Goal: Contribute content: Contribute content

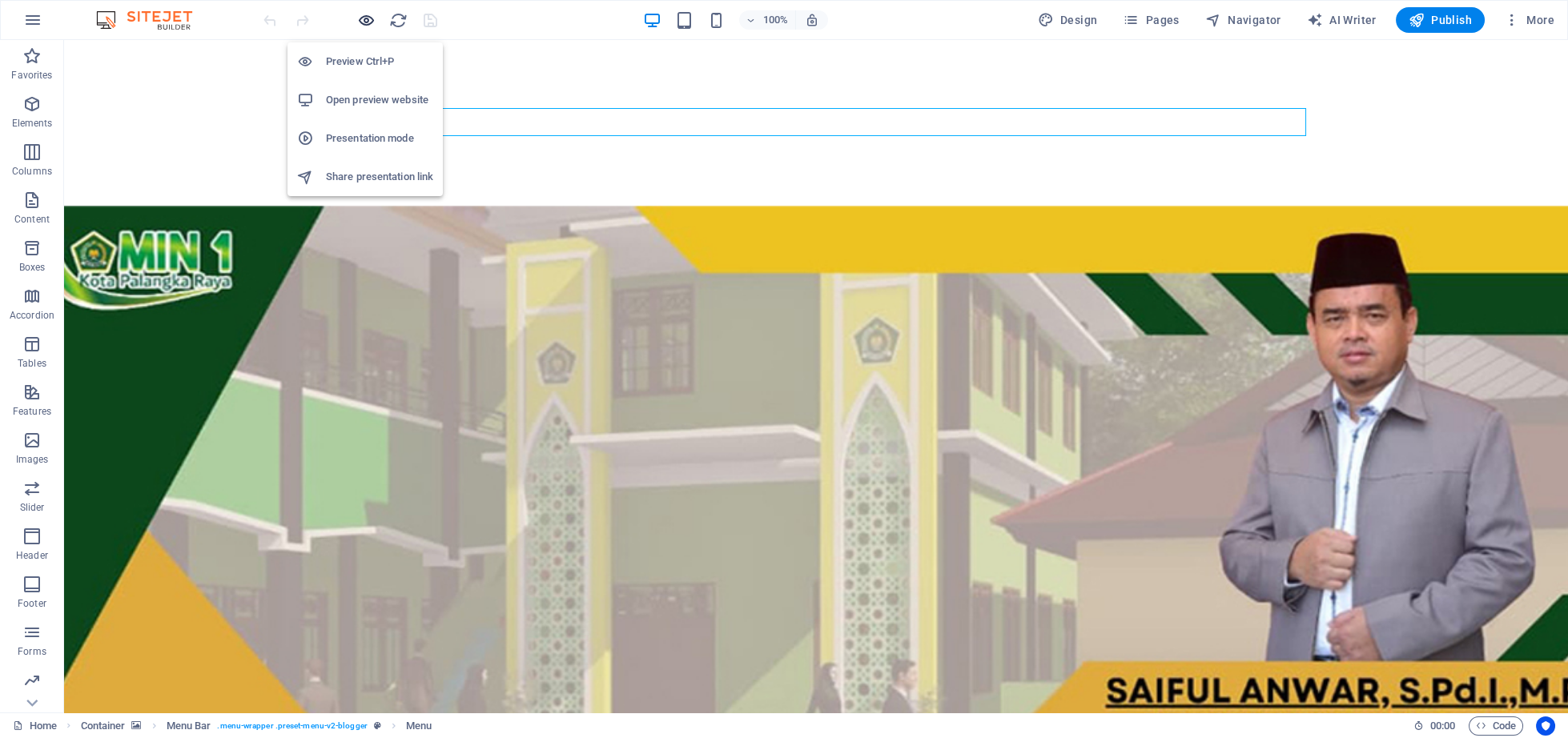
click at [368, 24] on icon "button" at bounding box center [367, 20] width 19 height 19
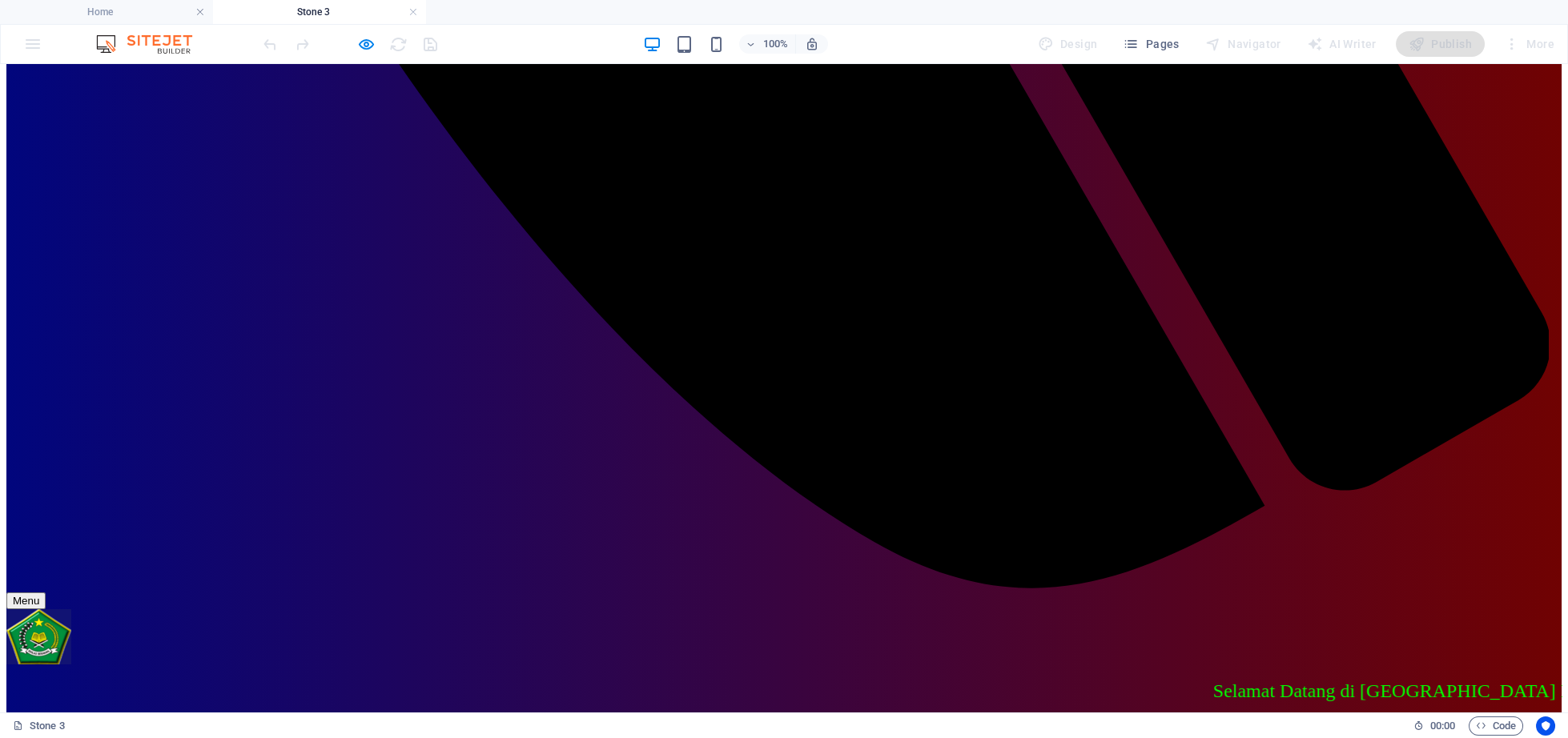
scroll to position [1569, 0]
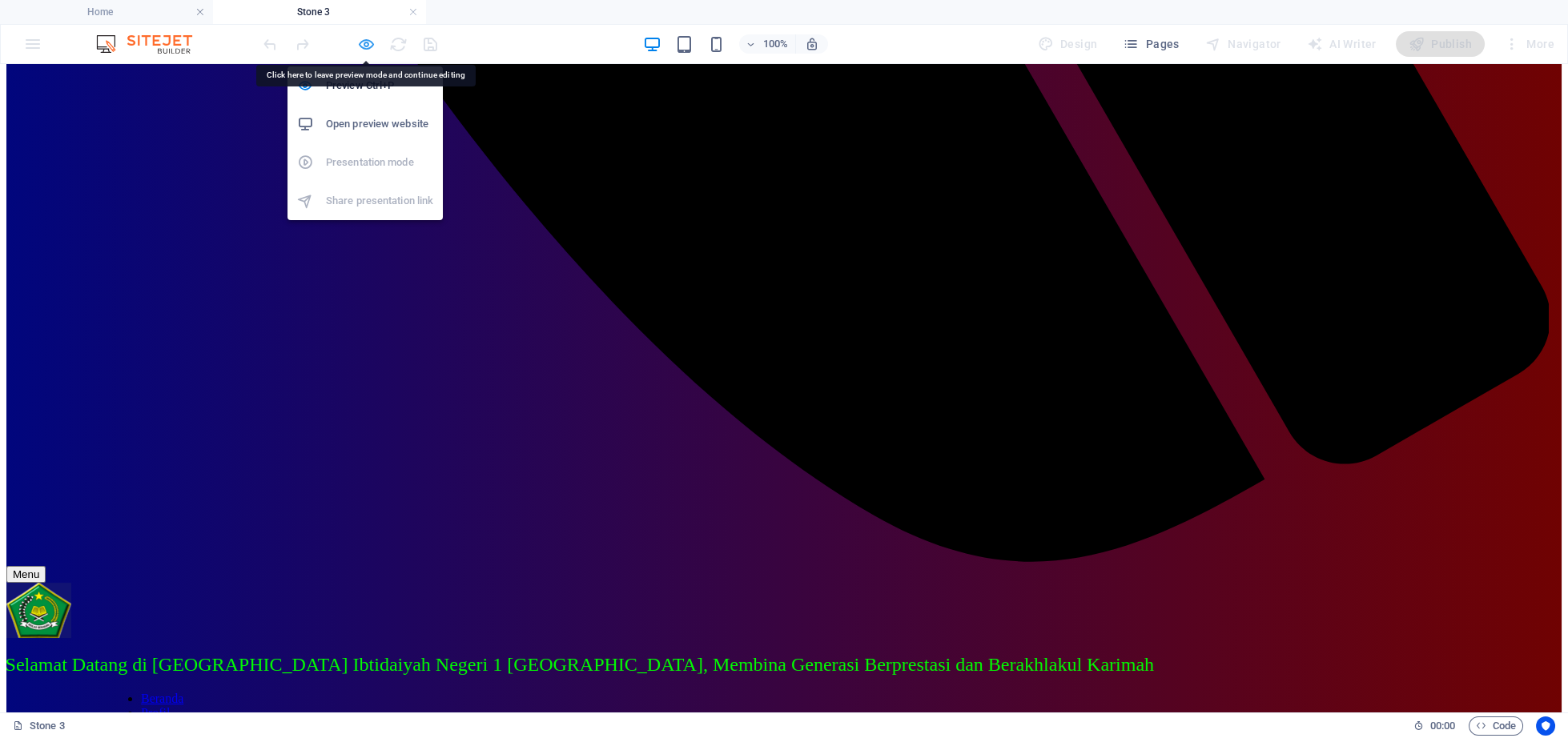
click at [363, 47] on icon "button" at bounding box center [367, 44] width 19 height 19
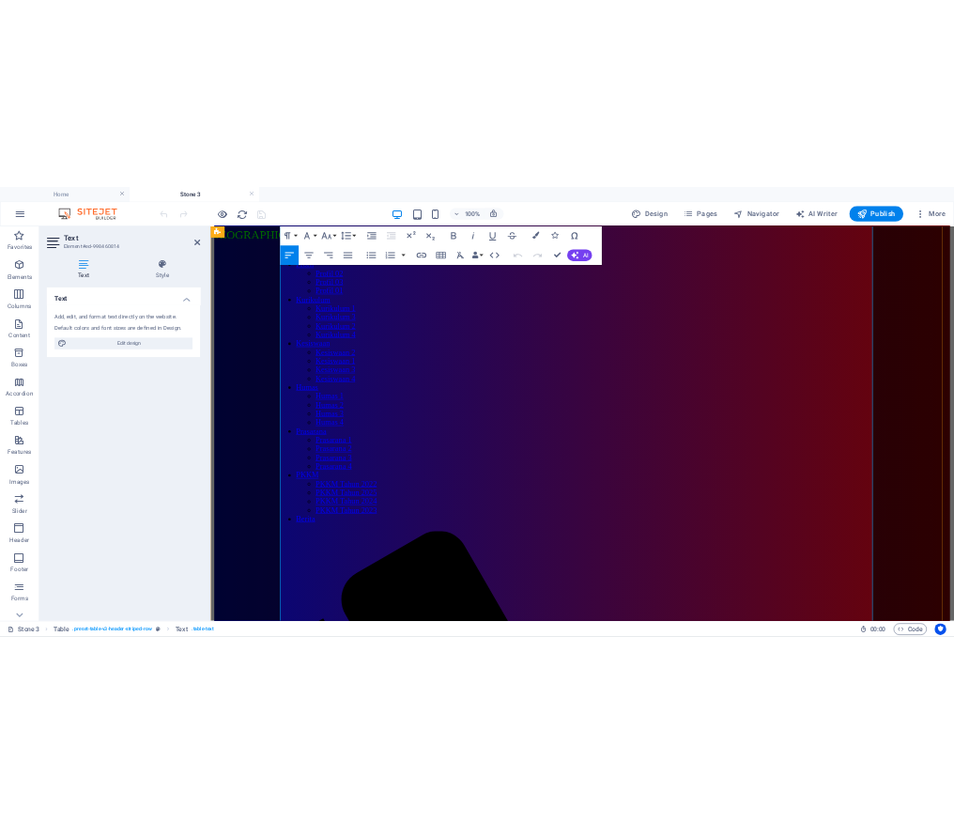
scroll to position [2035, 0]
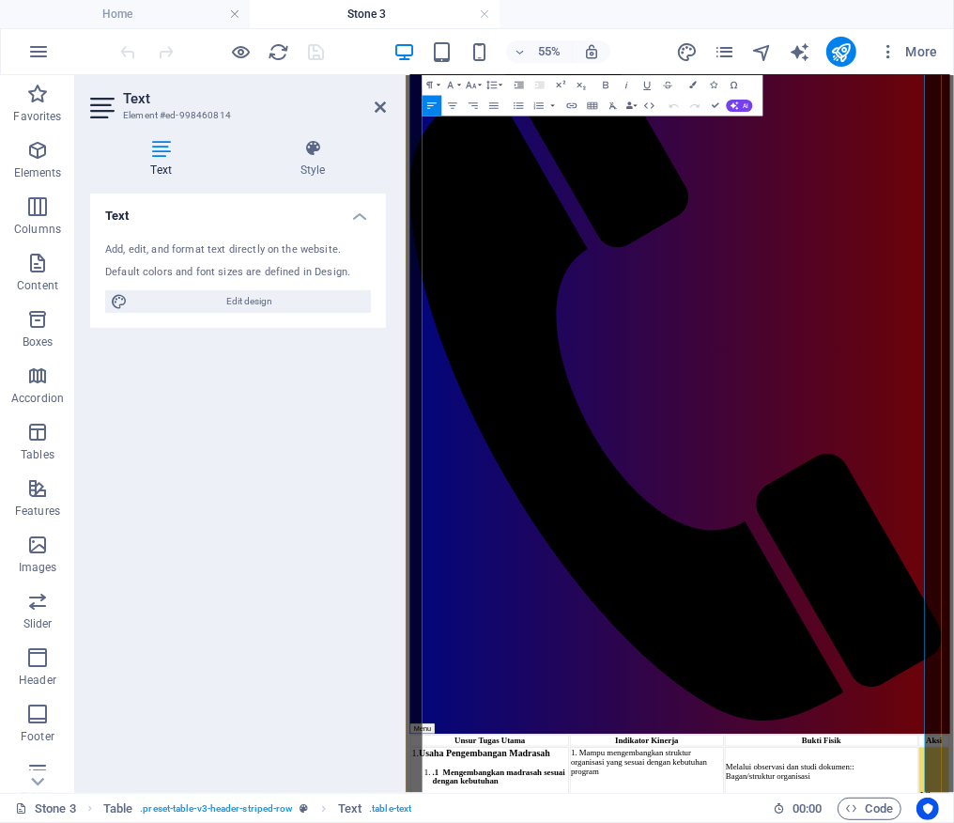
scroll to position [2228, 0]
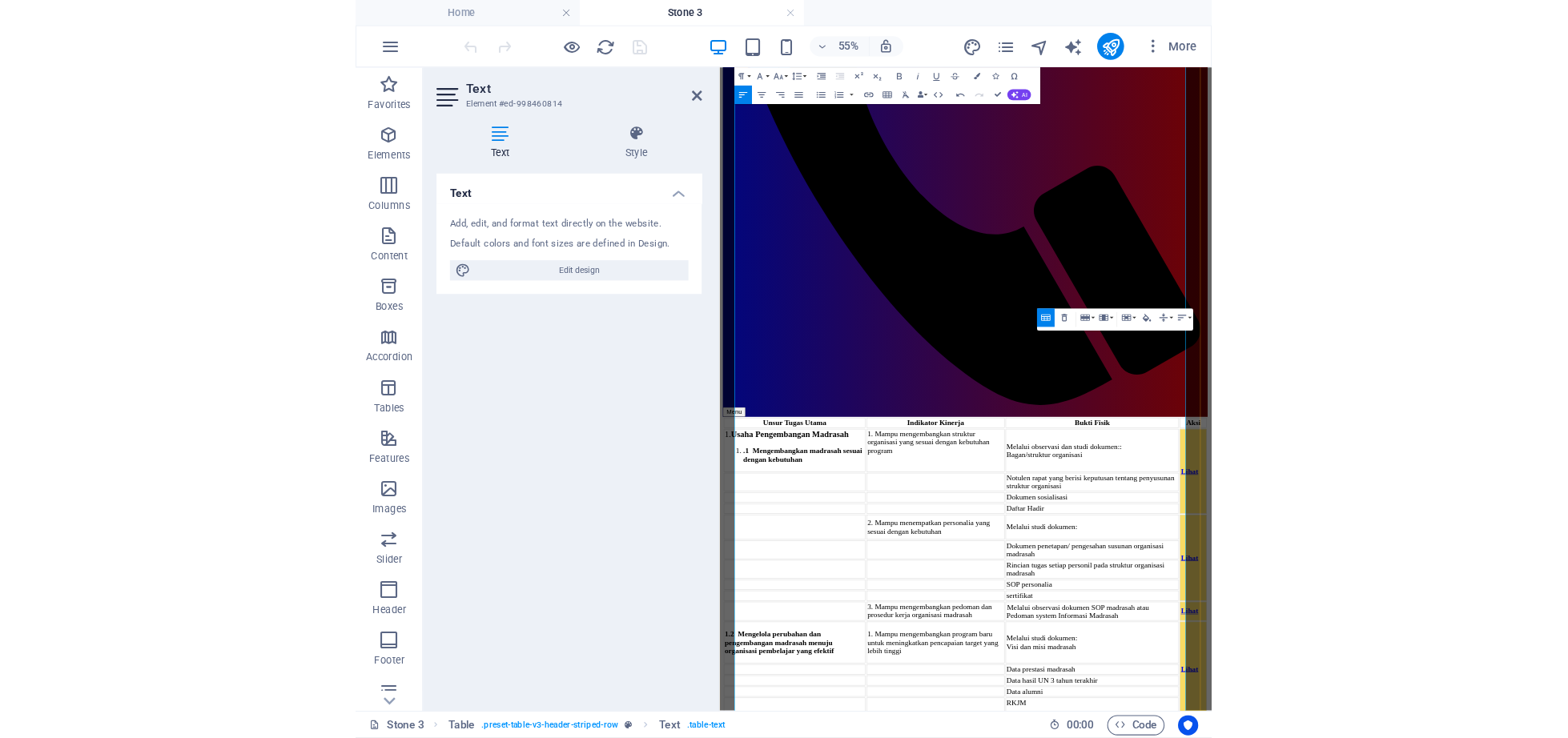
scroll to position [2468, 0]
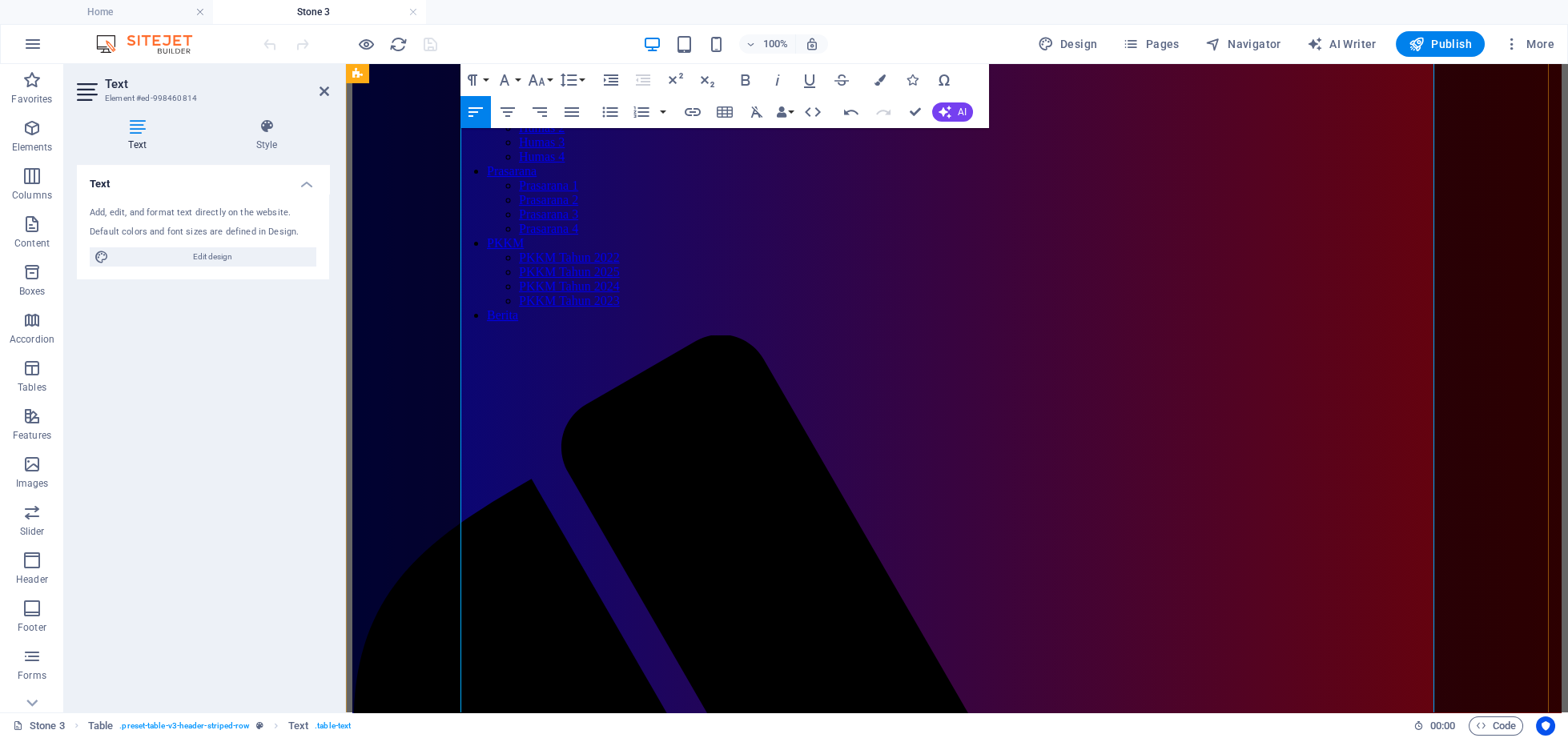
scroll to position [1972, 0]
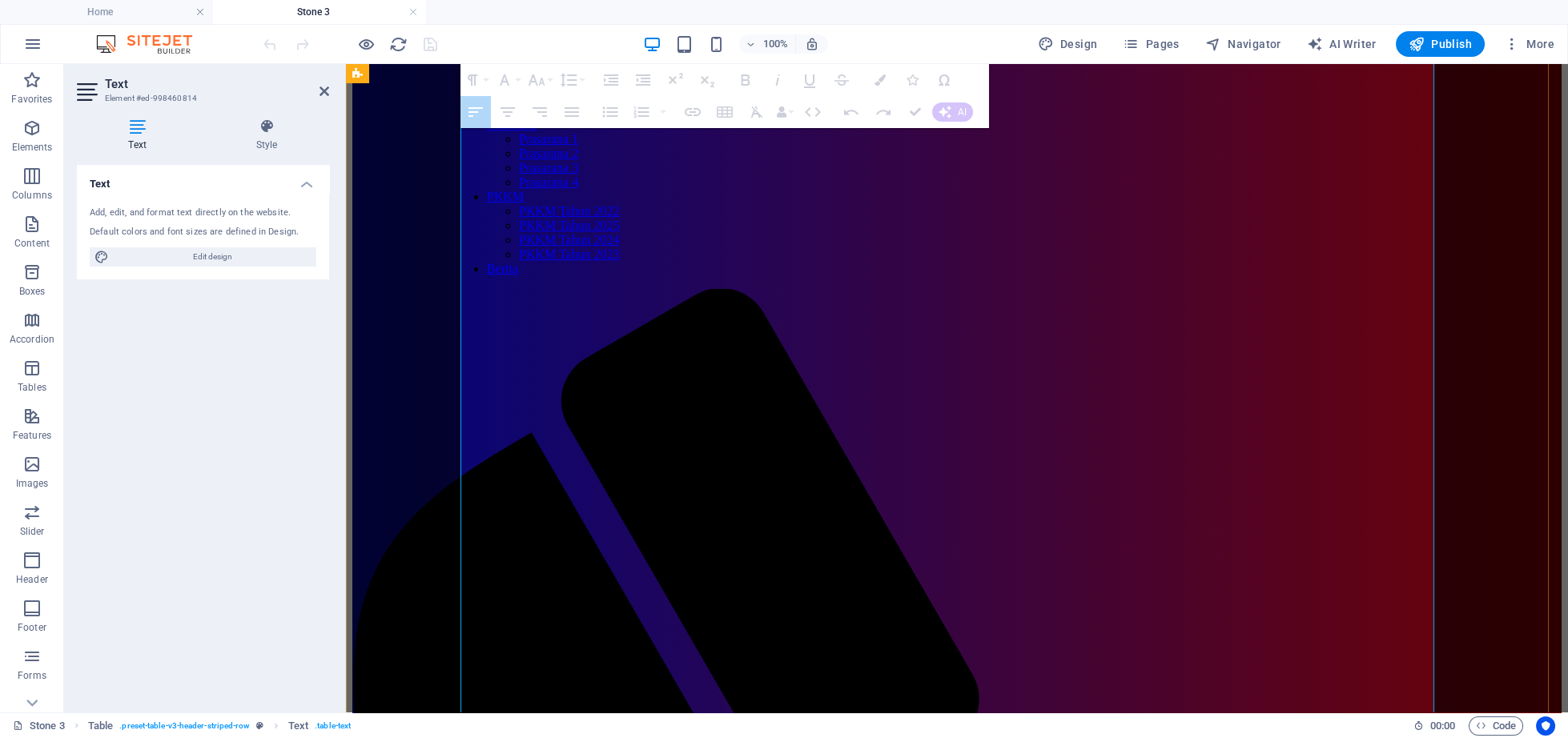
drag, startPoint x: 1404, startPoint y: 242, endPoint x: 1396, endPoint y: 384, distance: 142.2
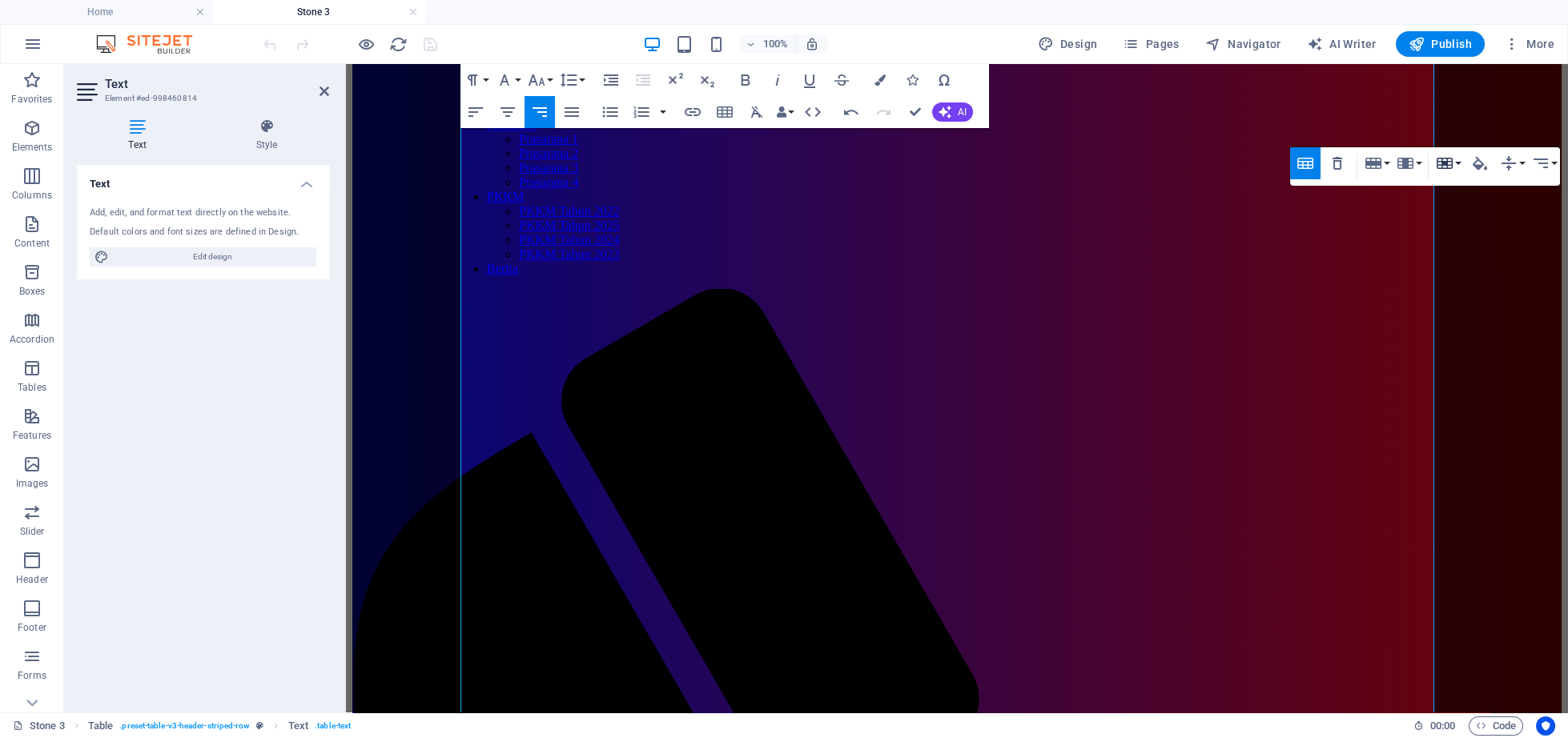
click at [1446, 166] on icon "button" at bounding box center [1444, 163] width 20 height 20
click at [1473, 198] on link "Merge cells" at bounding box center [1490, 194] width 116 height 24
click at [1480, 157] on icon "button" at bounding box center [1479, 163] width 20 height 20
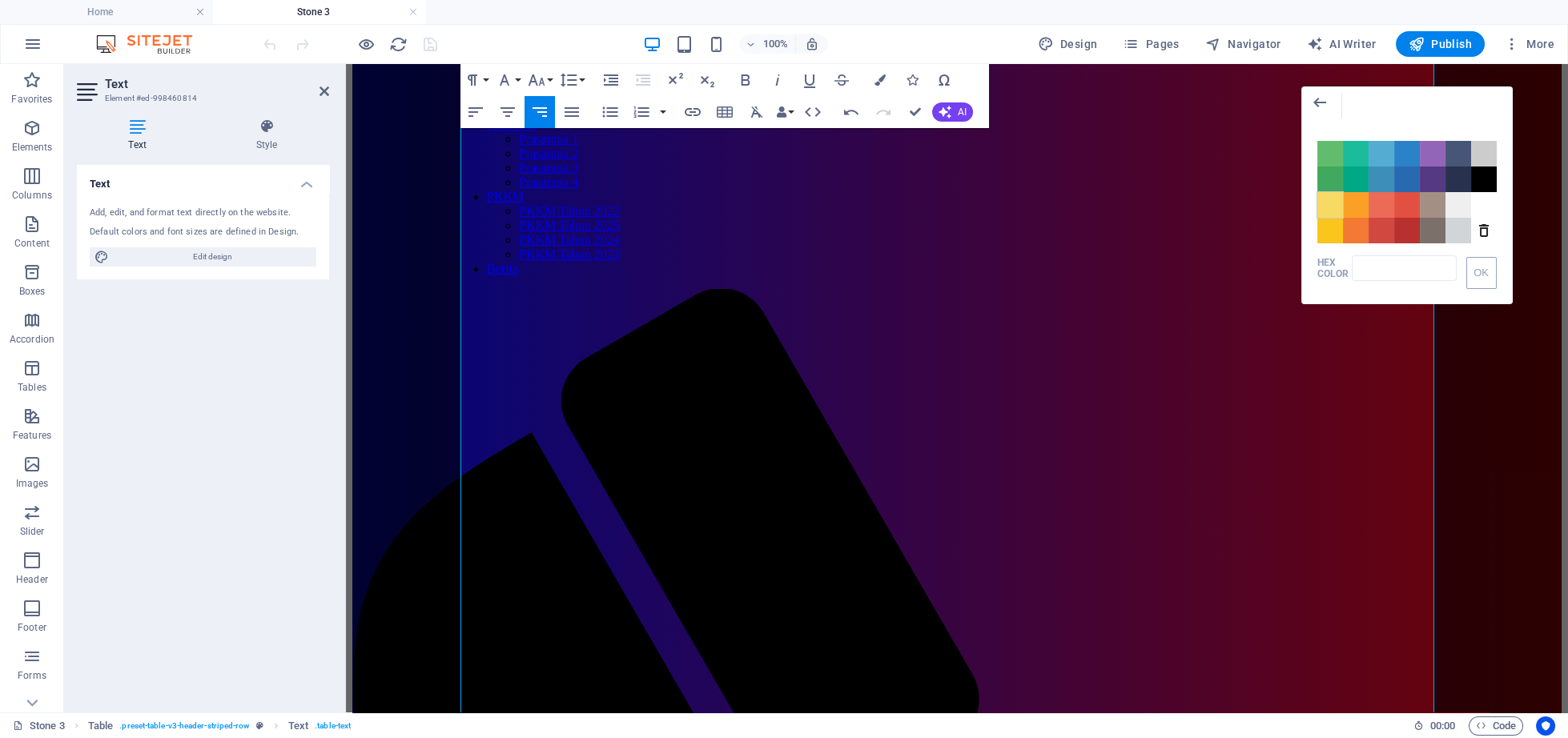
click at [1335, 210] on span "Color #F7DA64" at bounding box center [1330, 205] width 26 height 26
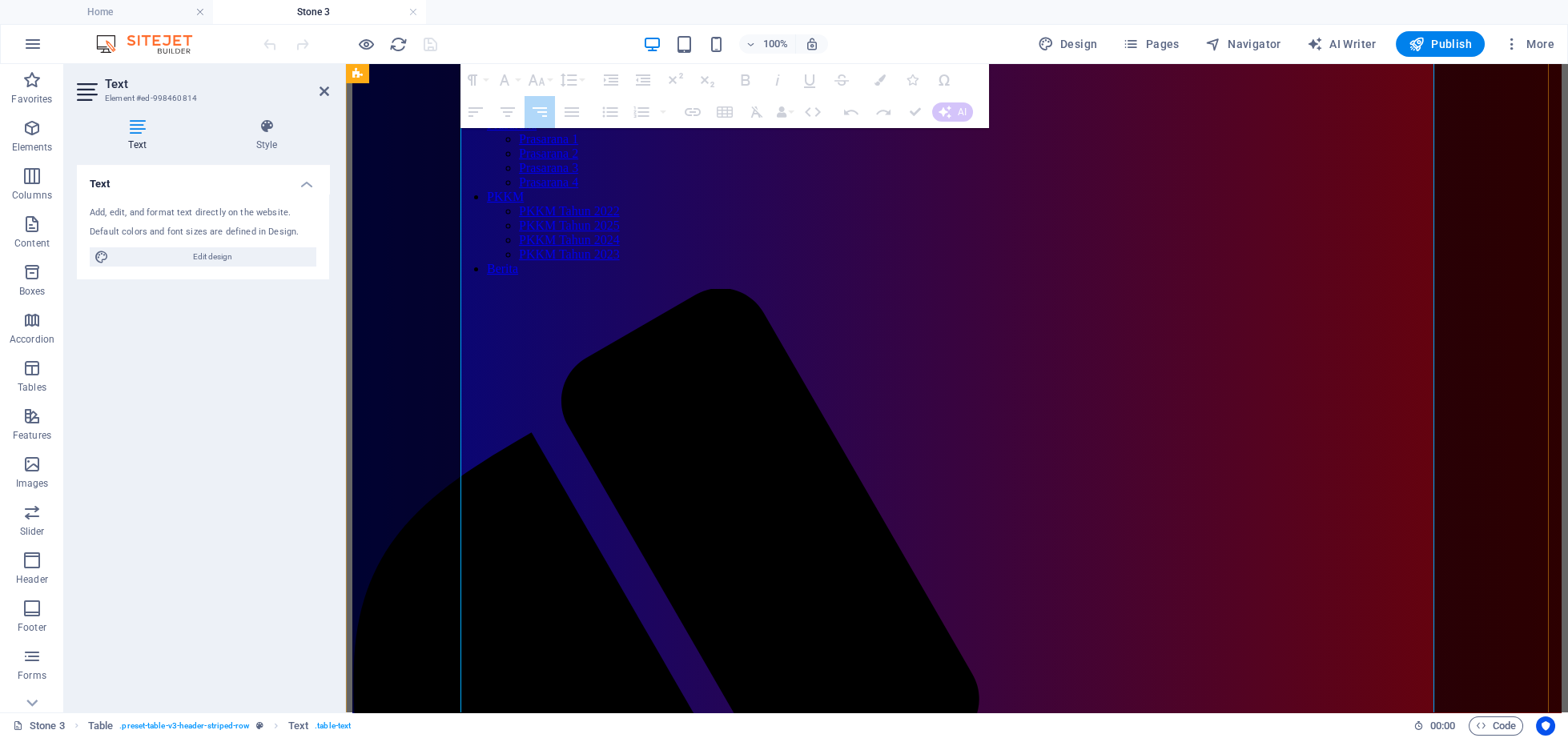
drag, startPoint x: 1406, startPoint y: 453, endPoint x: 1420, endPoint y: 568, distance: 115.8
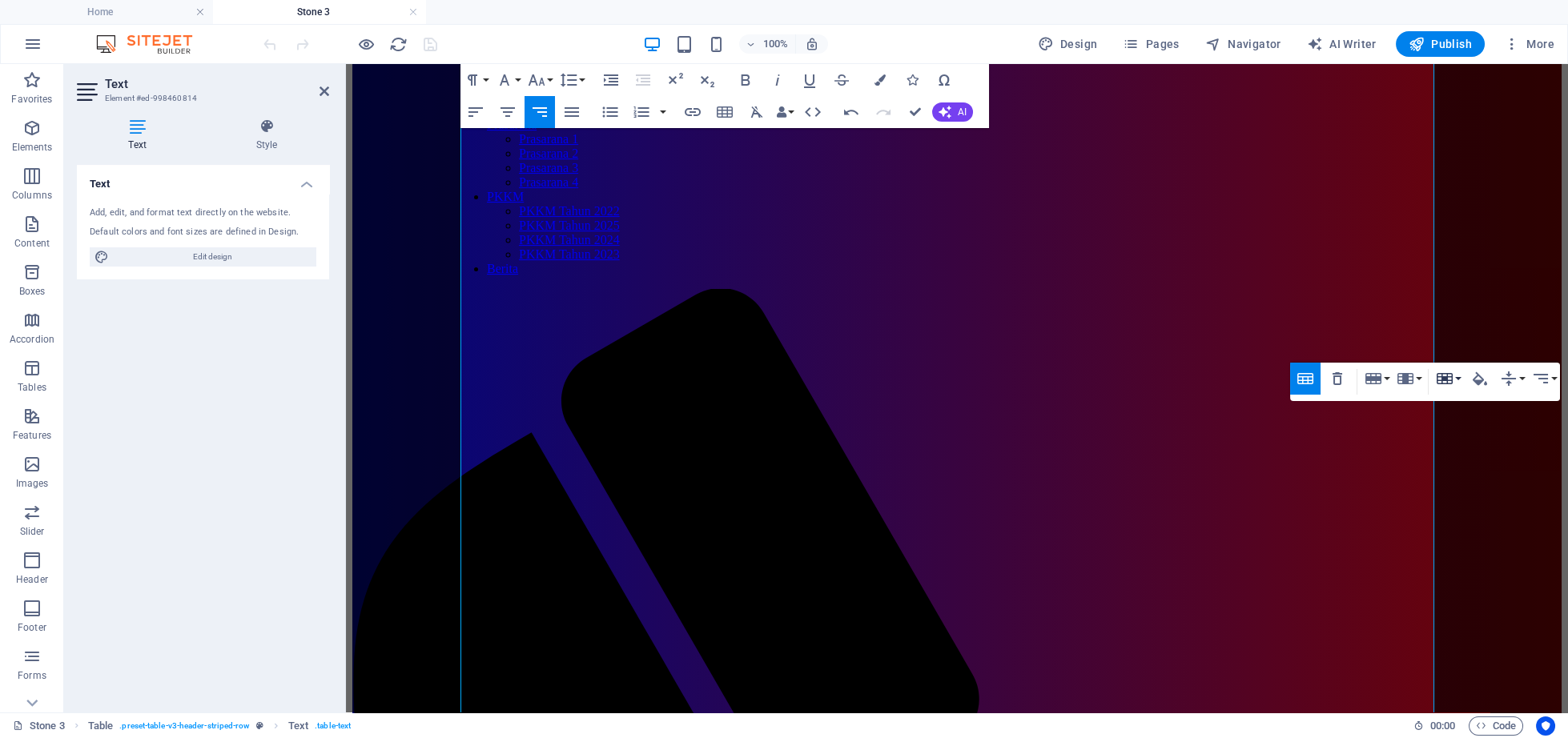
click at [1446, 373] on icon "button" at bounding box center [1444, 378] width 20 height 20
click at [1472, 405] on link "Merge cells" at bounding box center [1490, 410] width 116 height 24
click at [1473, 381] on icon "button" at bounding box center [1479, 379] width 14 height 14
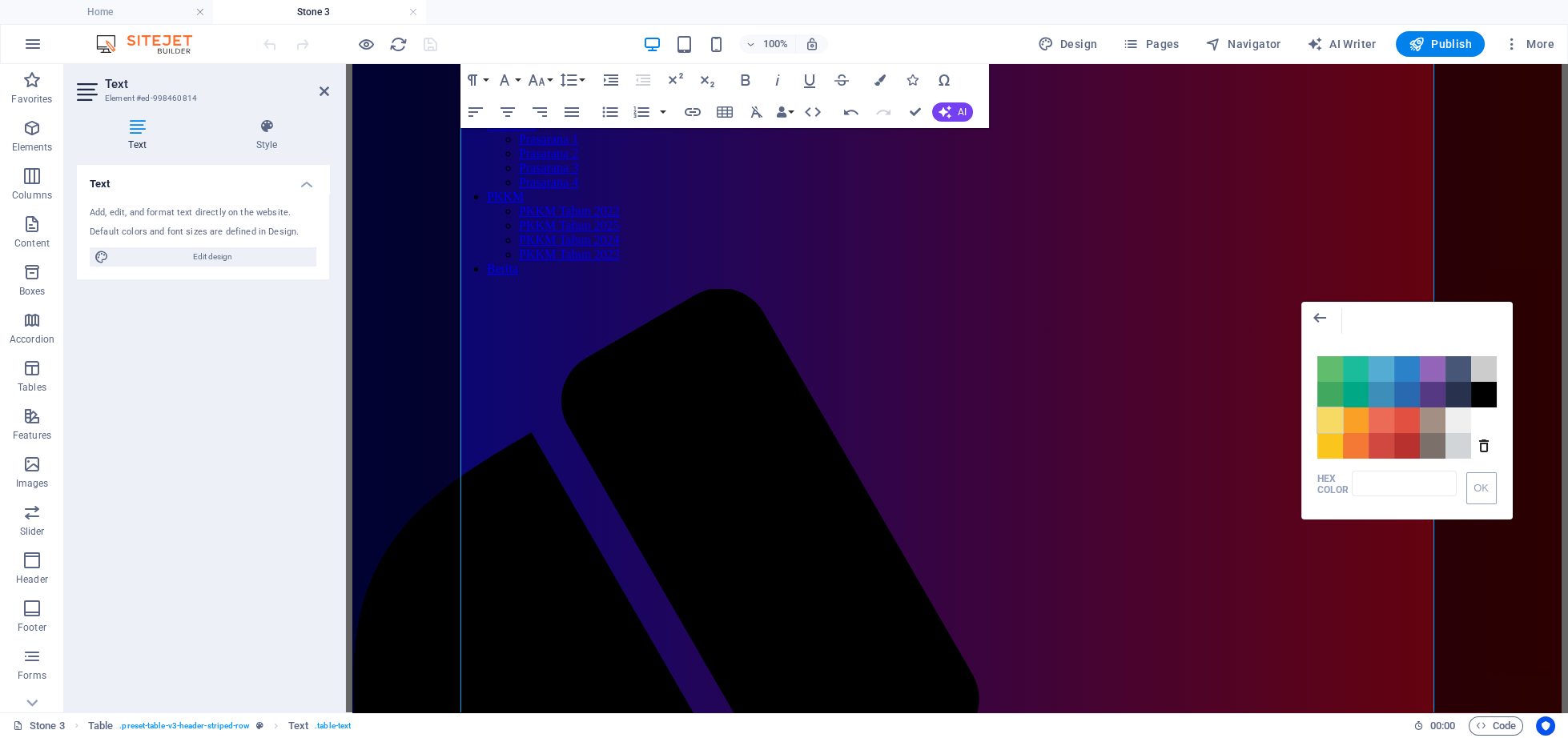
click at [1323, 418] on span "Color #F7DA64" at bounding box center [1330, 420] width 26 height 26
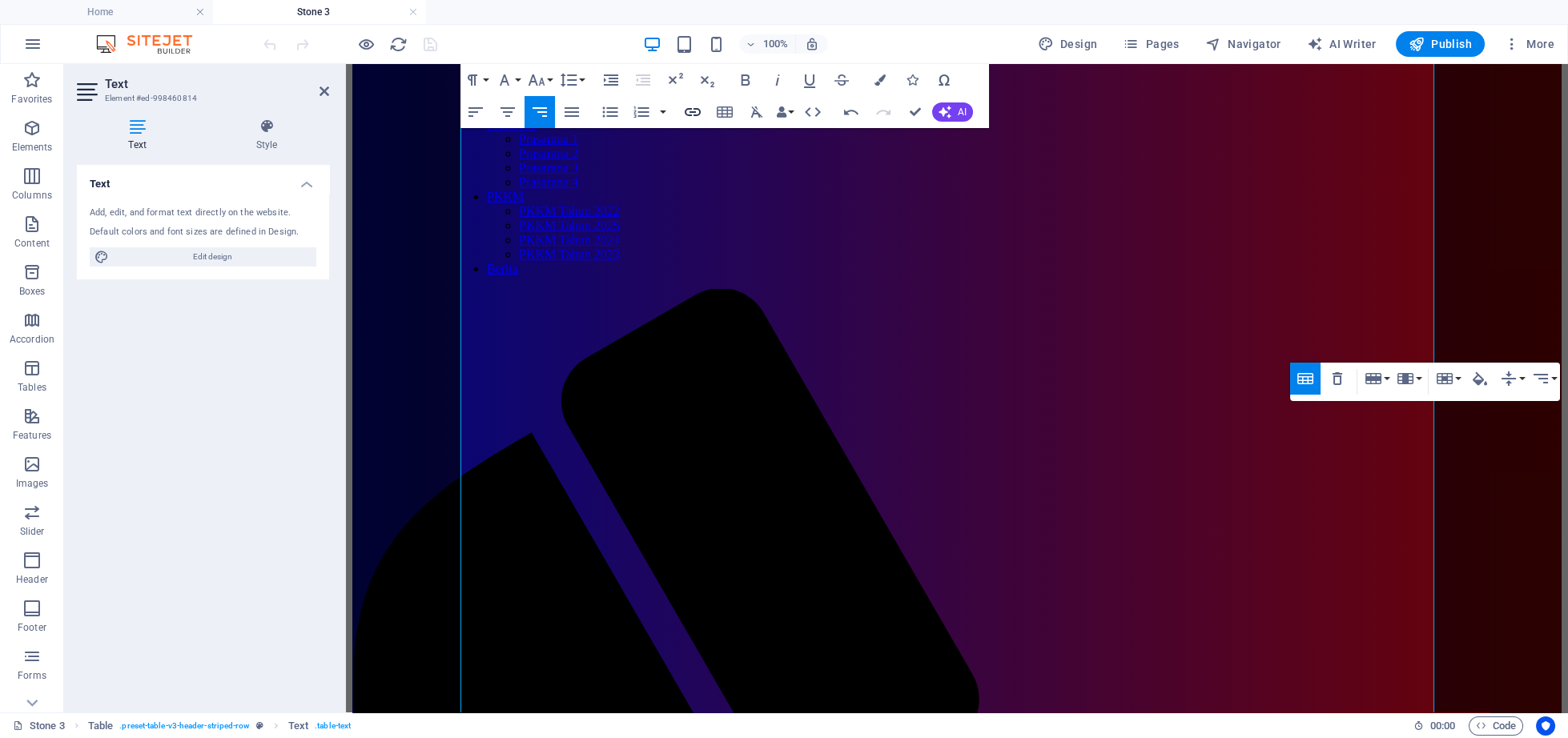
click at [684, 116] on icon "button" at bounding box center [692, 112] width 20 height 20
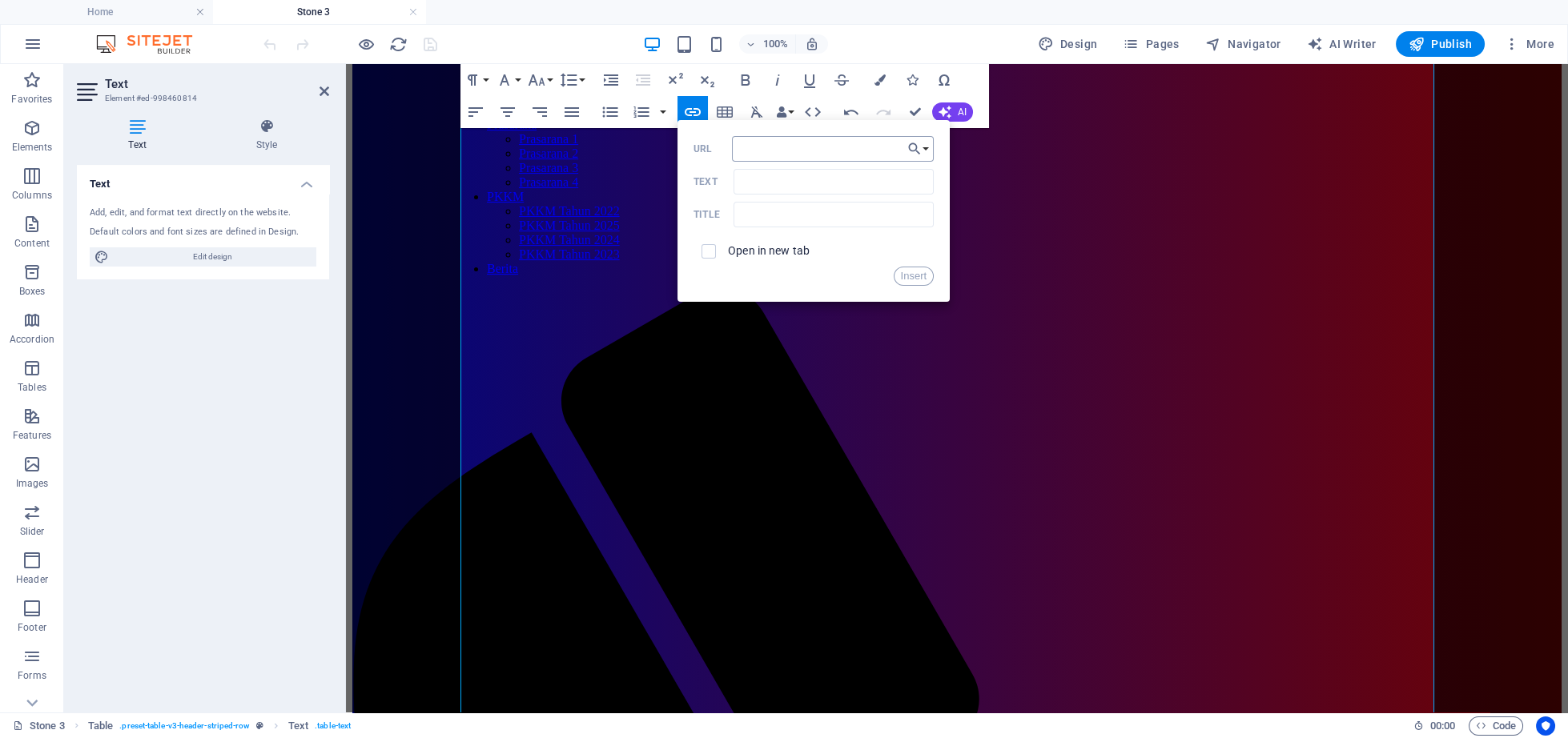
click at [766, 151] on input "URL" at bounding box center [832, 149] width 202 height 26
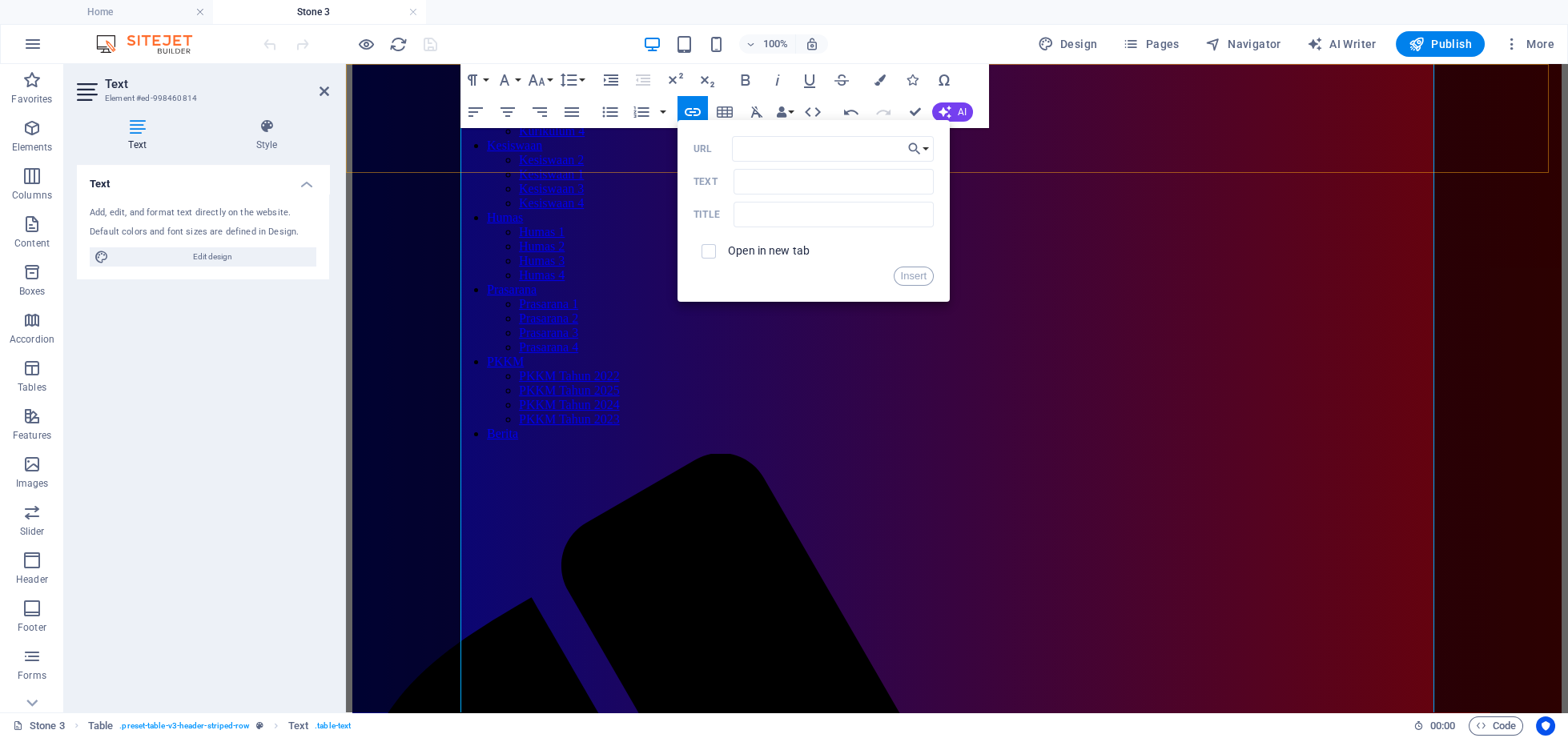
click at [1403, 171] on div "Menu Selamat Datang di [GEOGRAPHIC_DATA] Ibtidaiyah Negeri 1 [GEOGRAPHIC_DATA],…" at bounding box center [957, 169] width 1209 height 3783
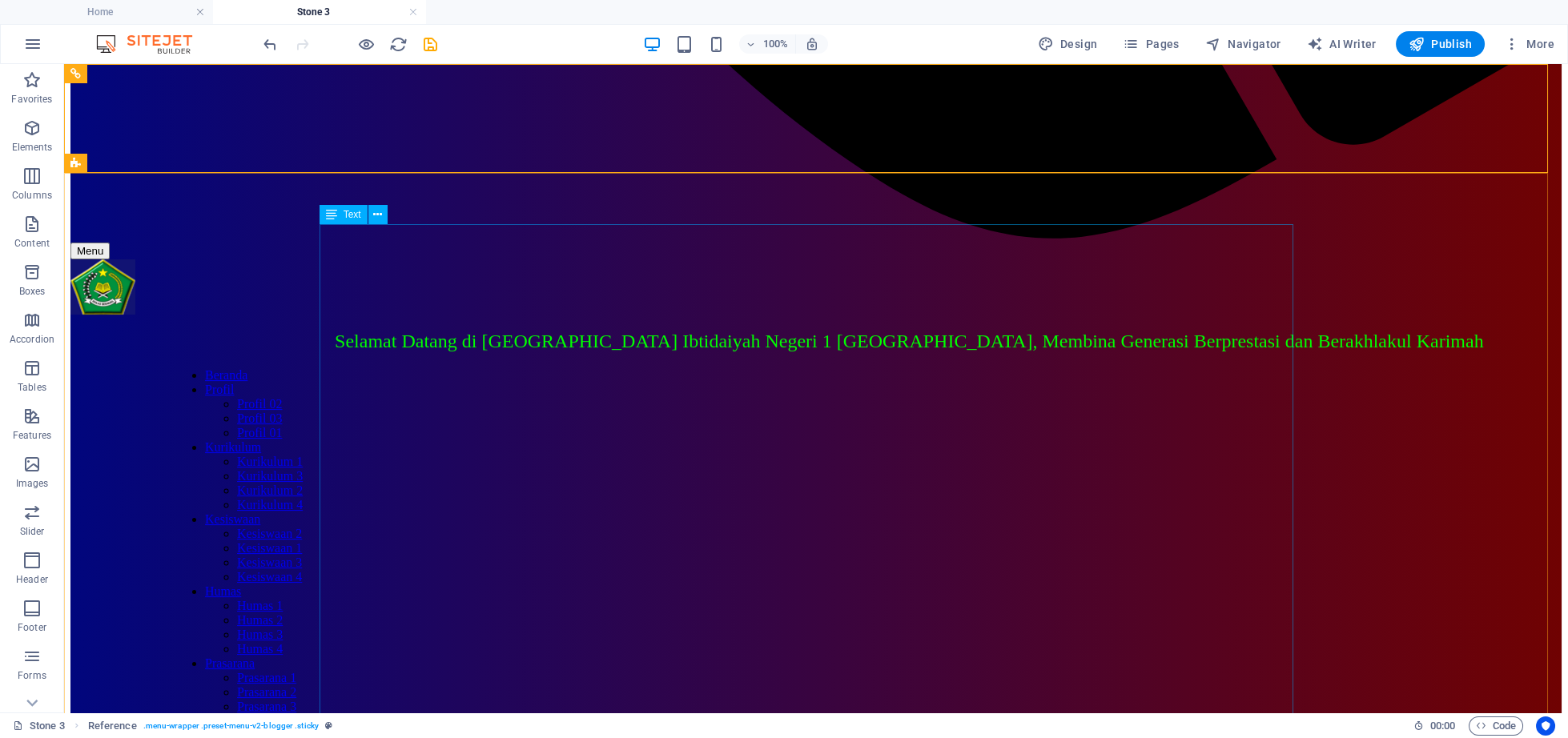
scroll to position [0, 0]
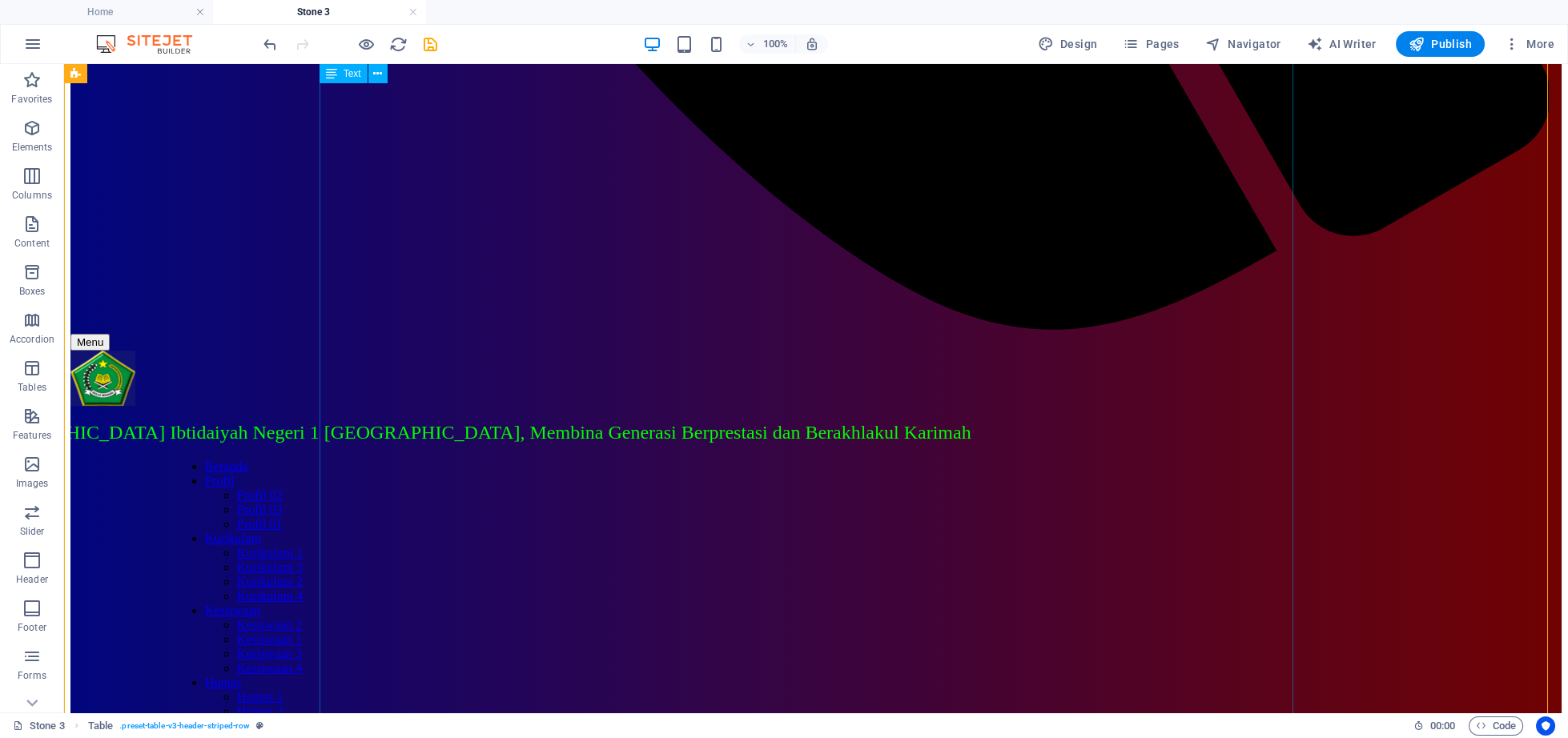
scroll to position [1652, 0]
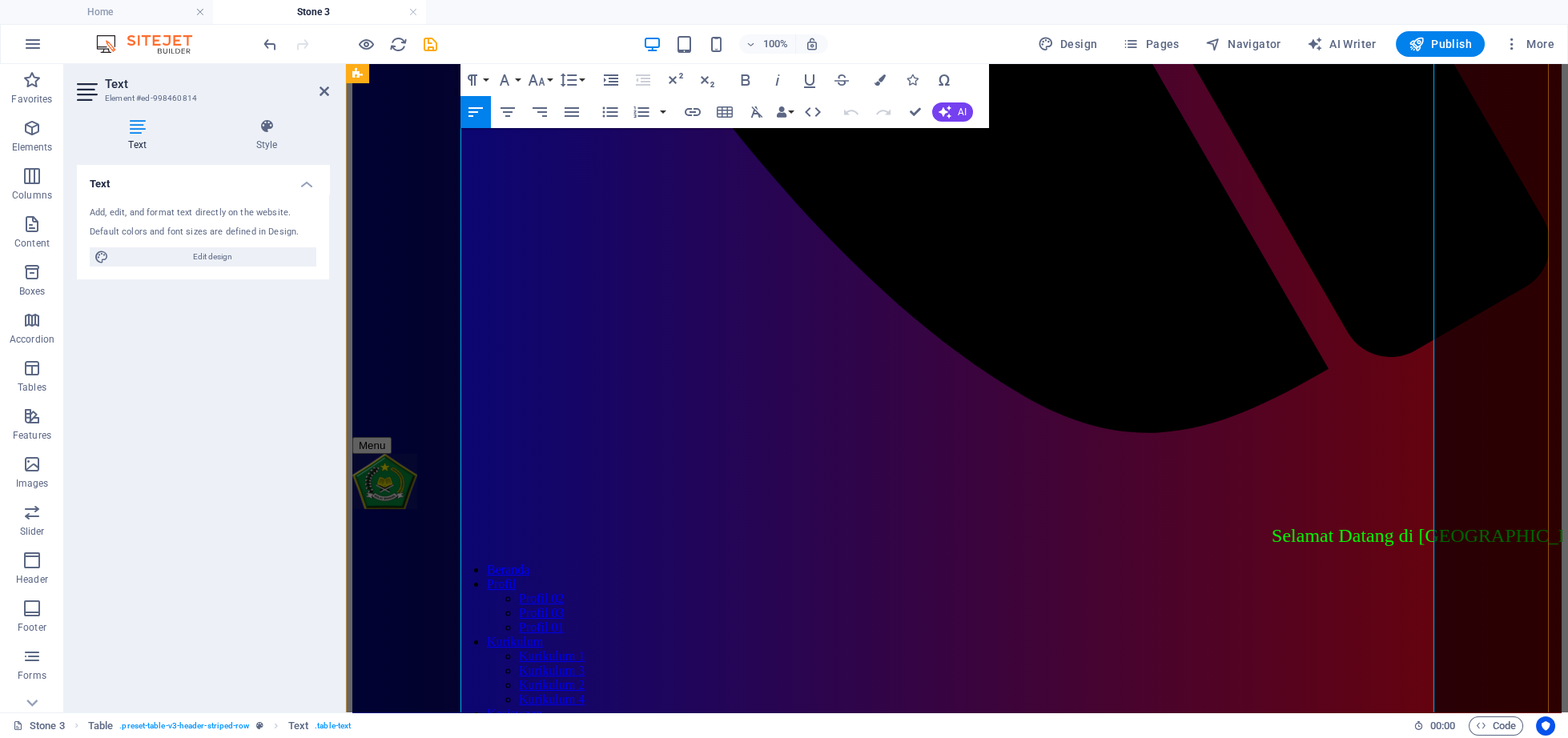
scroll to position [1569, 0]
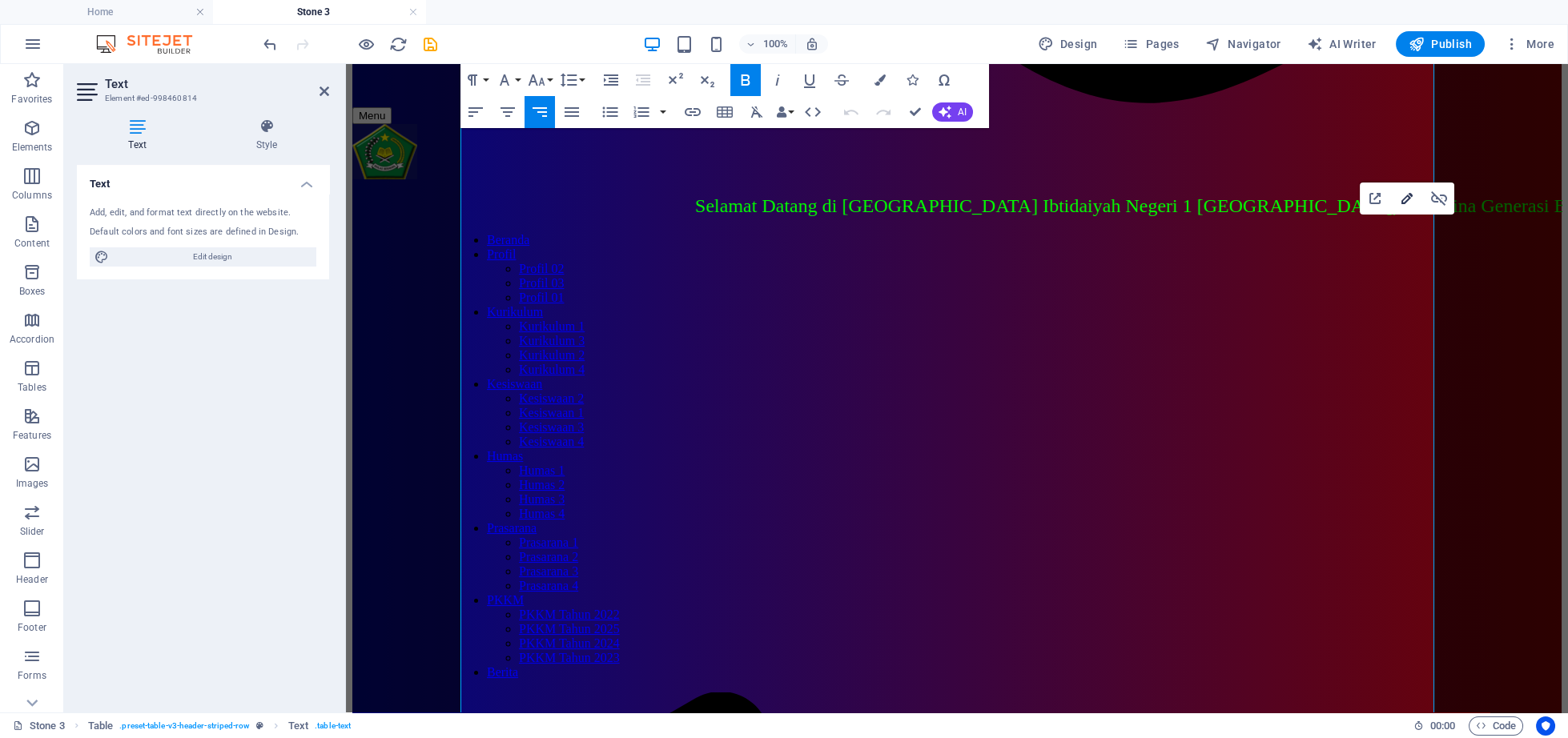
click at [1409, 199] on icon "button" at bounding box center [1406, 198] width 11 height 11
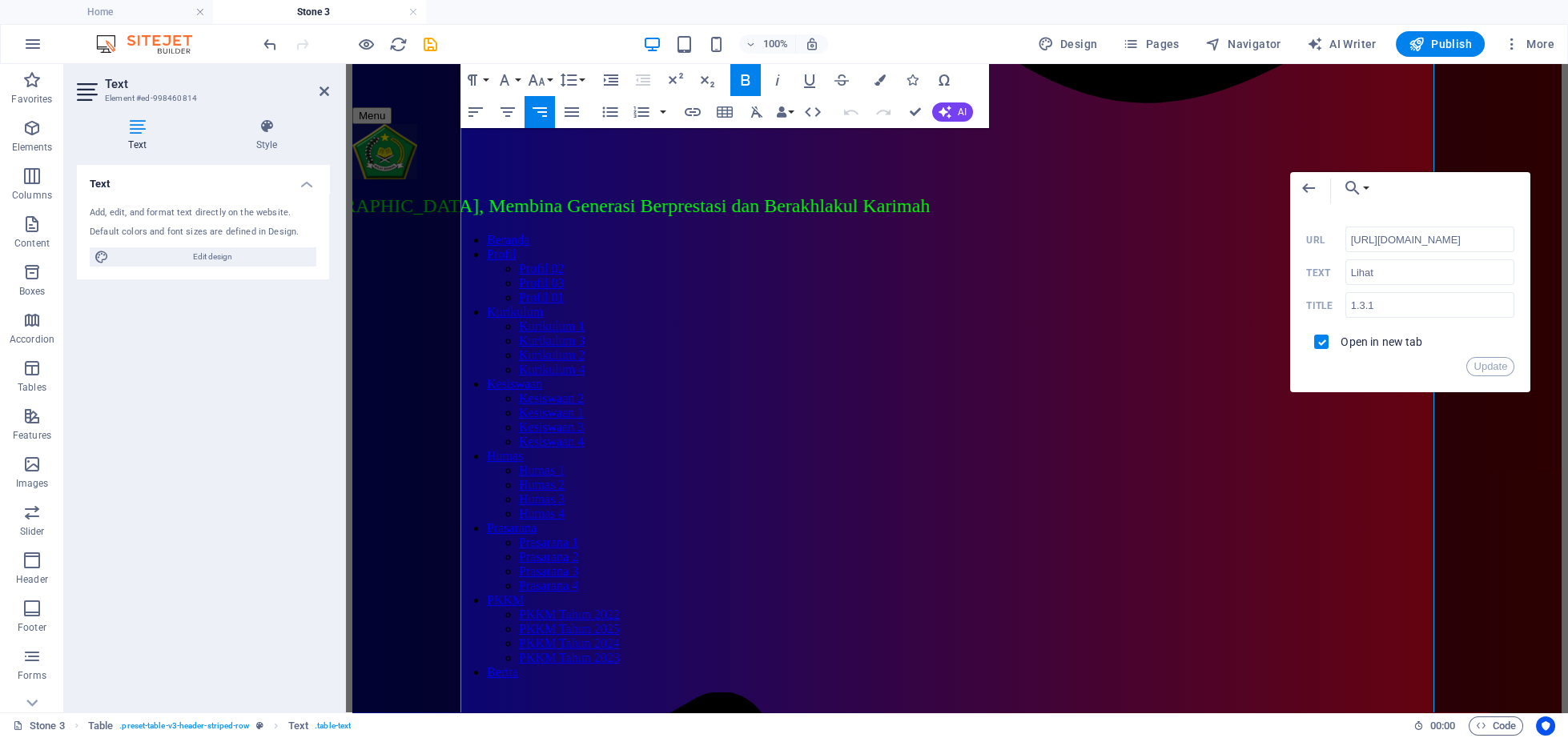
scroll to position [0, 14]
click at [1386, 250] on input "[URL][DOMAIN_NAME]" at bounding box center [1430, 239] width 170 height 26
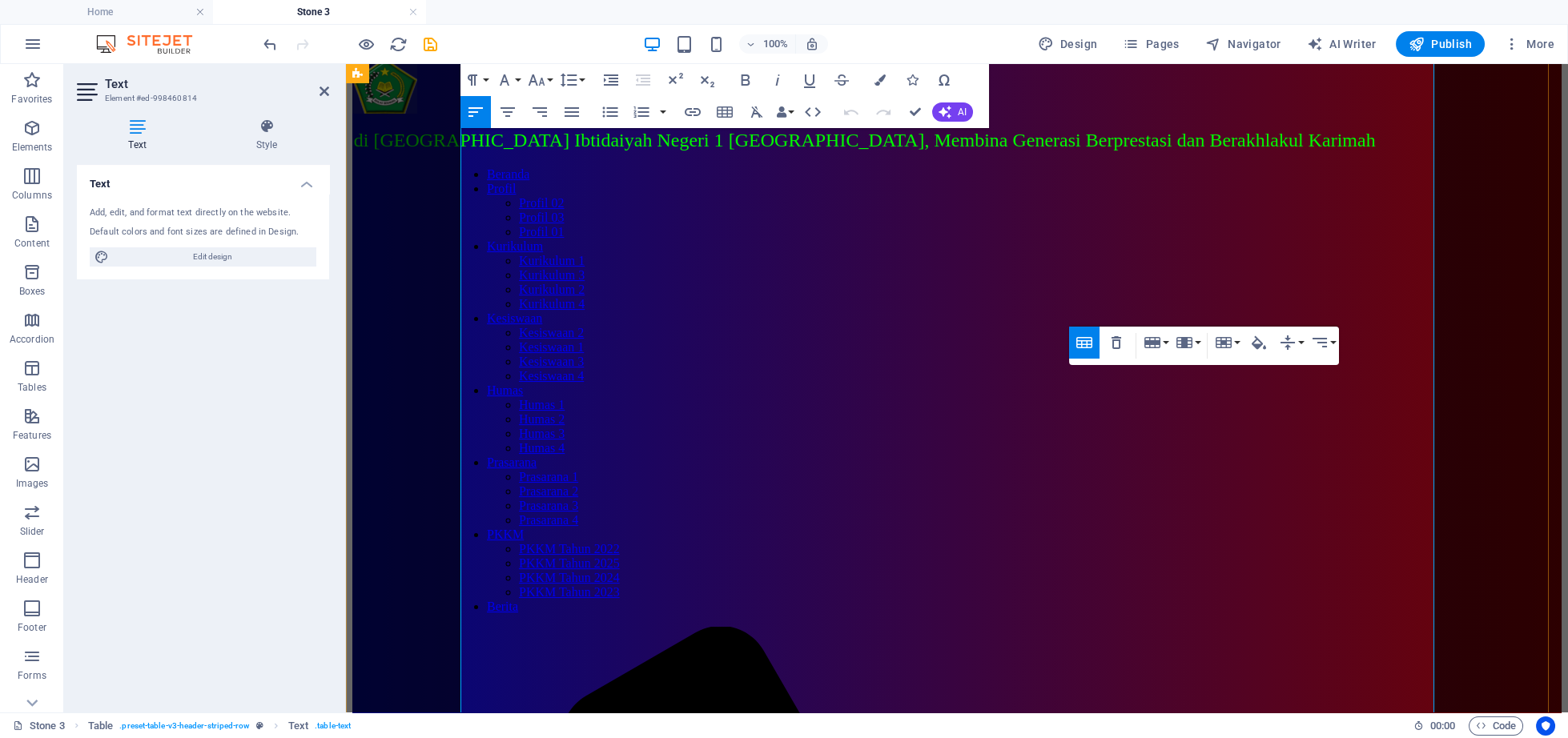
scroll to position [1817, 0]
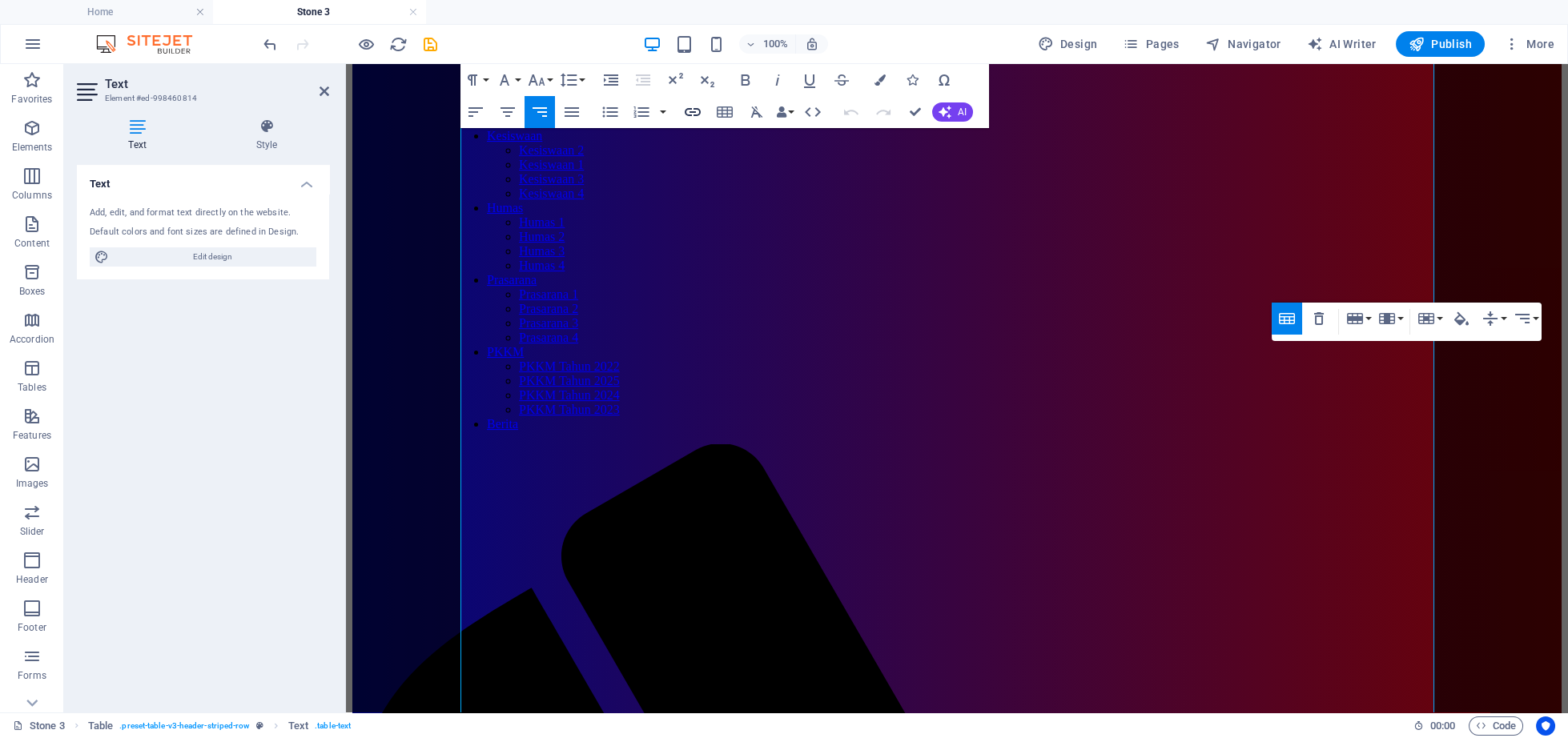
checkbox input "false"
click at [680, 114] on button "Insert Link" at bounding box center [692, 112] width 31 height 32
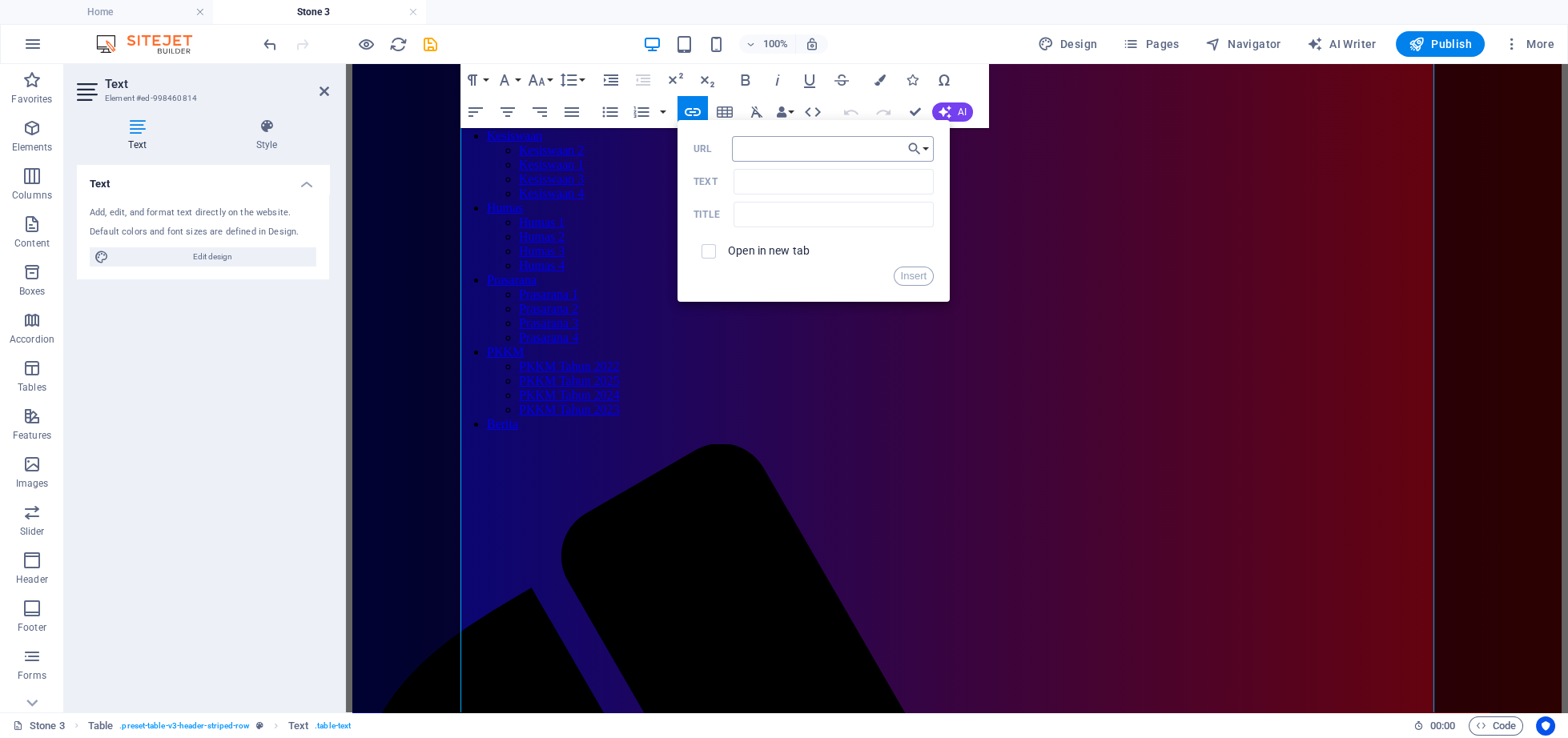
click at [743, 151] on input "URL" at bounding box center [832, 149] width 202 height 26
type input "[URL][DOMAIN_NAME]"
click at [782, 183] on input "Text" at bounding box center [833, 182] width 200 height 26
click at [852, 182] on input "Text" at bounding box center [833, 182] width 200 height 26
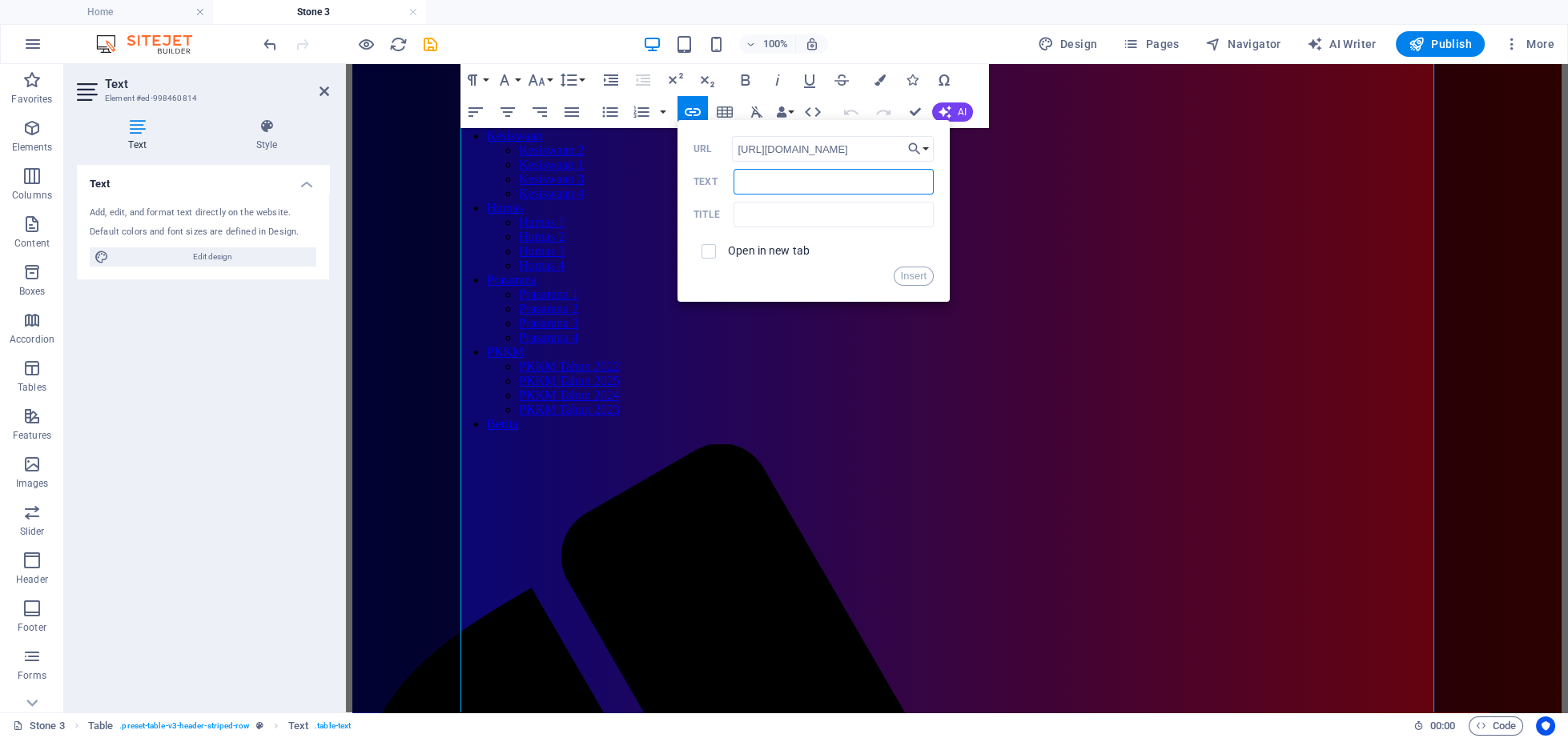
click at [861, 187] on input "Text" at bounding box center [833, 182] width 200 height 26
type input "x"
type input "z"
type input "Lihat"
click at [790, 216] on input "text" at bounding box center [833, 215] width 200 height 26
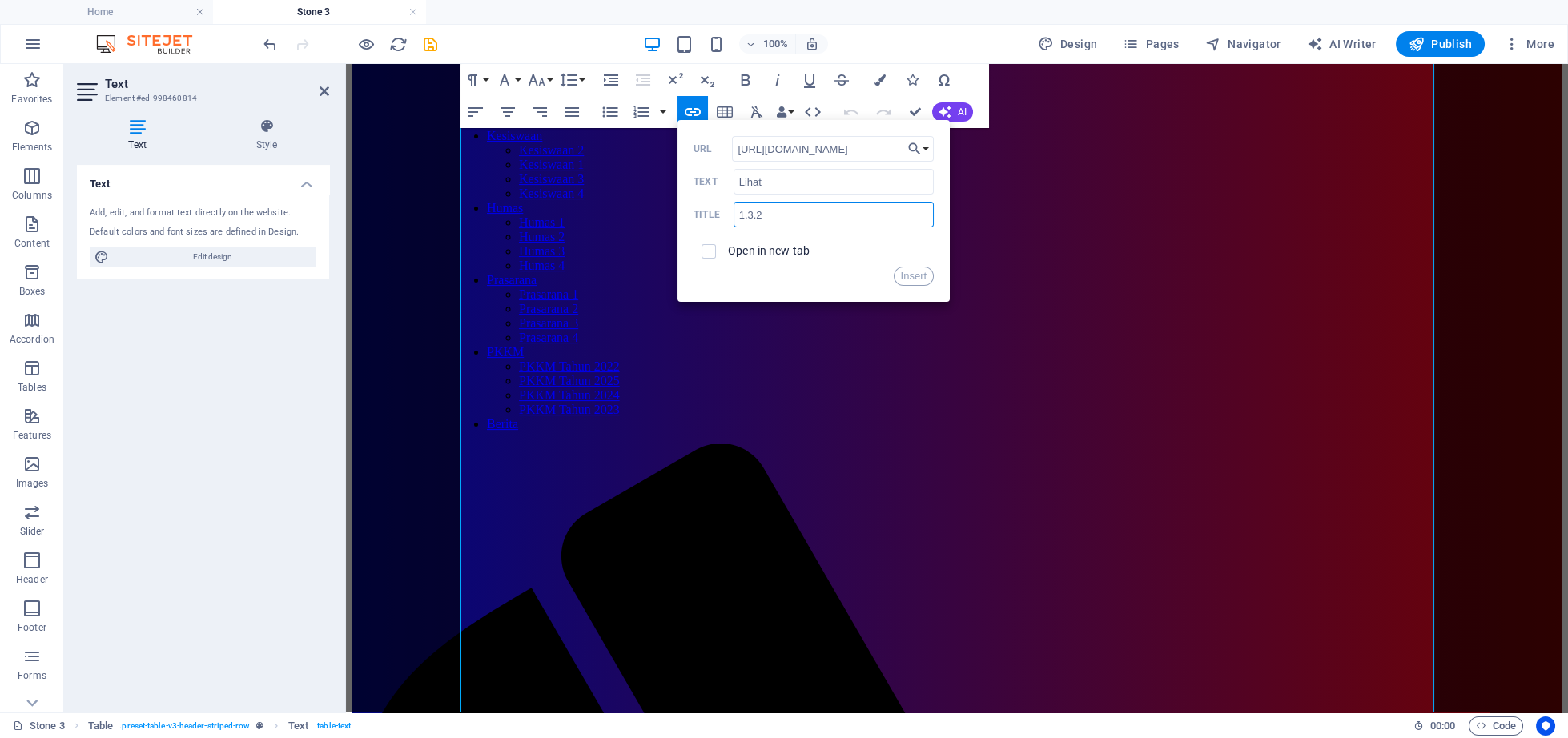
type input "1.3.2"
click at [738, 248] on label "Open in new tab" at bounding box center [769, 250] width 82 height 13
checkbox input "true"
click at [906, 280] on button "Insert" at bounding box center [914, 276] width 41 height 20
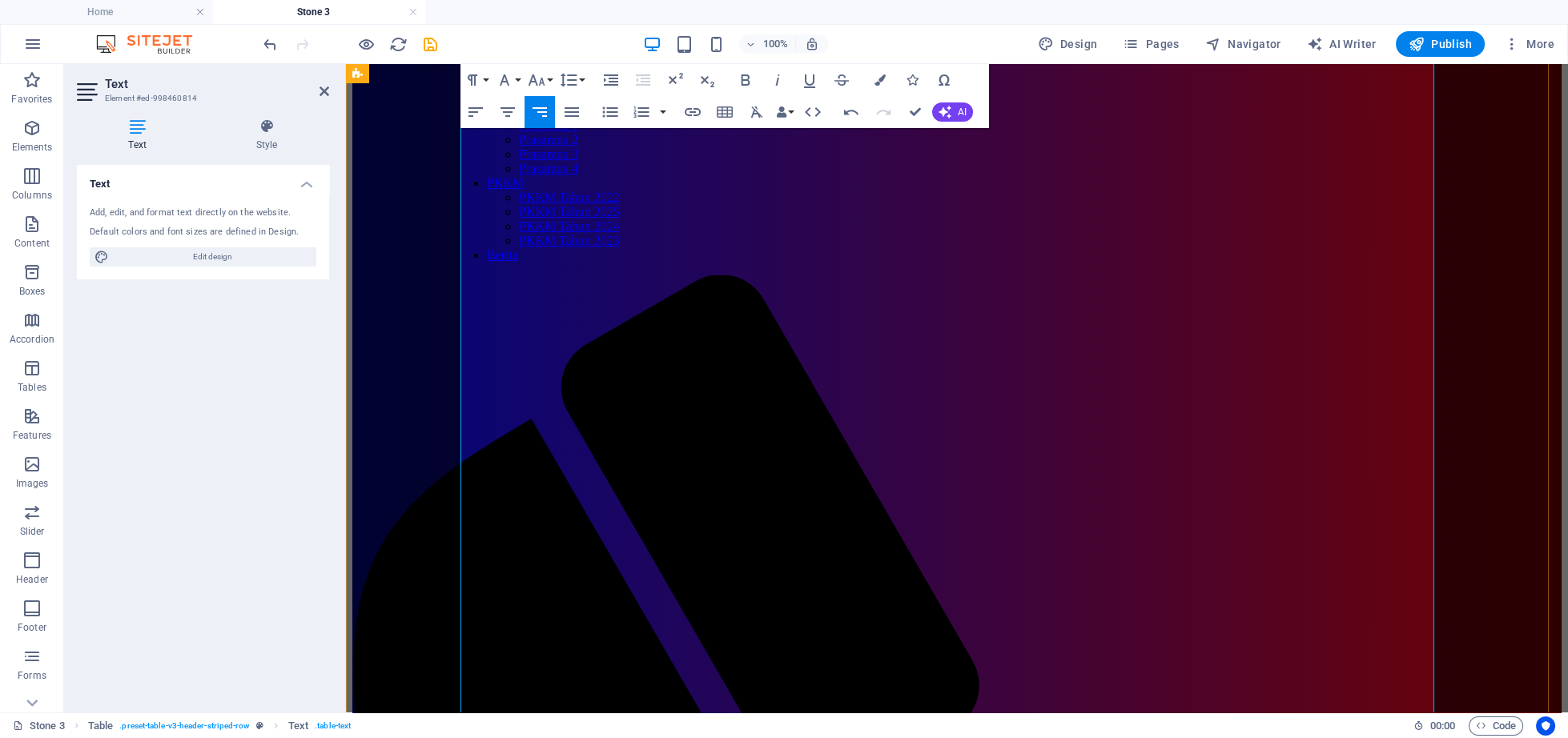
scroll to position [2065, 0]
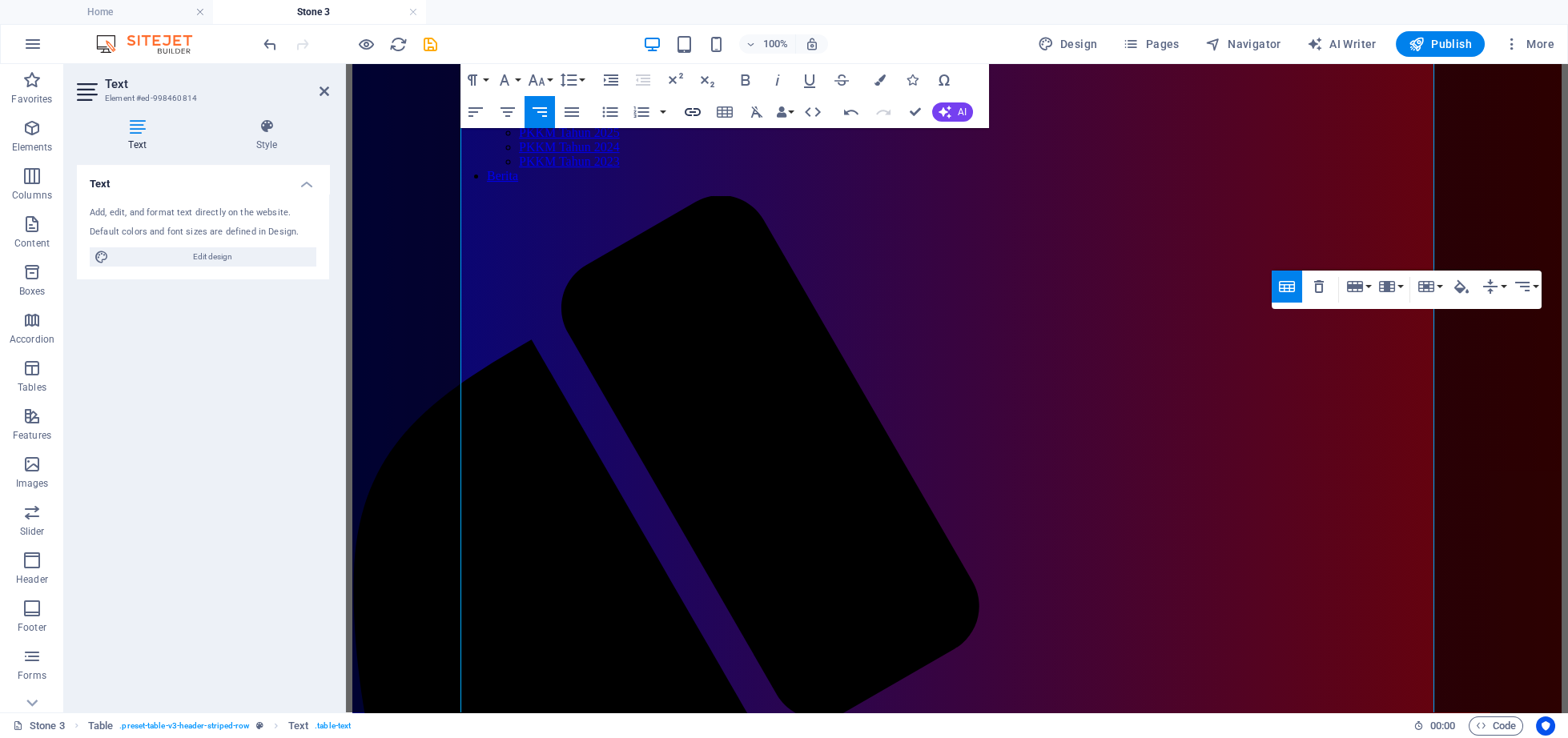
checkbox input "false"
click at [694, 114] on icon "button" at bounding box center [692, 112] width 16 height 8
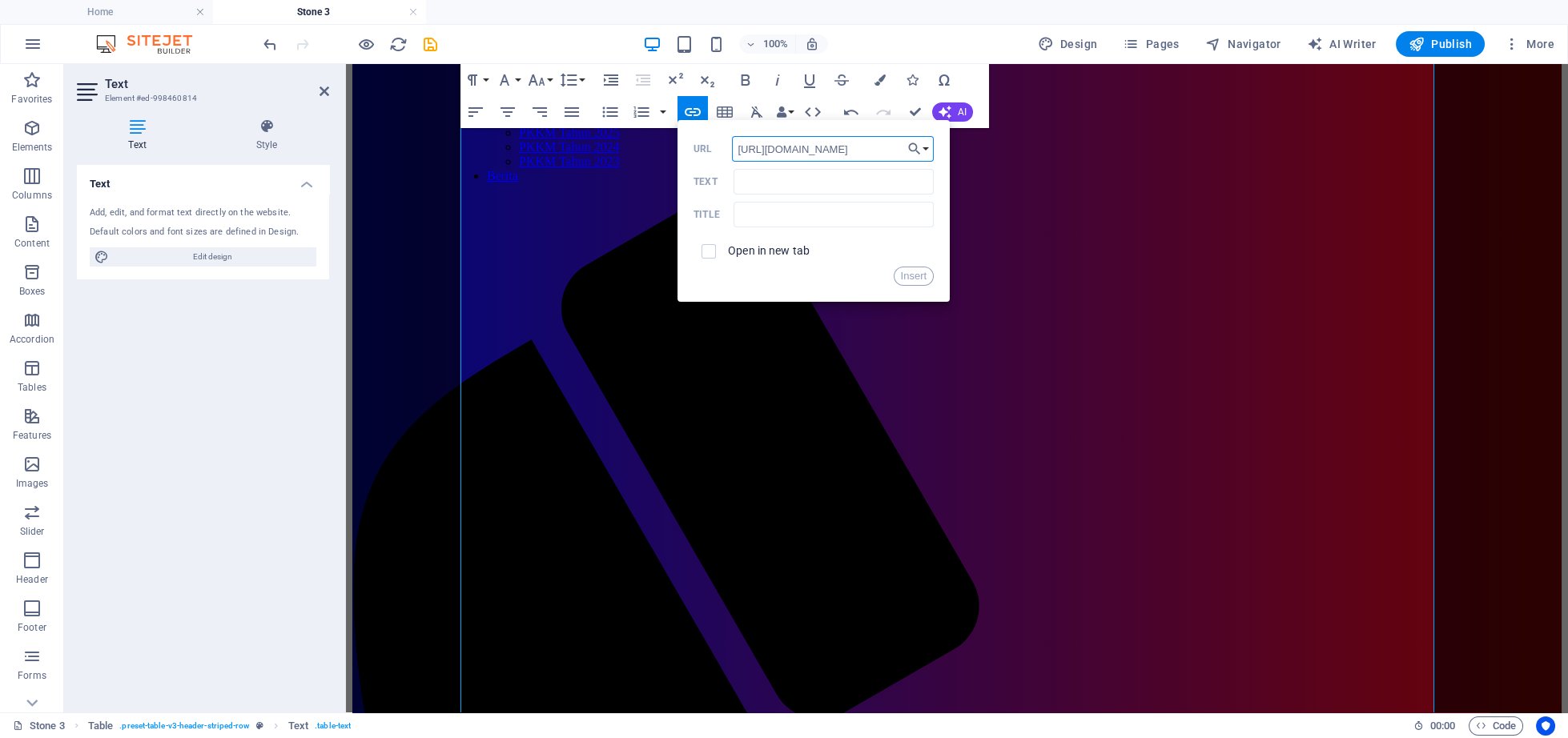
scroll to position [0, 11]
type input "[URL][DOMAIN_NAME]"
click at [806, 196] on div "[URL][DOMAIN_NAME] URL Text Title Open in new tab Insert" at bounding box center [813, 211] width 240 height 150
click at [808, 185] on input "Text" at bounding box center [833, 182] width 200 height 26
type input "l"
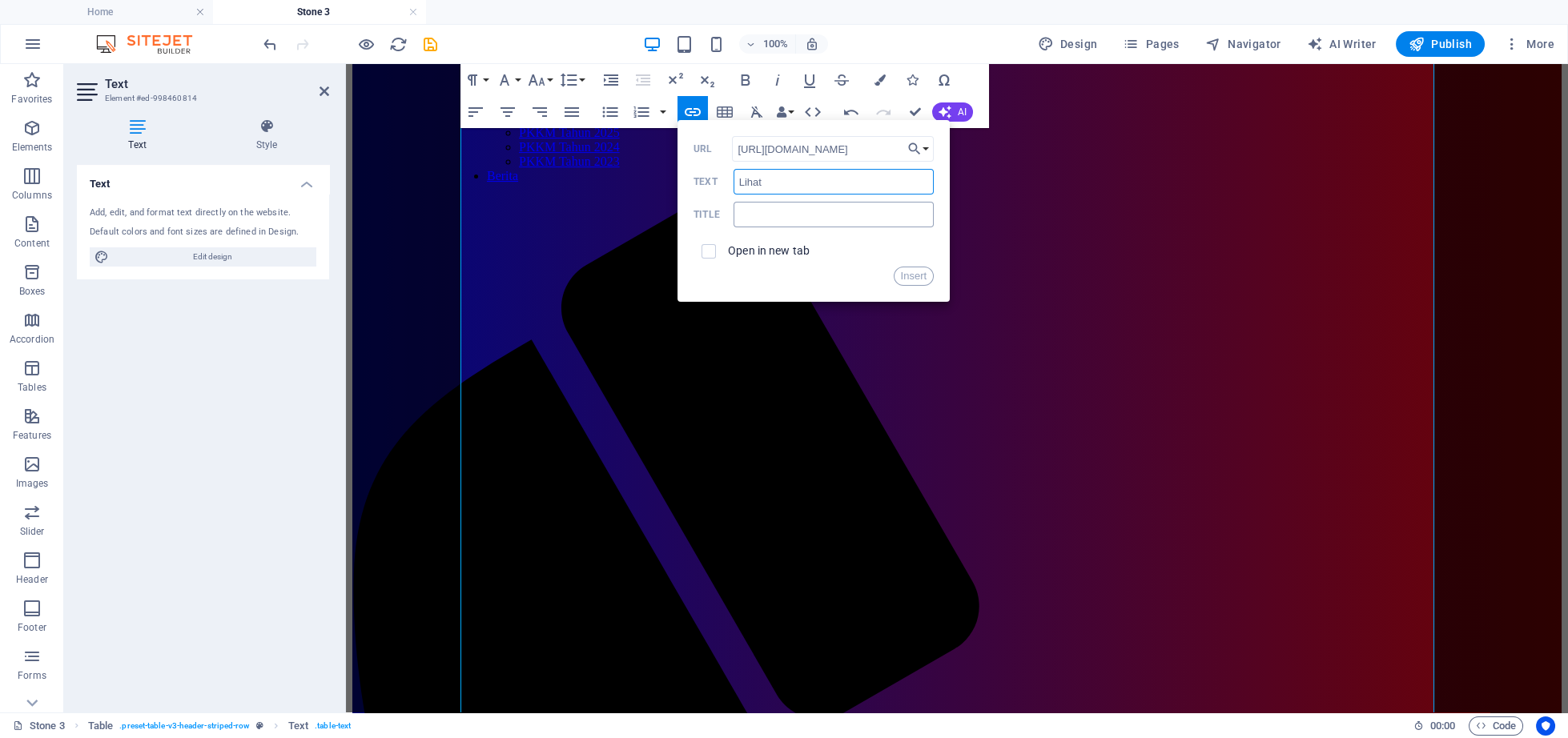
type input "Lihat"
click at [809, 220] on input "text" at bounding box center [833, 215] width 200 height 26
type input "1.3.3"
click at [709, 246] on input "checkbox" at bounding box center [706, 249] width 14 height 14
checkbox input "true"
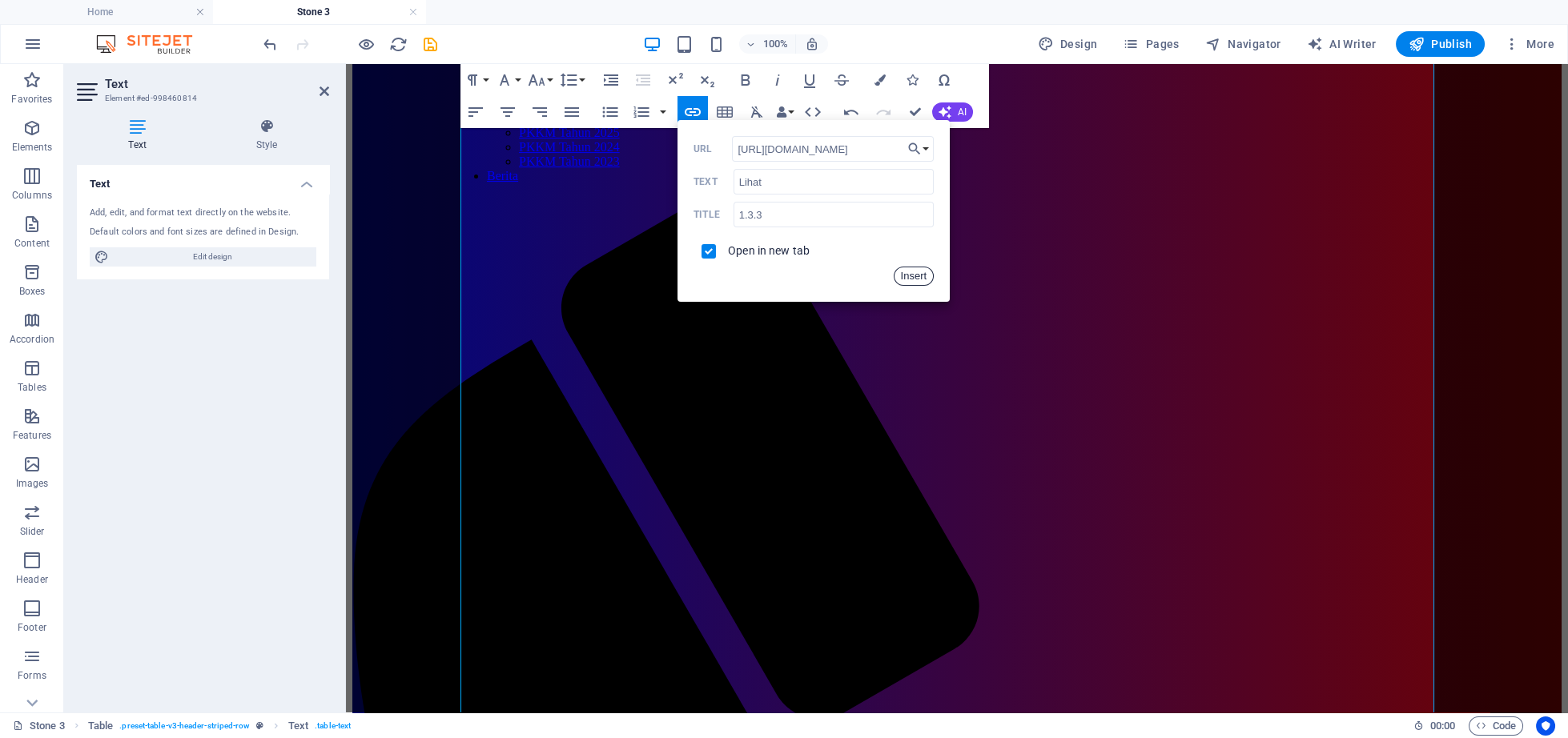
click at [913, 284] on button "Insert" at bounding box center [914, 276] width 41 height 20
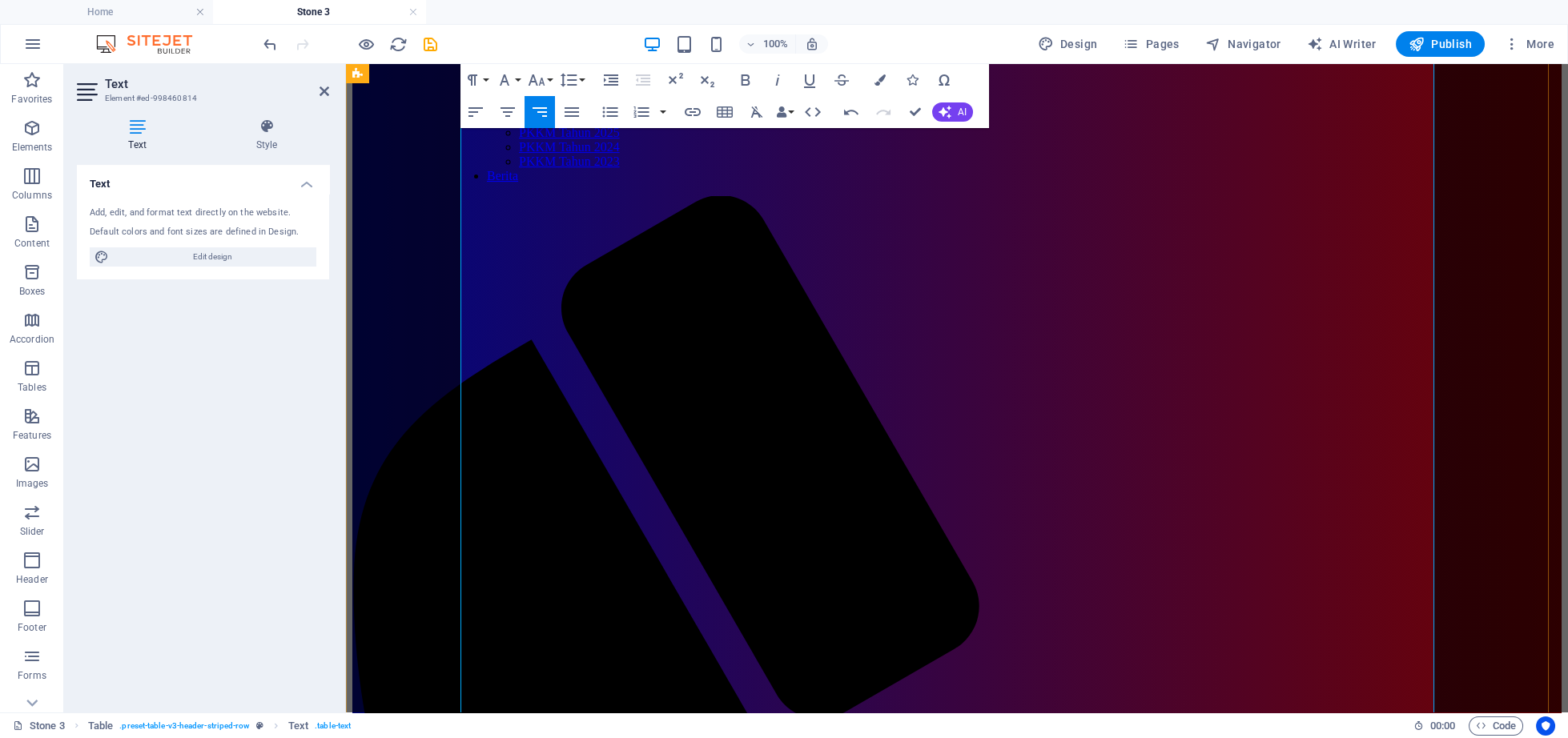
drag, startPoint x: 1396, startPoint y: 216, endPoint x: 1425, endPoint y: 225, distance: 30.4
click at [747, 78] on icon "button" at bounding box center [745, 80] width 20 height 20
drag, startPoint x: 1390, startPoint y: 411, endPoint x: 1426, endPoint y: 418, distance: 36.7
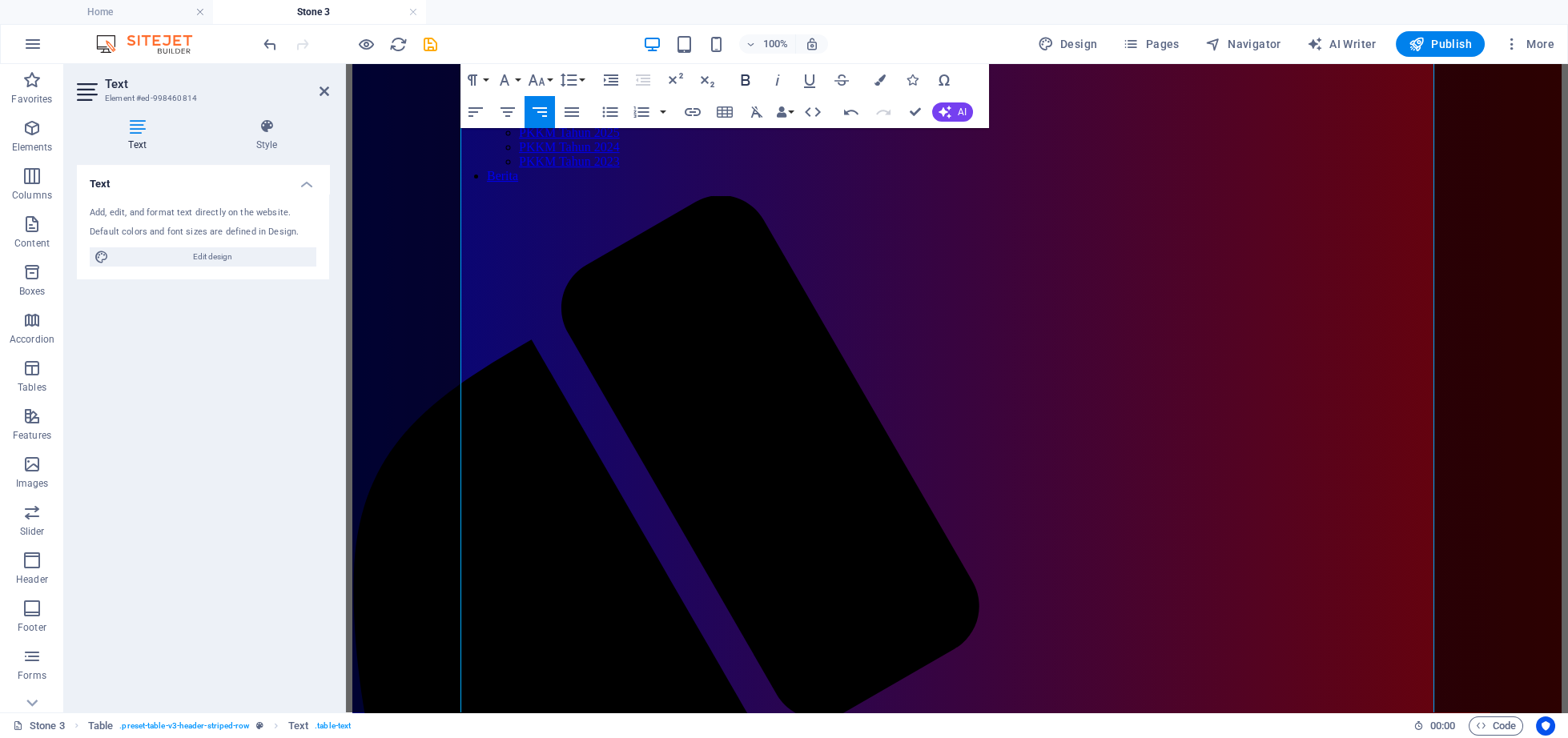
click at [749, 85] on icon "button" at bounding box center [745, 80] width 20 height 20
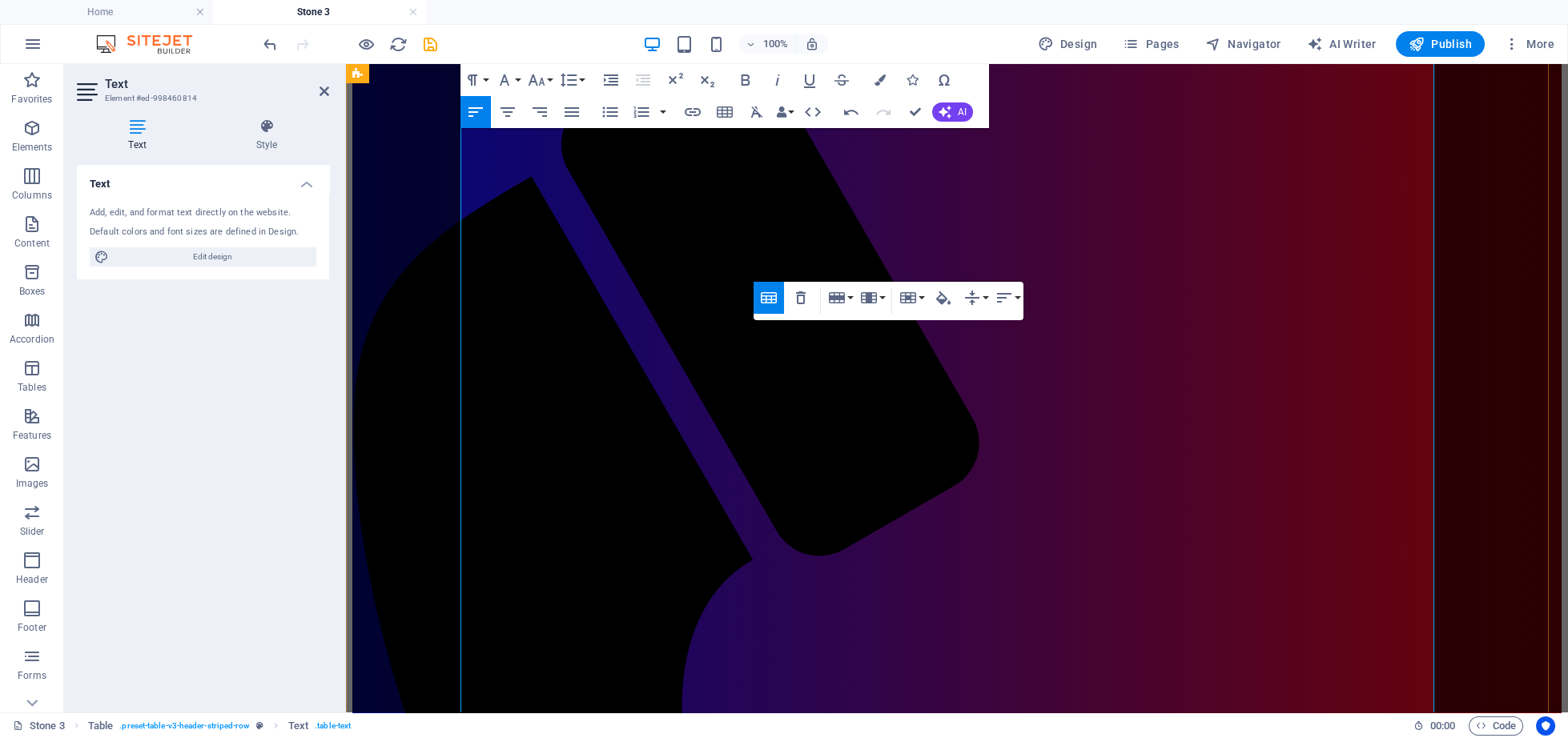
scroll to position [2229, 0]
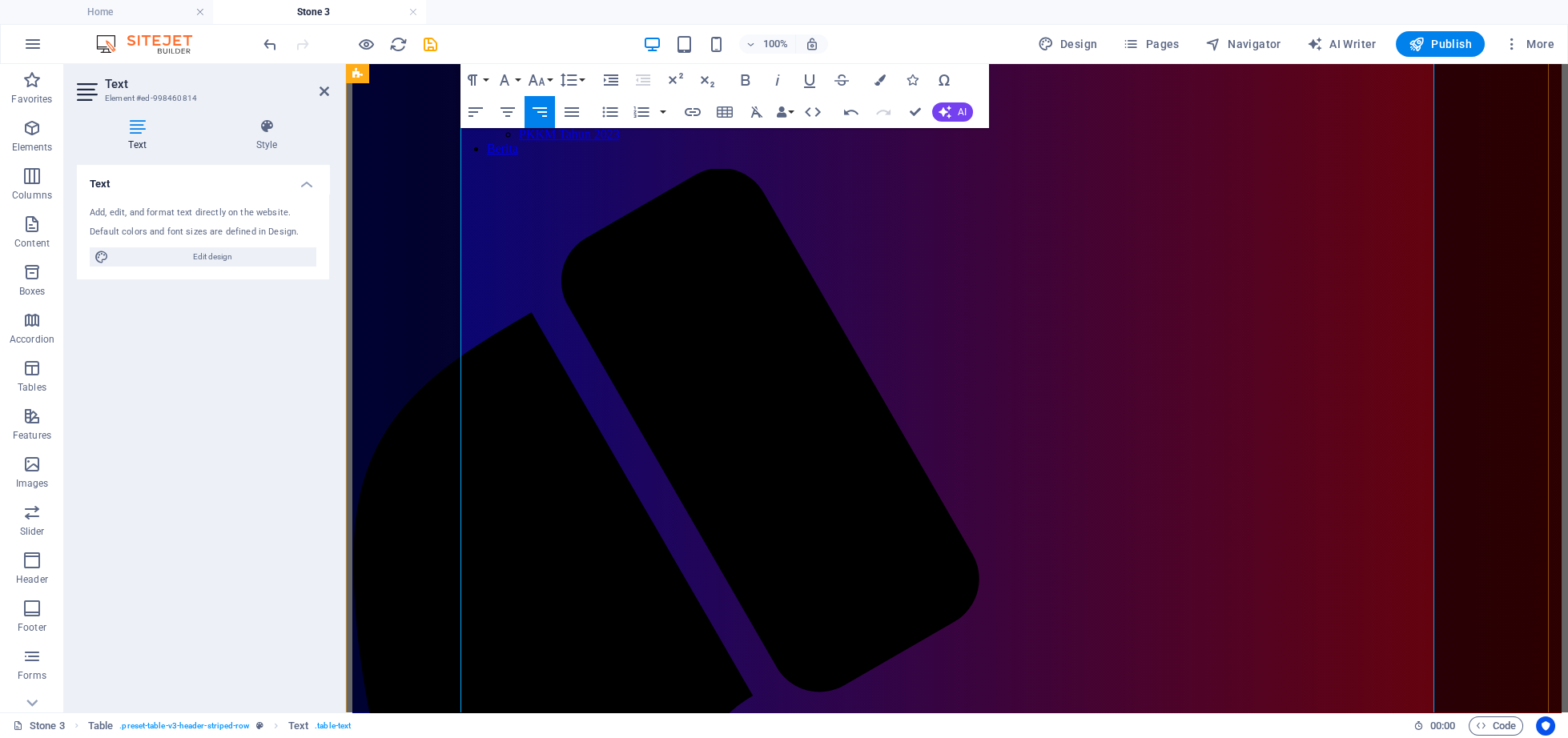
scroll to position [2148, 0]
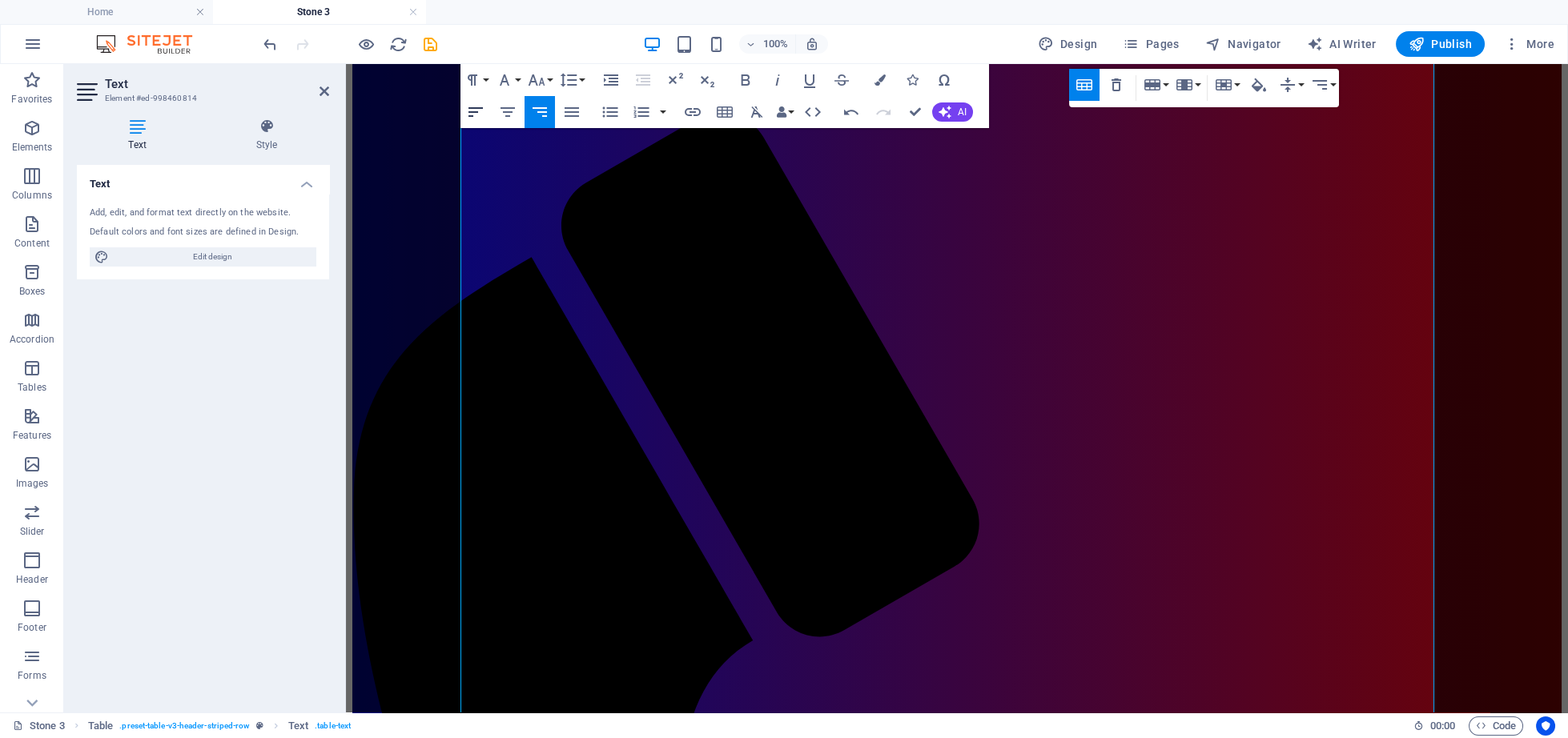
click at [473, 113] on icon "button" at bounding box center [476, 112] width 20 height 20
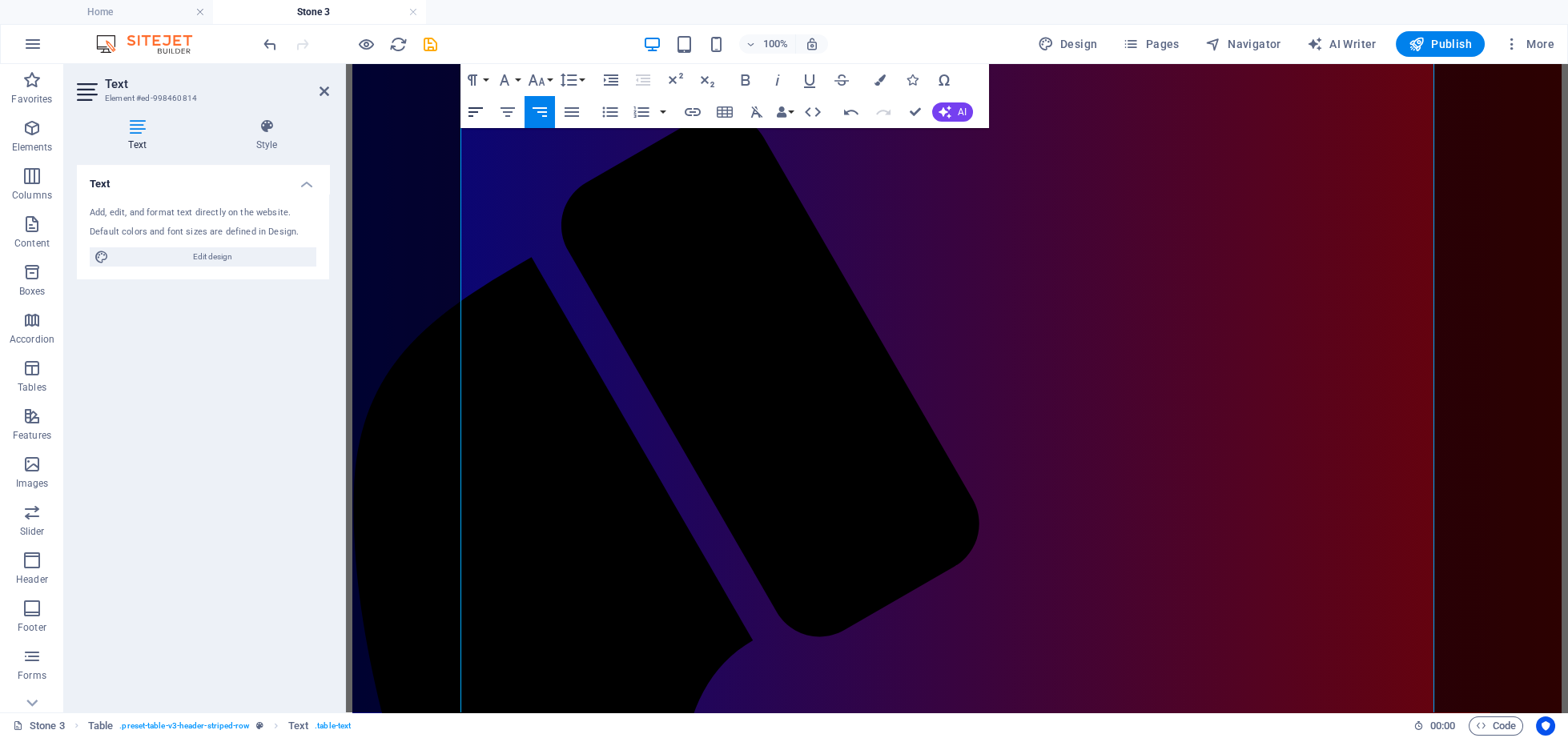
click at [472, 112] on icon "button" at bounding box center [475, 112] width 14 height 9
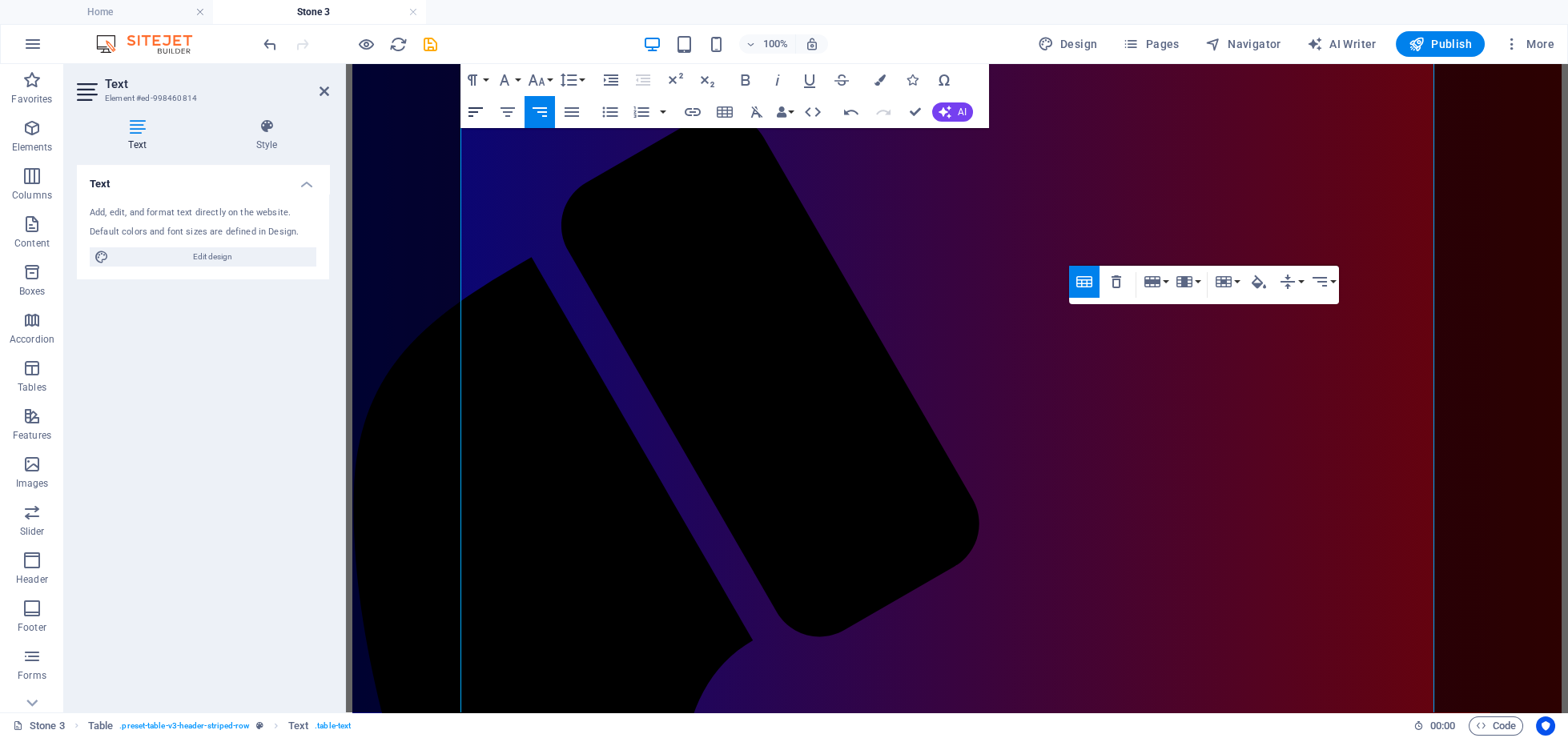
click at [480, 107] on icon "button" at bounding box center [476, 112] width 20 height 20
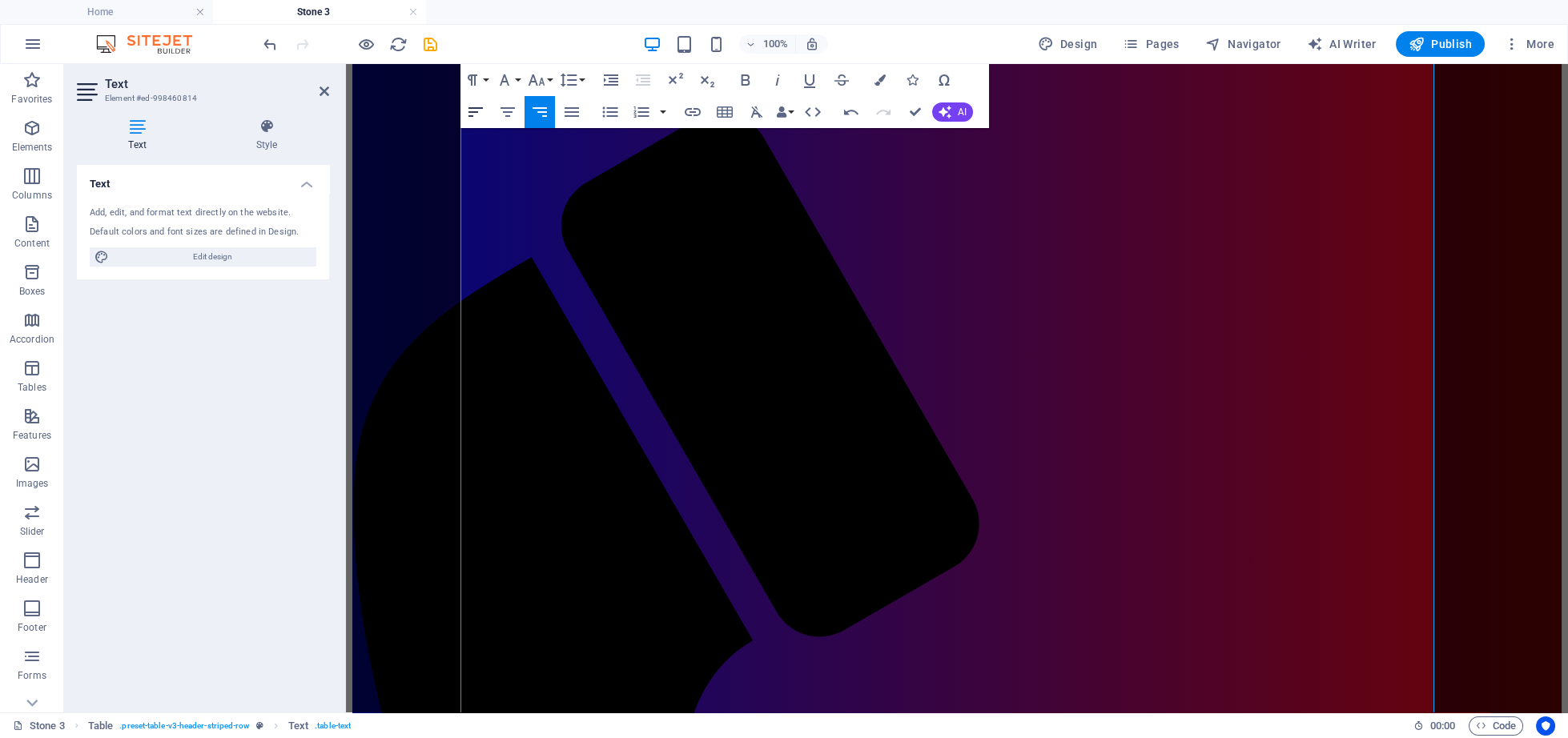
click at [480, 107] on icon "button" at bounding box center [476, 112] width 20 height 20
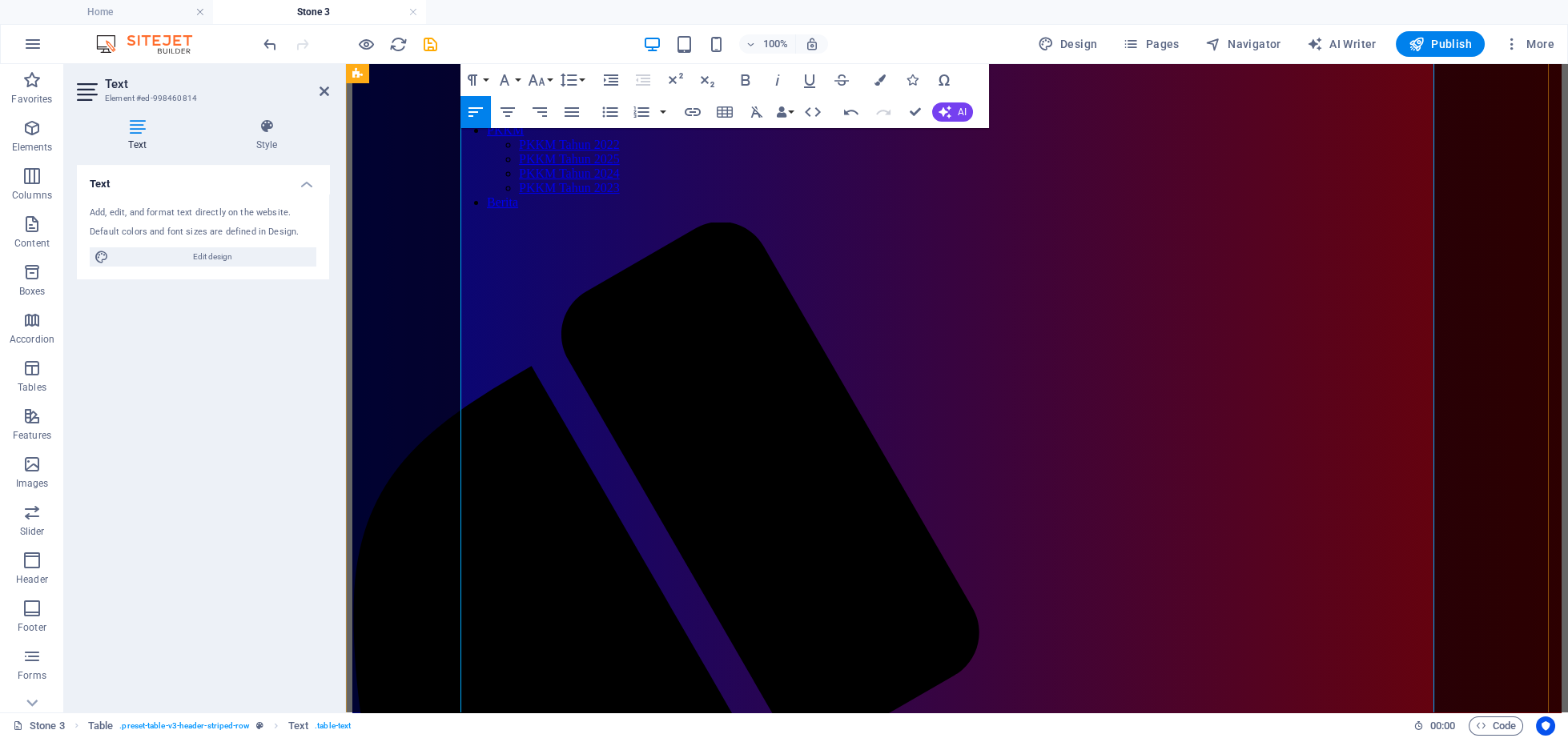
scroll to position [1899, 0]
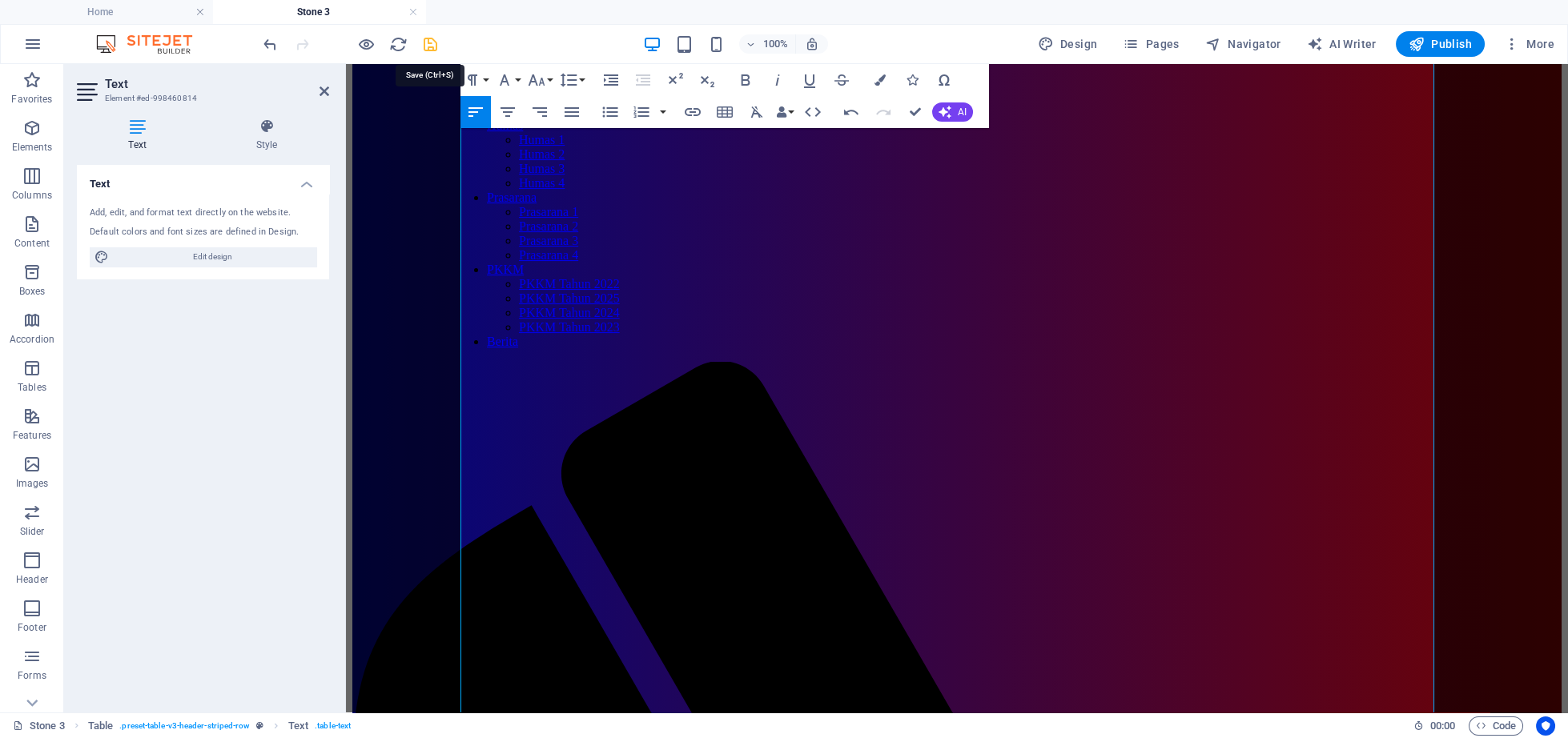
click at [431, 42] on icon "save" at bounding box center [431, 44] width 19 height 19
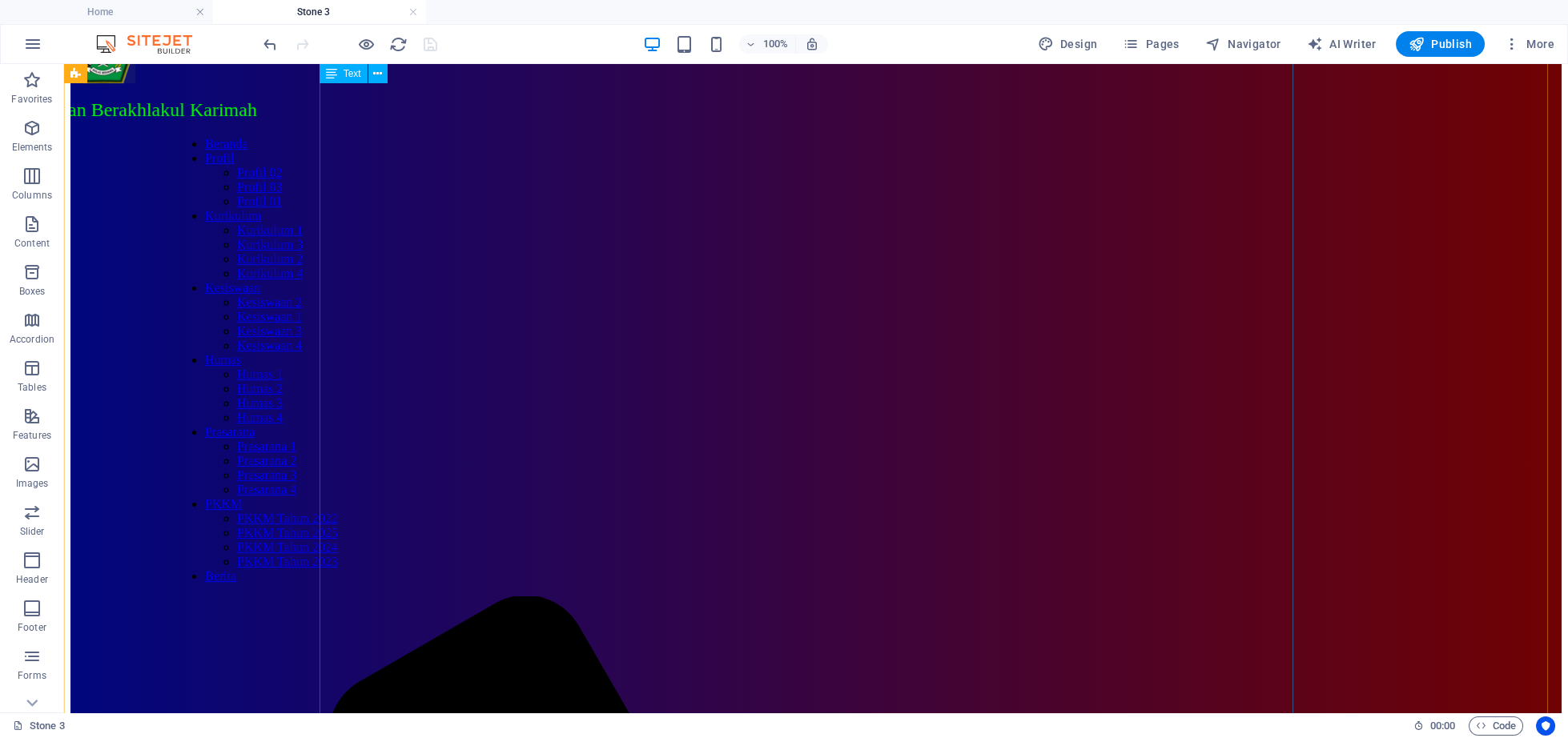
scroll to position [2065, 0]
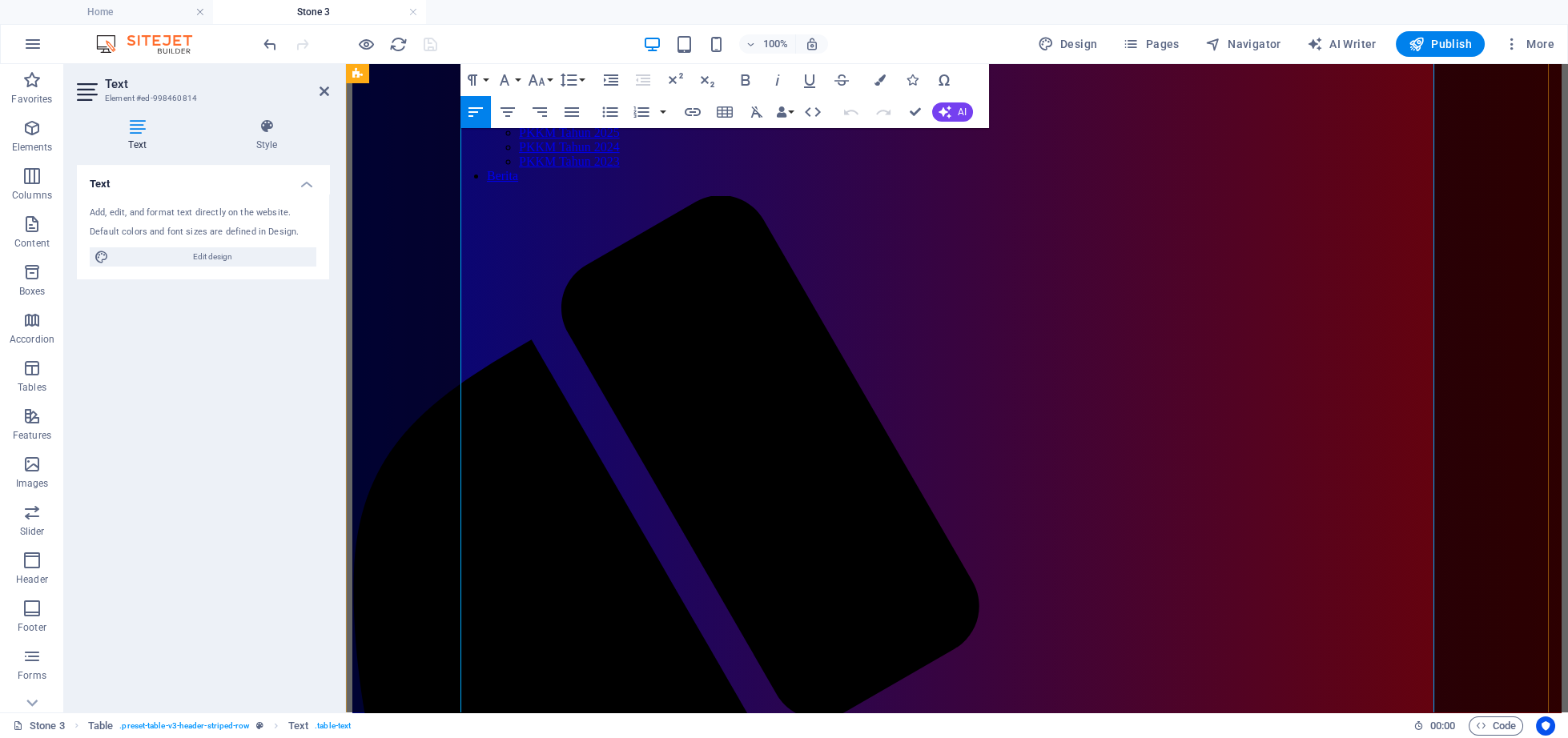
scroll to position [2312, 0]
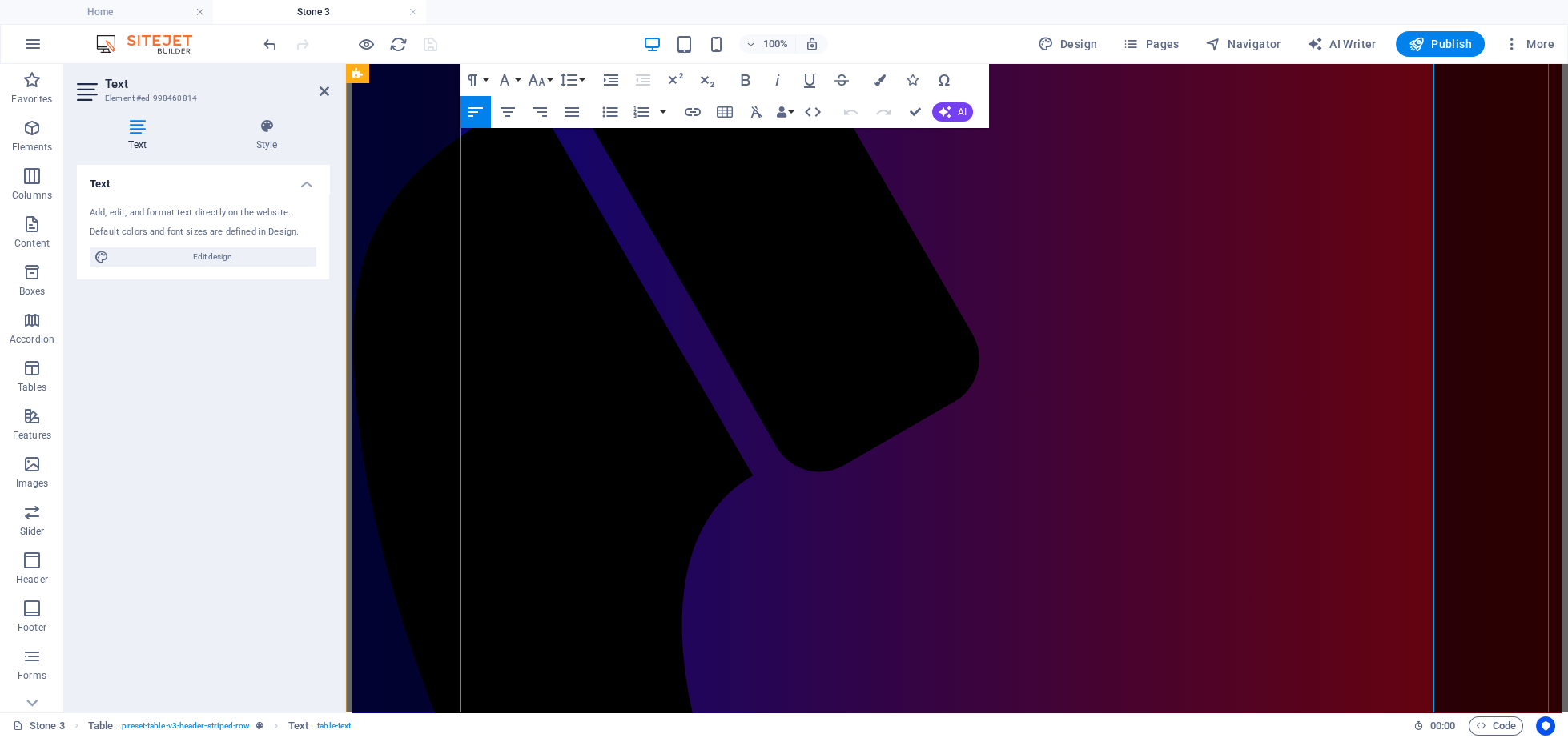
drag, startPoint x: 471, startPoint y: 270, endPoint x: 628, endPoint y: 314, distance: 163.0
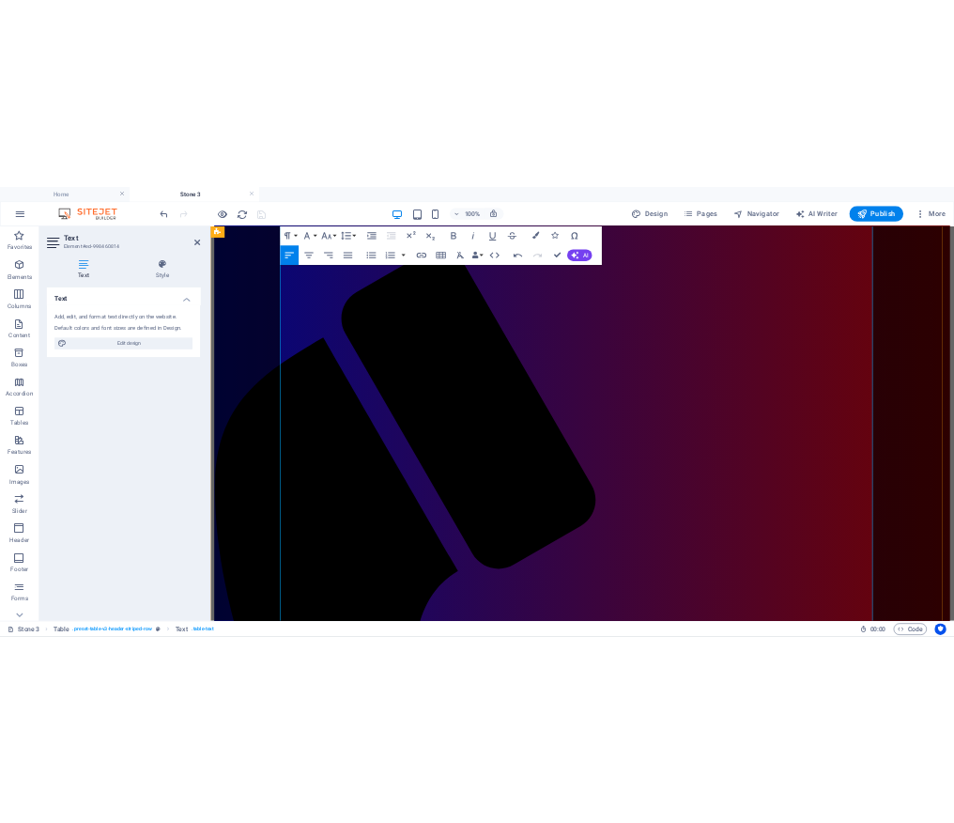
scroll to position [2520, 0]
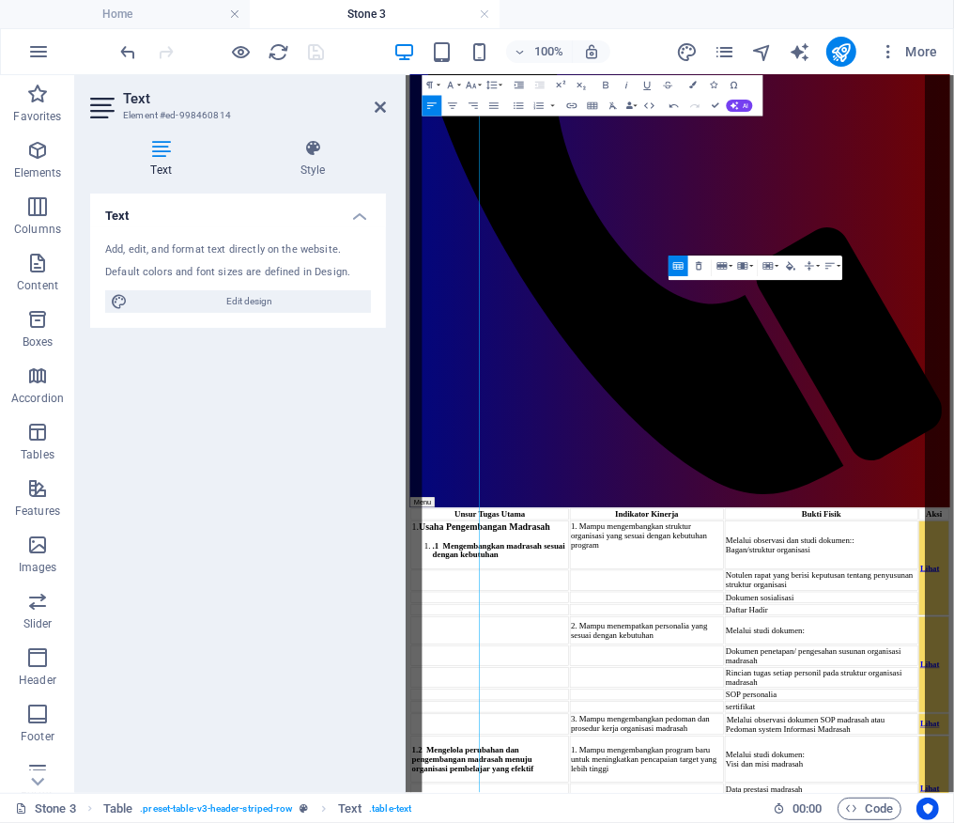
scroll to position [2544, 0]
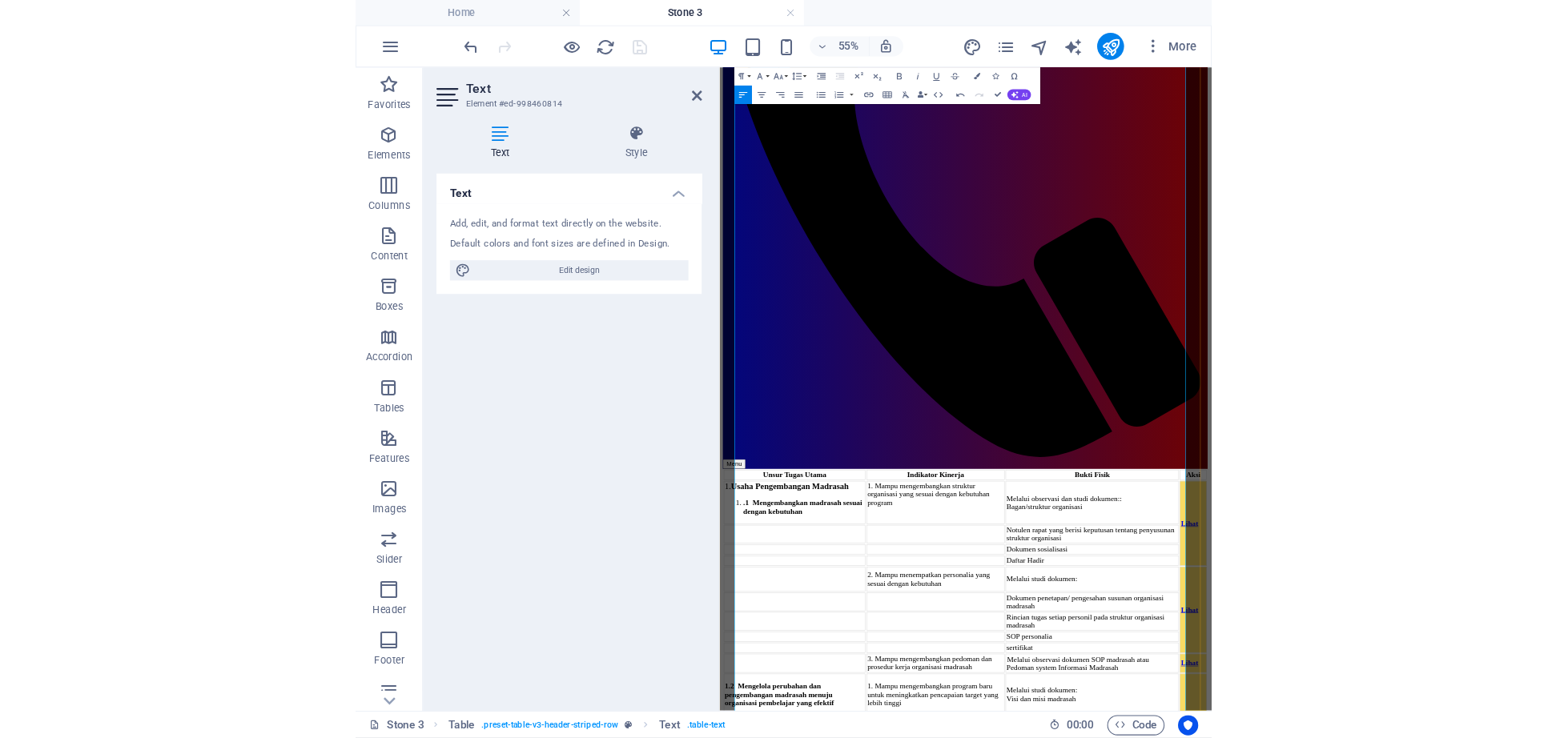
scroll to position [2084, 0]
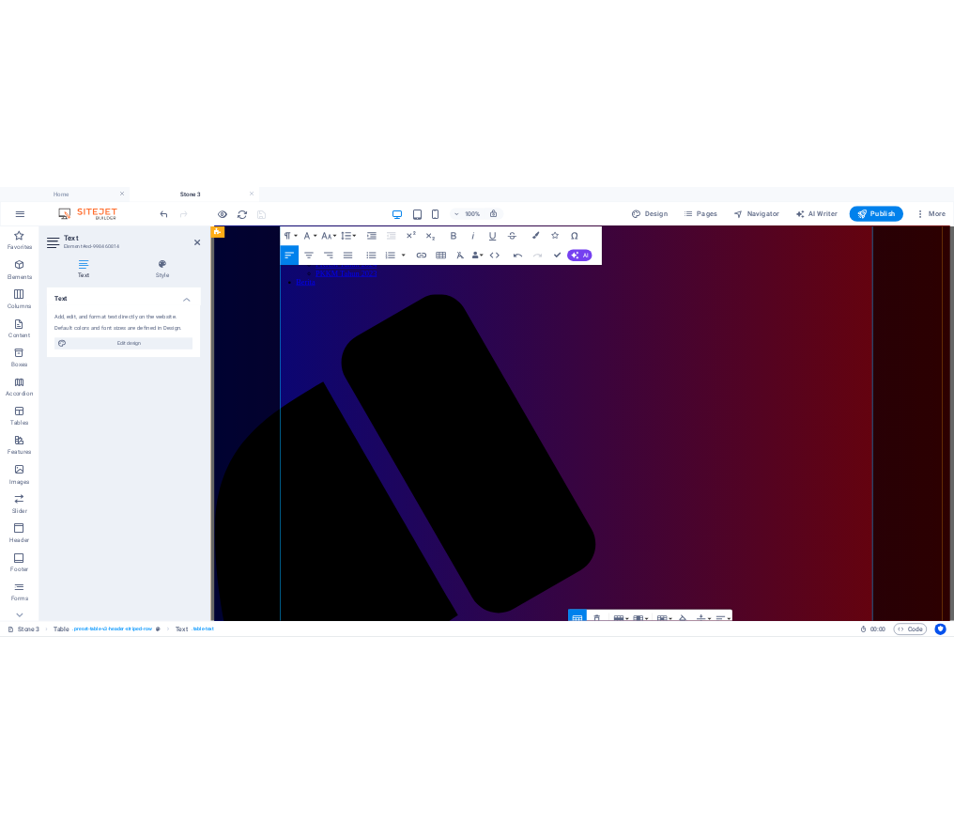
scroll to position [2447, 0]
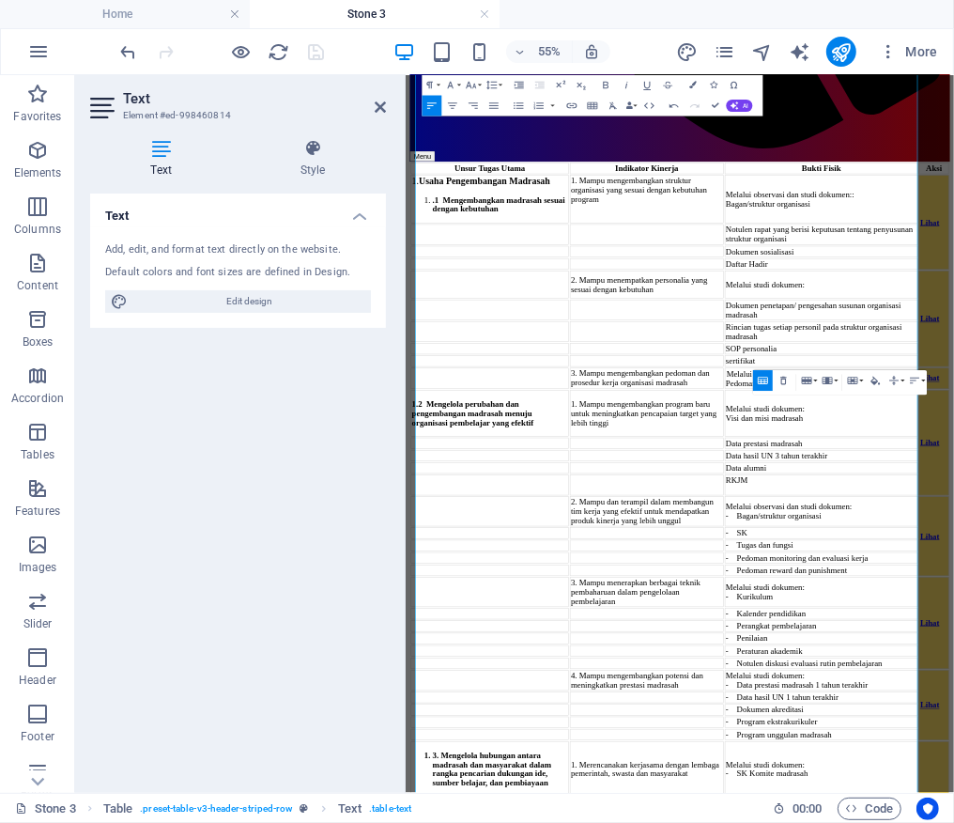
scroll to position [3149, 13]
drag, startPoint x: 1140, startPoint y: 567, endPoint x: 1212, endPoint y: 392, distance: 189.9
click at [798, 288] on div "Table Header Remove Table Row Insert row above Insert row below Delete row Colu…" at bounding box center [839, 281] width 174 height 24
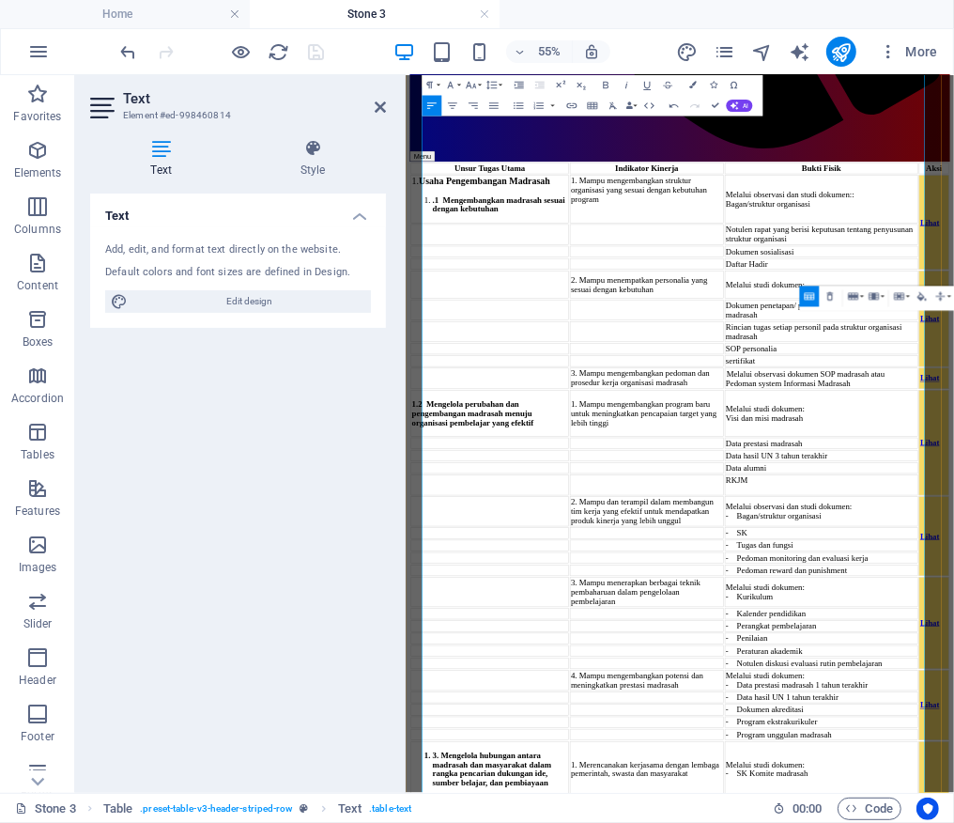
scroll to position [3341, 0]
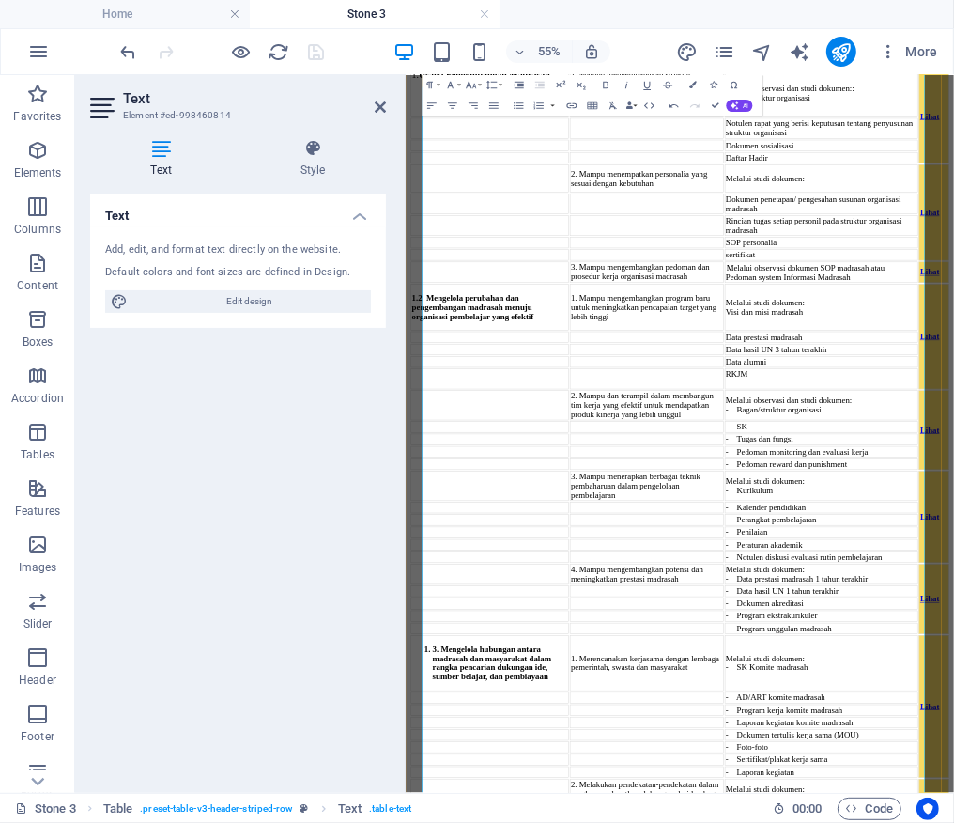
drag, startPoint x: 1057, startPoint y: 374, endPoint x: 1257, endPoint y: 389, distance: 200.6
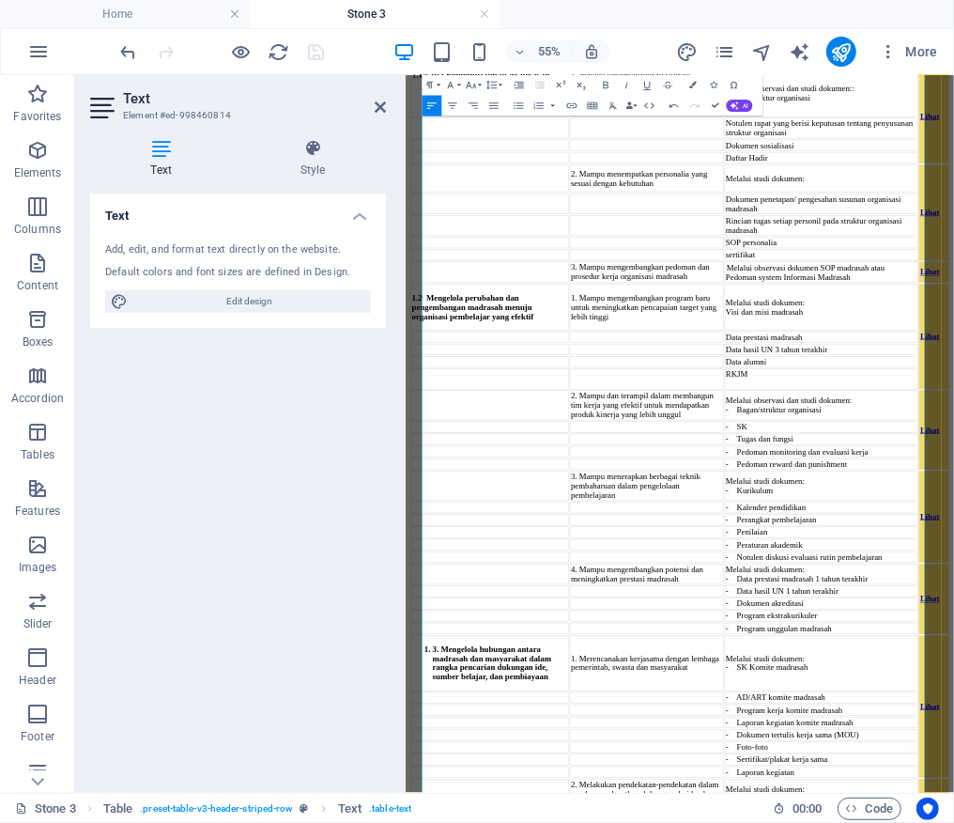
drag, startPoint x: 1059, startPoint y: 367, endPoint x: 1341, endPoint y: 398, distance: 283.4
drag, startPoint x: 1057, startPoint y: 433, endPoint x: 1361, endPoint y: 428, distance: 303.4
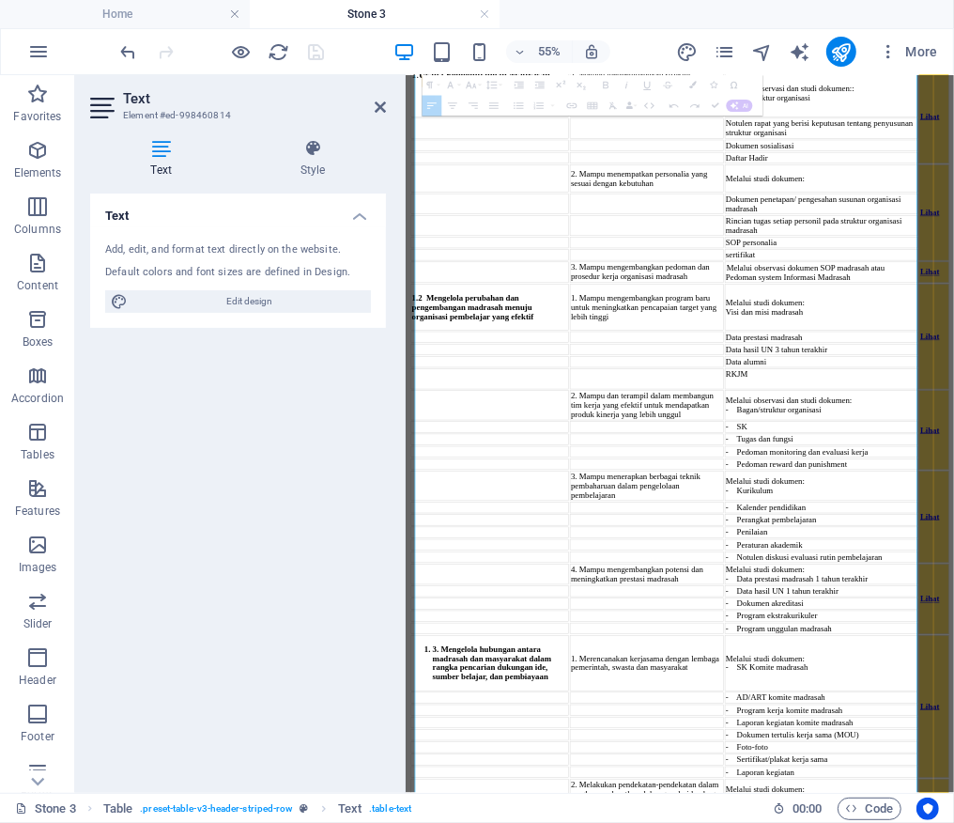
scroll to position [3341, 13]
drag, startPoint x: 1065, startPoint y: 436, endPoint x: 1405, endPoint y: 442, distance: 340.0
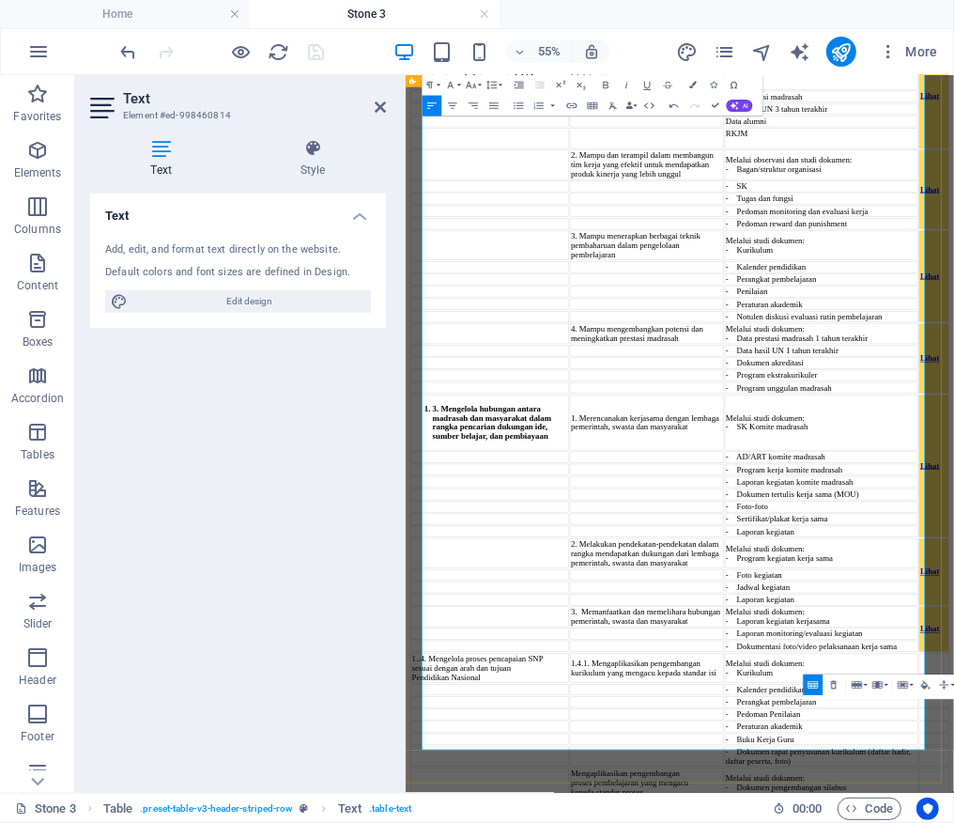
scroll to position [3786, 0]
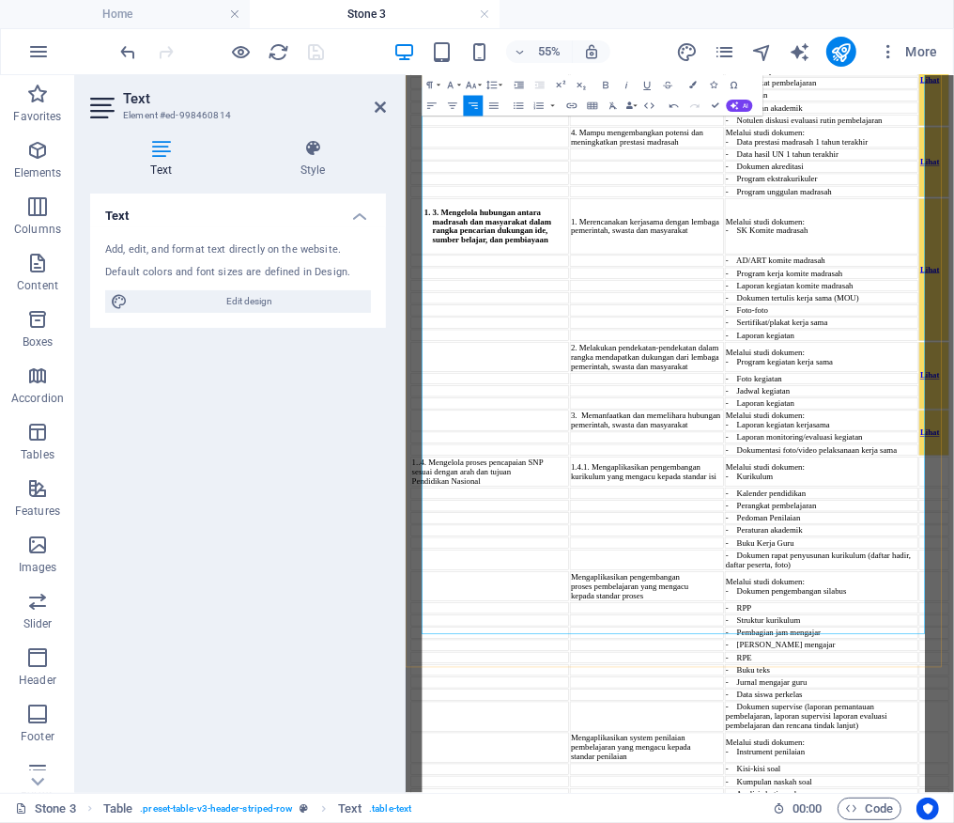
scroll to position [4204, 0]
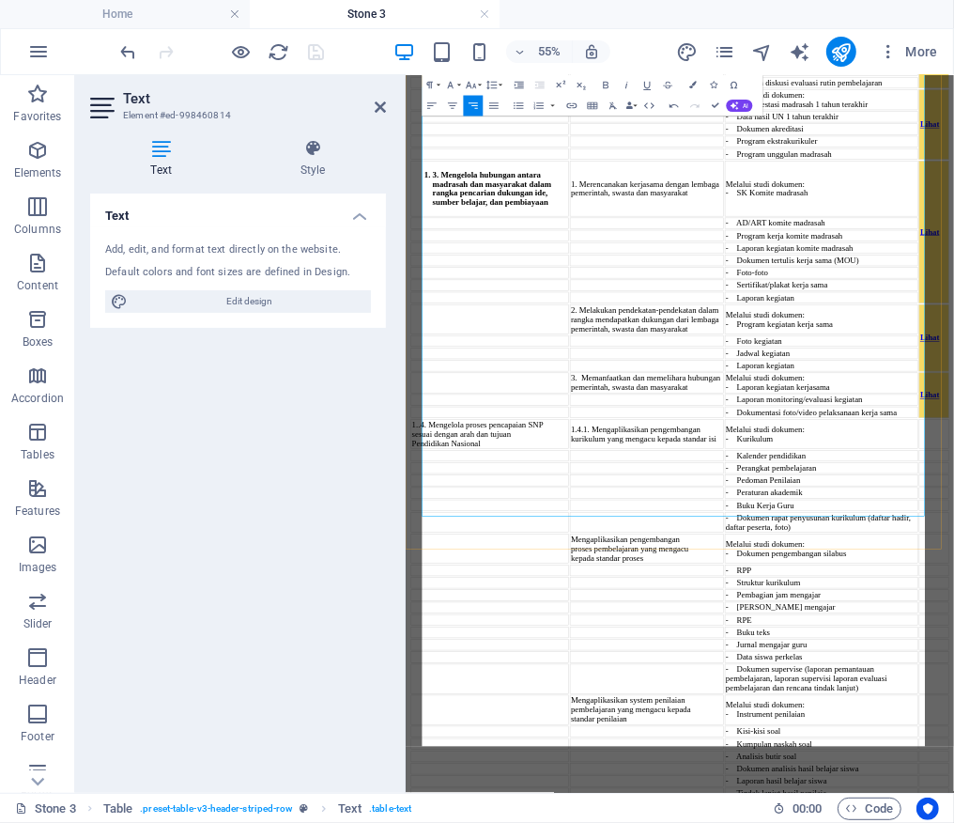
drag, startPoint x: 1155, startPoint y: 846, endPoint x: 1207, endPoint y: 575, distance: 276.3
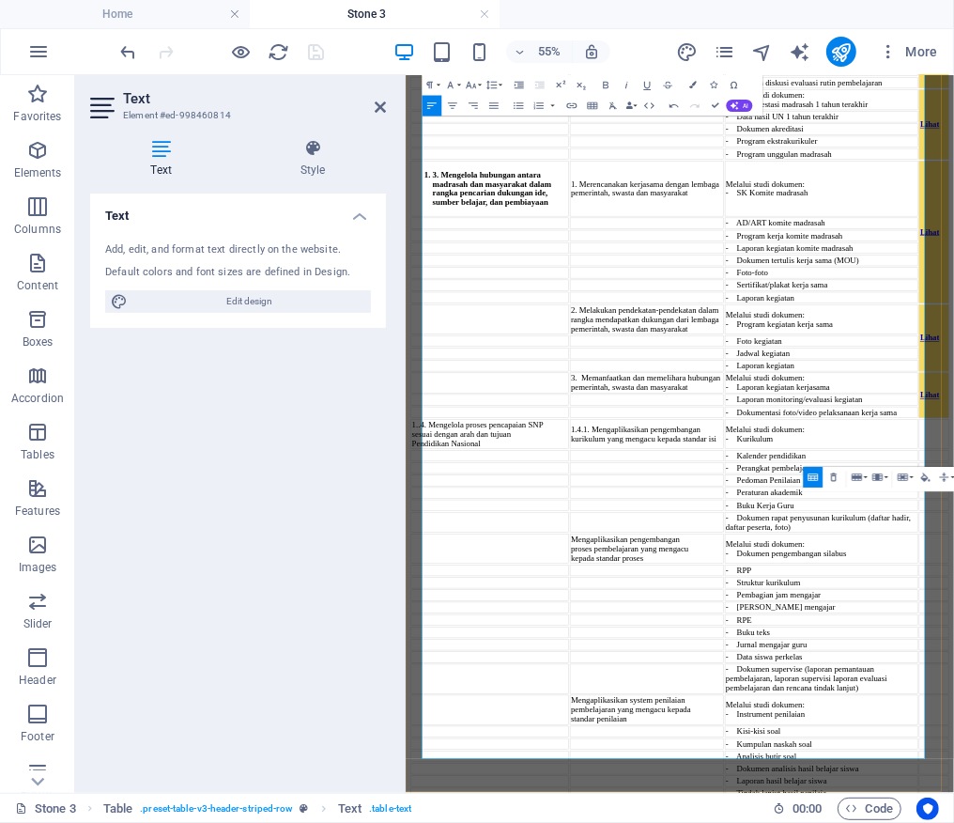
click at [1089, 865] on tbody "1. U s a h a P enge m b an g an Madra s ah .1 Mengembangkan madrasah sesuai den…" at bounding box center [903, 496] width 979 height 2589
click at [1094, 865] on tbody "1. U s a h a P enge m b an g an Madra s ah .1 Mengembangkan madrasah sesuai den…" at bounding box center [903, 496] width 979 height 2589
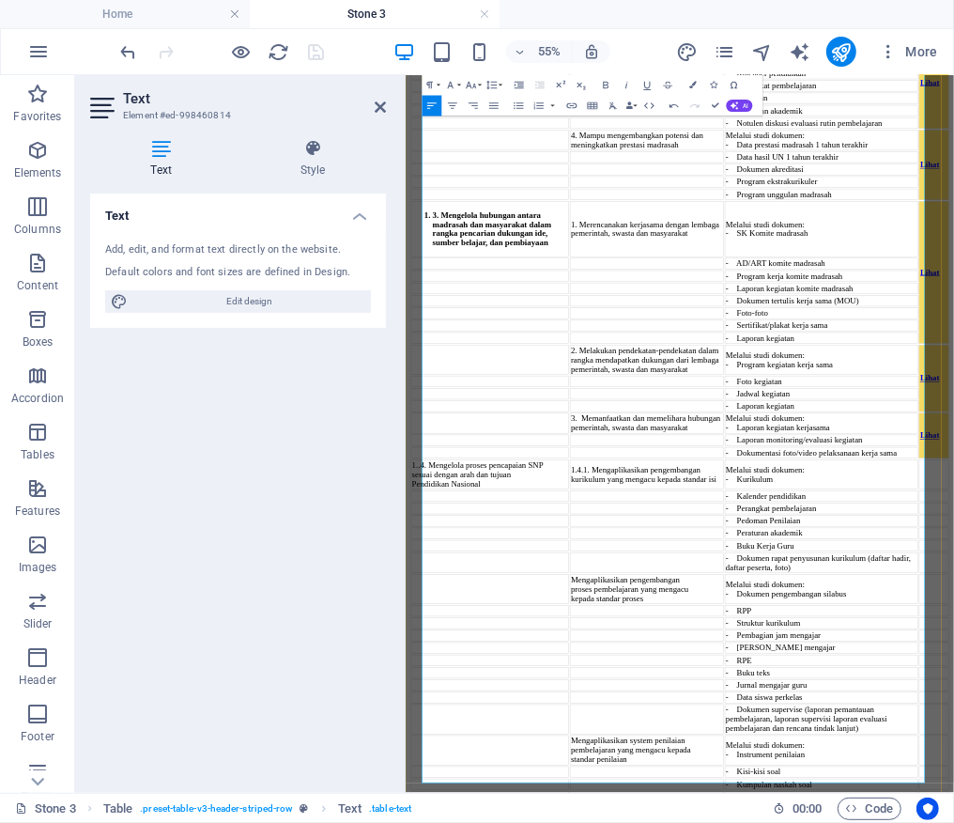
scroll to position [4249, 0]
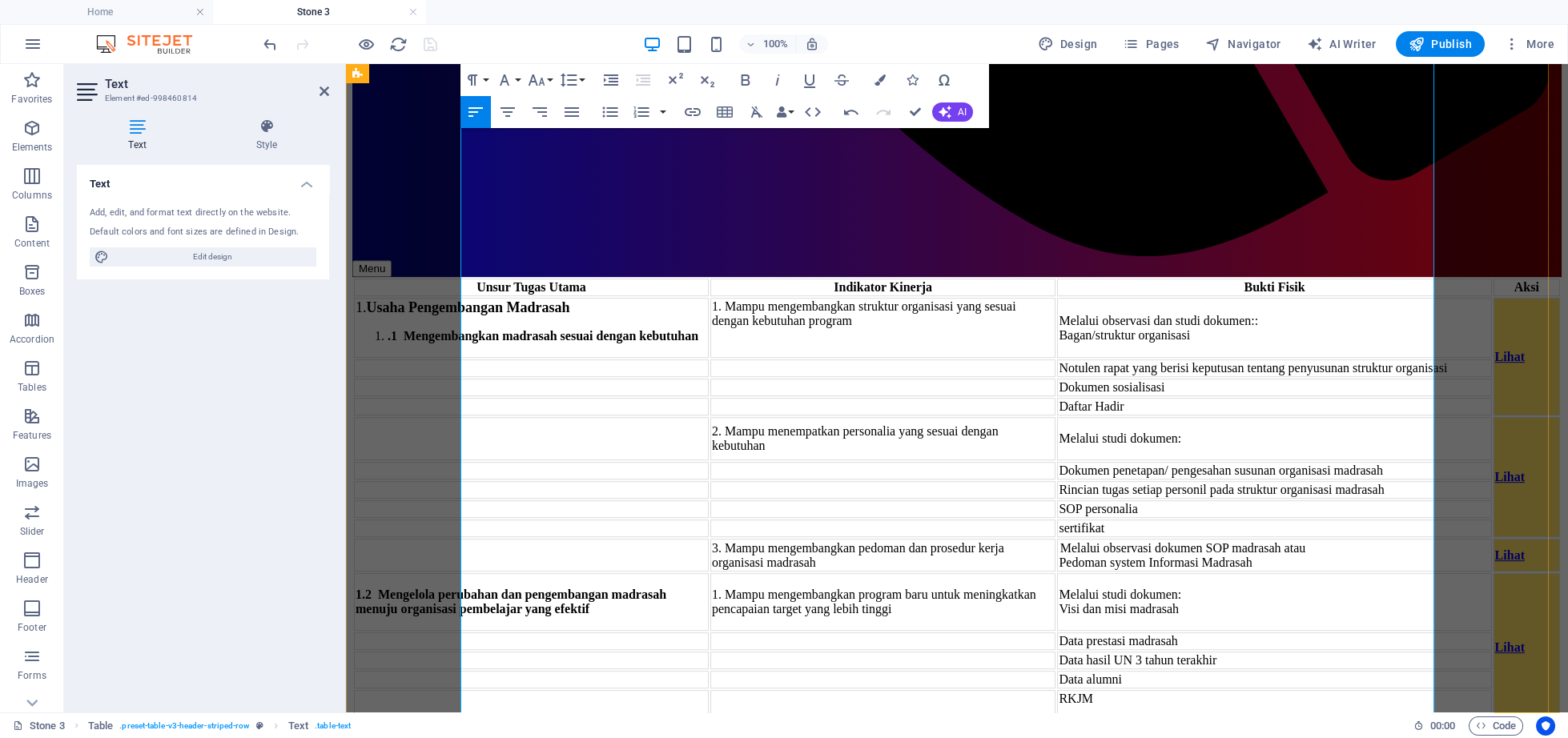
scroll to position [3603, 0]
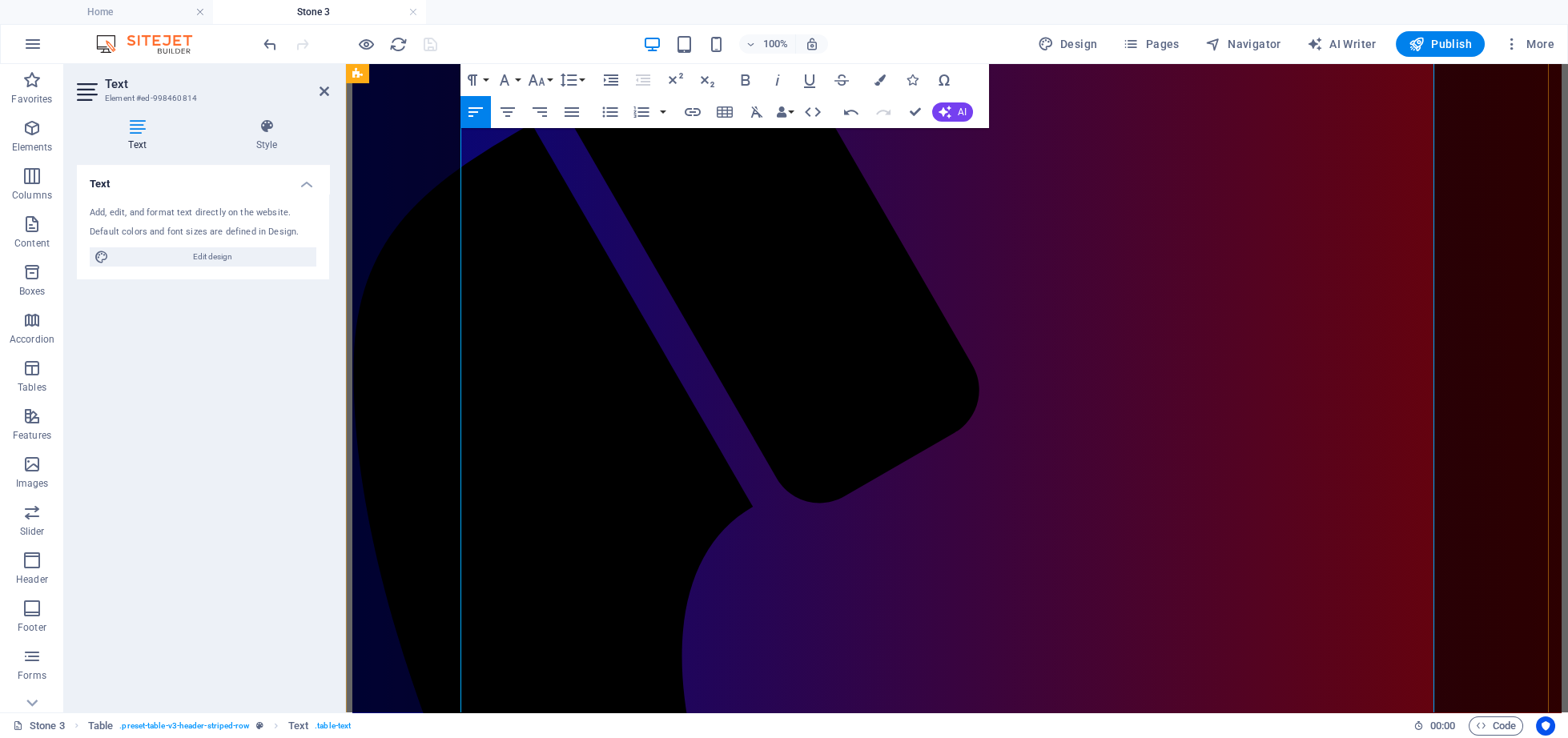
scroll to position [2199, 0]
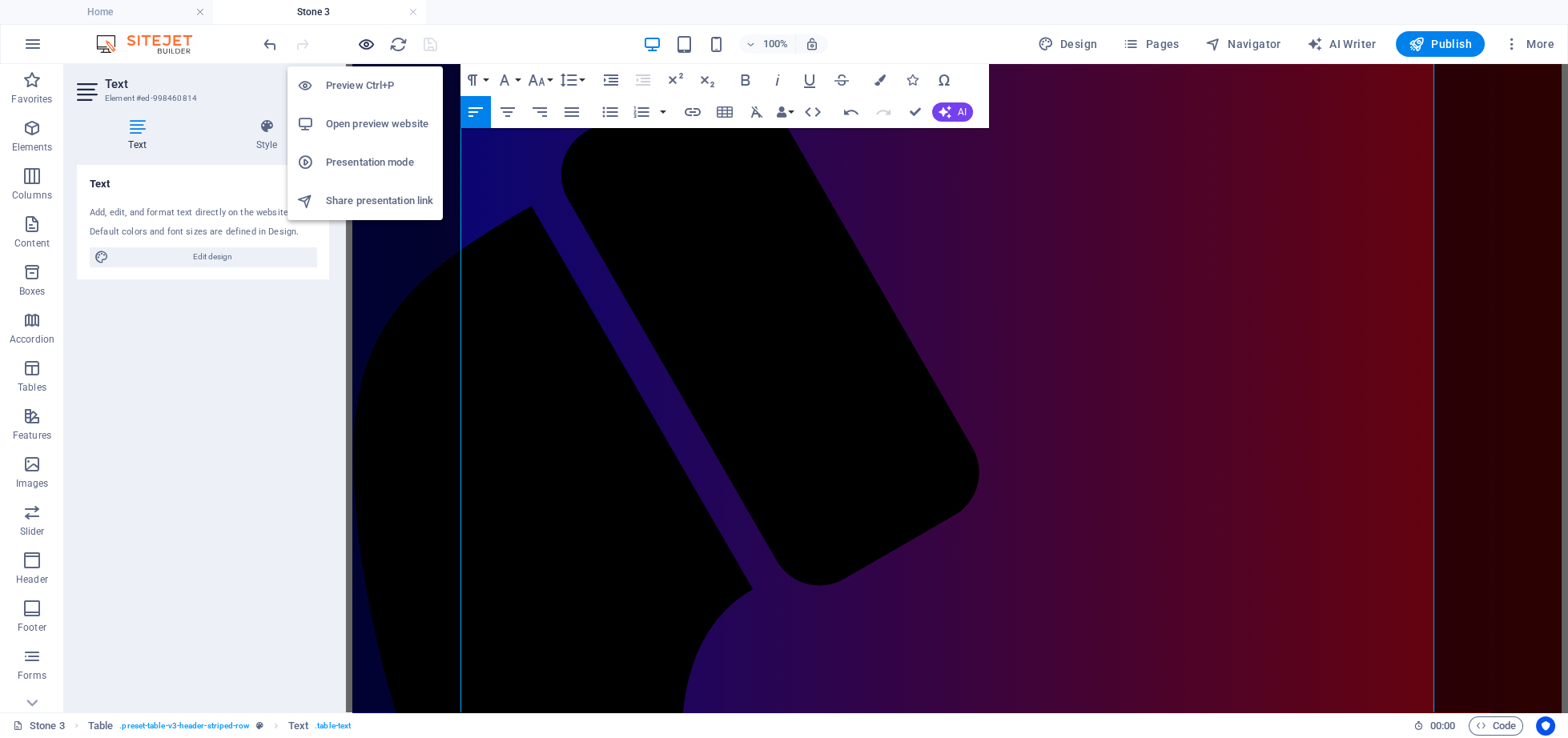
click at [360, 52] on icon "button" at bounding box center [367, 44] width 19 height 19
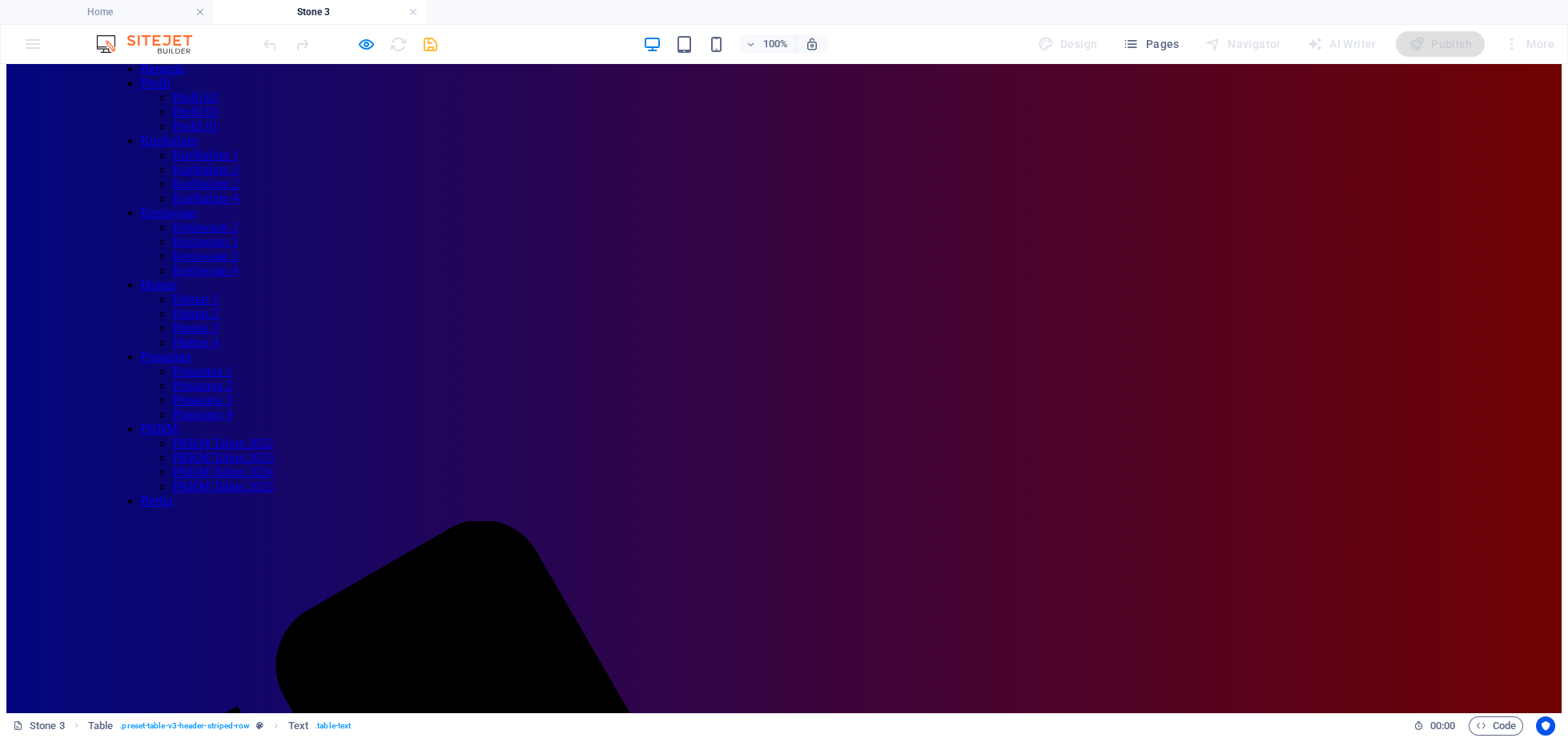
click at [363, 33] on div at bounding box center [350, 44] width 179 height 26
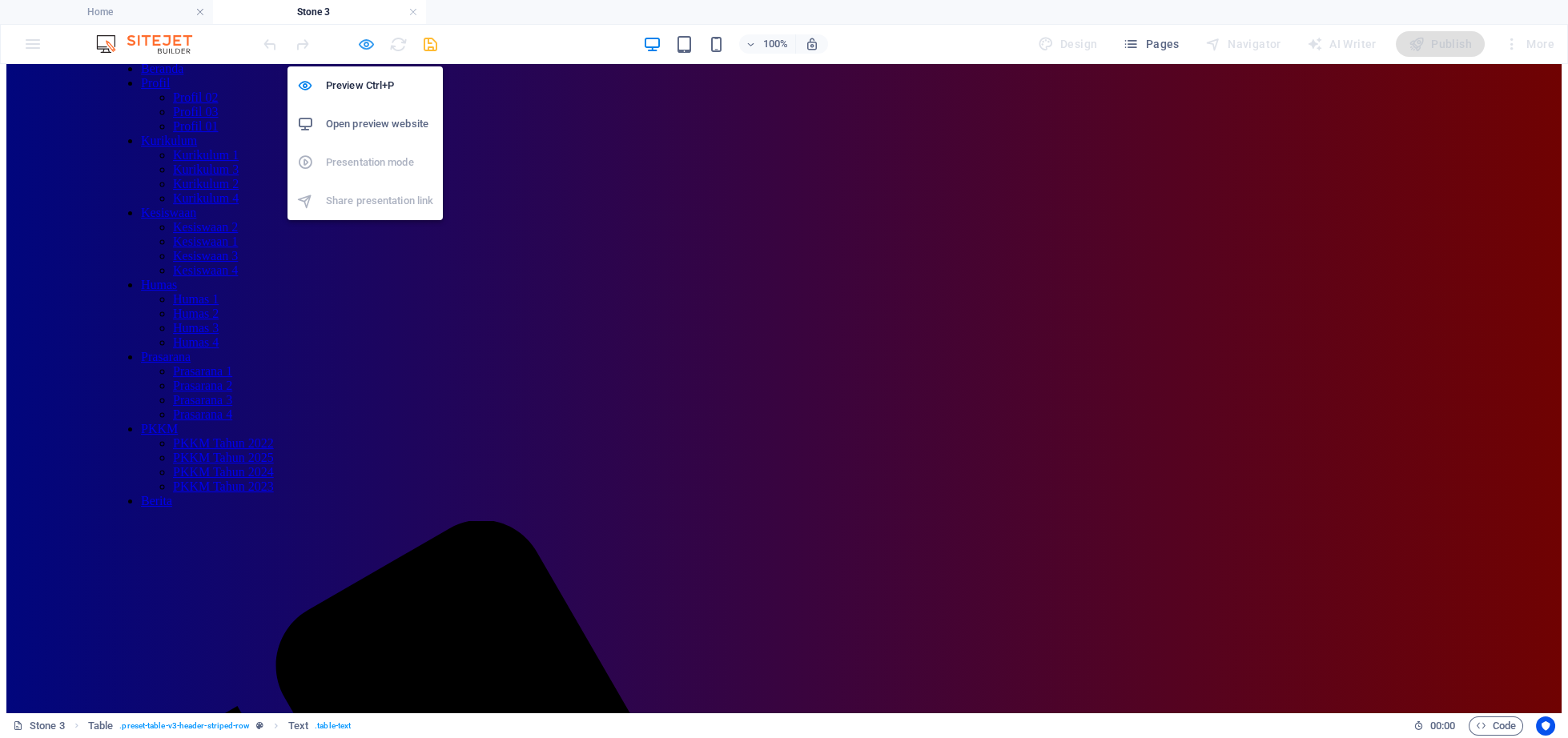
click at [360, 49] on icon "button" at bounding box center [367, 44] width 19 height 19
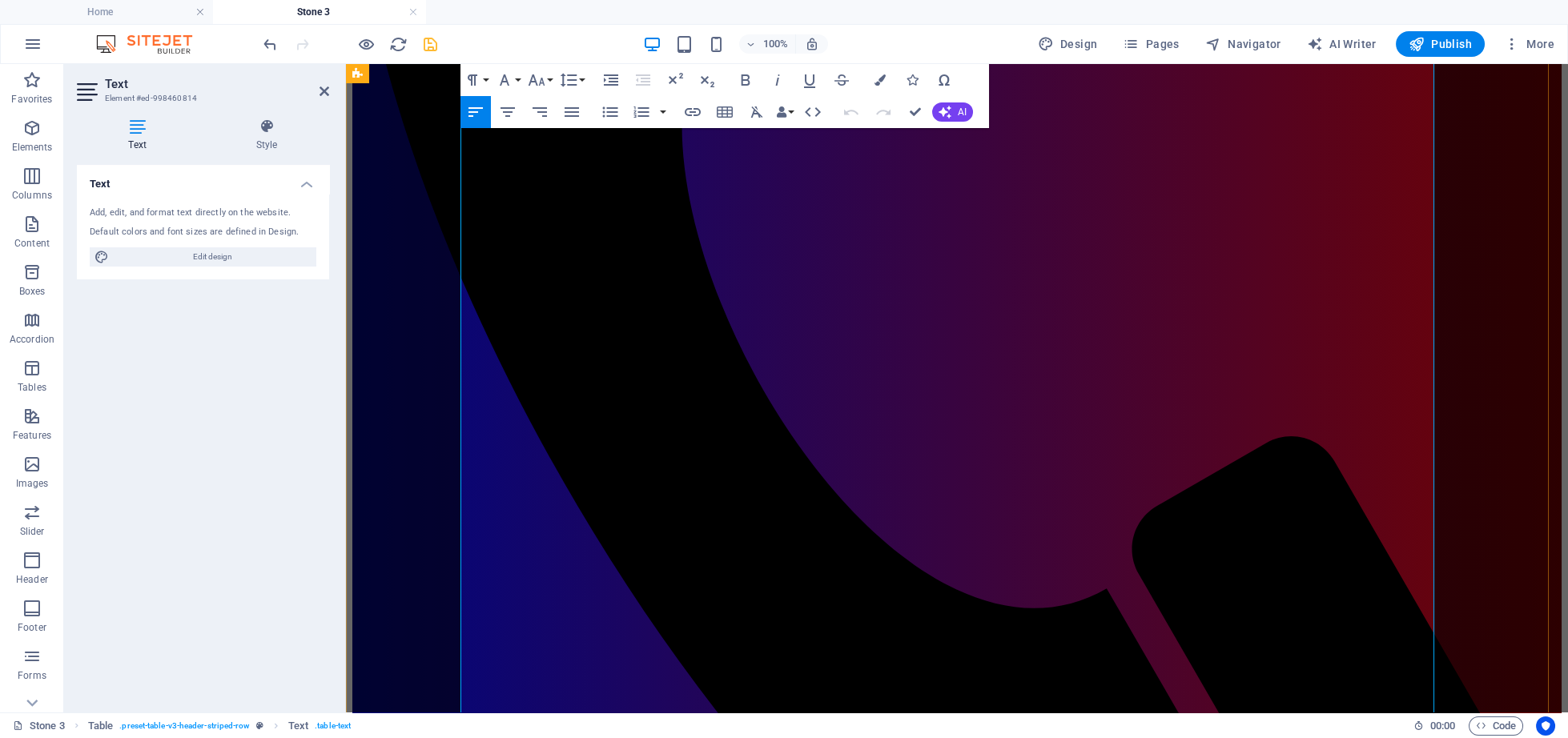
scroll to position [2807, 0]
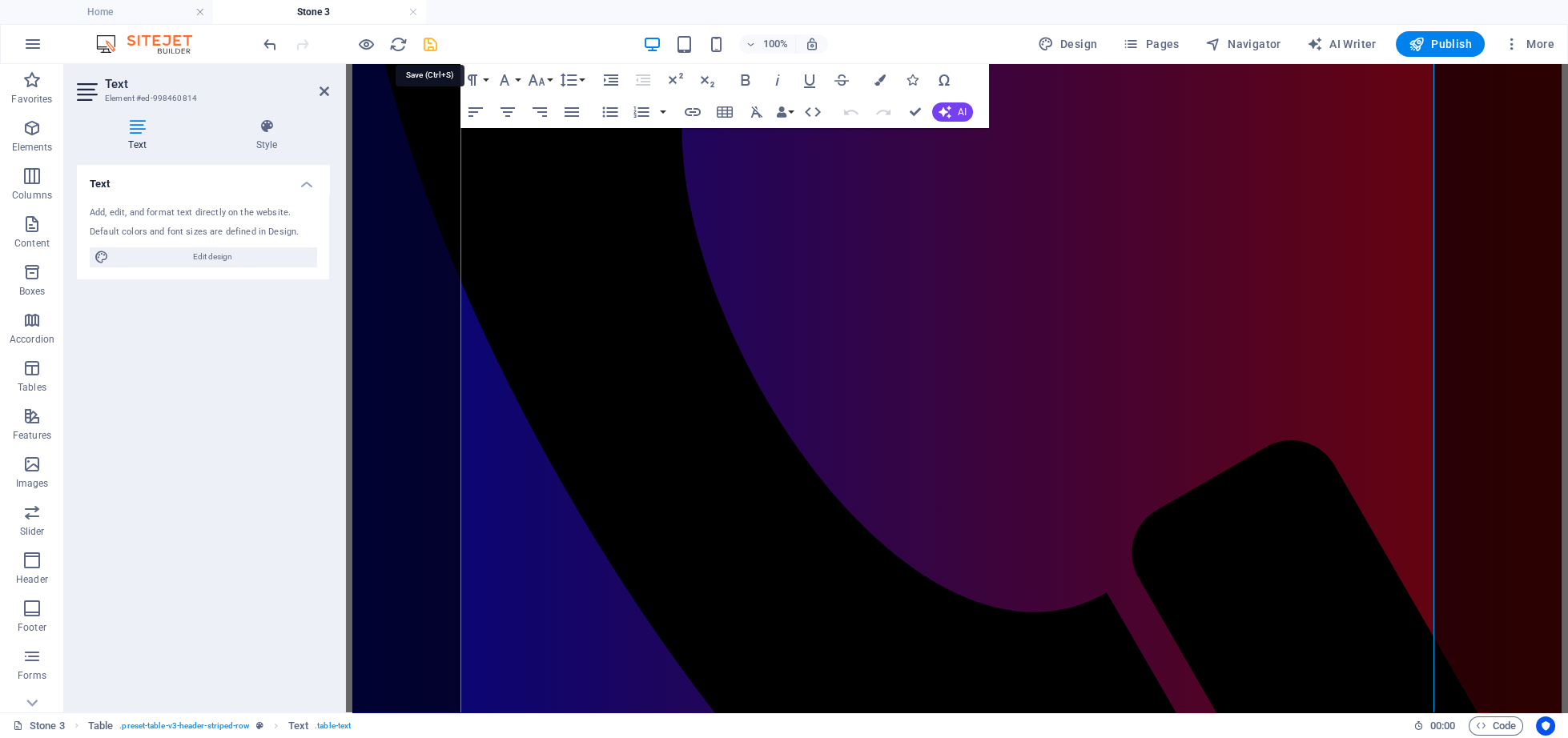
click at [431, 37] on icon "save" at bounding box center [431, 44] width 19 height 19
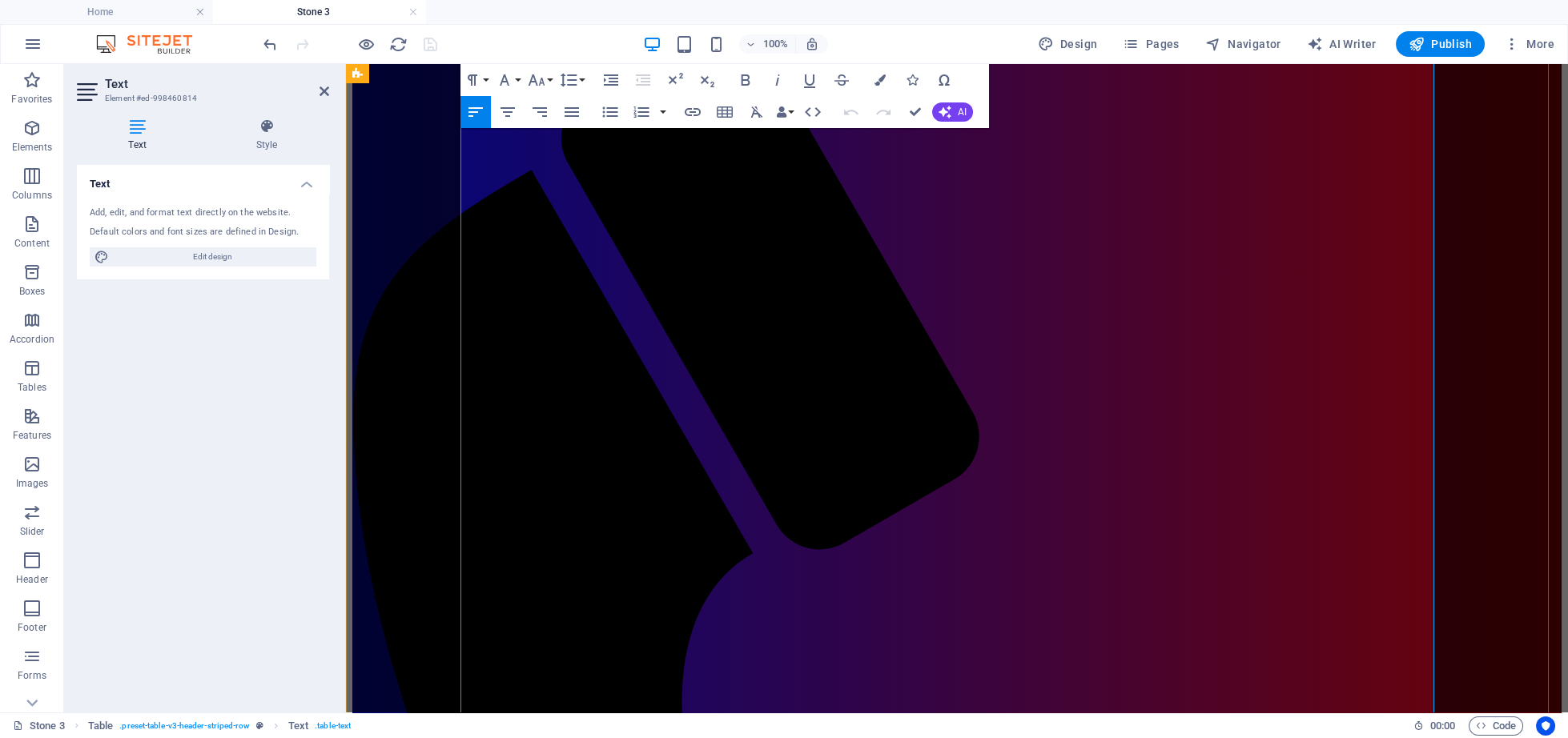
scroll to position [2312, 0]
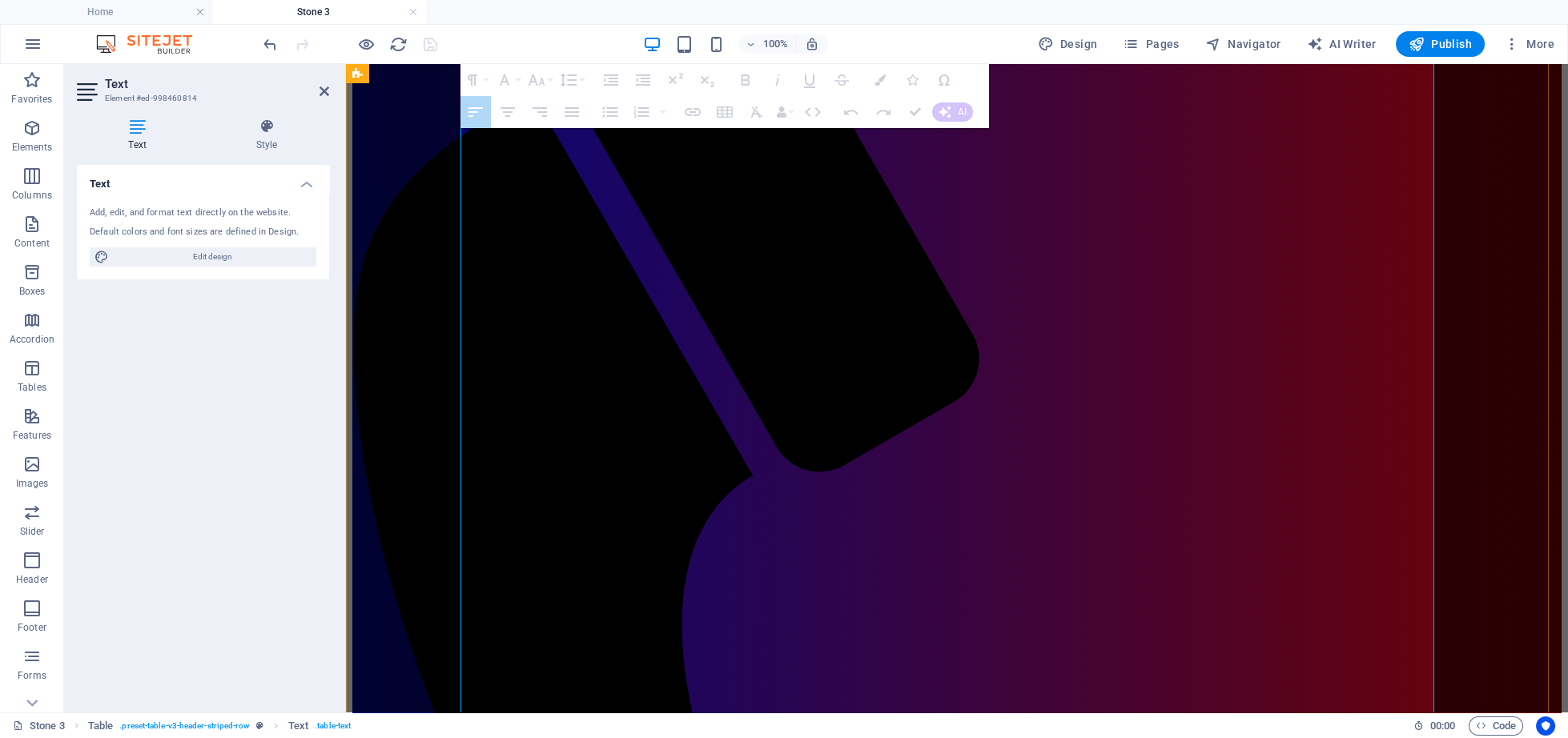
drag, startPoint x: 1409, startPoint y: 294, endPoint x: 1409, endPoint y: 503, distance: 209.0
drag, startPoint x: 1399, startPoint y: 274, endPoint x: 1426, endPoint y: 543, distance: 270.4
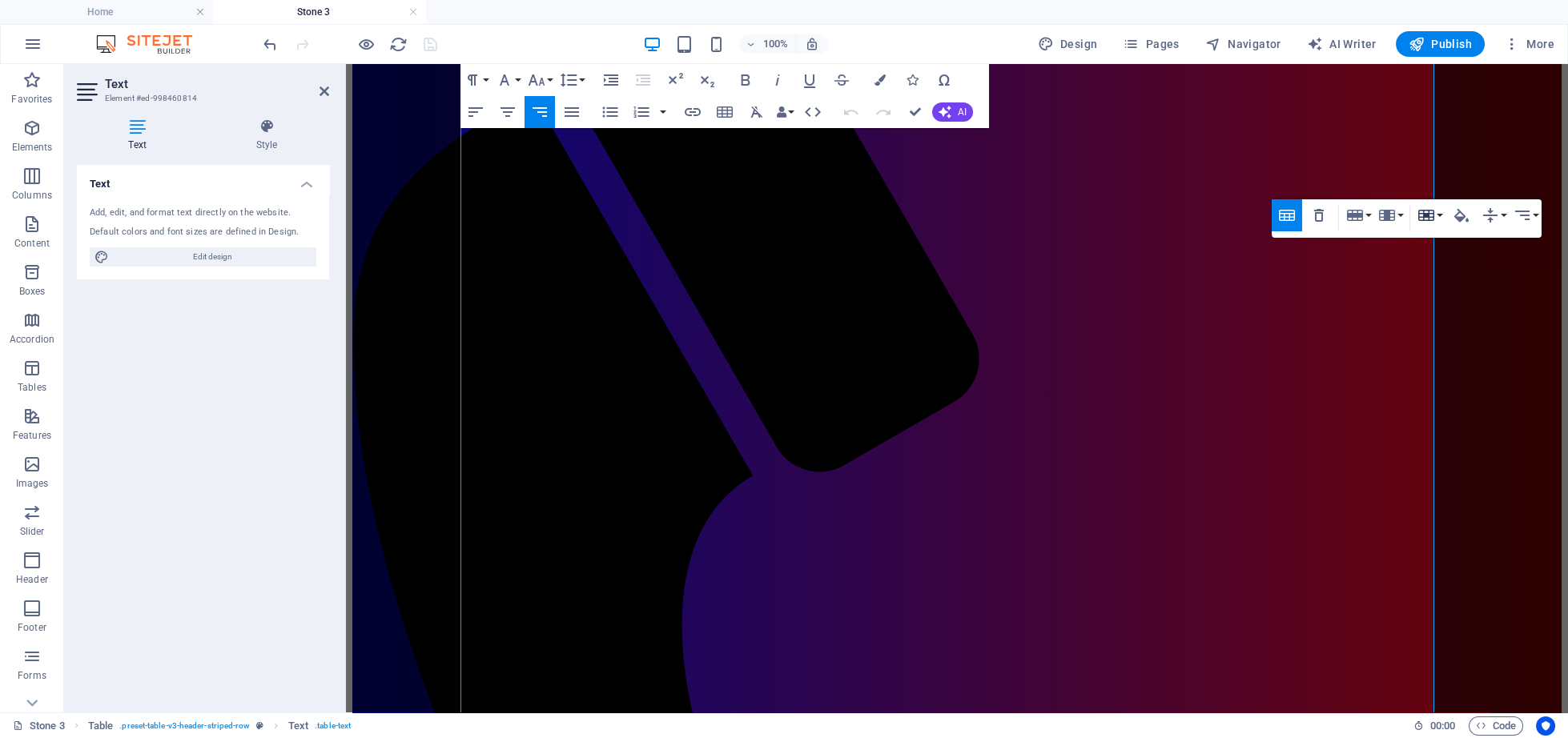
click at [1427, 211] on icon "button" at bounding box center [1426, 215] width 16 height 11
click at [1457, 250] on link "Merge cells" at bounding box center [1472, 246] width 116 height 24
click at [1464, 207] on icon "button" at bounding box center [1461, 215] width 20 height 20
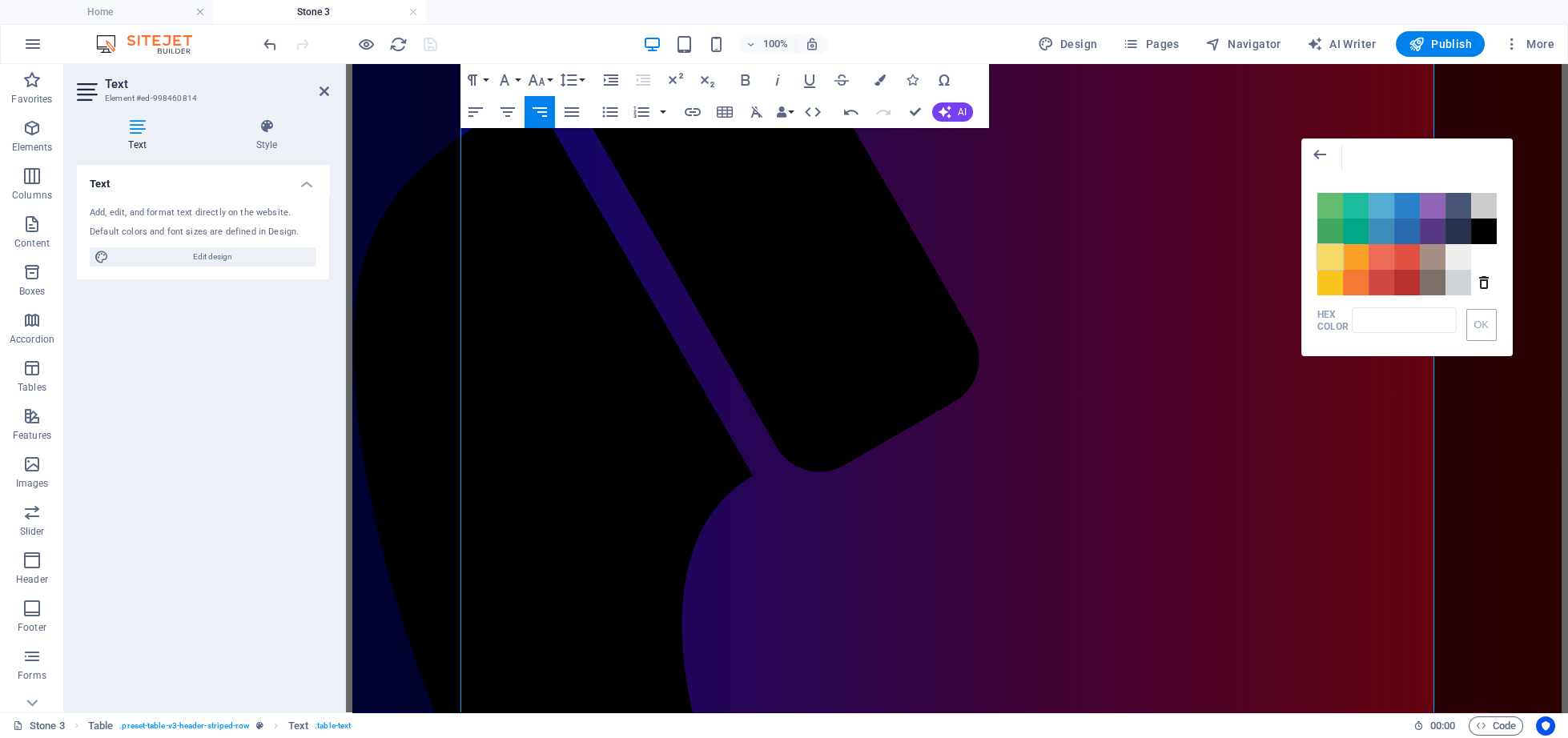
click at [1340, 259] on span "Color #F7DA64" at bounding box center [1330, 257] width 26 height 26
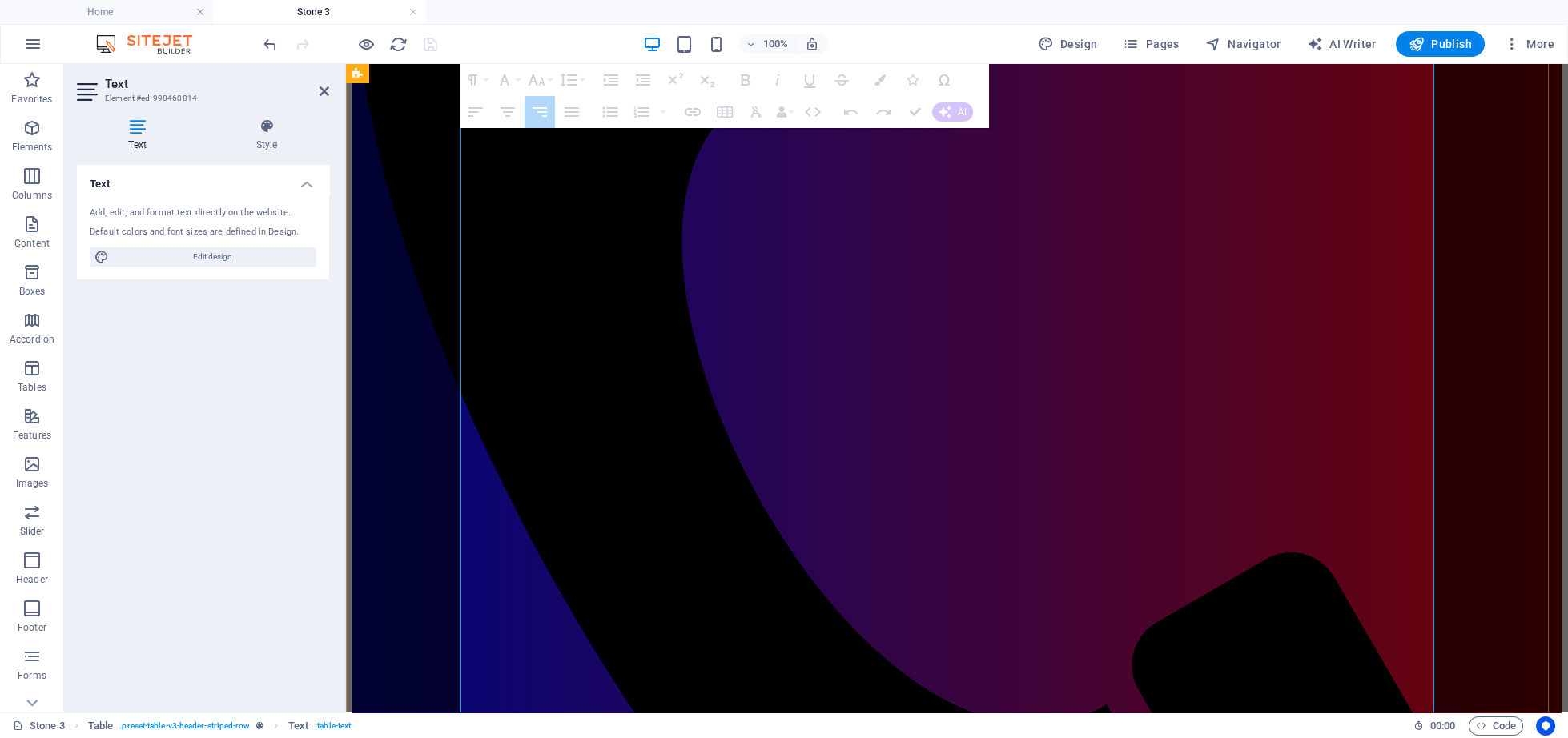
scroll to position [2725, 0]
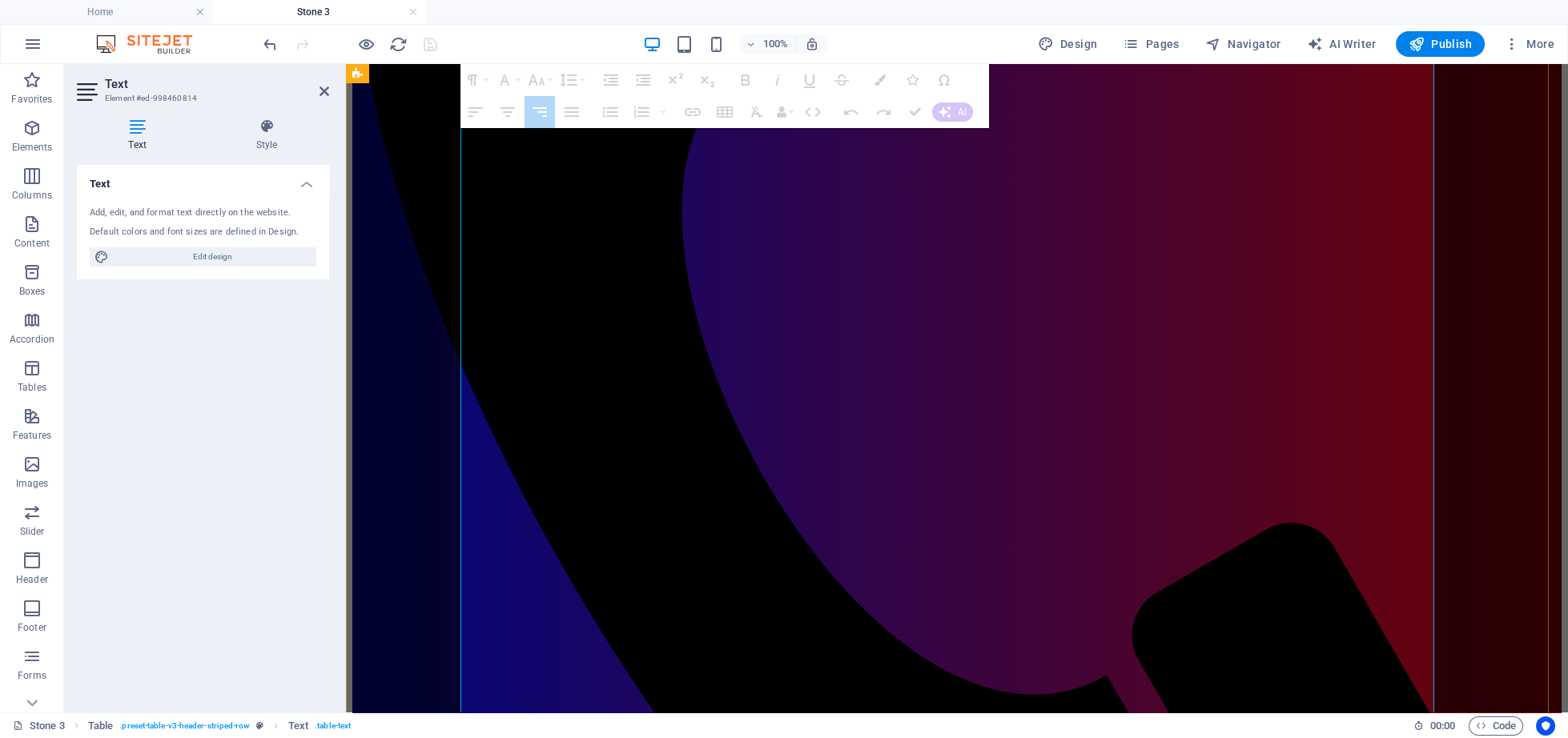
drag, startPoint x: 1392, startPoint y: 378, endPoint x: 1416, endPoint y: 603, distance: 226.3
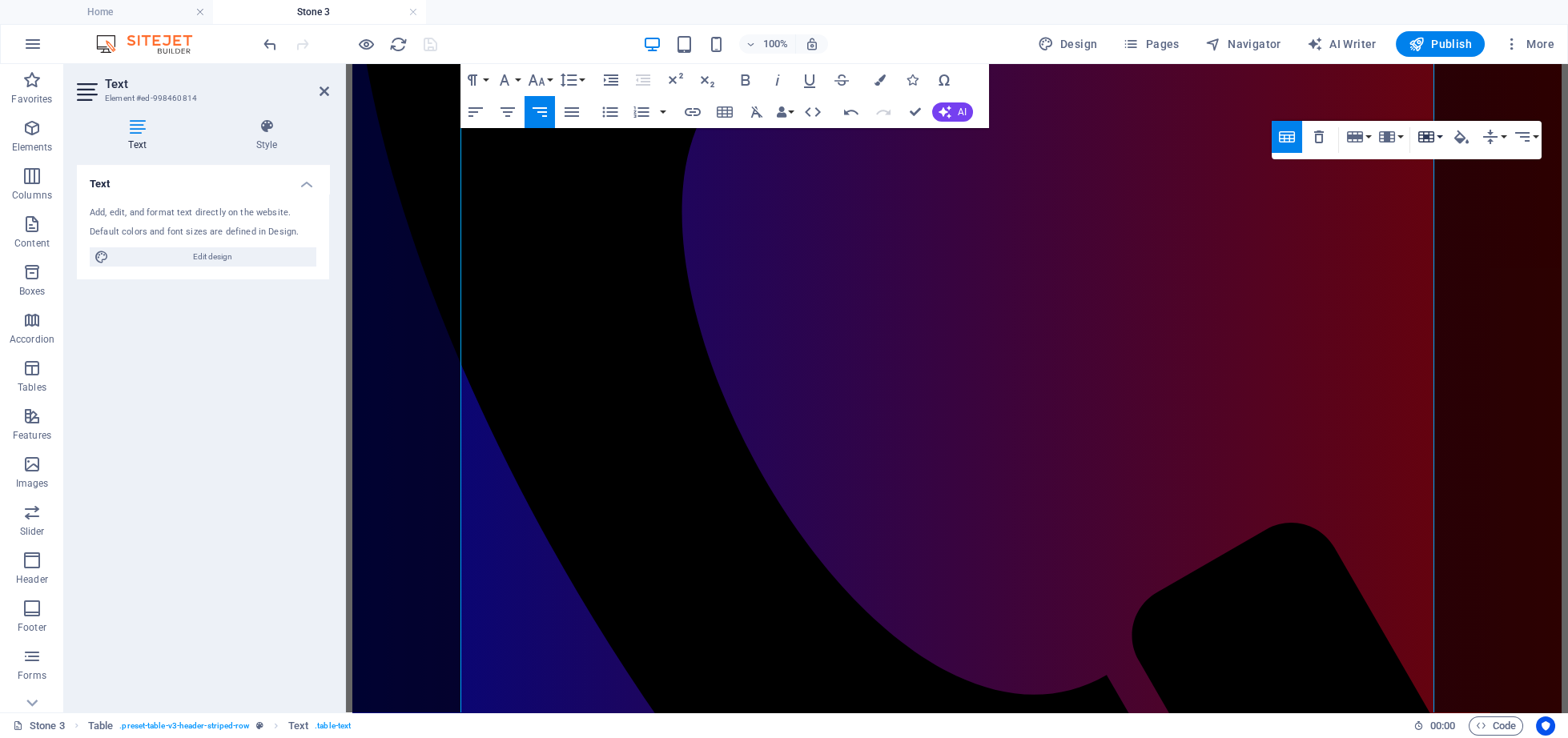
click at [1425, 130] on icon "button" at bounding box center [1426, 136] width 20 height 20
click at [1425, 177] on link "Merge cells" at bounding box center [1472, 168] width 116 height 24
click at [1462, 135] on icon "button" at bounding box center [1461, 137] width 14 height 14
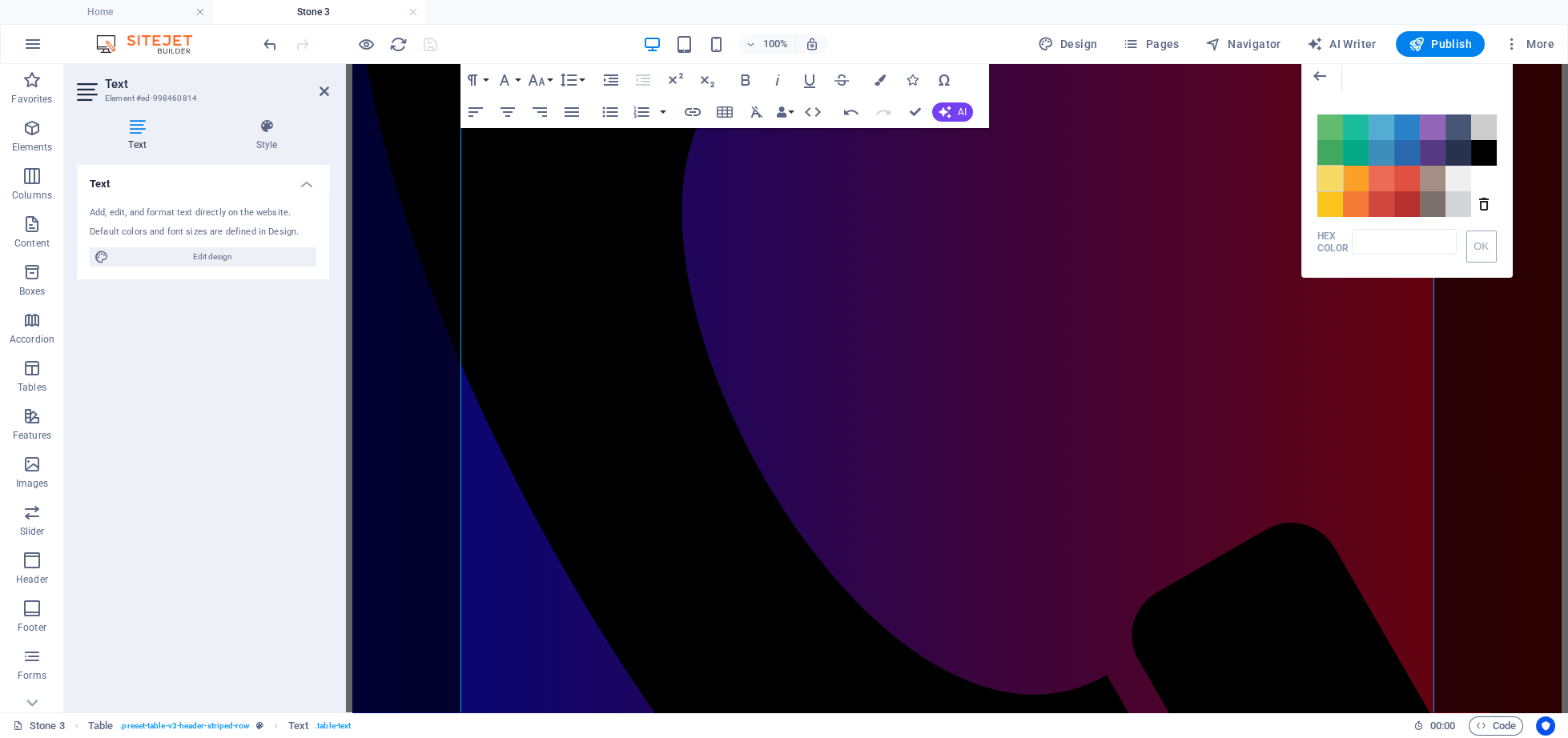
drag, startPoint x: 1309, startPoint y: 182, endPoint x: 1323, endPoint y: 187, distance: 14.9
click at [1323, 187] on div "Color #61BD6D Color #1ABC9C Color #54ACD2 Color #2C82C9 Color #9365B8 Color #47…" at bounding box center [1407, 158] width 211 height 118
click at [1323, 187] on span "Color #F7DA64" at bounding box center [1330, 178] width 26 height 26
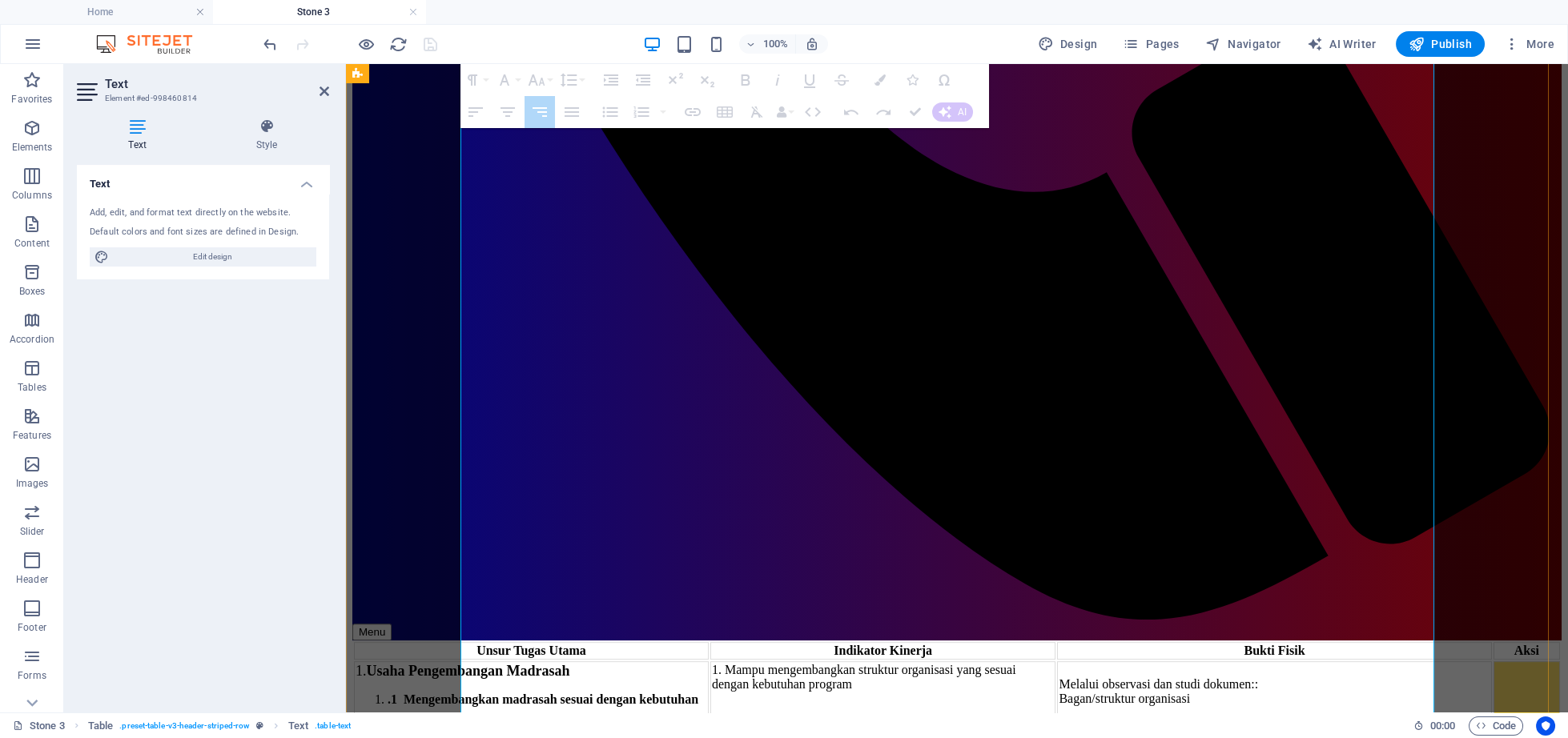
scroll to position [3363, 0]
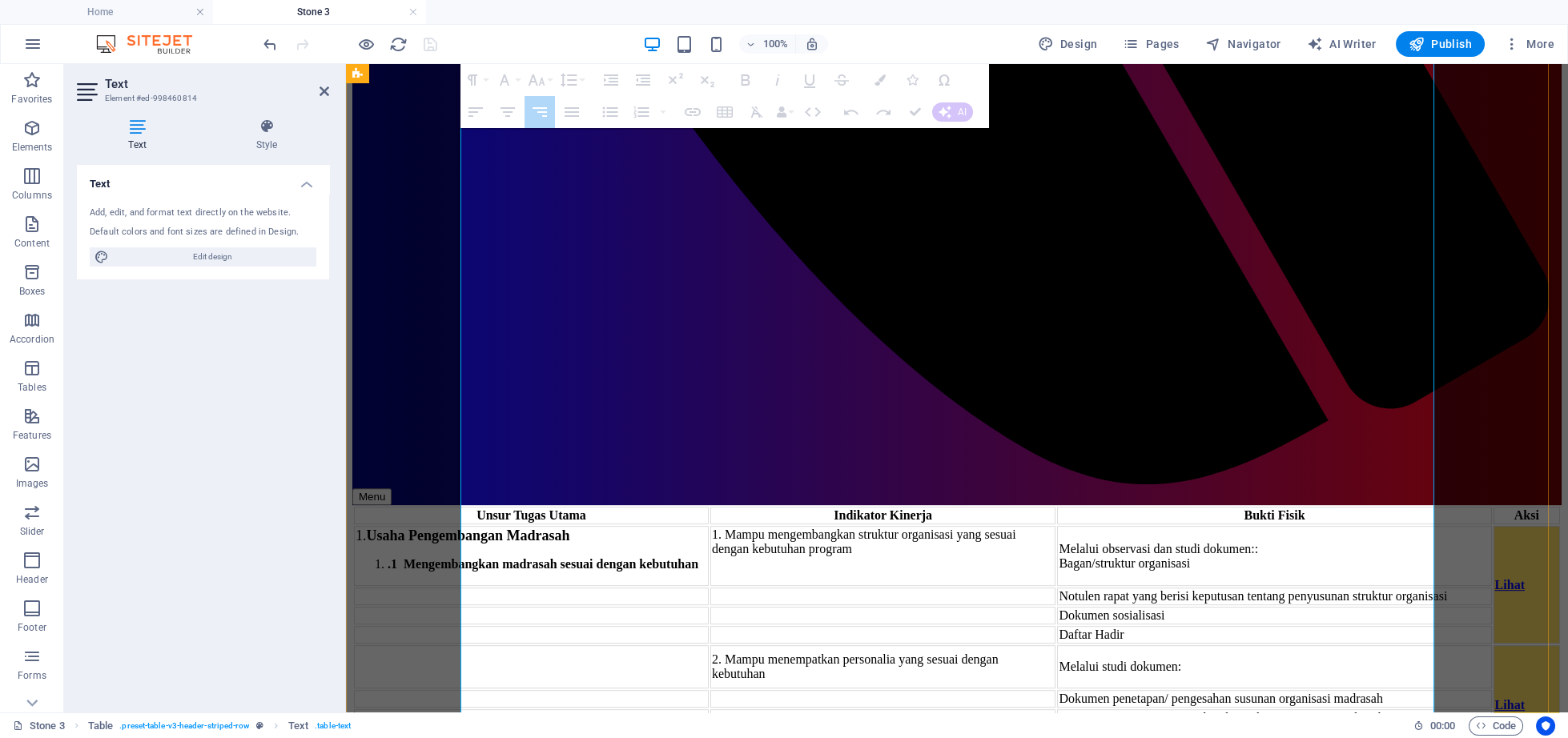
drag, startPoint x: 1401, startPoint y: 447, endPoint x: 1396, endPoint y: 383, distance: 64.2
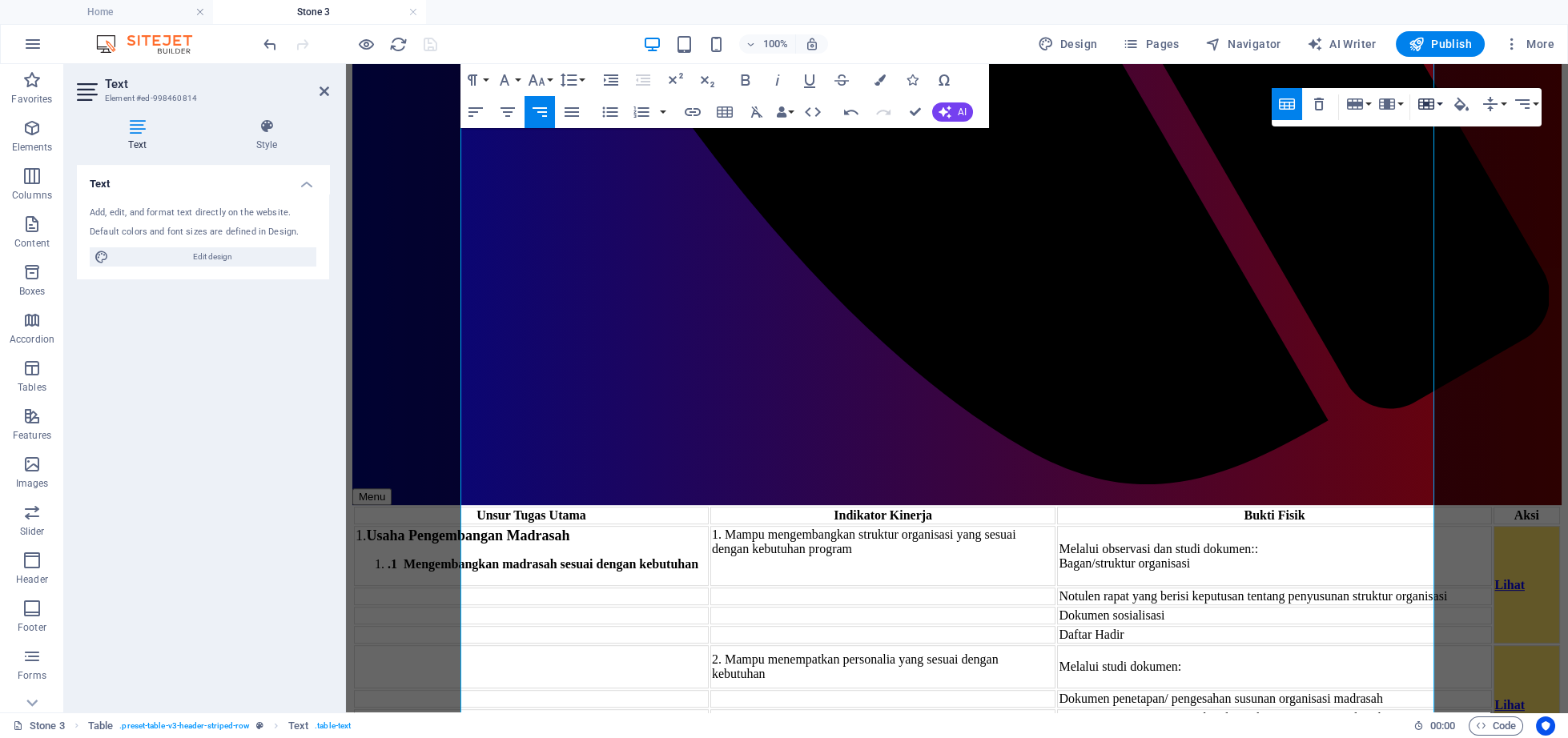
click at [1420, 106] on icon "button" at bounding box center [1426, 104] width 20 height 20
click at [1430, 135] on link "Merge cells" at bounding box center [1472, 135] width 116 height 24
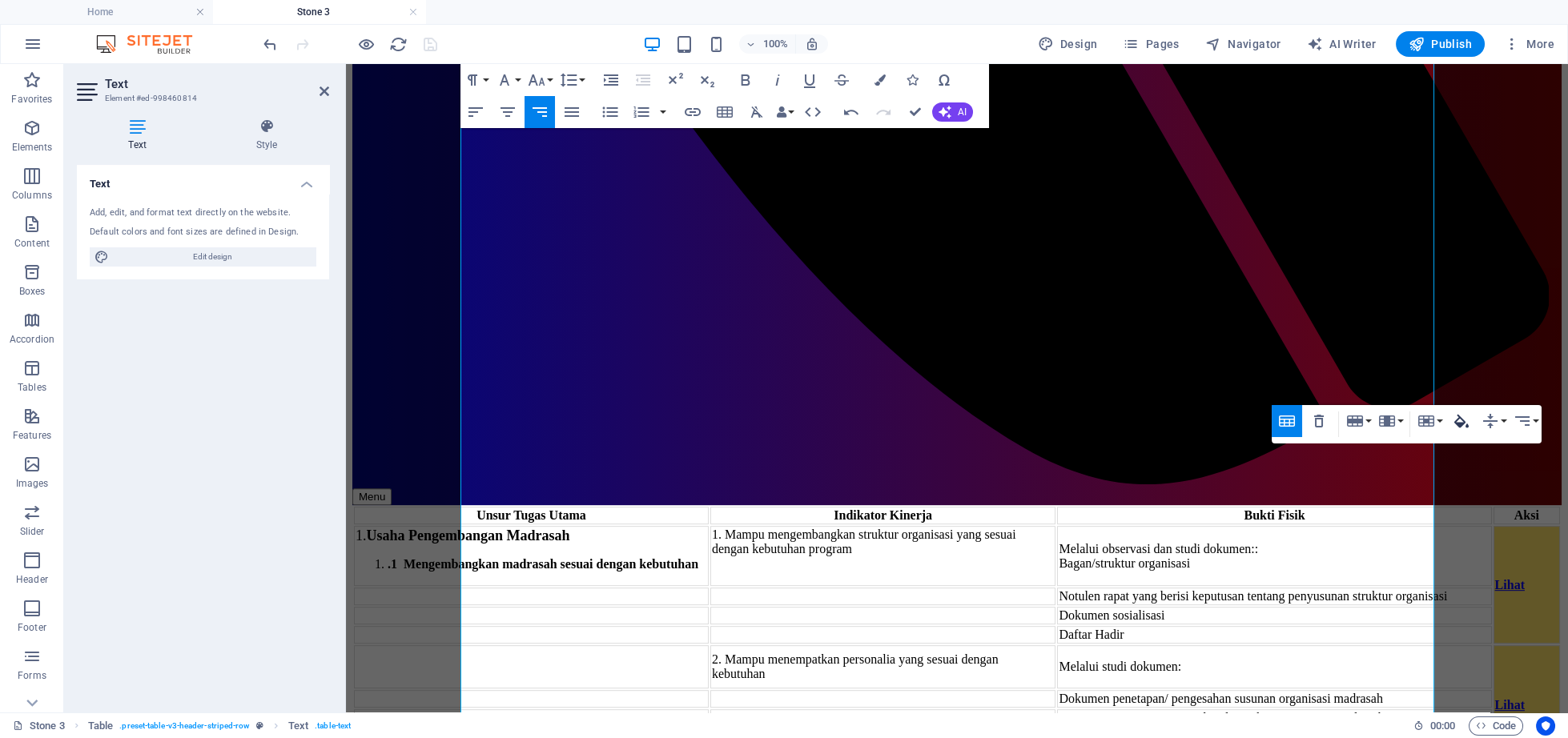
click at [1462, 424] on icon "button" at bounding box center [1461, 421] width 14 height 14
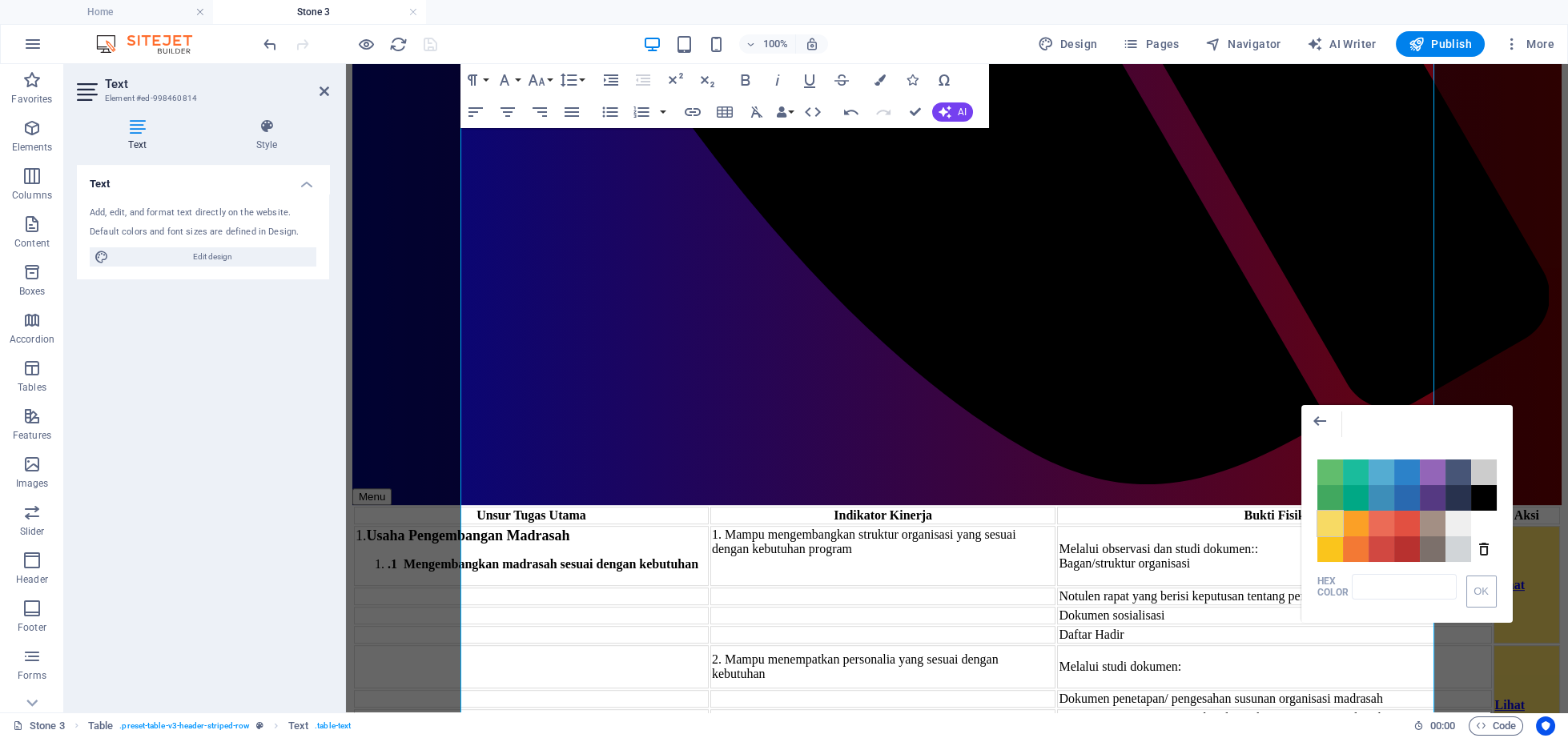
click at [1330, 527] on span "Color #F7DA64" at bounding box center [1330, 523] width 26 height 26
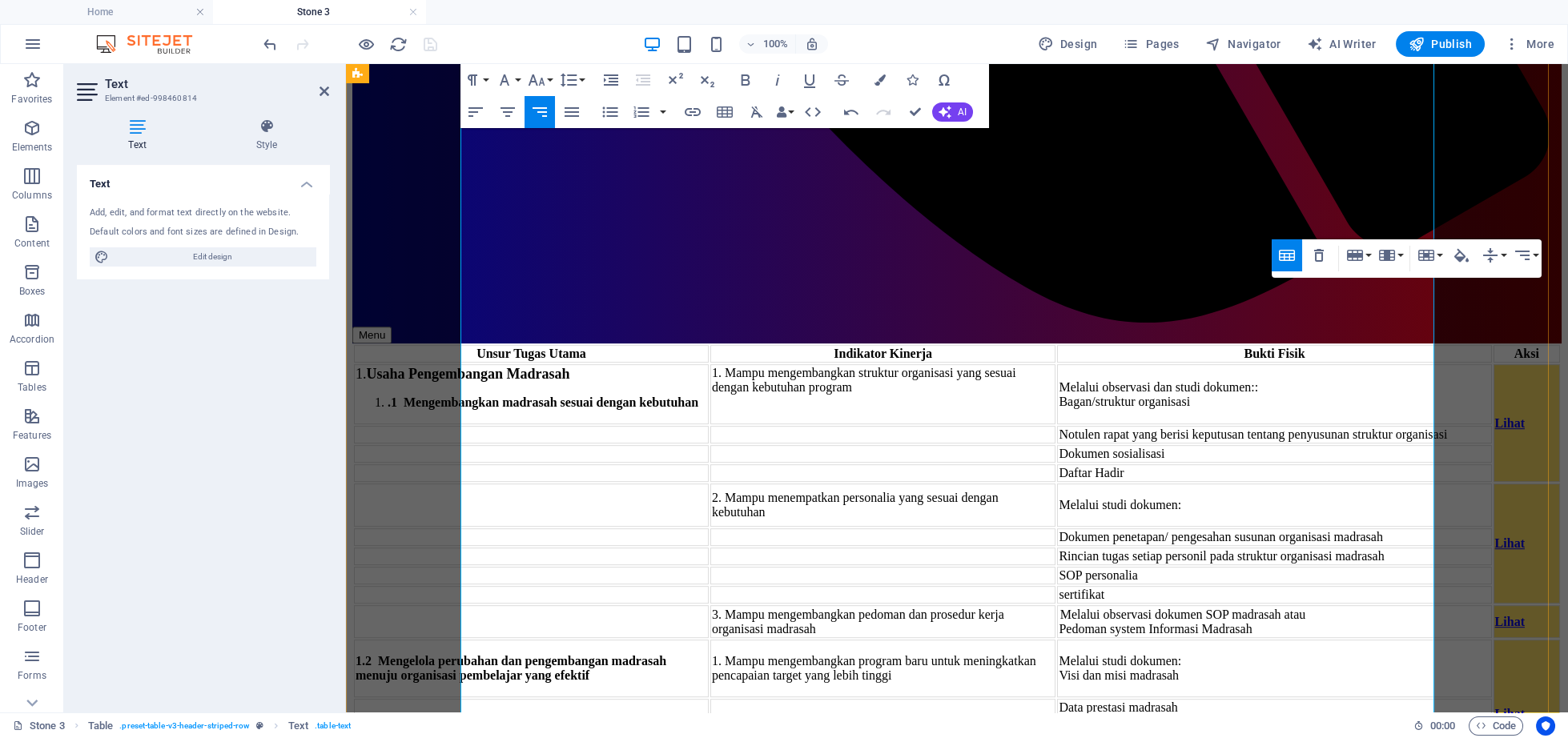
scroll to position [3528, 0]
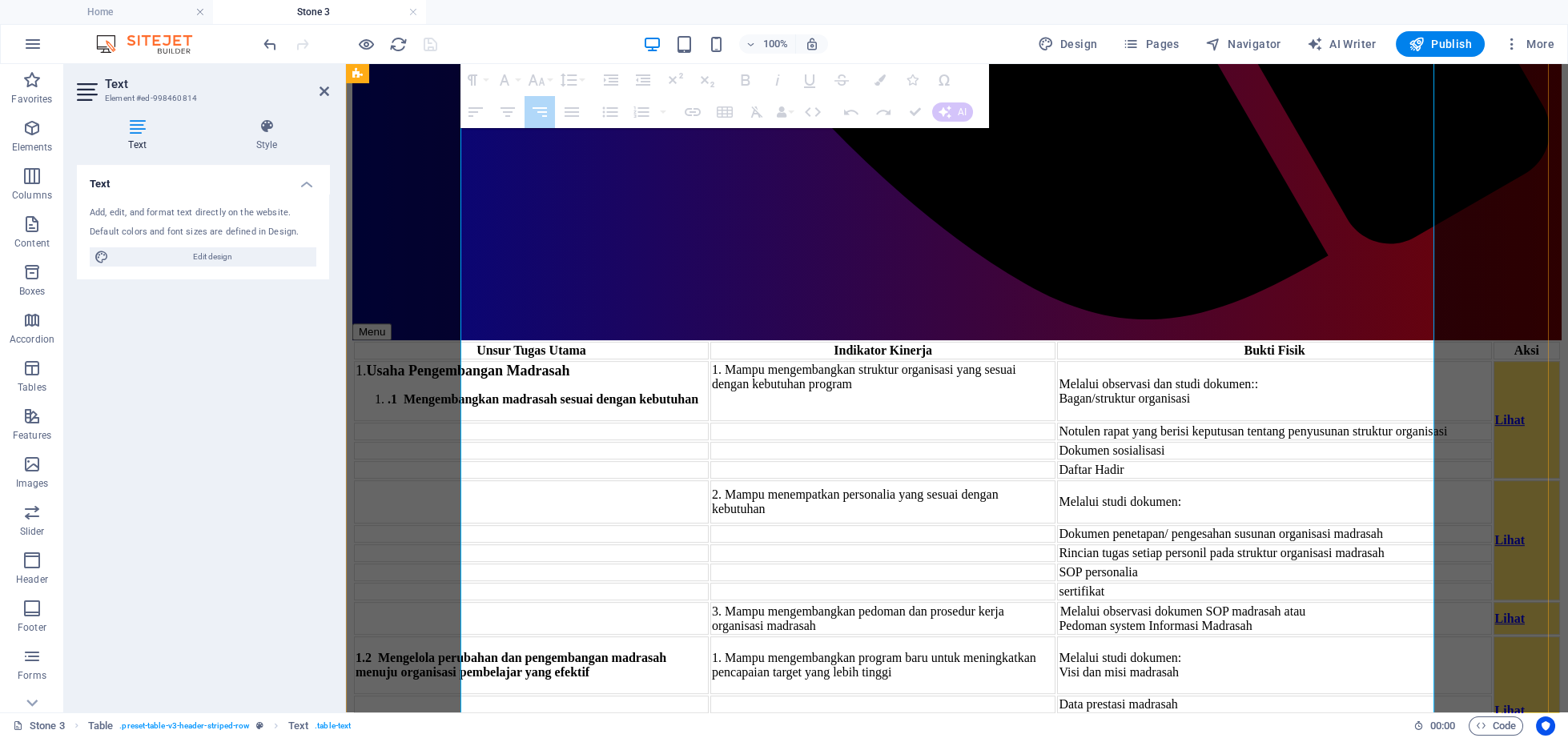
drag, startPoint x: 1401, startPoint y: 295, endPoint x: 1409, endPoint y: 567, distance: 272.1
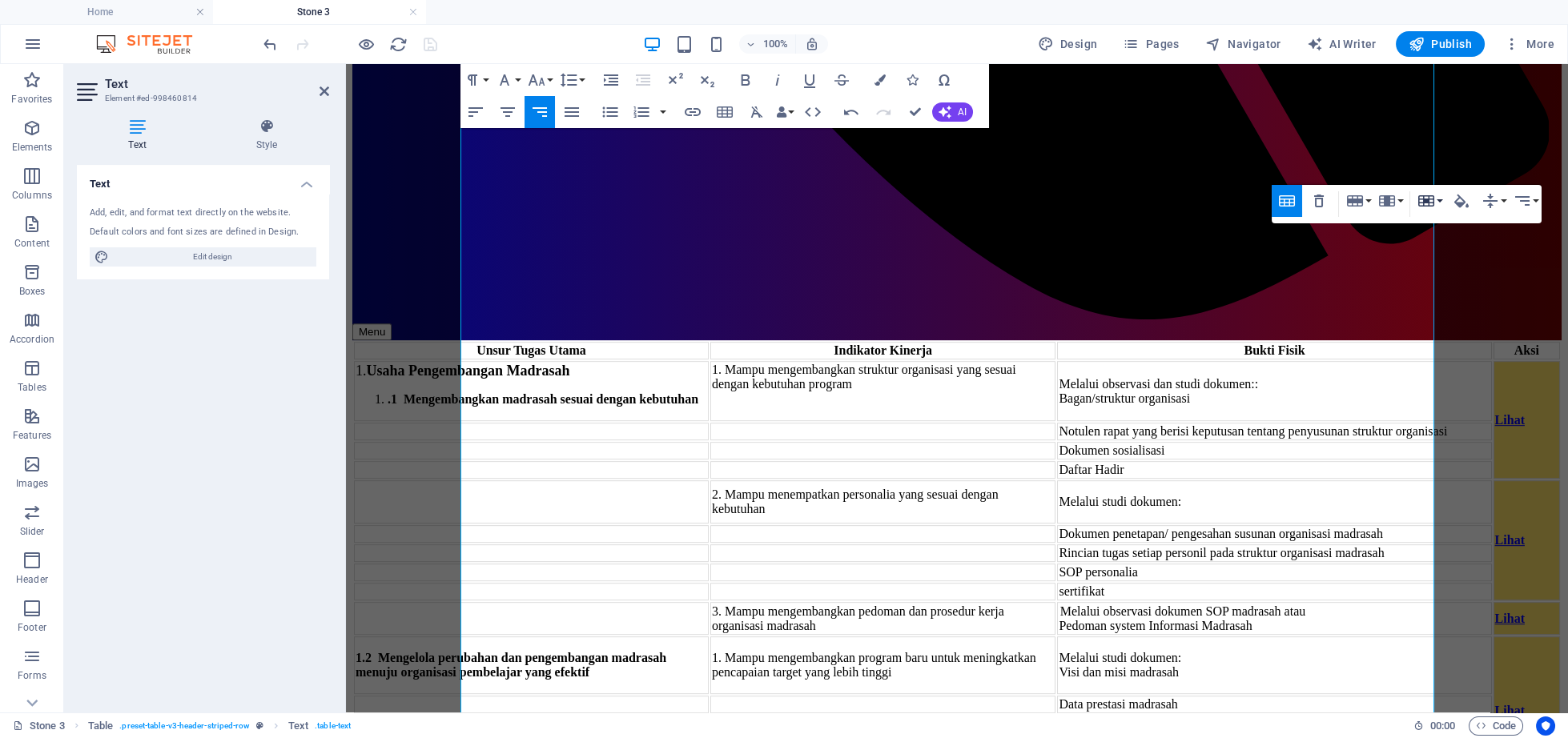
click at [1426, 193] on icon "button" at bounding box center [1426, 200] width 20 height 20
click at [1422, 233] on link "Merge cells" at bounding box center [1472, 232] width 116 height 24
click at [1454, 205] on icon "button" at bounding box center [1461, 200] width 20 height 20
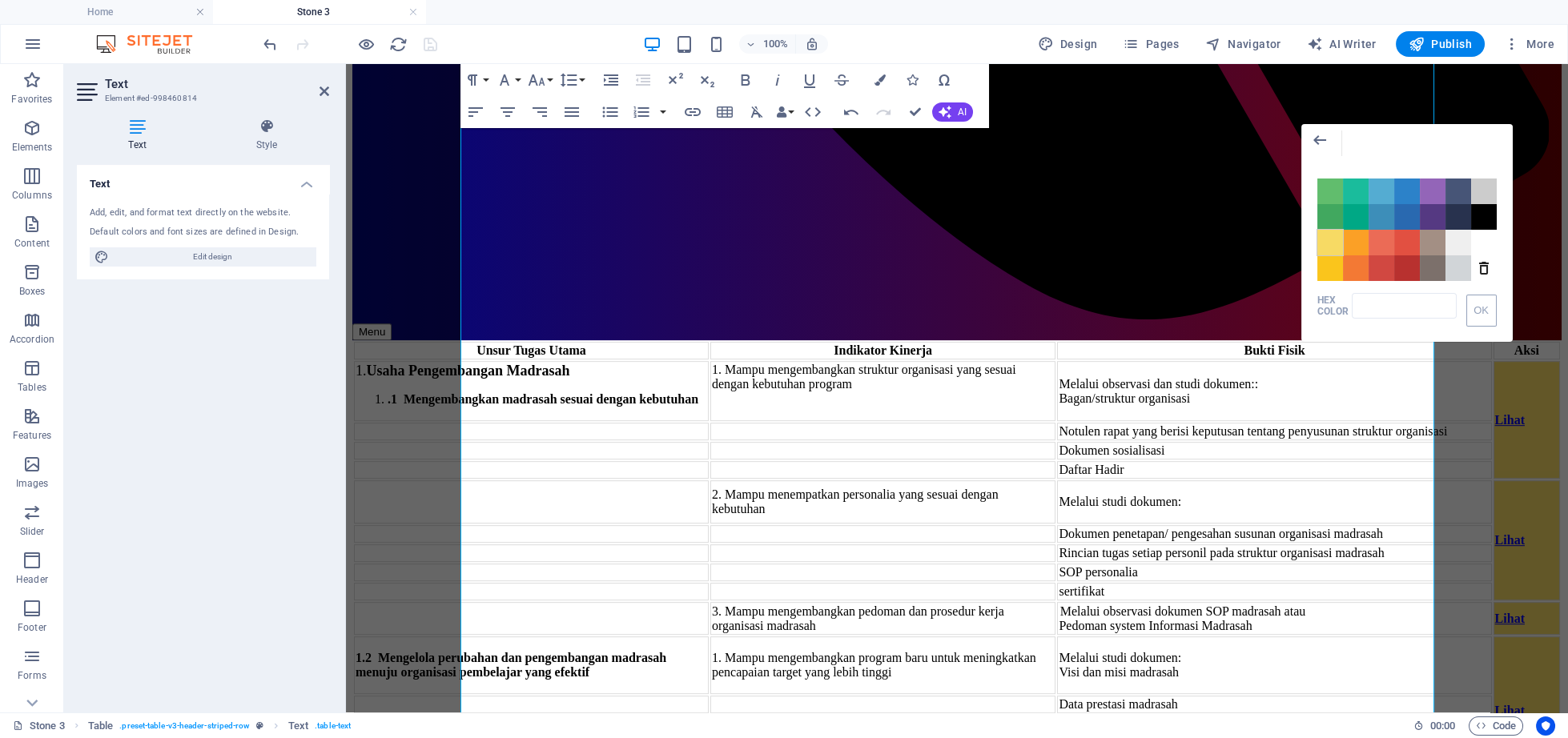
click at [1329, 243] on span "Color #F7DA64" at bounding box center [1330, 243] width 26 height 26
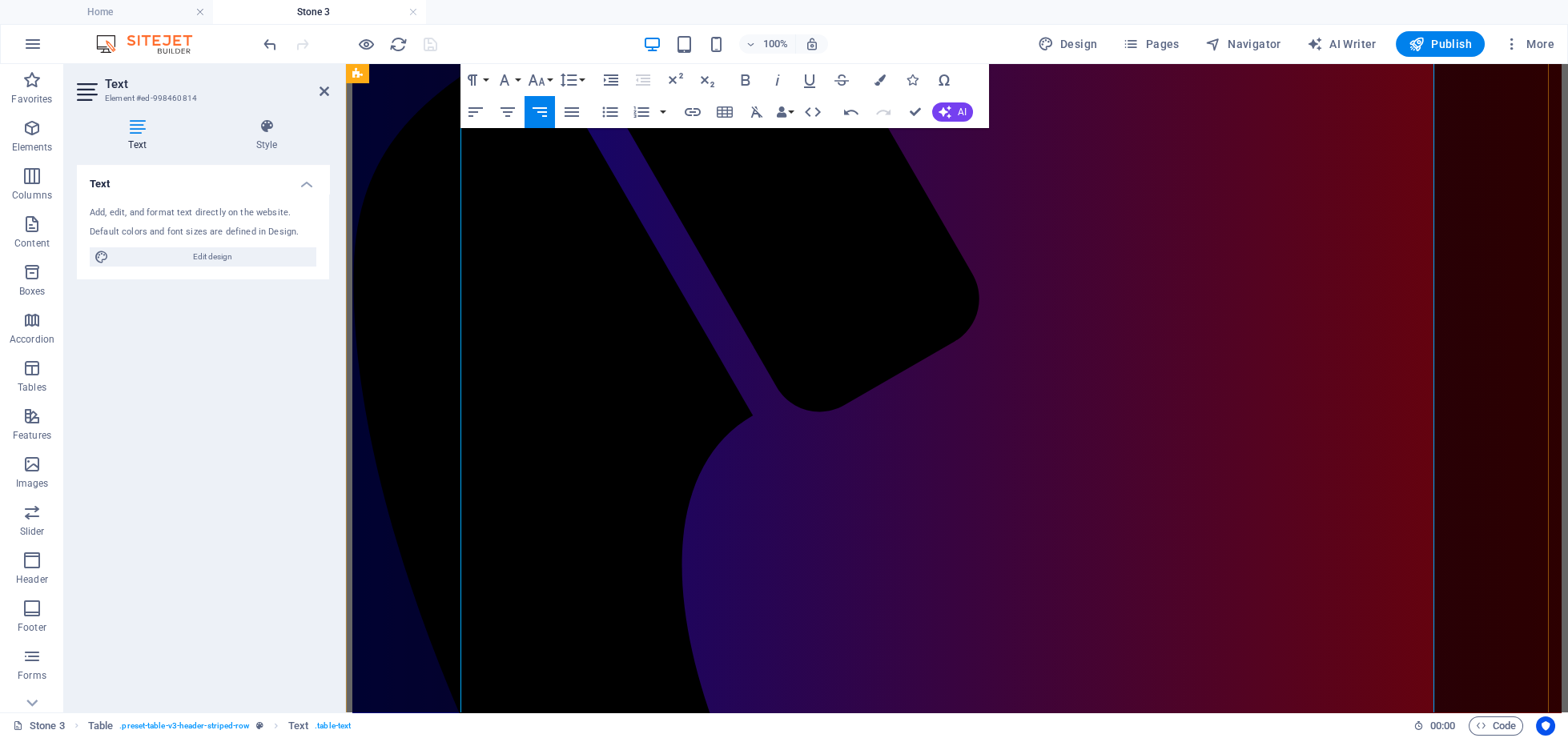
scroll to position [2701, 0]
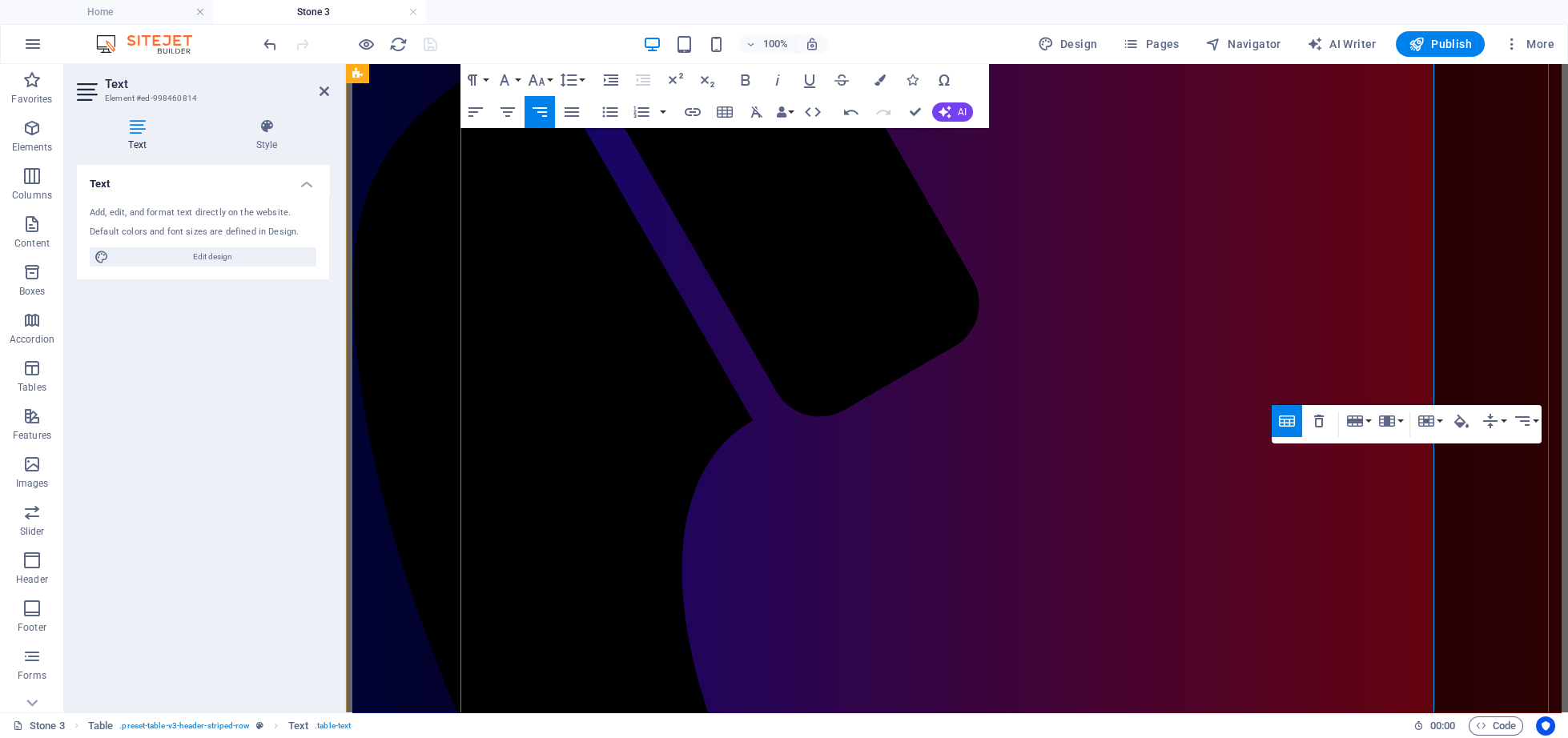
scroll to position [2289, 0]
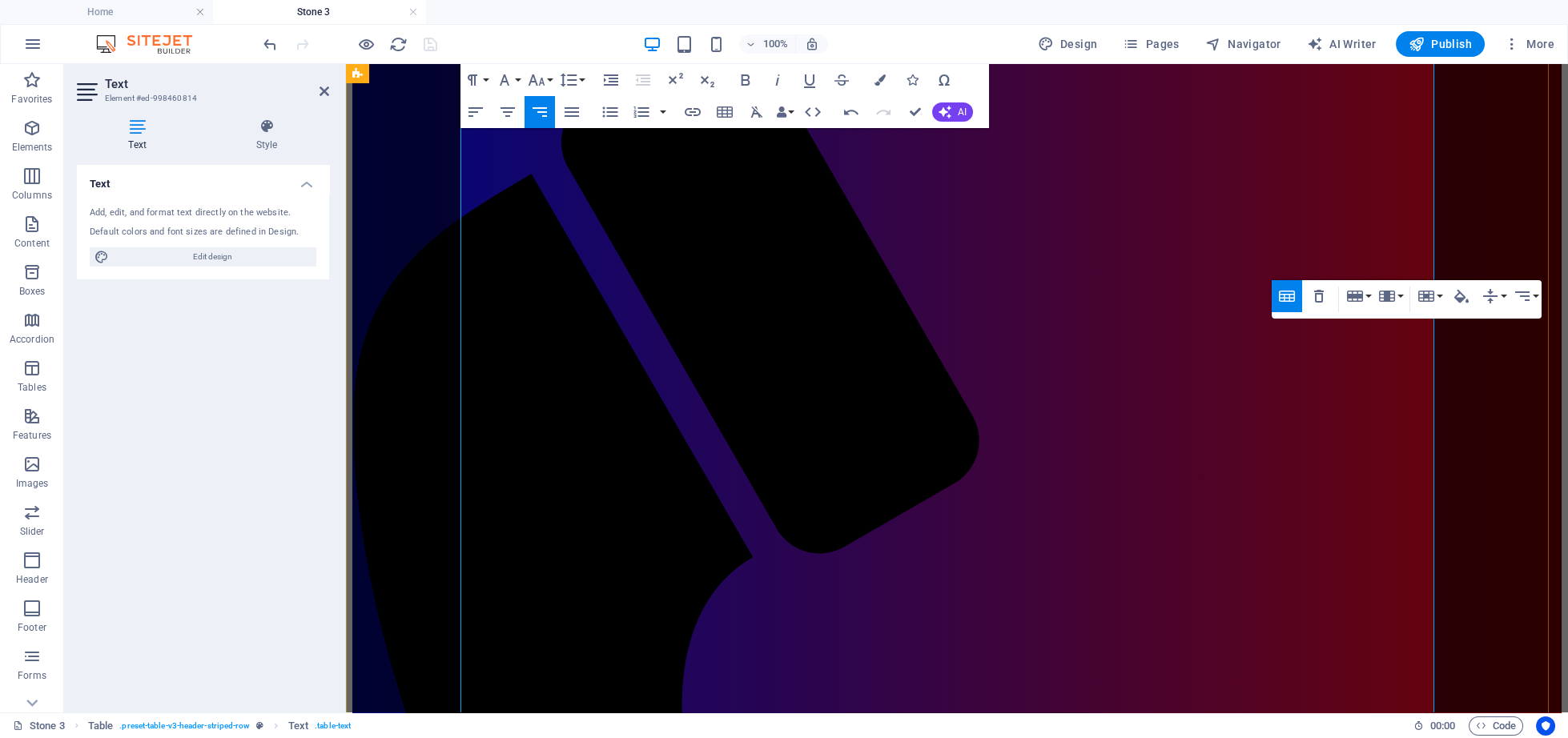
scroll to position [2206, 0]
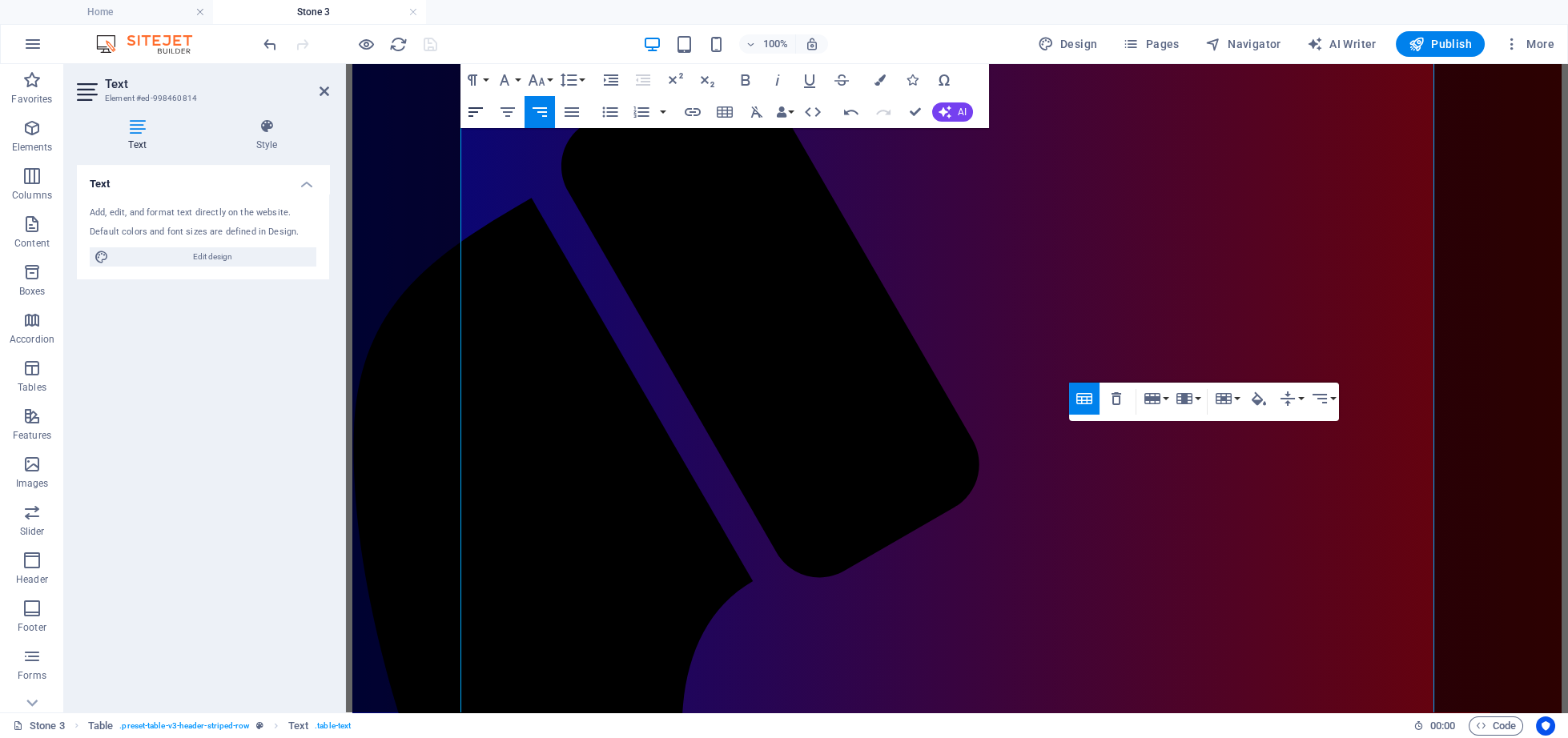
click at [471, 116] on icon "button" at bounding box center [475, 112] width 14 height 9
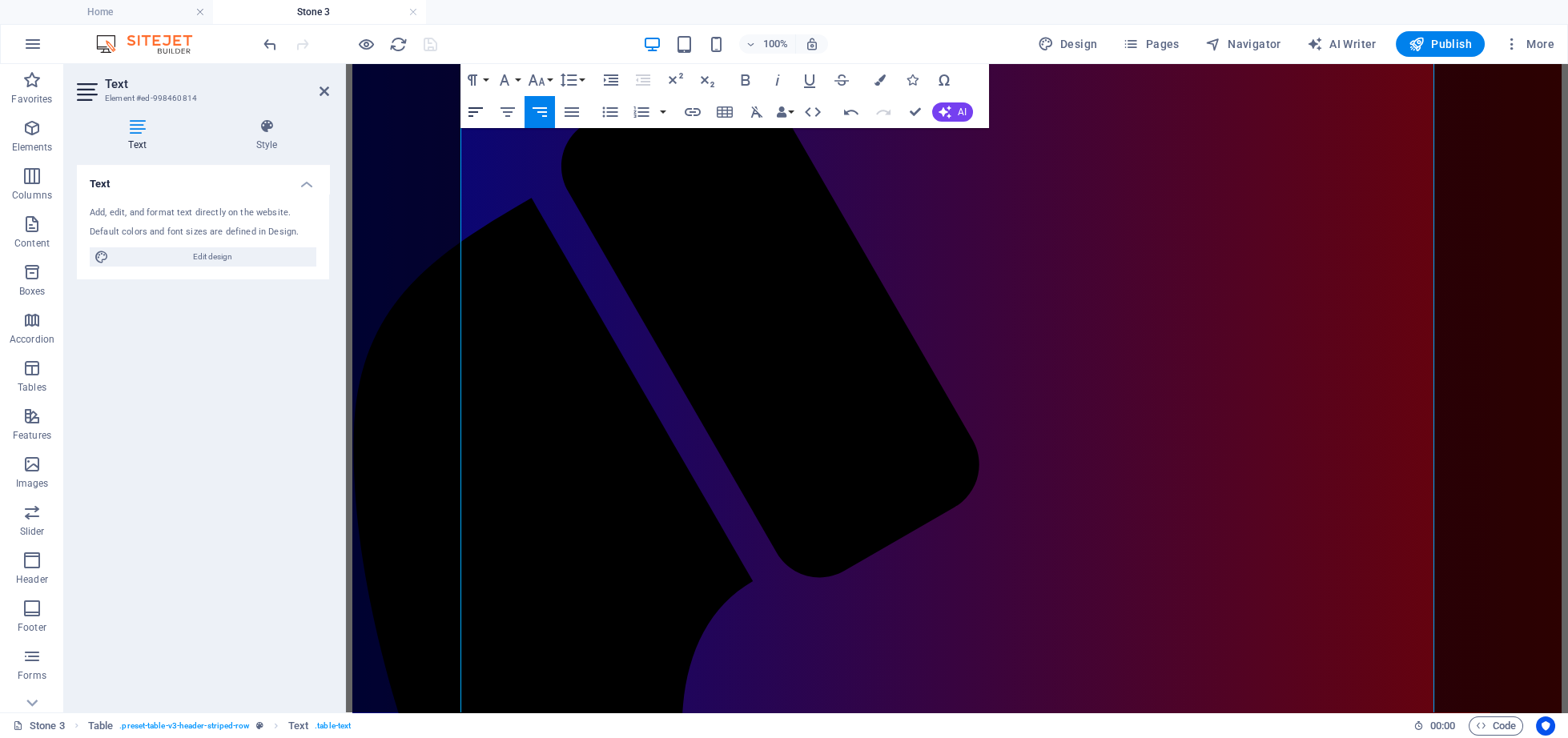
click at [471, 116] on icon "button" at bounding box center [475, 112] width 14 height 9
click at [468, 116] on icon "button" at bounding box center [476, 112] width 20 height 20
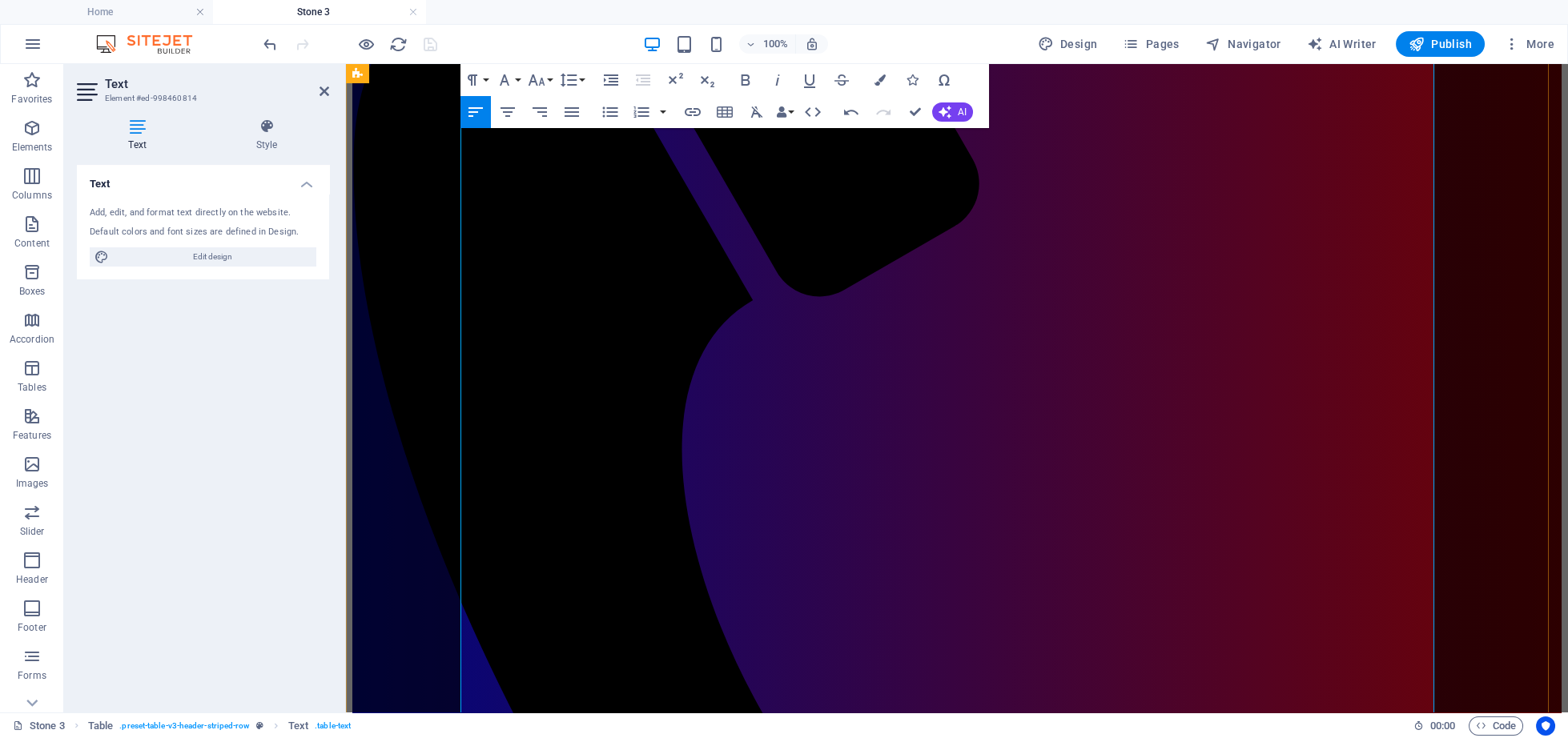
scroll to position [2537, 0]
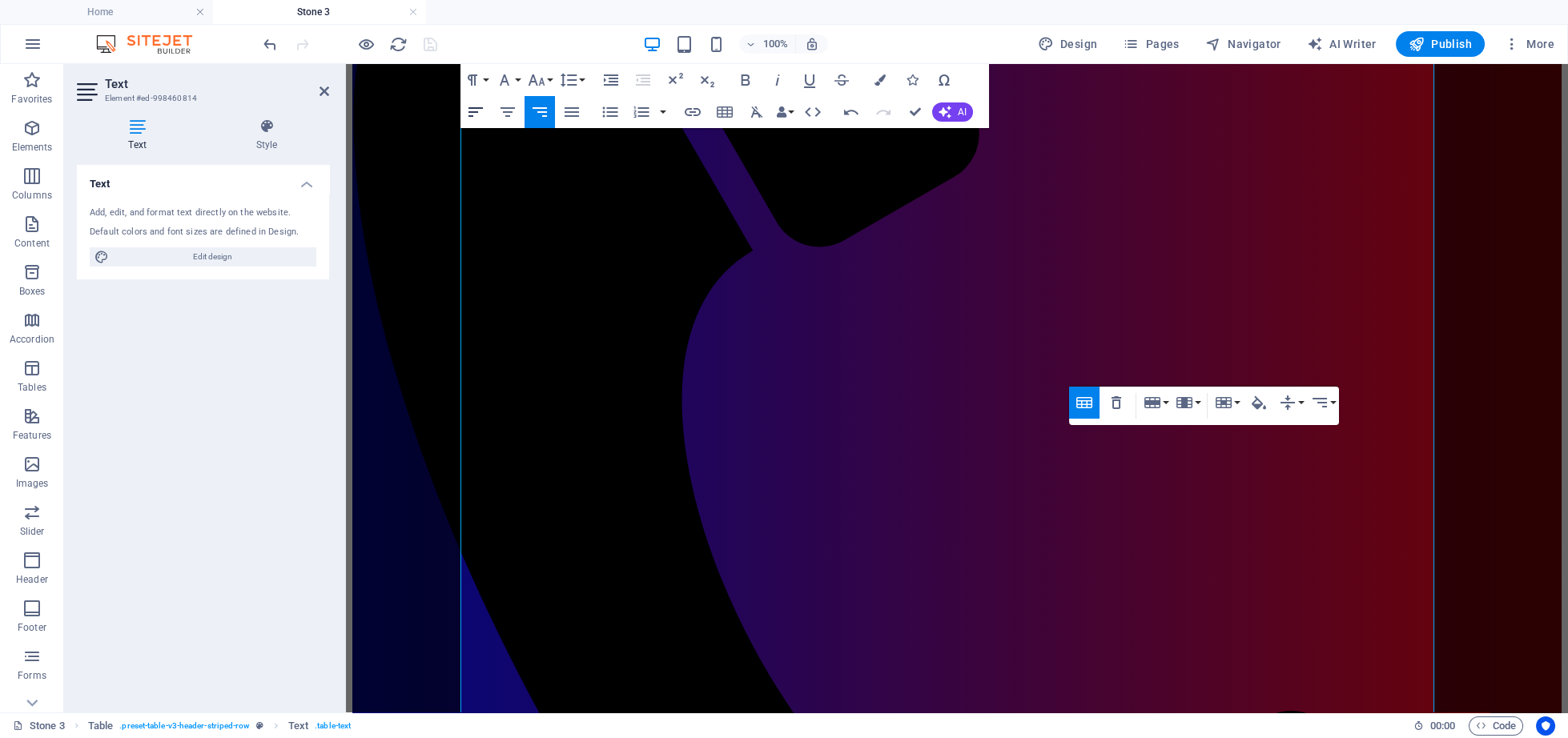
click at [471, 116] on icon "button" at bounding box center [475, 112] width 14 height 9
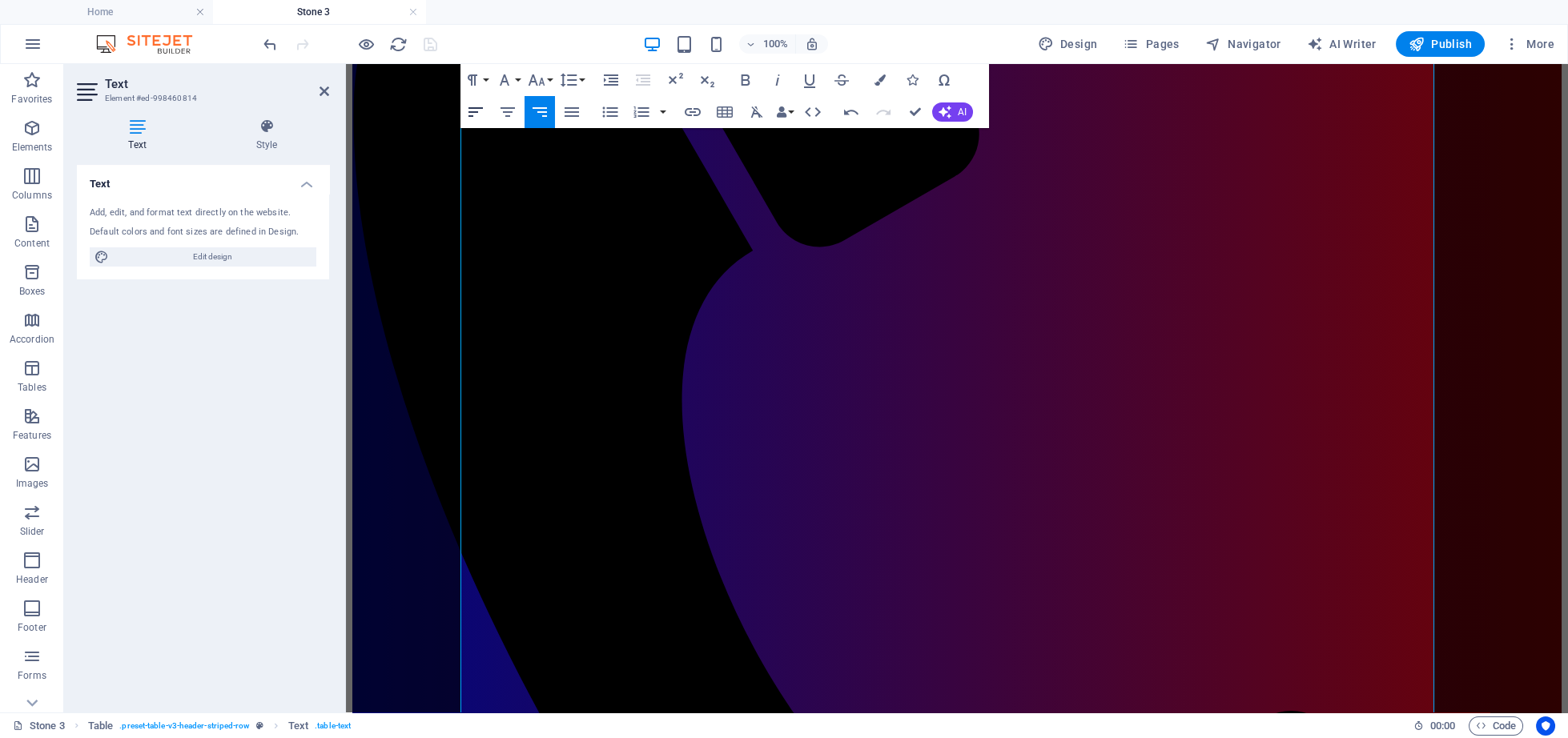
click at [471, 116] on icon "button" at bounding box center [475, 112] width 14 height 9
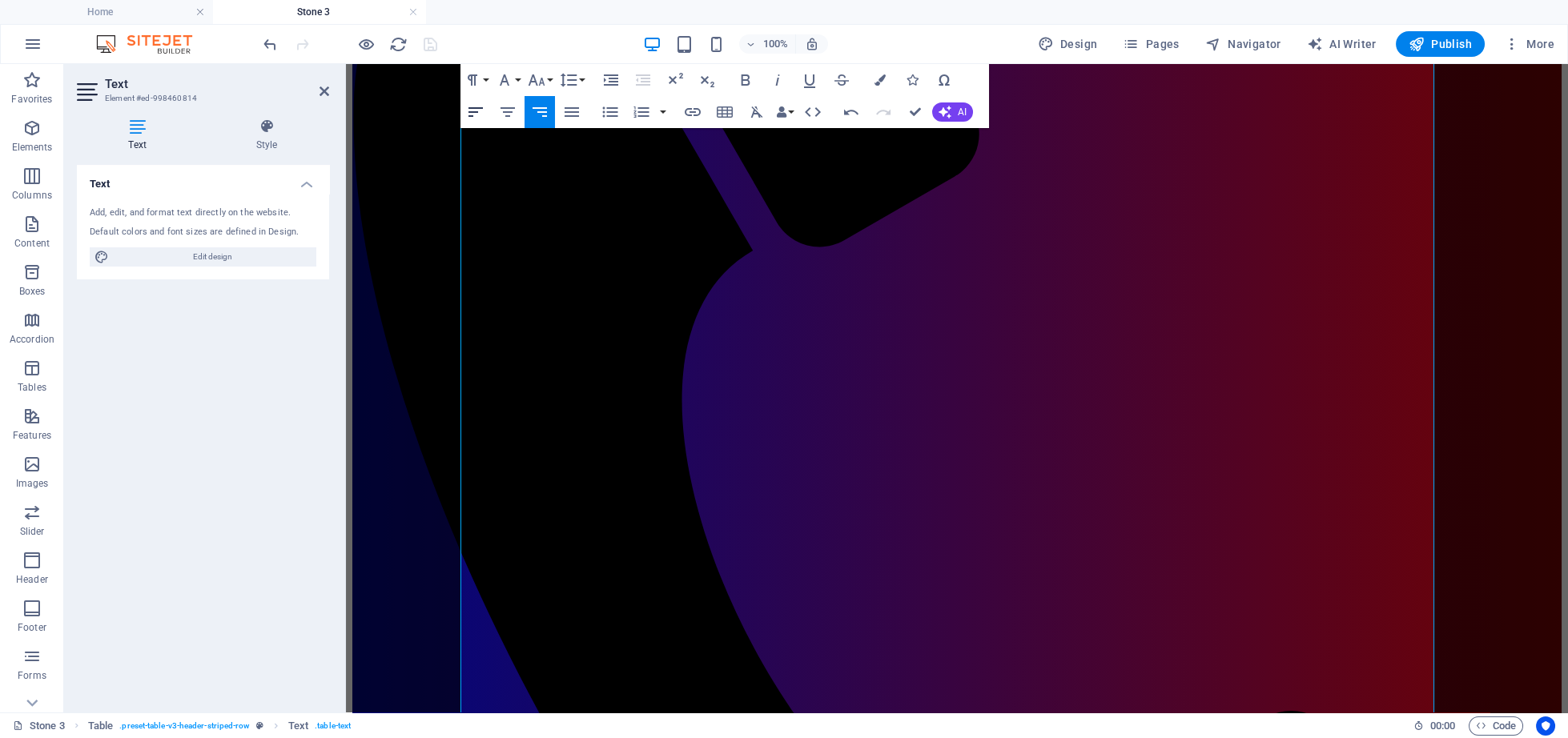
click at [471, 116] on icon "button" at bounding box center [475, 112] width 14 height 9
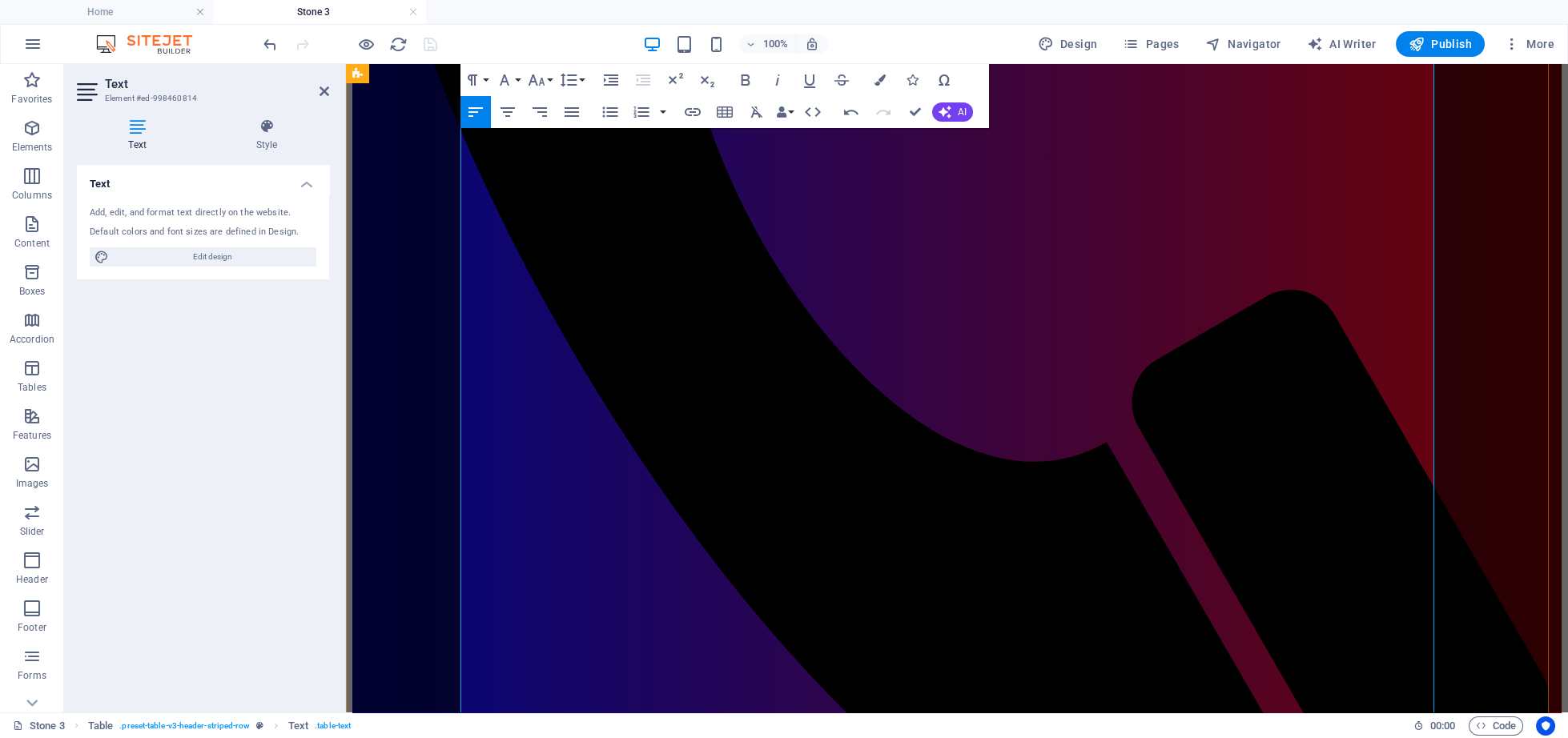
scroll to position [3032, 0]
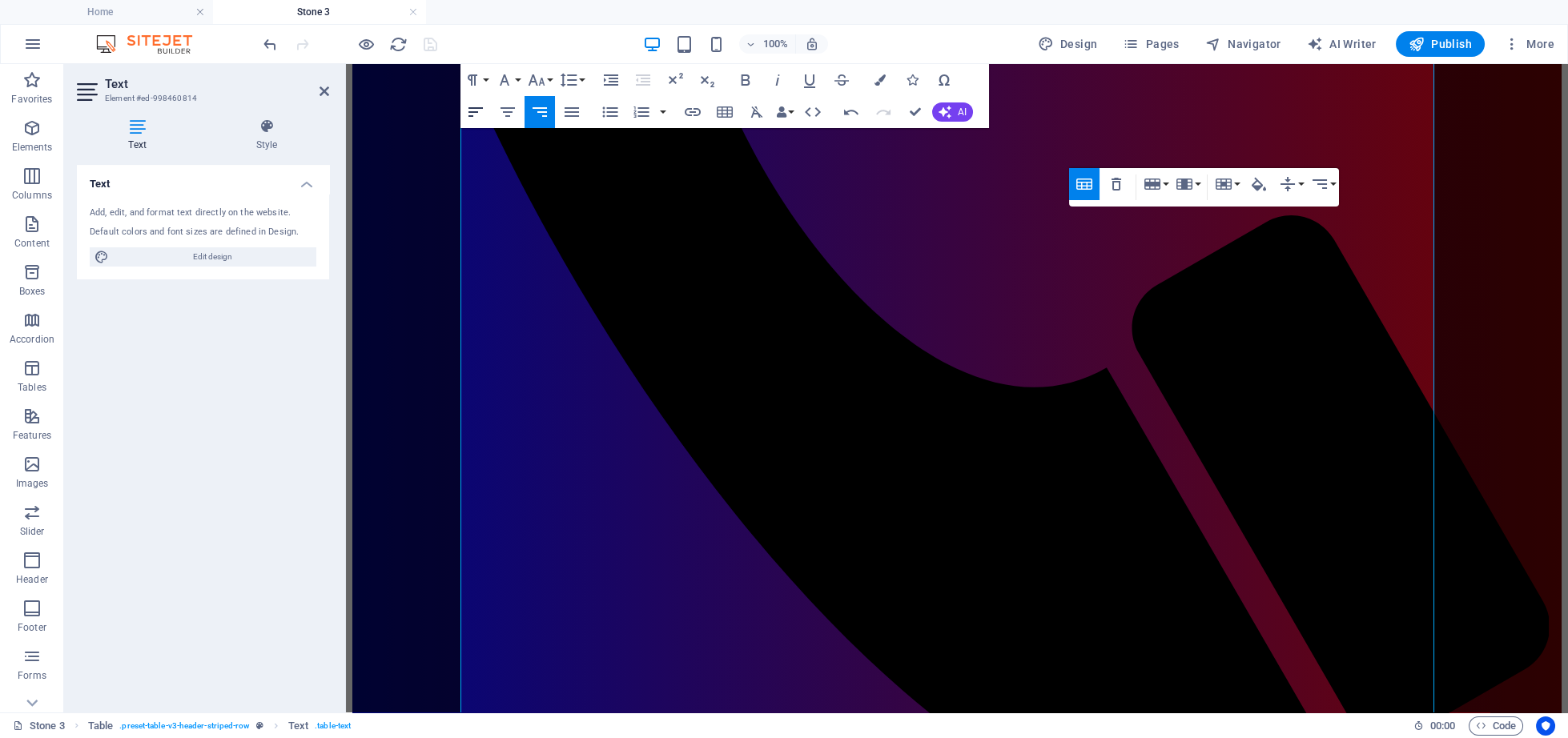
click at [463, 112] on button "Align Left" at bounding box center [476, 112] width 31 height 32
click at [477, 112] on icon "button" at bounding box center [475, 112] width 14 height 9
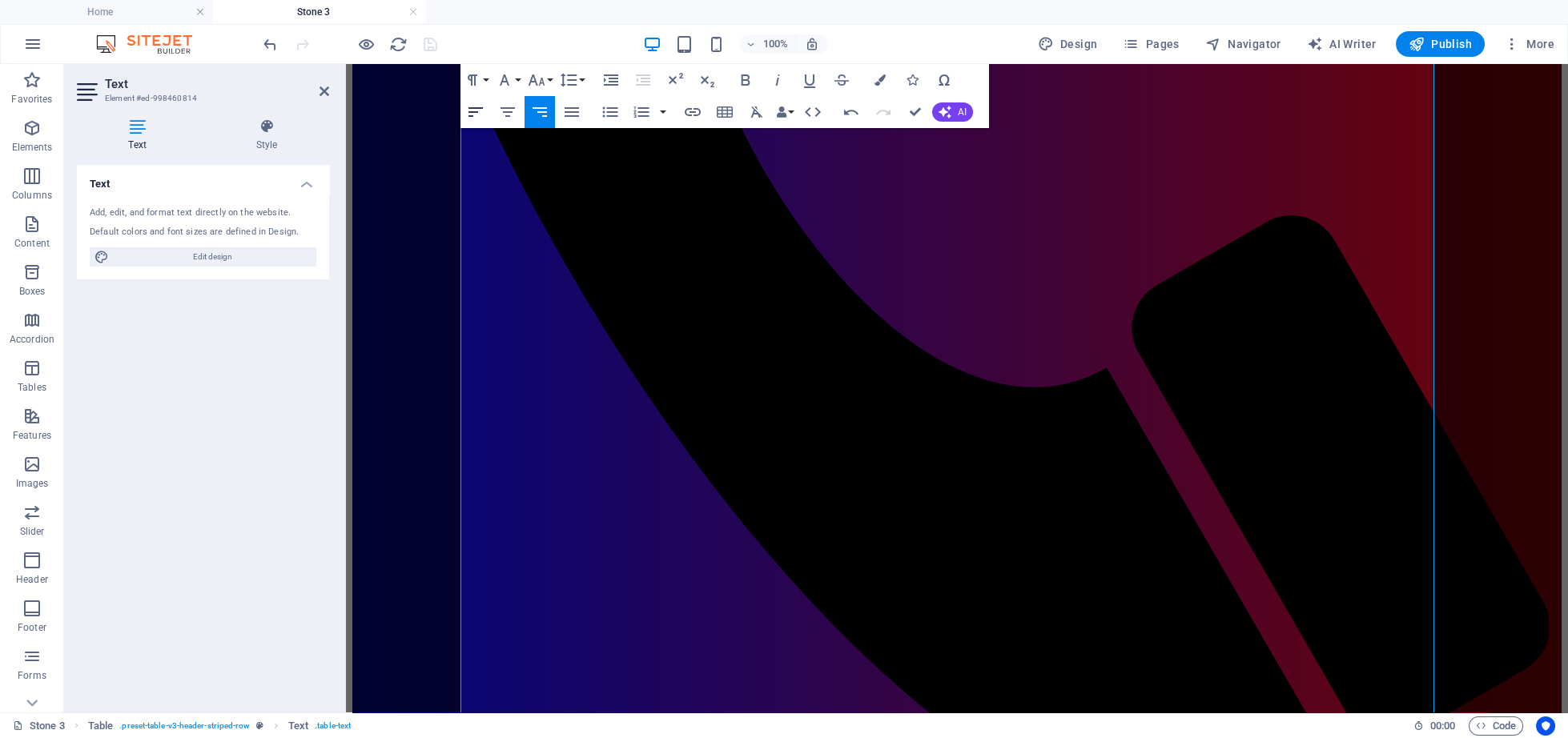
click at [477, 112] on icon "button" at bounding box center [475, 112] width 14 height 9
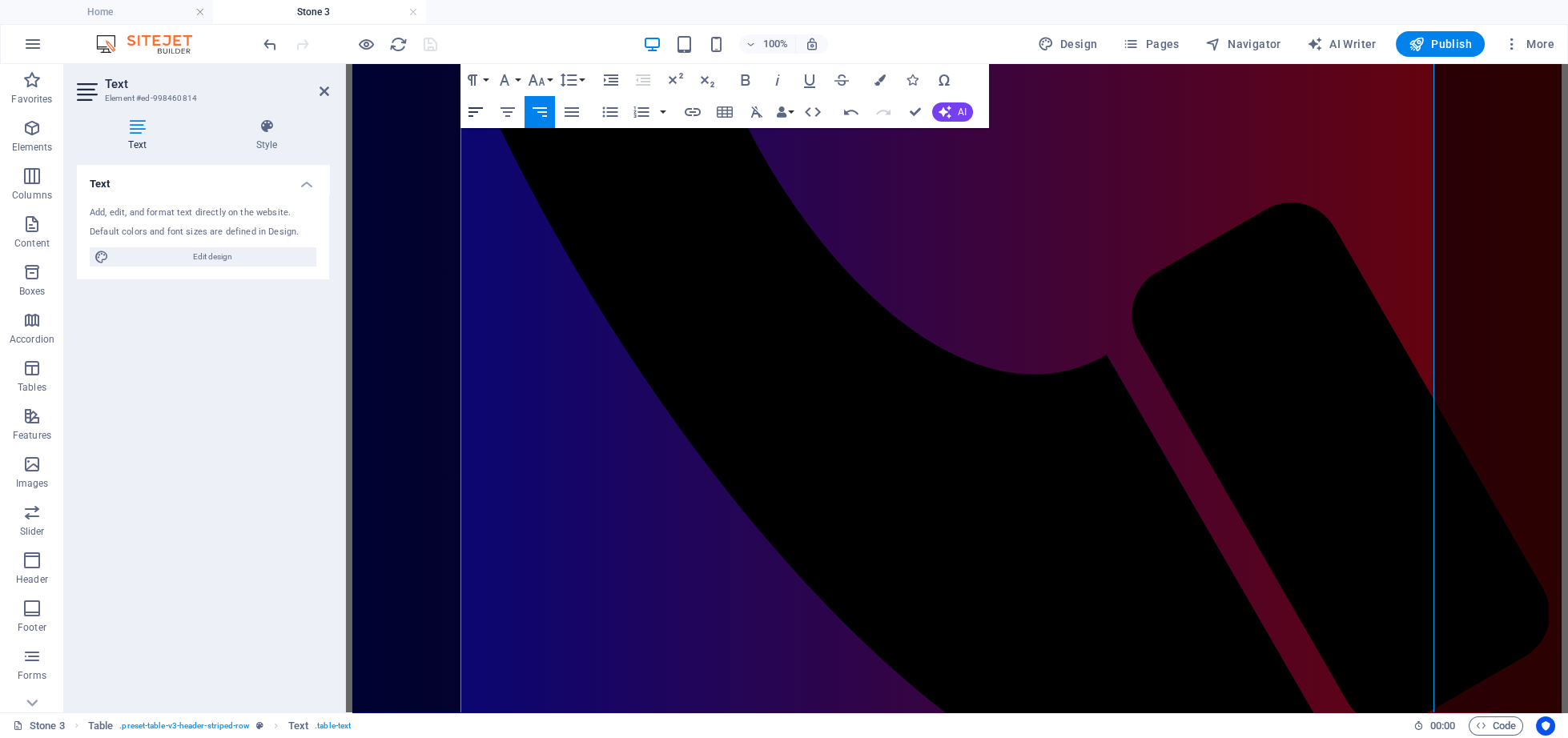
click at [477, 112] on icon "button" at bounding box center [475, 112] width 14 height 9
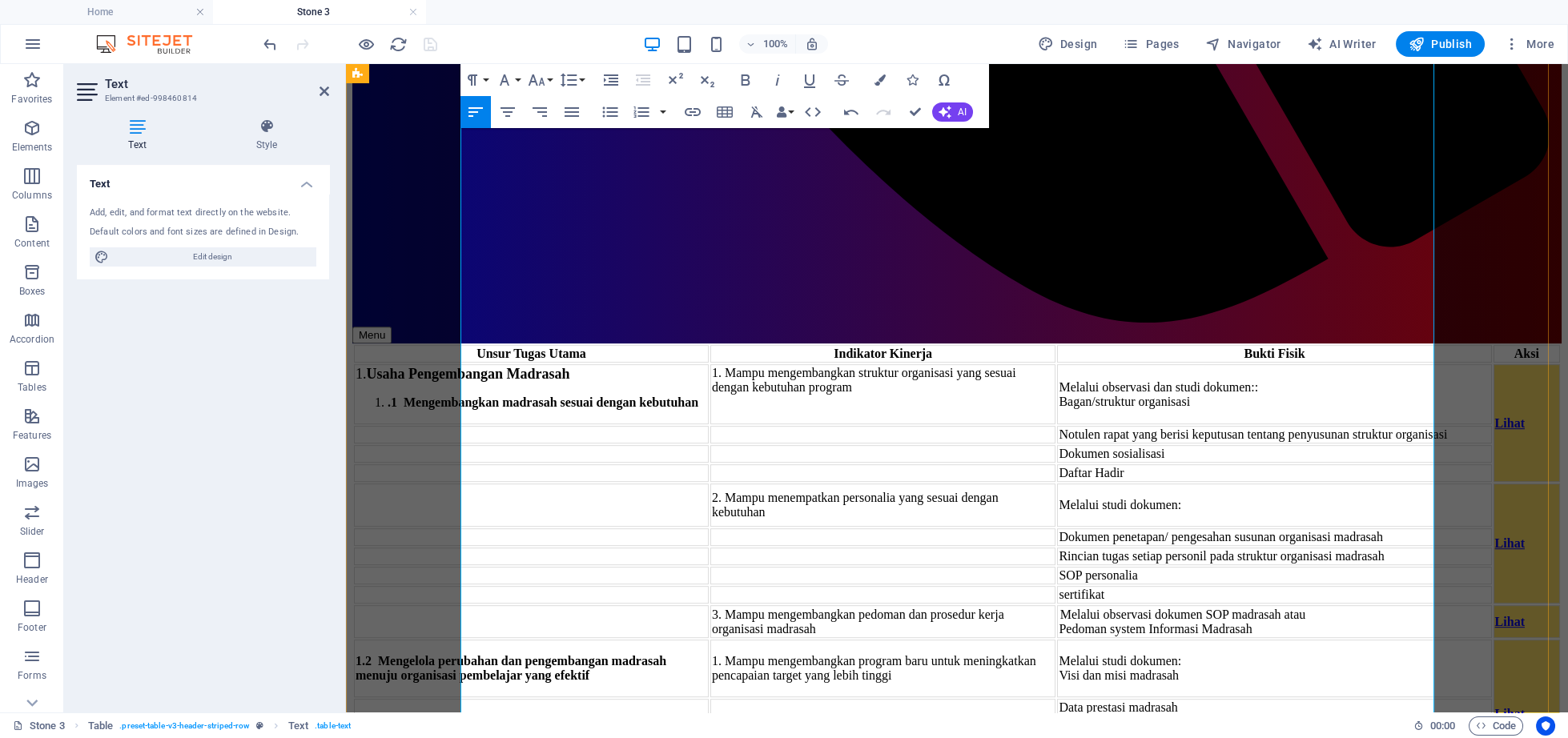
scroll to position [3541, 0]
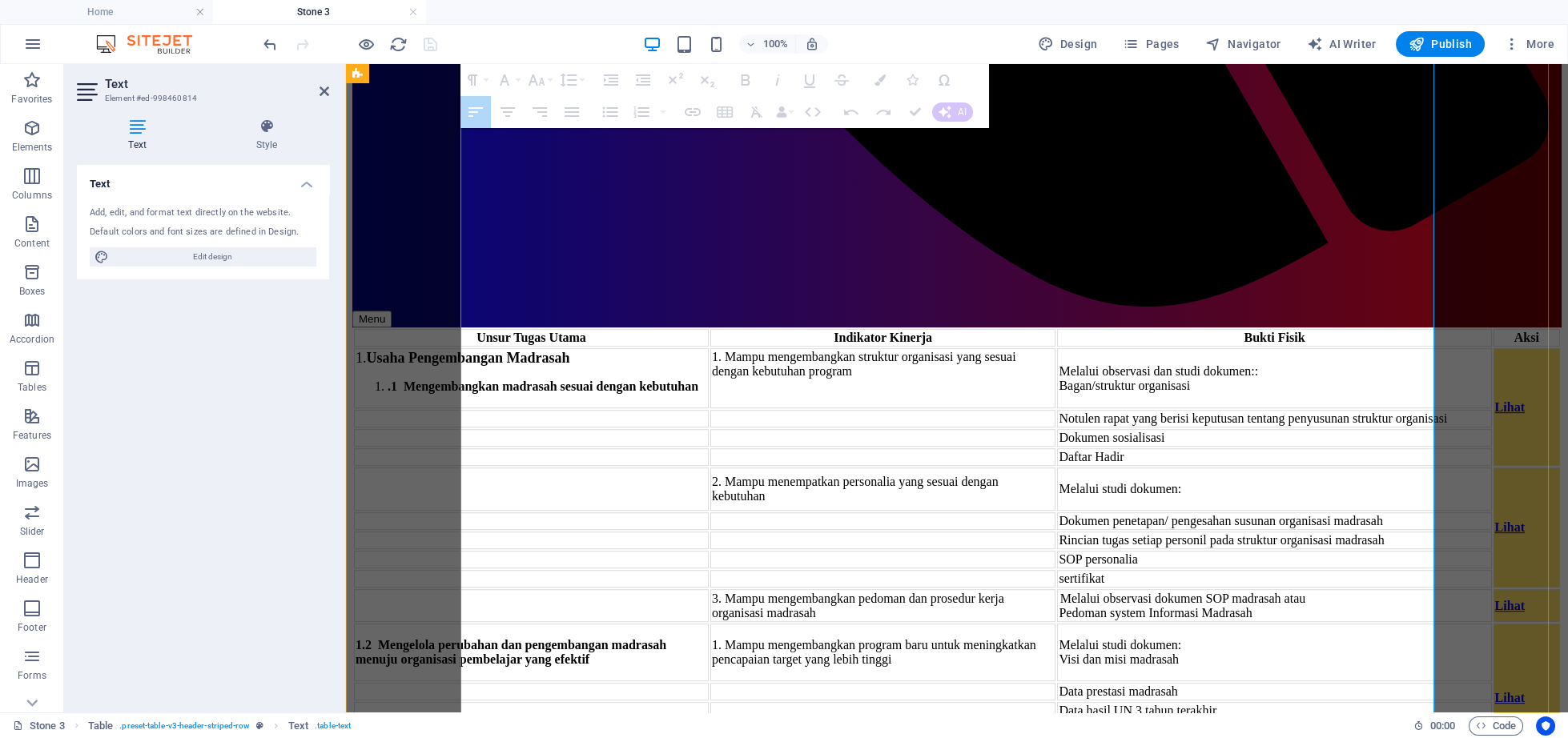
drag, startPoint x: 1073, startPoint y: 314, endPoint x: 1147, endPoint y: 545, distance: 242.6
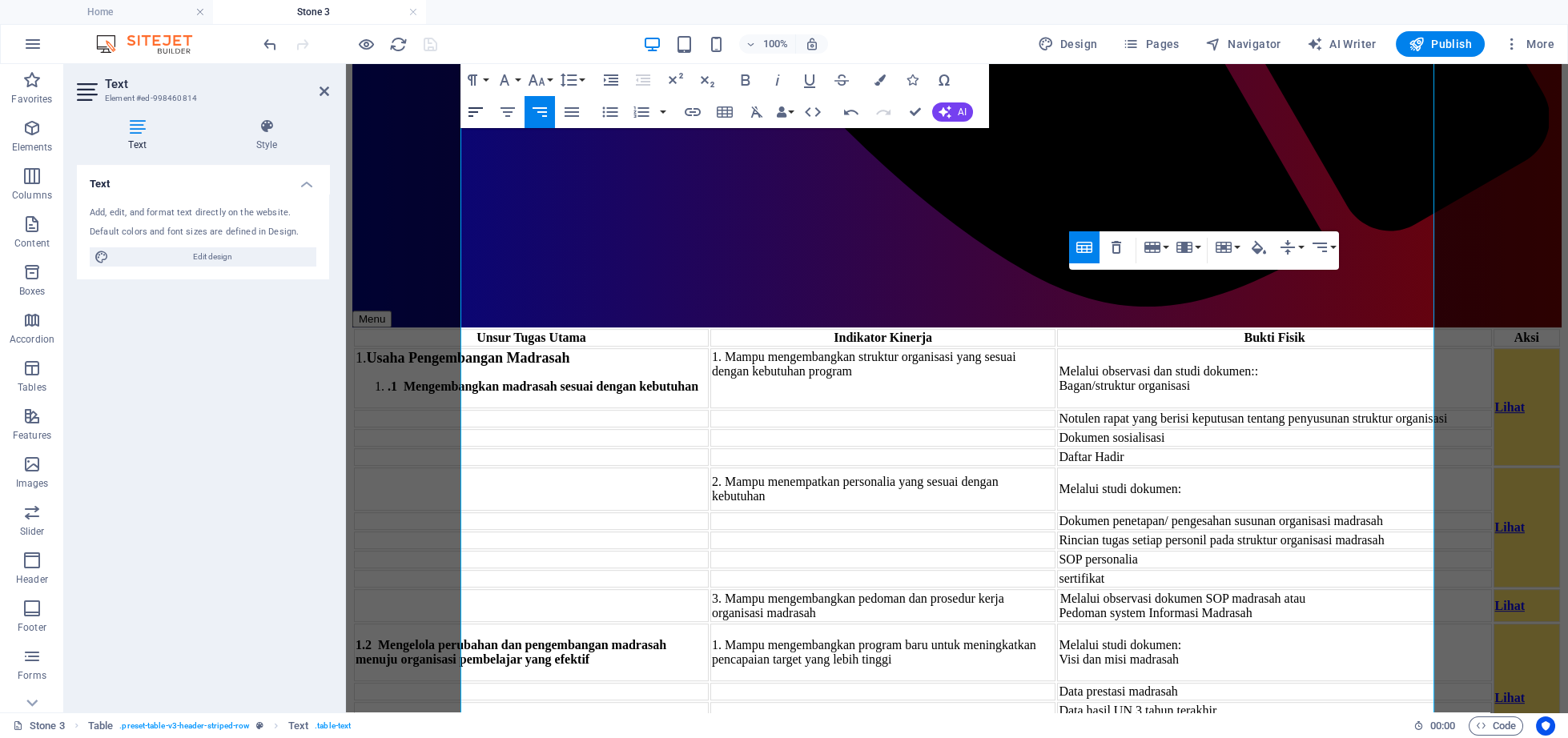
click at [474, 106] on icon "button" at bounding box center [476, 112] width 20 height 20
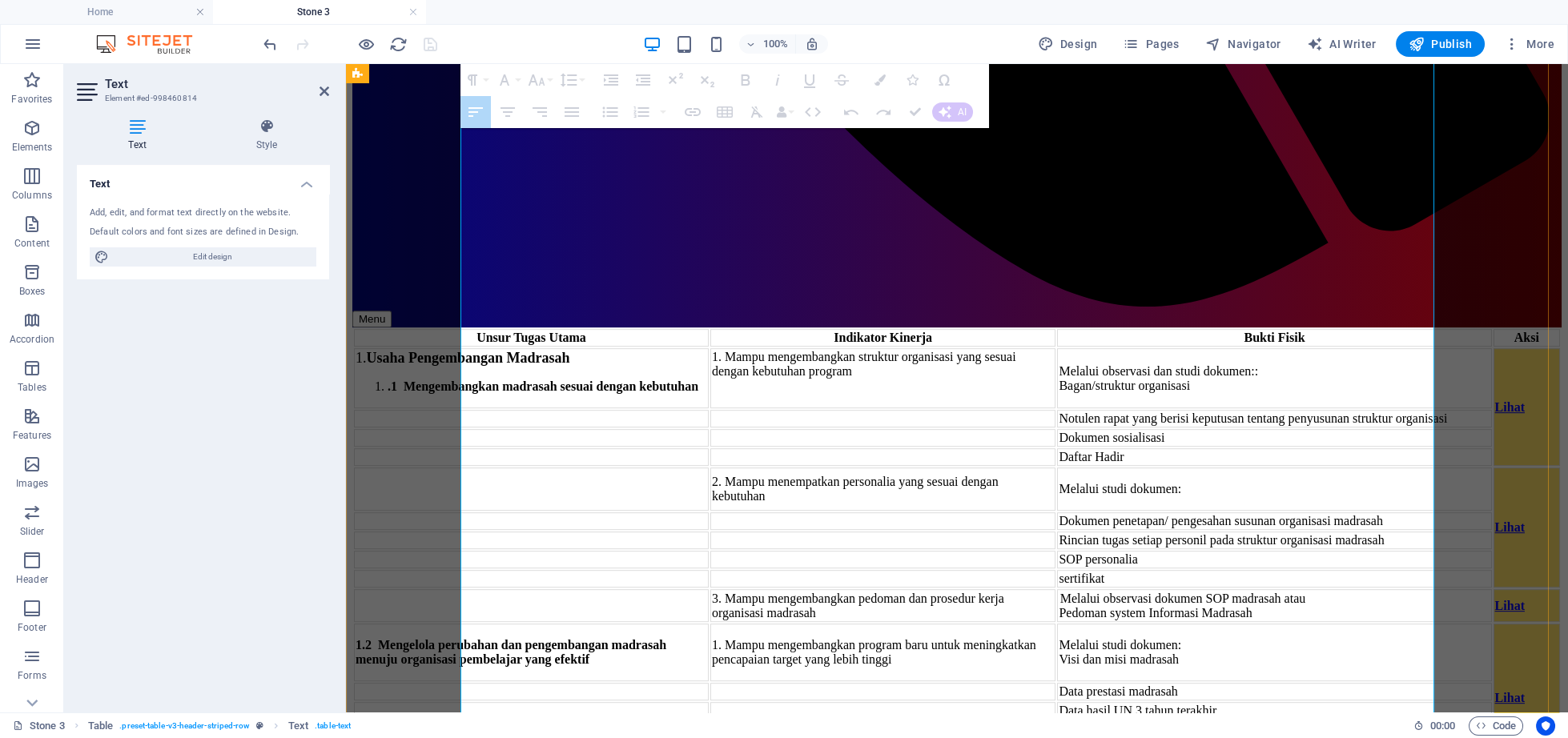
drag, startPoint x: 1129, startPoint y: 307, endPoint x: 1137, endPoint y: 345, distance: 38.8
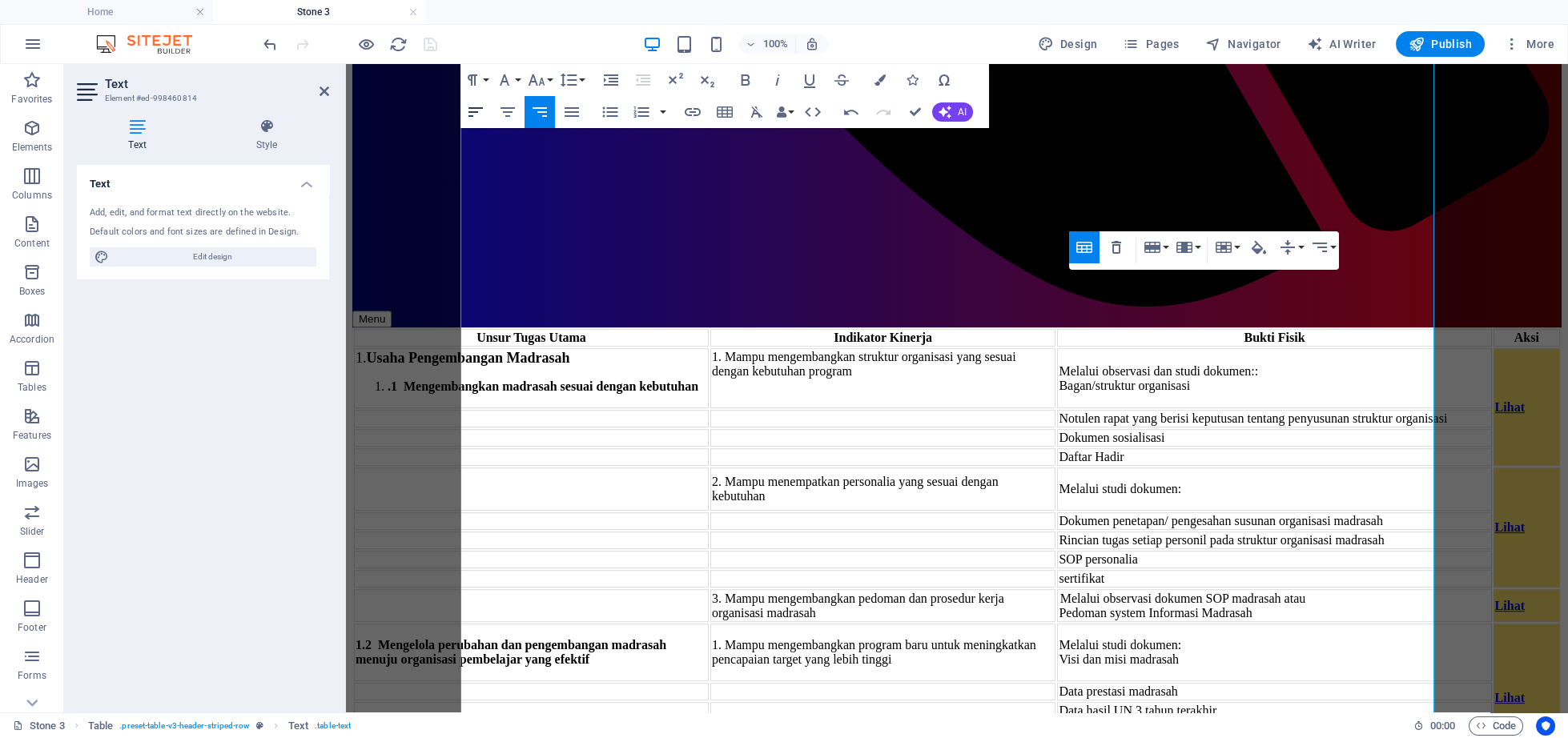
click at [477, 113] on icon "button" at bounding box center [476, 112] width 20 height 20
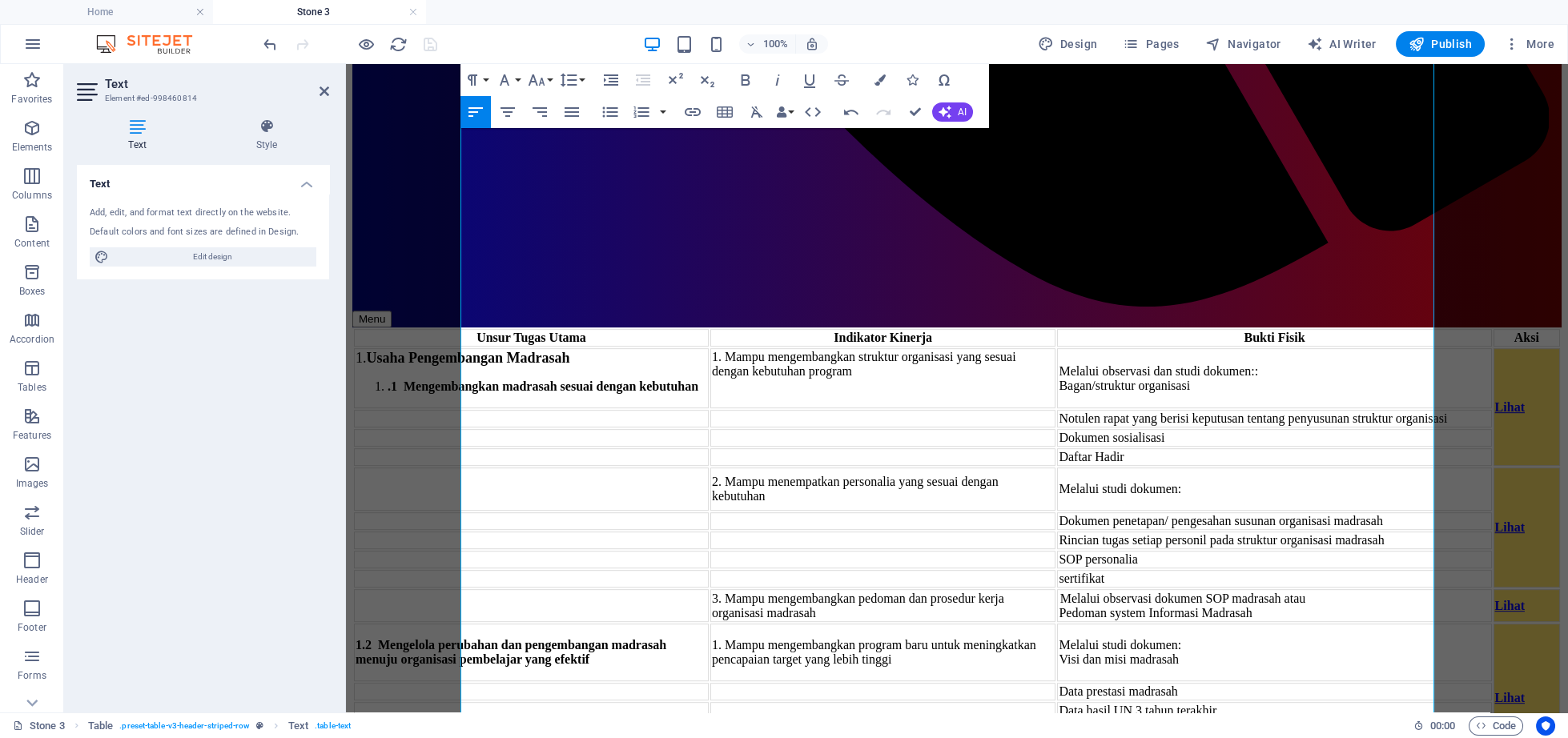
click at [477, 113] on icon "button" at bounding box center [476, 112] width 20 height 20
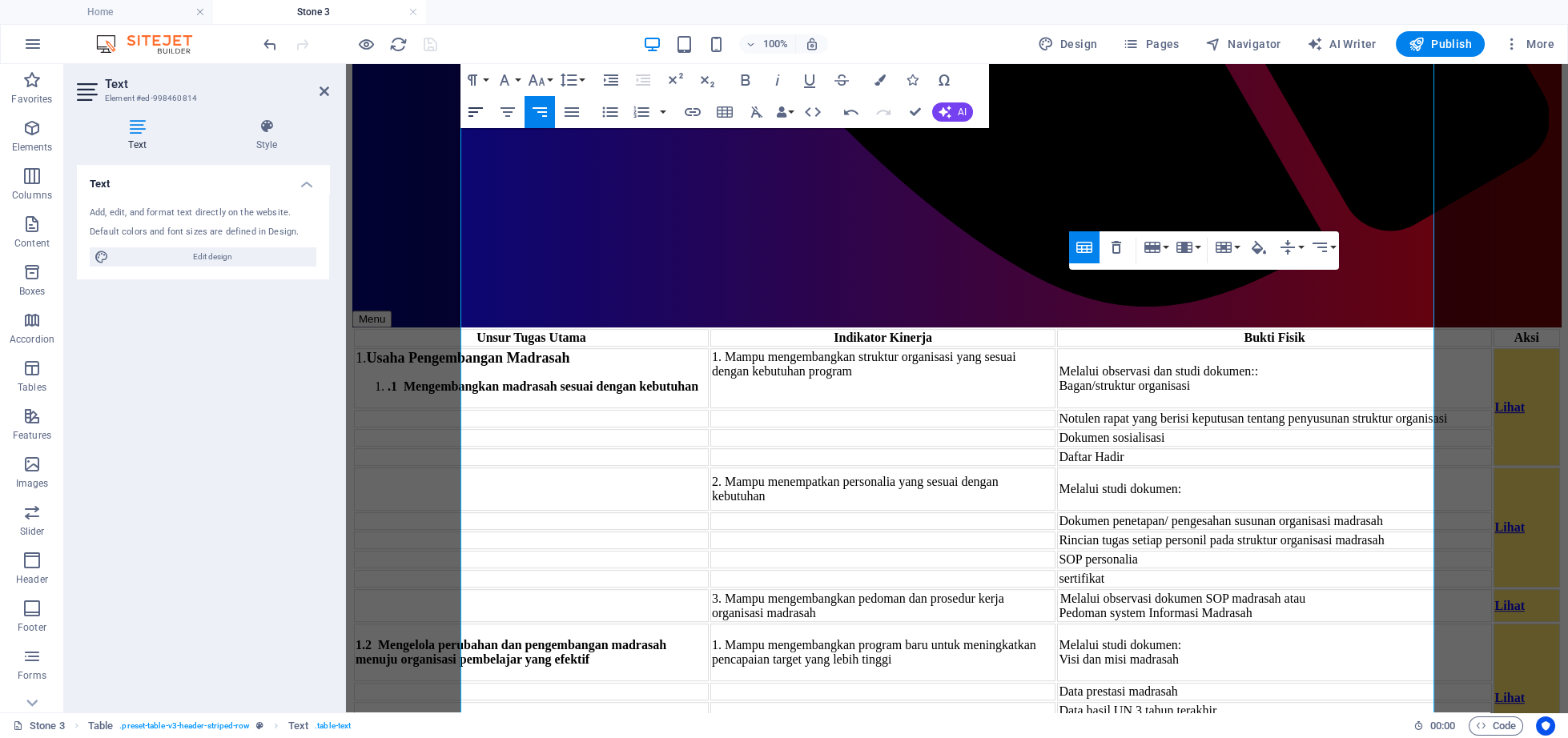
click at [479, 108] on icon "button" at bounding box center [475, 112] width 14 height 9
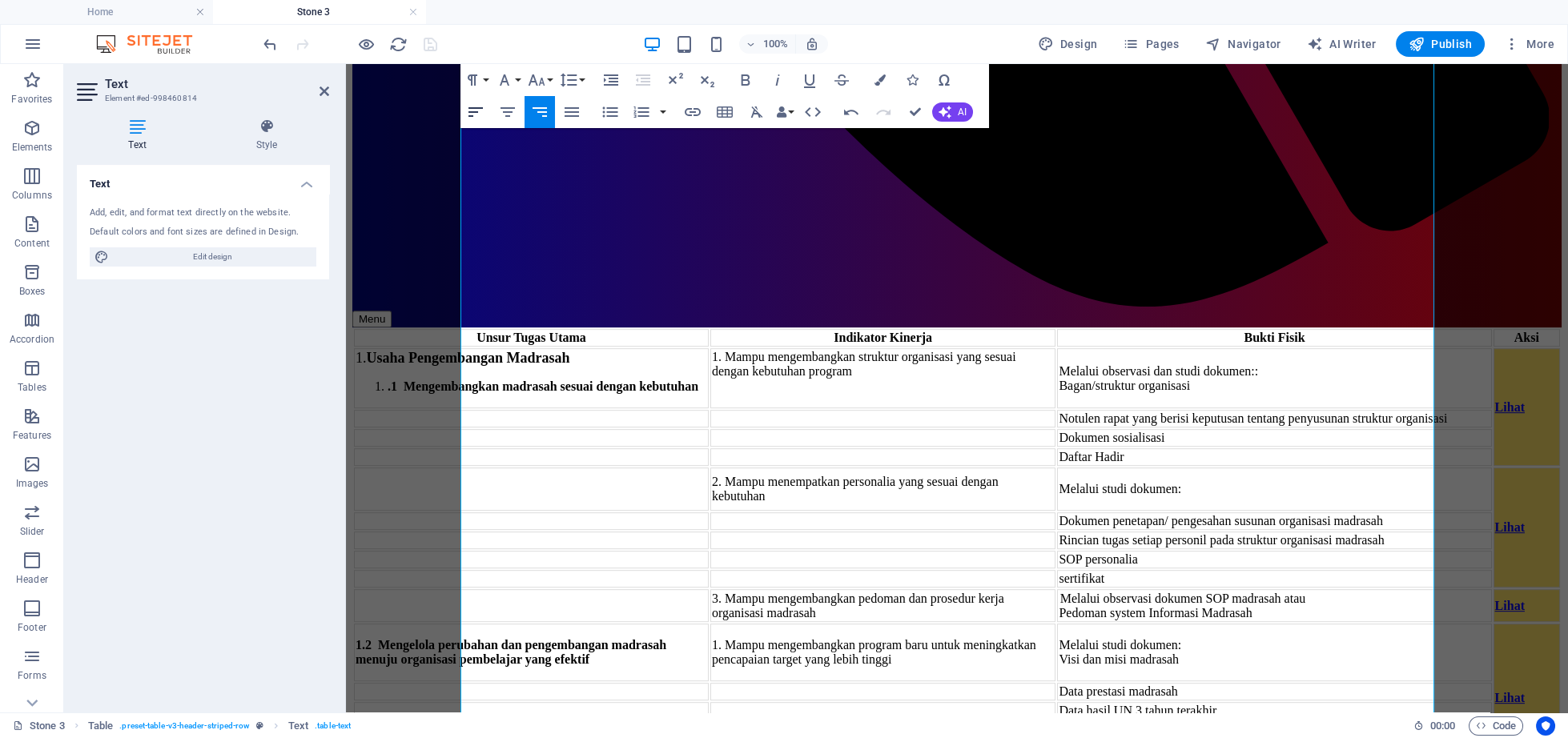
click at [474, 114] on icon "button" at bounding box center [476, 112] width 20 height 20
click at [477, 116] on icon "button" at bounding box center [476, 112] width 20 height 20
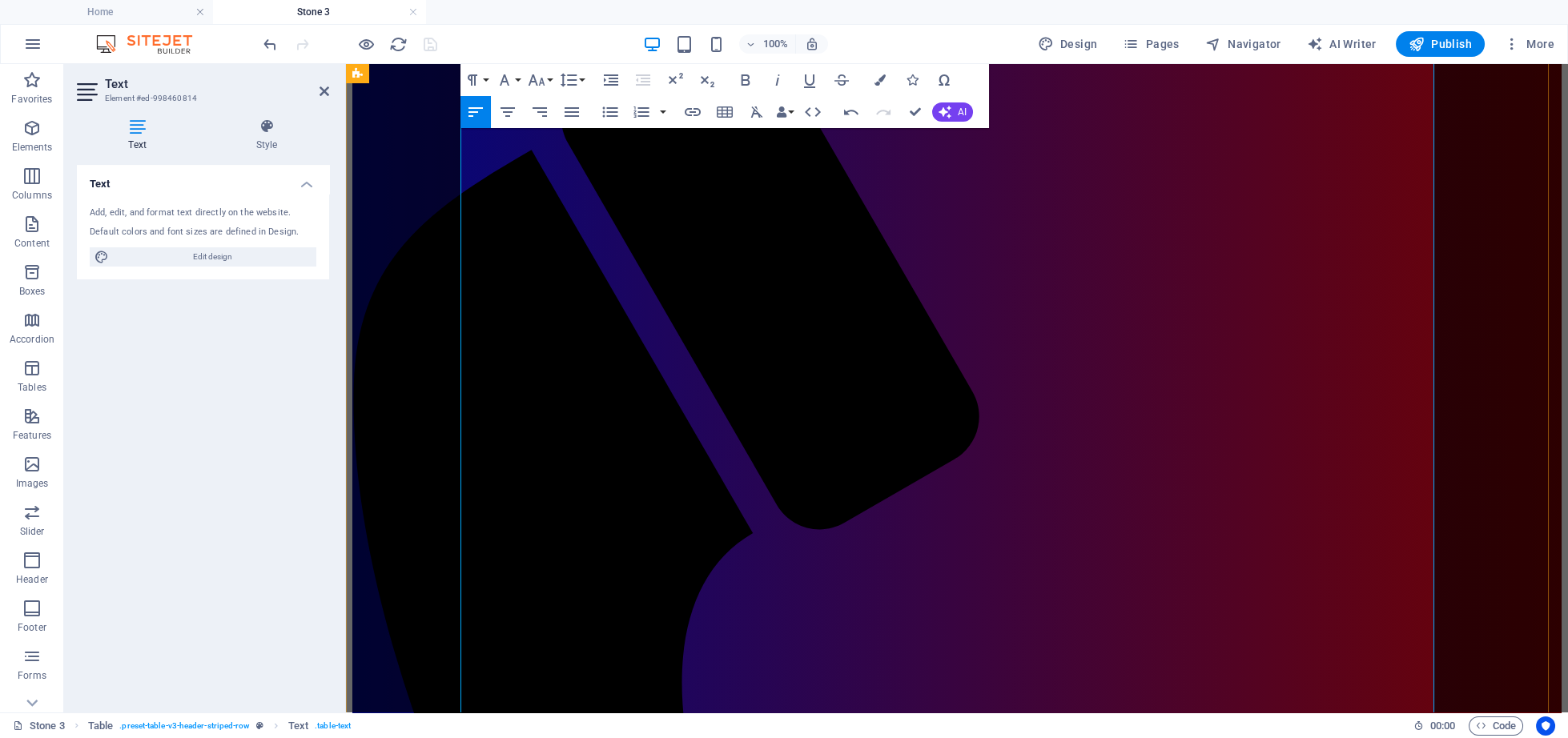
scroll to position [2136, 0]
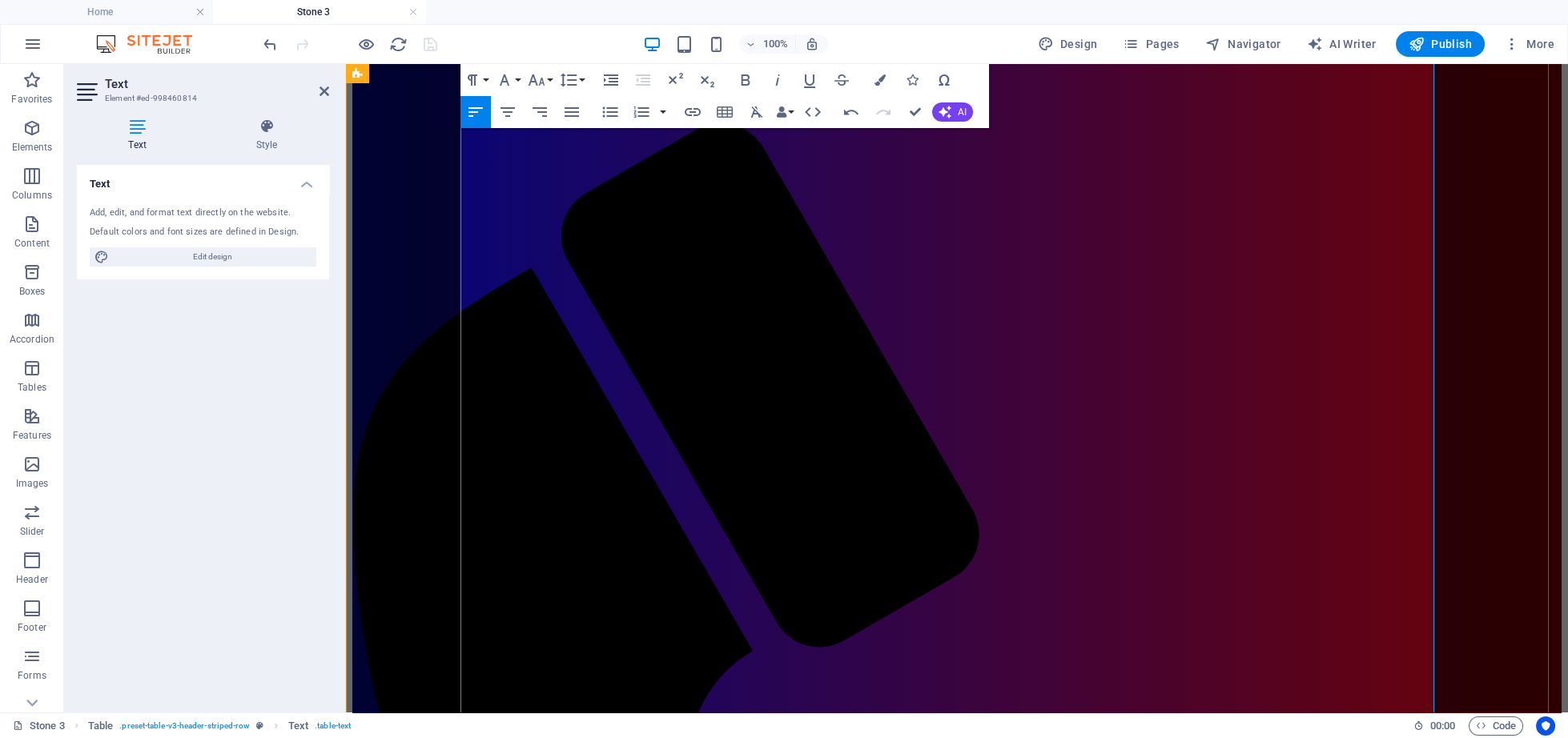
click at [1412, 219] on icon "button" at bounding box center [1407, 220] width 20 height 20
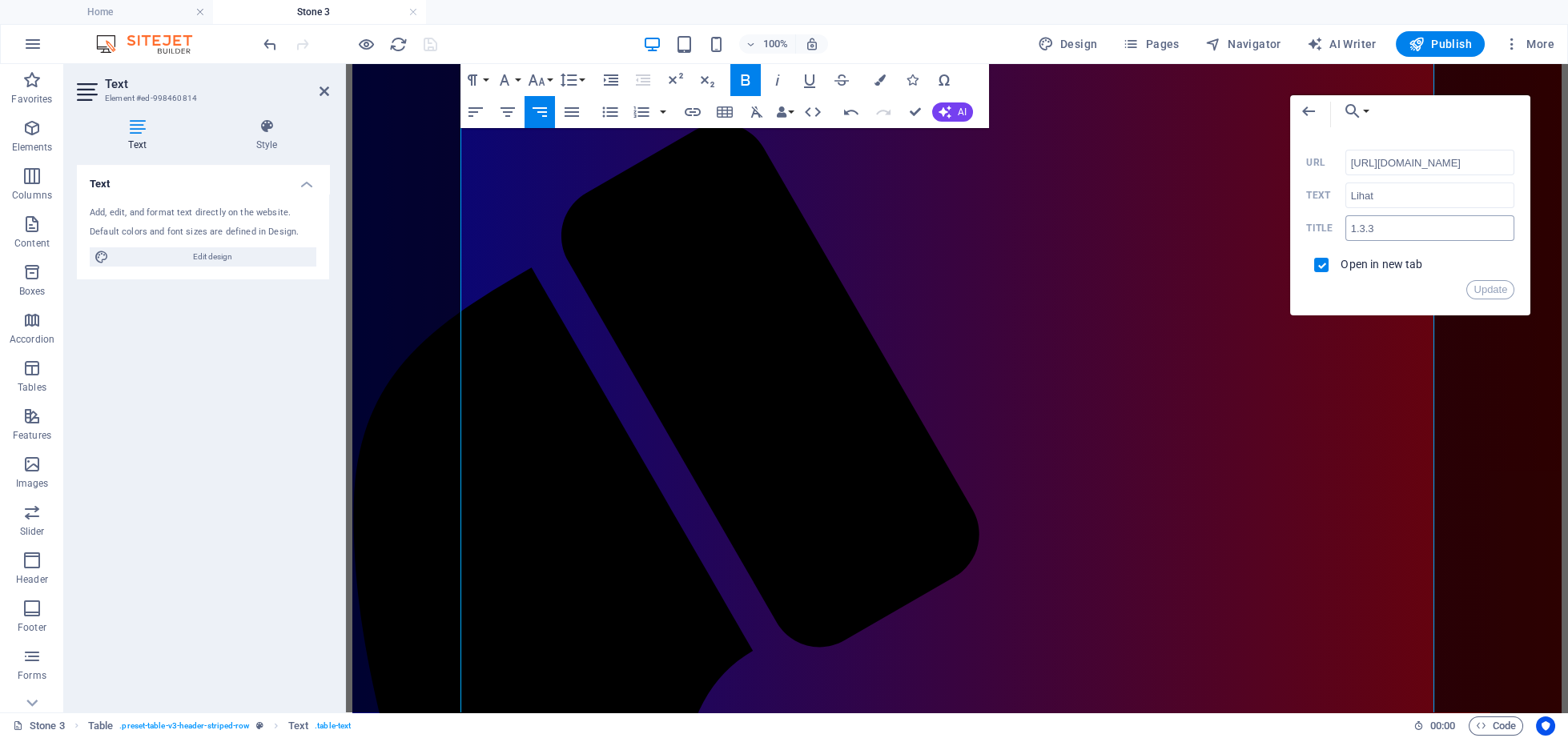
scroll to position [0, 14]
click at [1364, 153] on input "[URL][DOMAIN_NAME]" at bounding box center [1430, 163] width 170 height 26
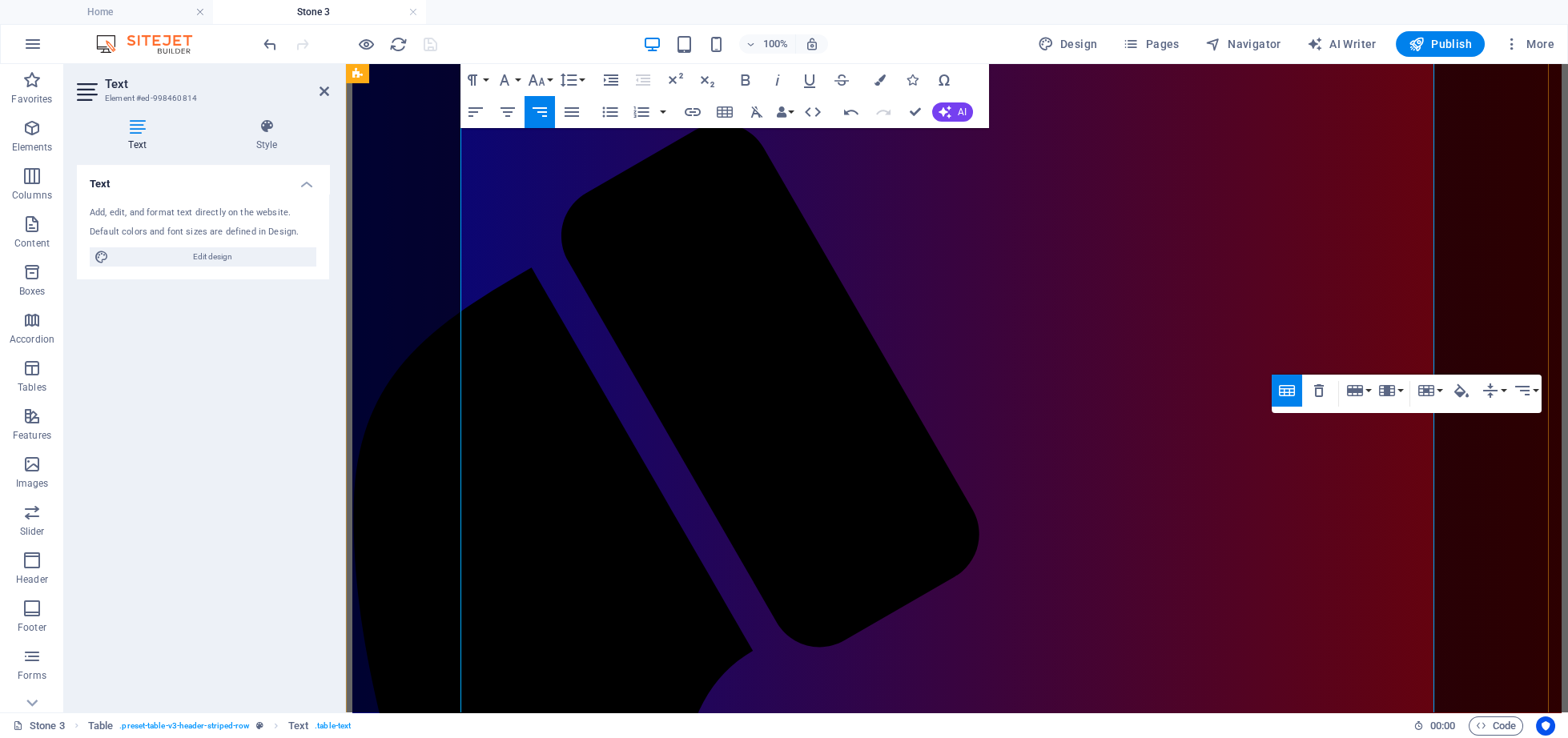
scroll to position [2384, 0]
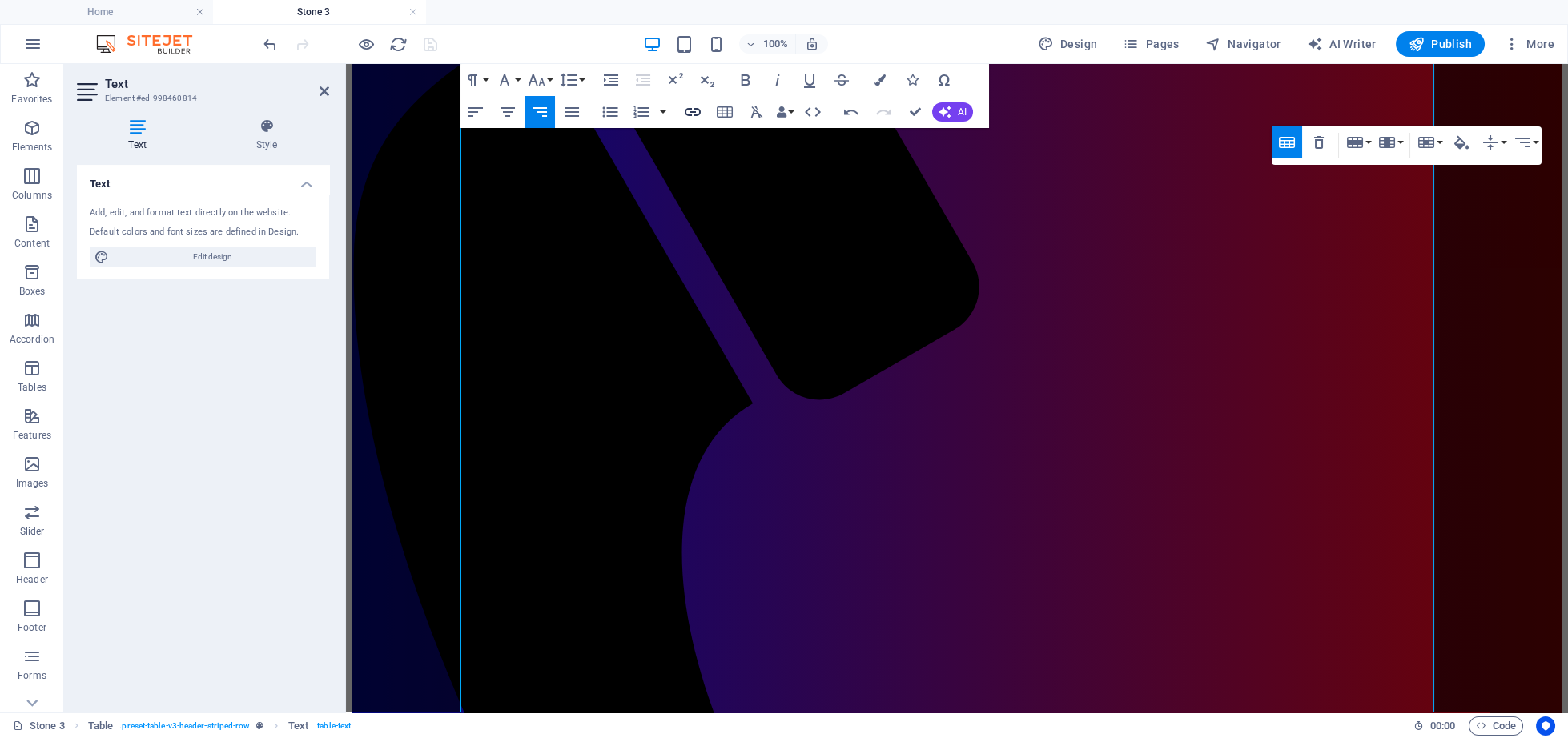
checkbox input "false"
click at [697, 114] on icon "button" at bounding box center [692, 112] width 16 height 8
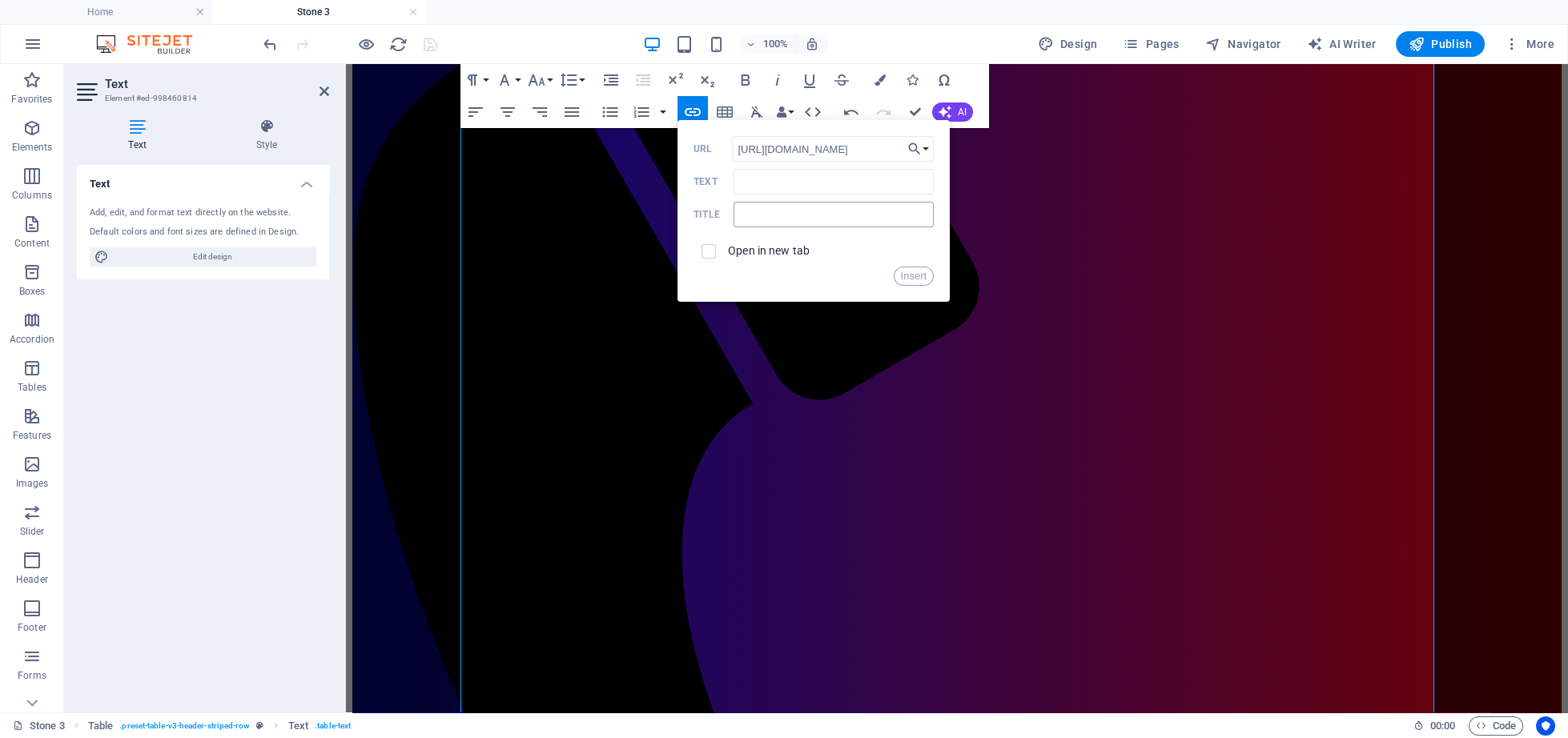
scroll to position [0, 11]
type input "[URL][DOMAIN_NAME]"
click at [789, 183] on input "Text" at bounding box center [833, 182] width 200 height 26
type input "Lihat"
click at [749, 217] on input "text" at bounding box center [833, 215] width 200 height 26
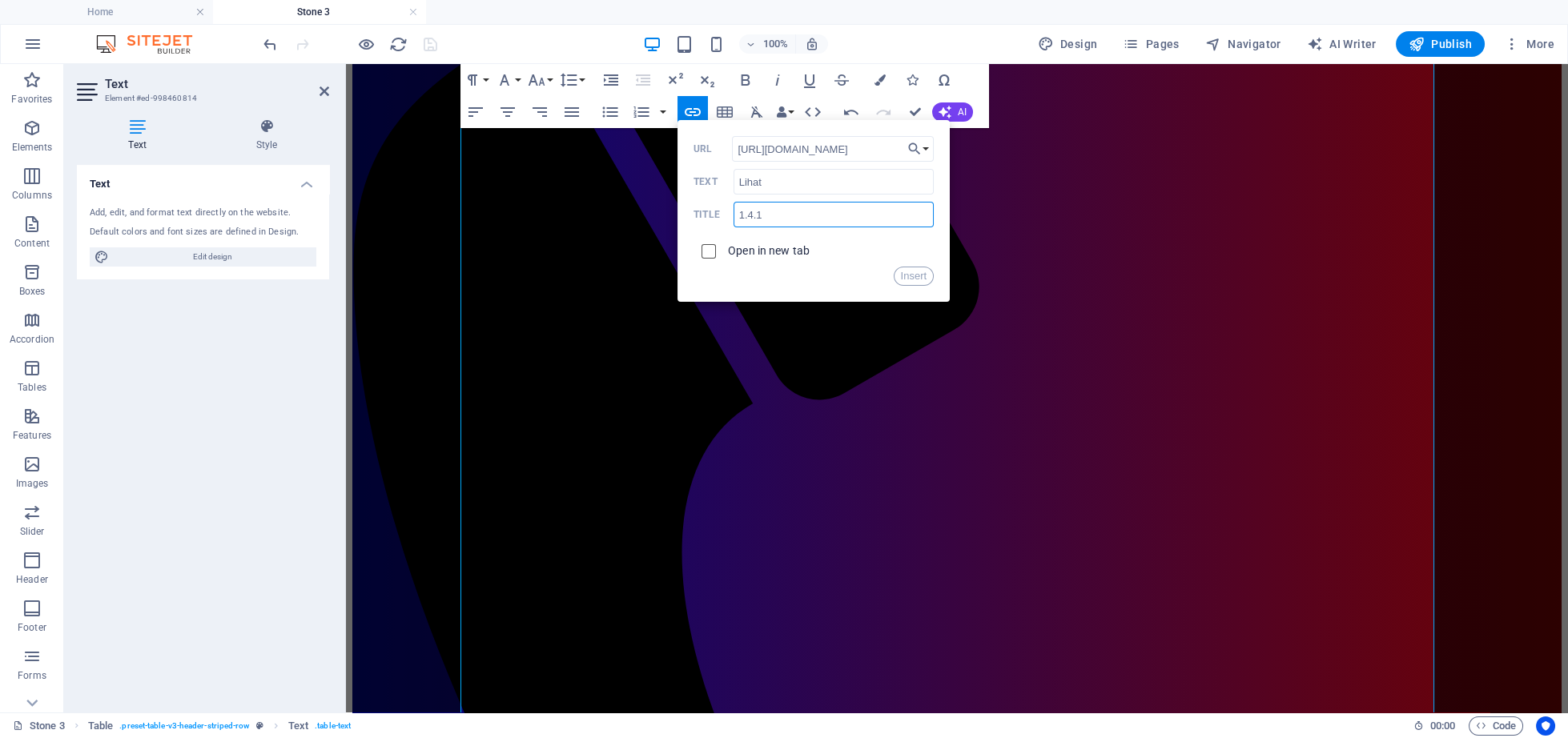
type input "1.4.1"
click at [713, 252] on input "checkbox" at bounding box center [706, 249] width 14 height 14
checkbox input "true"
click at [913, 275] on button "Insert" at bounding box center [914, 276] width 41 height 20
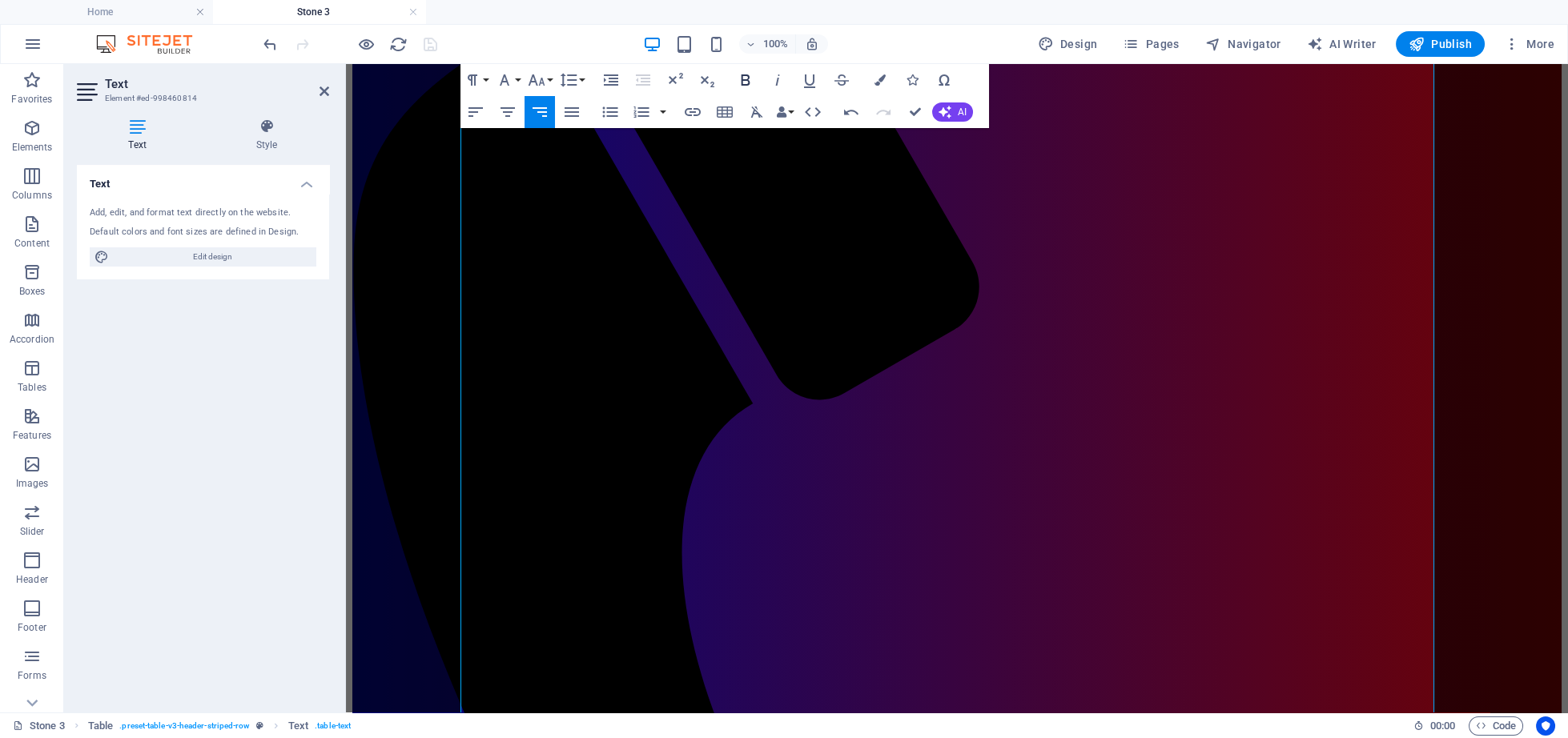
click at [741, 78] on icon "button" at bounding box center [745, 80] width 20 height 20
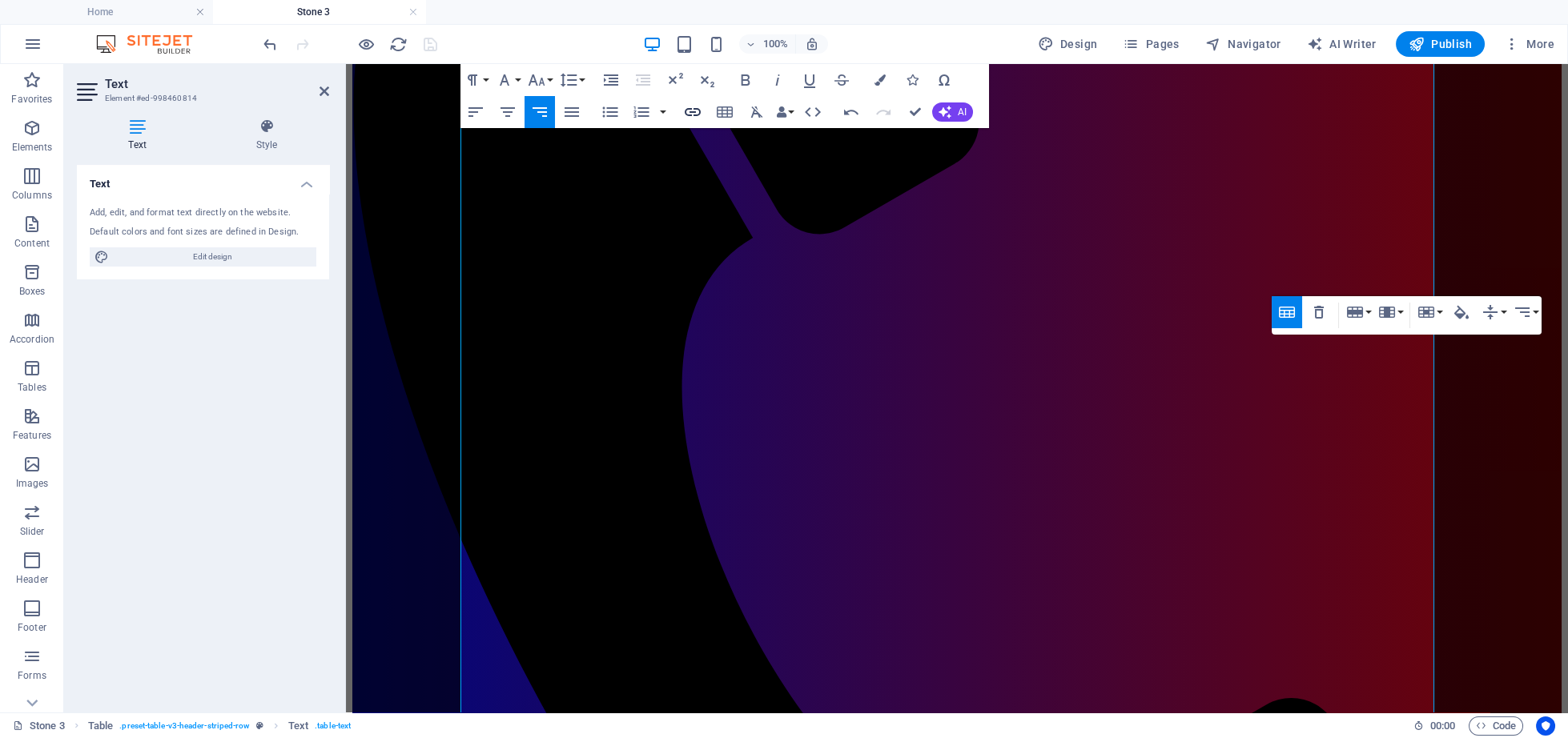
checkbox input "false"
click at [688, 106] on icon "button" at bounding box center [692, 112] width 20 height 20
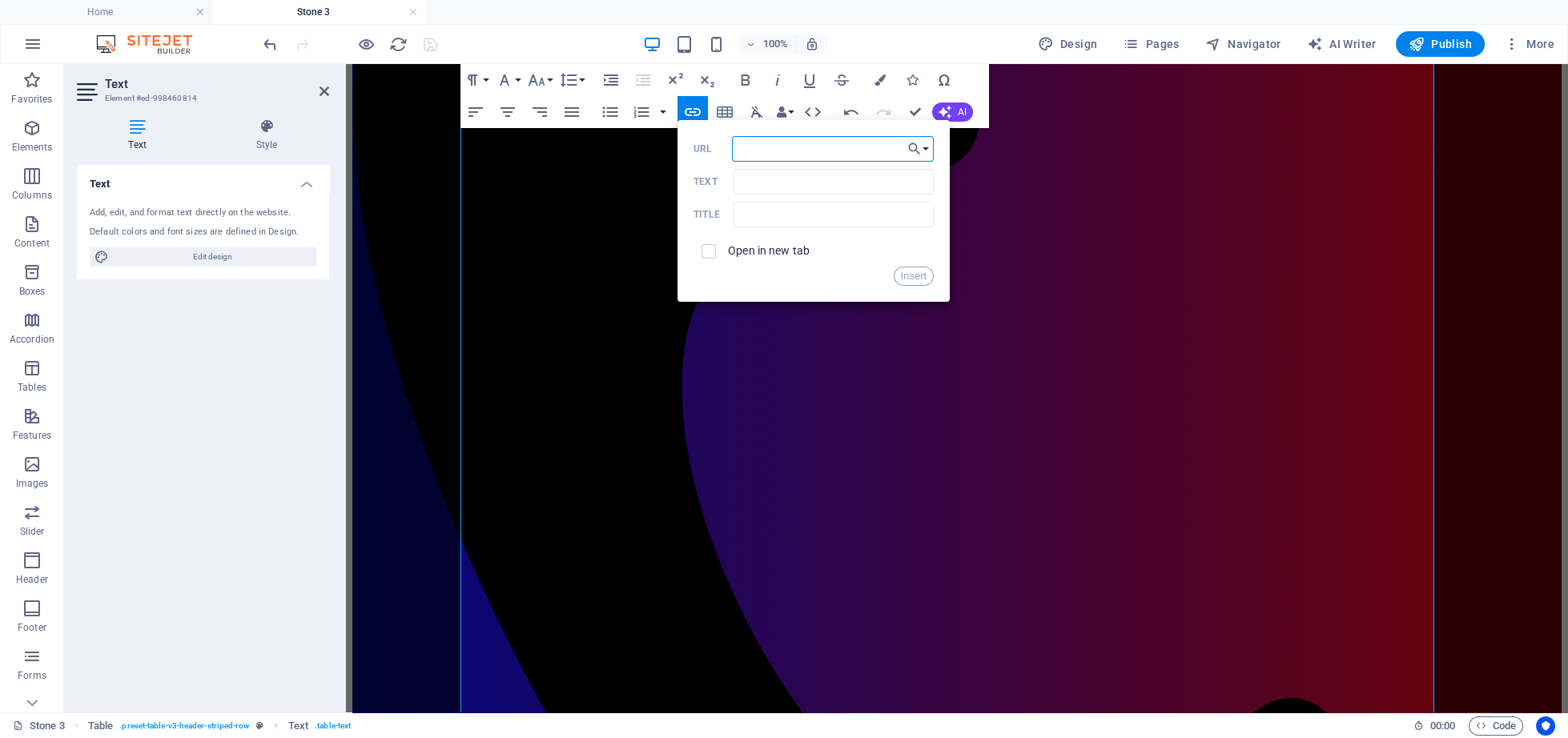
paste input "[URL][DOMAIN_NAME]"
type input "[URL][DOMAIN_NAME]"
click at [762, 182] on input "Text" at bounding box center [833, 182] width 200 height 26
drag, startPoint x: 736, startPoint y: 186, endPoint x: 771, endPoint y: 185, distance: 35.0
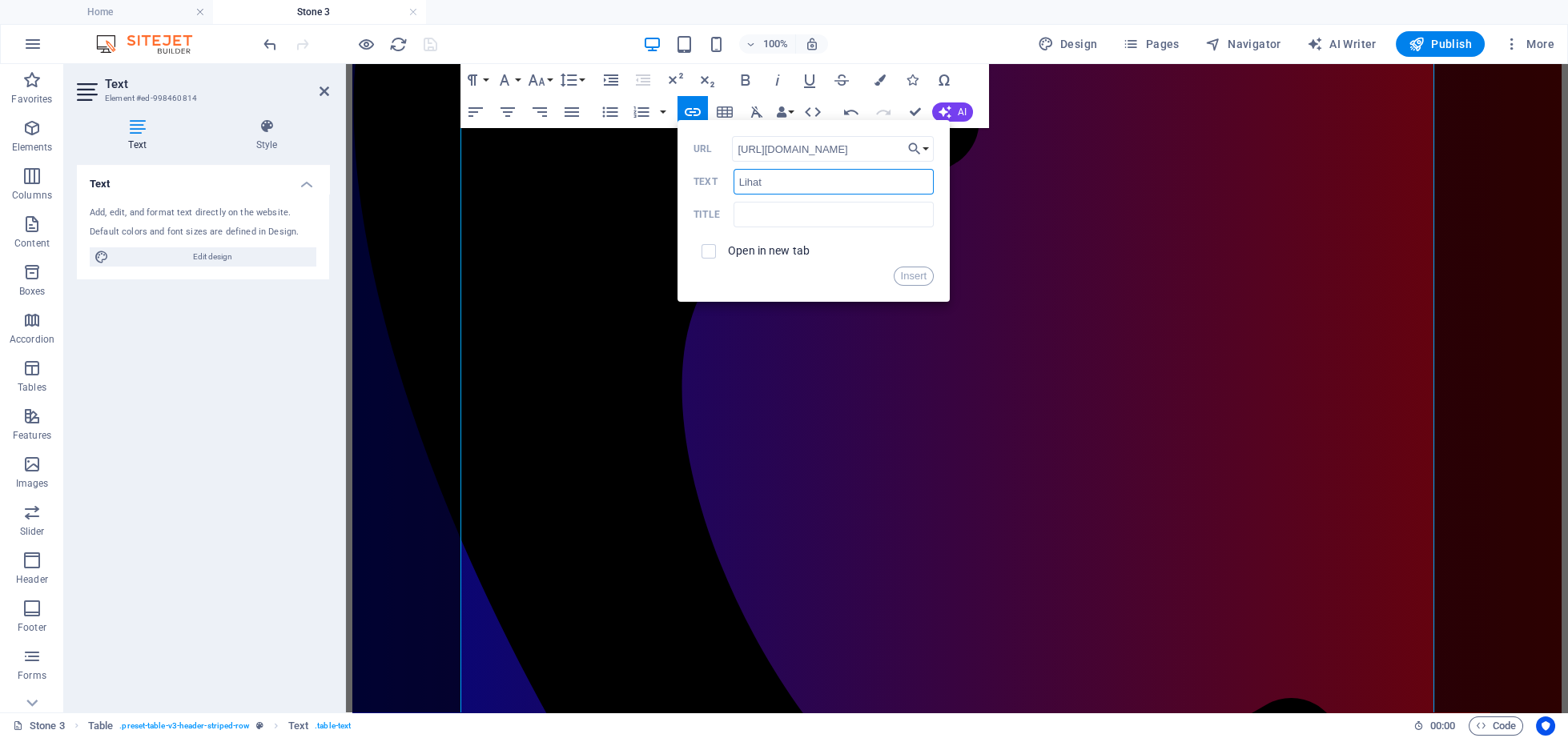
click at [771, 185] on input "Lihat" at bounding box center [833, 182] width 200 height 26
type input "Lihat"
click at [781, 148] on input "[URL][DOMAIN_NAME]" at bounding box center [832, 149] width 202 height 26
click at [765, 215] on input "text" at bounding box center [833, 215] width 200 height 26
type input "1.4.2"
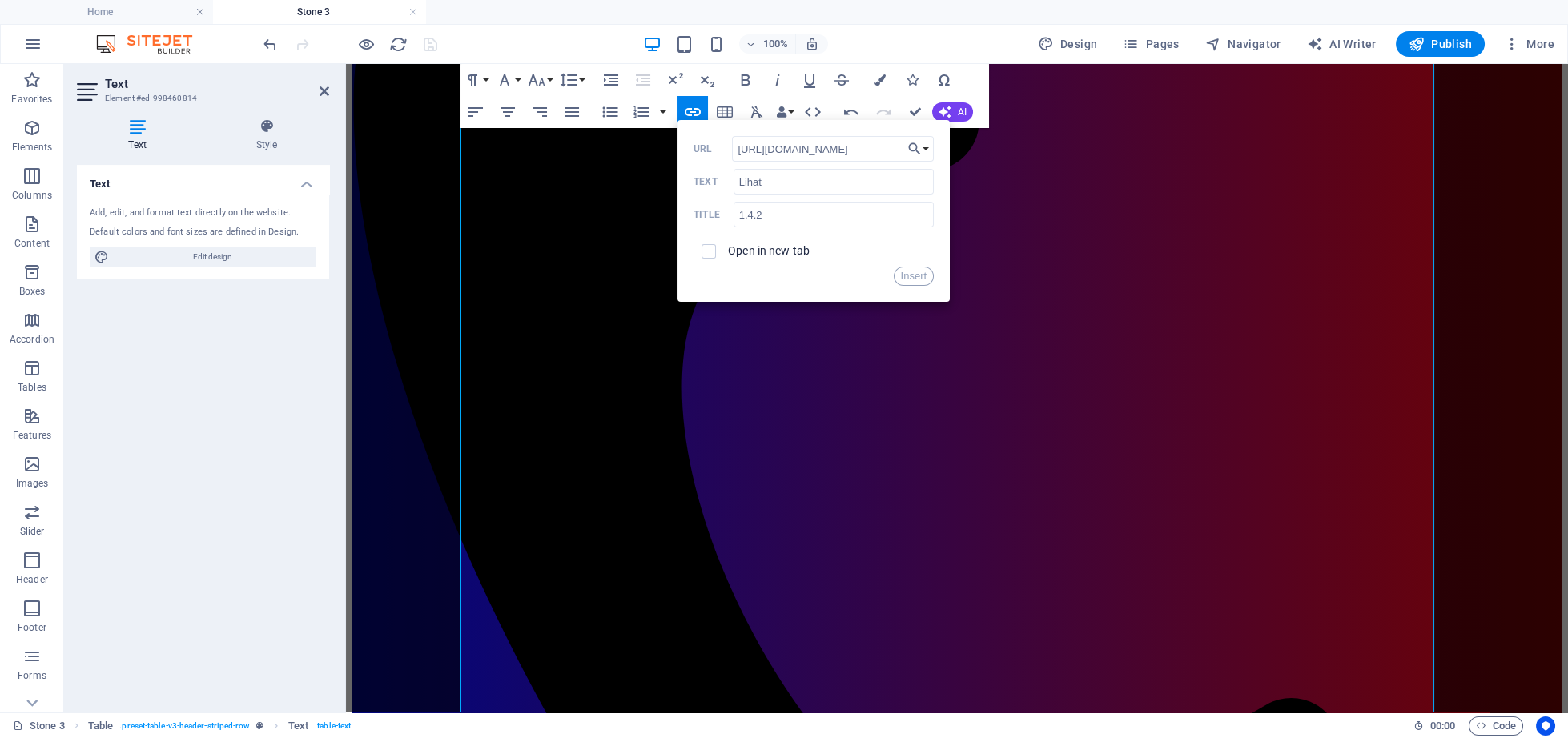
click at [697, 251] on span at bounding box center [709, 251] width 31 height 31
click at [704, 251] on input "checkbox" at bounding box center [706, 249] width 14 height 14
checkbox input "true"
click at [916, 274] on button "Insert" at bounding box center [914, 276] width 41 height 20
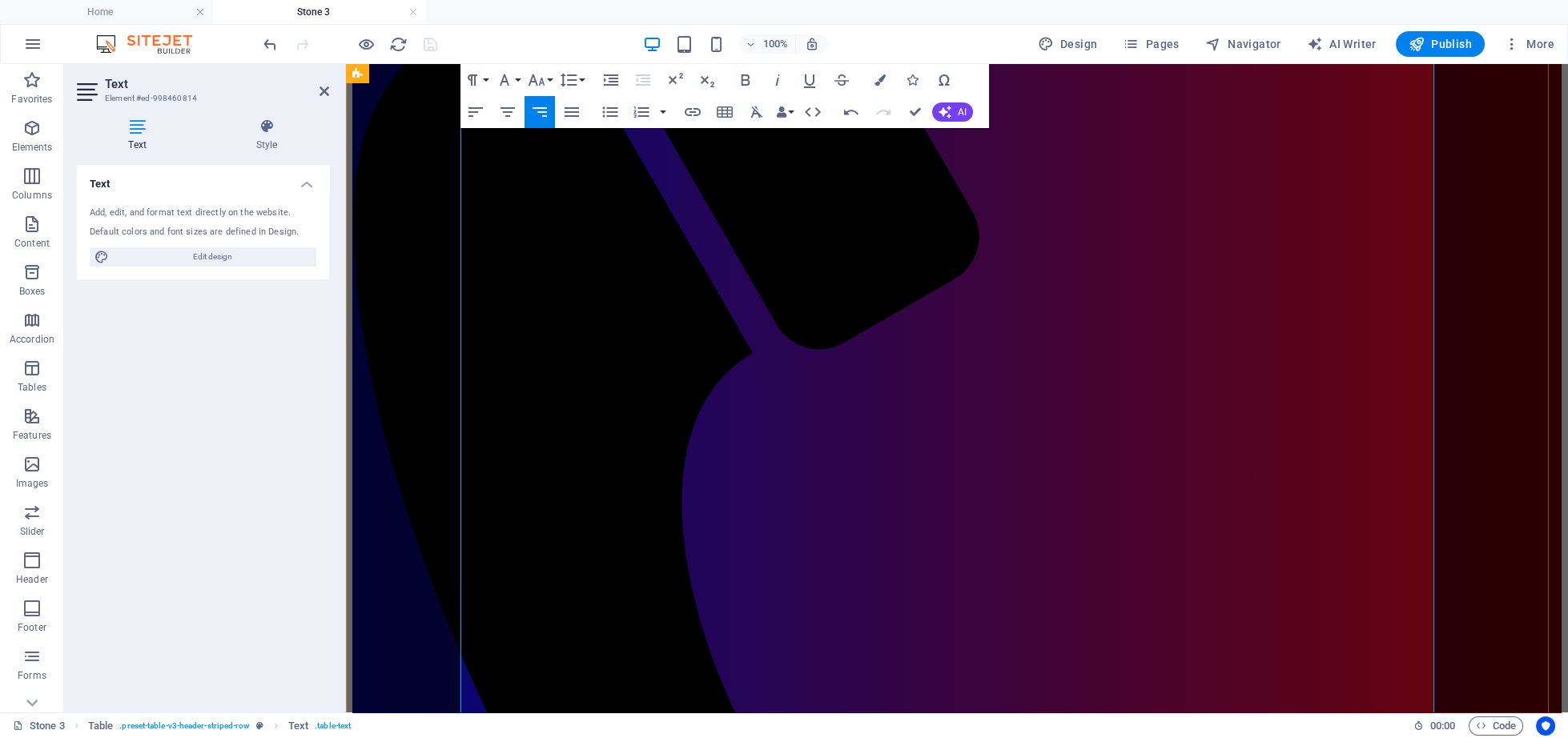
scroll to position [2467, 0]
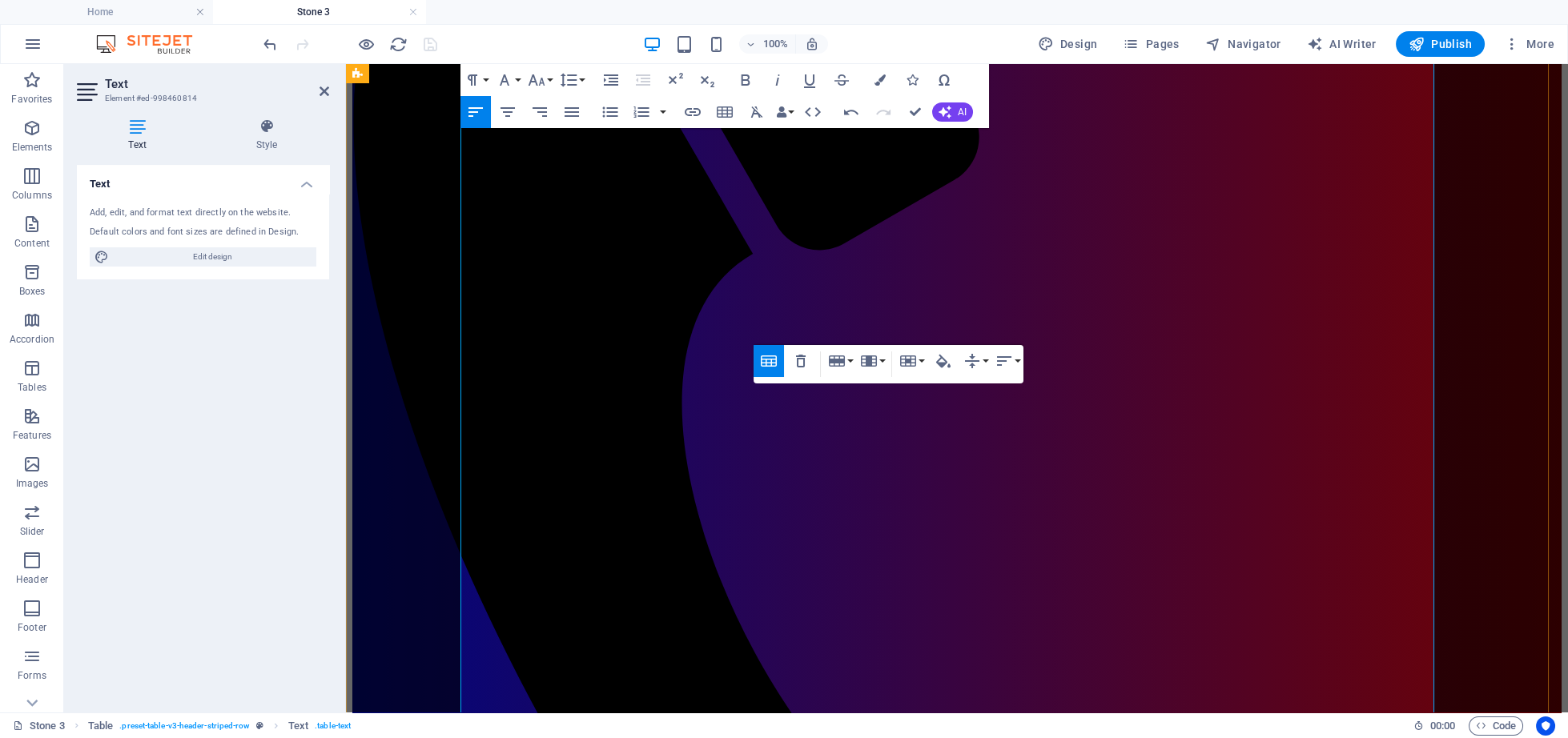
scroll to position [2632, 0]
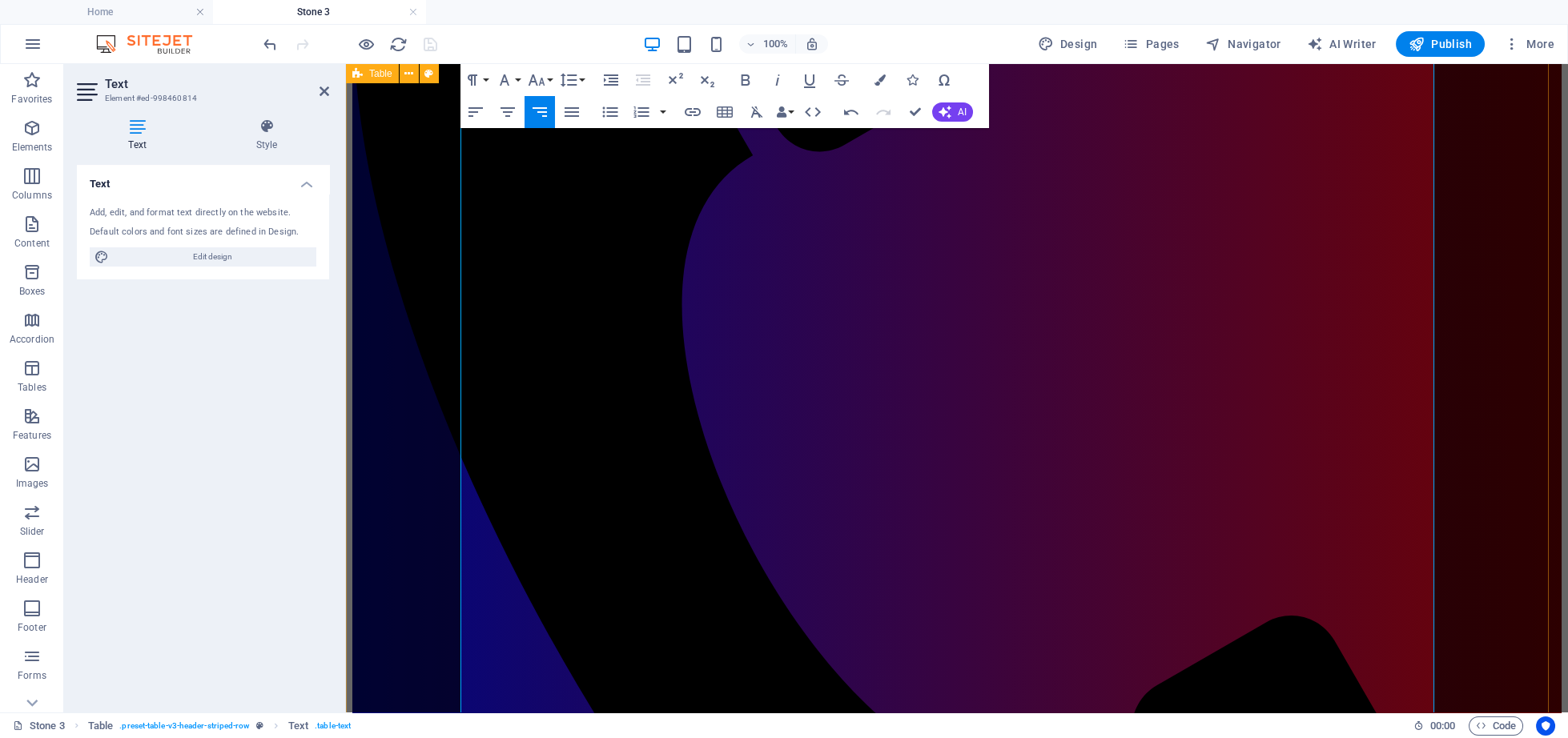
drag, startPoint x: 1395, startPoint y: 500, endPoint x: 1438, endPoint y: 504, distance: 43.2
drag, startPoint x: 747, startPoint y: 78, endPoint x: 475, endPoint y: 125, distance: 276.0
click at [747, 78] on icon "button" at bounding box center [745, 80] width 20 height 20
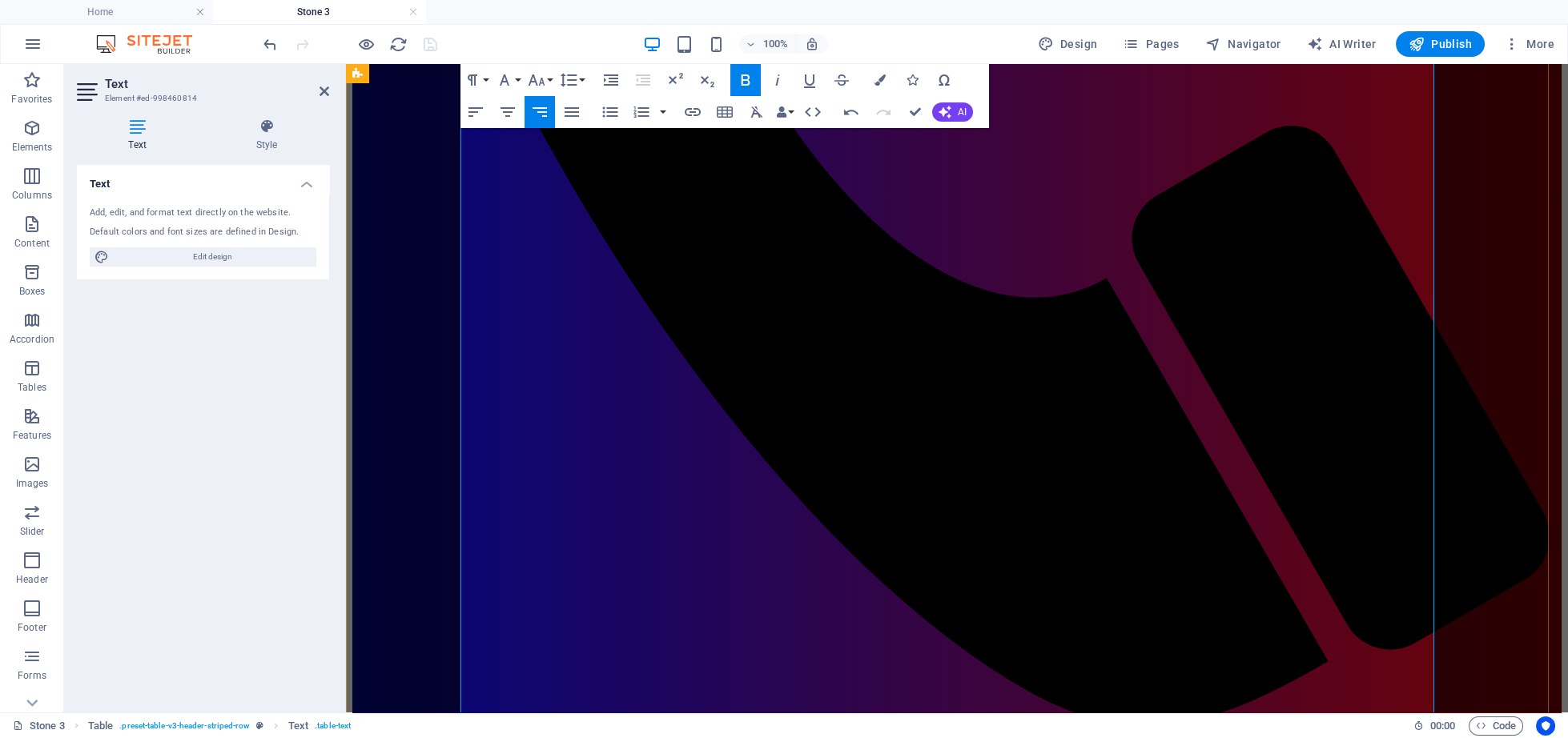
scroll to position [3128, 0]
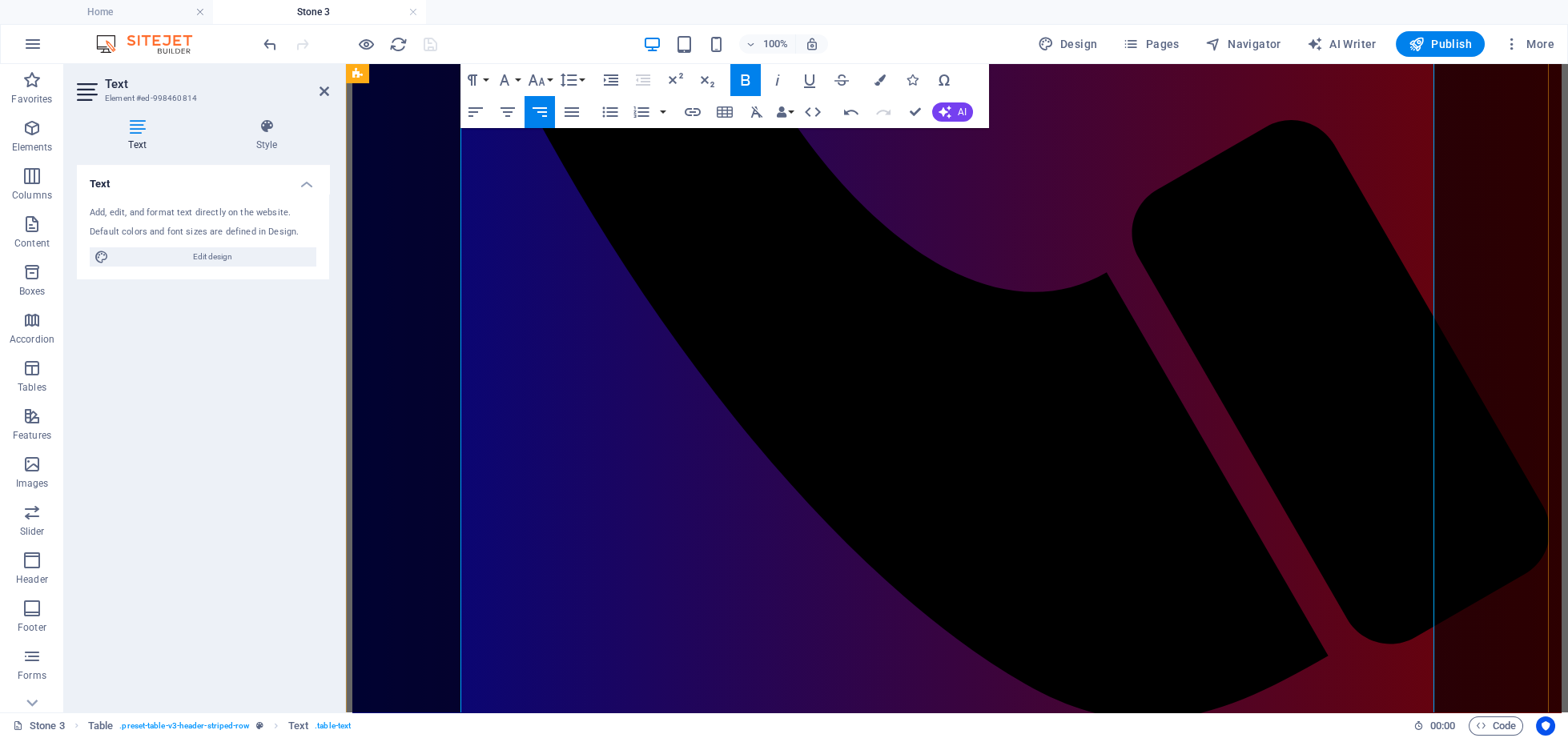
drag, startPoint x: 1132, startPoint y: 280, endPoint x: 768, endPoint y: 252, distance: 365.1
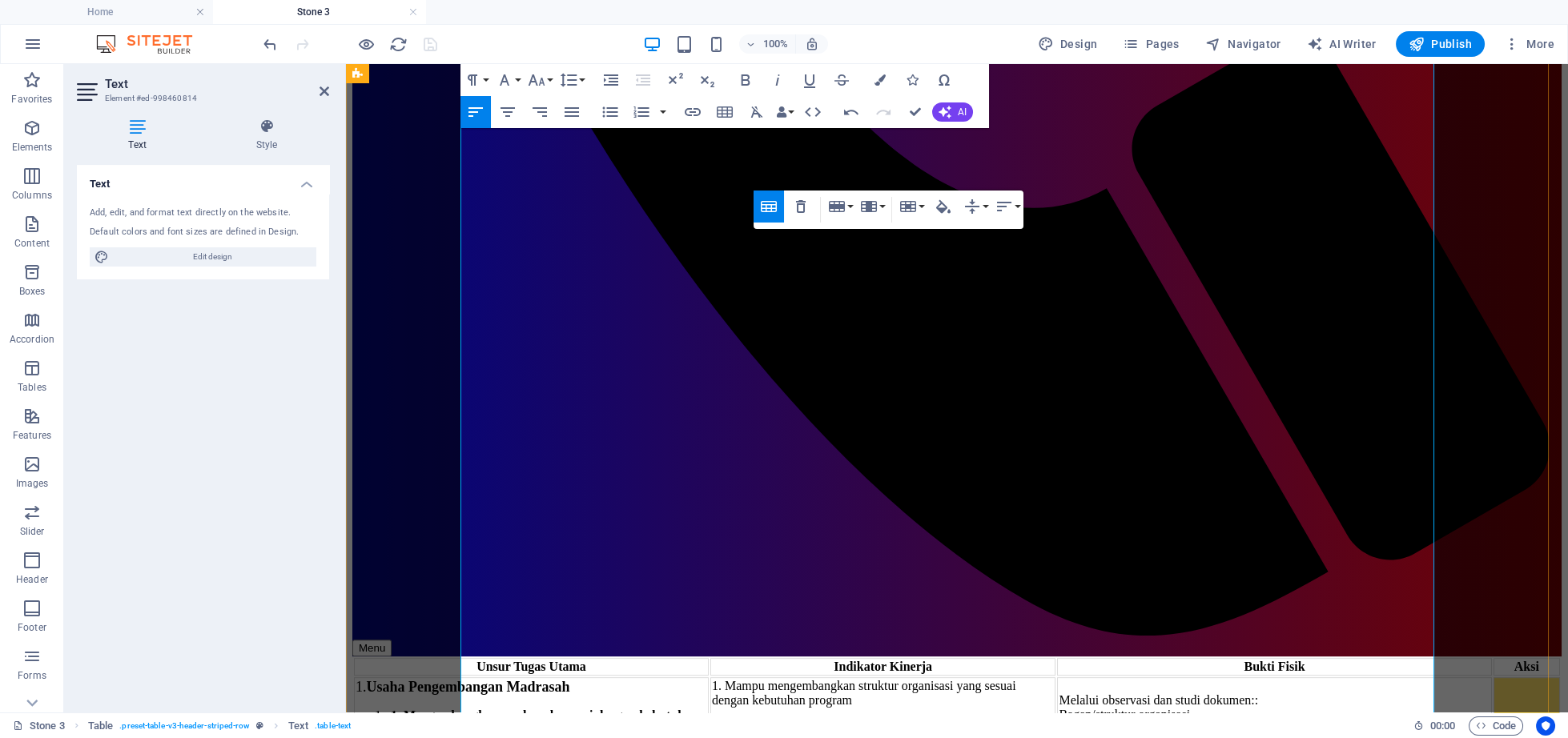
scroll to position [3293, 0]
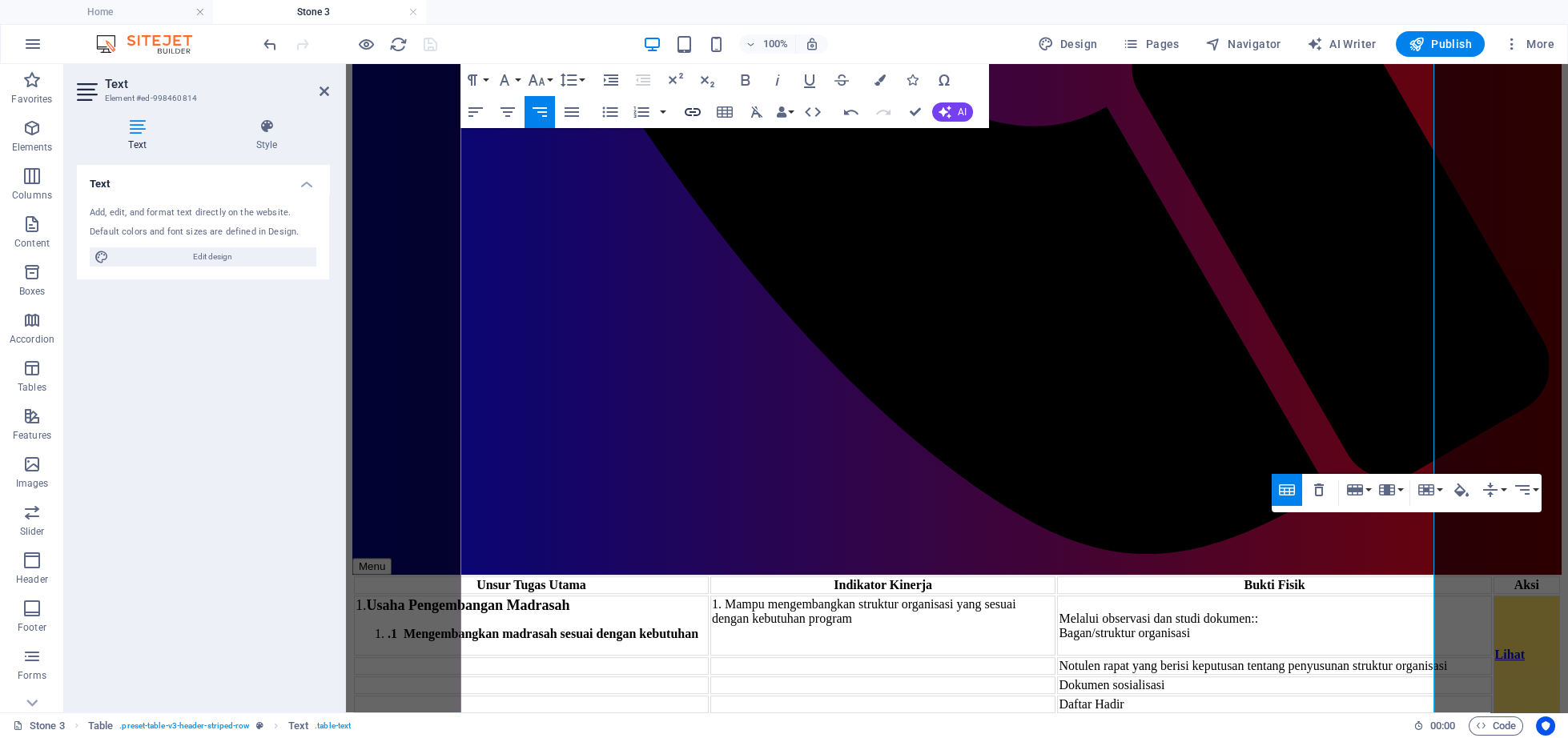
checkbox input "false"
click at [691, 108] on icon "button" at bounding box center [692, 112] width 20 height 20
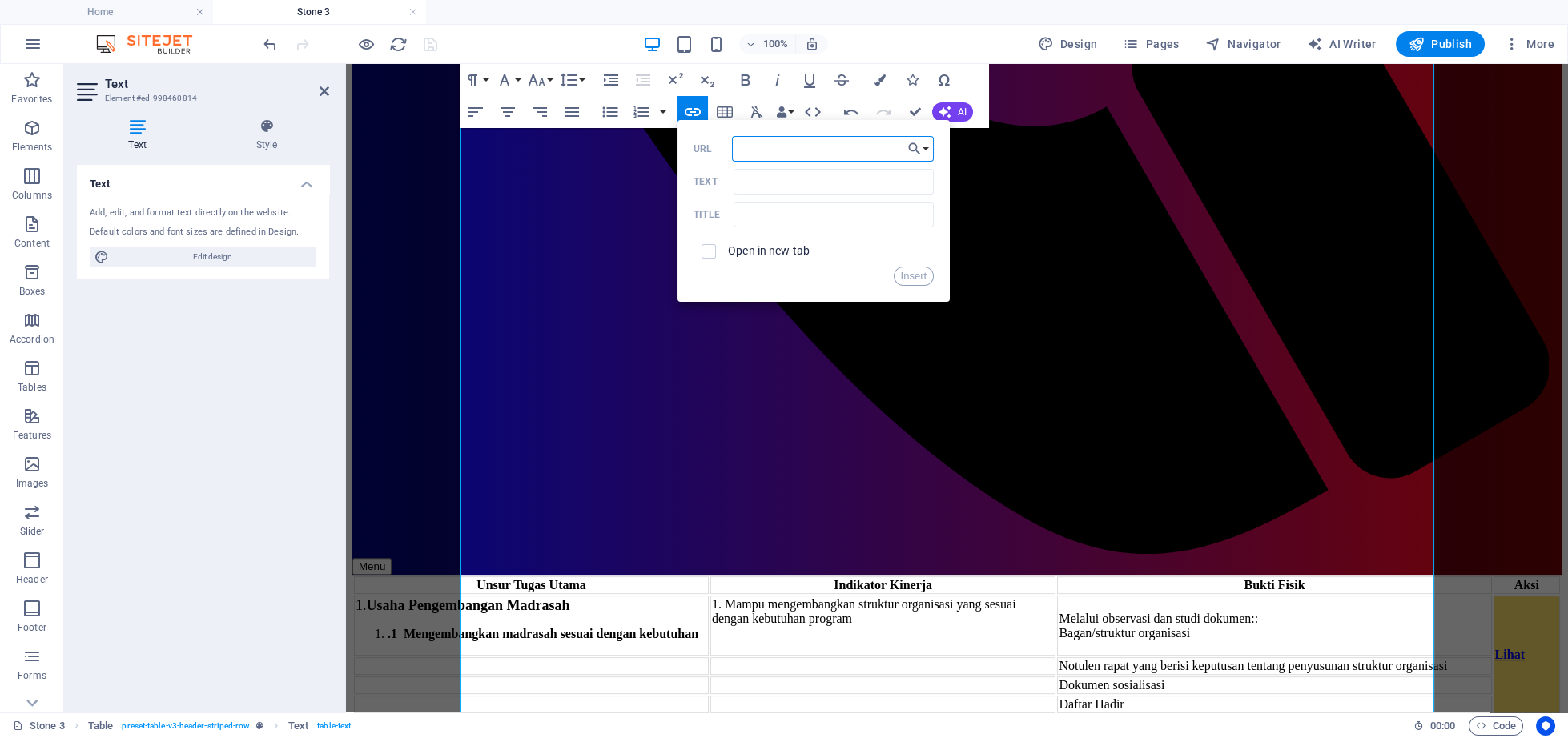
paste input "[URL][DOMAIN_NAME]"
type input "[URL][DOMAIN_NAME]"
click at [742, 180] on input "Text" at bounding box center [833, 182] width 200 height 26
type input "Lihat"
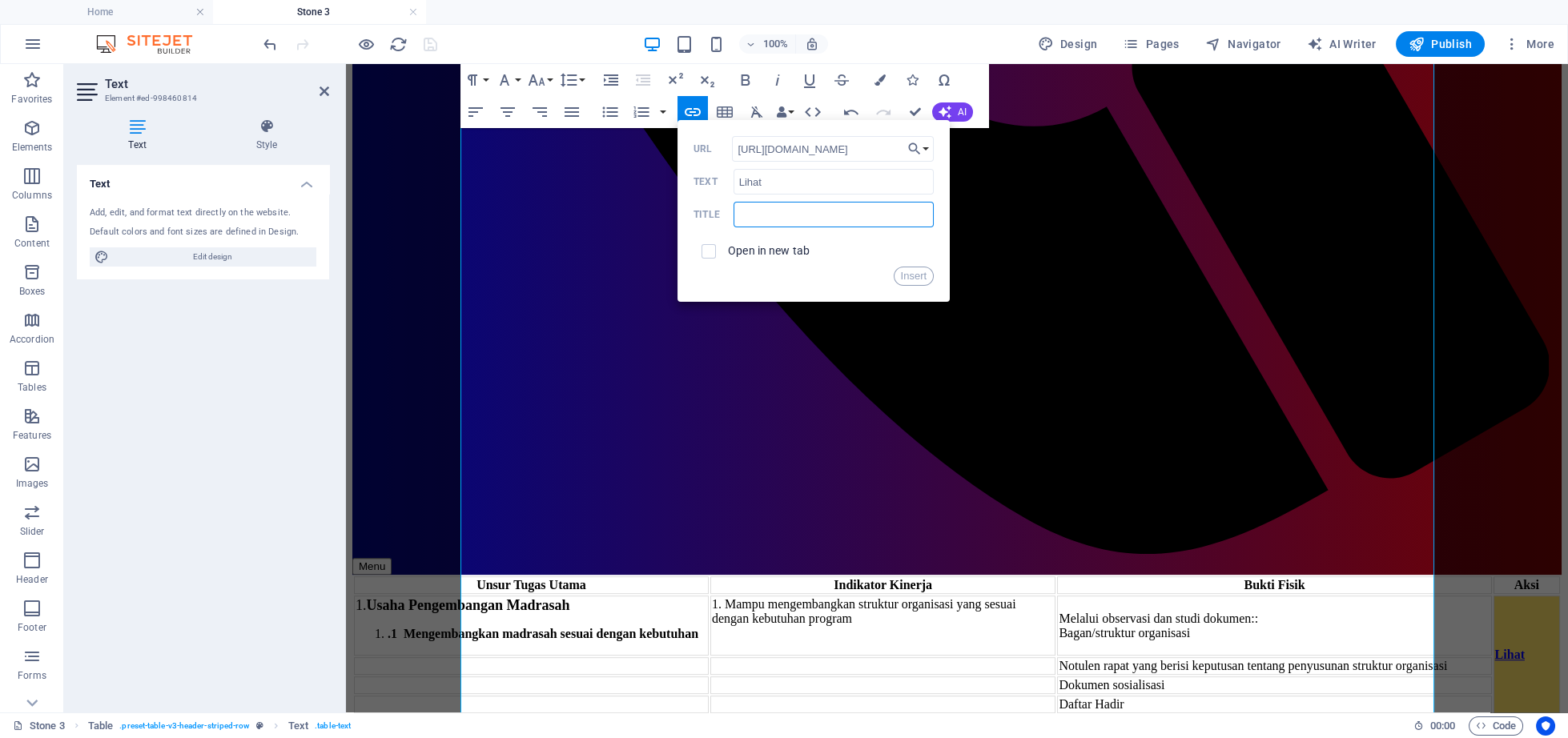
click at [763, 206] on input "text" at bounding box center [833, 215] width 200 height 26
type input "1.4.3"
click at [726, 251] on div "Open in new tab" at bounding box center [813, 251] width 240 height 31
click at [700, 251] on input "checkbox" at bounding box center [706, 249] width 14 height 14
checkbox input "true"
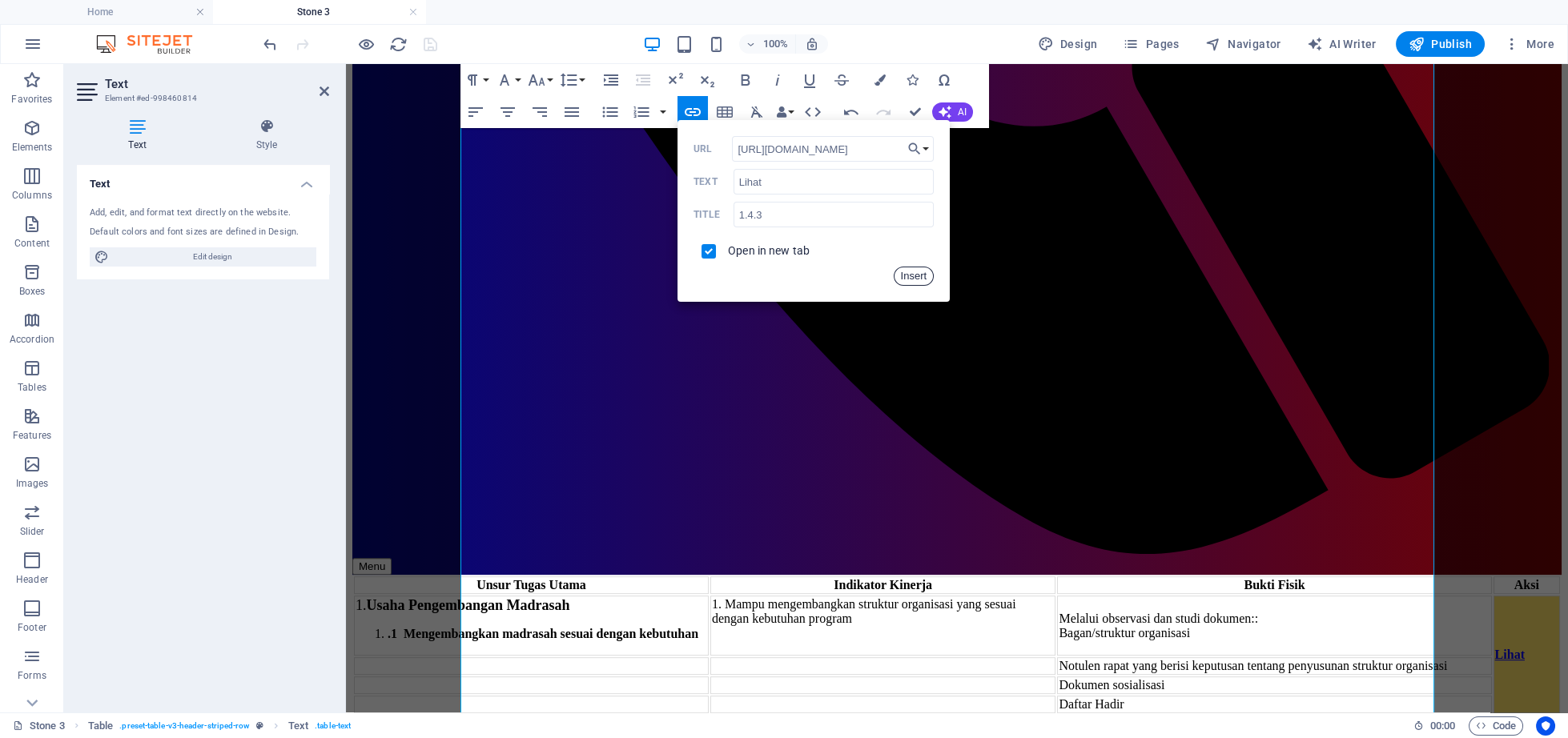
click at [900, 274] on button "Insert" at bounding box center [914, 276] width 41 height 20
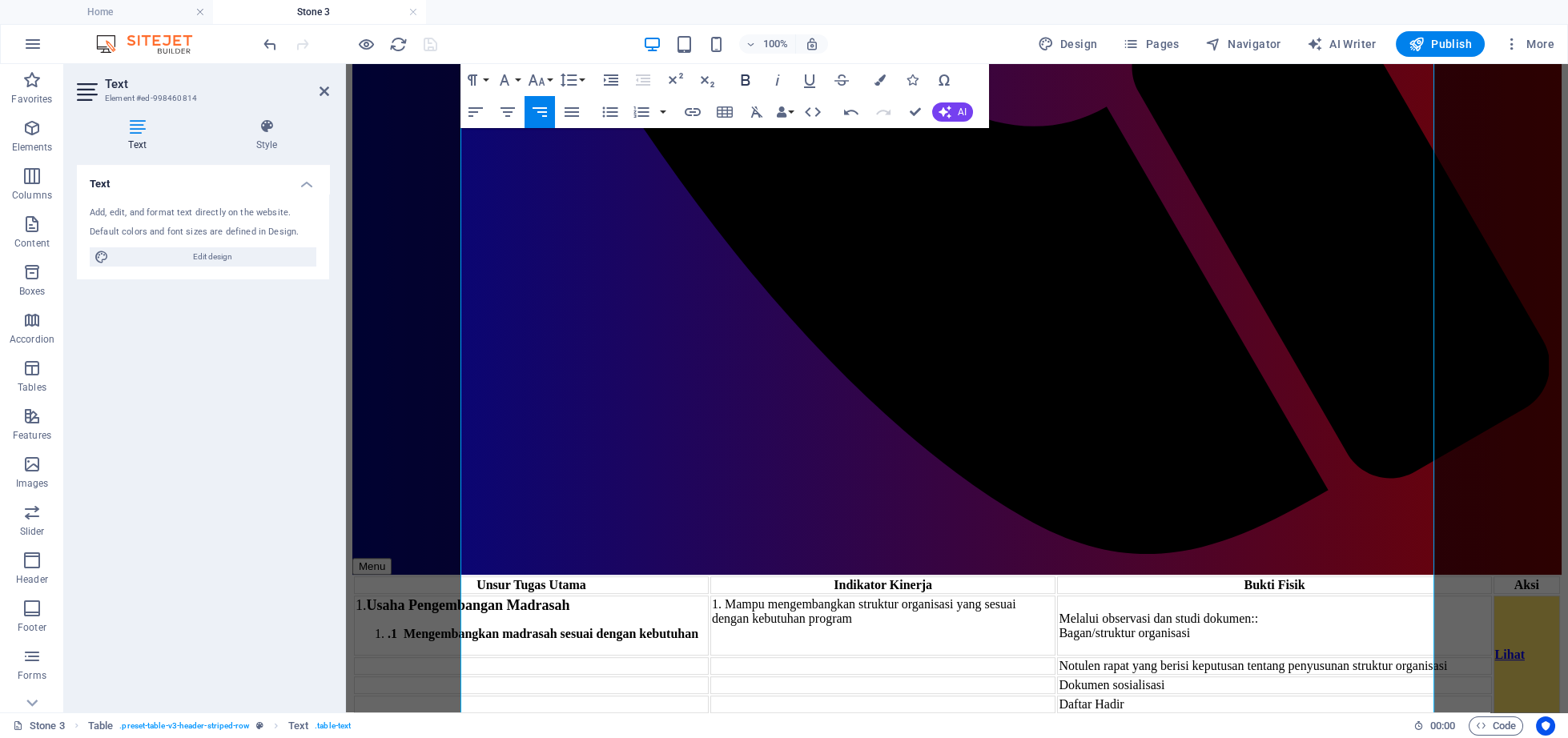
click at [749, 82] on icon "button" at bounding box center [746, 79] width 9 height 11
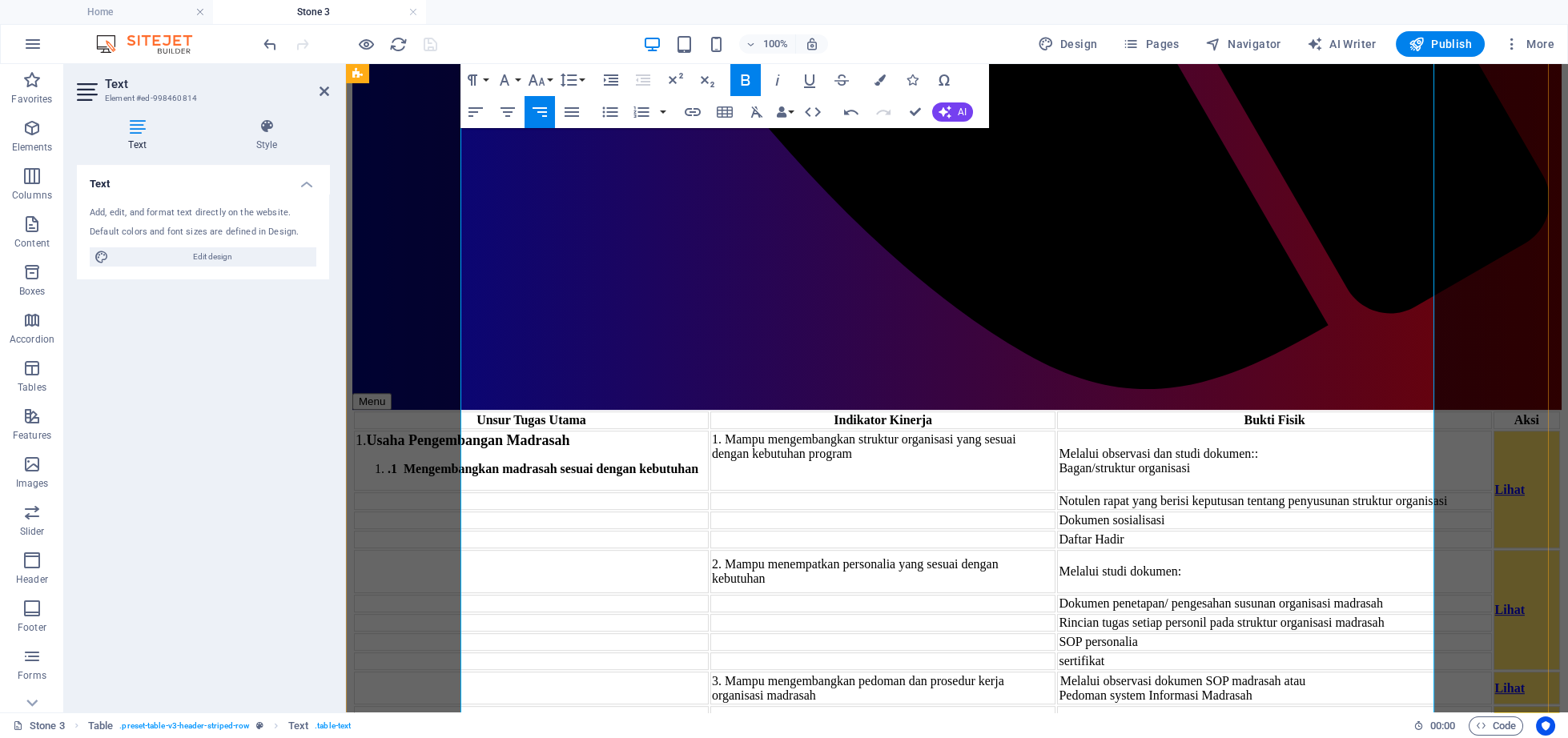
scroll to position [3541, 0]
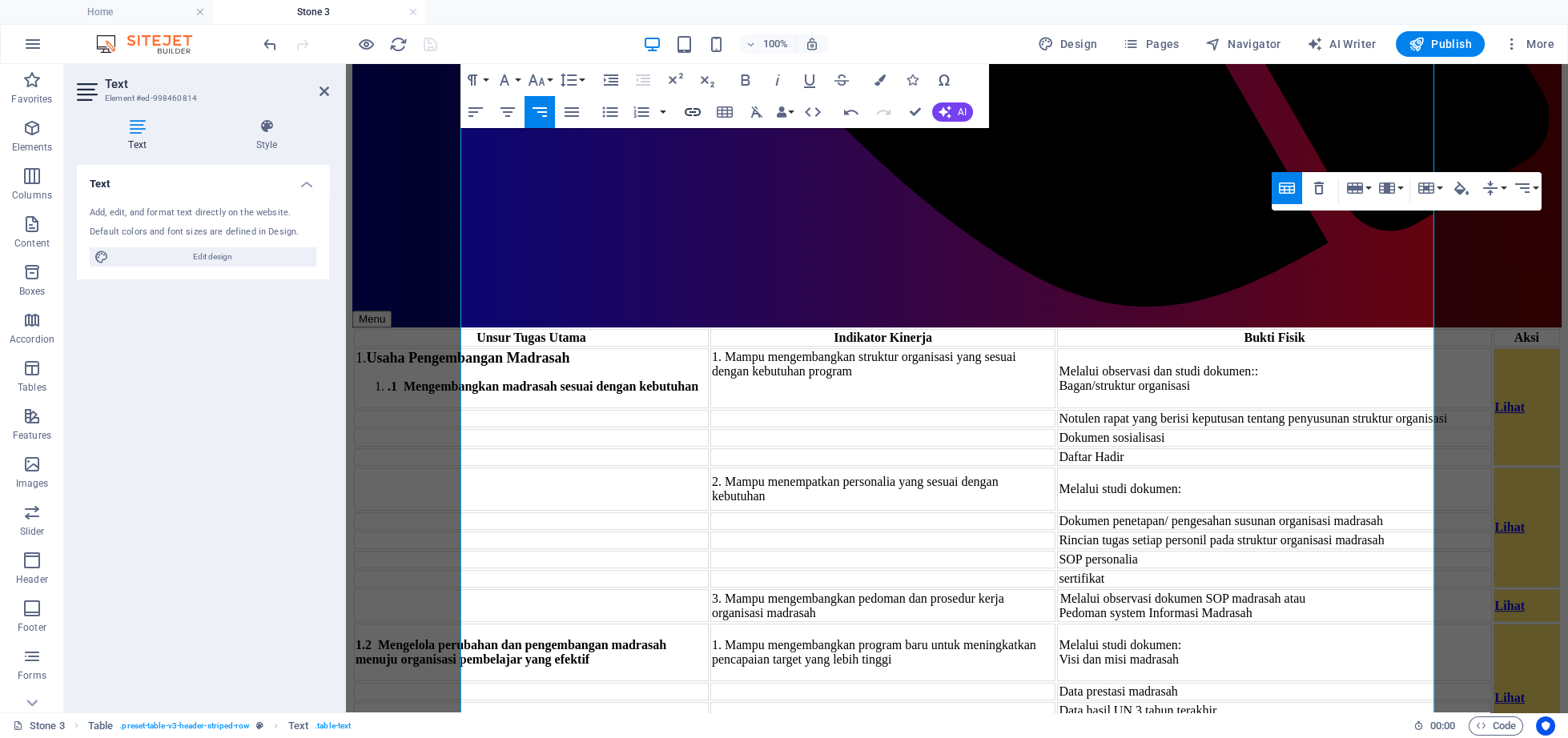
checkbox input "false"
click at [691, 107] on icon "button" at bounding box center [692, 112] width 20 height 20
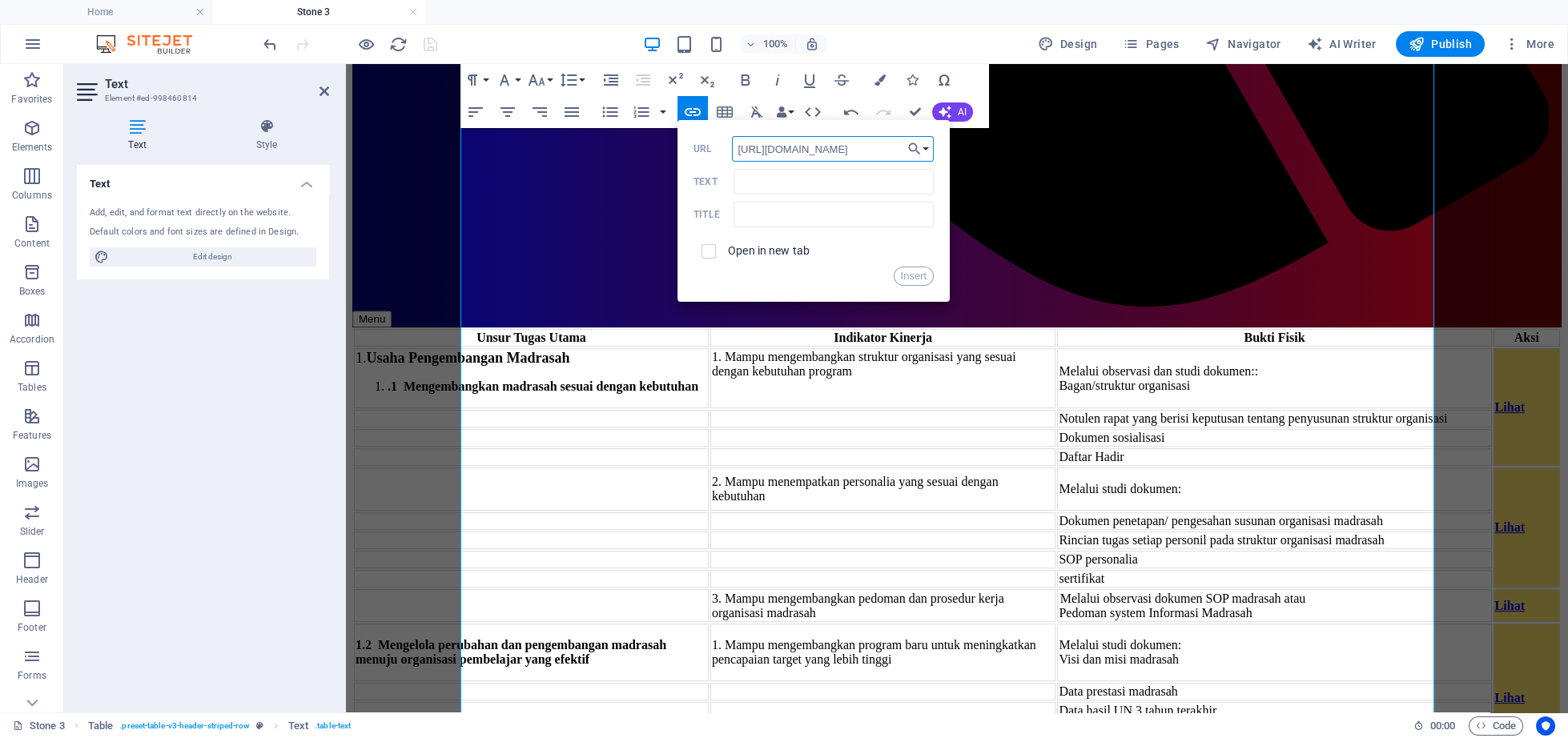
scroll to position [0, 11]
type input "[URL][DOMAIN_NAME]"
click at [797, 183] on input "Text" at bounding box center [833, 182] width 200 height 26
type input "1.4.4"
click at [707, 251] on input "checkbox" at bounding box center [706, 249] width 14 height 14
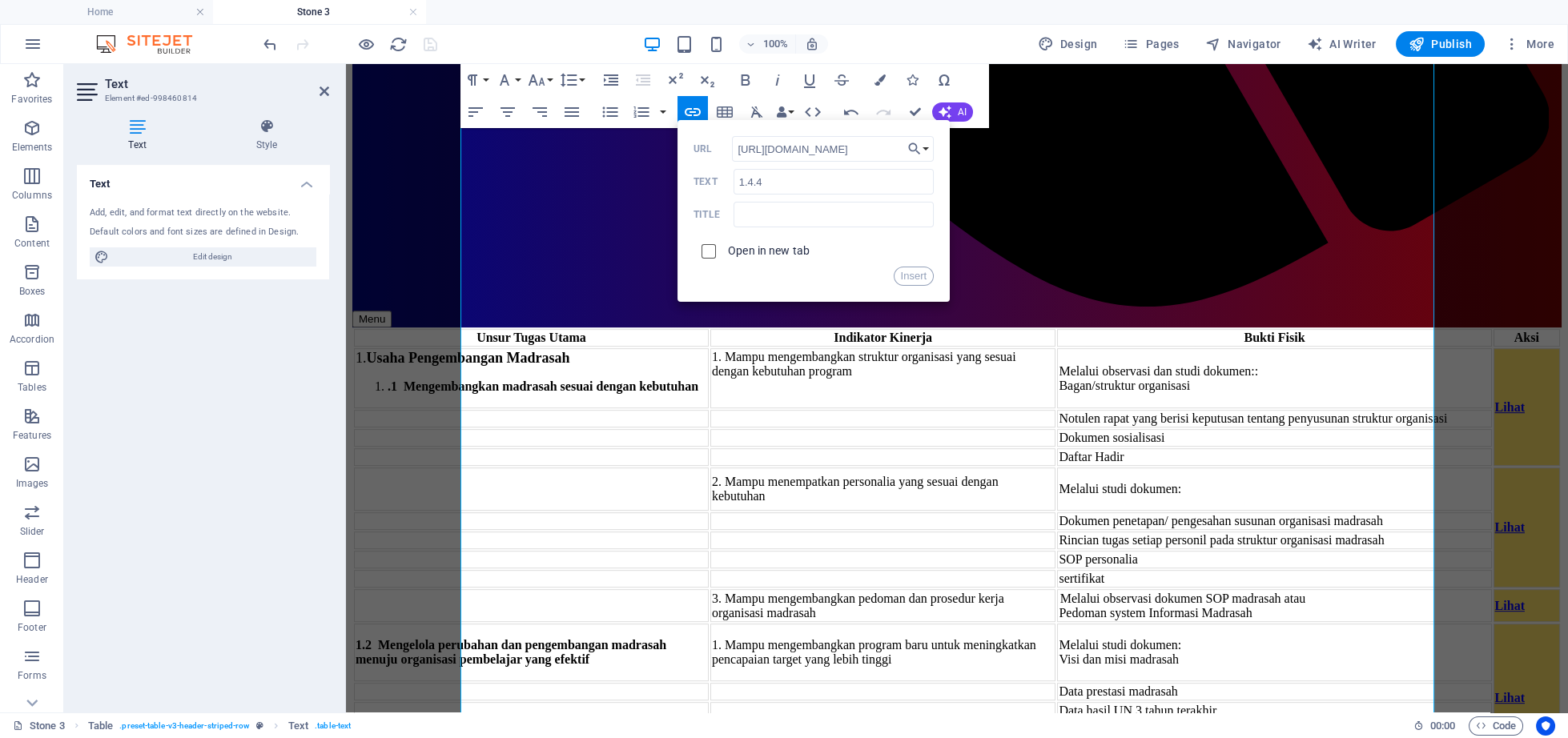
checkbox input "true"
drag, startPoint x: 779, startPoint y: 177, endPoint x: 709, endPoint y: 187, distance: 70.7
click at [733, 187] on input "1.4.4" at bounding box center [833, 182] width 200 height 26
type input "Lihat"
click at [775, 217] on input "text" at bounding box center [833, 215] width 200 height 26
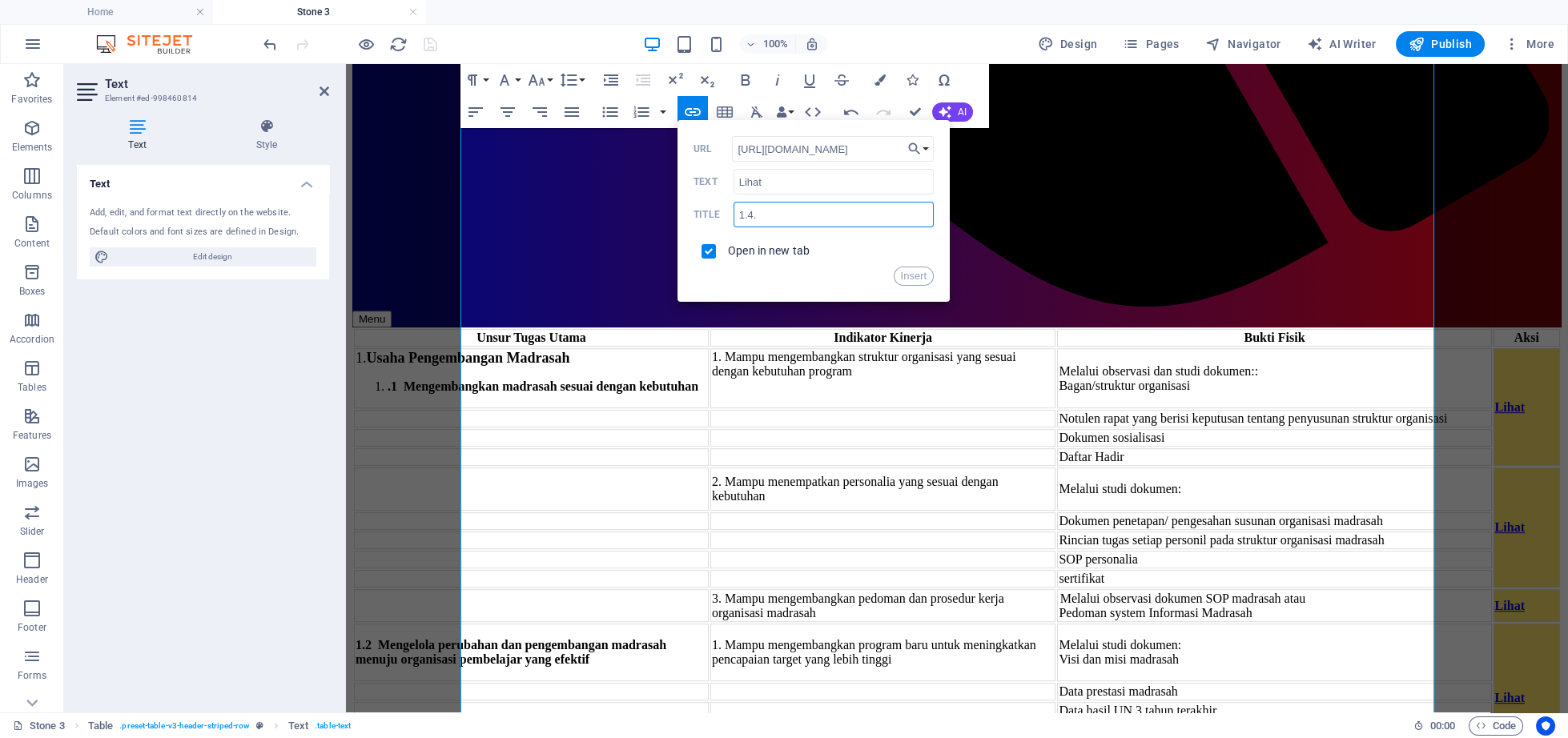
type input "1.4.4"
click at [900, 274] on button "Insert" at bounding box center [914, 276] width 41 height 20
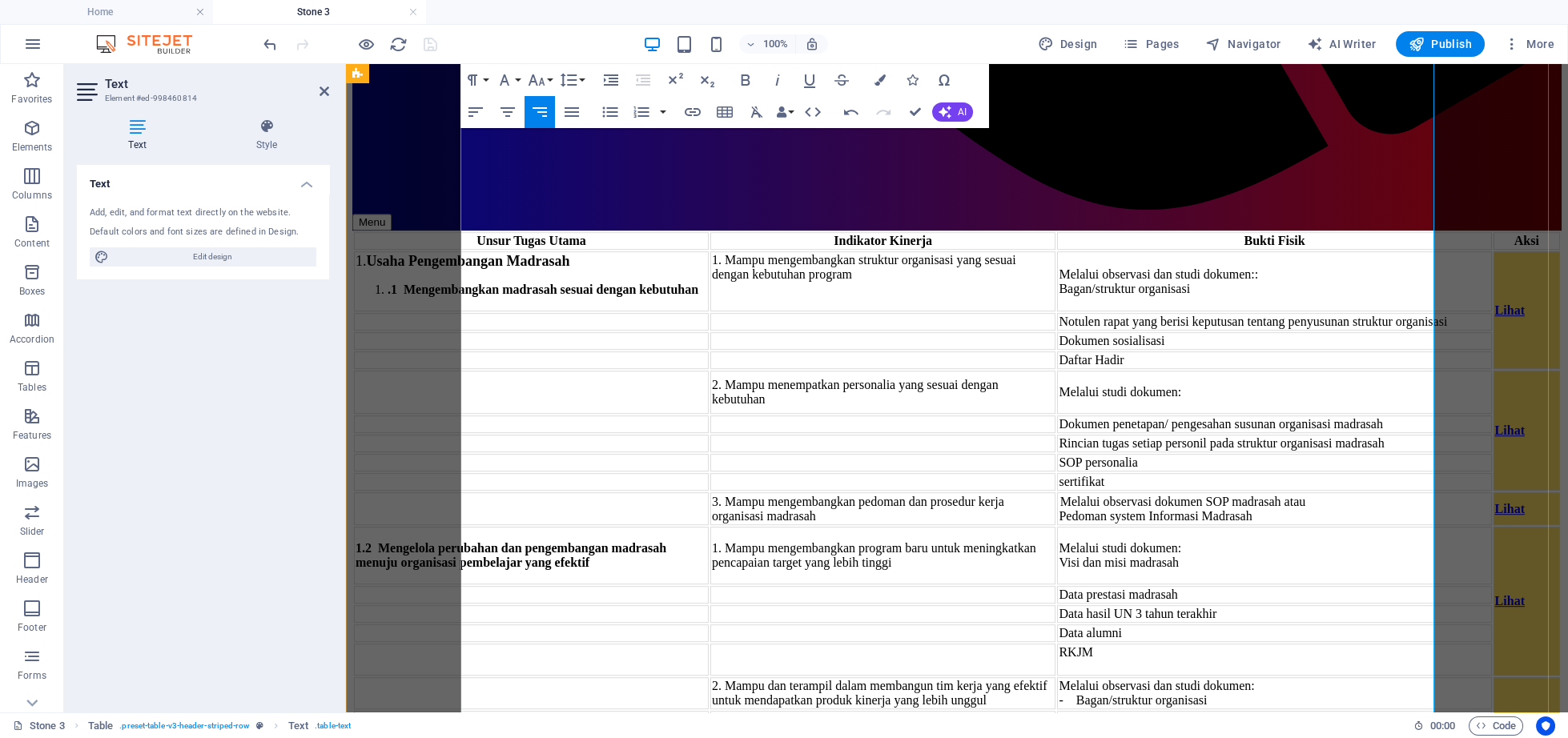
scroll to position [3720, 0]
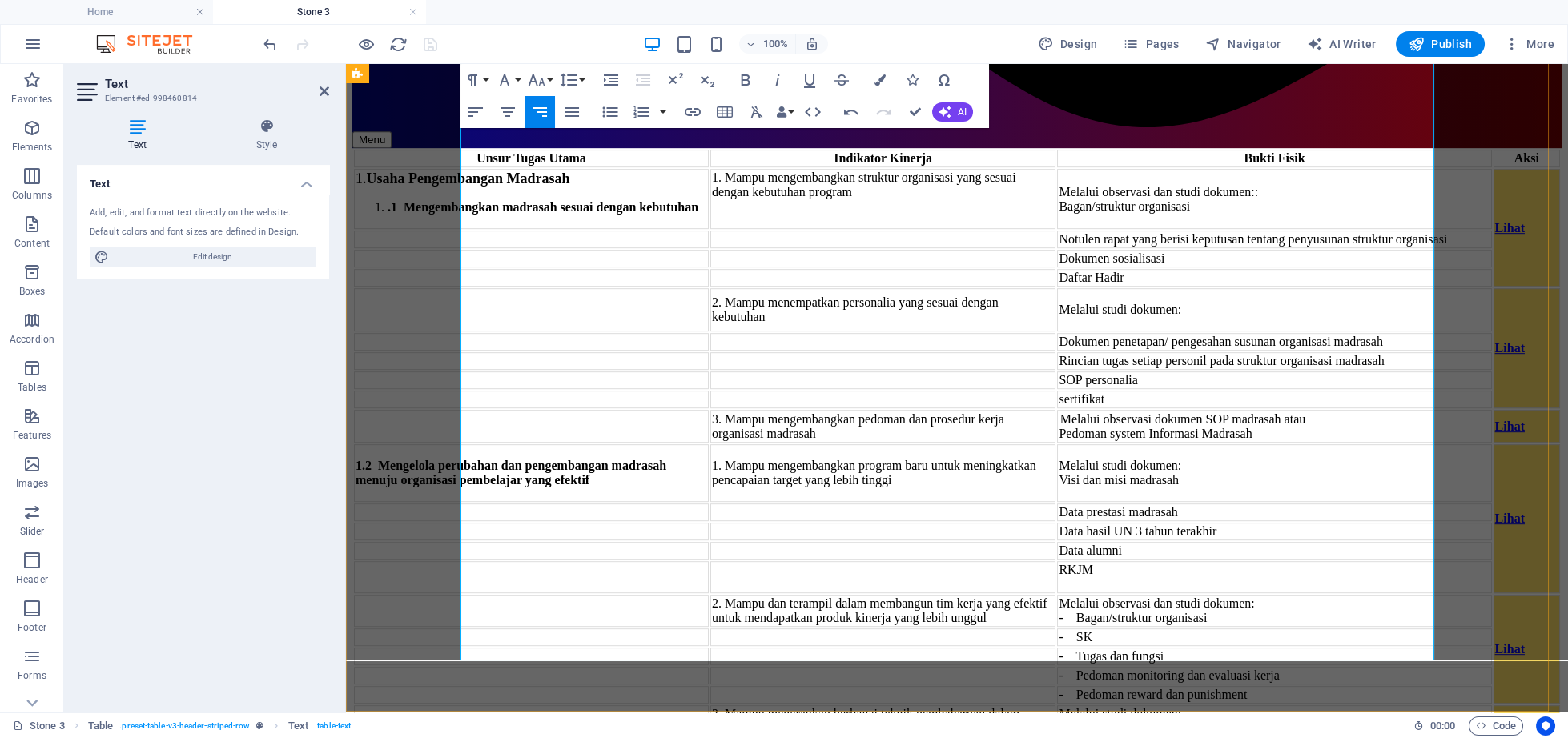
click at [331, 88] on aside "Text Element #ed-998460814 Text Style Text Add, edit, and format text directly …" at bounding box center [205, 388] width 282 height 649
click at [326, 88] on icon at bounding box center [324, 91] width 9 height 13
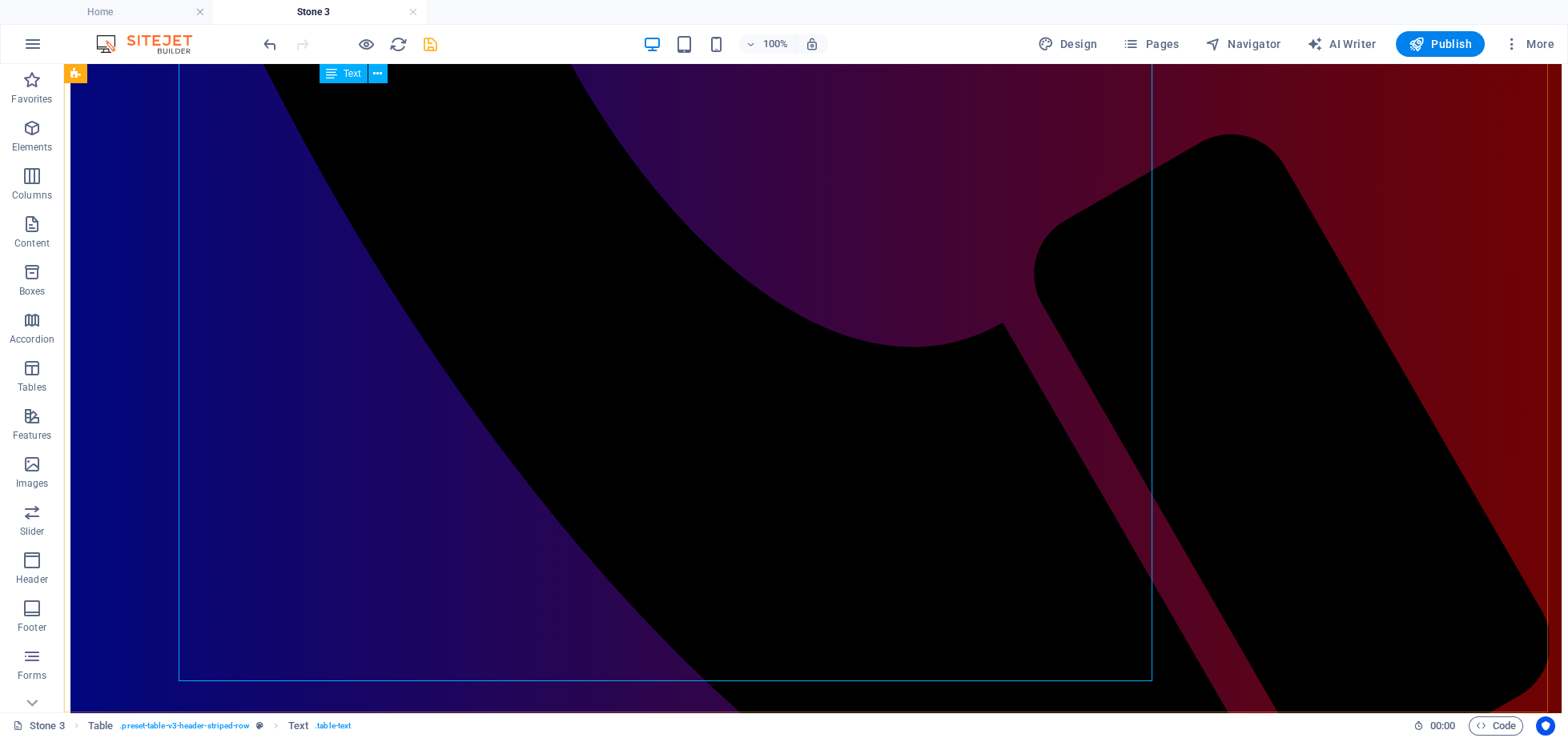
scroll to position [3699, 0]
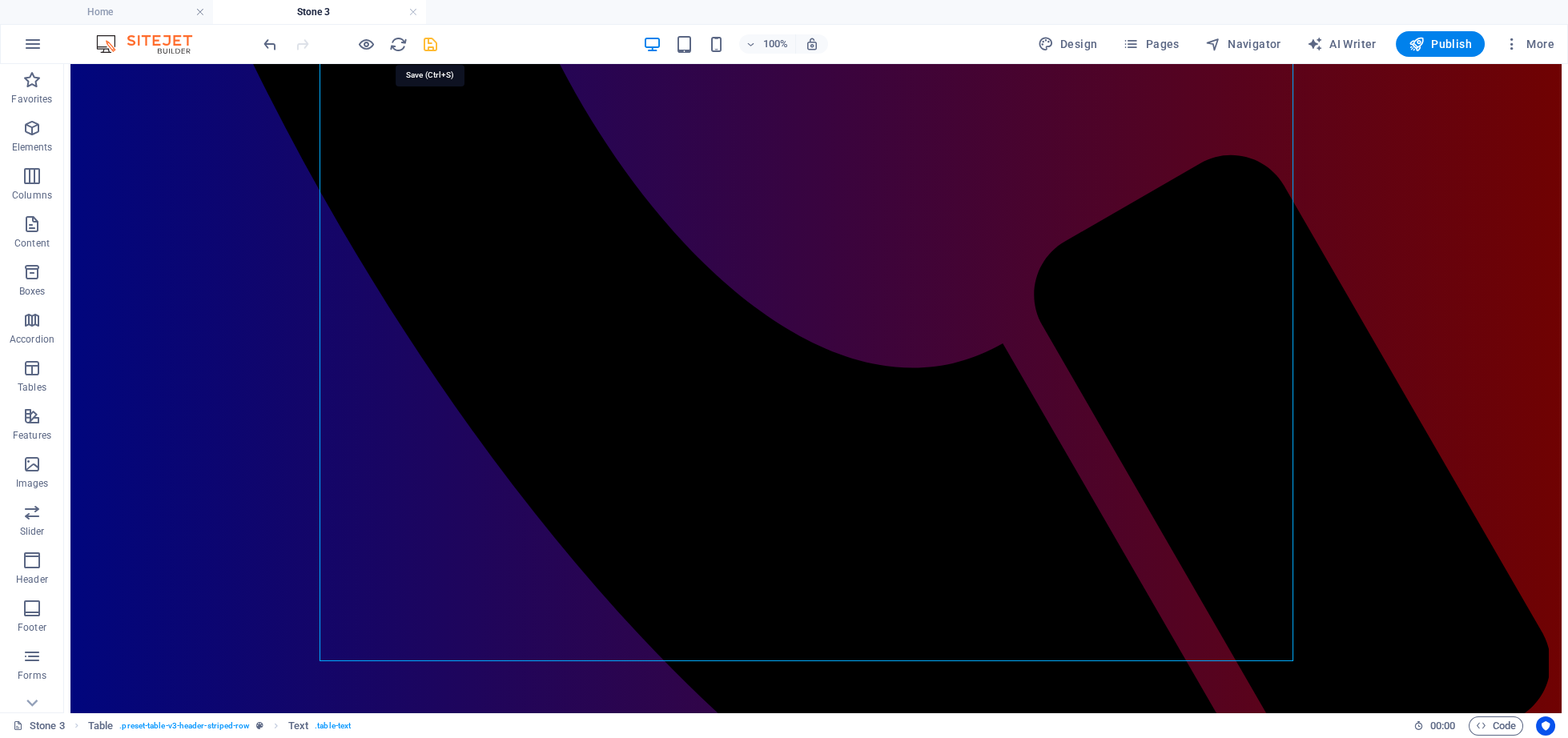
click at [429, 43] on icon "save" at bounding box center [431, 44] width 19 height 19
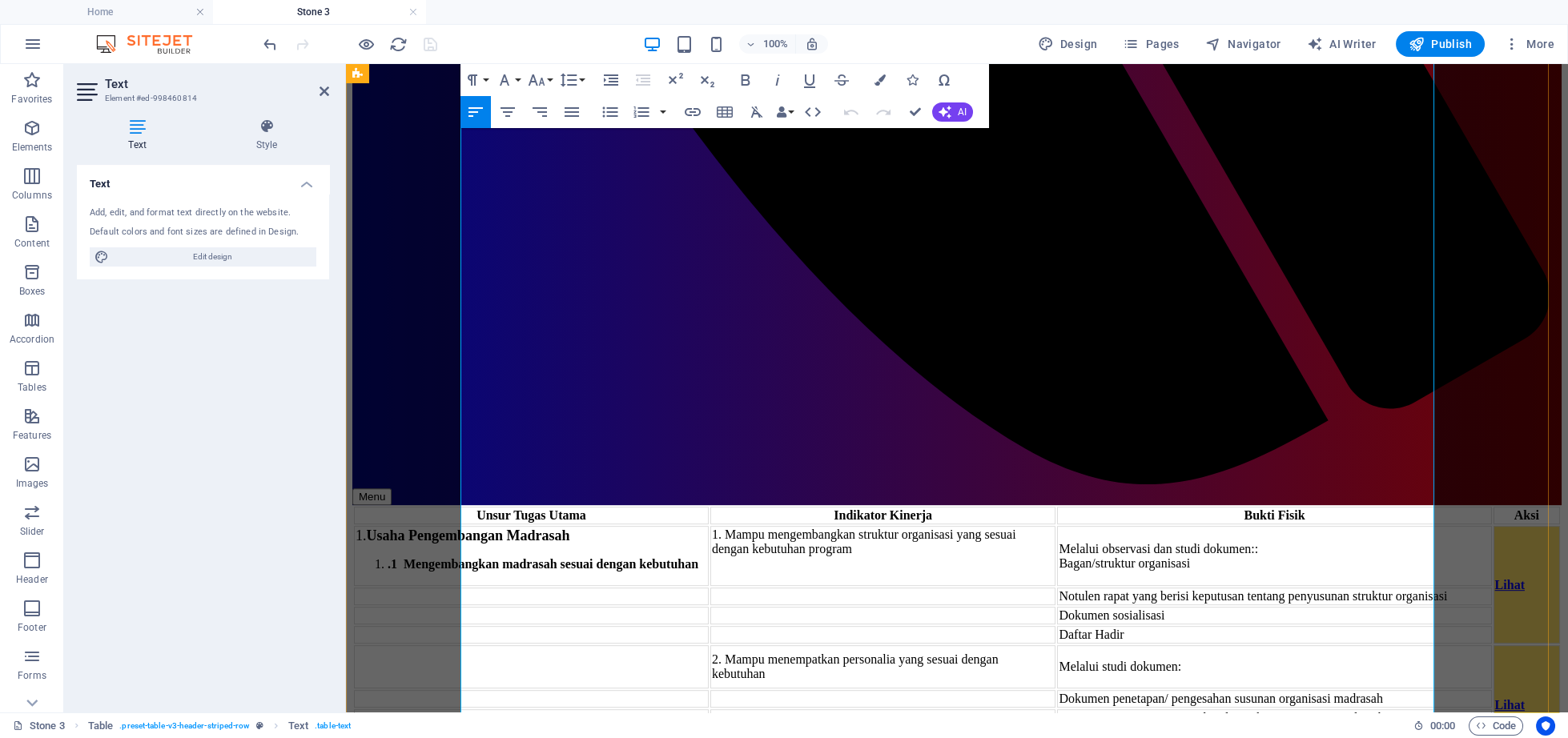
scroll to position [3389, 0]
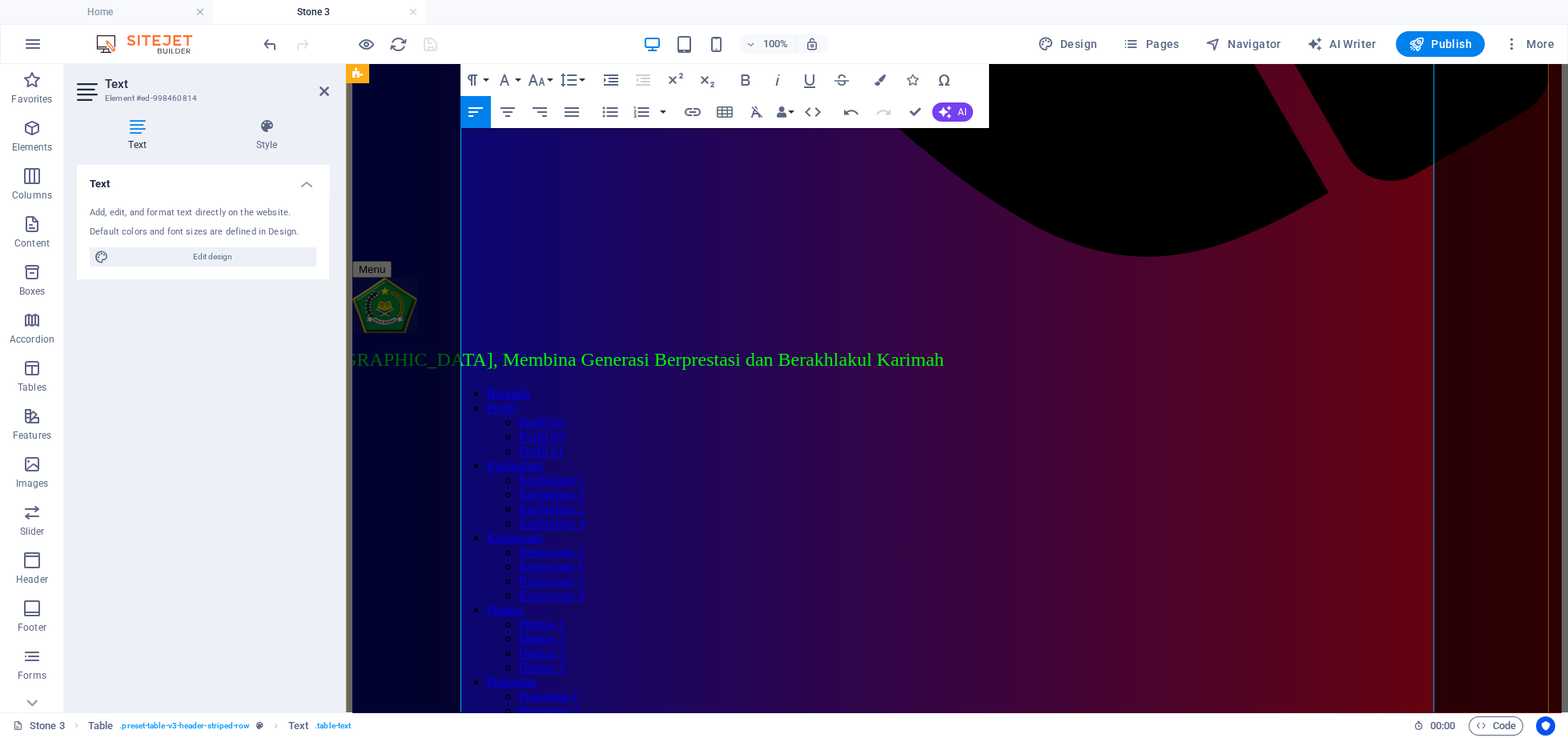
scroll to position [1407, 0]
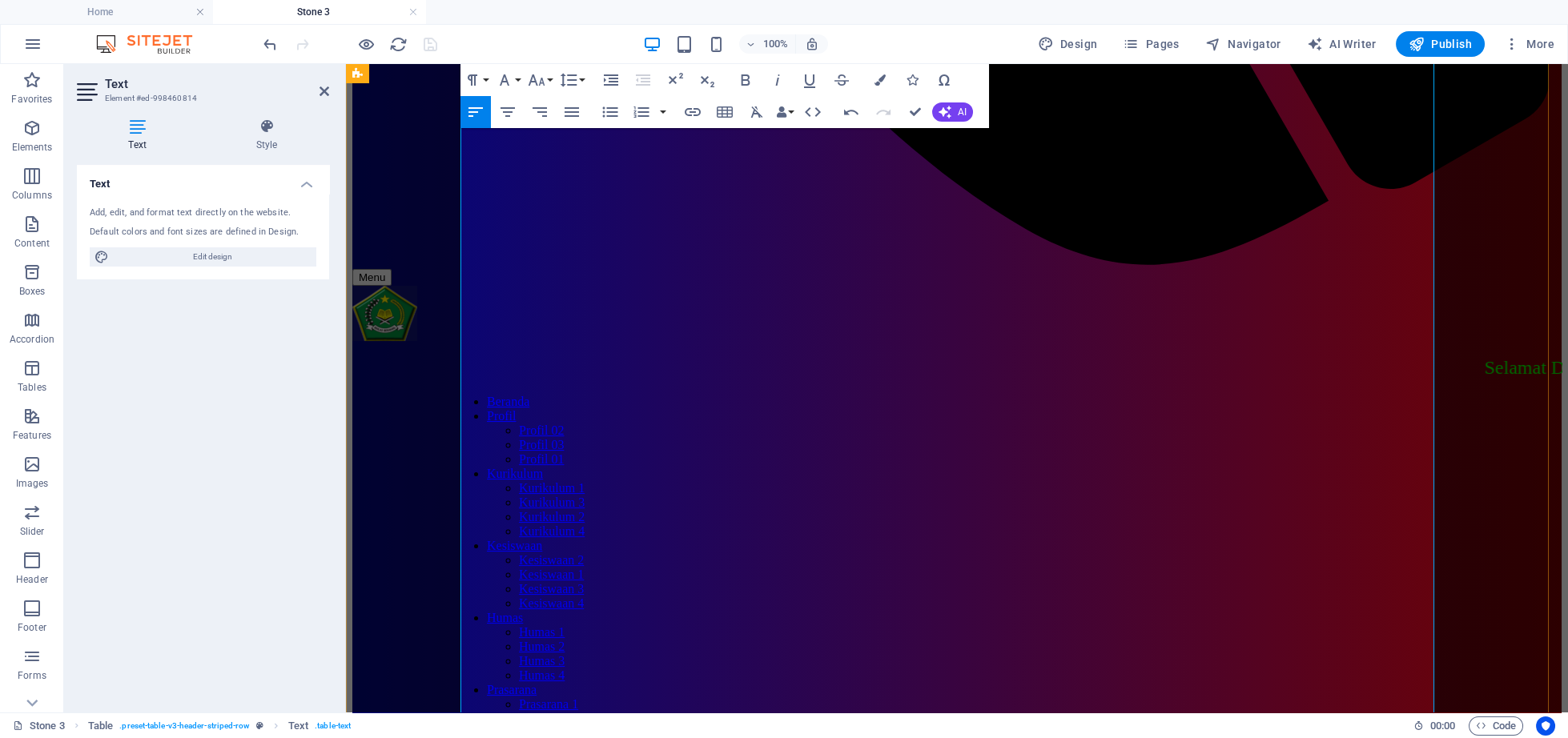
drag, startPoint x: 760, startPoint y: 424, endPoint x: 1154, endPoint y: 401, distance: 394.7
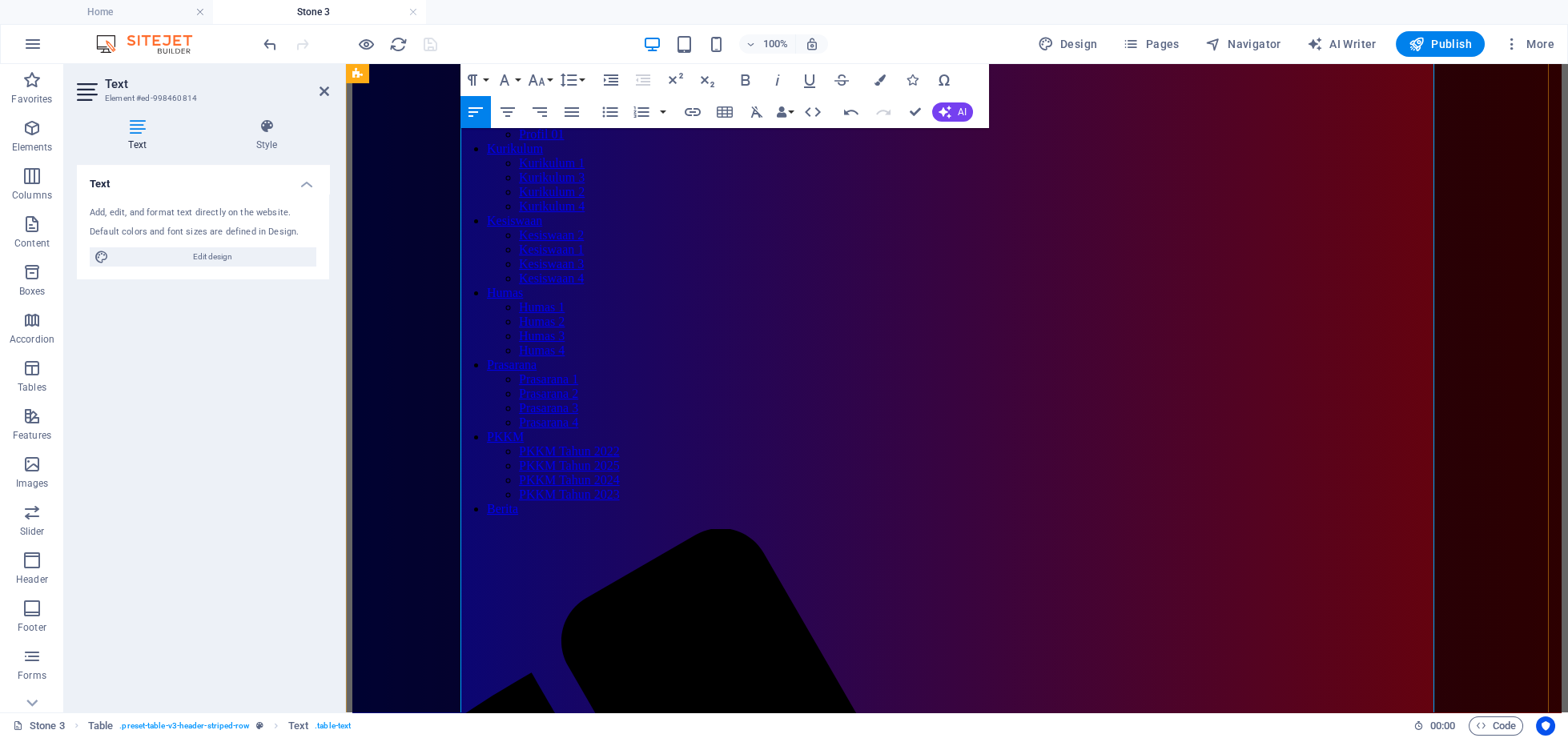
scroll to position [1738, 0]
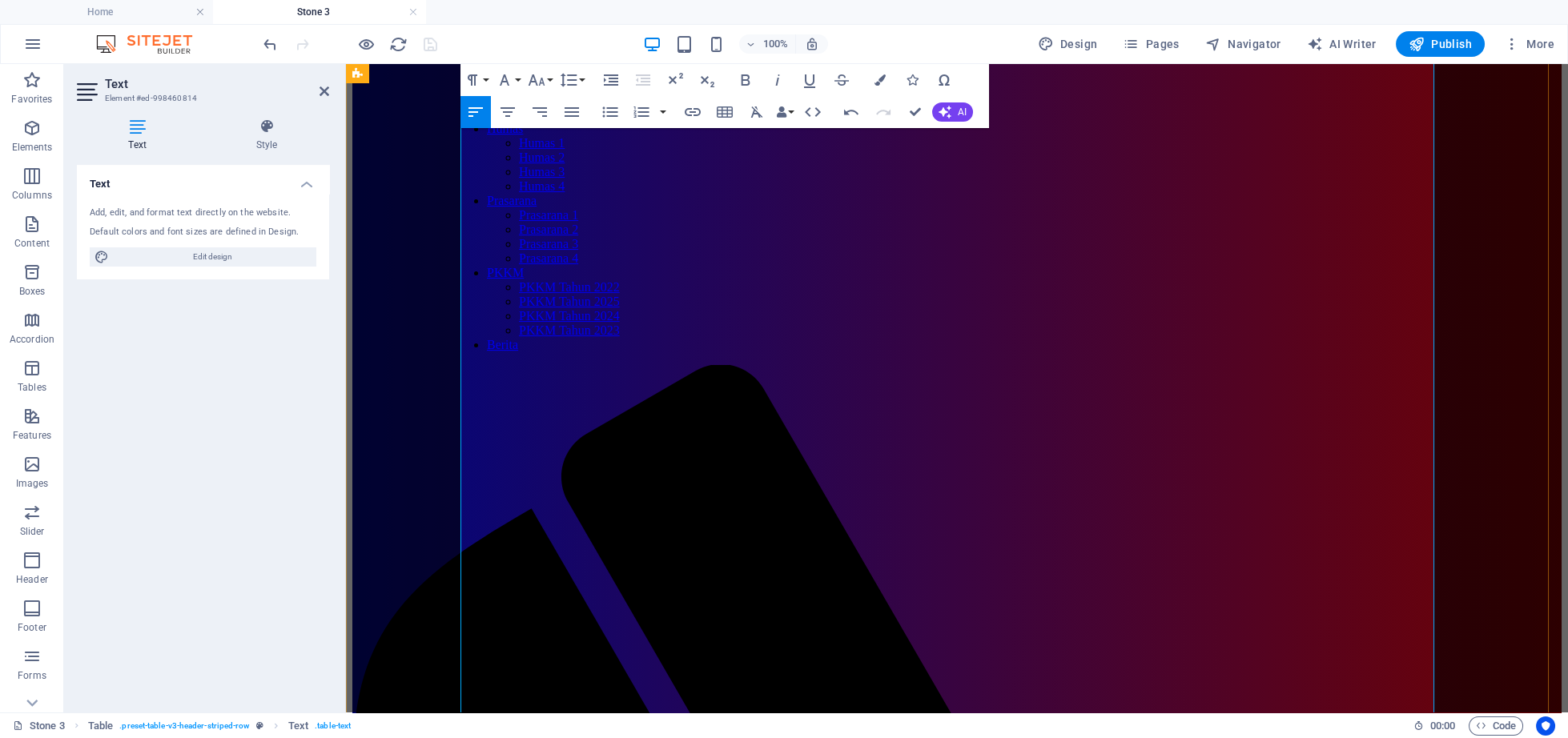
scroll to position [1986, 0]
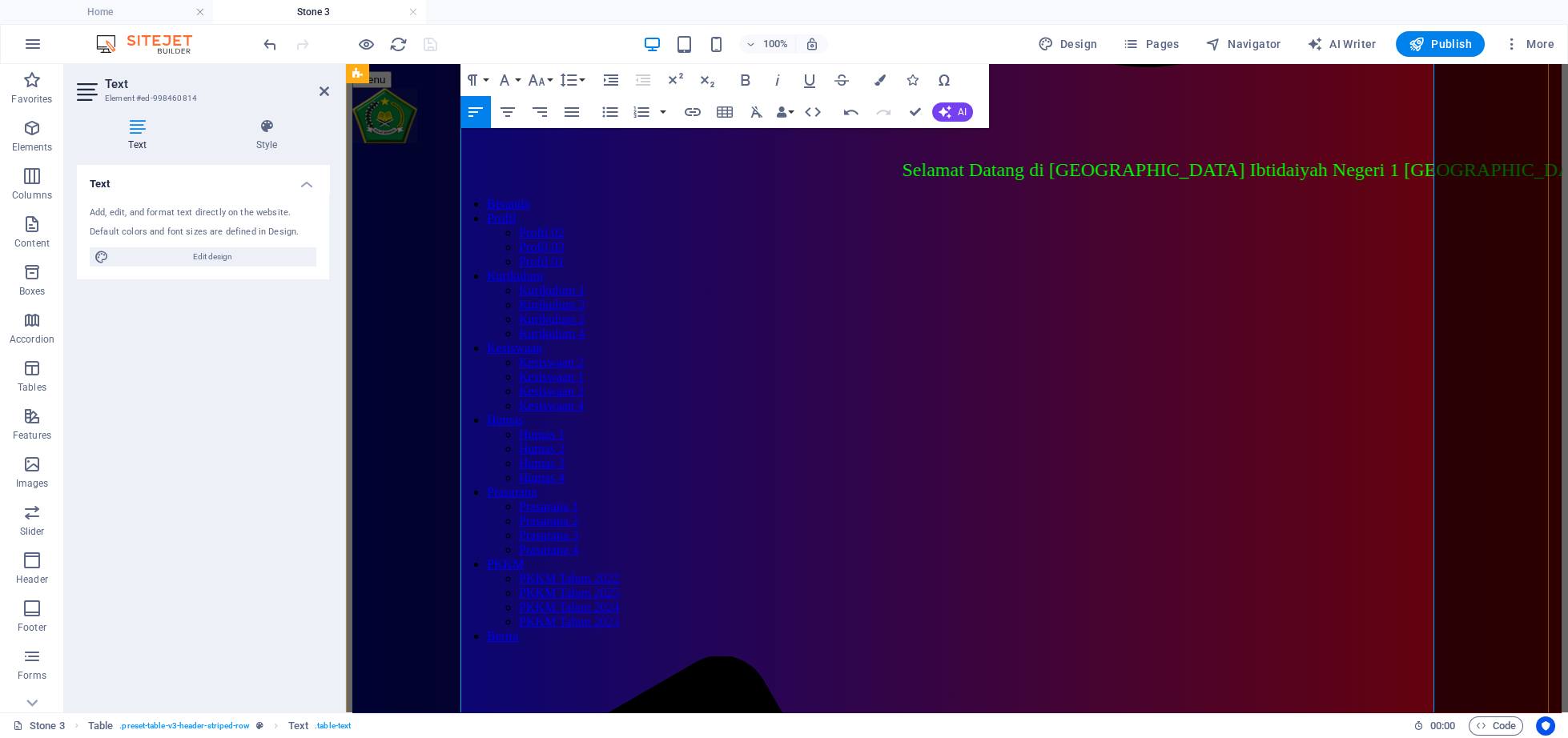
scroll to position [1820, 0]
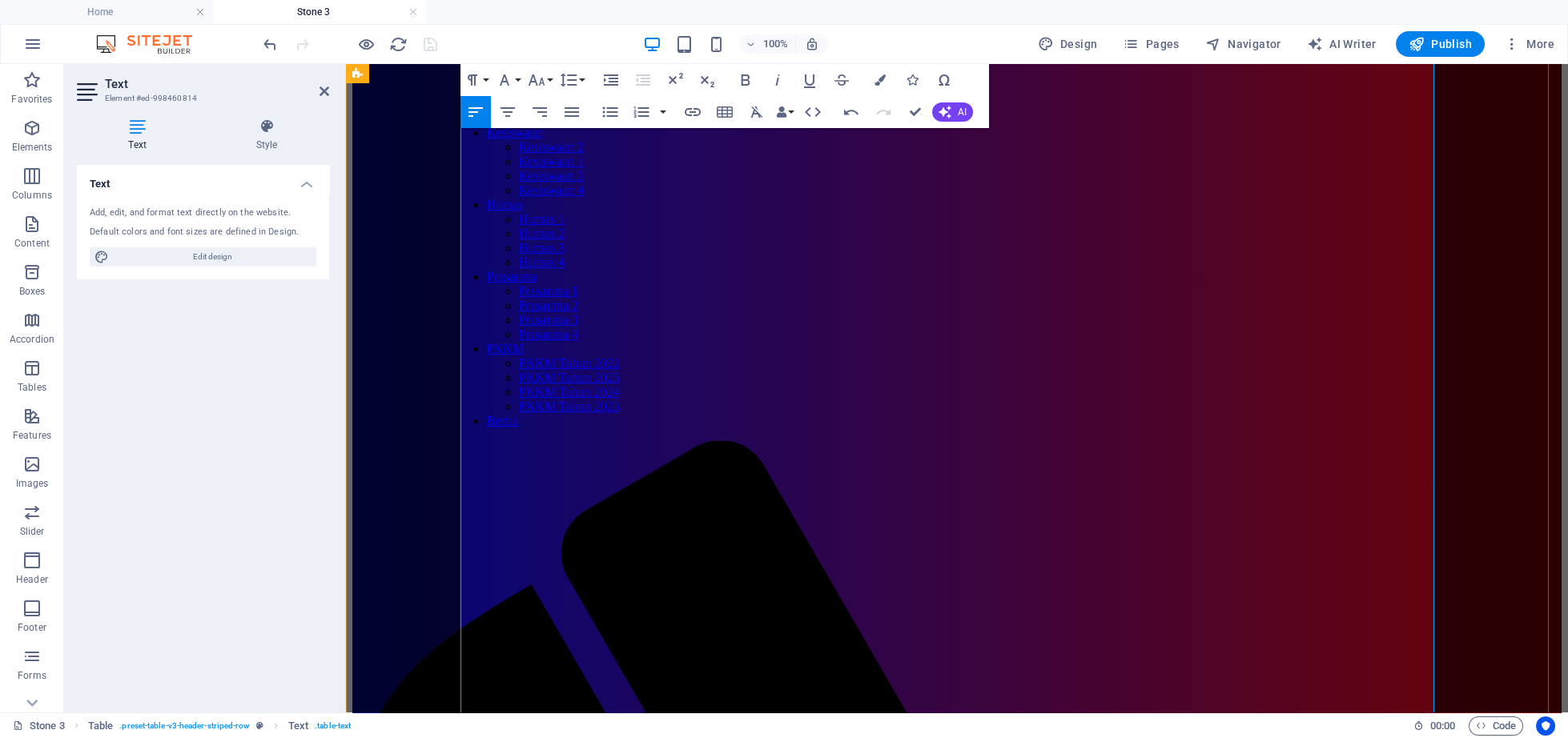
drag, startPoint x: 773, startPoint y: 379, endPoint x: 819, endPoint y: 298, distance: 93.2
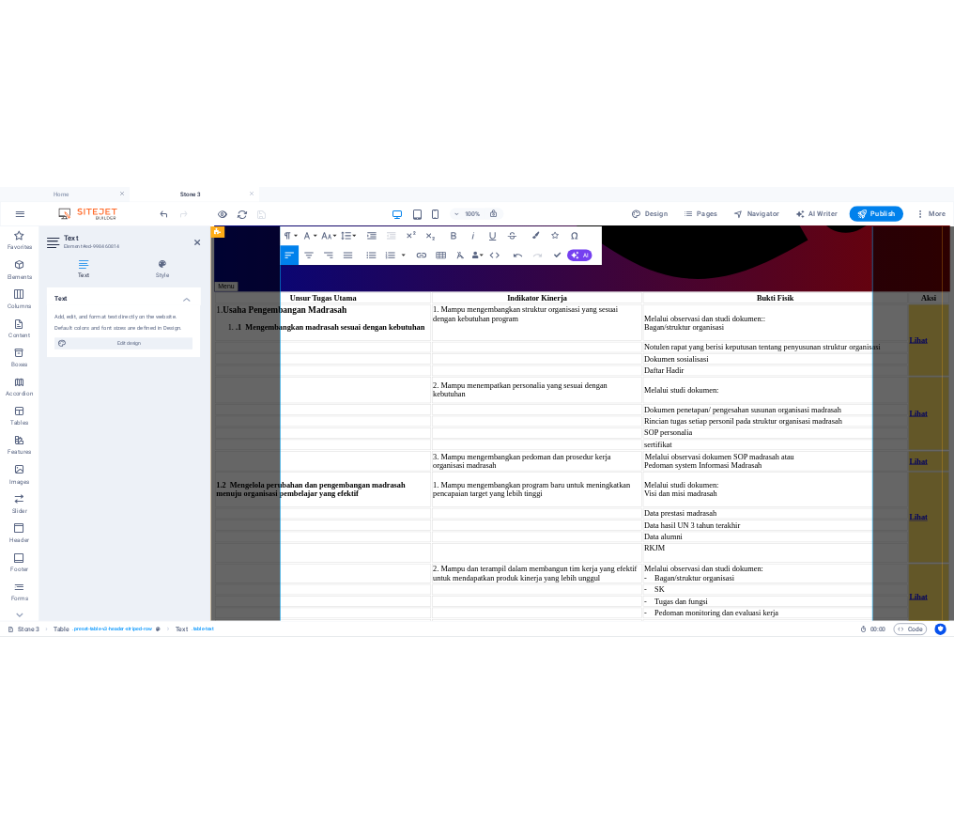
scroll to position [4365, 0]
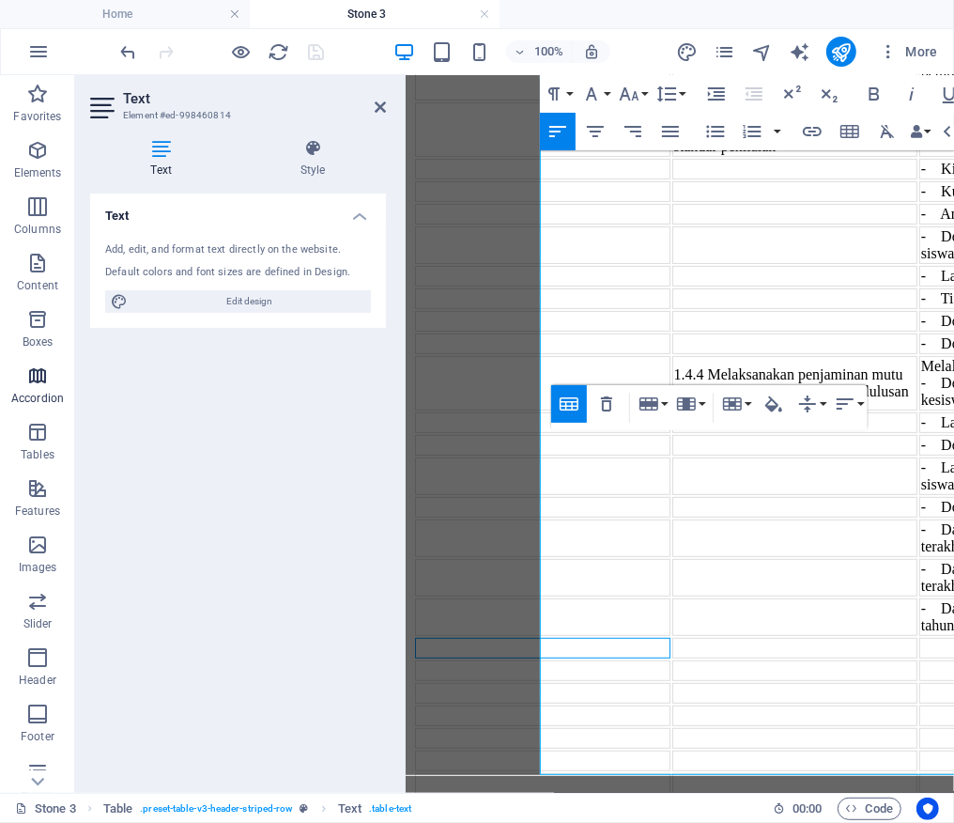
scroll to position [4272, 0]
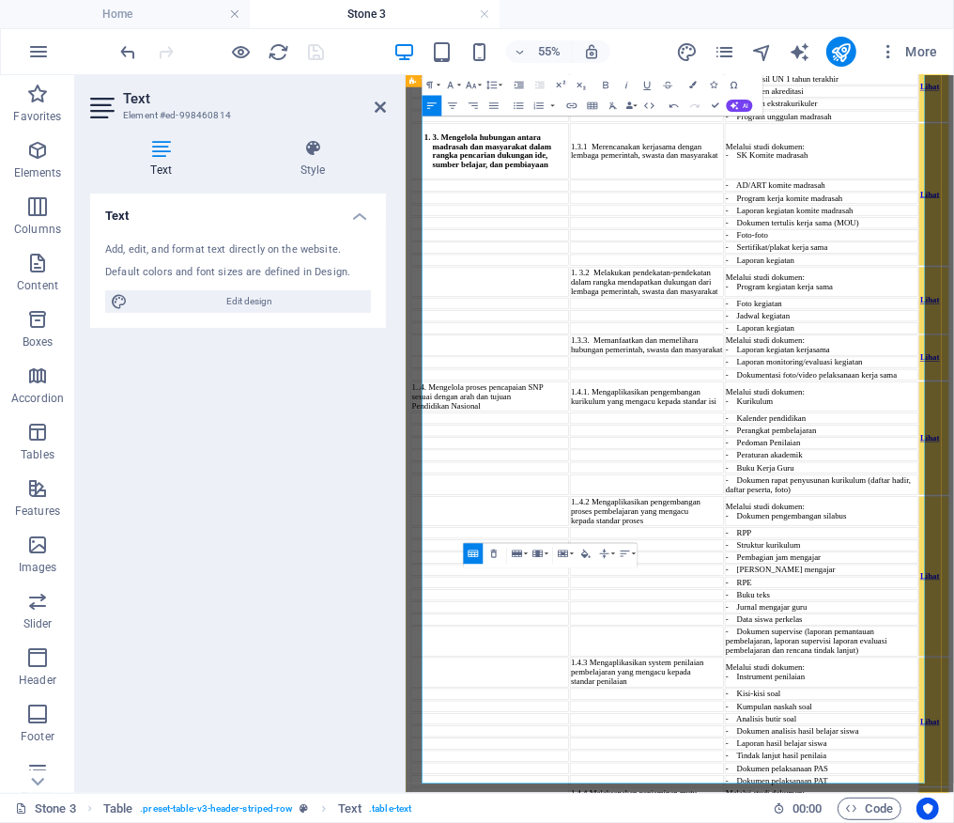
click at [436, 865] on div "U n su r T u gas U ta m a I n d ik ator K i ne rj a B u k ti Fis i k Aksi 1. U …" at bounding box center [903, 443] width 982 height 2666
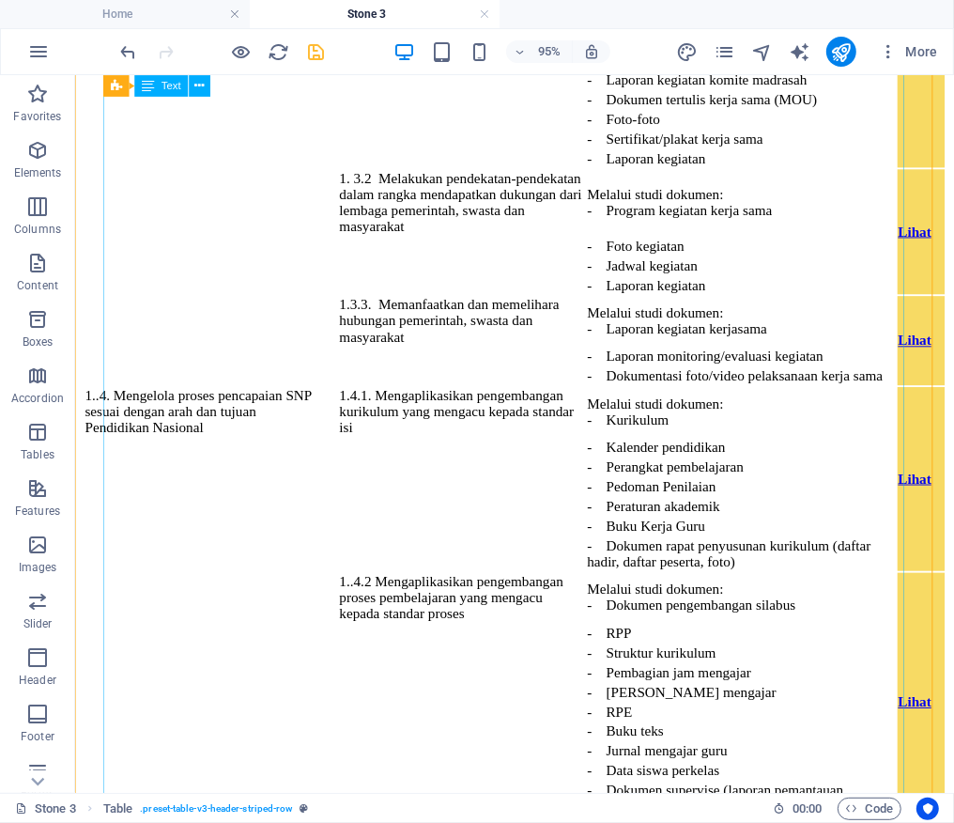
click at [449, 609] on div "U n su r T u gas U ta m a I n d ik ator K i ne rj a B u k ti Fis i k Aksi 1. U …" at bounding box center [537, 194] width 910 height 2552
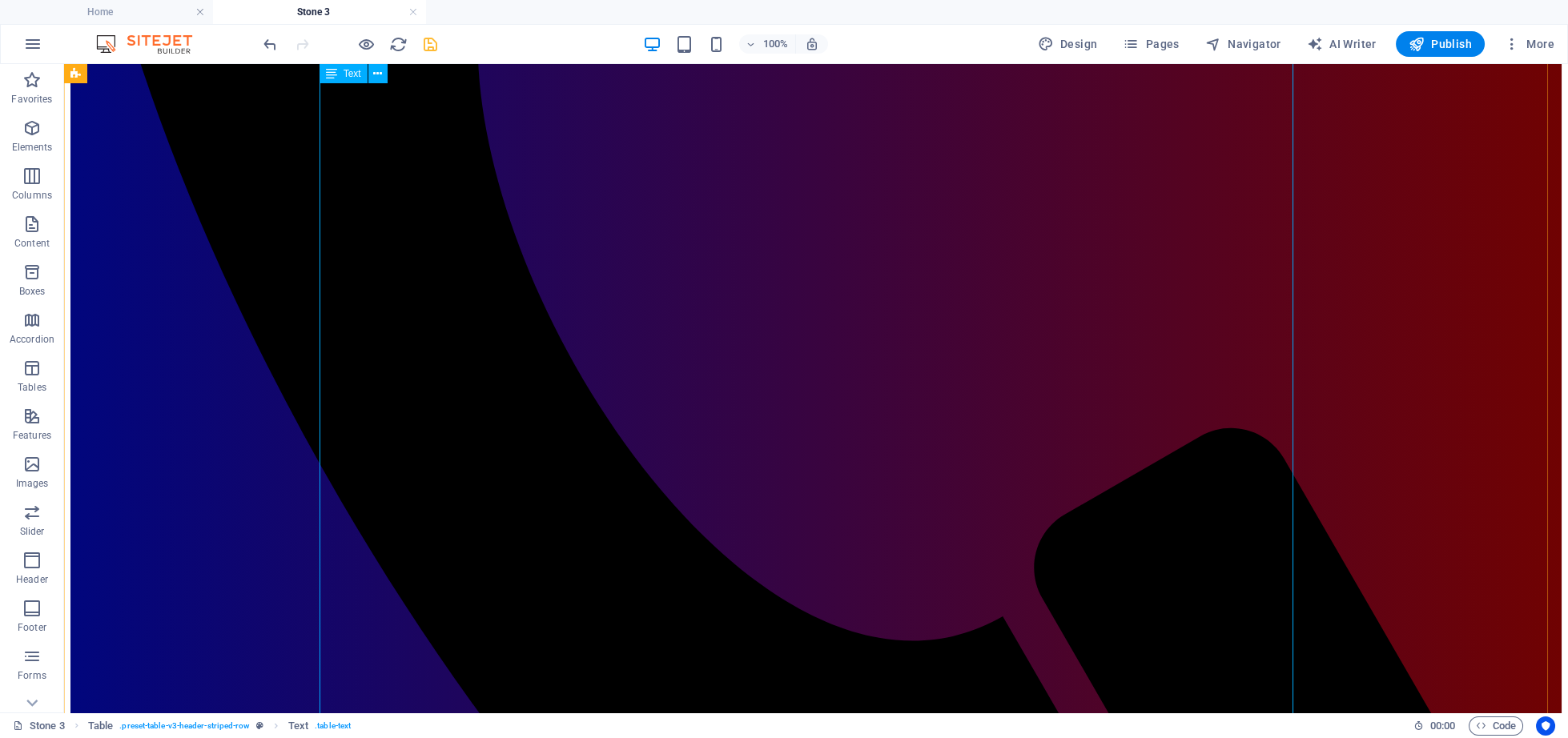
scroll to position [3756, 0]
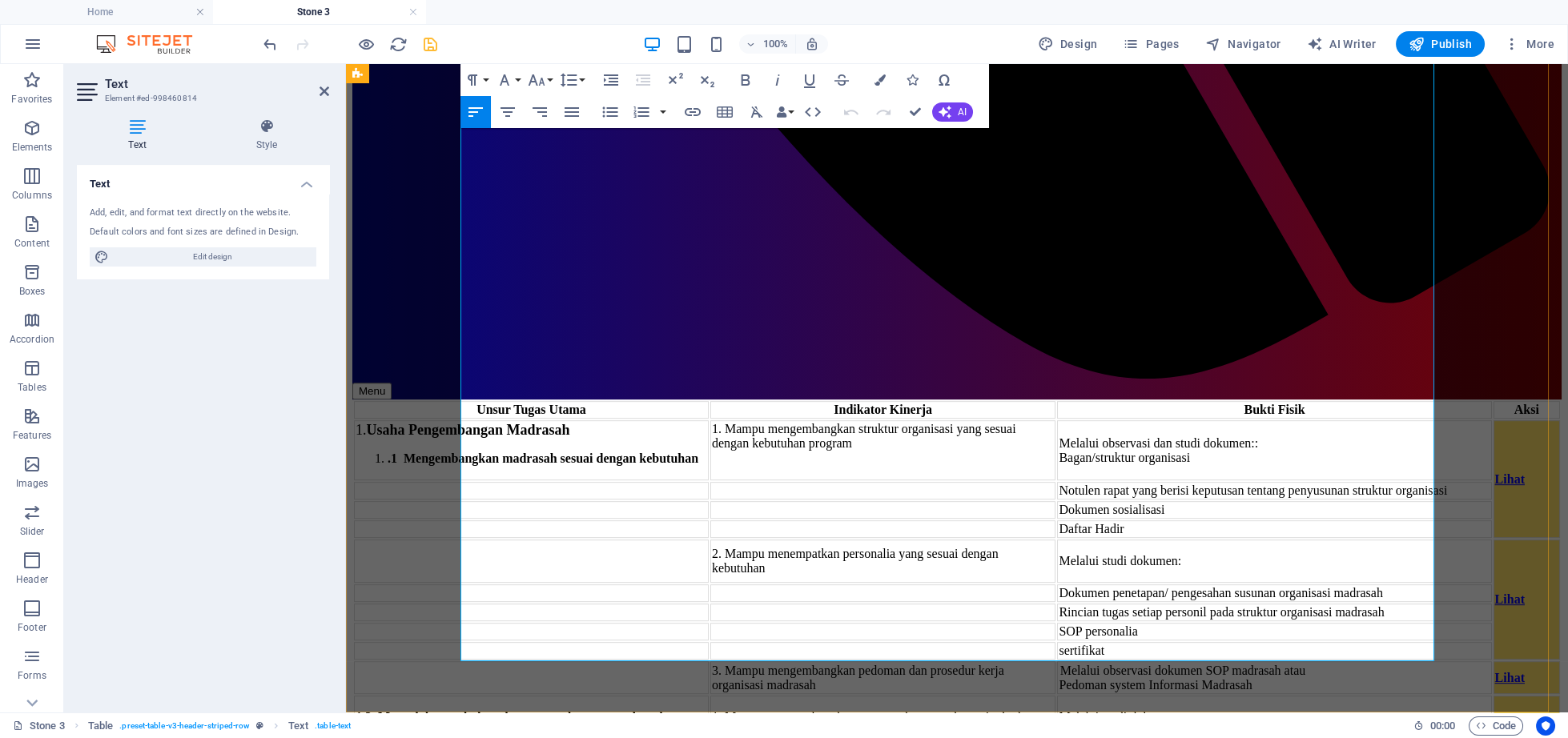
scroll to position [3777, 0]
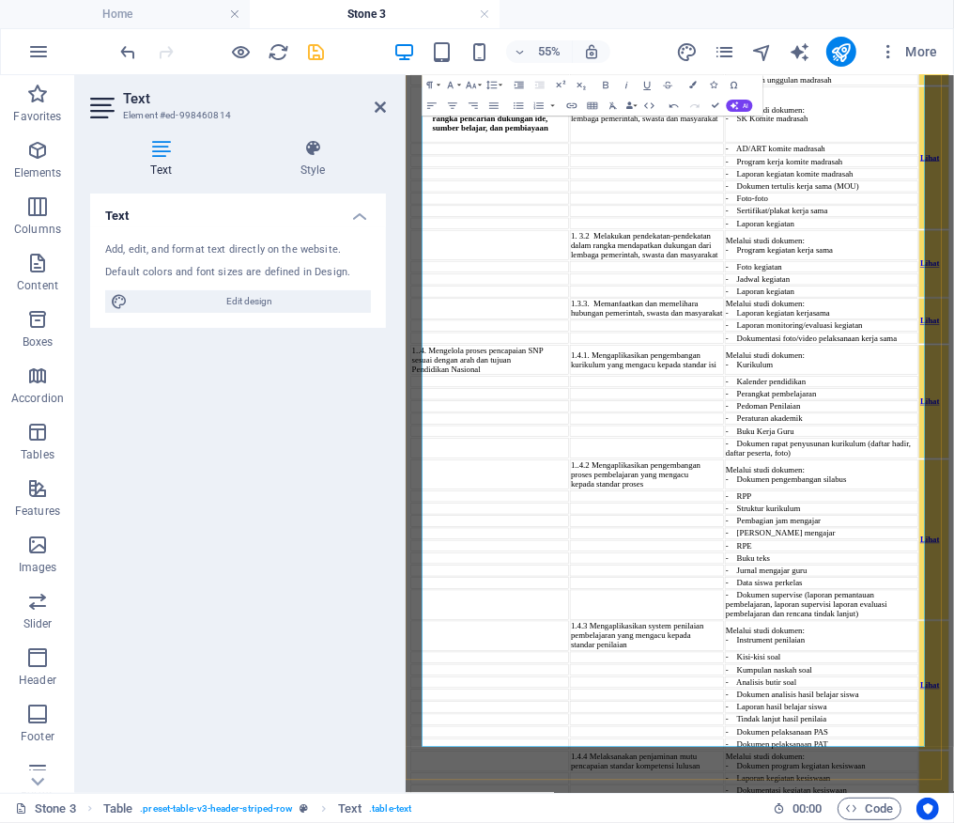
scroll to position [4316, 0]
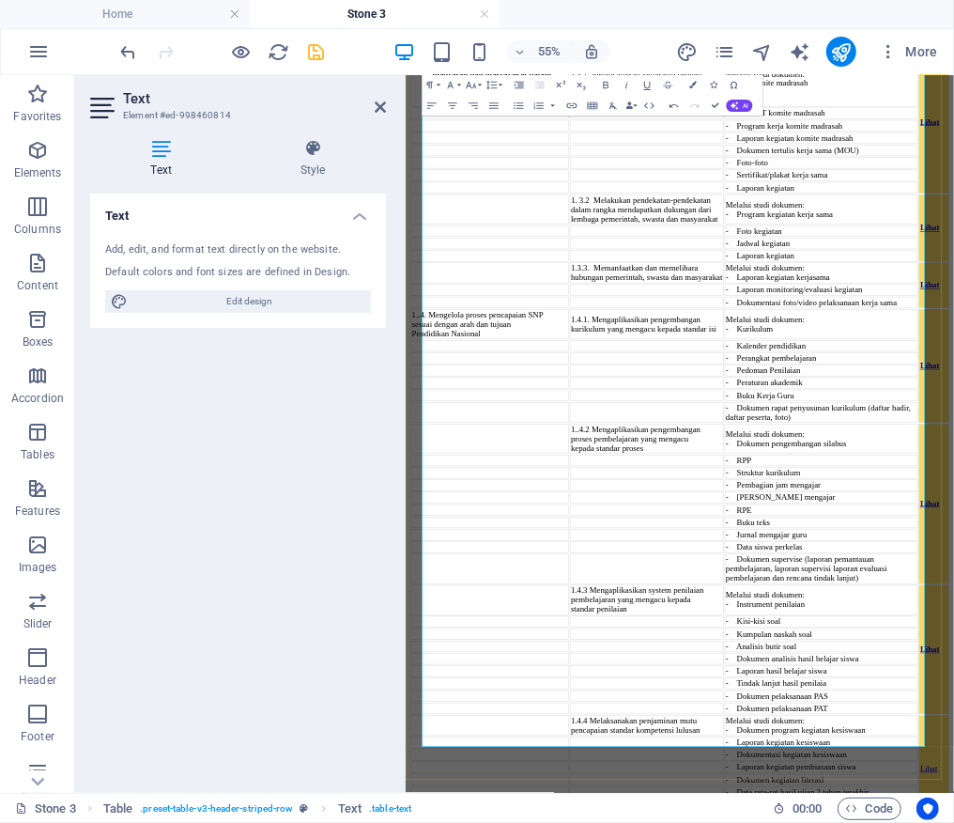
scroll to position [4406, 0]
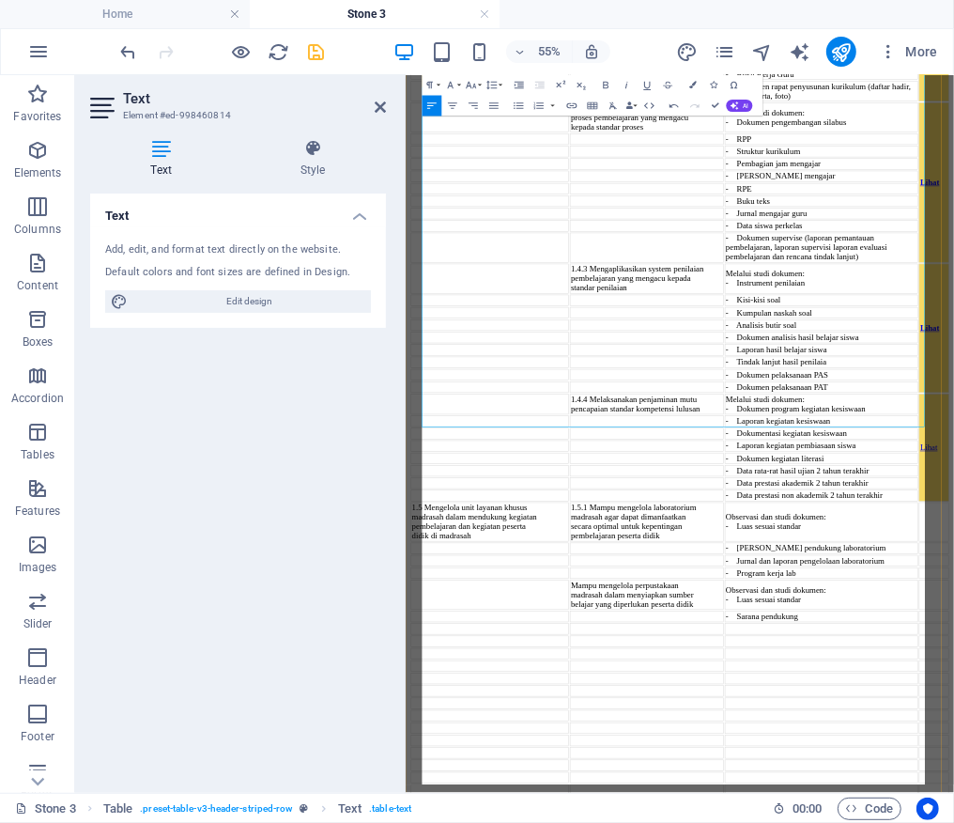
scroll to position [5057, 0]
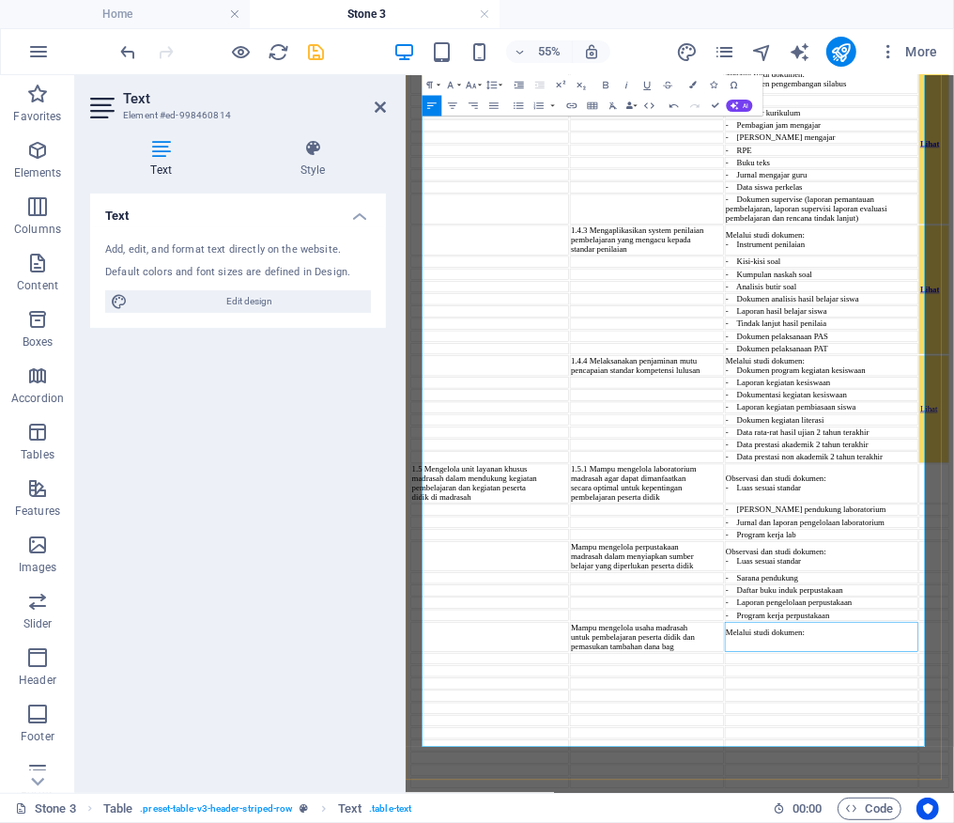
scroll to position [5124, 0]
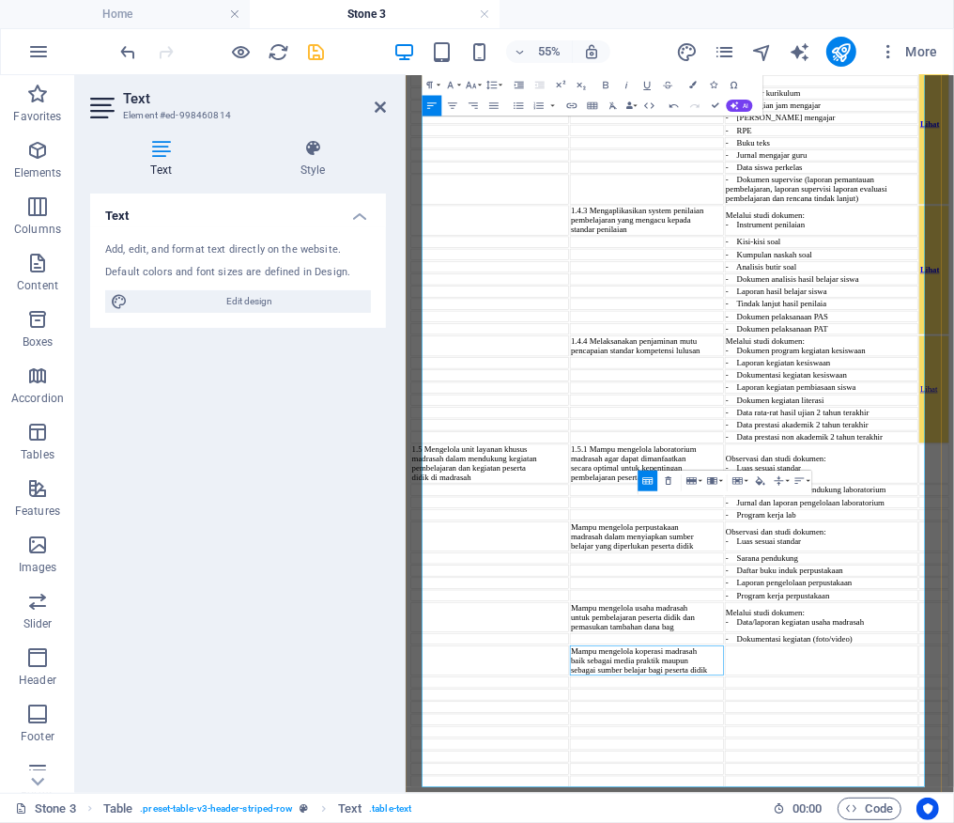
scroll to position [5214, 0]
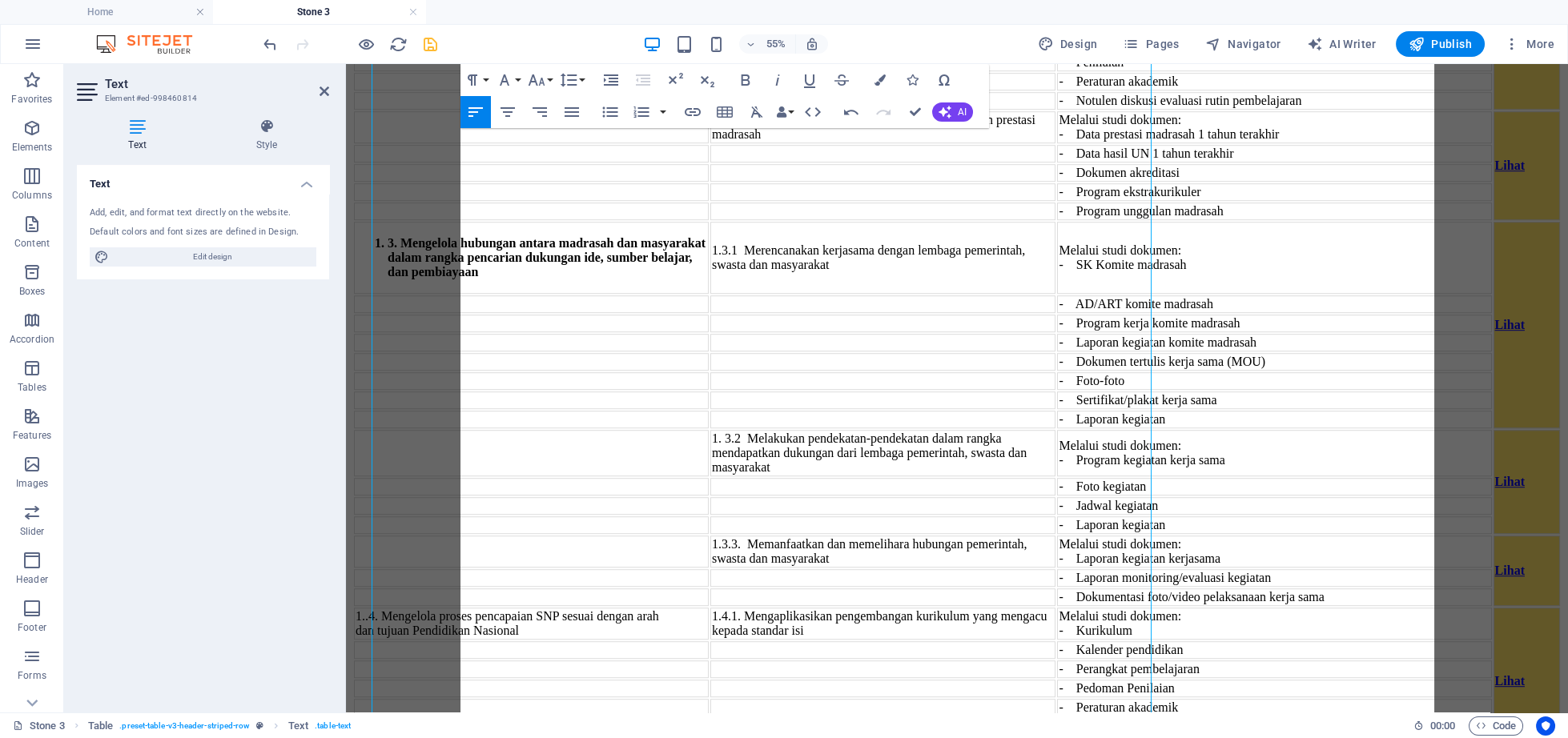
scroll to position [3935, 0]
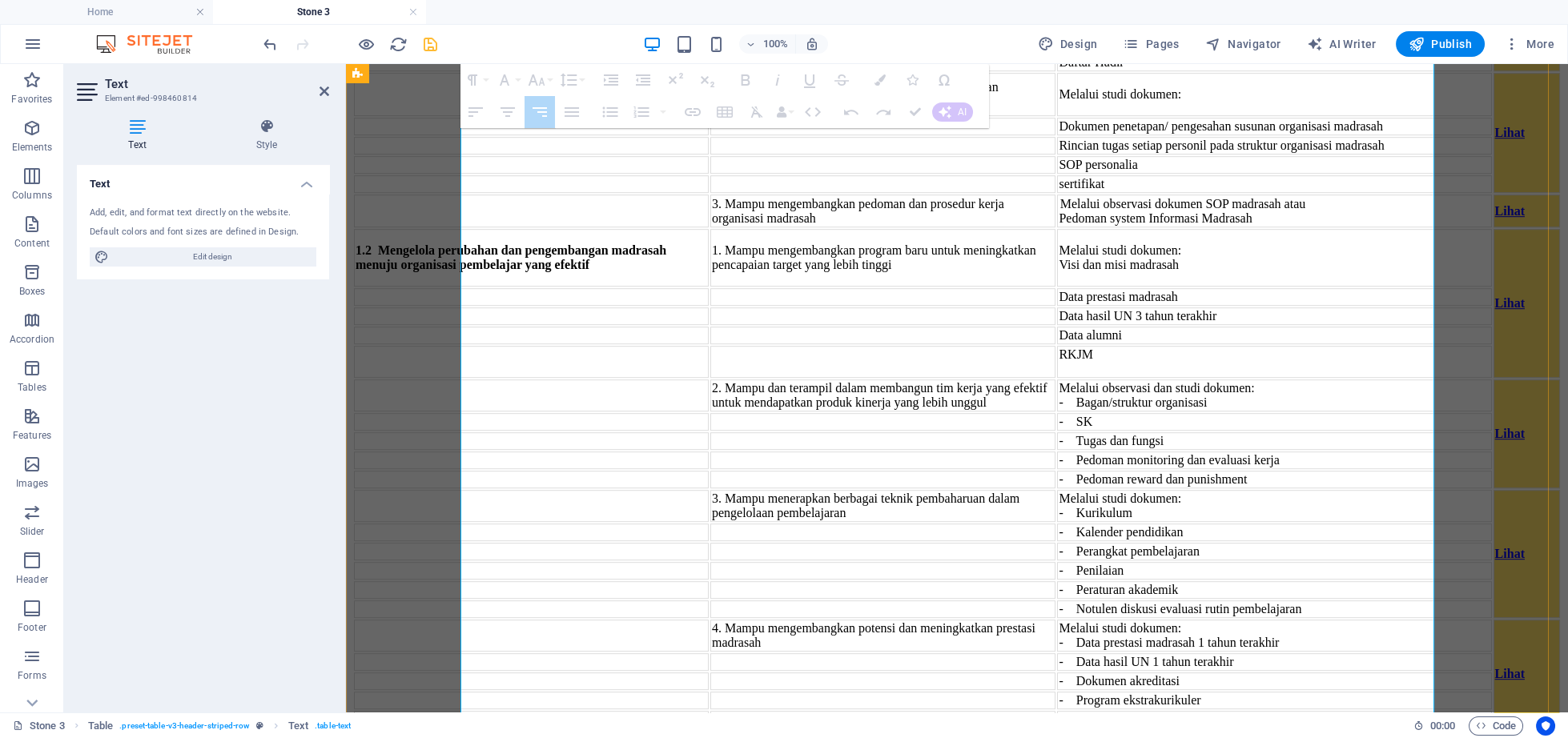
drag, startPoint x: 1411, startPoint y: 209, endPoint x: 1396, endPoint y: 378, distance: 169.7
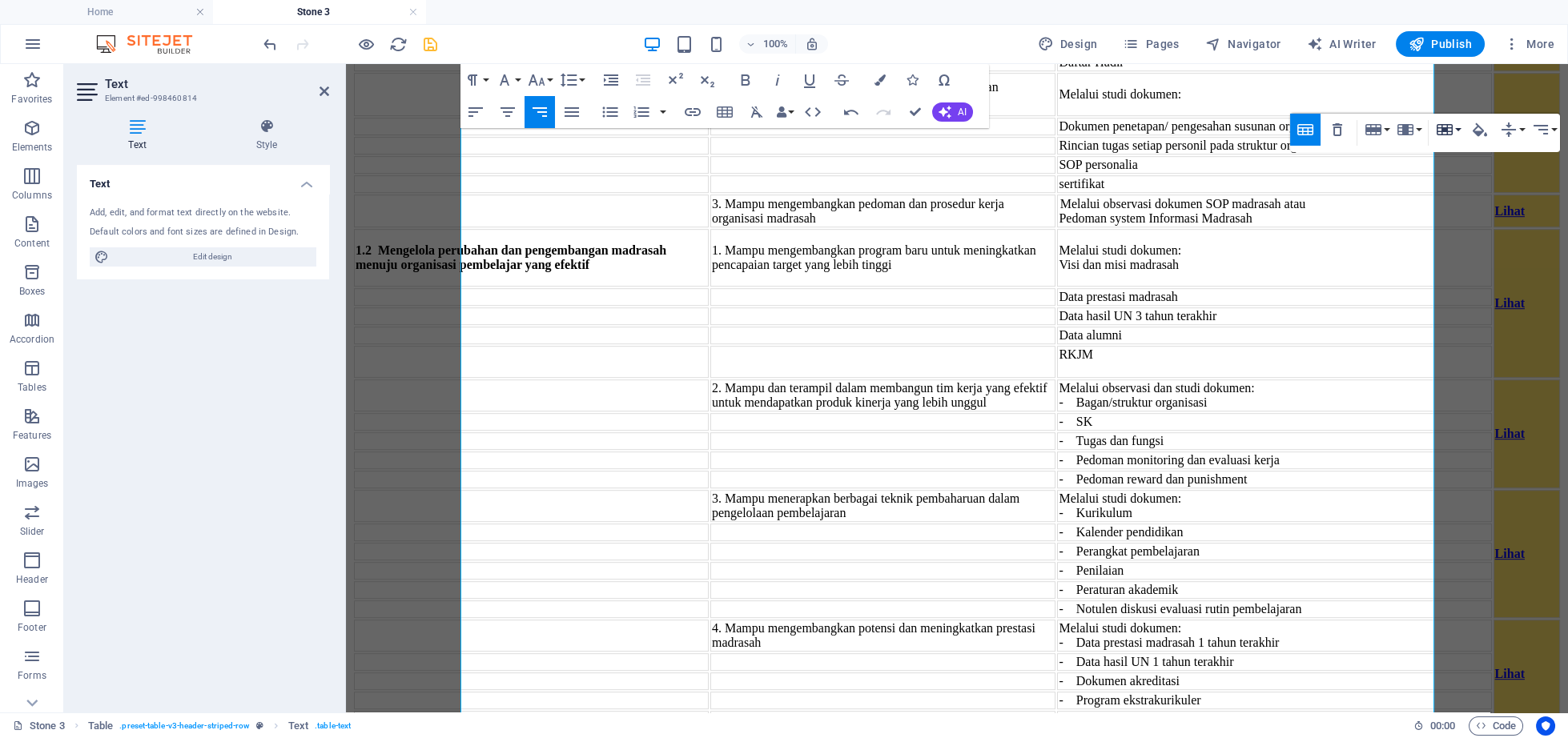
click at [1441, 132] on icon "button" at bounding box center [1444, 130] width 16 height 11
drag, startPoint x: 1461, startPoint y: 159, endPoint x: 1118, endPoint y: 81, distance: 351.8
click at [1461, 159] on link "Merge cells" at bounding box center [1490, 161] width 116 height 24
click at [1472, 127] on icon "button" at bounding box center [1479, 130] width 20 height 20
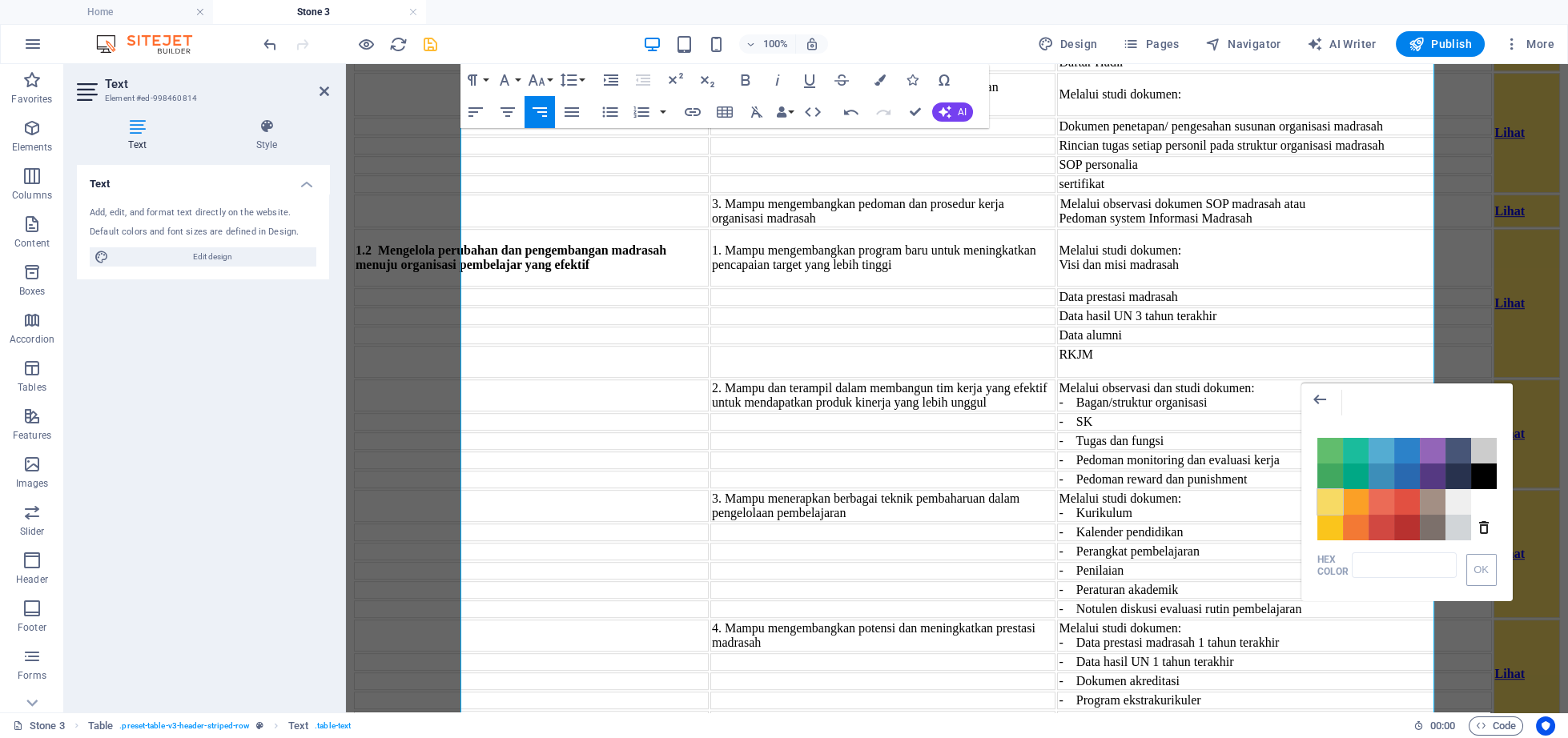
click at [1328, 500] on span "Color #F7DA64" at bounding box center [1330, 502] width 26 height 26
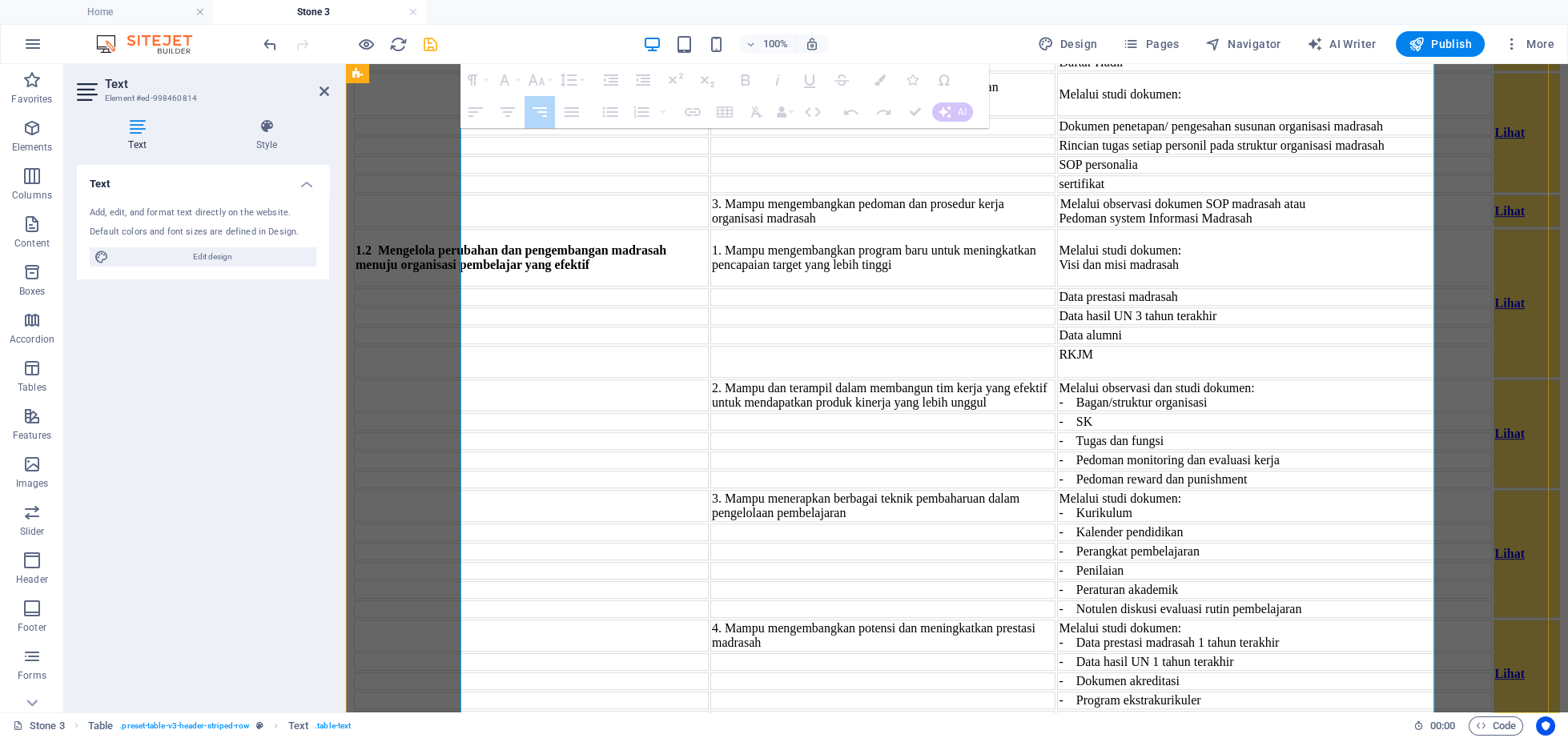
drag, startPoint x: 1393, startPoint y: 426, endPoint x: 1403, endPoint y: 607, distance: 181.3
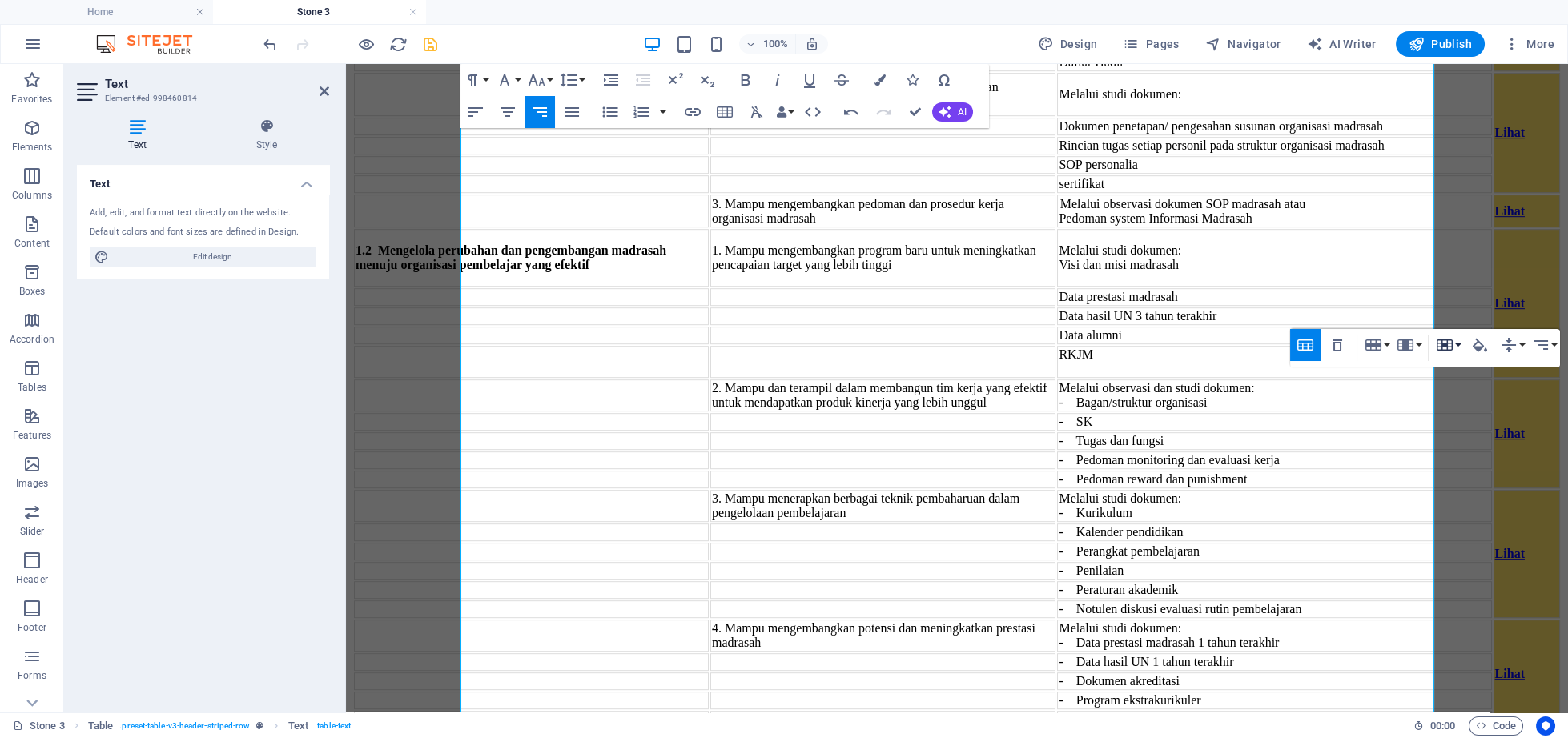
click at [1445, 349] on icon "button" at bounding box center [1444, 344] width 20 height 20
click at [1449, 376] on link "Merge cells" at bounding box center [1490, 376] width 116 height 24
click at [1473, 349] on icon "button" at bounding box center [1479, 344] width 20 height 20
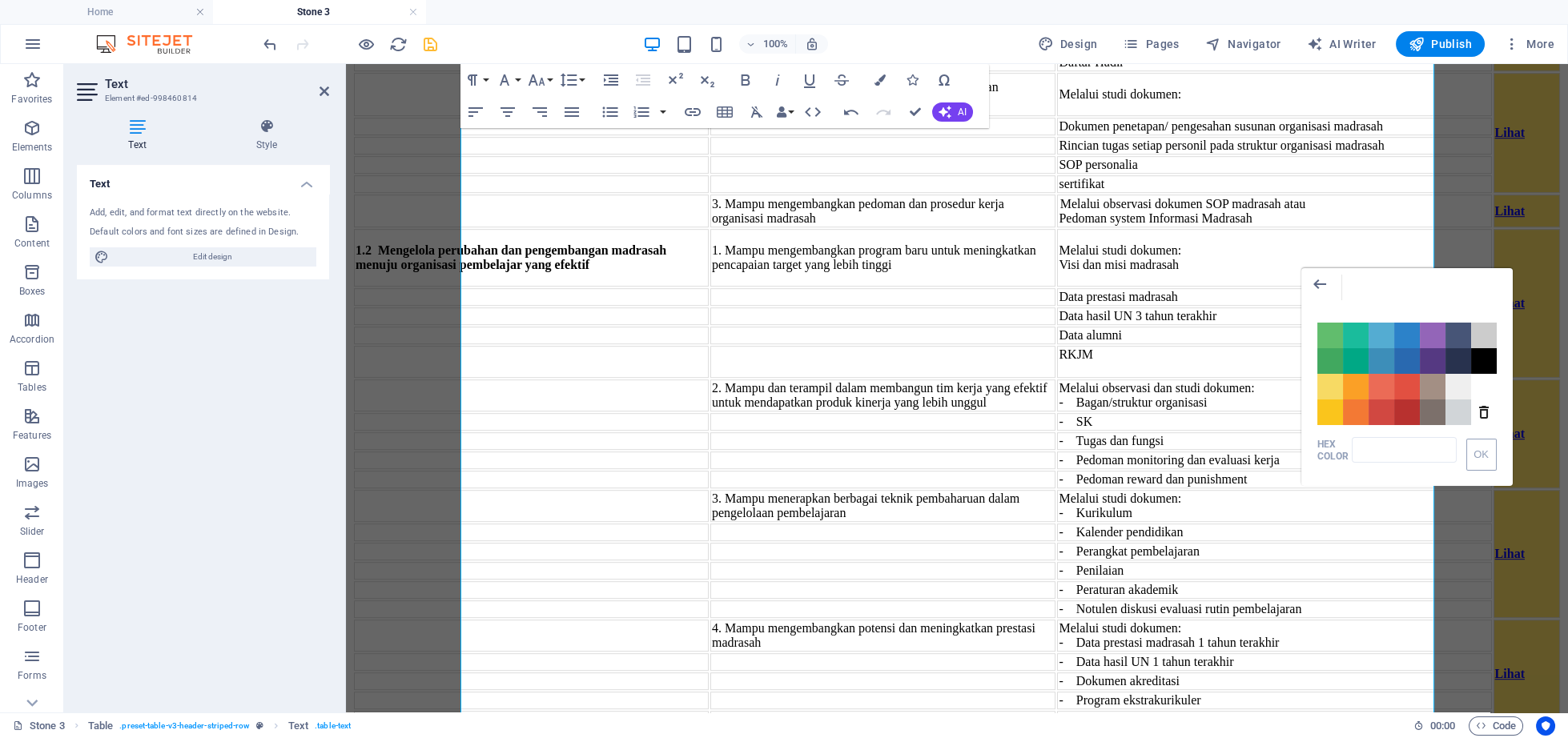
click at [1316, 389] on div "Color #61BD6D Color #1ABC9C Color #54ACD2 Color #2C82C9 Color #9365B8 Color #47…" at bounding box center [1407, 366] width 211 height 118
click at [1327, 389] on span "Color #F7DA64" at bounding box center [1330, 387] width 26 height 26
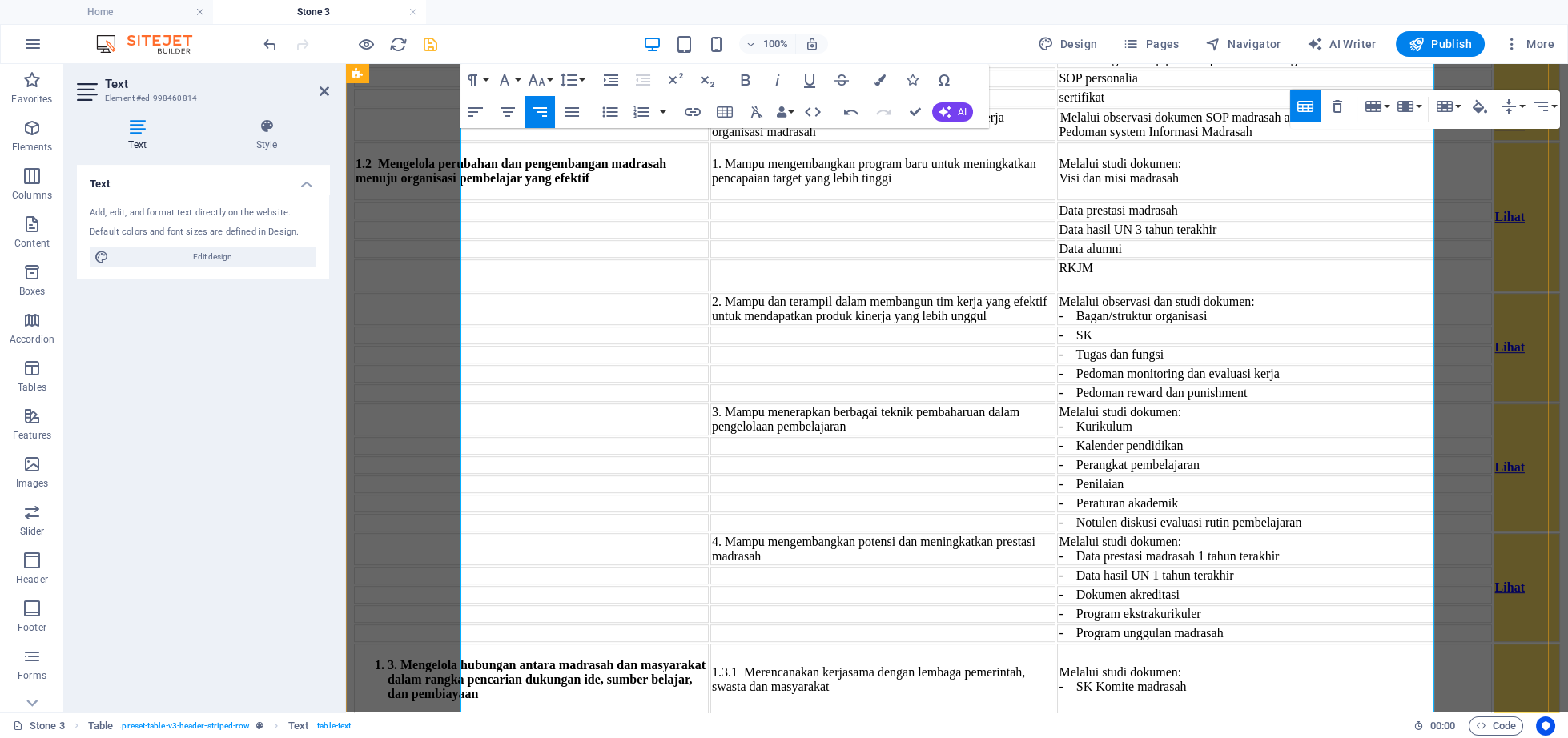
scroll to position [4183, 0]
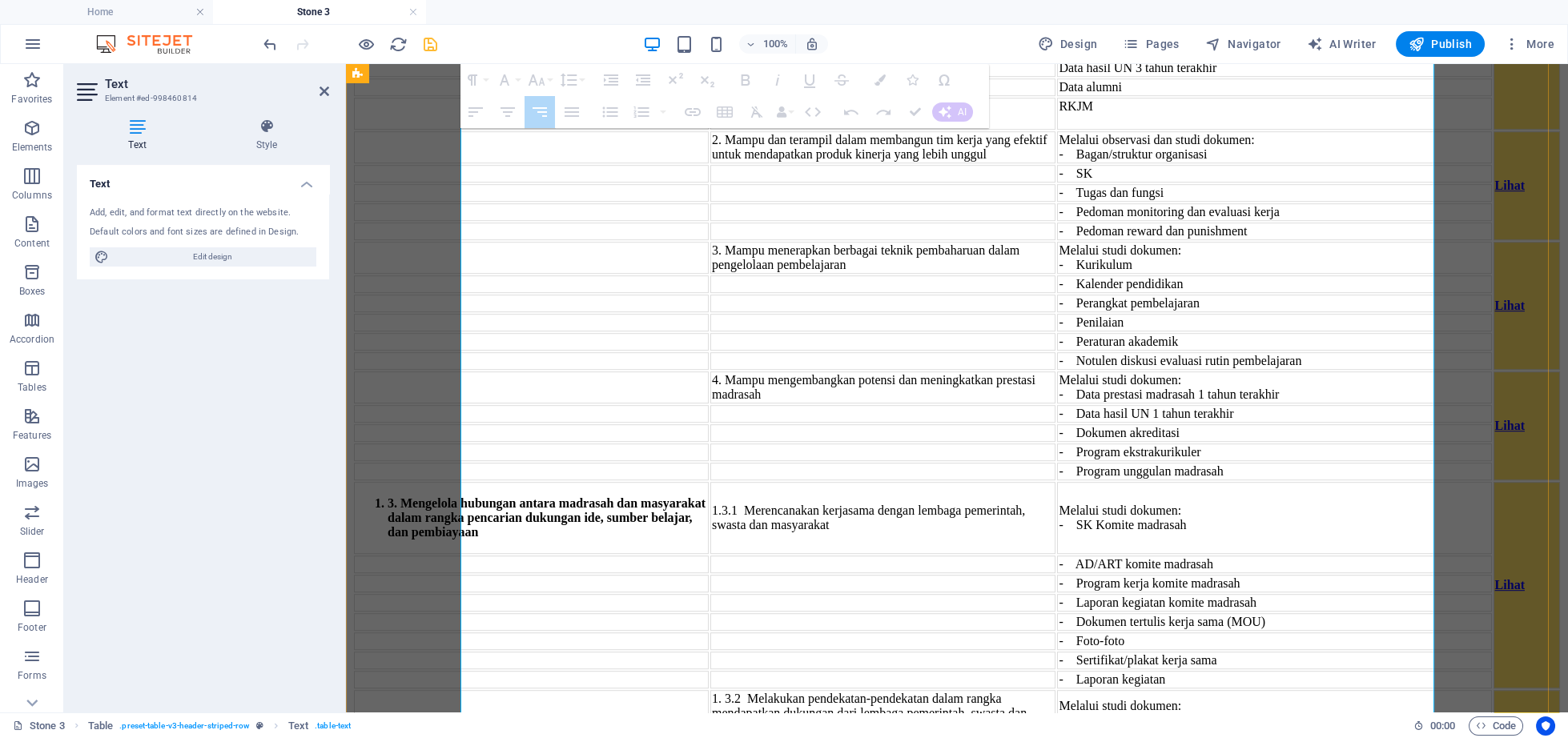
drag, startPoint x: 1396, startPoint y: 407, endPoint x: 1811, endPoint y: 369, distance: 416.7
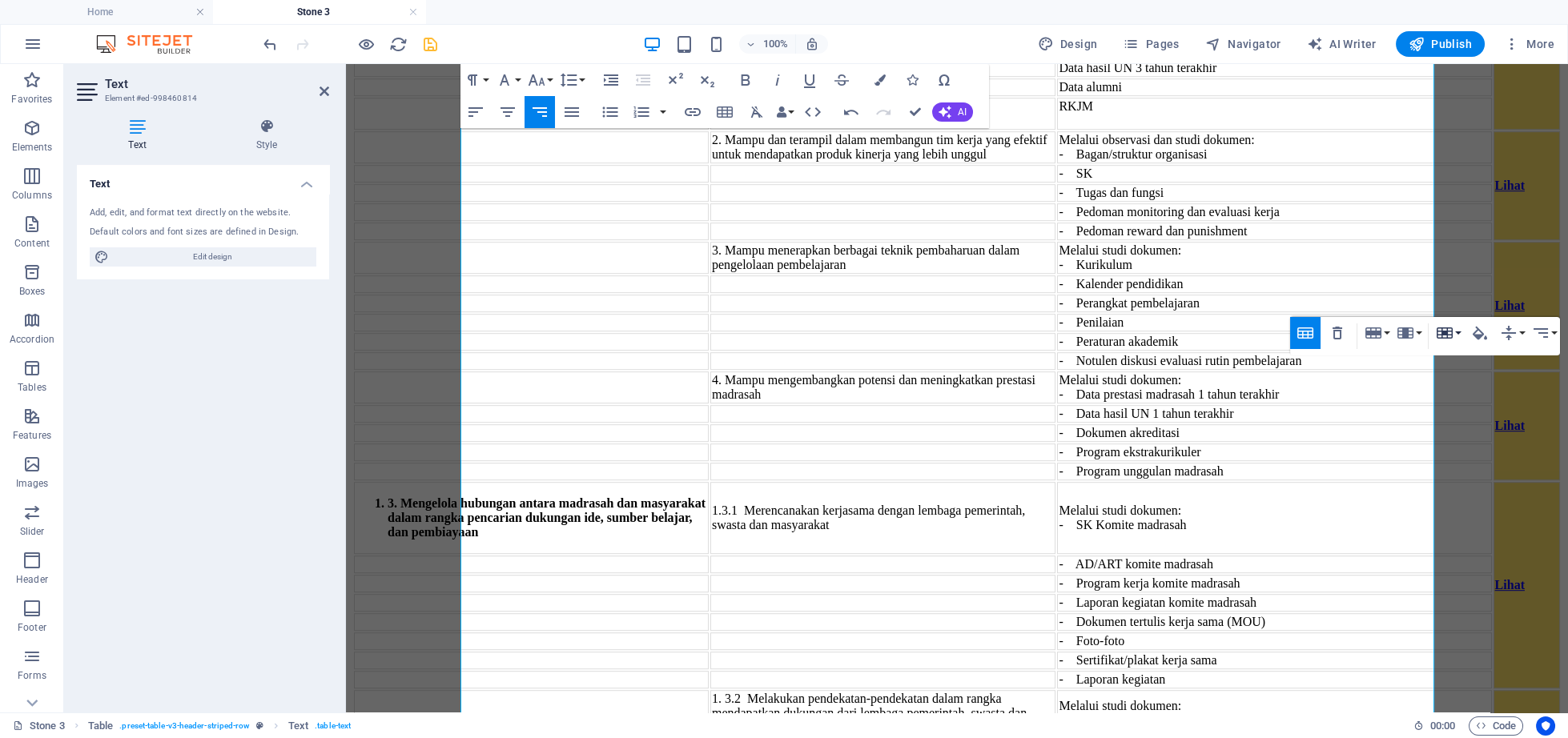
click at [1436, 331] on icon "button" at bounding box center [1444, 332] width 20 height 20
click at [1454, 355] on link "Merge cells" at bounding box center [1490, 364] width 116 height 24
click at [1472, 329] on icon "button" at bounding box center [1479, 332] width 20 height 20
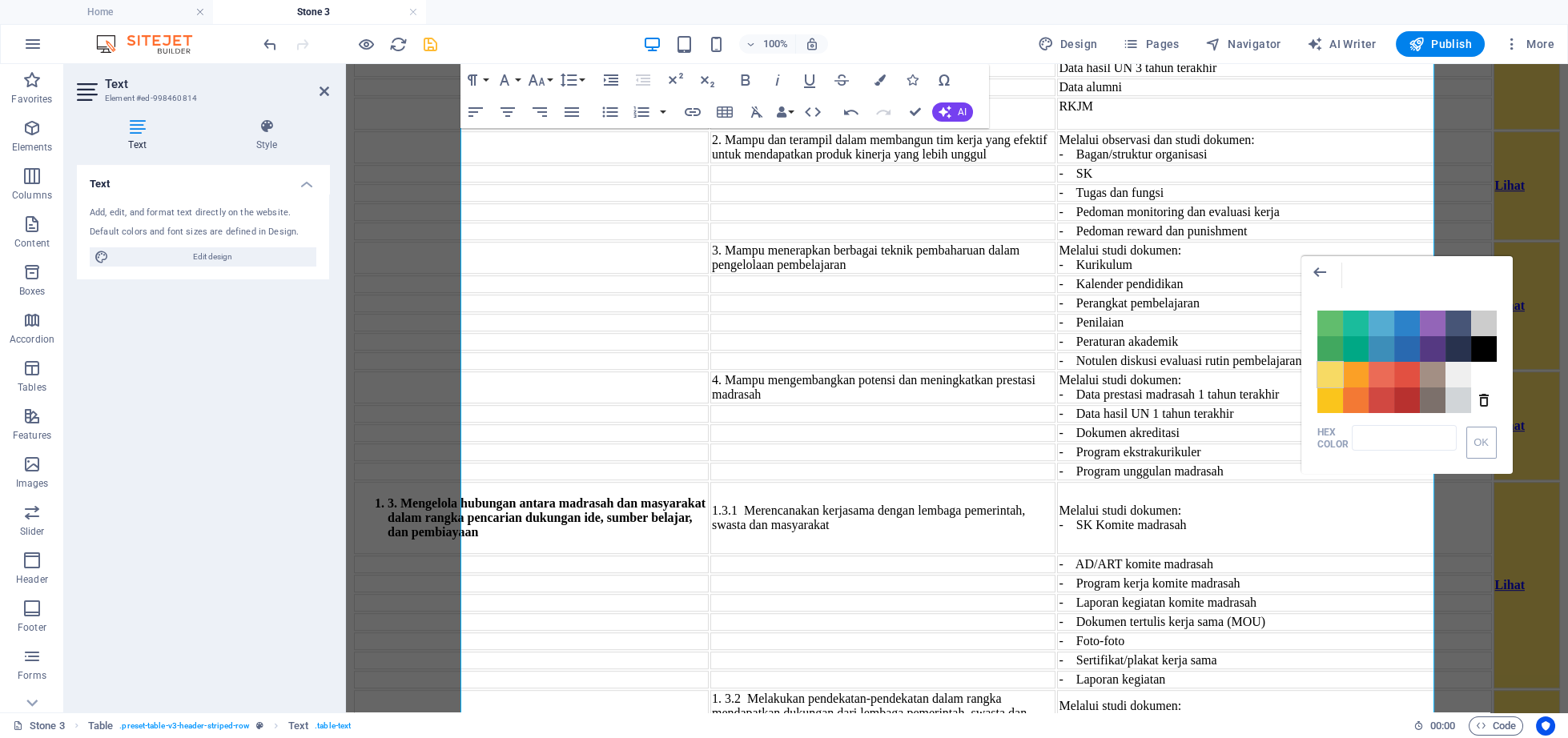
click at [1324, 379] on span "Color #F7DA64" at bounding box center [1330, 374] width 26 height 26
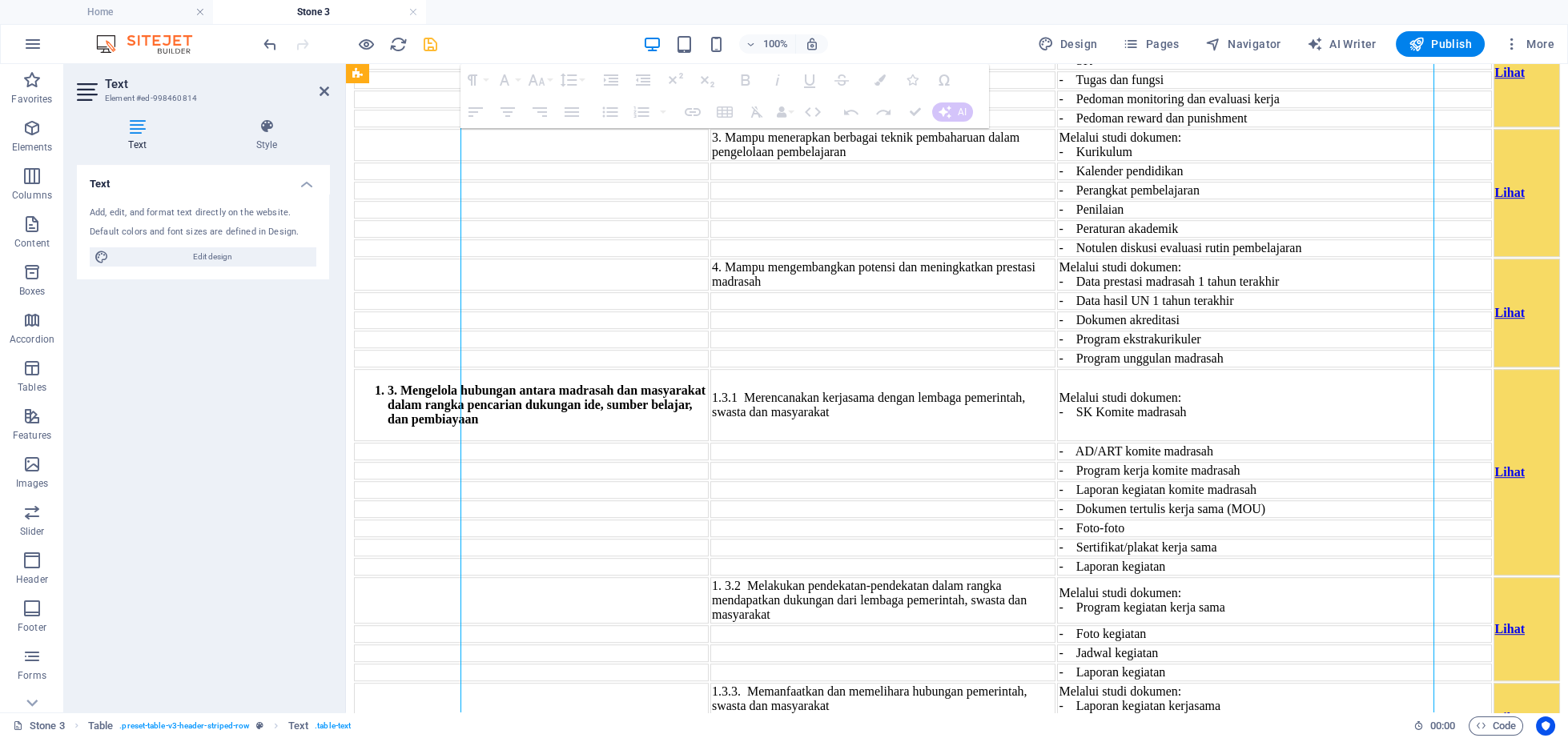
scroll to position [4304, 0]
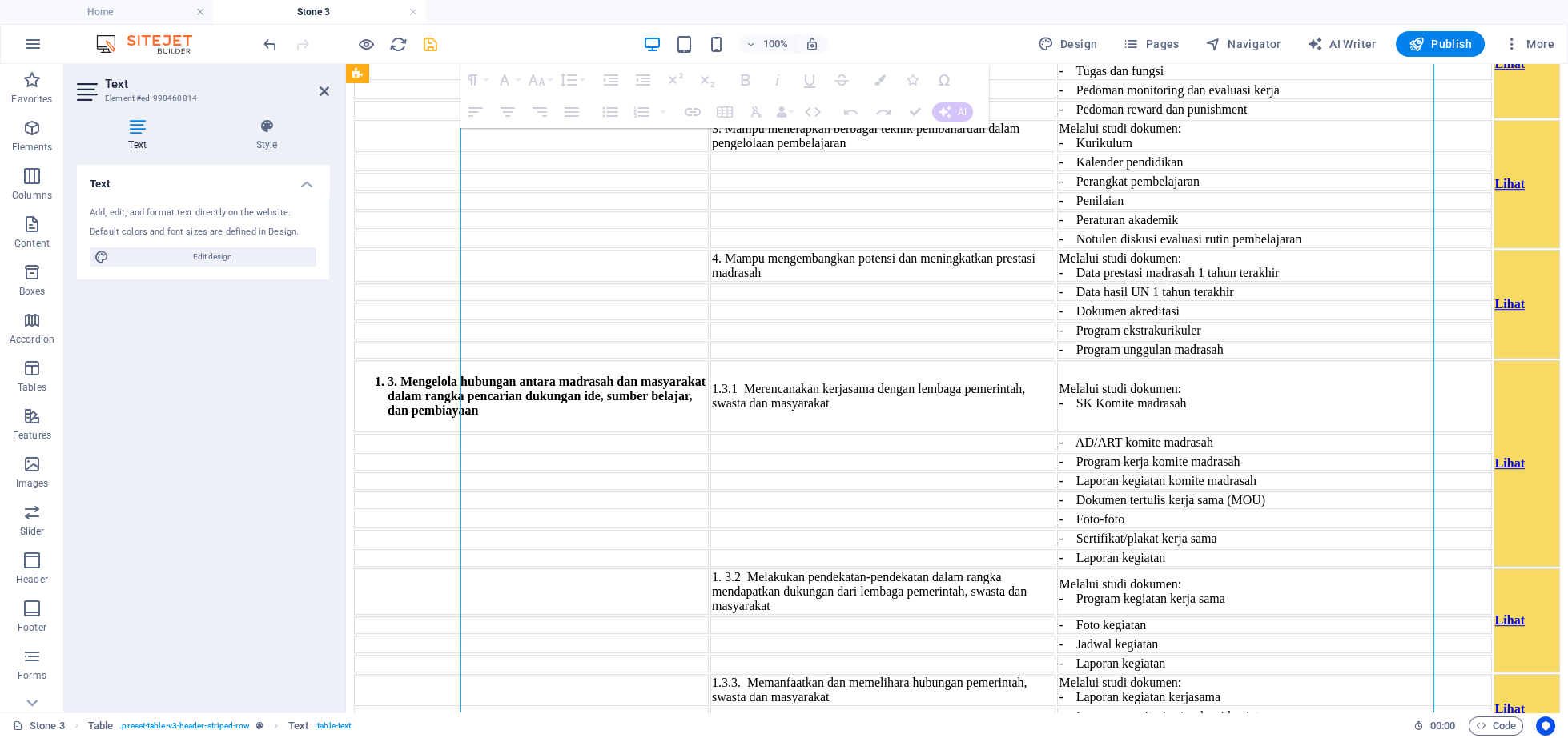
drag, startPoint x: 1404, startPoint y: 522, endPoint x: 1416, endPoint y: 538, distance: 20.0
drag, startPoint x: 1403, startPoint y: 405, endPoint x: 1397, endPoint y: 564, distance: 159.1
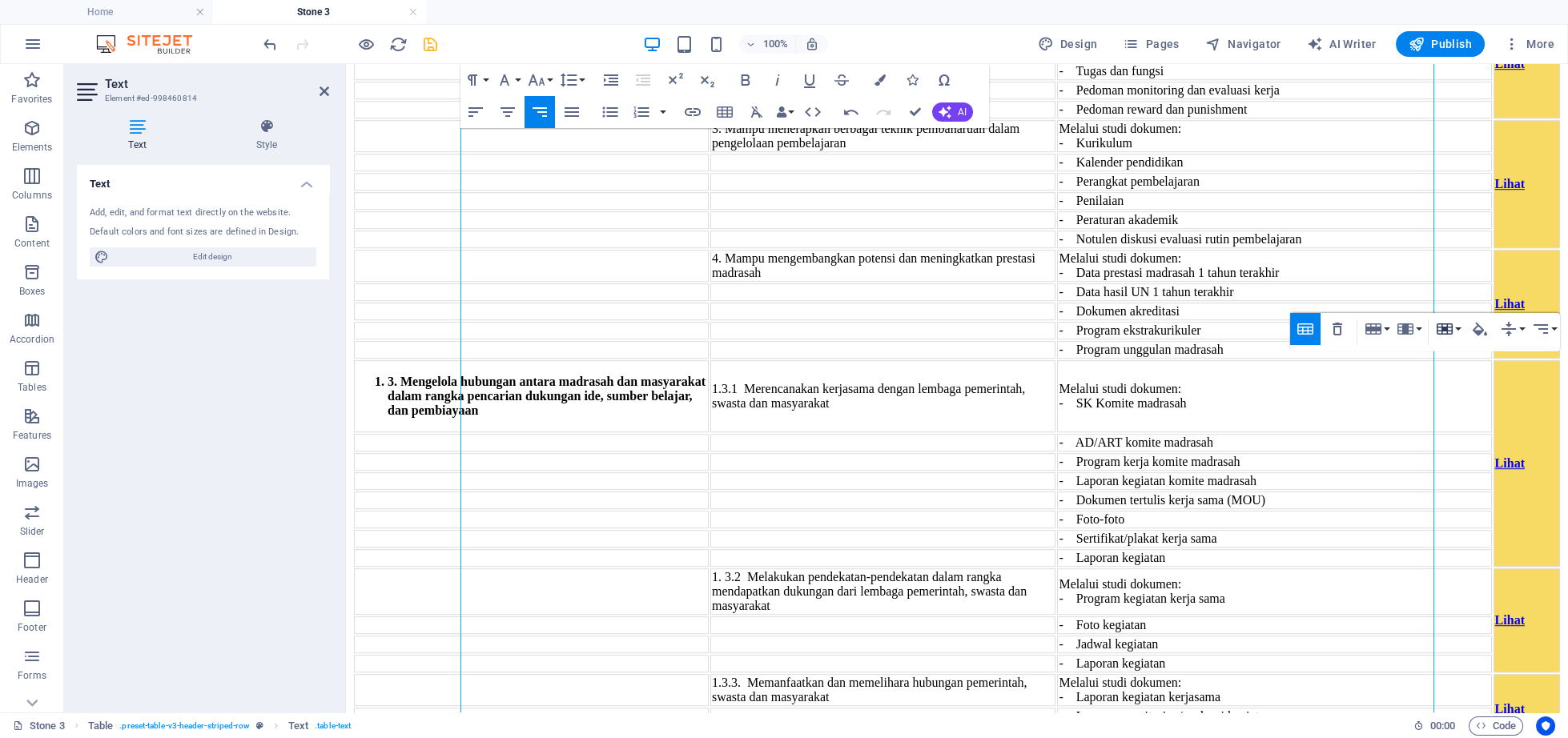
click at [1433, 332] on button "Cell" at bounding box center [1448, 329] width 31 height 32
drag, startPoint x: 1452, startPoint y: 353, endPoint x: 1113, endPoint y: 287, distance: 345.4
click at [1452, 353] on link "Merge cells" at bounding box center [1490, 360] width 116 height 24
click at [1473, 331] on icon "button" at bounding box center [1479, 329] width 14 height 14
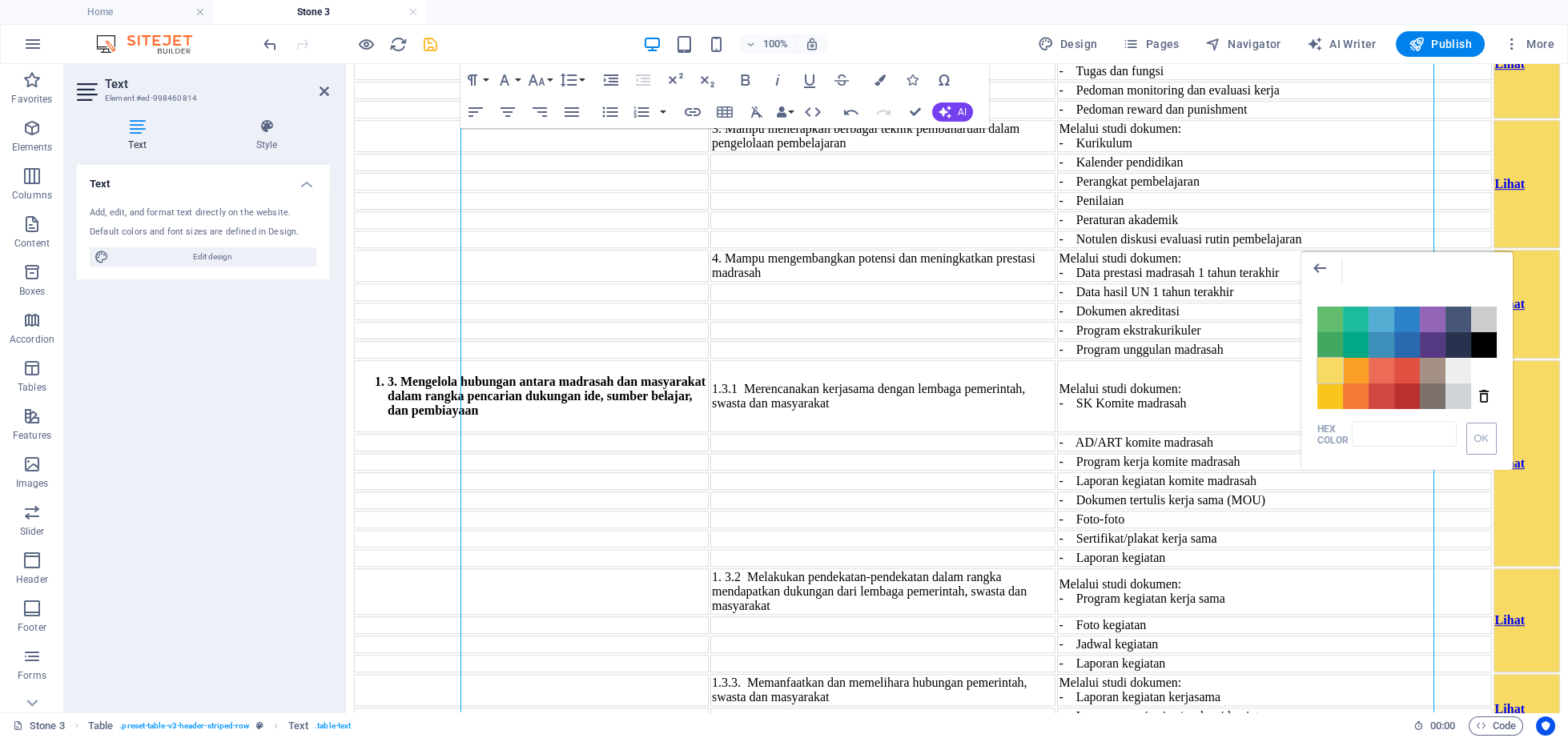
click at [1334, 372] on span "Color #F7DA64" at bounding box center [1330, 371] width 26 height 26
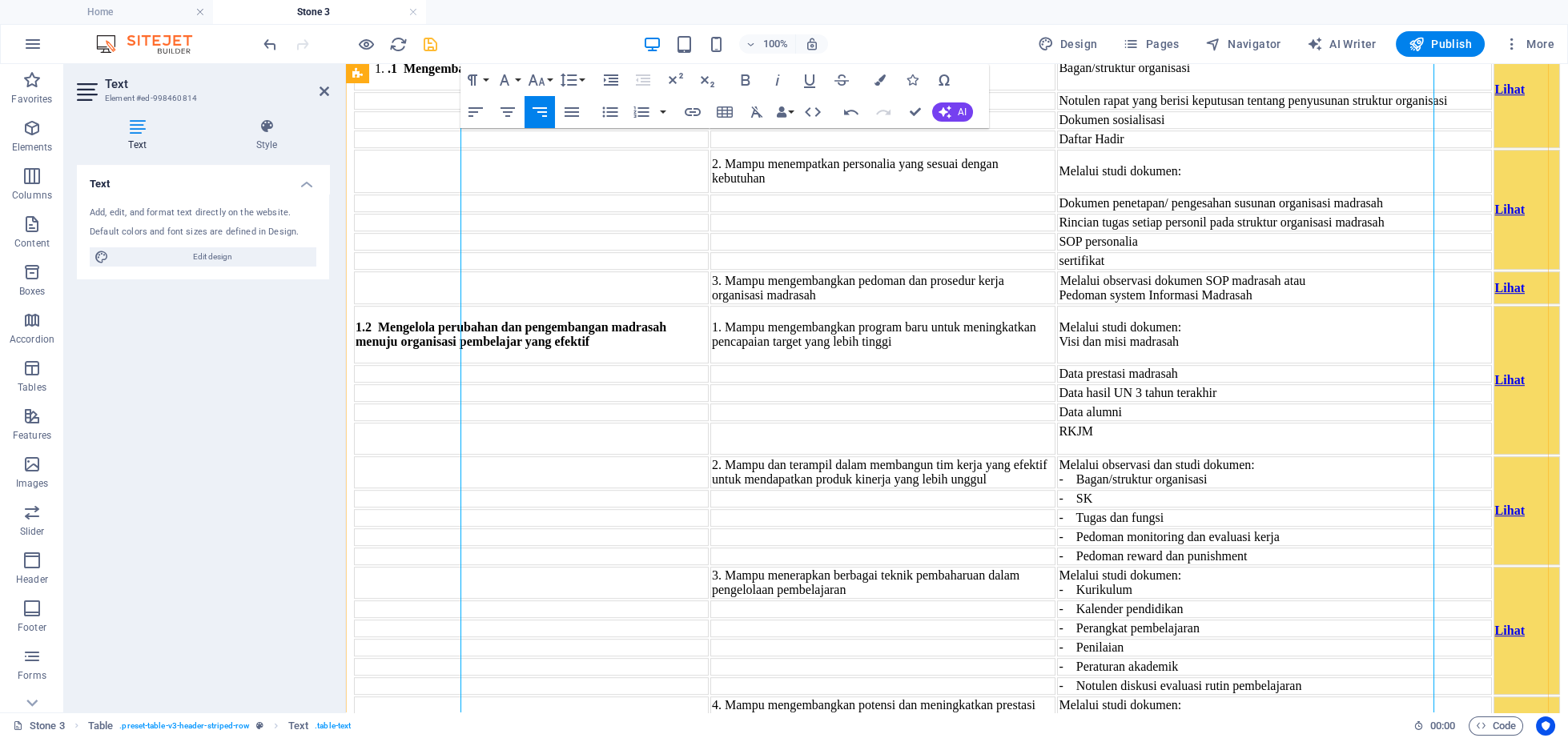
scroll to position [3808, 0]
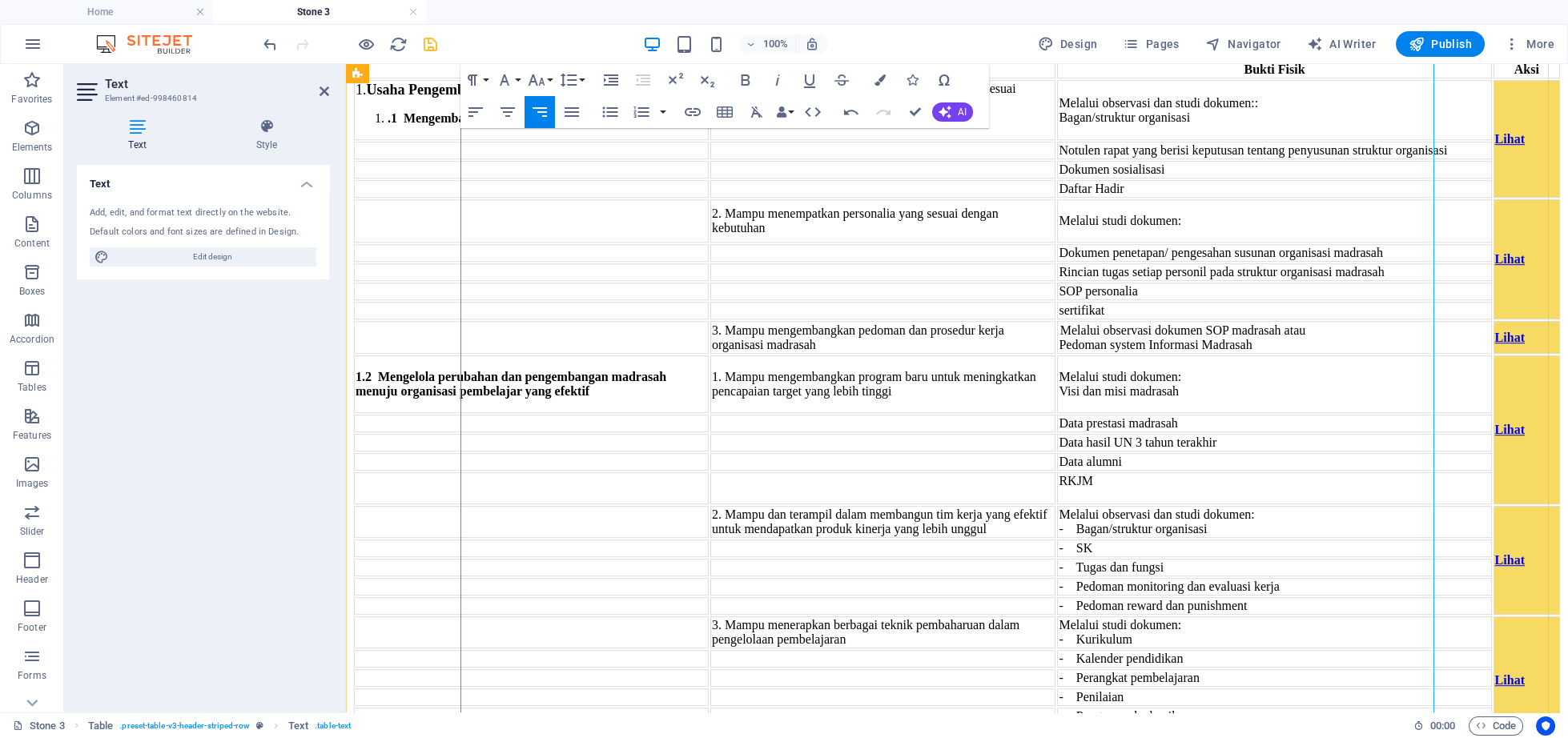
click at [471, 104] on icon "button" at bounding box center [476, 112] width 20 height 20
click at [466, 107] on button "Align Left" at bounding box center [476, 112] width 31 height 32
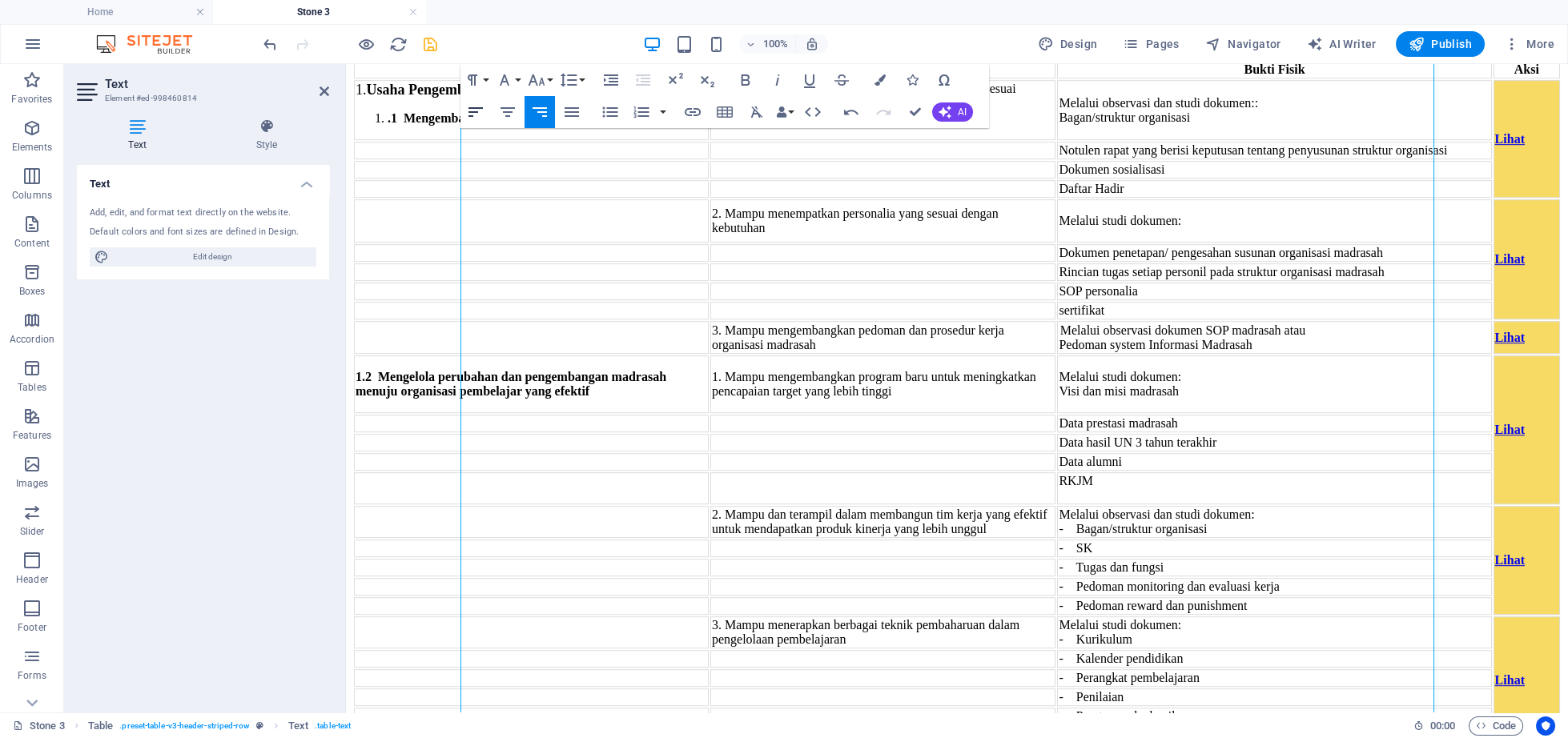
click at [466, 107] on button "Align Left" at bounding box center [476, 112] width 31 height 32
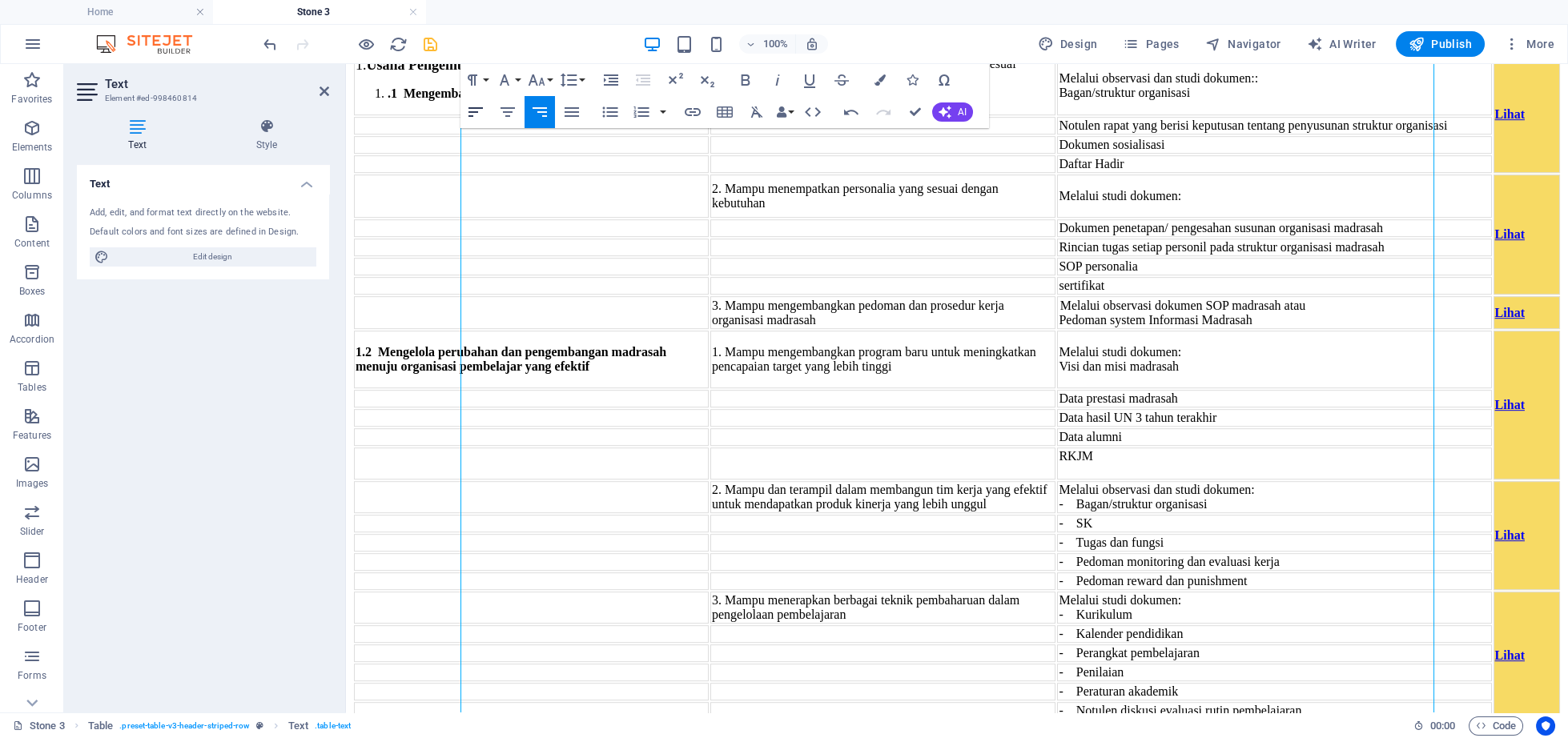
click at [466, 107] on button "Align Left" at bounding box center [476, 112] width 31 height 32
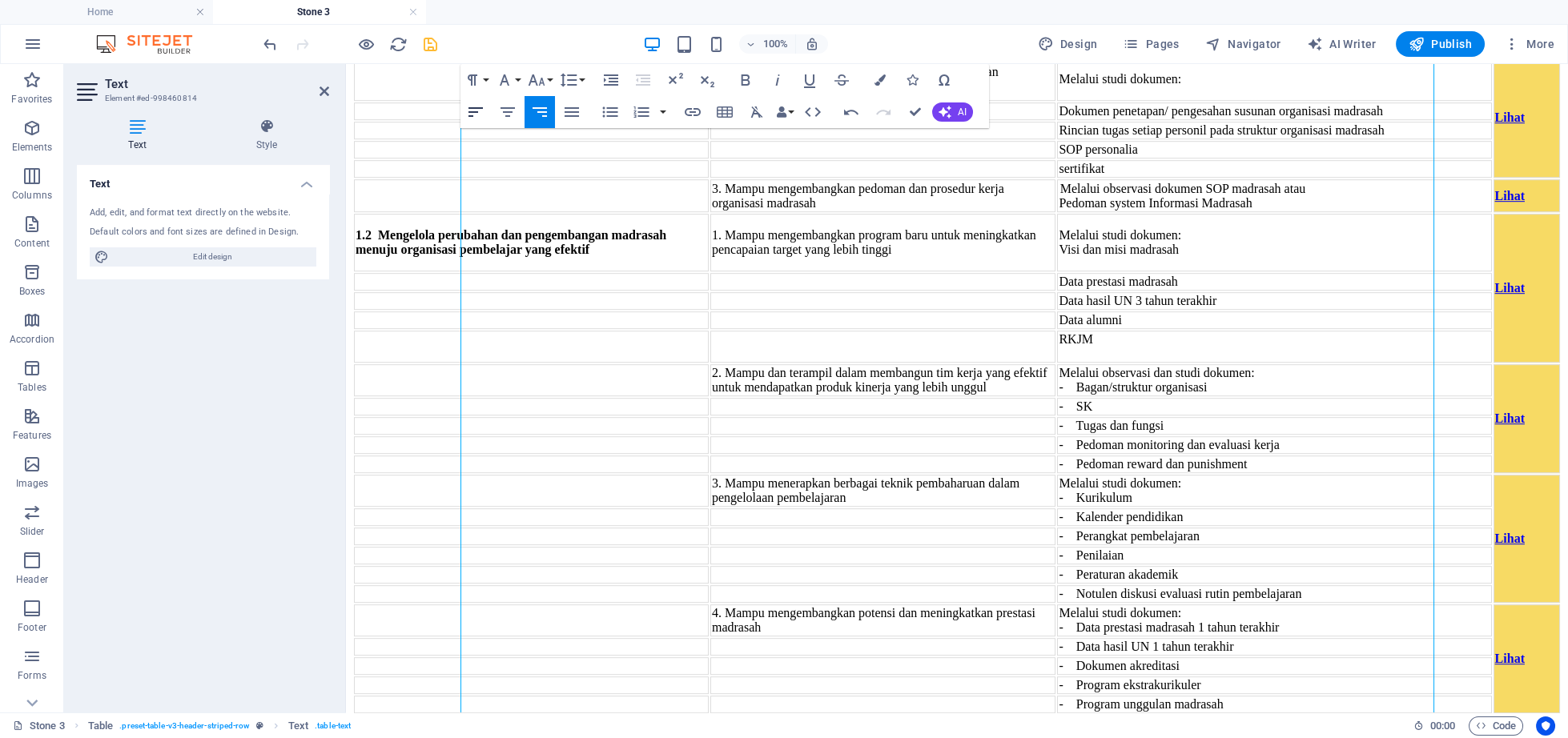
click at [466, 107] on button "Align Left" at bounding box center [476, 112] width 31 height 32
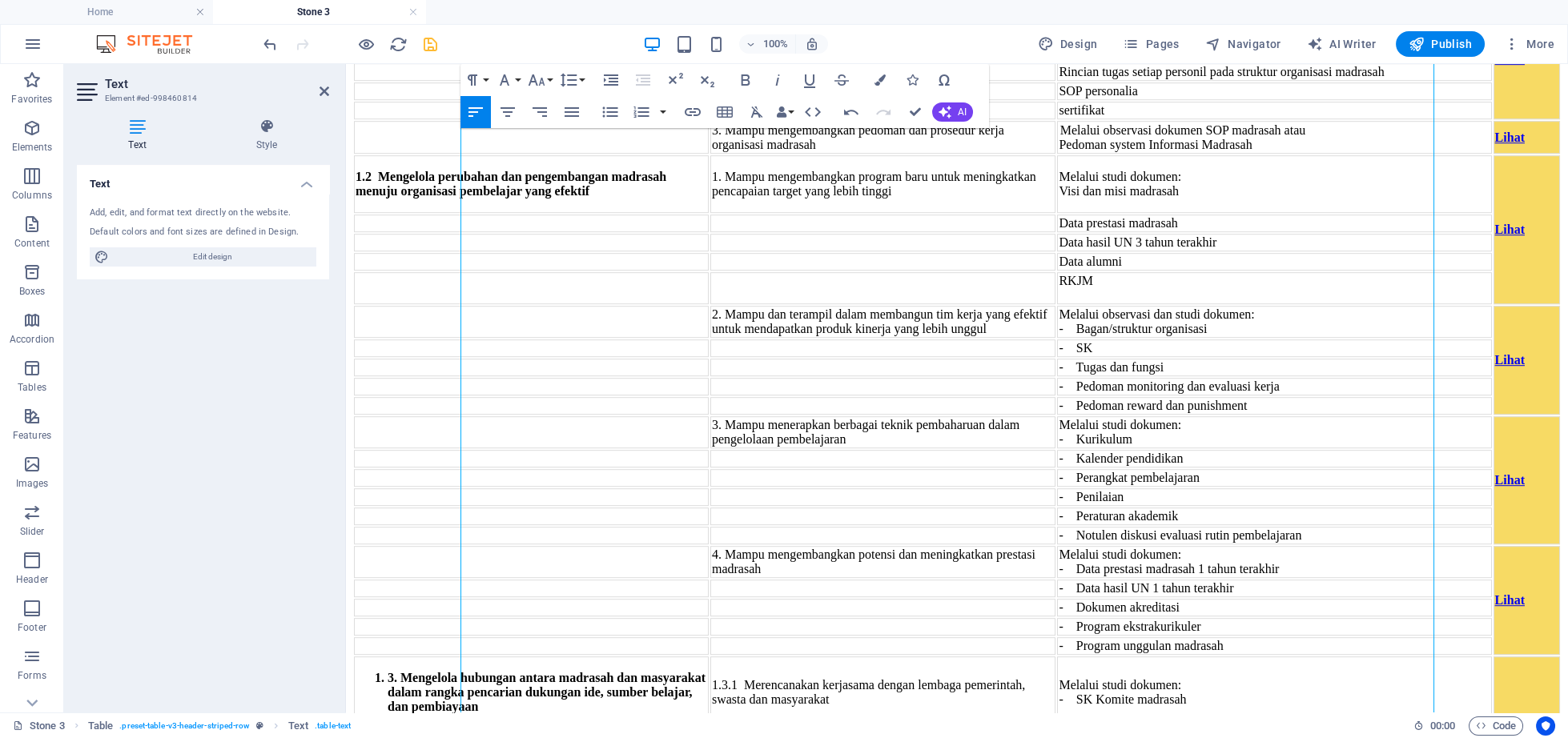
click at [466, 107] on button "Align Left" at bounding box center [476, 112] width 31 height 32
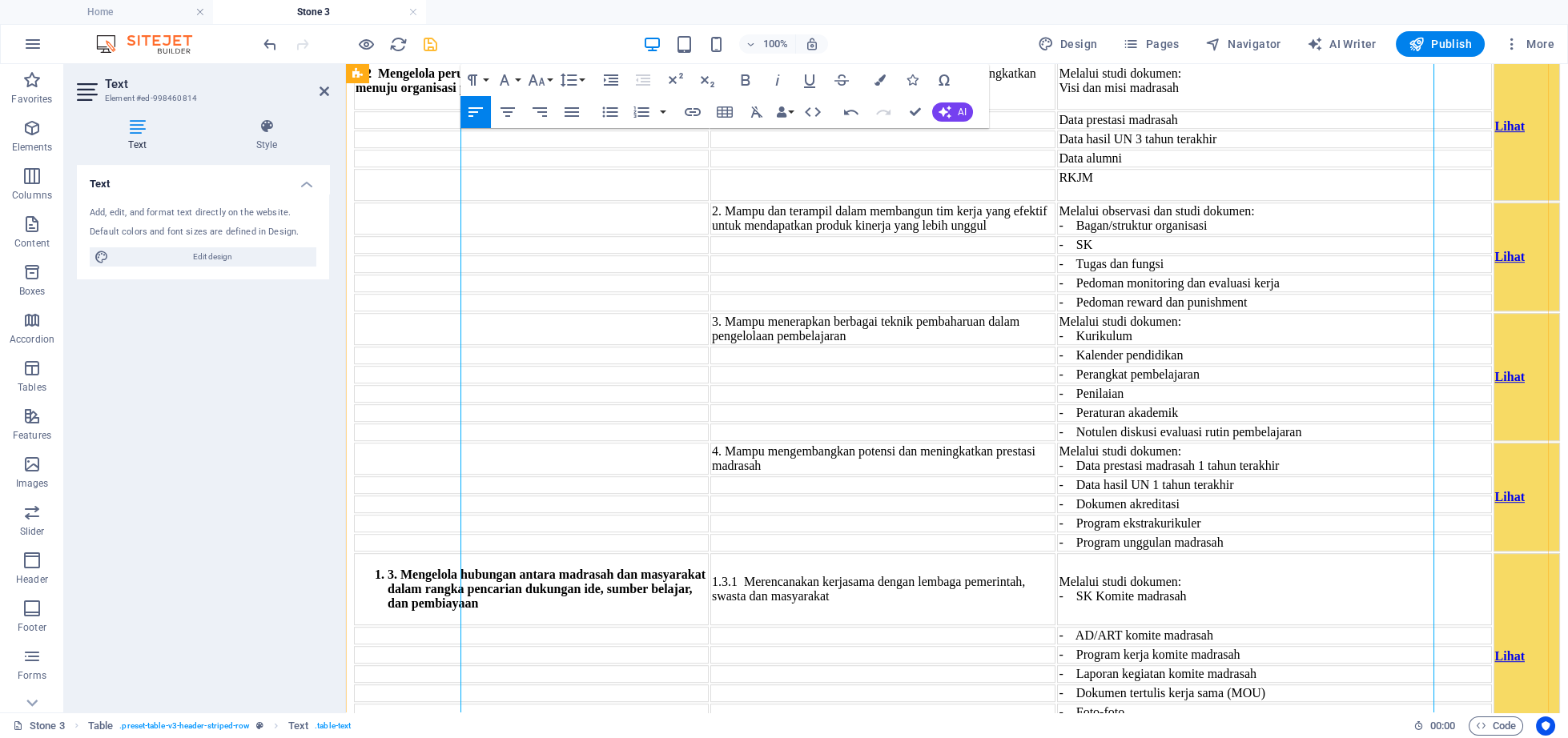
scroll to position [4339, 0]
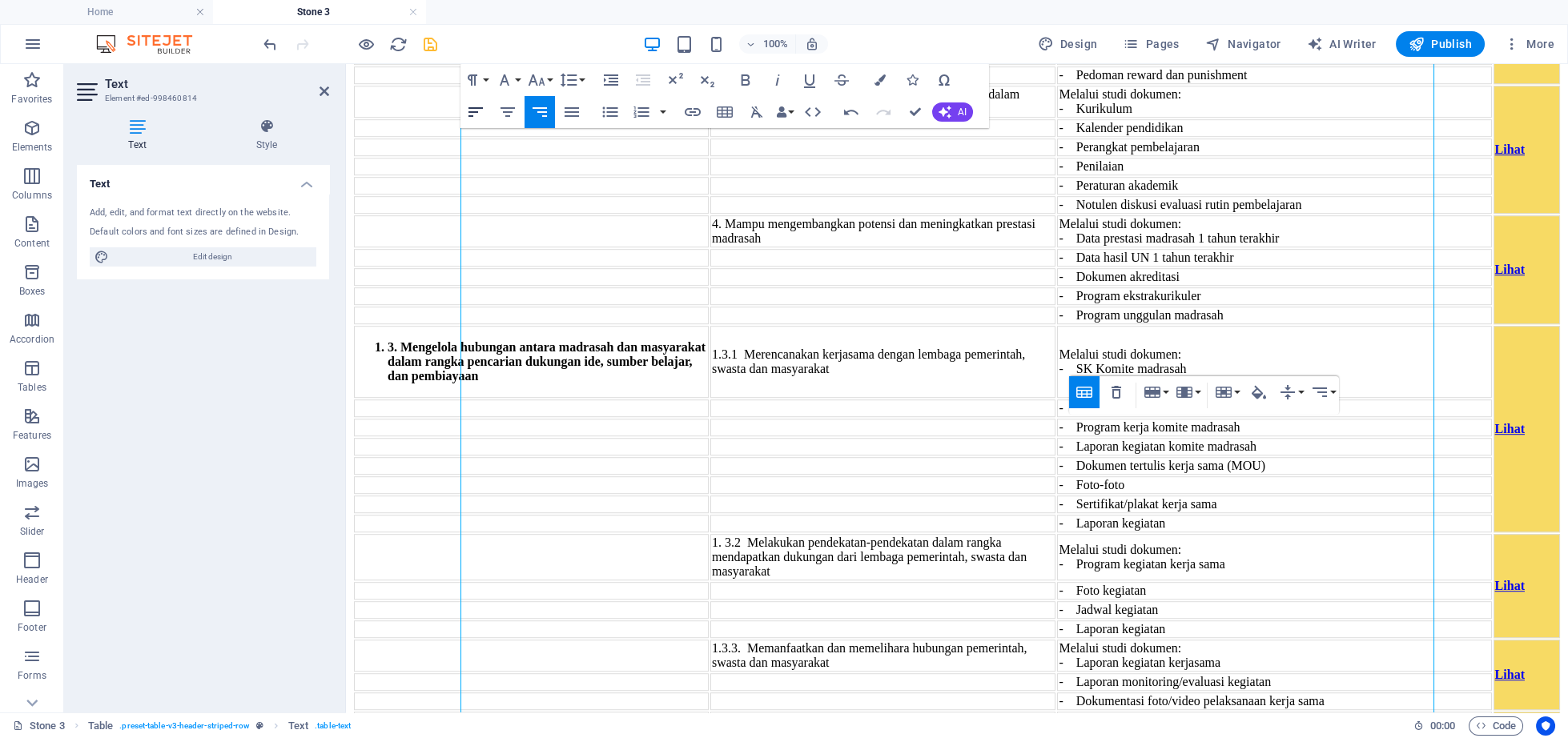
click at [481, 114] on icon "button" at bounding box center [476, 112] width 20 height 20
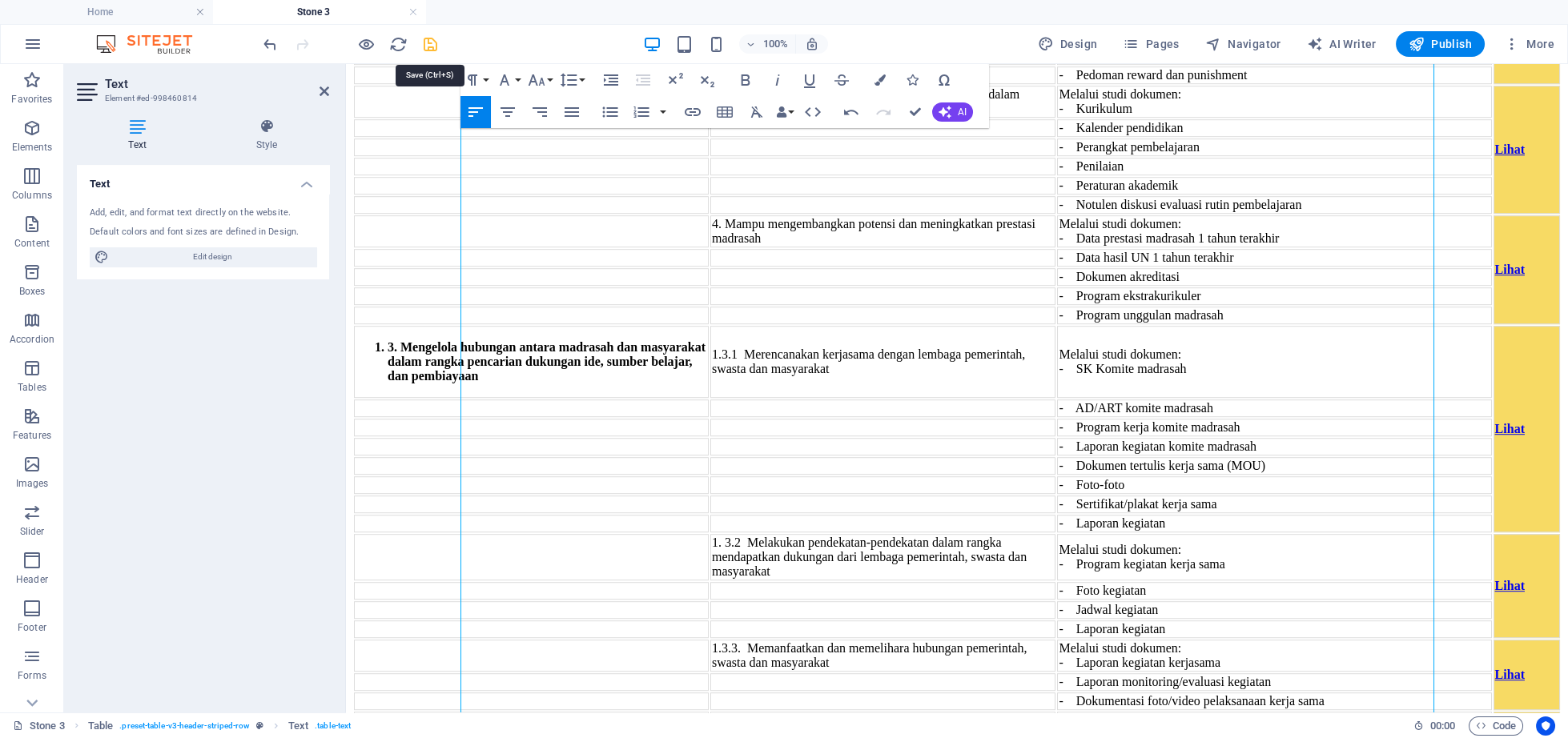
click at [437, 47] on icon "save" at bounding box center [431, 44] width 19 height 19
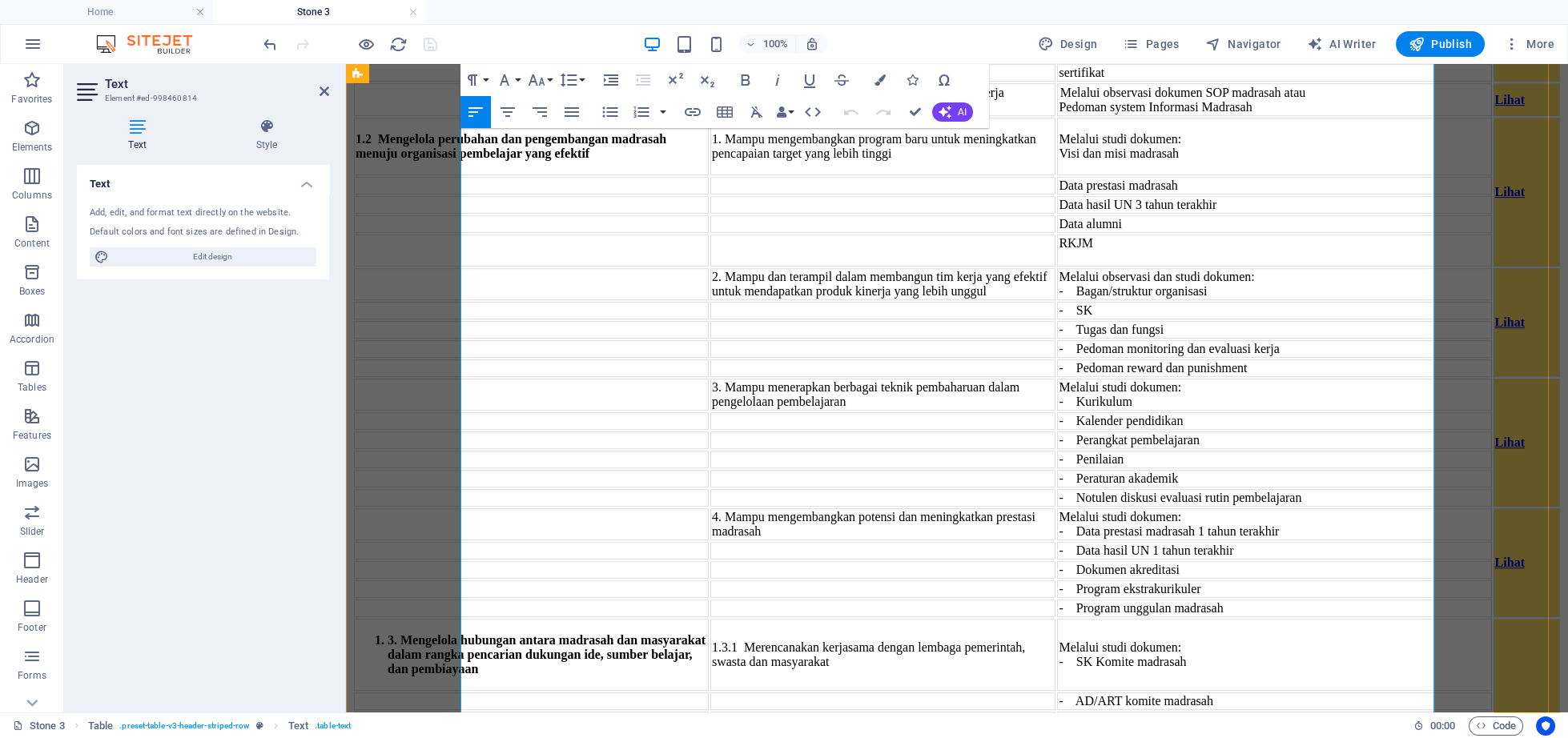
scroll to position [3799, 0]
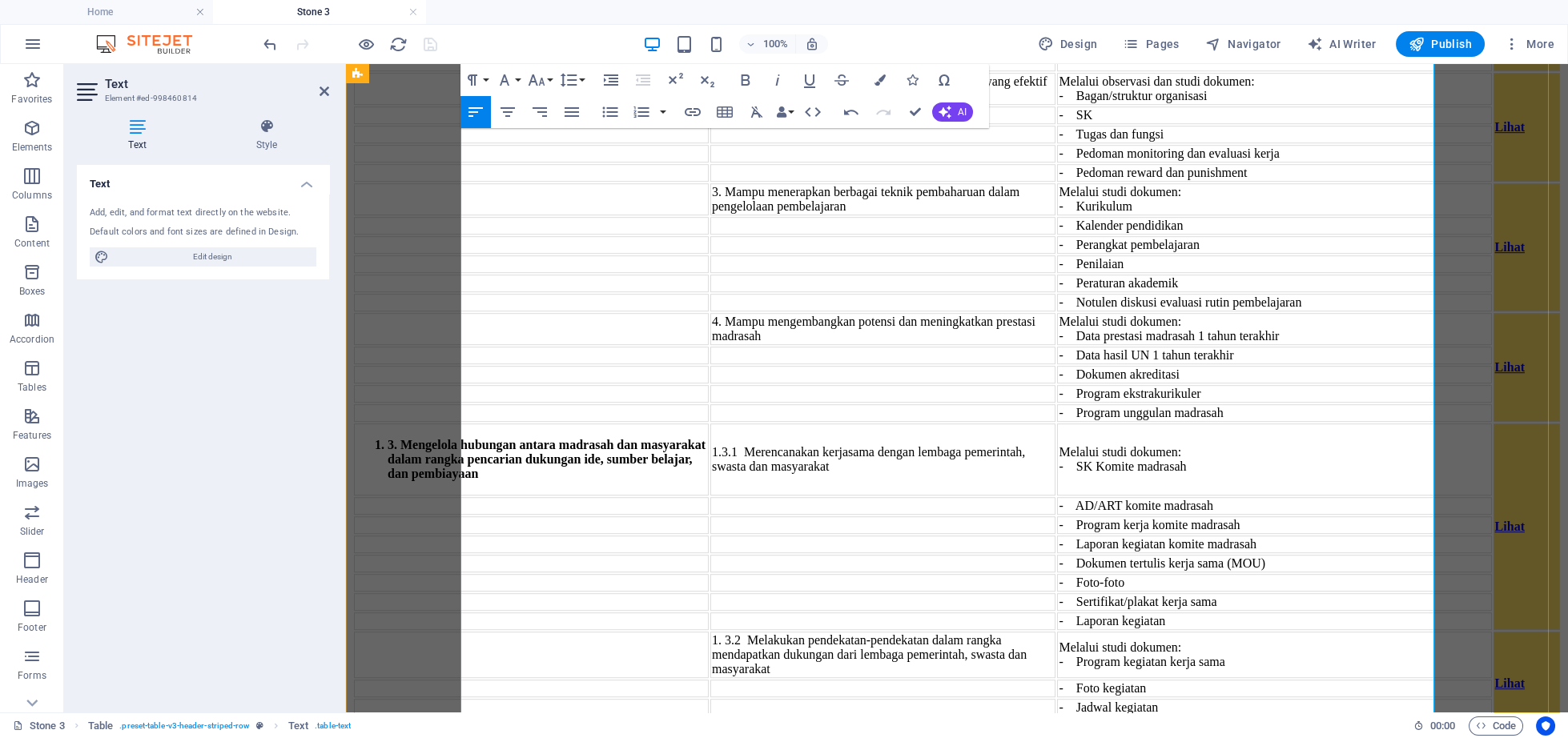
scroll to position [4304, 0]
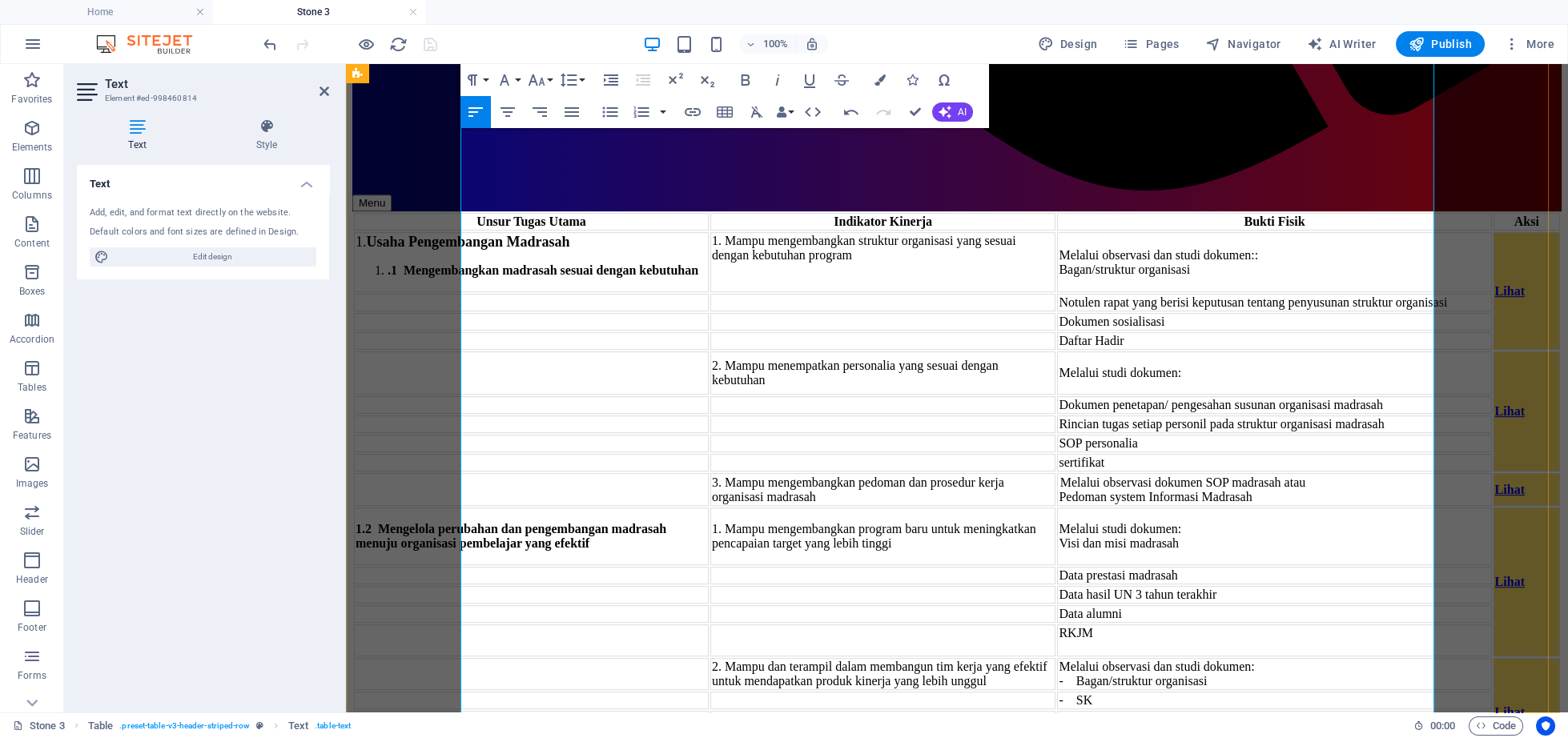
scroll to position [3644, 0]
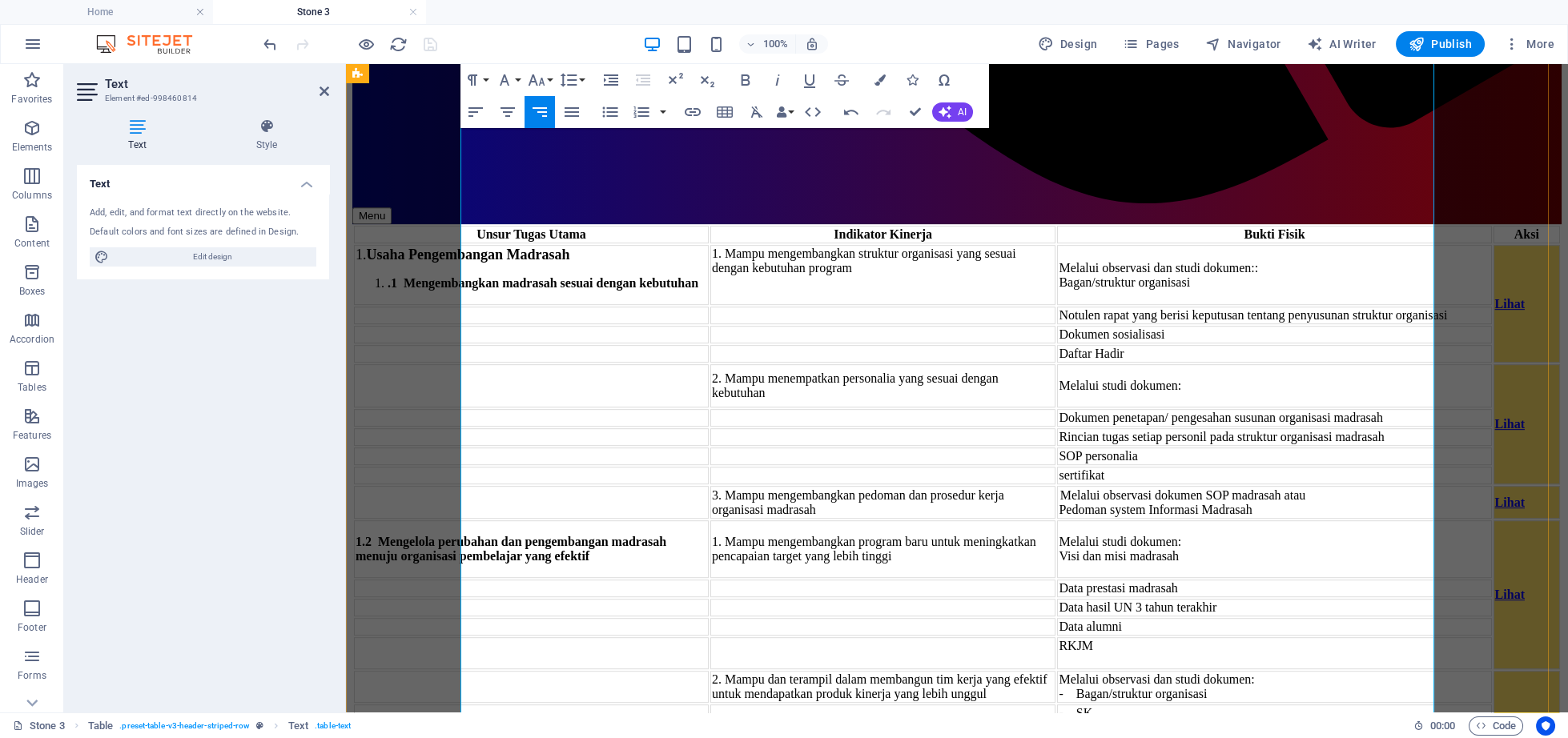
click at [690, 106] on icon "button" at bounding box center [692, 112] width 20 height 20
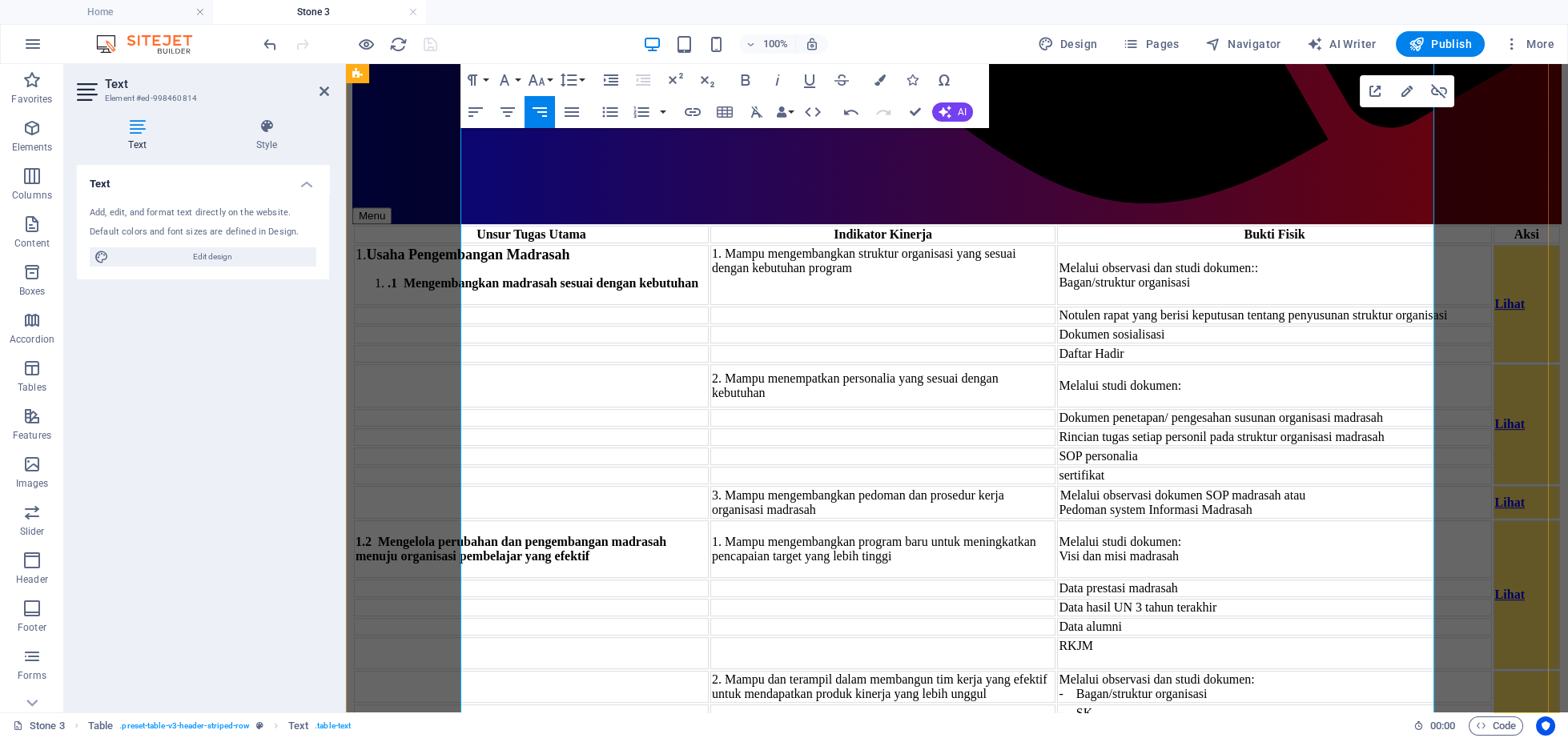
drag, startPoint x: 1391, startPoint y: 295, endPoint x: 1423, endPoint y: 297, distance: 32.1
type input "[URL][DOMAIN_NAME]"
type input "Lihat"
type input "1.4.4"
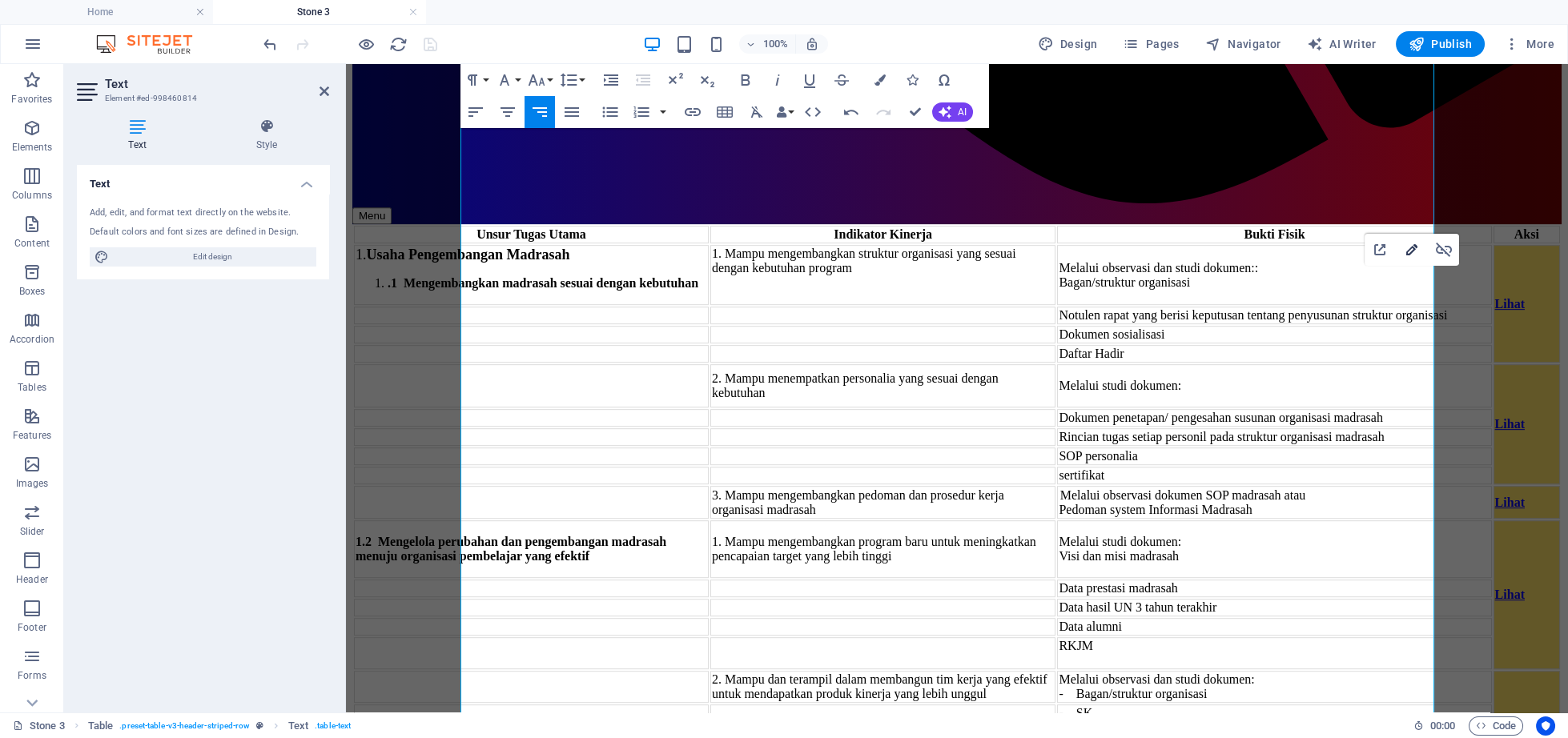
checkbox input "true"
click at [1407, 249] on icon "button" at bounding box center [1411, 250] width 20 height 20
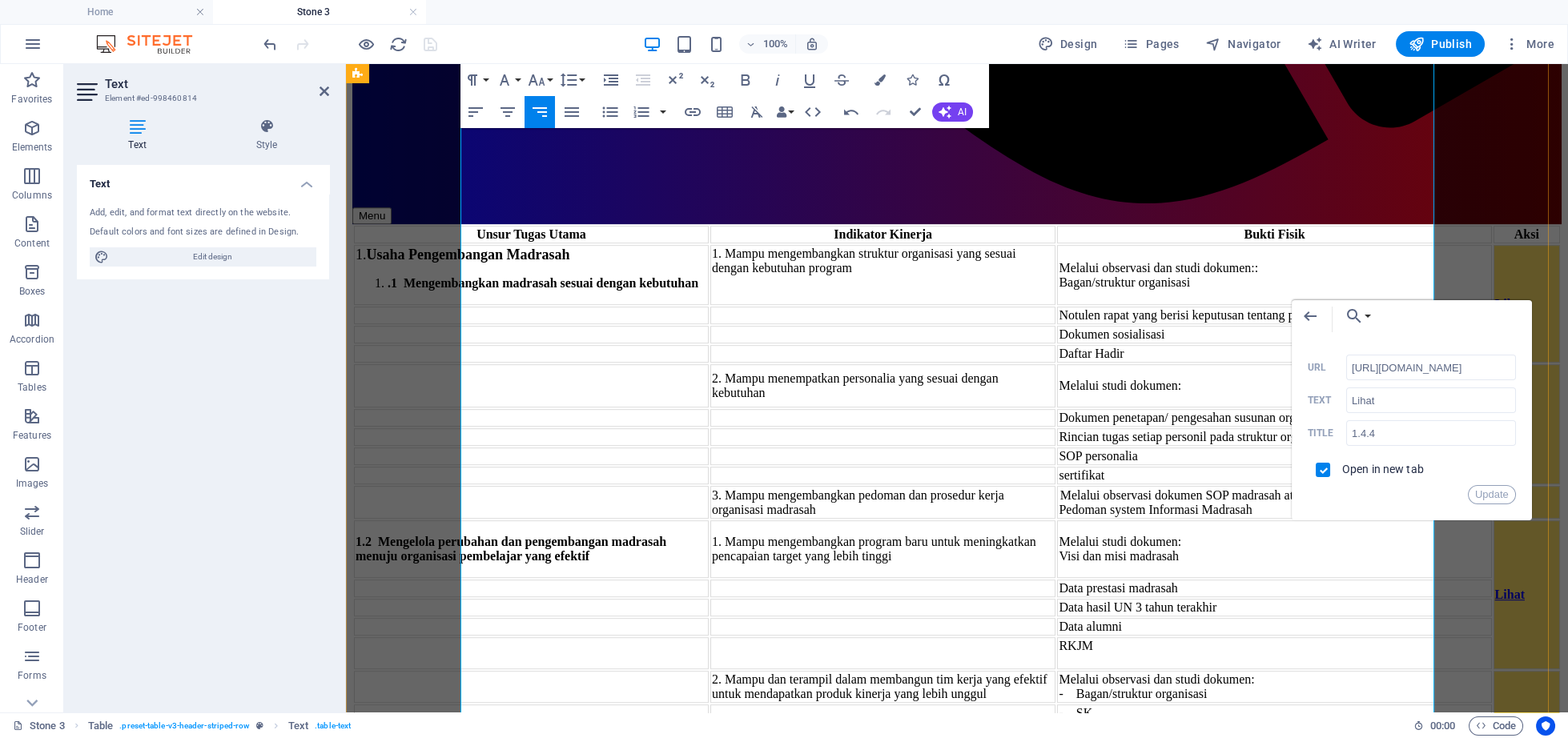
scroll to position [0, 14]
click at [1377, 366] on input "[URL][DOMAIN_NAME]" at bounding box center [1431, 367] width 170 height 26
click at [1292, 520] on div "Back Choose Link Home About the Author About the Author 4 About the Author 3 Ab…" at bounding box center [1412, 410] width 240 height 220
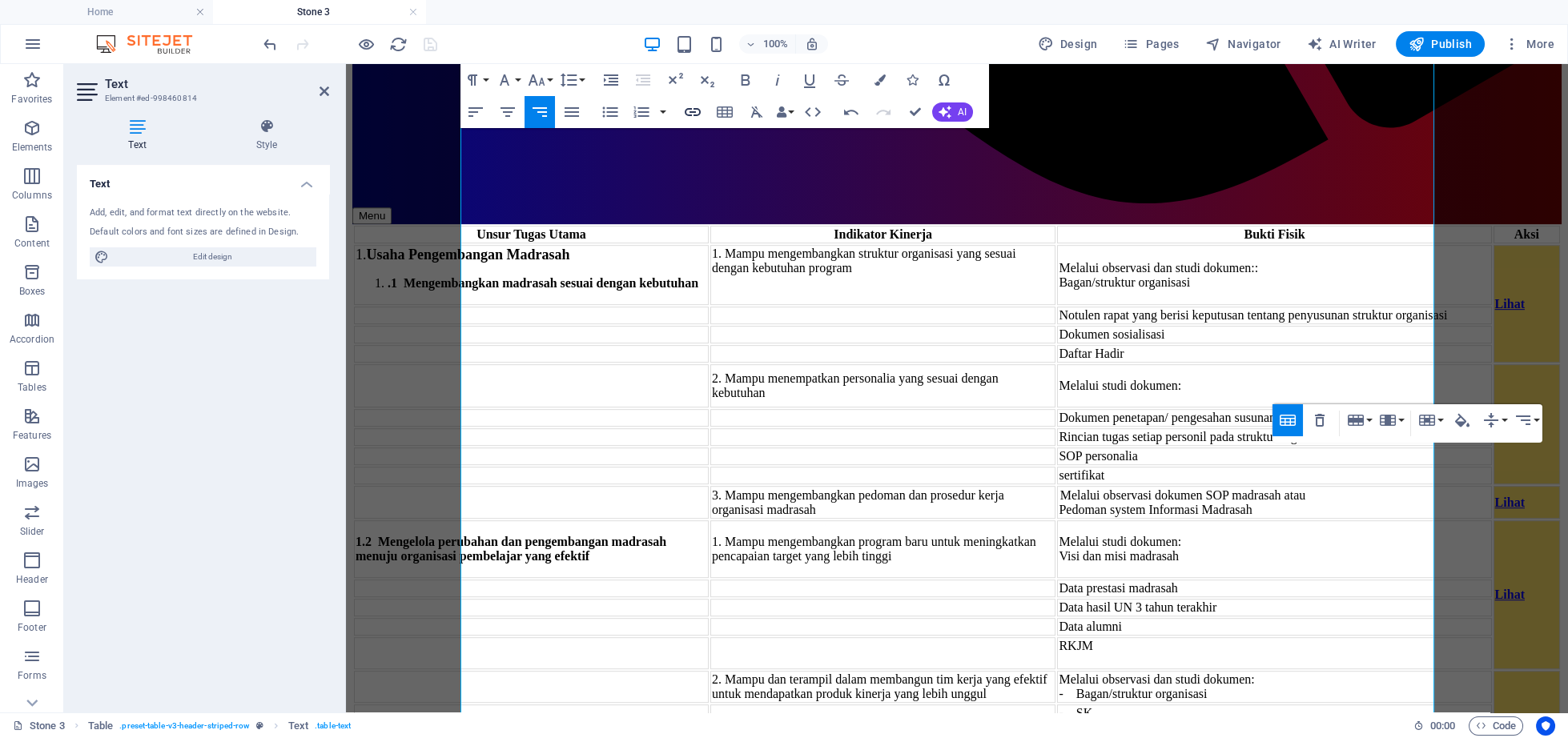
checkbox input "false"
click at [690, 119] on icon "button" at bounding box center [692, 112] width 20 height 20
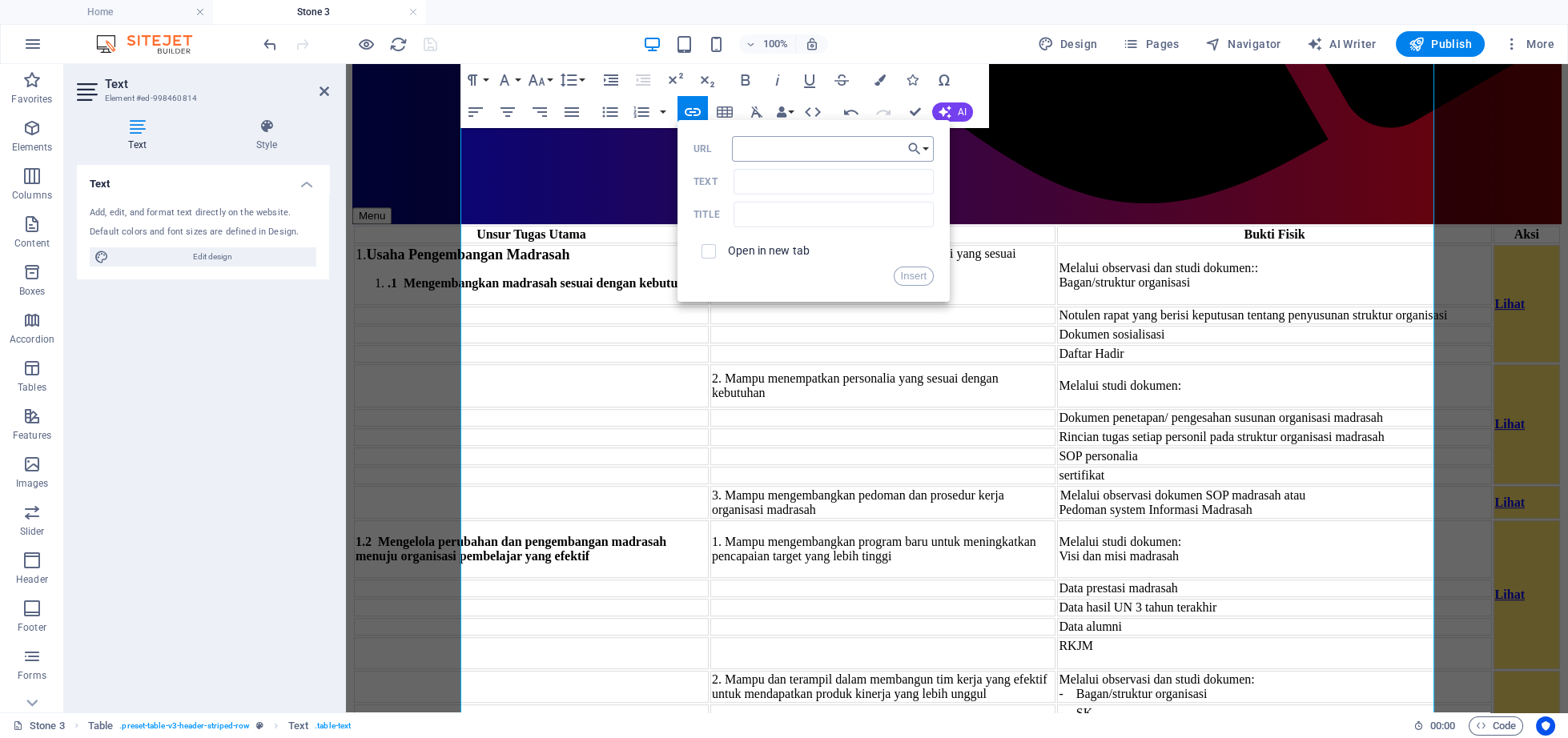
click at [746, 155] on input "URL" at bounding box center [832, 149] width 202 height 26
type input "[URL][DOMAIN_NAME]"
click at [765, 191] on input "Text" at bounding box center [833, 182] width 200 height 26
type input "Lihat"
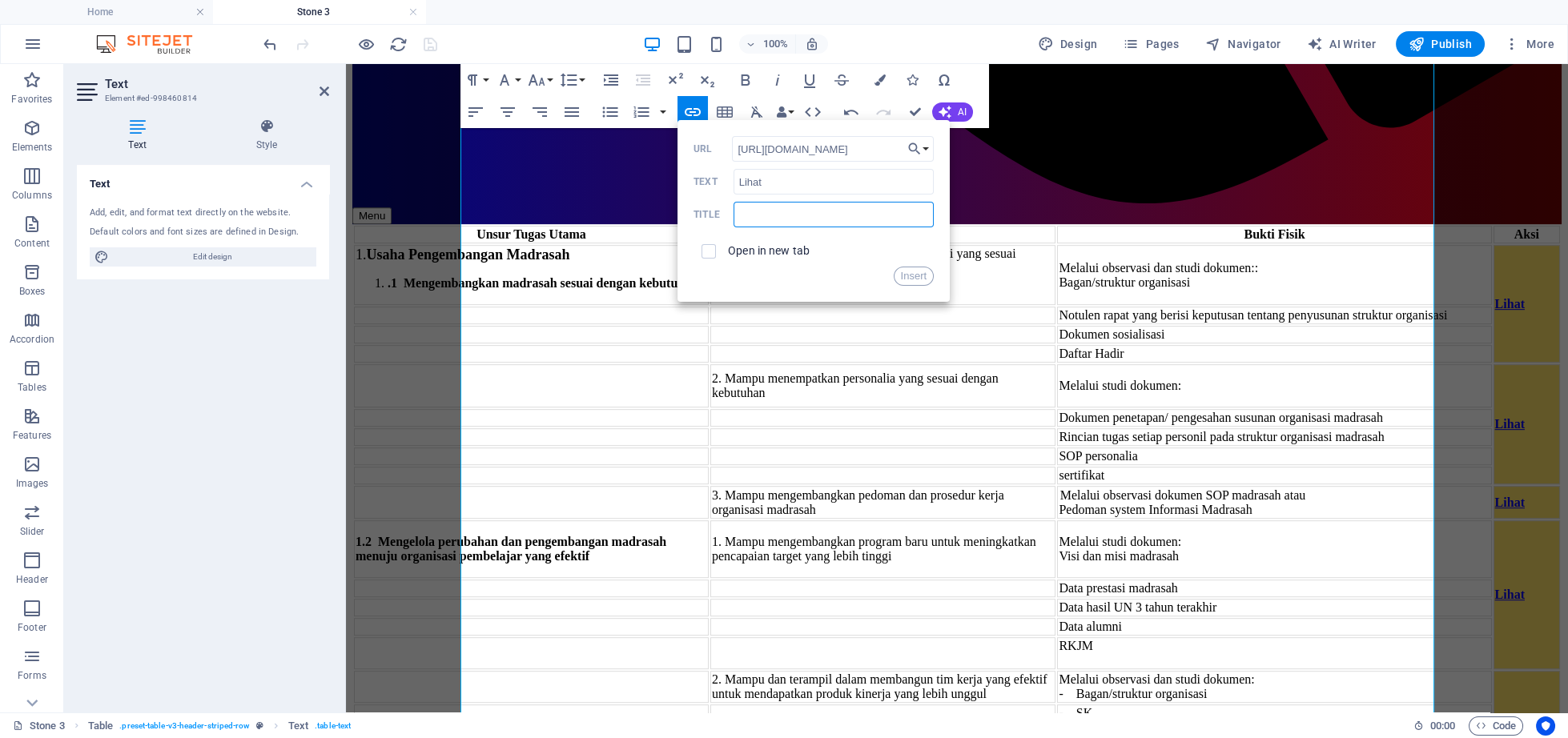
click at [787, 212] on input "text" at bounding box center [833, 215] width 200 height 26
type input "1.5.1"
click at [704, 244] on input "checkbox" at bounding box center [706, 249] width 14 height 14
checkbox input "true"
click at [911, 274] on button "Insert" at bounding box center [914, 276] width 41 height 20
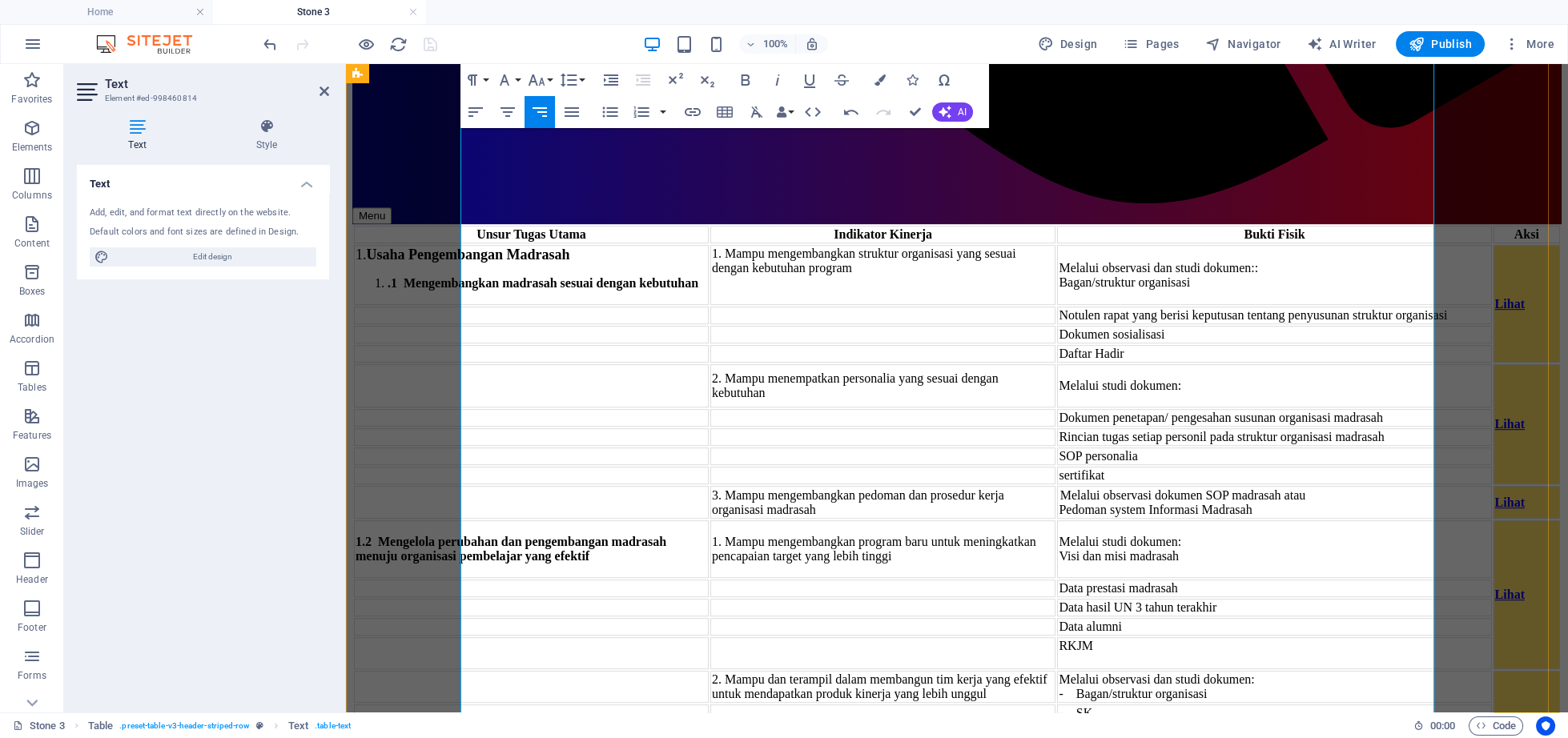
scroll to position [3892, 0]
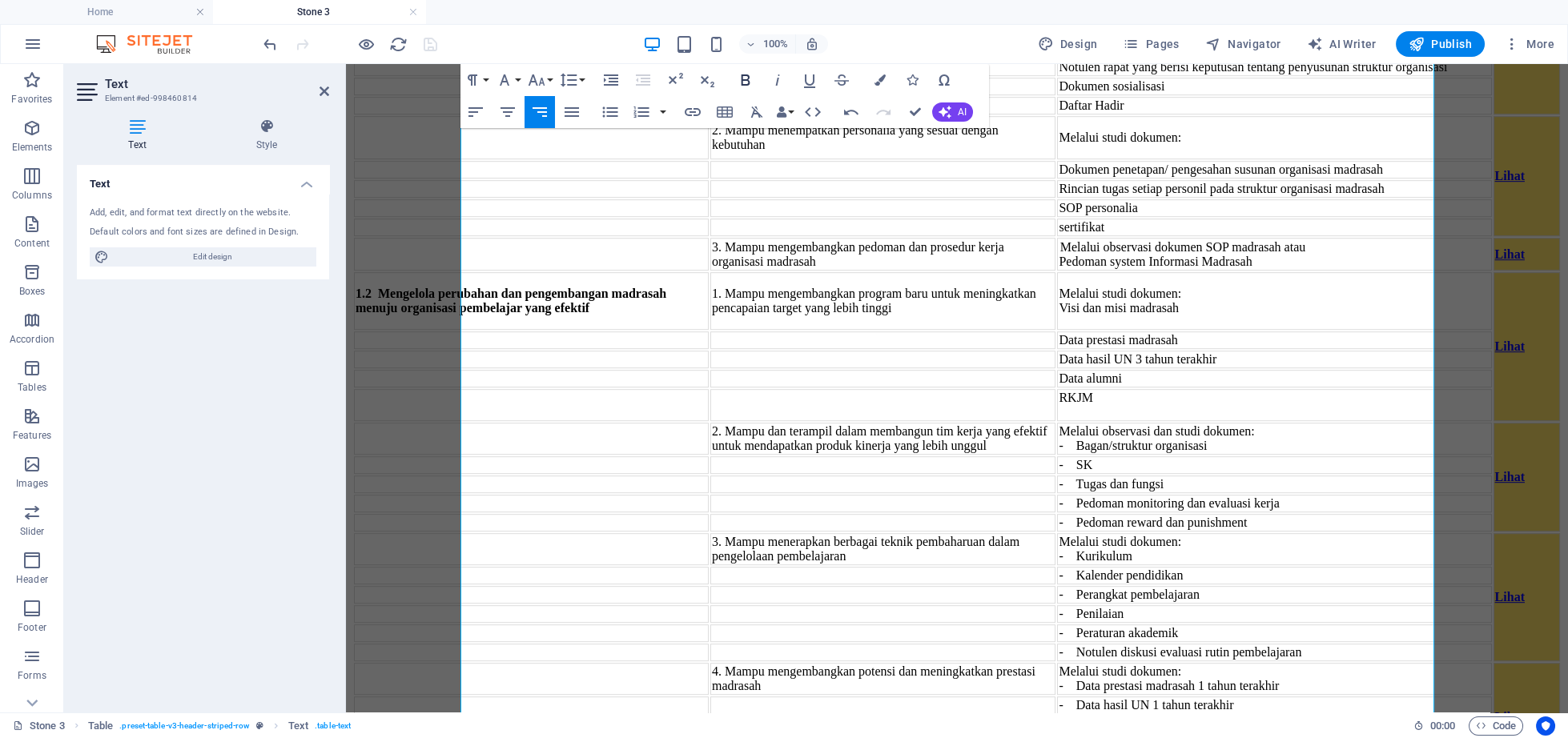
click at [749, 82] on icon "button" at bounding box center [746, 79] width 9 height 11
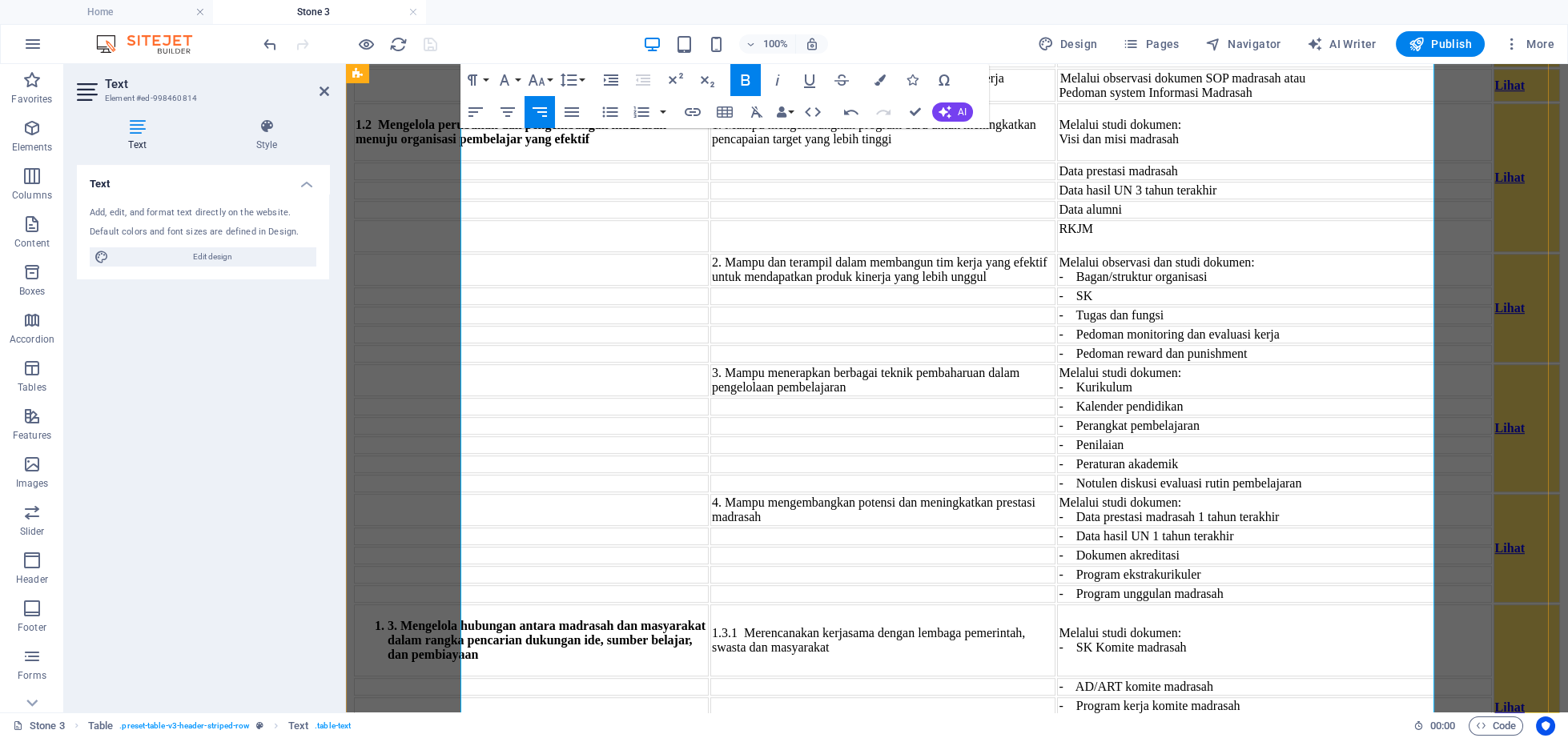
scroll to position [4056, 0]
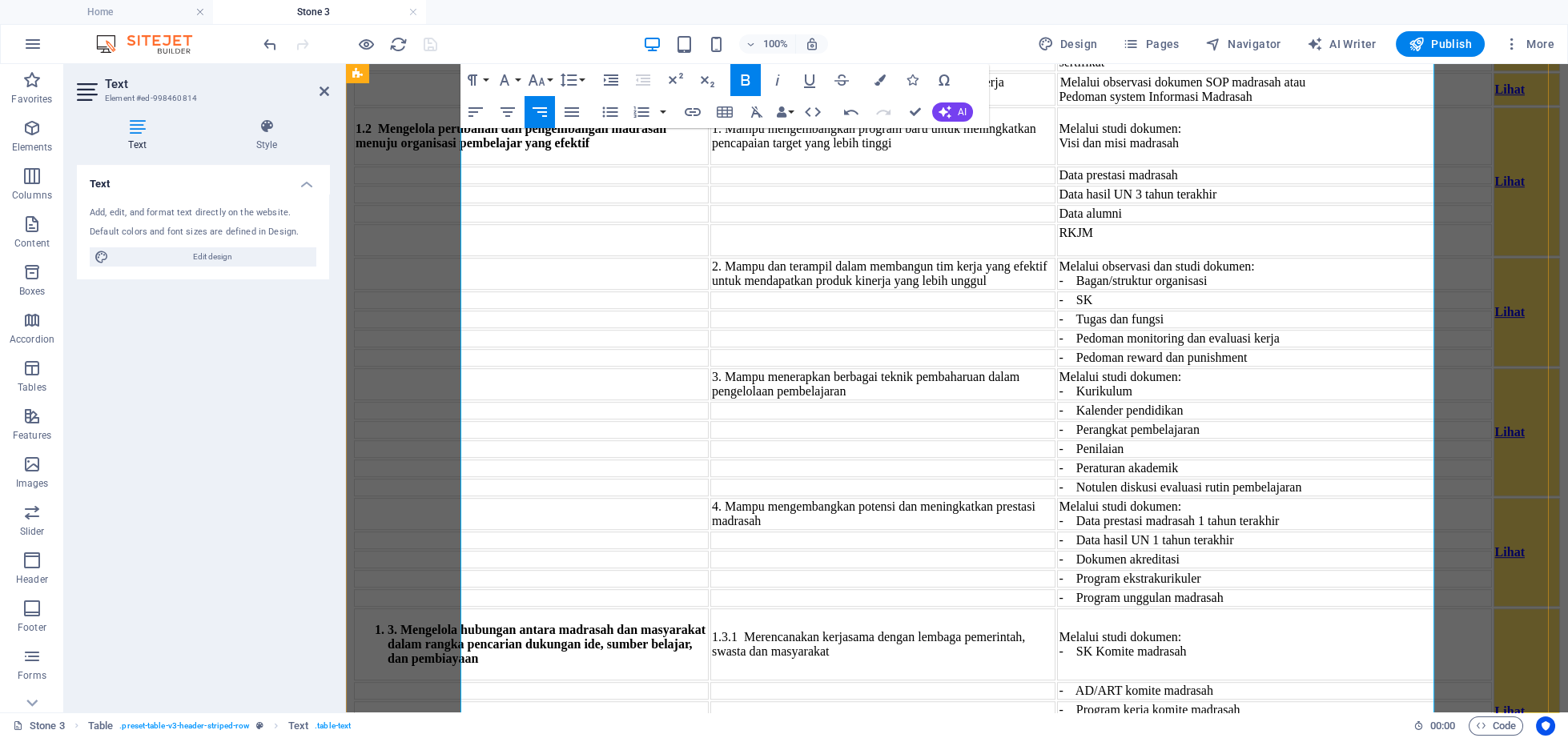
checkbox input "false"
click at [684, 112] on icon "button" at bounding box center [692, 112] width 20 height 20
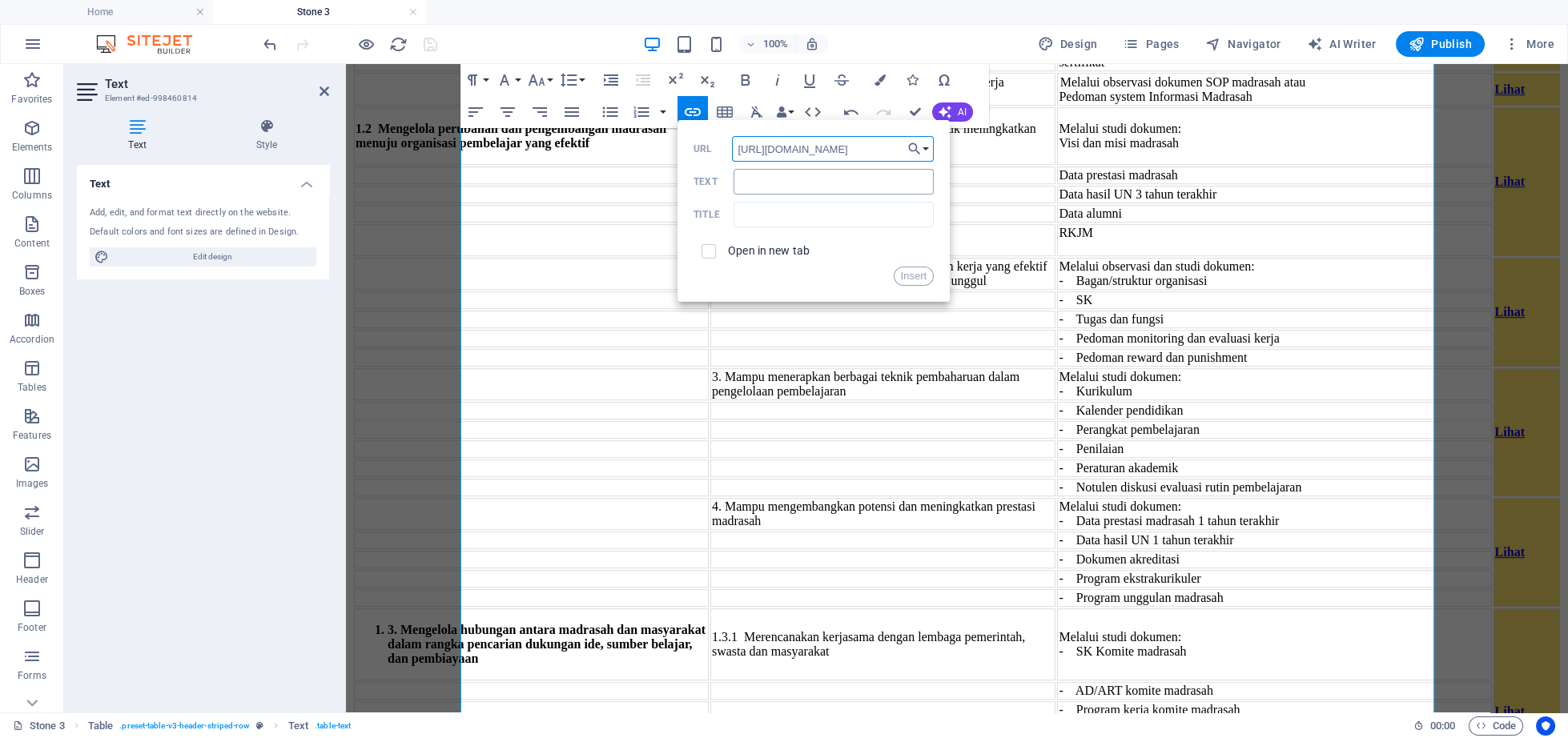
scroll to position [0, 11]
type input "[URL][DOMAIN_NAME]"
click at [771, 182] on input "Text" at bounding box center [833, 182] width 200 height 26
type input "1.5.2"
click at [704, 254] on input "checkbox" at bounding box center [706, 249] width 14 height 14
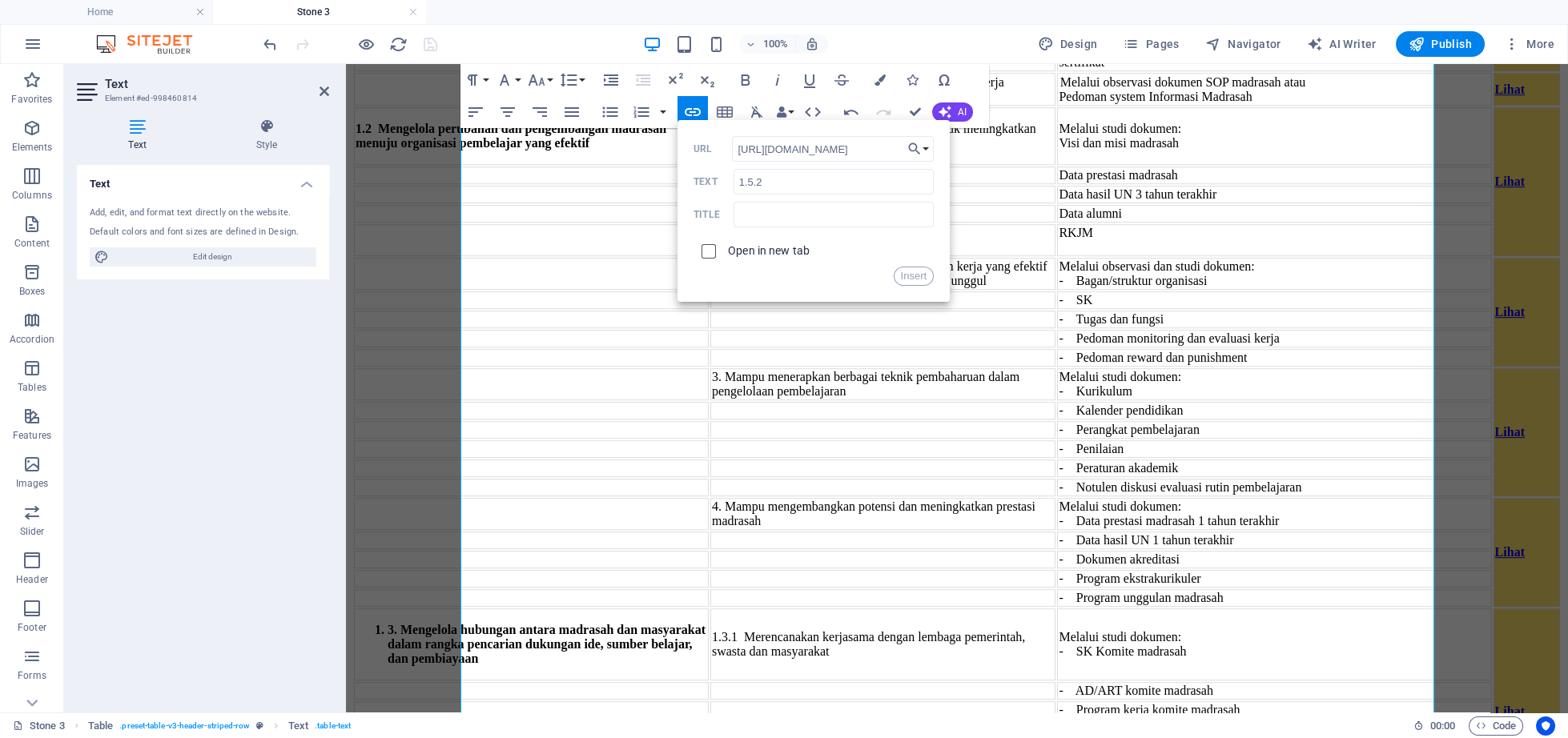
checkbox input "true"
drag, startPoint x: 796, startPoint y: 177, endPoint x: 720, endPoint y: 187, distance: 76.7
click at [733, 187] on input "1.5.2" at bounding box center [833, 182] width 200 height 26
click at [744, 216] on input "text" at bounding box center [833, 215] width 200 height 26
type input "1.5.2"
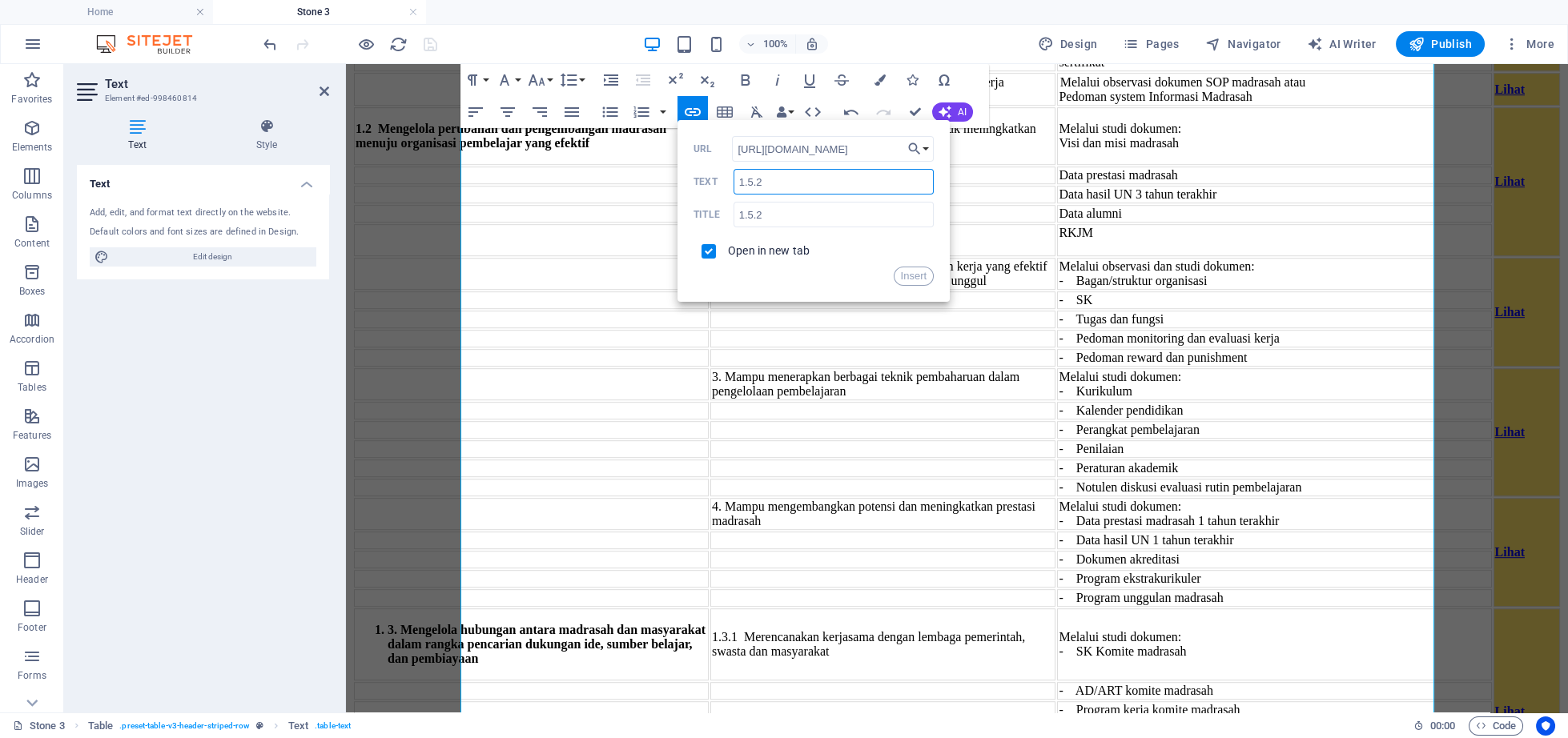
drag, startPoint x: 784, startPoint y: 187, endPoint x: 697, endPoint y: 180, distance: 87.3
click at [733, 180] on input "1.5.2" at bounding box center [833, 182] width 200 height 26
type input "Lihat"
drag, startPoint x: 902, startPoint y: 279, endPoint x: 558, endPoint y: 215, distance: 349.9
click at [902, 279] on button "Insert" at bounding box center [914, 276] width 41 height 20
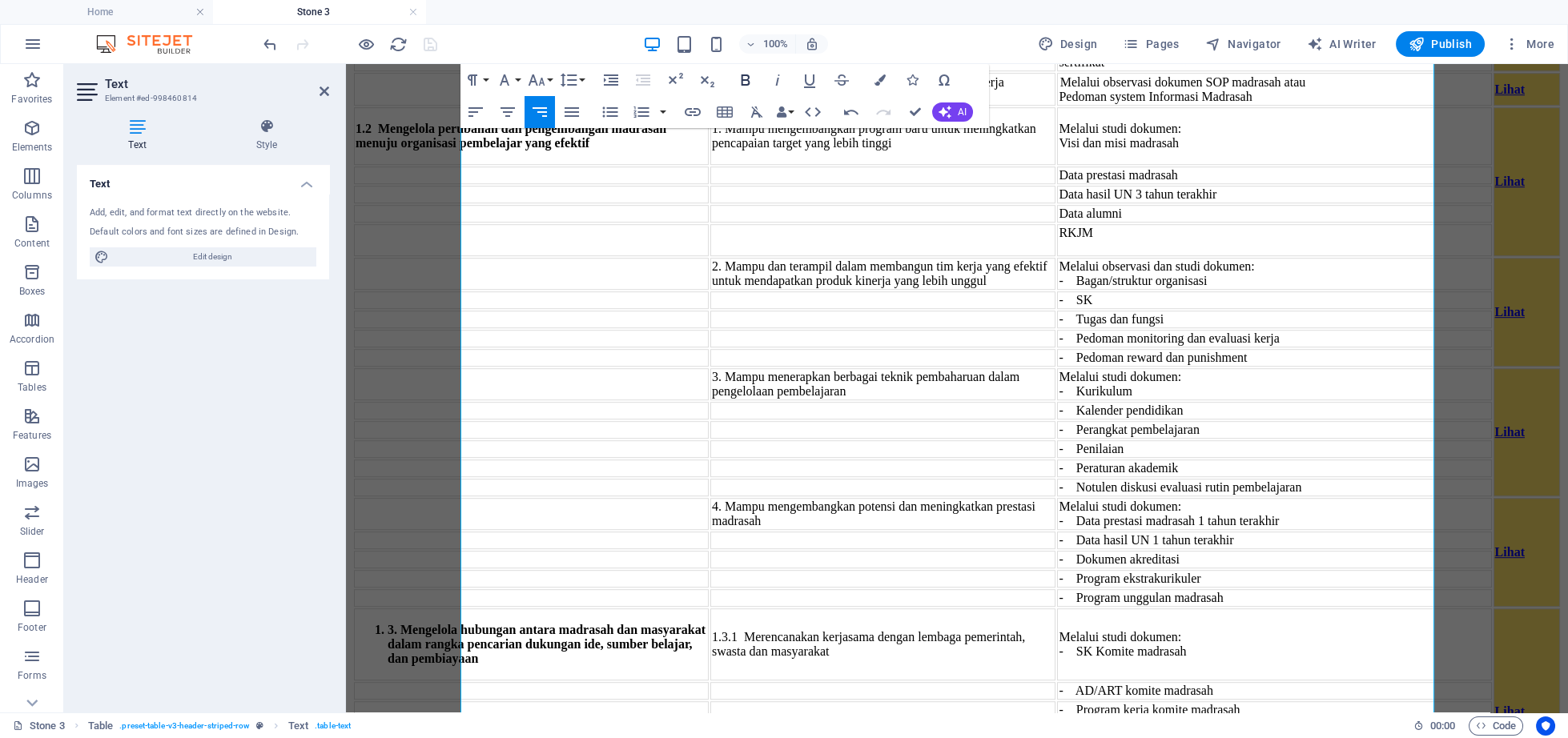
click at [743, 77] on icon "button" at bounding box center [745, 80] width 20 height 20
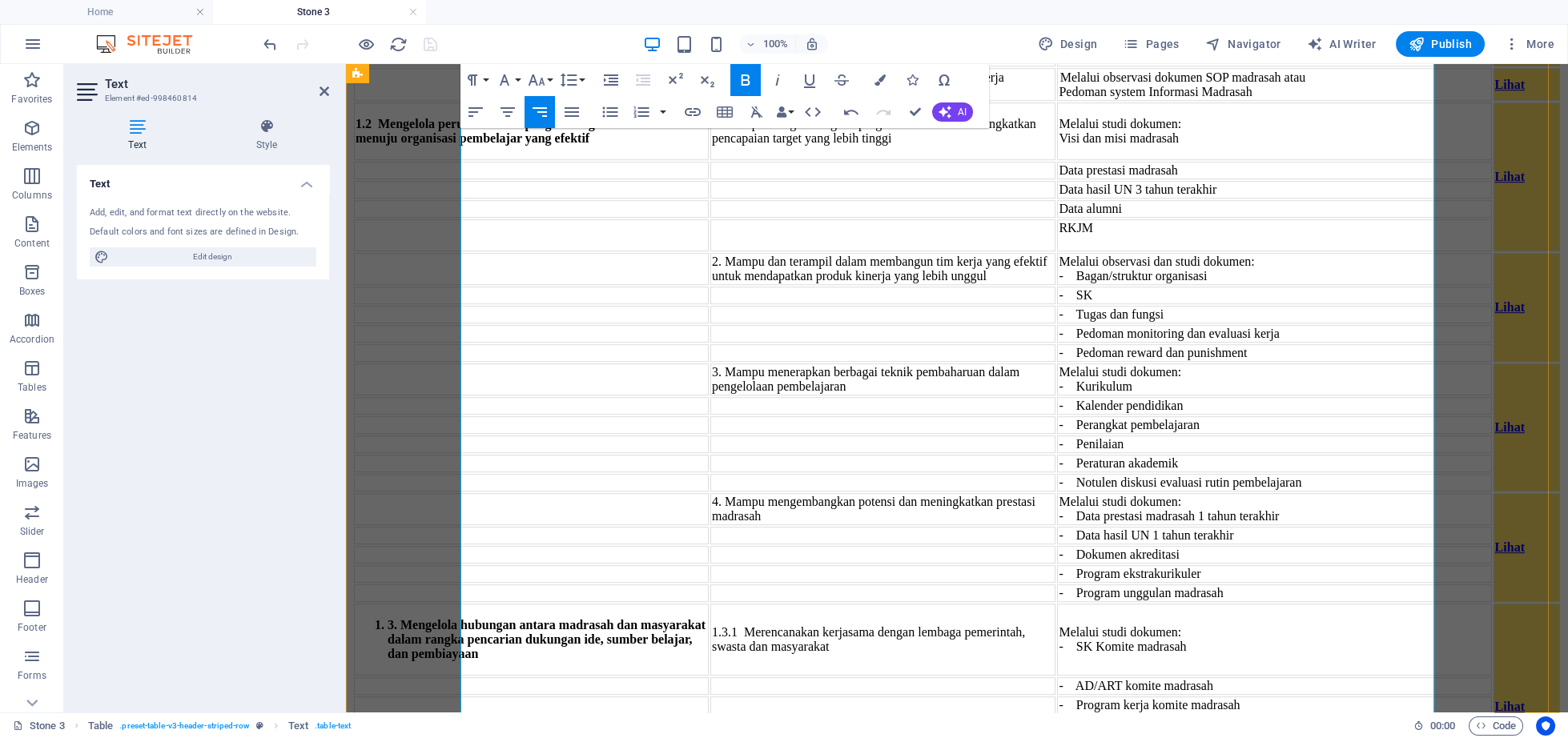
scroll to position [4304, 0]
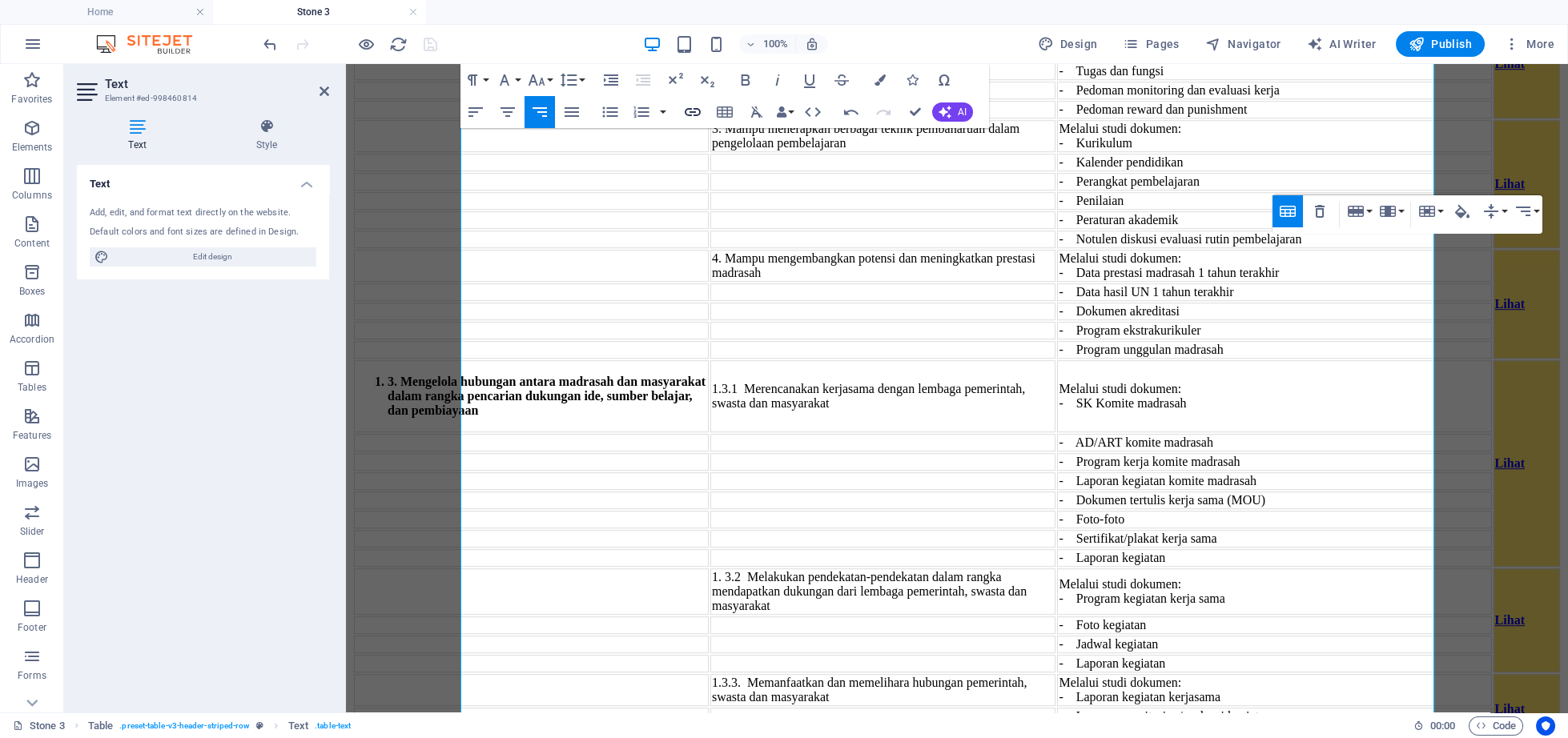
checkbox input "false"
click at [689, 118] on icon "button" at bounding box center [692, 112] width 20 height 20
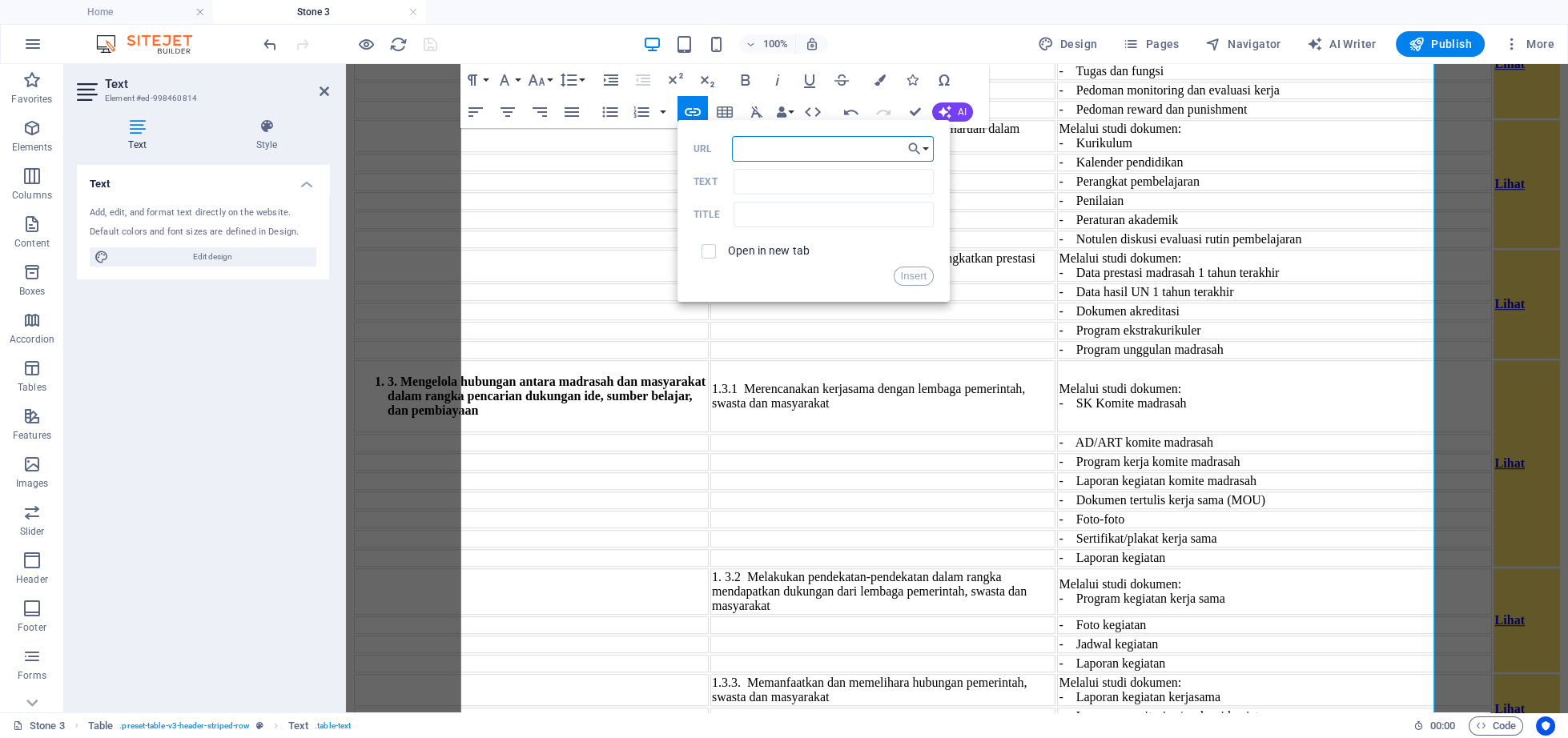
paste input "[URL][DOMAIN_NAME]"
type input "[URL][DOMAIN_NAME]"
click at [753, 173] on input "Text" at bounding box center [833, 182] width 200 height 26
type input "Lihat"
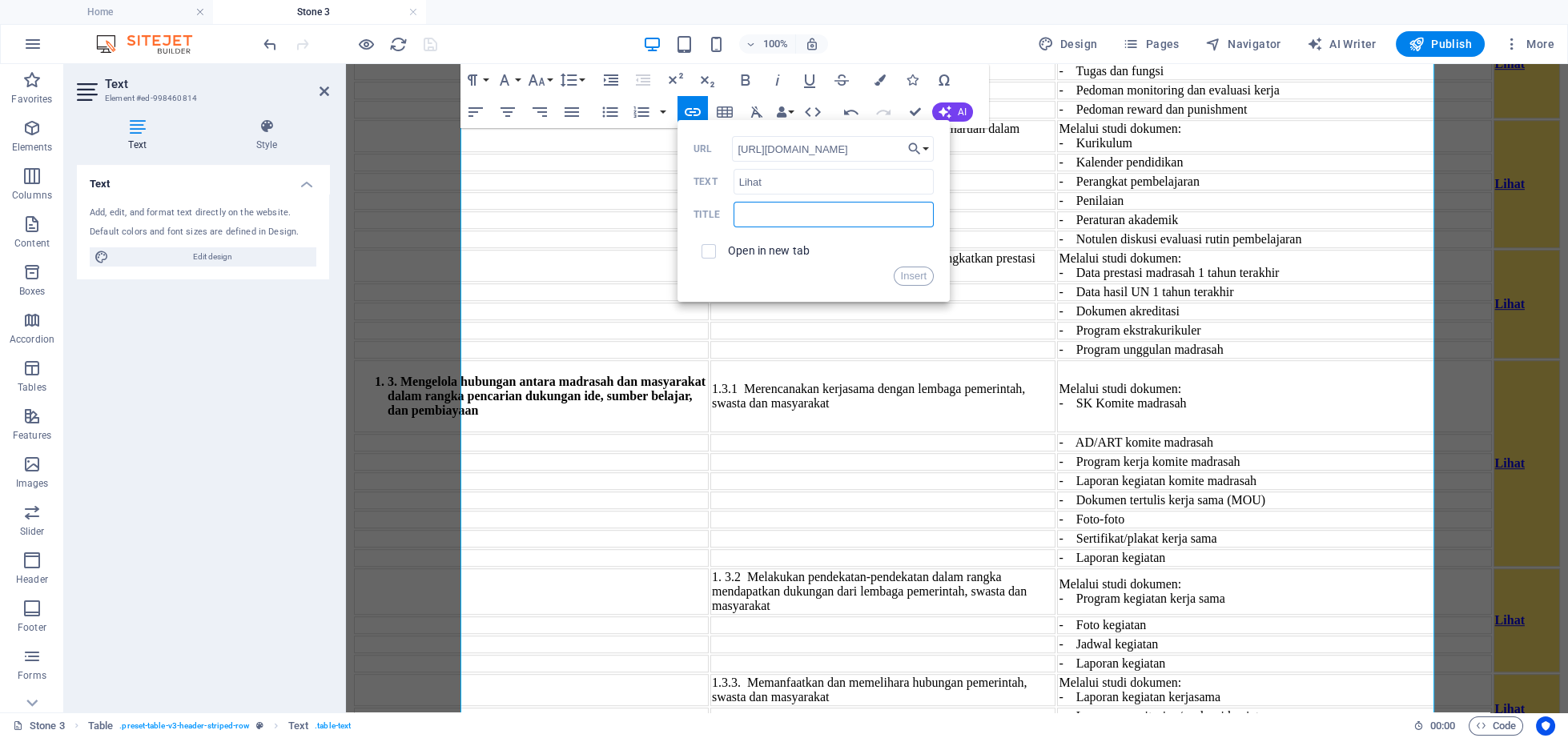
click at [805, 222] on input "text" at bounding box center [833, 215] width 200 height 26
type input "1.5.3"
click at [708, 248] on input "checkbox" at bounding box center [706, 249] width 14 height 14
checkbox input "true"
click at [914, 268] on button "Insert" at bounding box center [914, 276] width 41 height 20
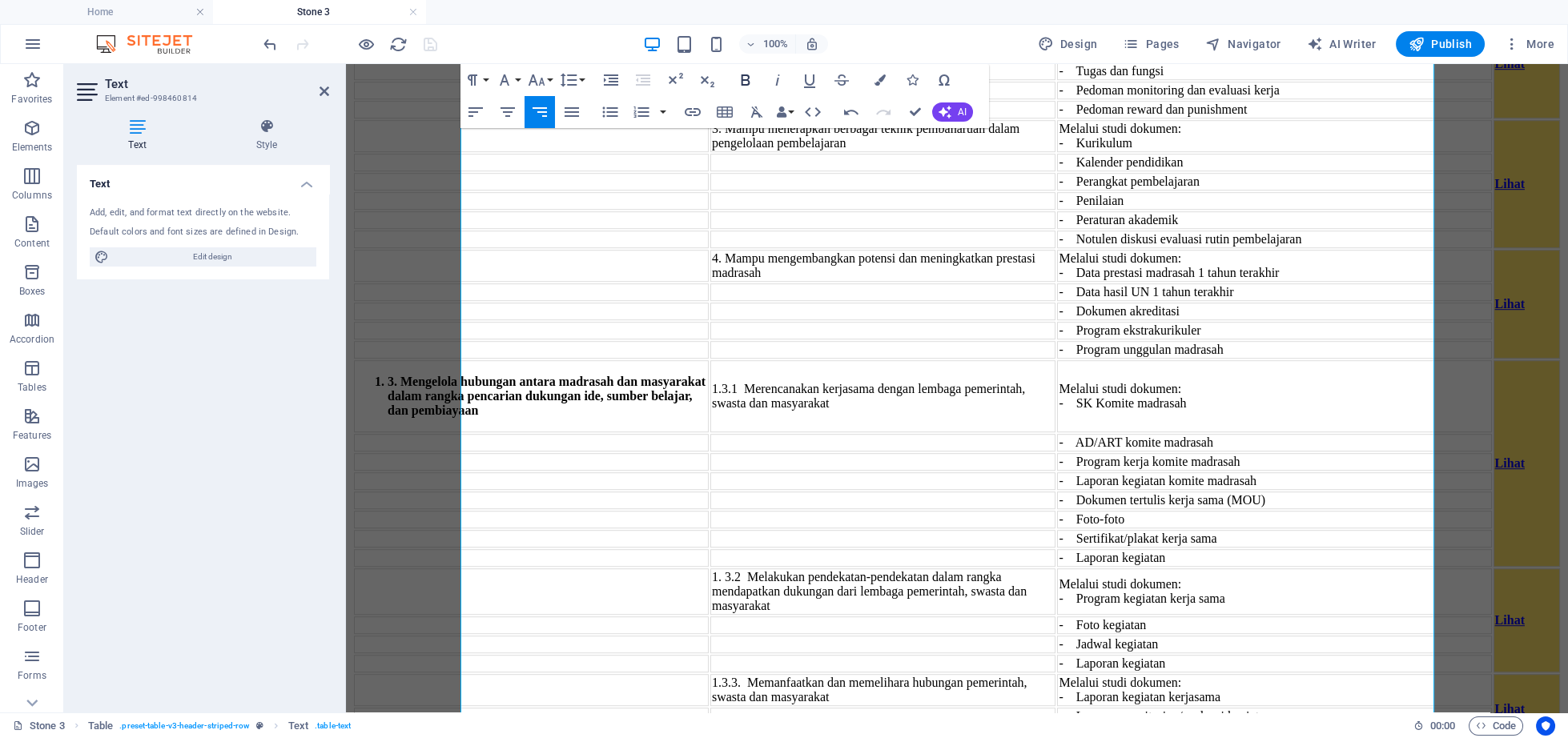
click at [742, 79] on icon "button" at bounding box center [746, 79] width 9 height 11
checkbox input "false"
click at [694, 114] on icon "button" at bounding box center [692, 112] width 16 height 8
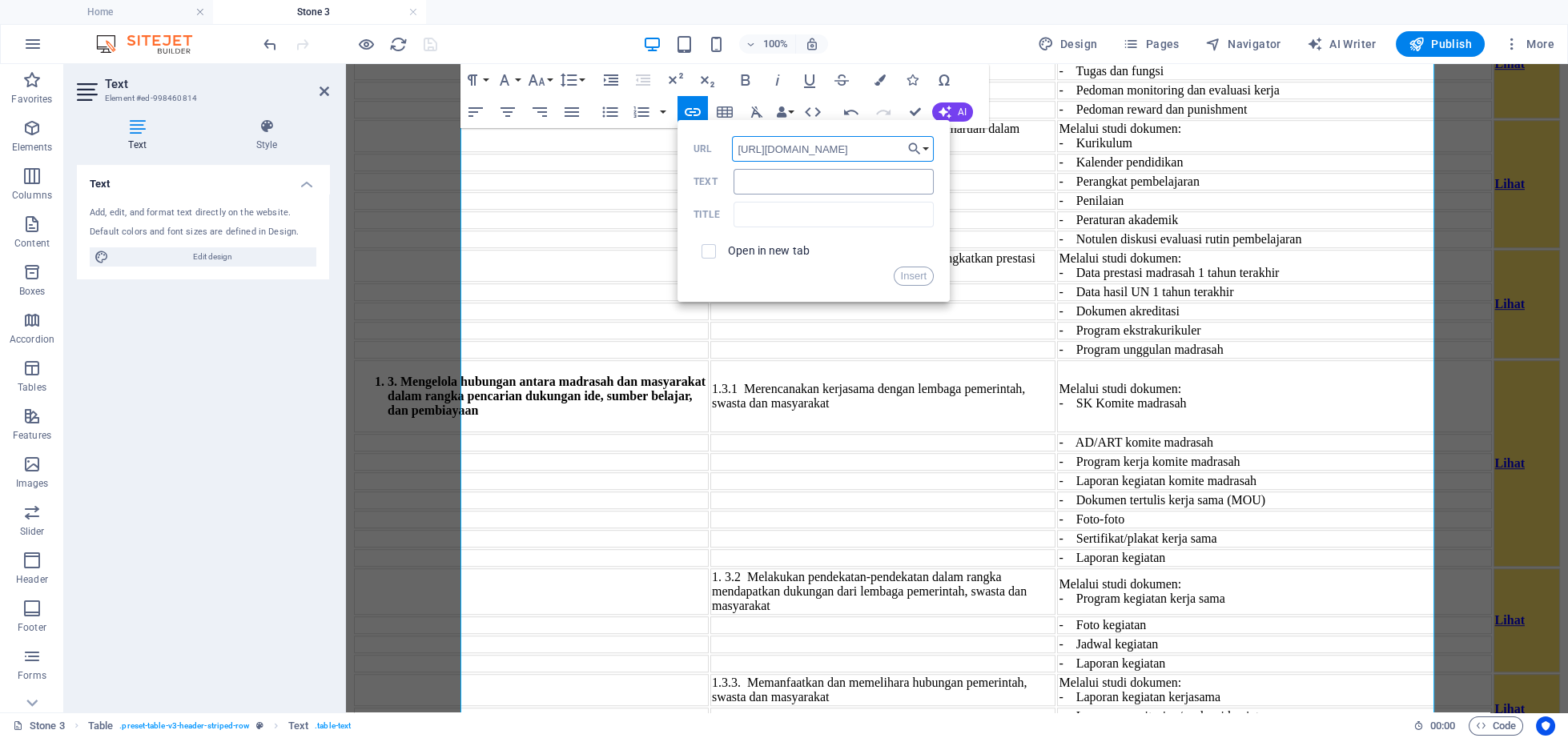
type input "[URL][DOMAIN_NAME]"
click at [756, 183] on input "Text" at bounding box center [833, 182] width 200 height 26
type input "Lihat"
click at [796, 222] on input "text" at bounding box center [833, 215] width 200 height 26
type input "1.5.4"
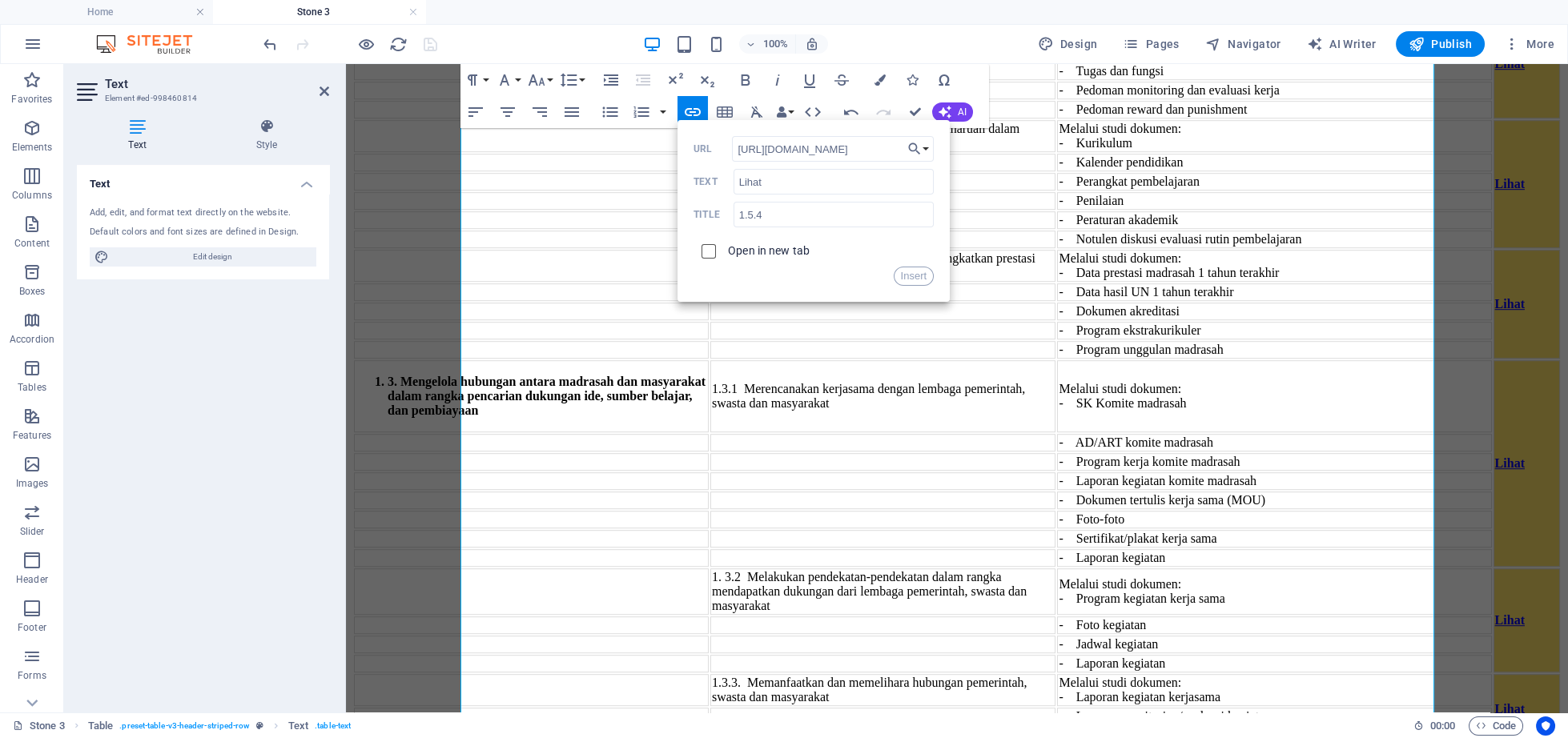
click at [709, 249] on input "checkbox" at bounding box center [706, 249] width 14 height 14
checkbox input "true"
click at [911, 279] on button "Insert" at bounding box center [914, 276] width 41 height 20
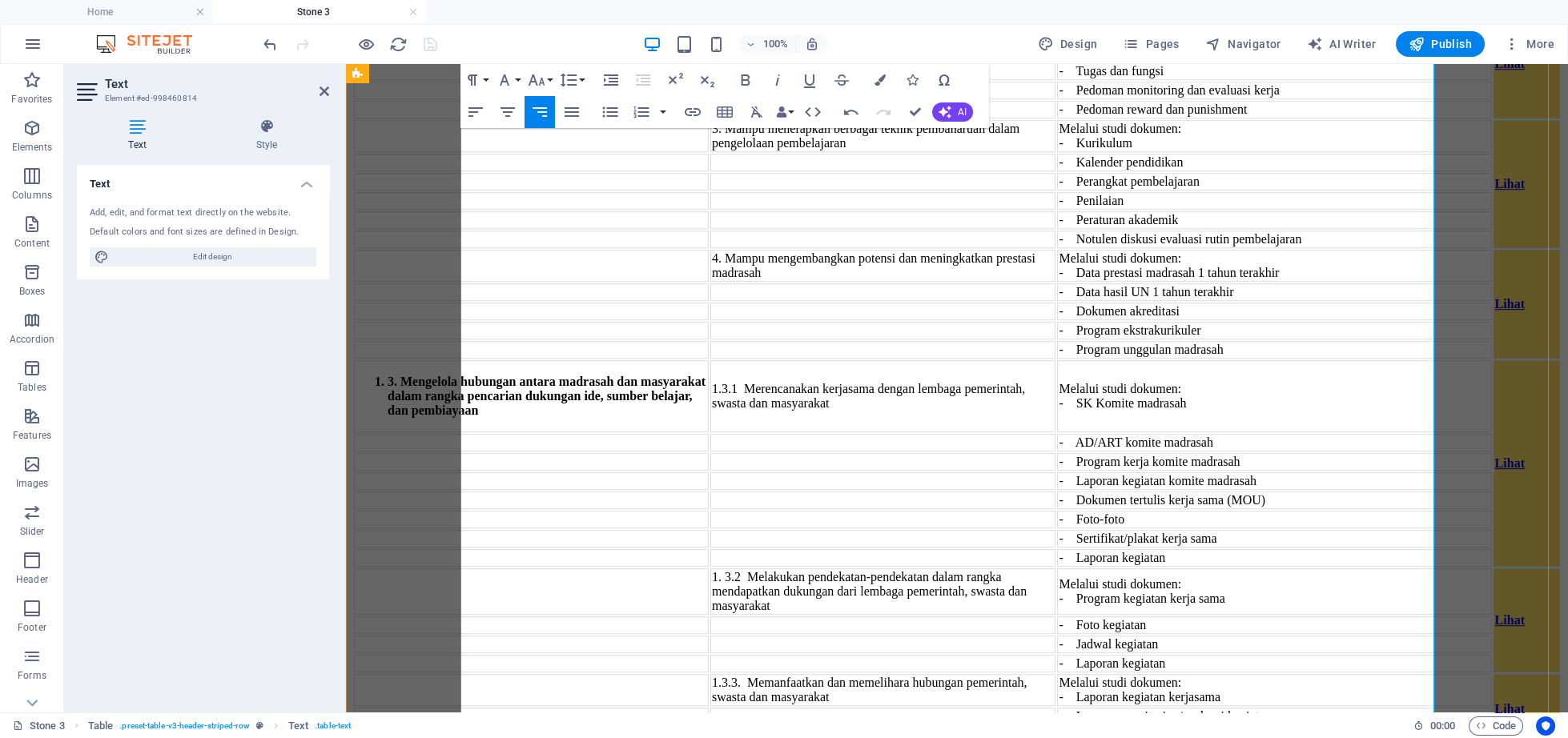
scroll to position [4446, 0]
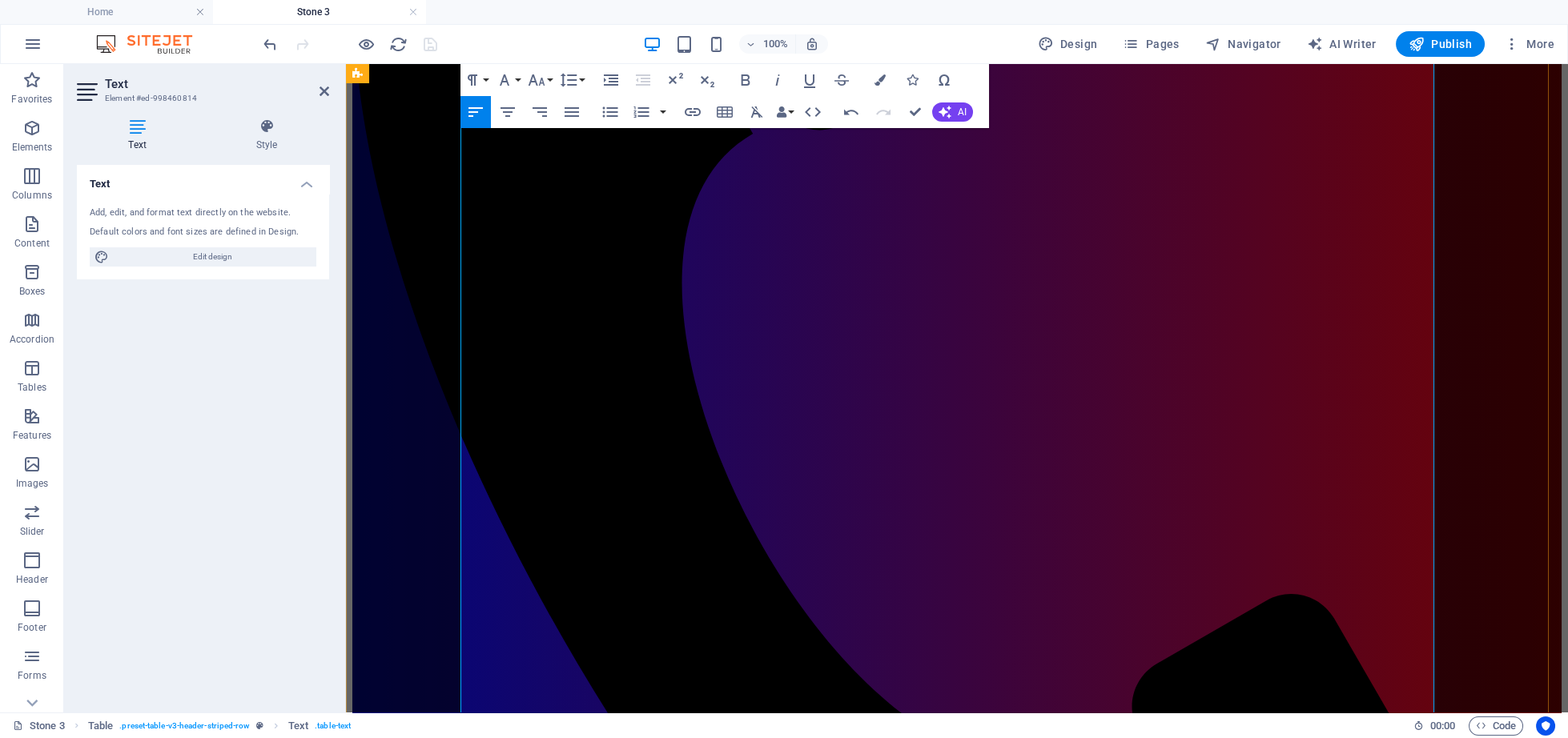
scroll to position [2773, 0]
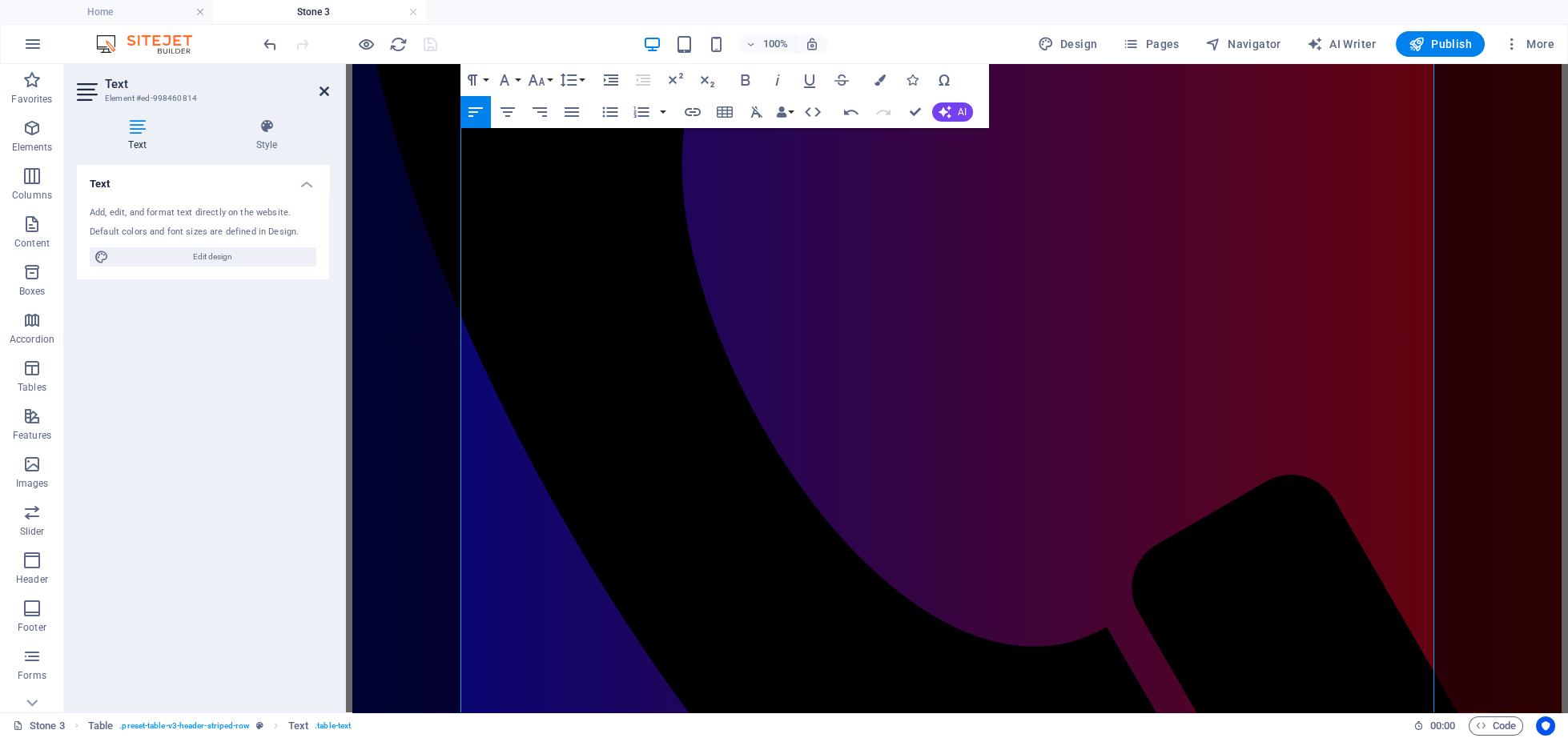
click at [322, 92] on icon at bounding box center [324, 91] width 9 height 13
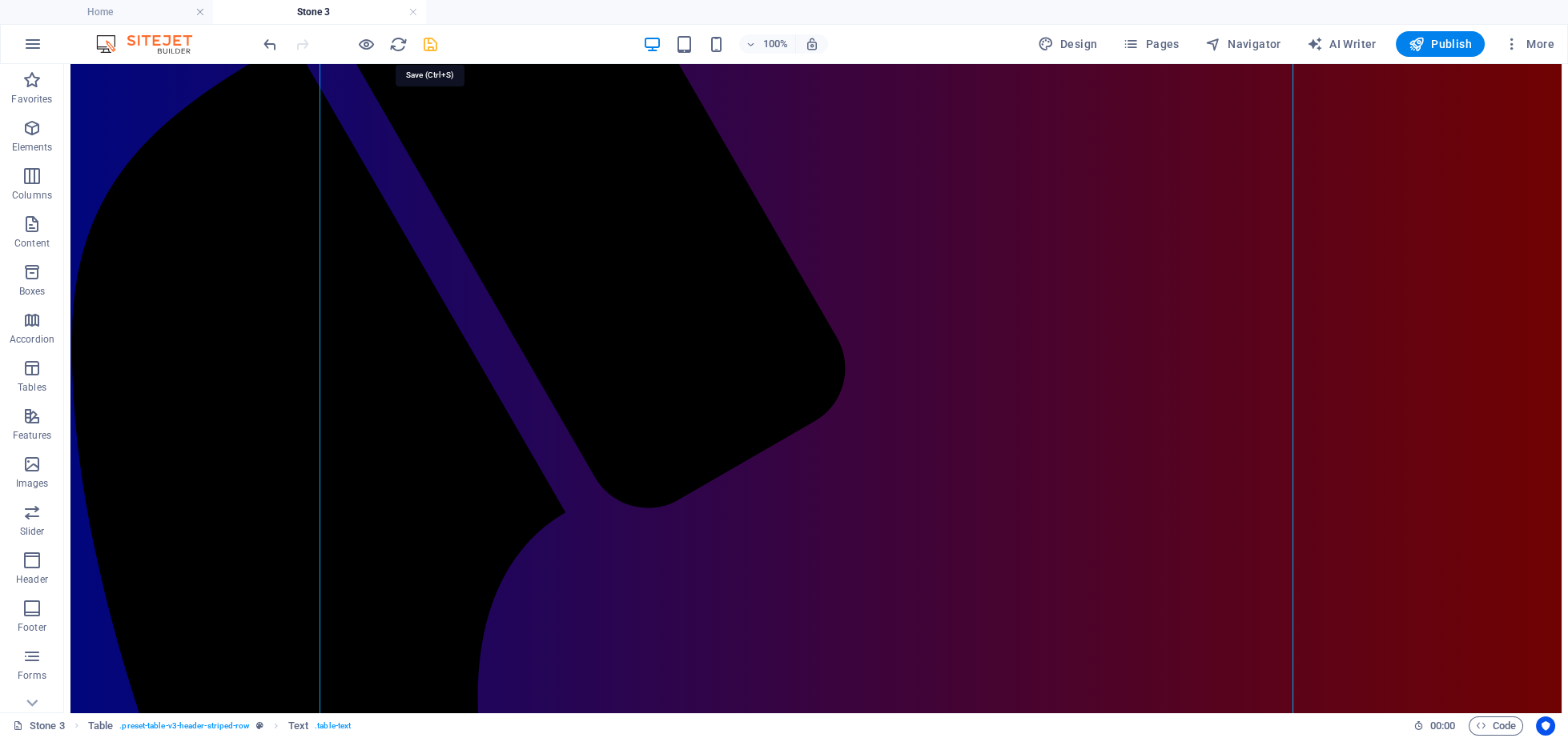
click at [432, 46] on icon "save" at bounding box center [431, 44] width 19 height 19
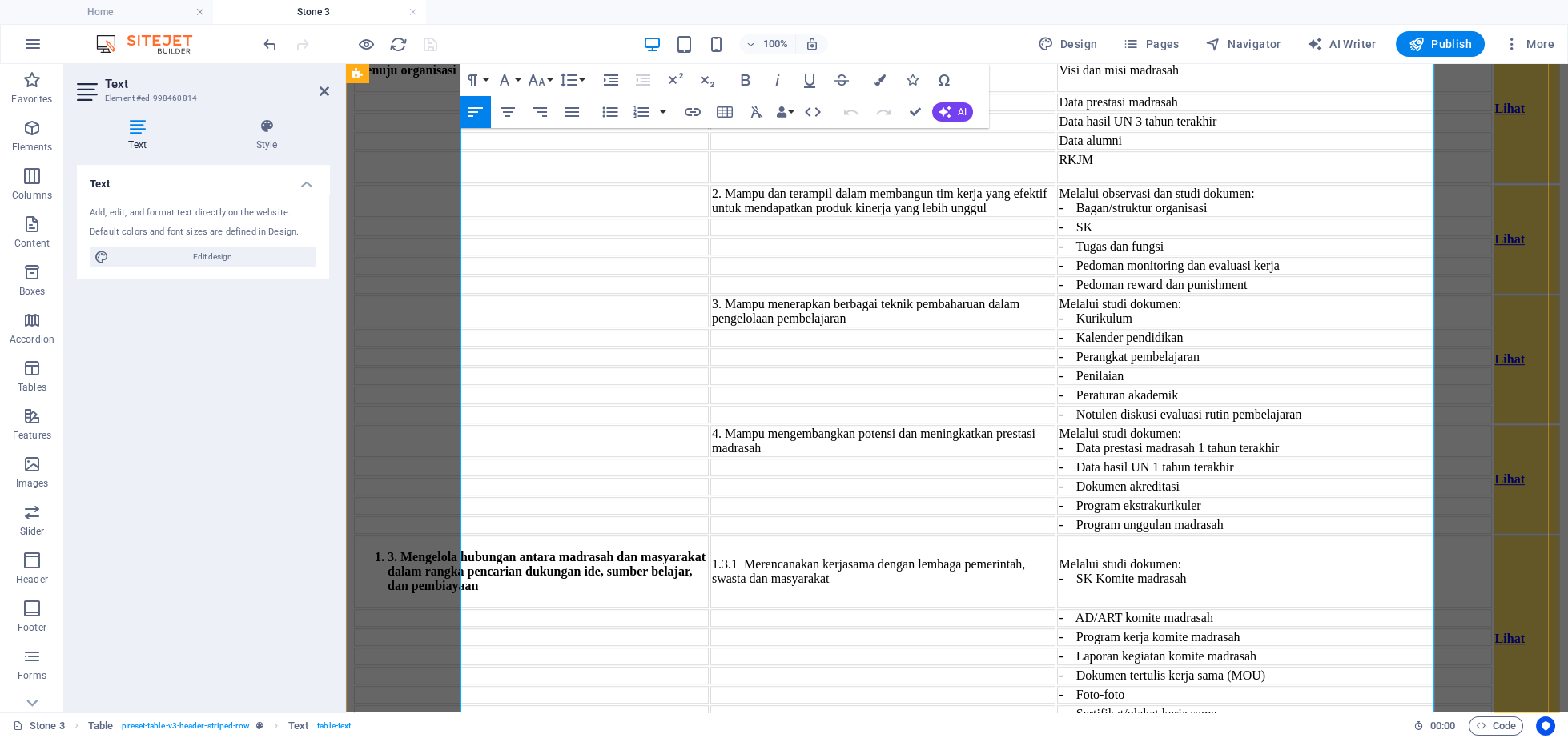
scroll to position [4377, 0]
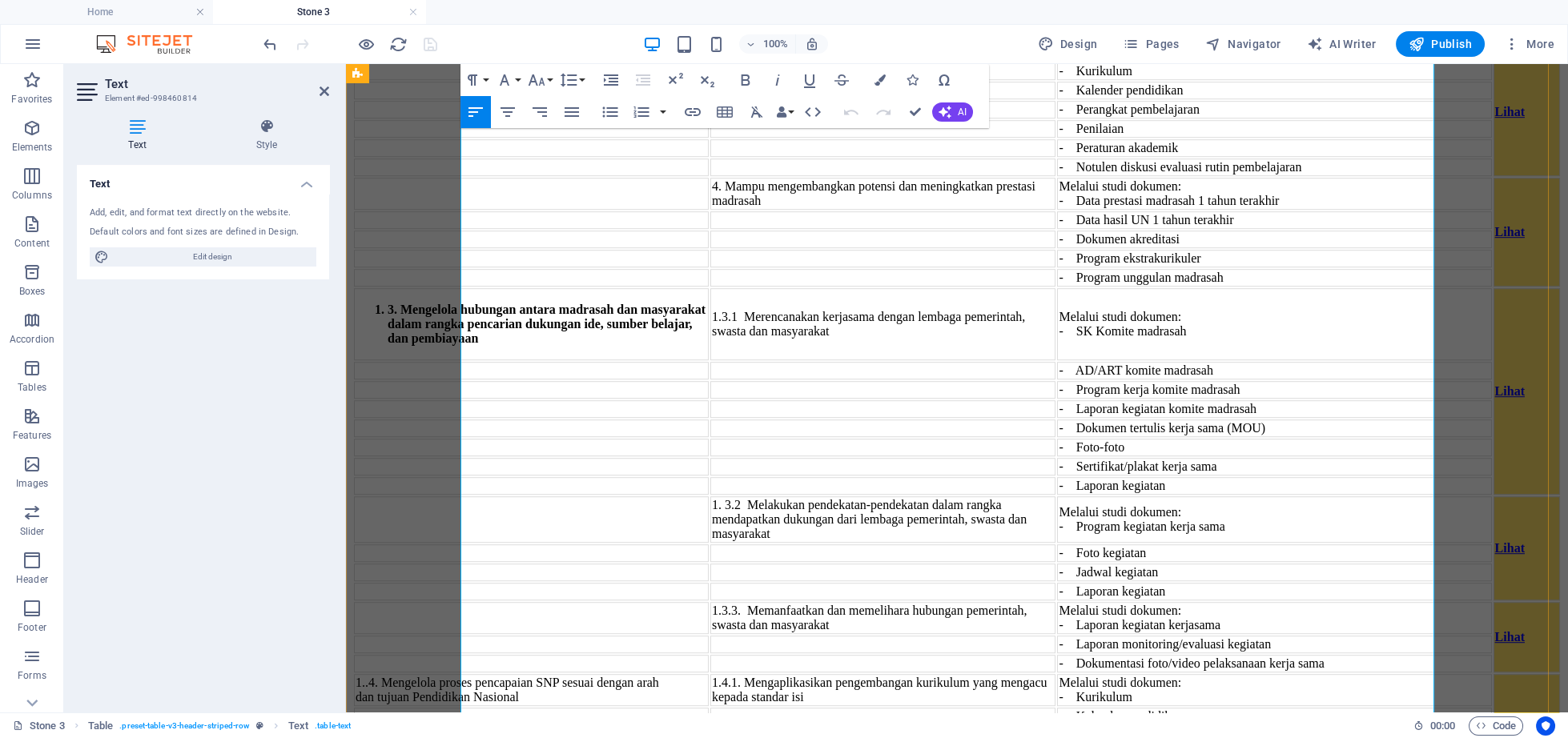
drag, startPoint x: 1393, startPoint y: 389, endPoint x: 1430, endPoint y: 398, distance: 38.1
click at [749, 79] on icon "button" at bounding box center [746, 79] width 9 height 11
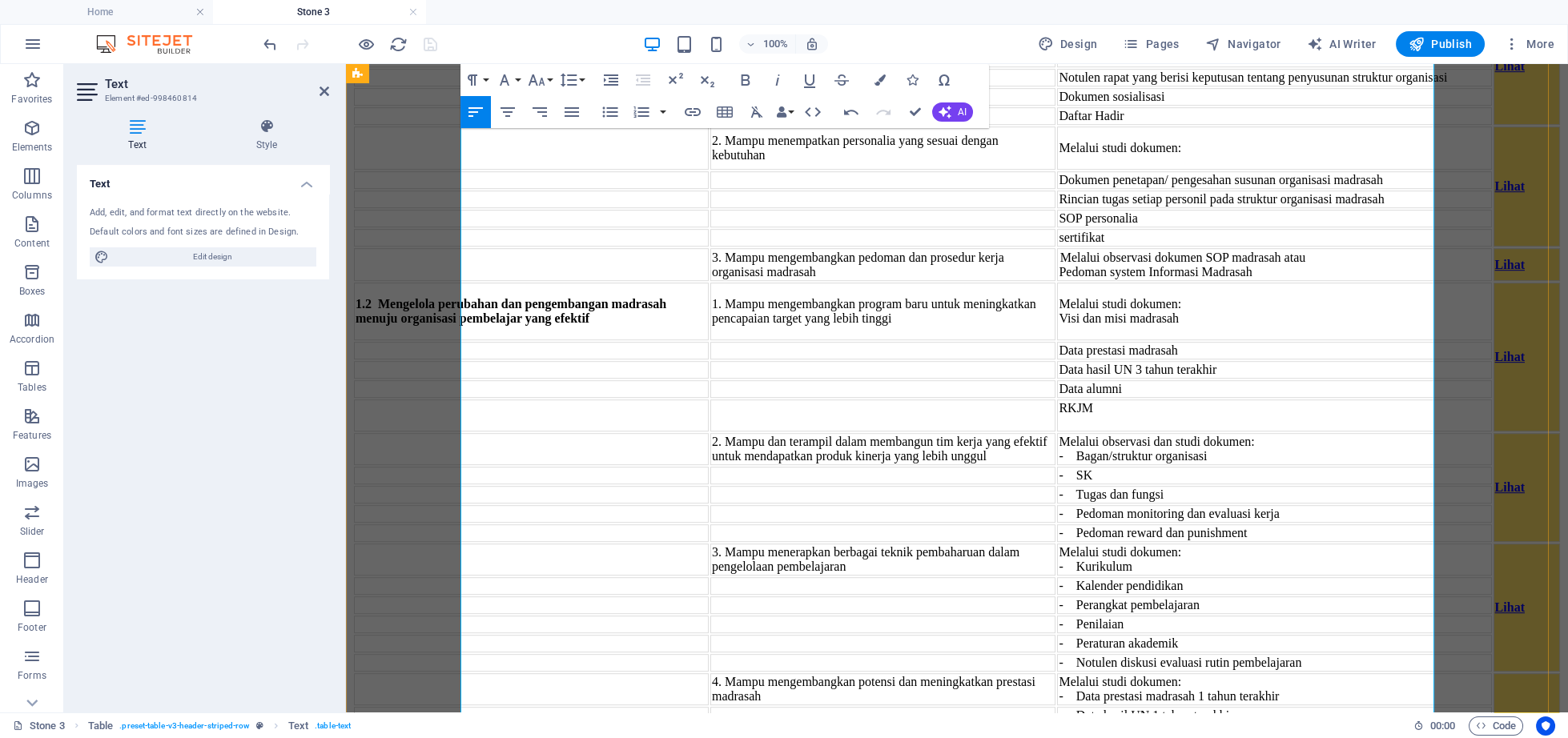
scroll to position [3634, 0]
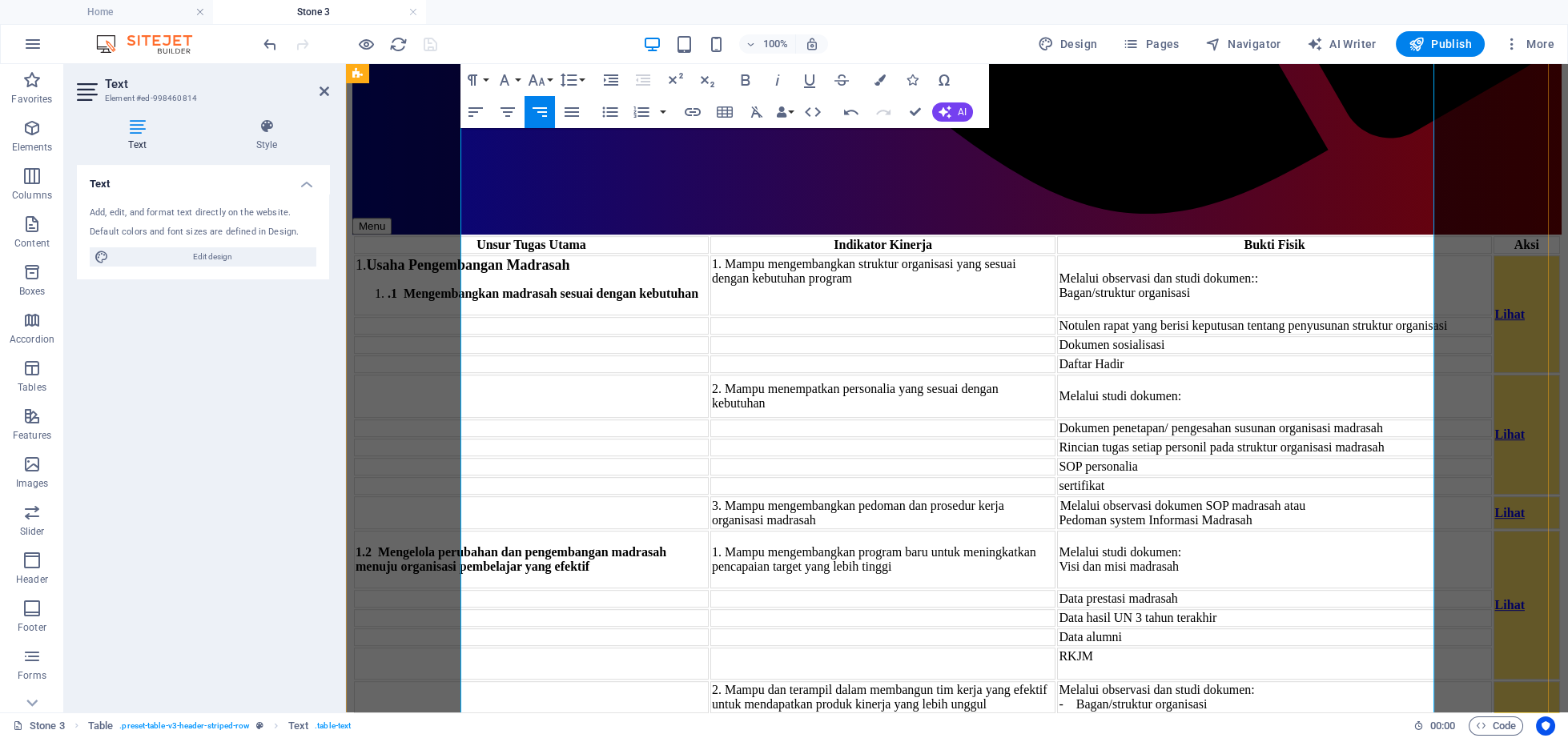
drag, startPoint x: 1388, startPoint y: 302, endPoint x: 1427, endPoint y: 299, distance: 39.1
click at [738, 78] on icon "button" at bounding box center [745, 80] width 20 height 20
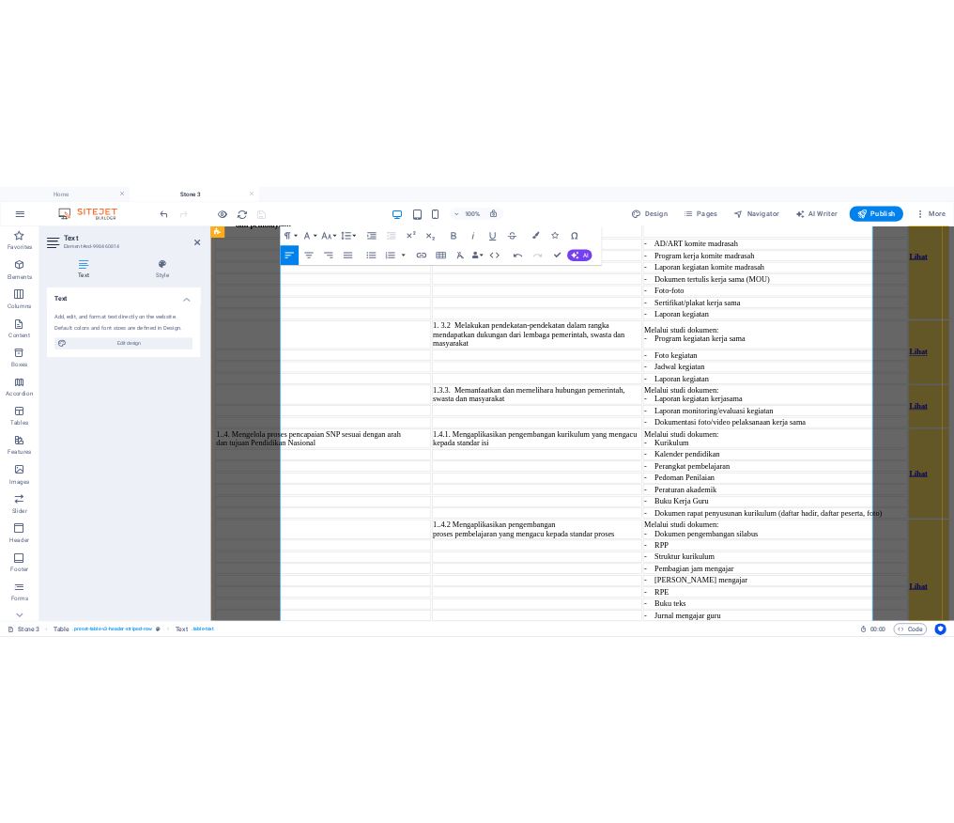
scroll to position [5330, 0]
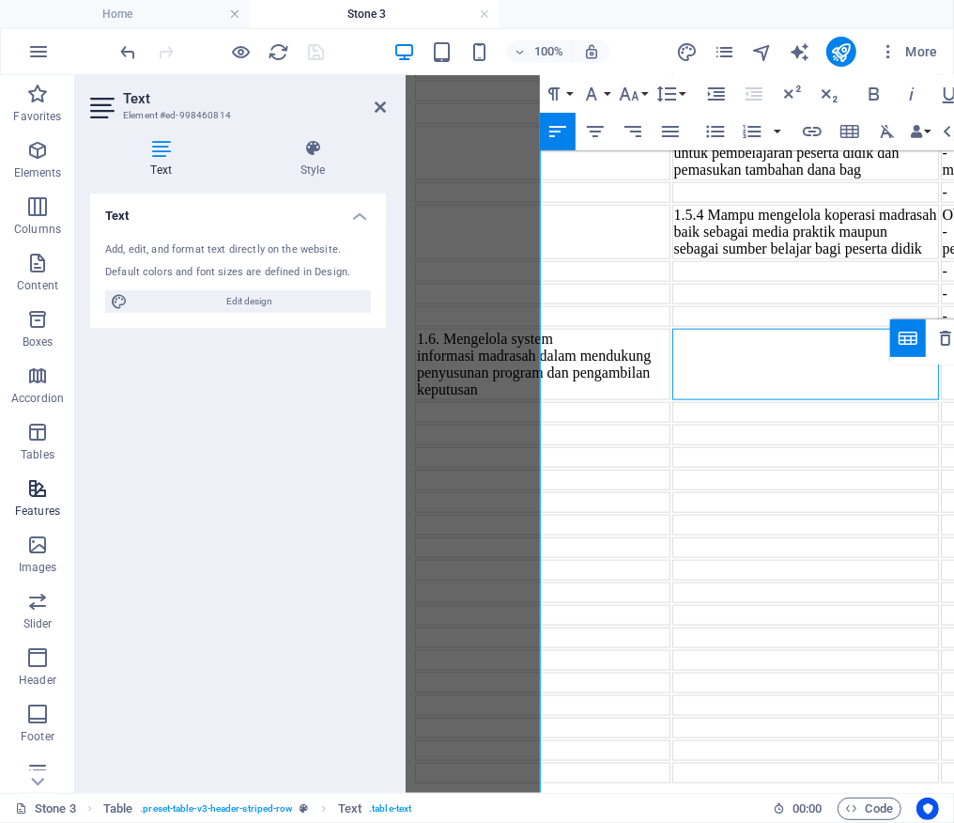
scroll to position [5355, 0]
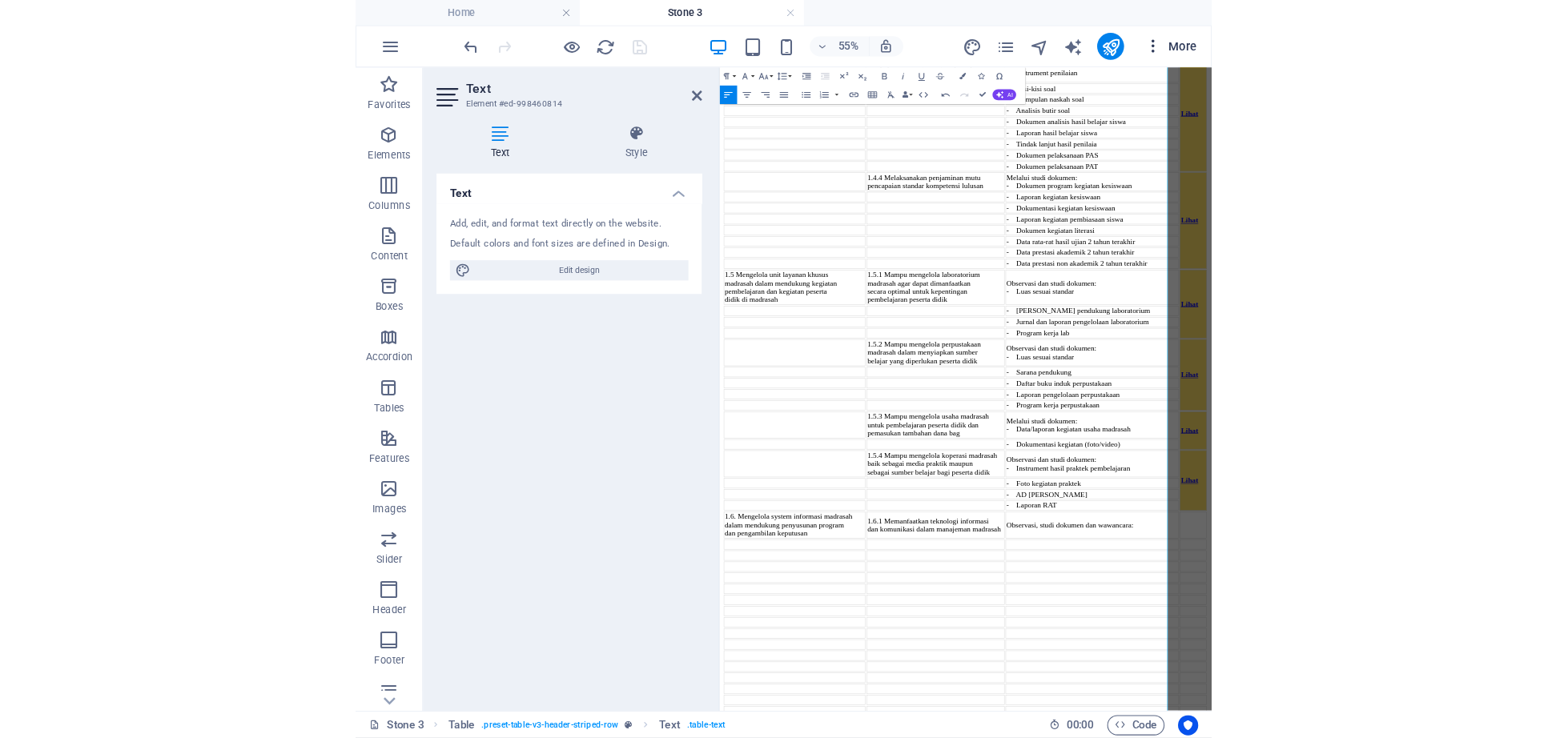
scroll to position [4448, 0]
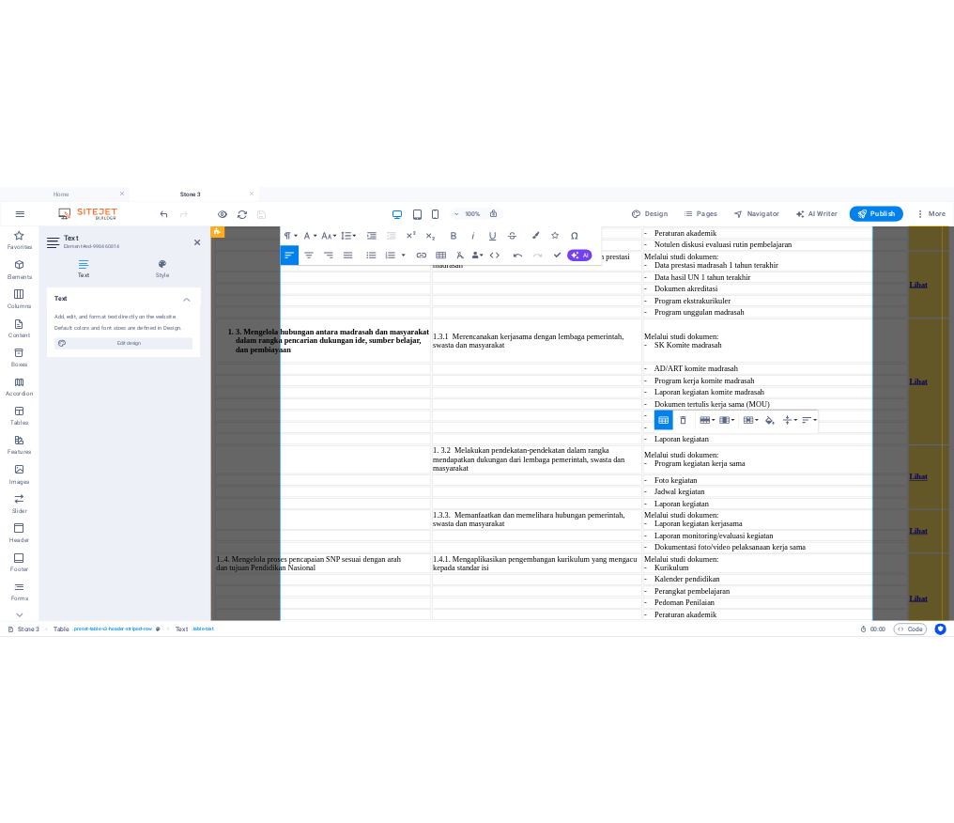
scroll to position [5404, 0]
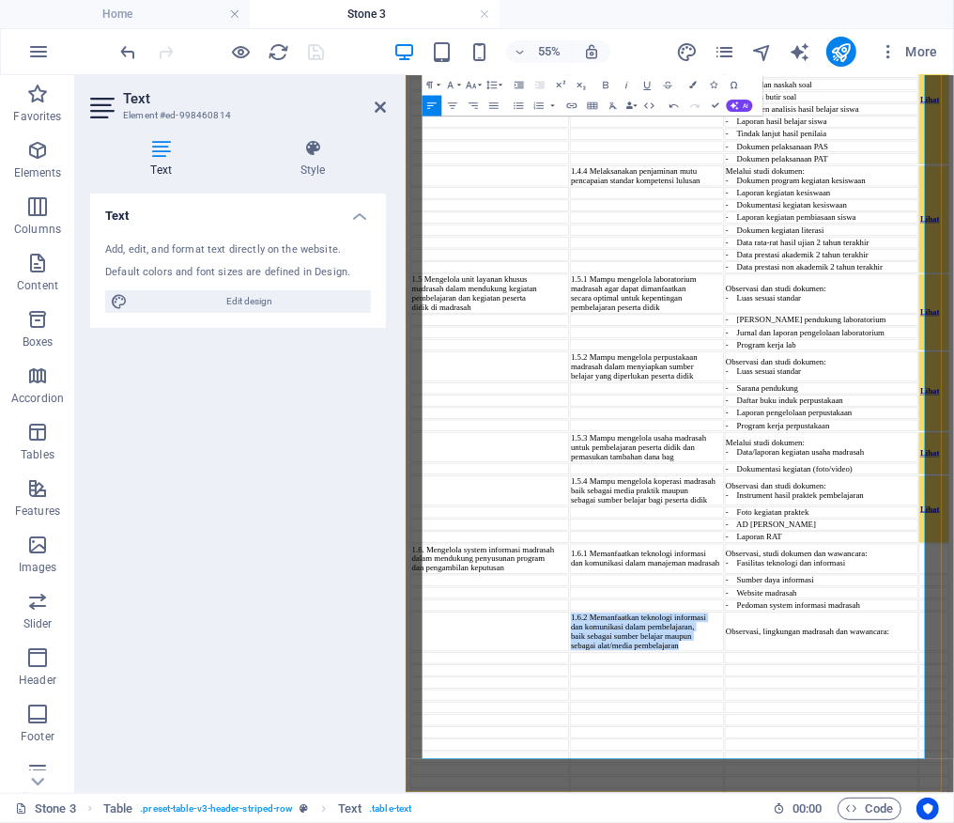
scroll to position [5366, 0]
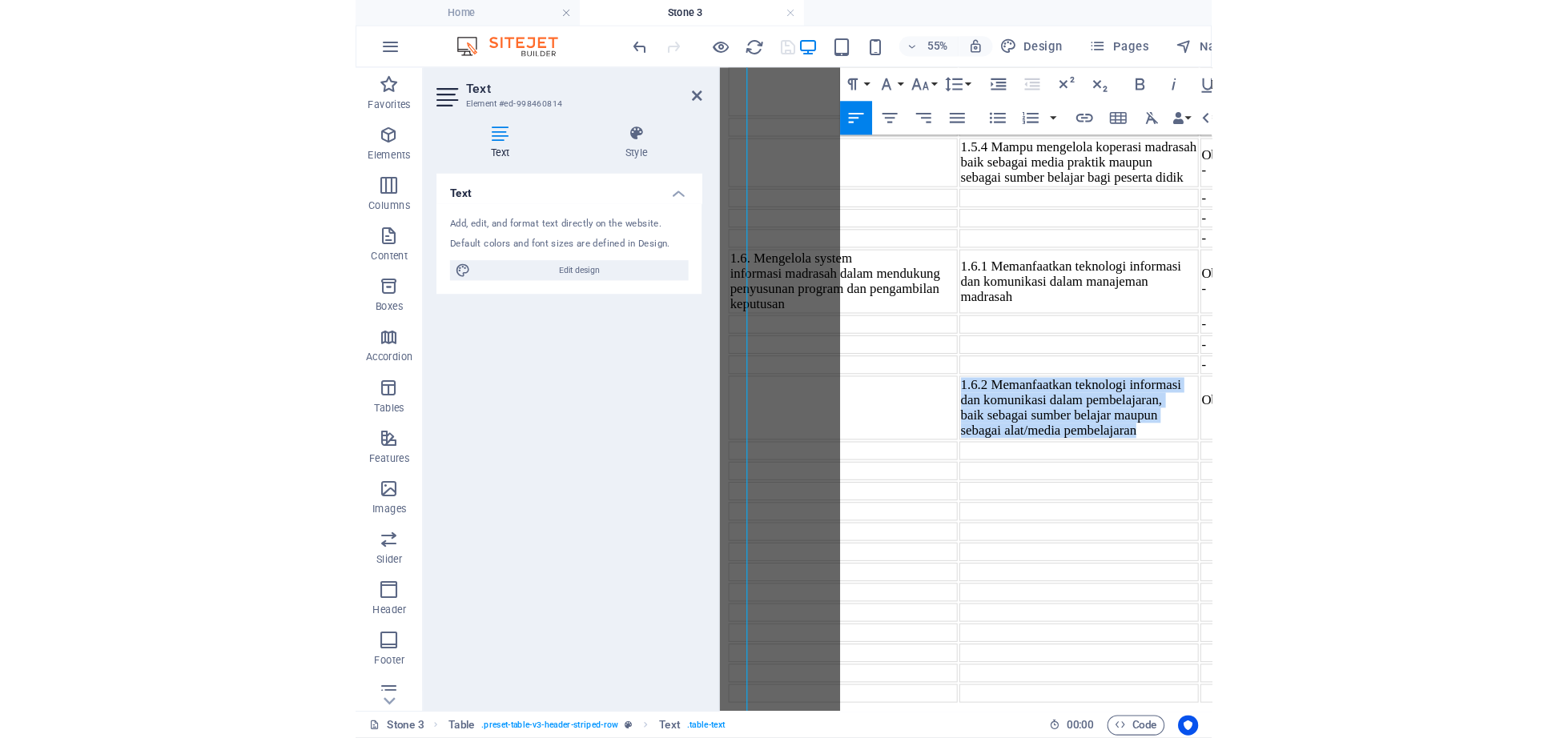
scroll to position [4506, 0]
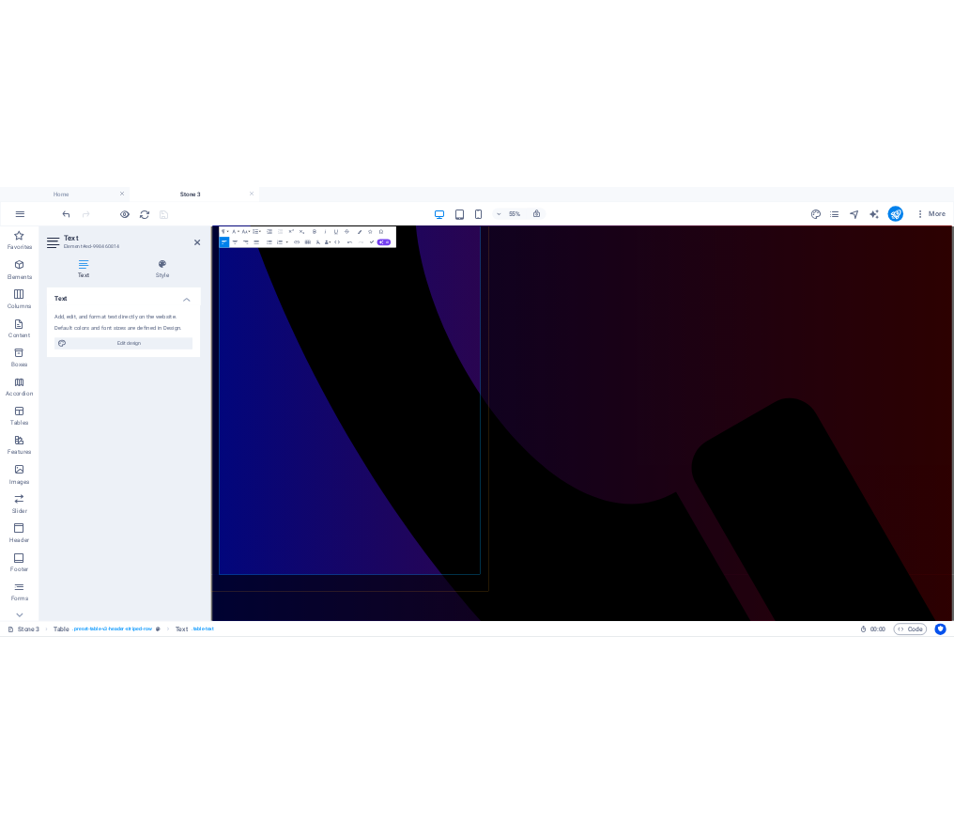
scroll to position [5390, 0]
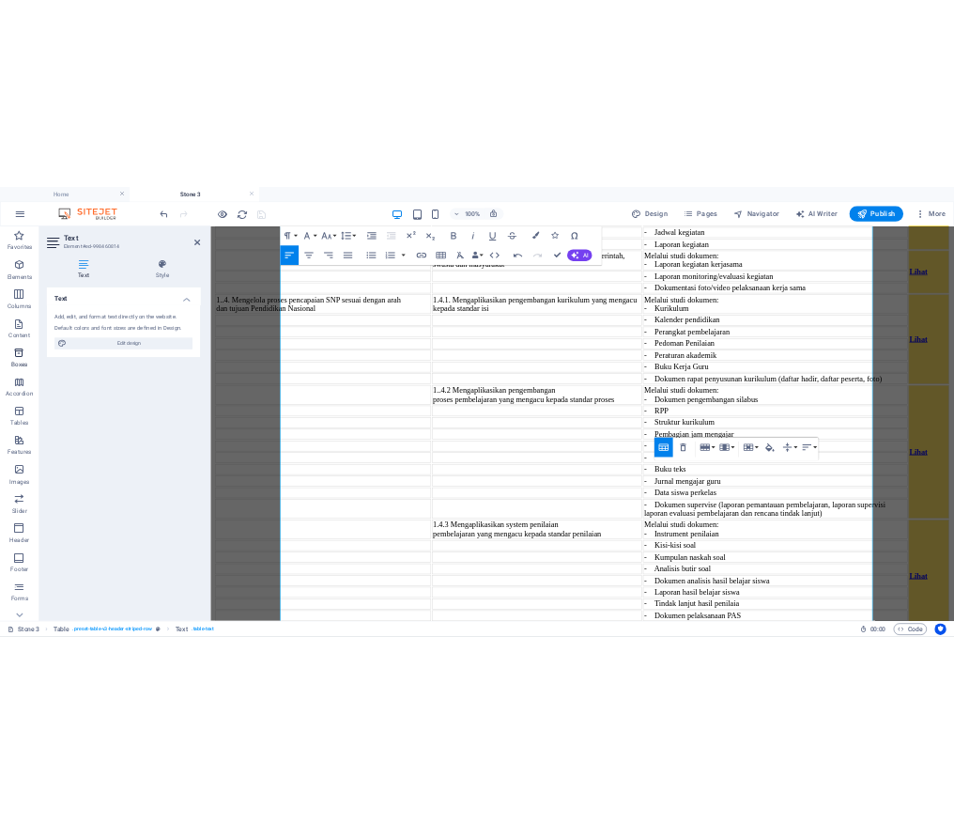
scroll to position [5434, 0]
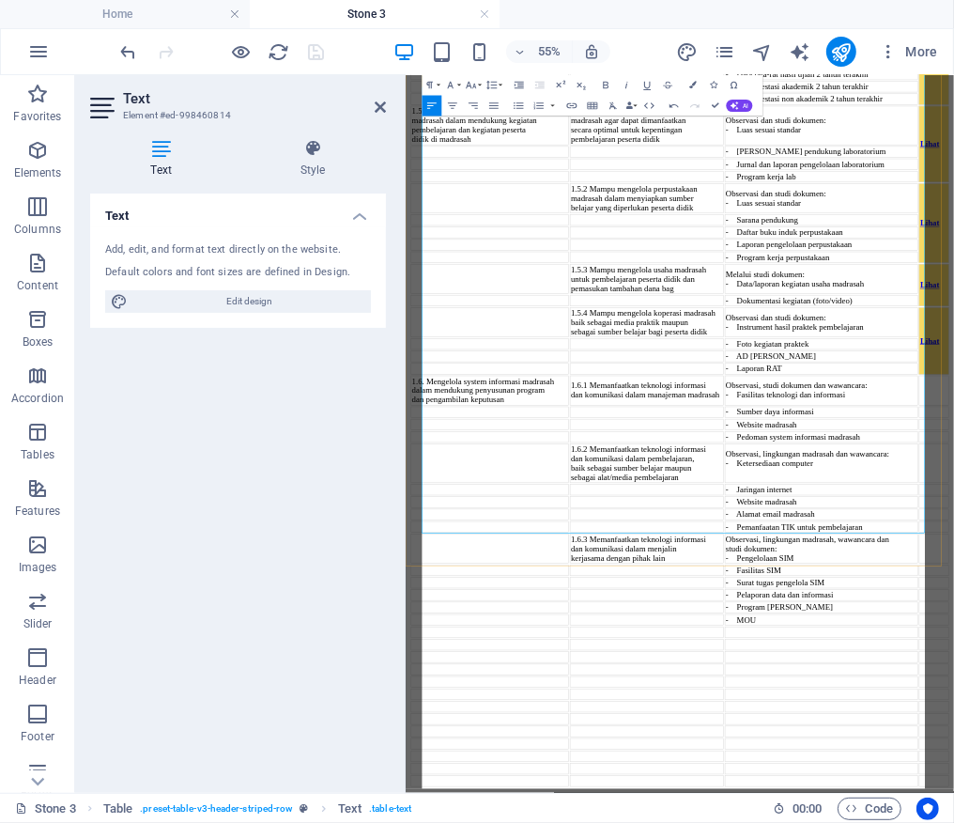
scroll to position [5898, 0]
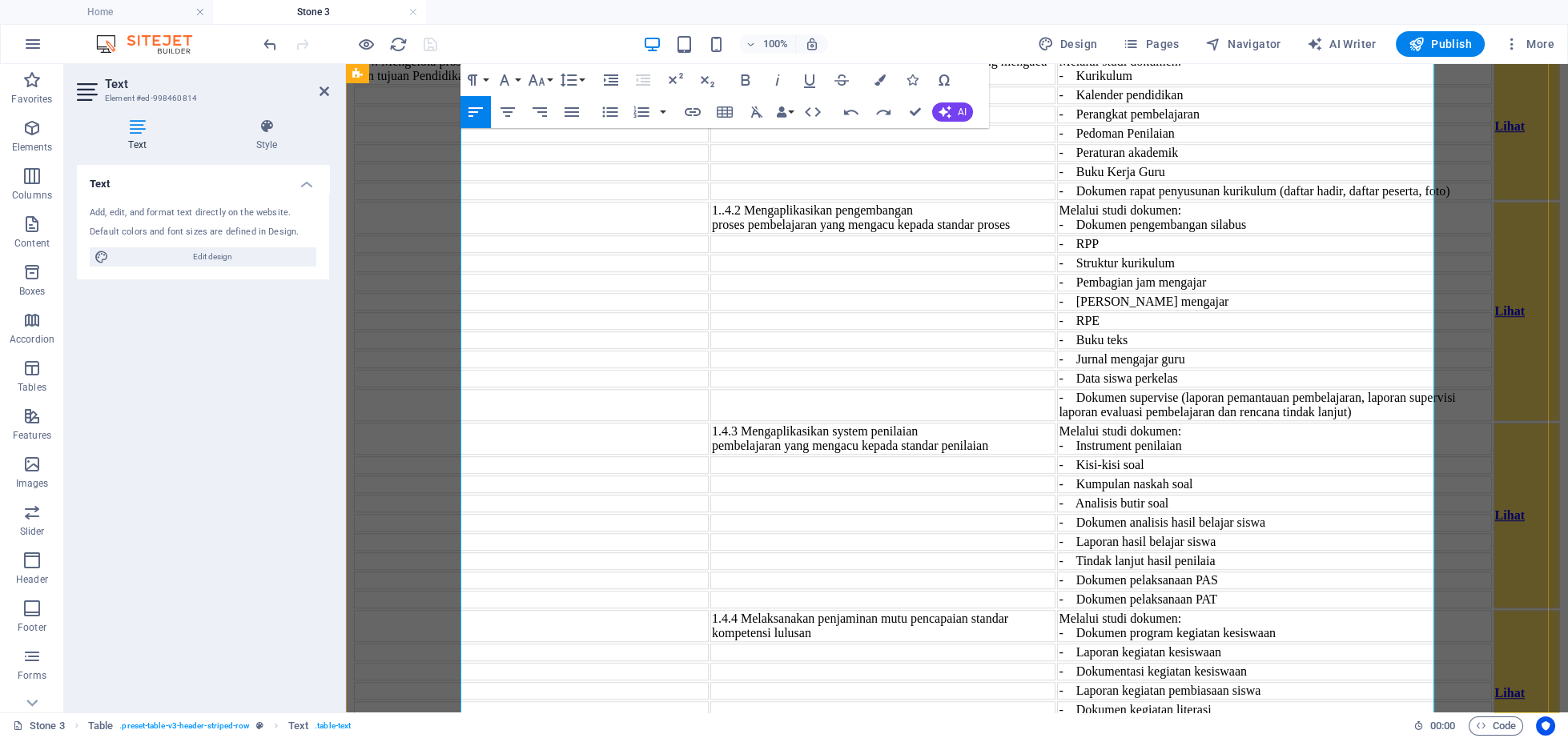
scroll to position [5328, 0]
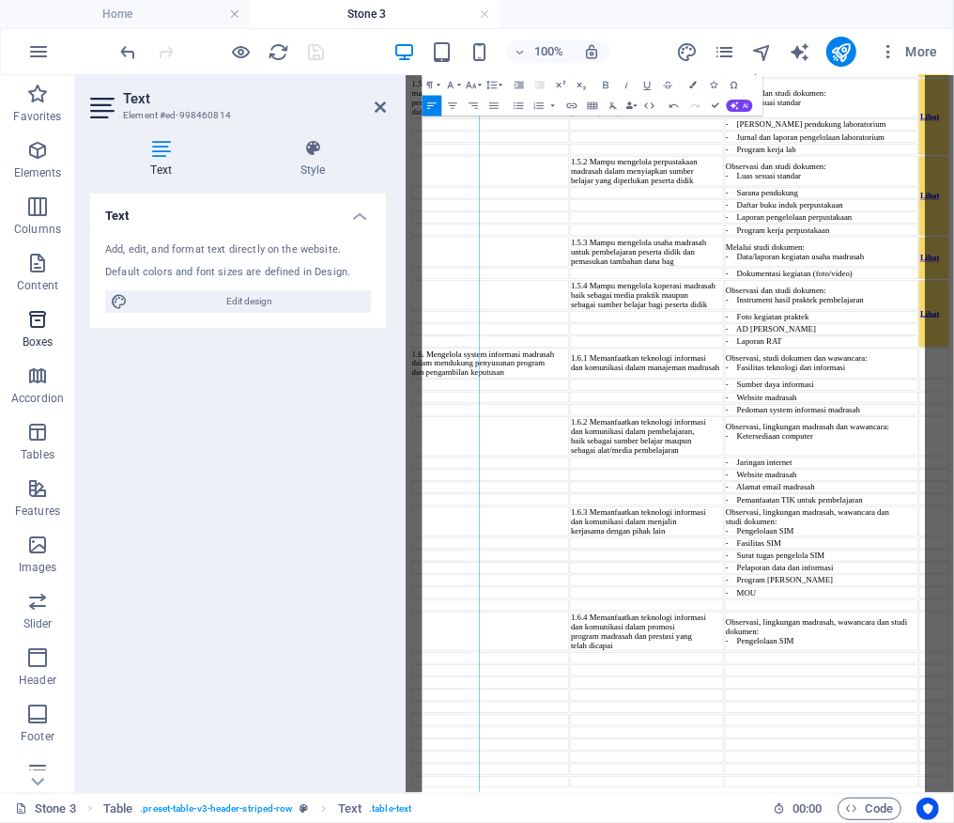
scroll to position [5965, 0]
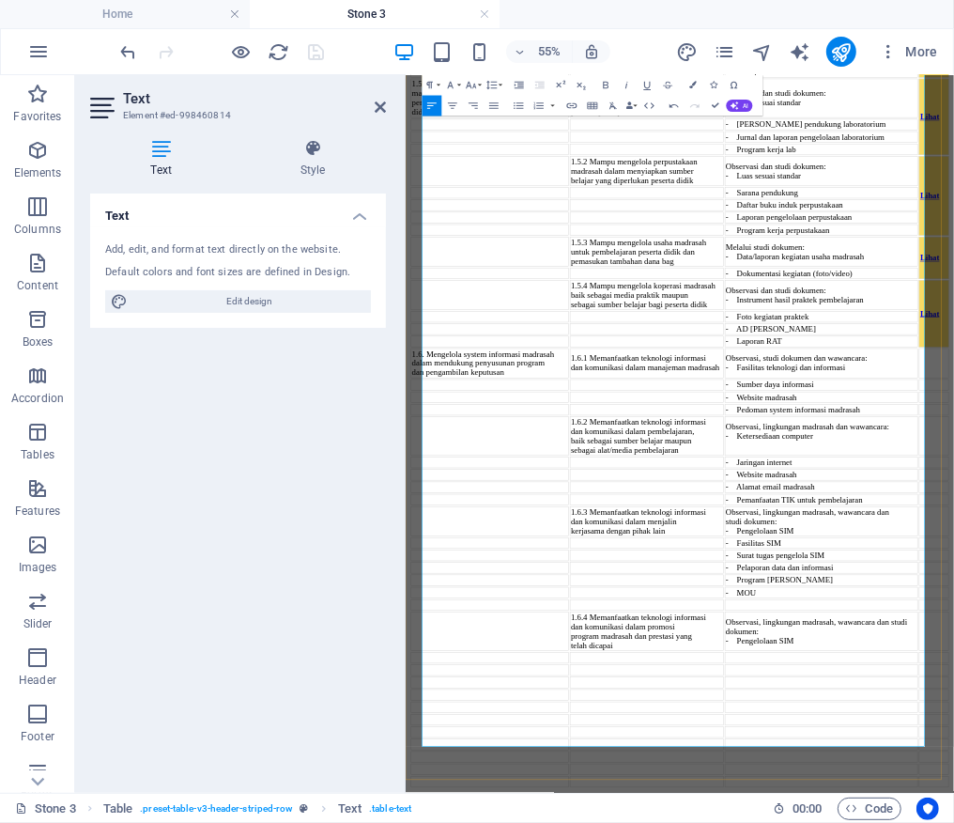
drag, startPoint x: 1152, startPoint y: 808, endPoint x: 1218, endPoint y: 551, distance: 264.7
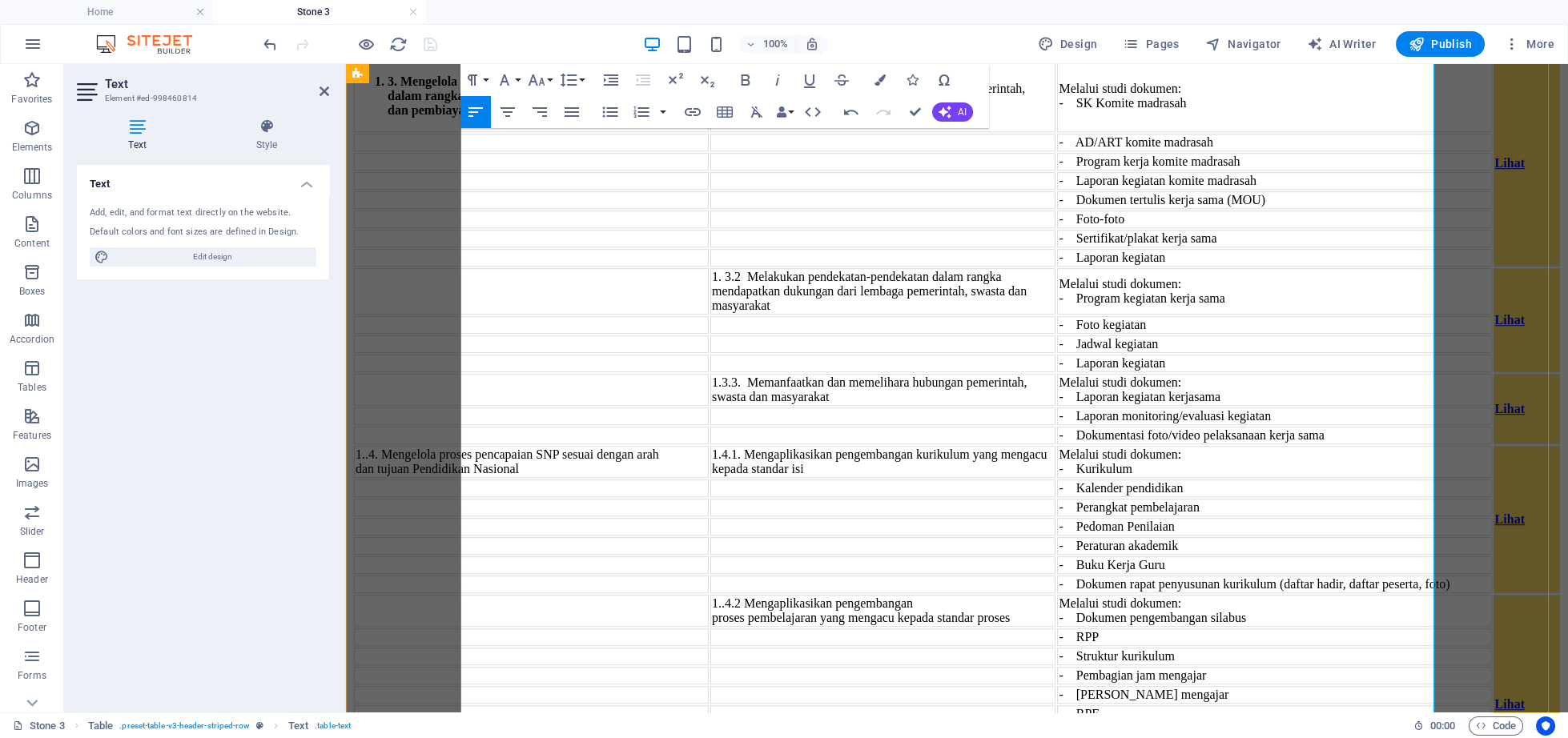
scroll to position [4585, 0]
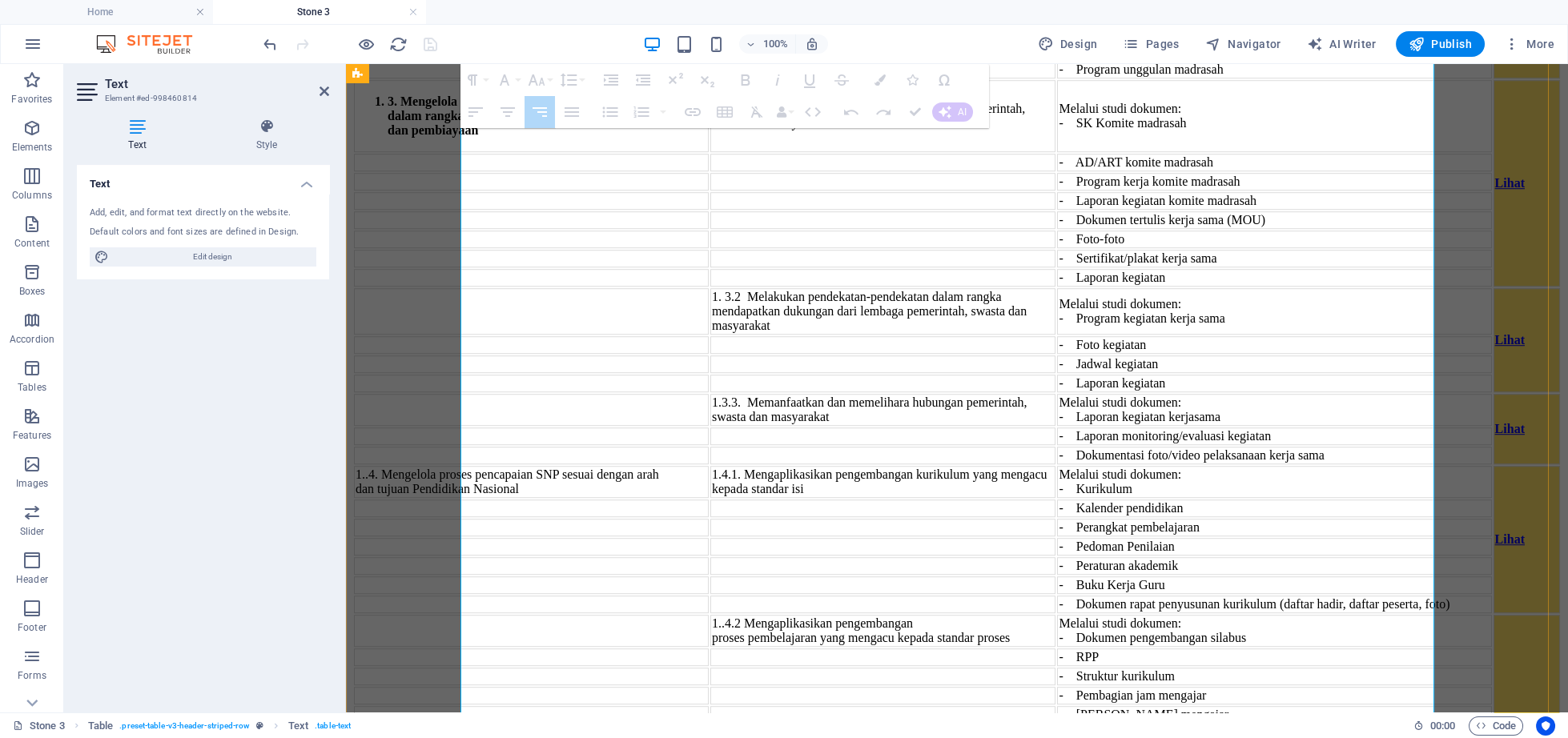
drag, startPoint x: 1409, startPoint y: 332, endPoint x: 1420, endPoint y: 474, distance: 142.4
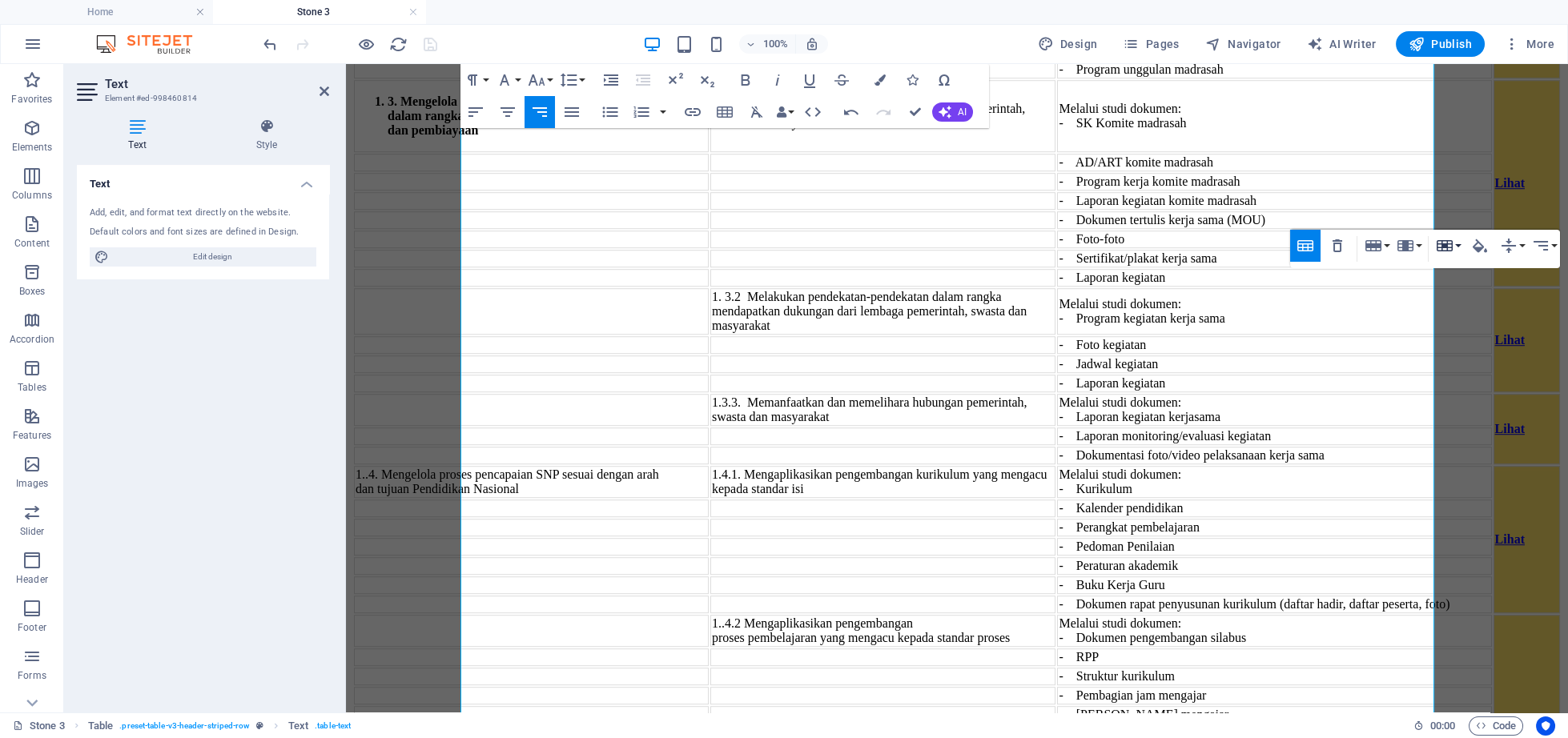
click at [1446, 246] on icon "button" at bounding box center [1444, 245] width 16 height 11
click at [1467, 284] on link "Merge cells" at bounding box center [1490, 277] width 116 height 24
click at [1473, 246] on icon "button" at bounding box center [1479, 246] width 14 height 14
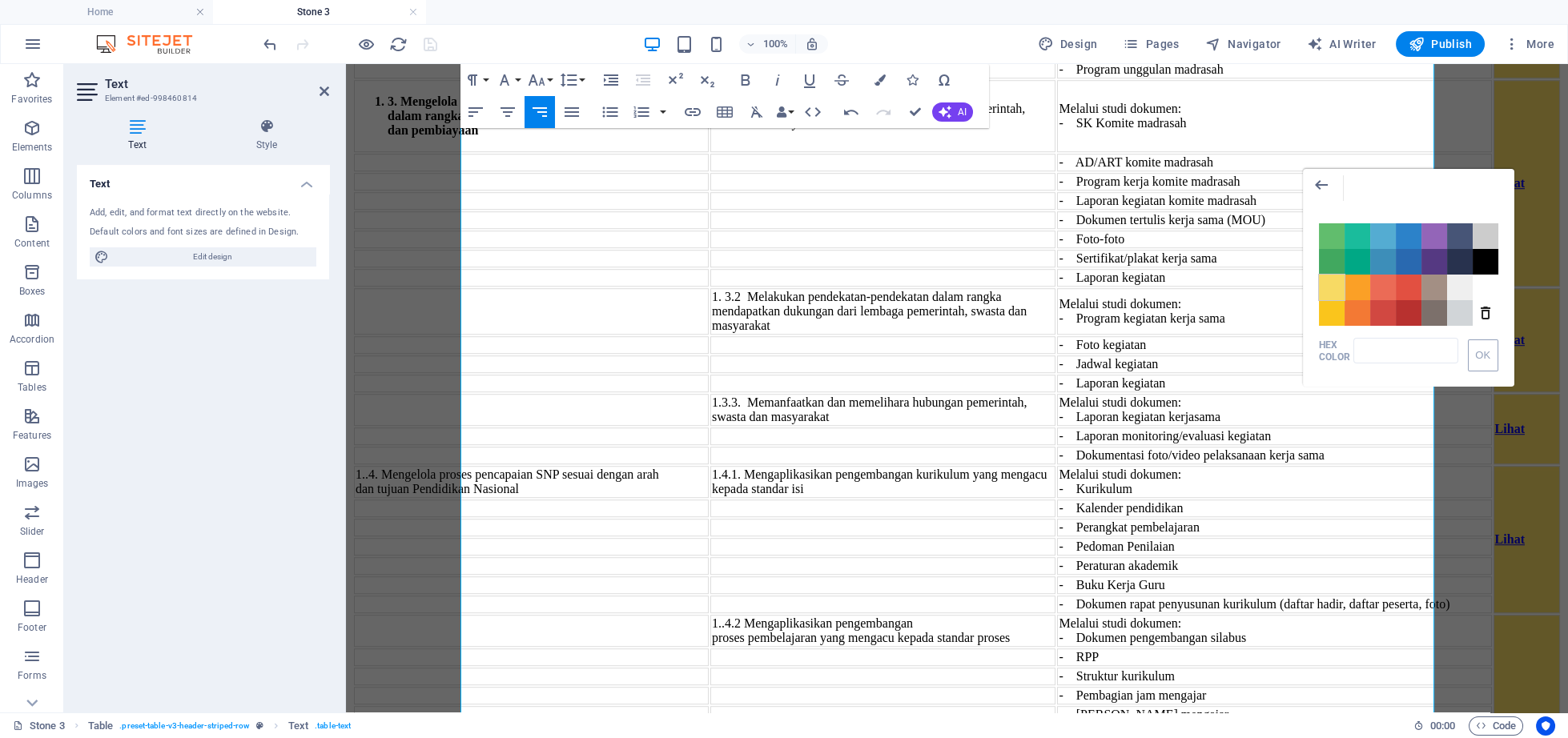
drag, startPoint x: 1323, startPoint y: 291, endPoint x: 1010, endPoint y: 351, distance: 318.7
click at [1323, 291] on span "Color #F7DA64" at bounding box center [1332, 287] width 26 height 26
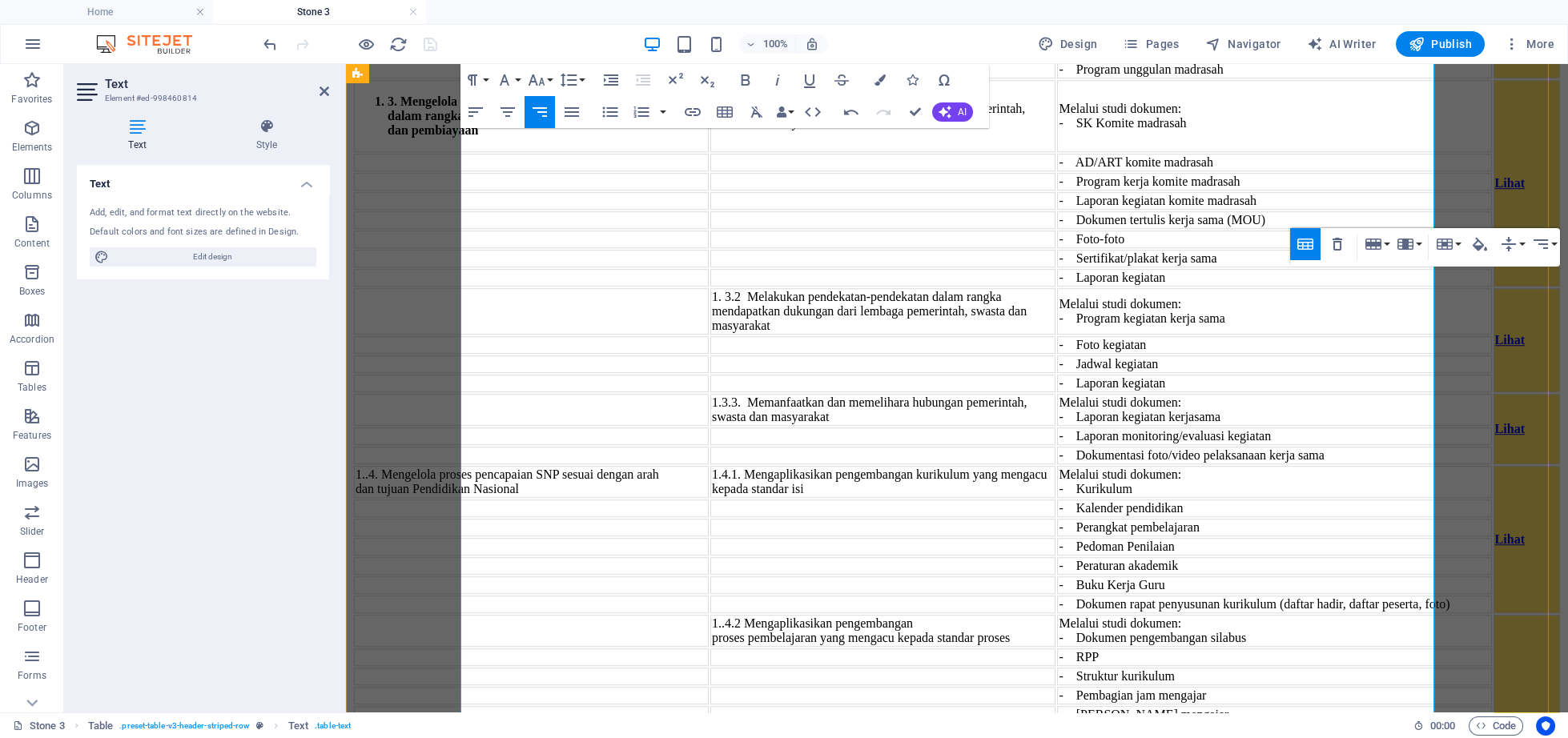
scroll to position [4832, 0]
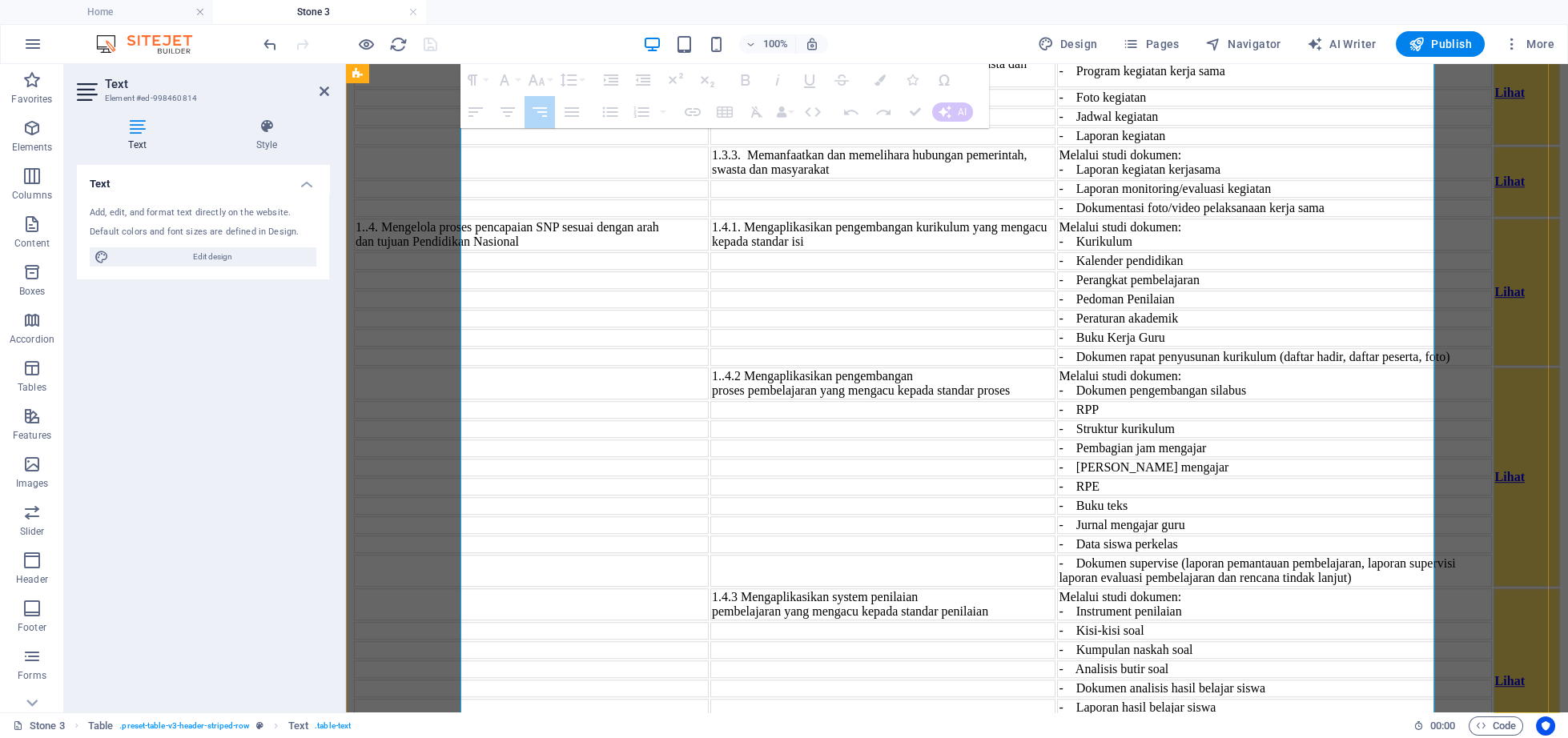
drag, startPoint x: 1401, startPoint y: 283, endPoint x: 1403, endPoint y: 487, distance: 204.0
click at [1403, 487] on tbody "1. U s a h a P enge m b an g an Madra s ah .1 Mengembangkan madrasah sesuai den…" at bounding box center [957, 520] width 1206 height 2926
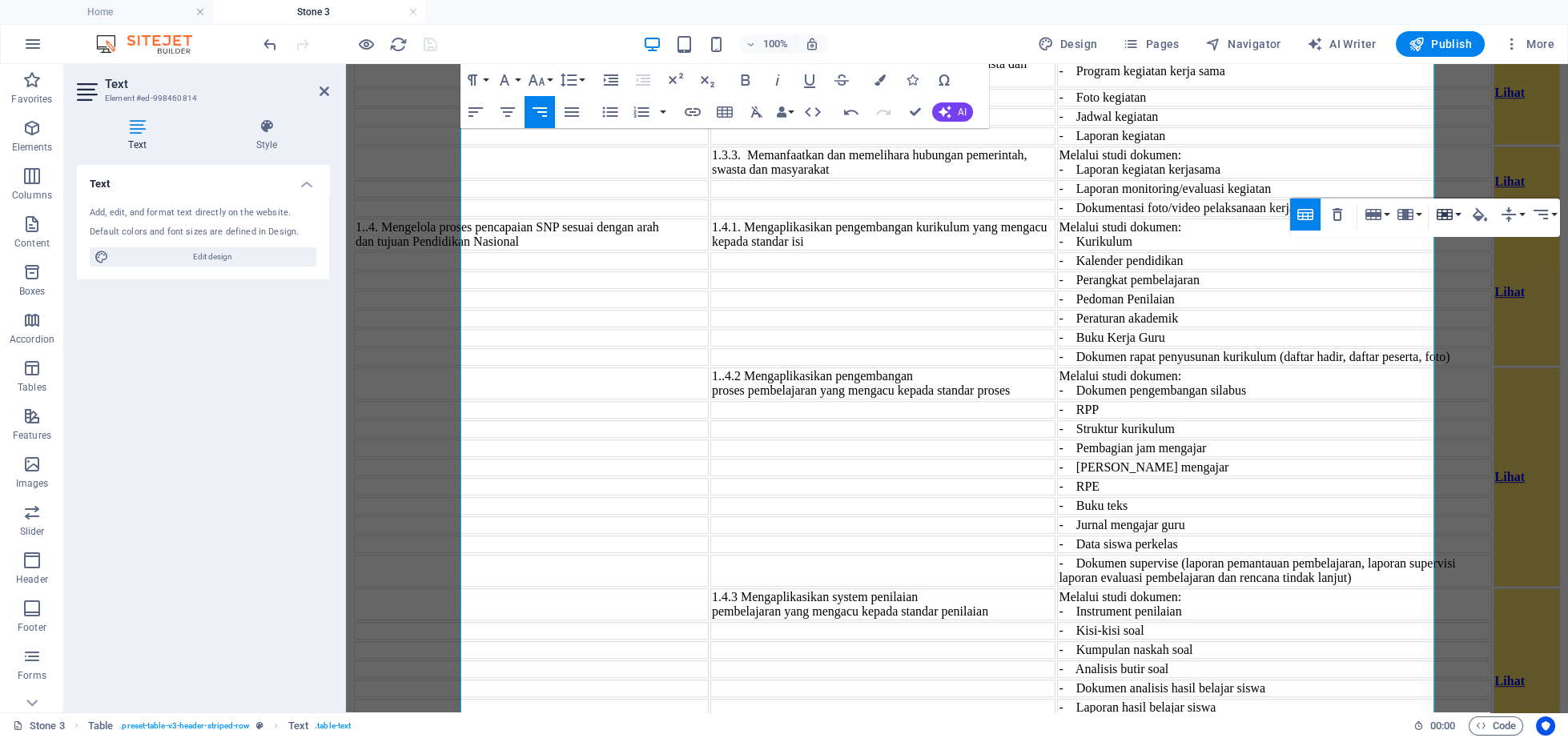
click at [1445, 220] on icon "button" at bounding box center [1444, 214] width 20 height 20
drag, startPoint x: 1445, startPoint y: 252, endPoint x: 1105, endPoint y: 176, distance: 348.4
click at [1445, 252] on link "Merge cells" at bounding box center [1490, 245] width 116 height 24
click at [1473, 214] on icon "button" at bounding box center [1479, 214] width 20 height 20
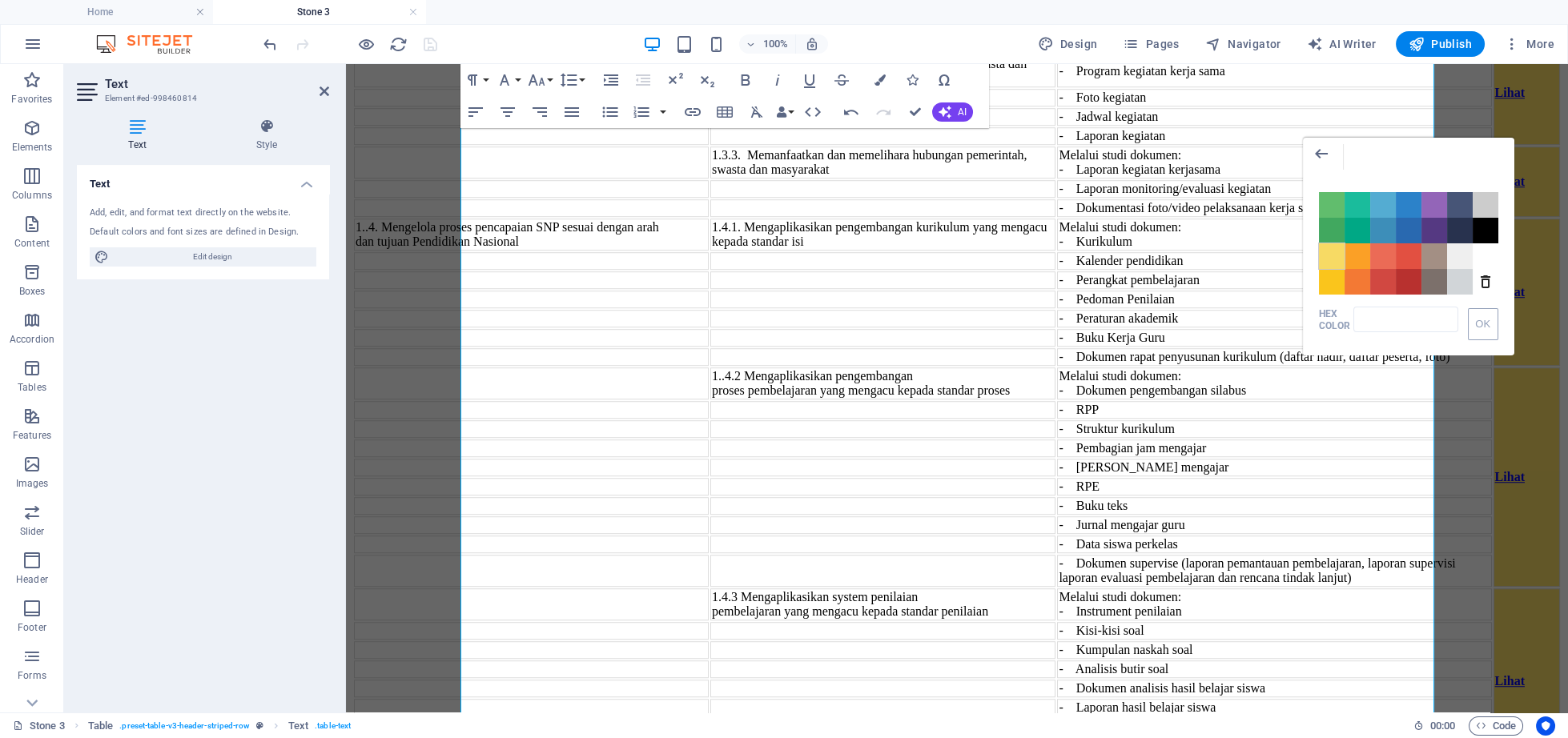
click at [1334, 264] on span "Color #F7DA64" at bounding box center [1332, 256] width 26 height 26
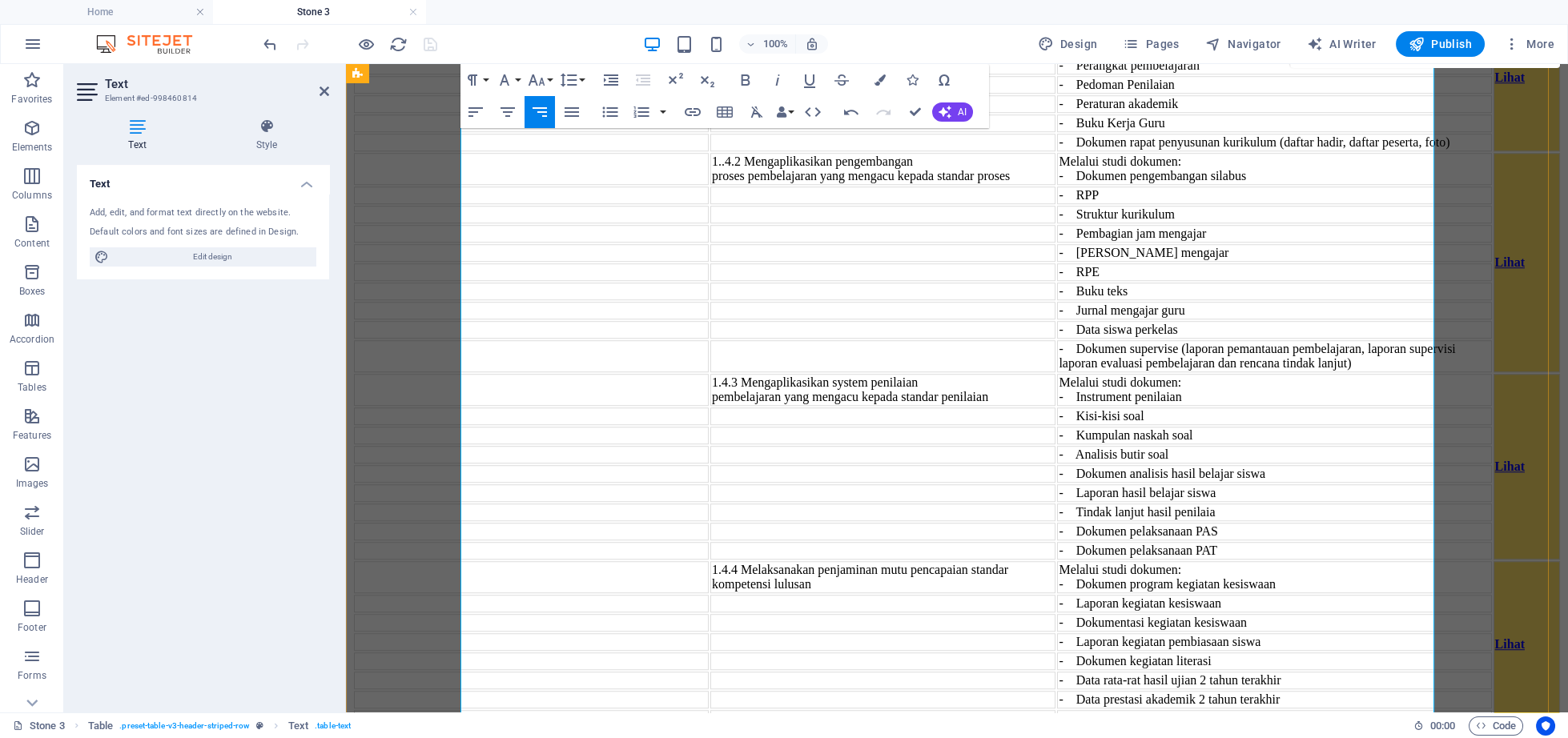
scroll to position [5080, 0]
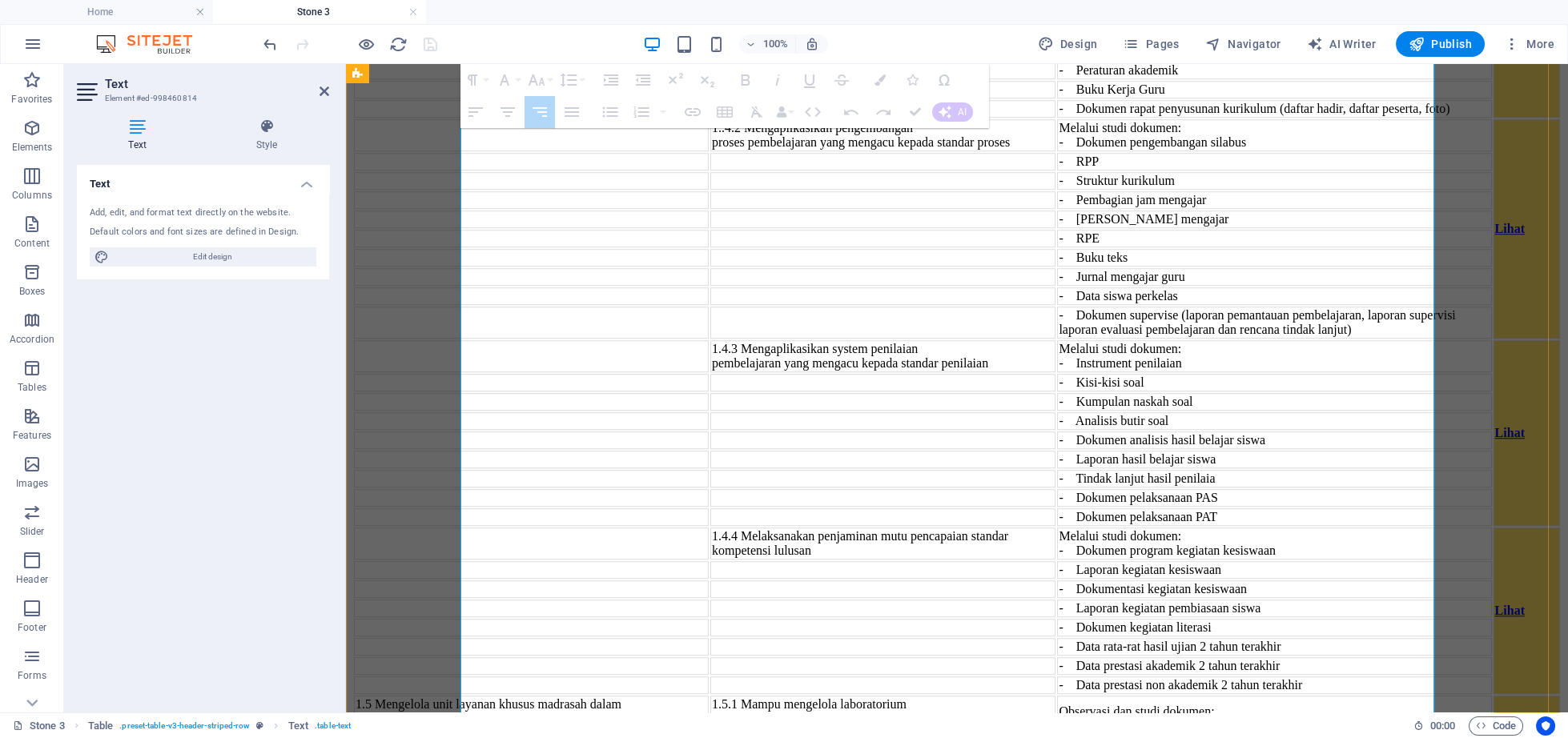
drag, startPoint x: 1406, startPoint y: 291, endPoint x: 1420, endPoint y: 516, distance: 225.4
click at [1420, 516] on tbody "1. U s a h a P enge m b an g an Madra s ah .1 Mengembangkan madrasah sesuai den…" at bounding box center [957, 272] width 1206 height 2926
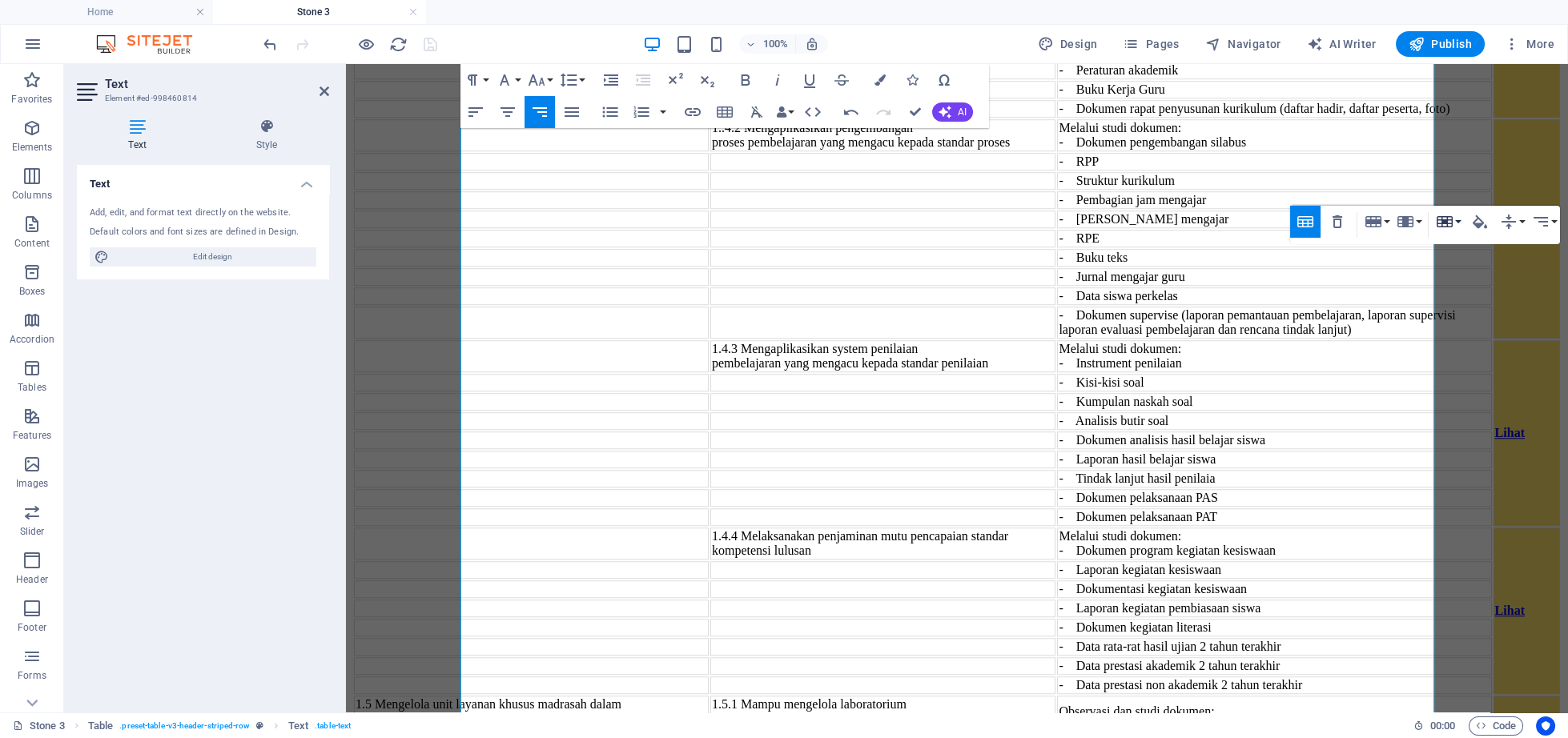
click at [1438, 228] on icon "button" at bounding box center [1444, 222] width 16 height 11
click at [1452, 259] on link "Merge cells" at bounding box center [1490, 253] width 116 height 24
click at [1476, 226] on icon "button" at bounding box center [1479, 222] width 14 height 14
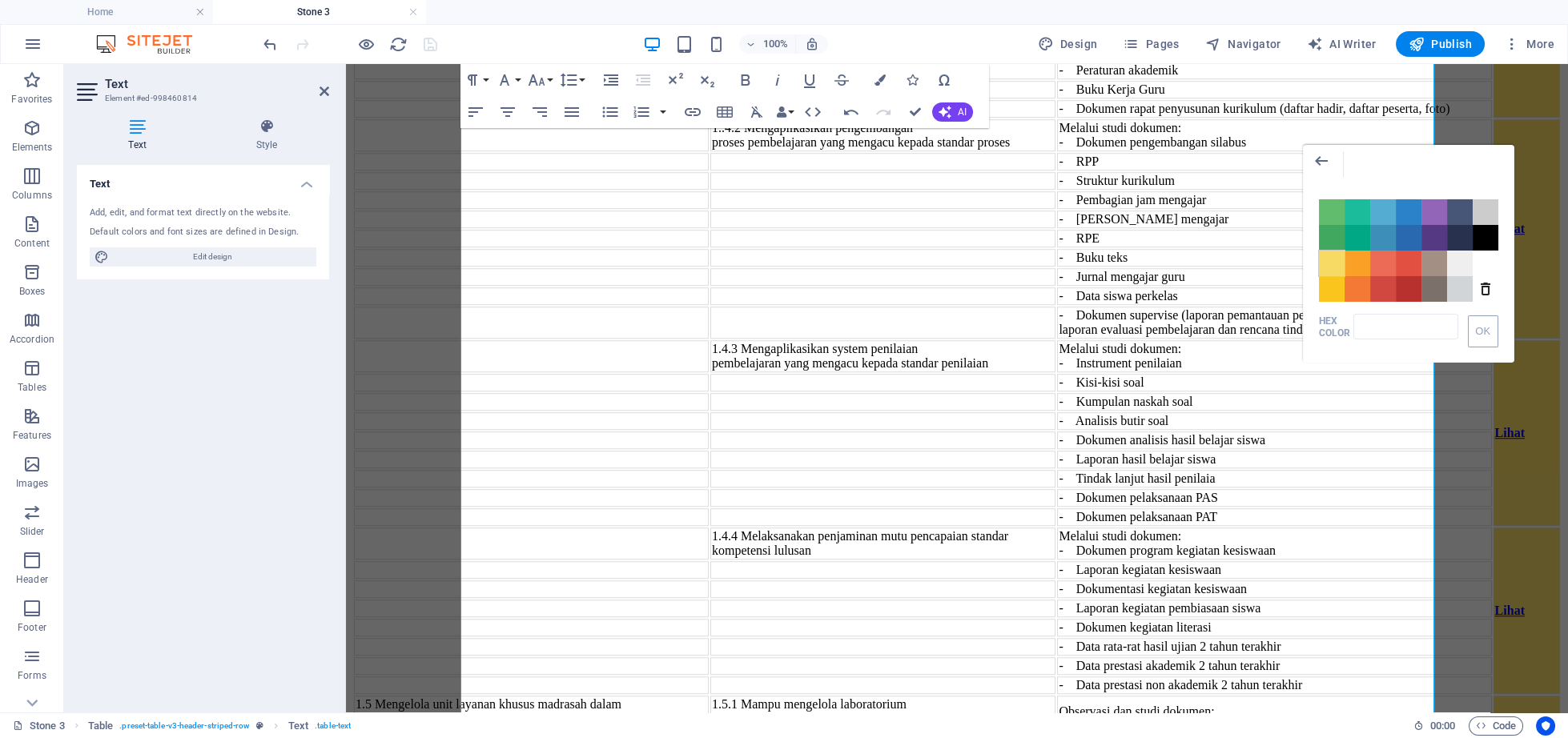
drag, startPoint x: 1327, startPoint y: 268, endPoint x: 974, endPoint y: 257, distance: 353.2
click at [1327, 268] on span "Color #F7DA64" at bounding box center [1332, 263] width 26 height 26
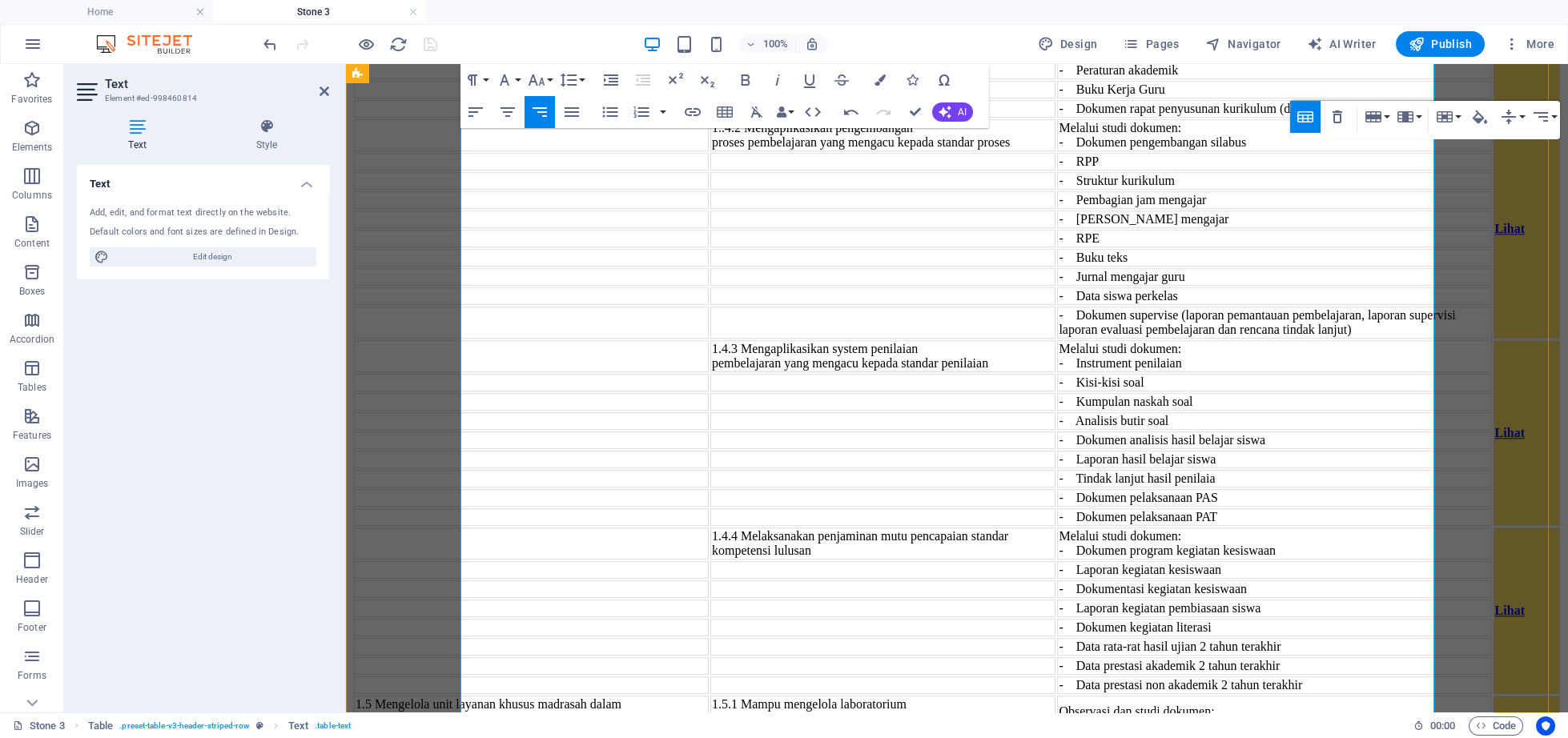
scroll to position [5328, 0]
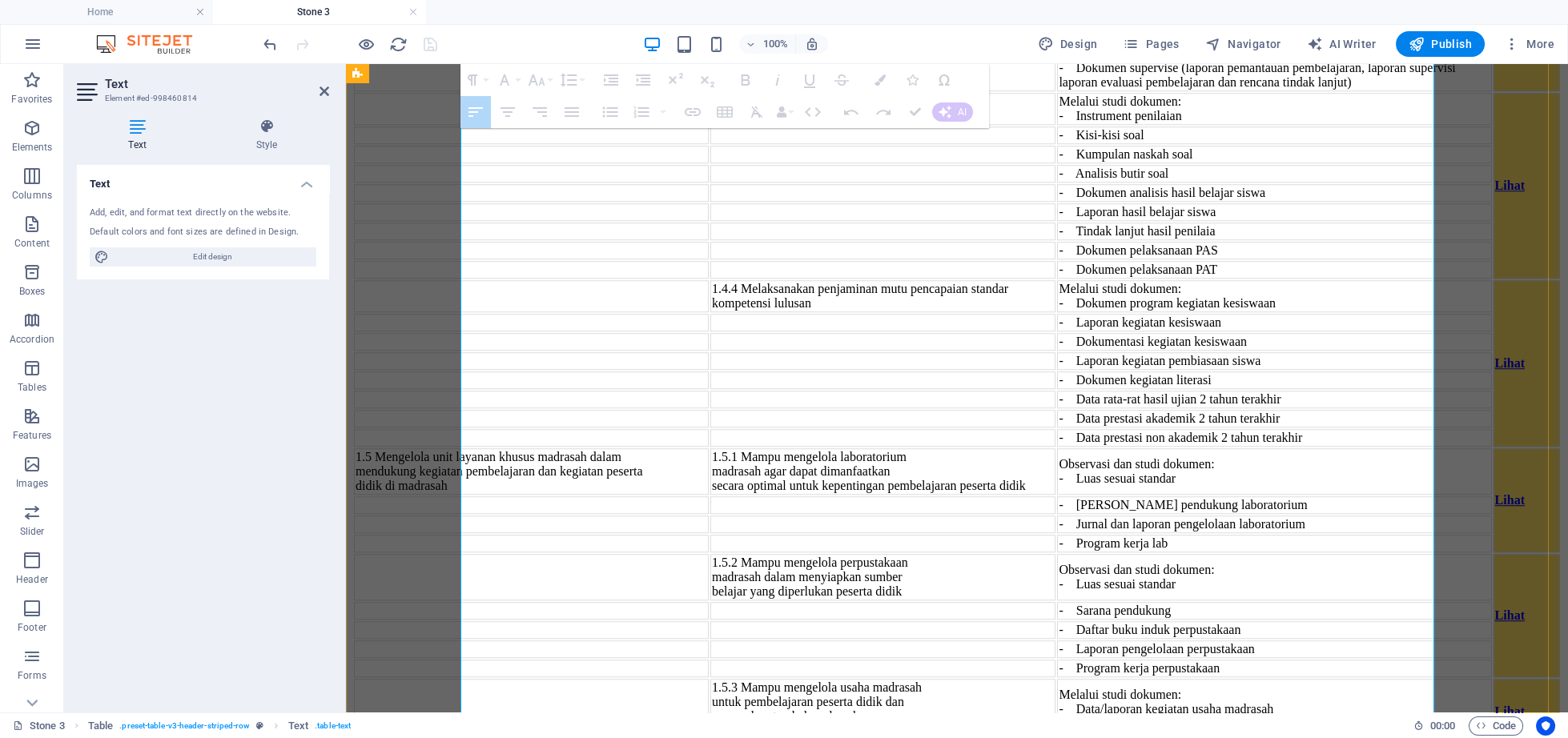
drag, startPoint x: 500, startPoint y: 305, endPoint x: 1403, endPoint y: 308, distance: 903.0
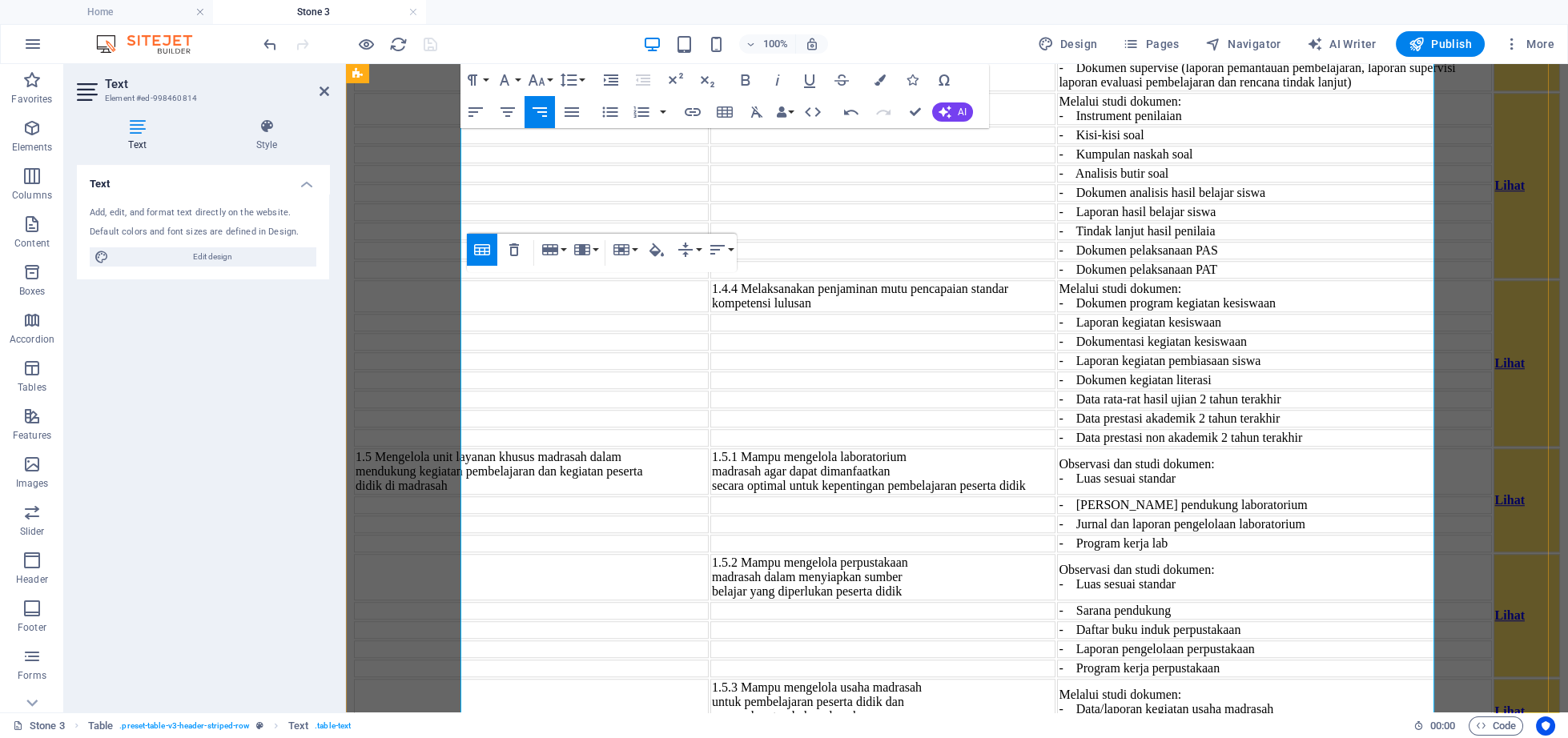
drag, startPoint x: 746, startPoint y: 352, endPoint x: 845, endPoint y: 405, distance: 112.3
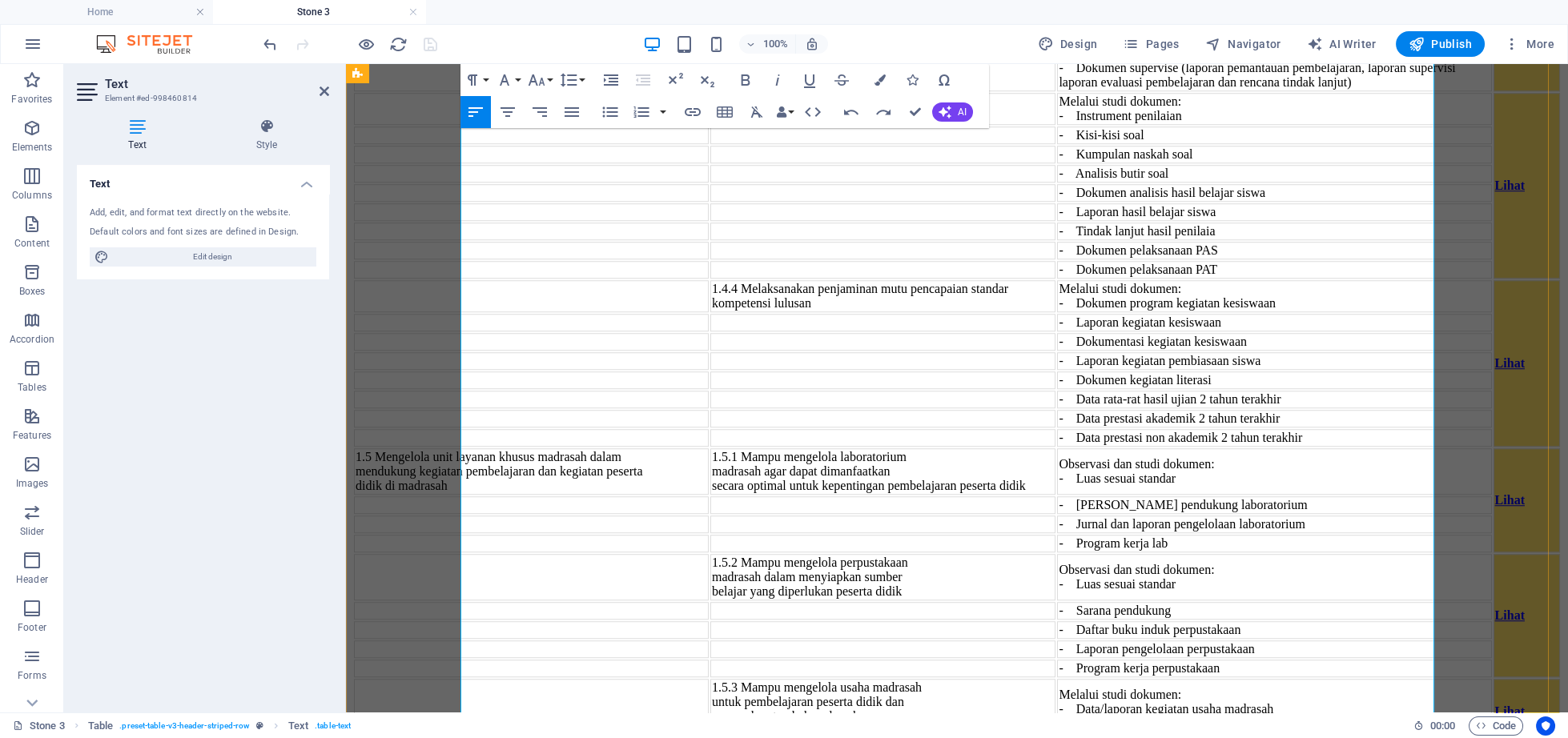
drag, startPoint x: 750, startPoint y: 349, endPoint x: 834, endPoint y: 407, distance: 102.1
copy td "1.6.4 Memanfaatkan teknologi informasi dan komunikasi dalam promosi program mad…"
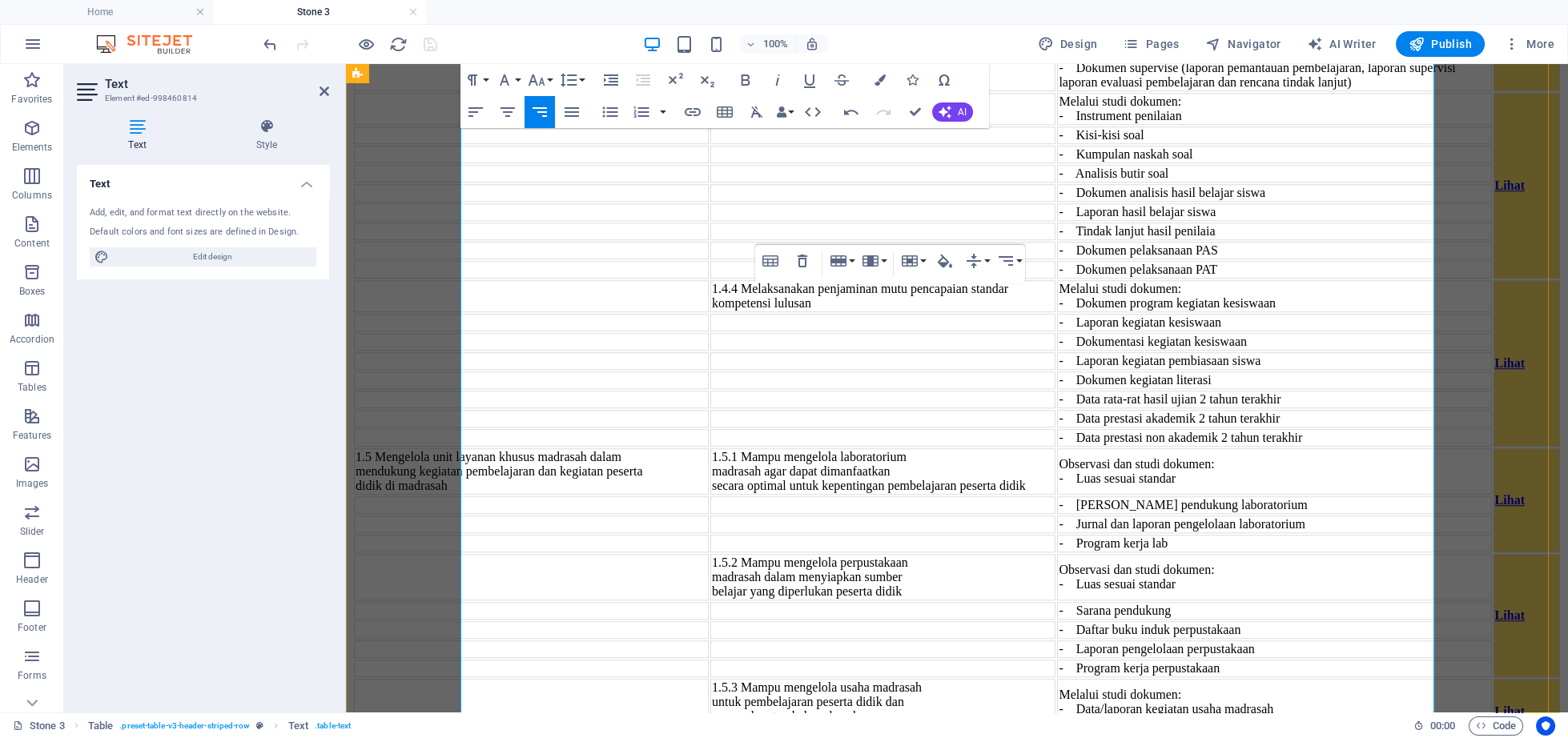
click at [477, 108] on icon "button" at bounding box center [475, 112] width 14 height 9
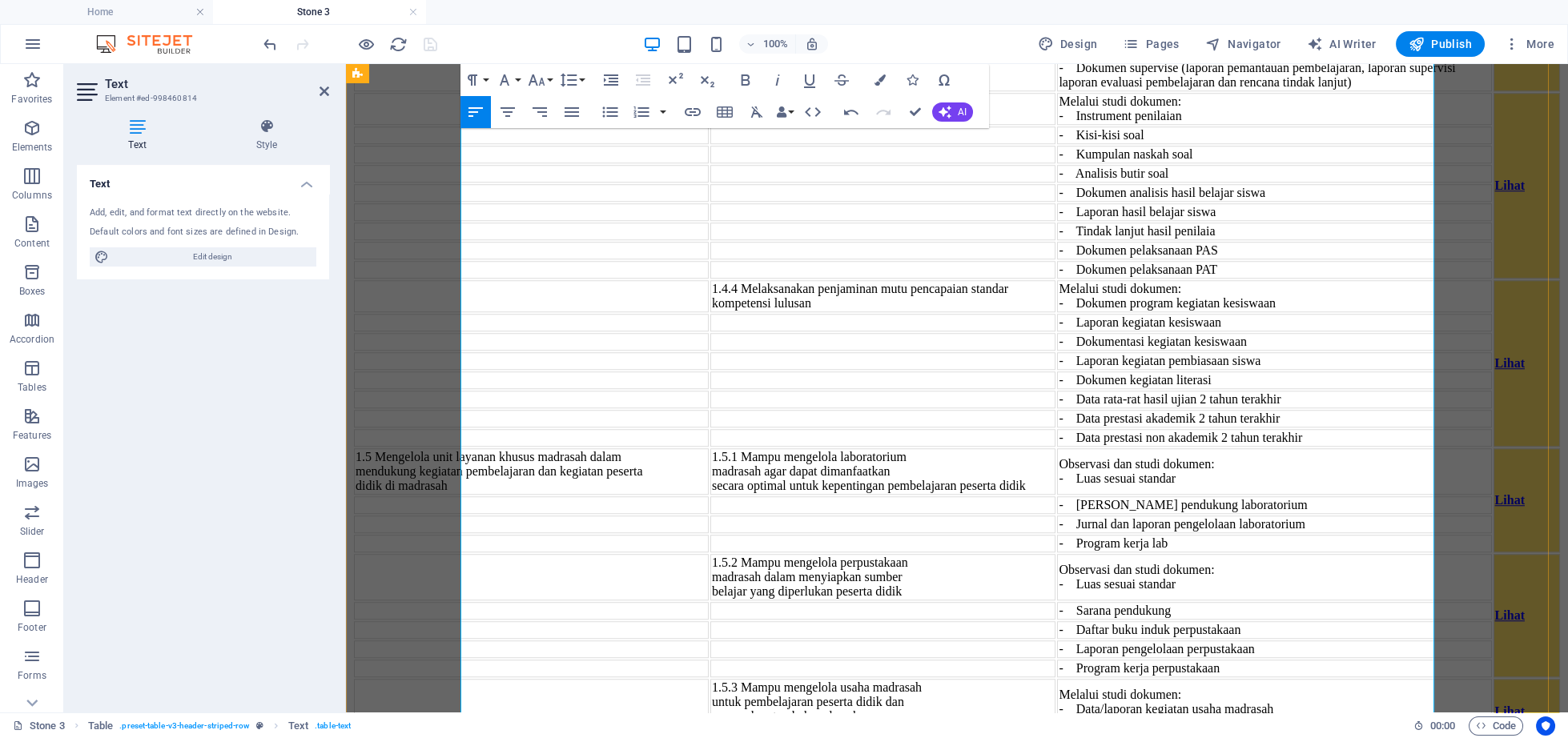
drag, startPoint x: 750, startPoint y: 447, endPoint x: 853, endPoint y: 509, distance: 120.2
drag, startPoint x: 1046, startPoint y: 448, endPoint x: 1155, endPoint y: 466, distance: 110.5
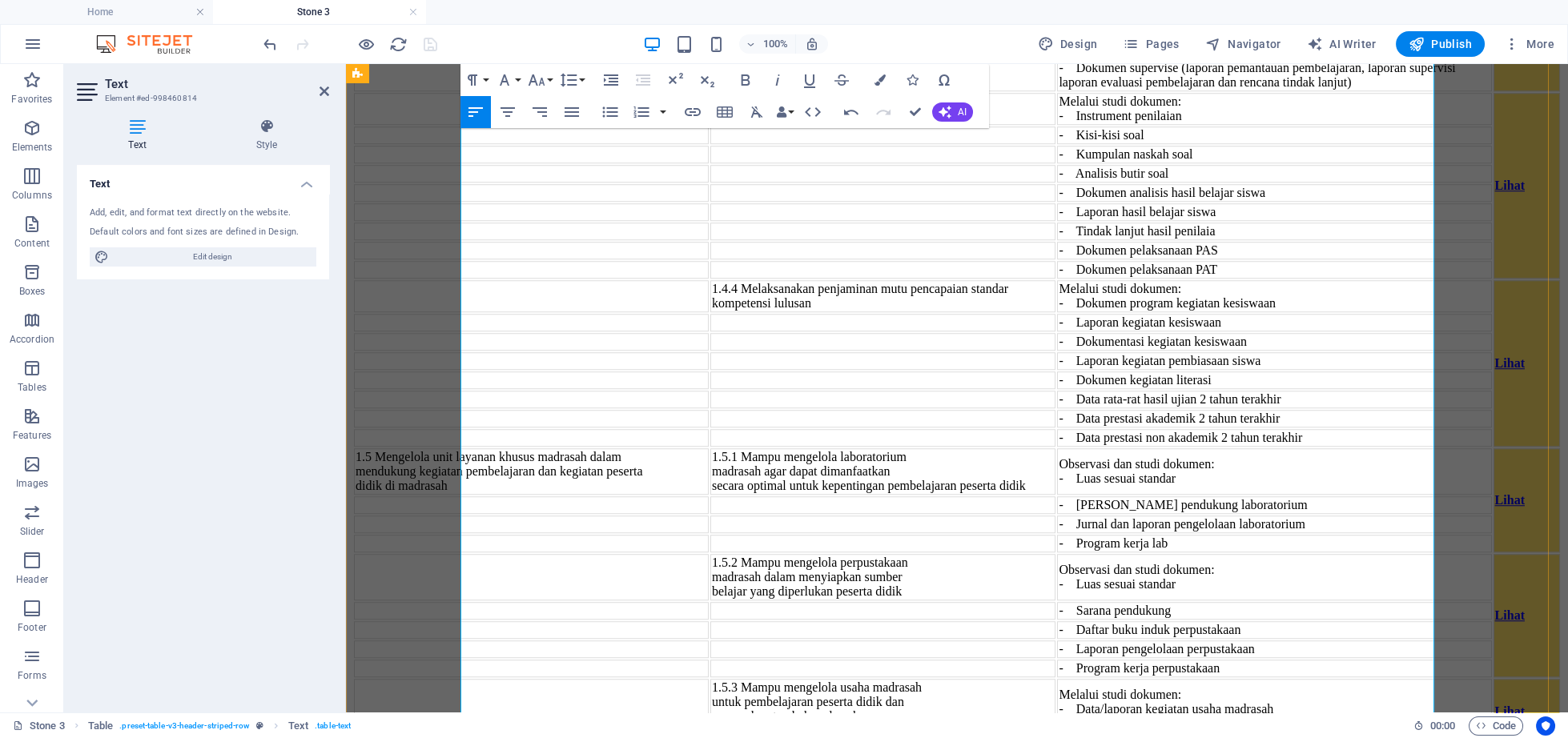
drag, startPoint x: 1420, startPoint y: 351, endPoint x: 1419, endPoint y: 611, distance: 260.0
click at [1419, 611] on tbody "1. U s a h a P enge m b an g an Madra s ah .1 Mengembangkan madrasah sesuai den…" at bounding box center [957, 27] width 1206 height 2933
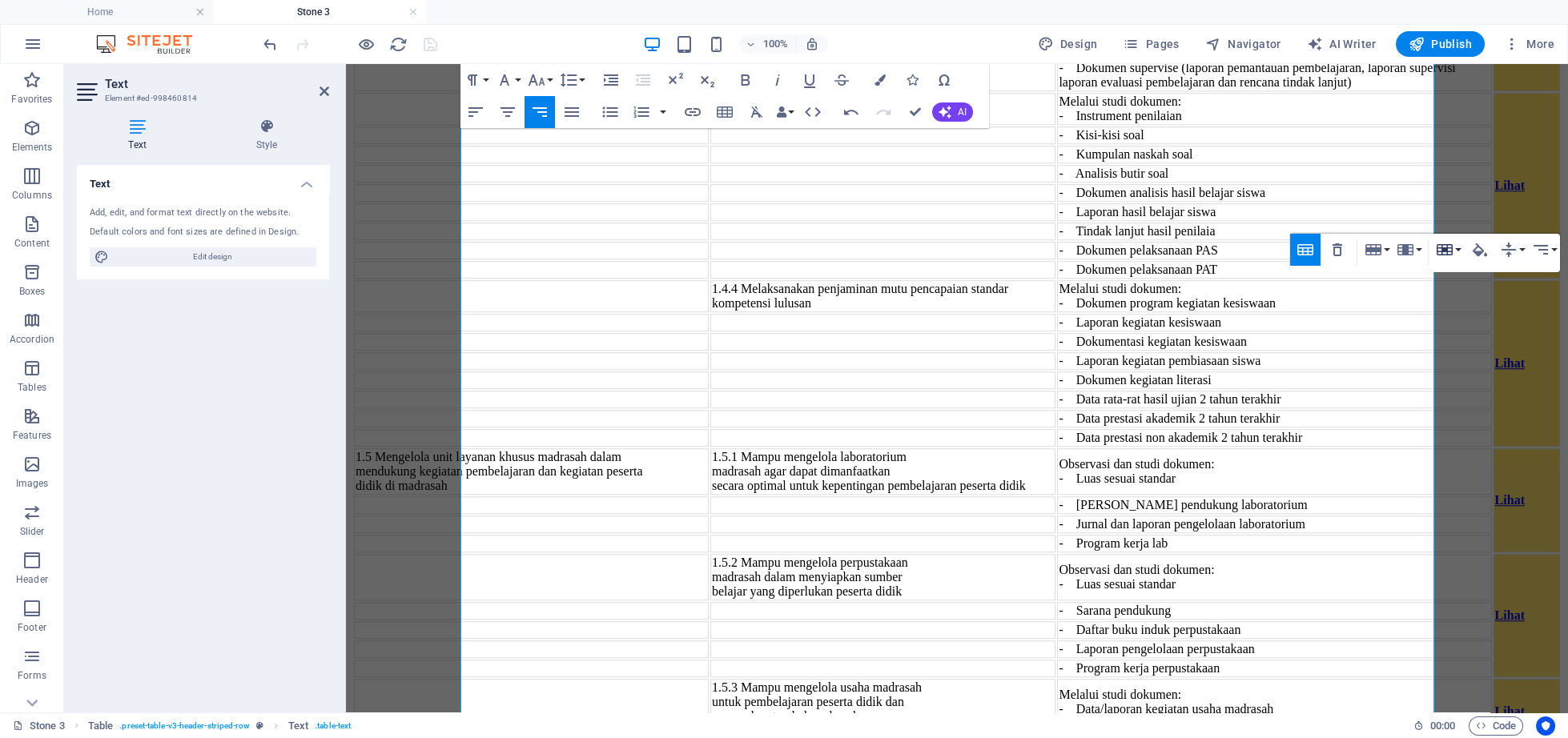
click at [1439, 254] on icon "button" at bounding box center [1444, 250] width 20 height 20
click at [1476, 283] on link "Merge cells" at bounding box center [1490, 281] width 116 height 24
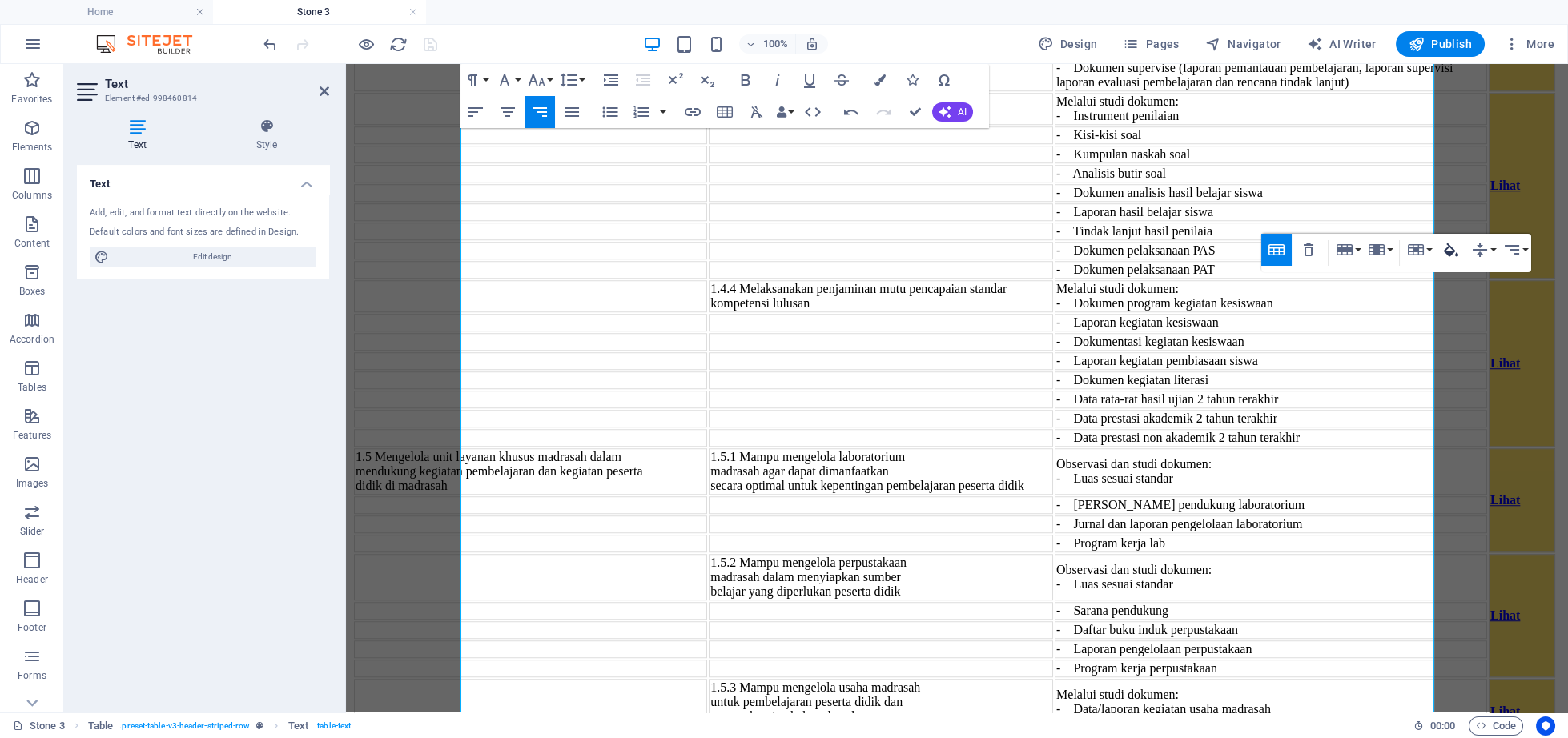
click at [1455, 257] on icon "button" at bounding box center [1450, 250] width 14 height 14
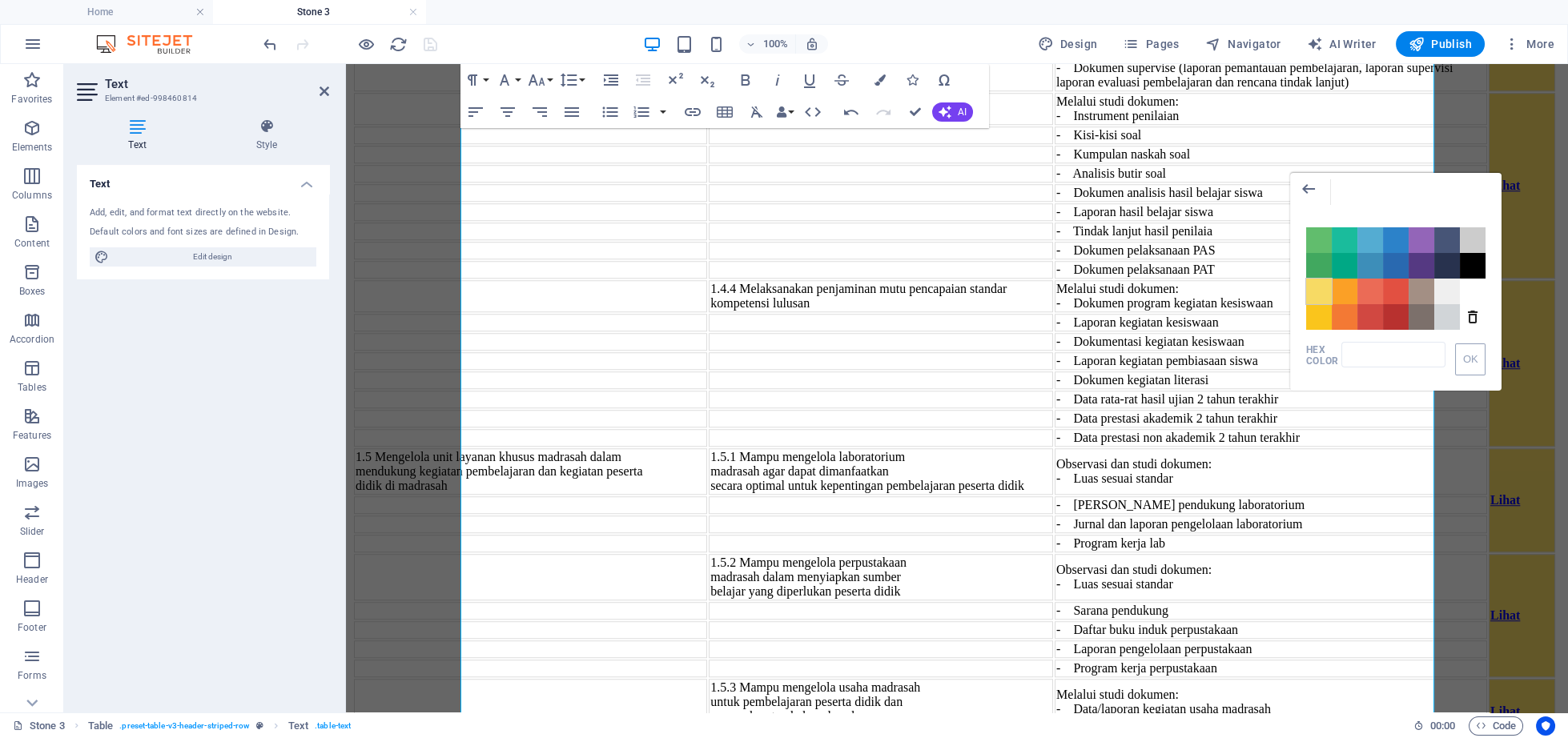
drag, startPoint x: 1322, startPoint y: 294, endPoint x: 928, endPoint y: 283, distance: 394.2
click at [1322, 294] on span "Color #F7DA64" at bounding box center [1319, 291] width 26 height 26
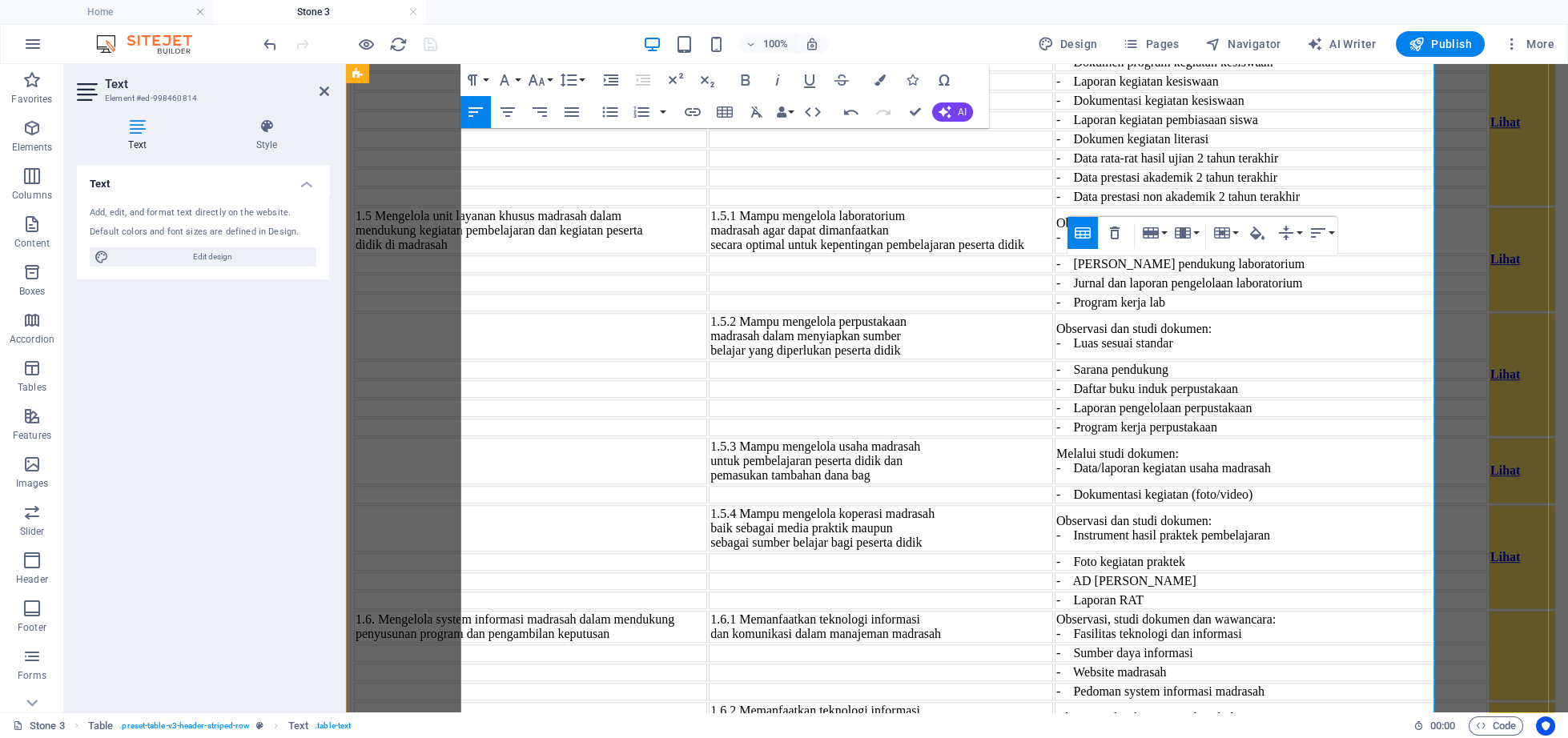
scroll to position [5321, 0]
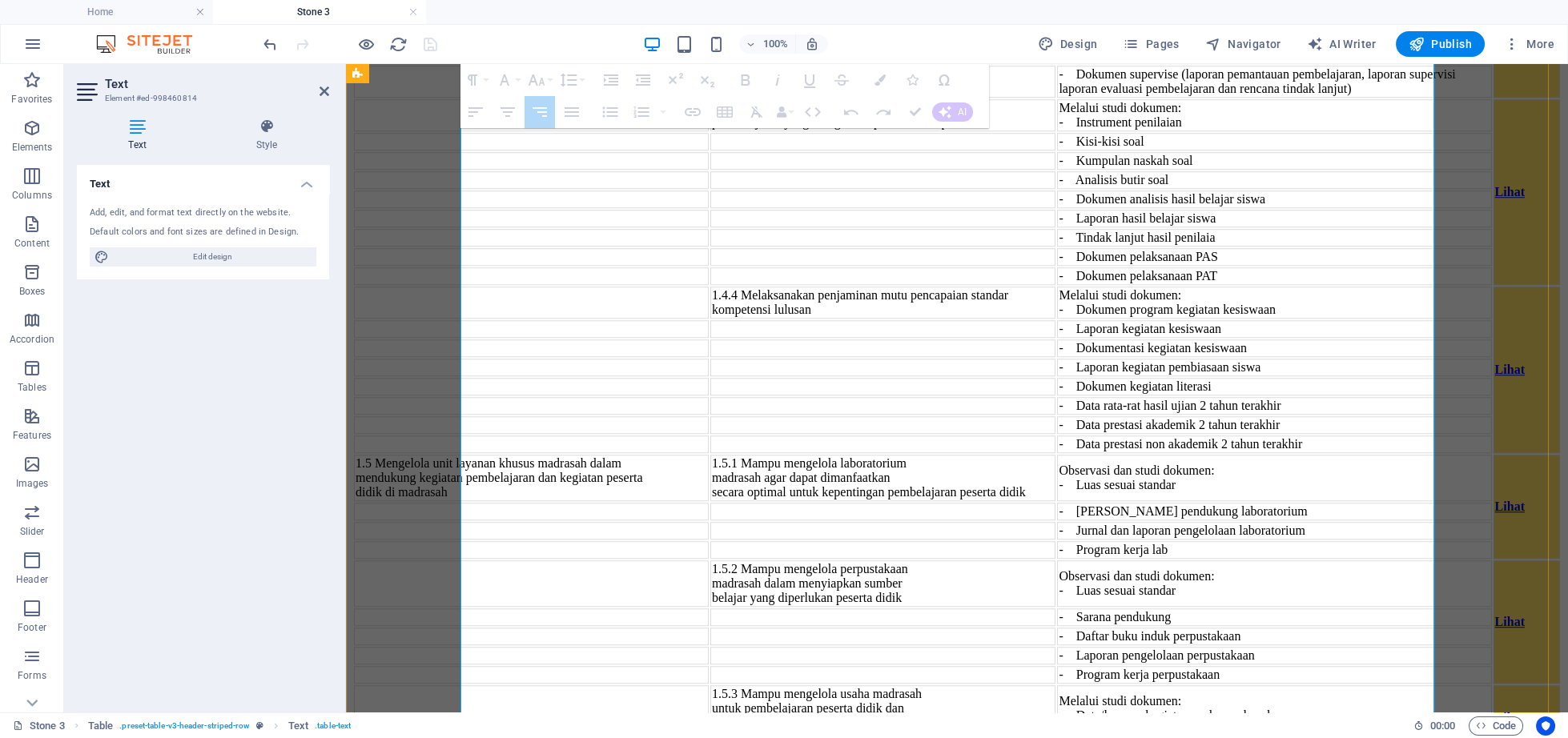
drag, startPoint x: 1396, startPoint y: 348, endPoint x: 1386, endPoint y: 611, distance: 263.2
click at [1386, 611] on tbody "1. U s a h a P enge m b an g an Madra s ah .1 Mengembangkan madrasah sesuai den…" at bounding box center [957, 34] width 1206 height 2933
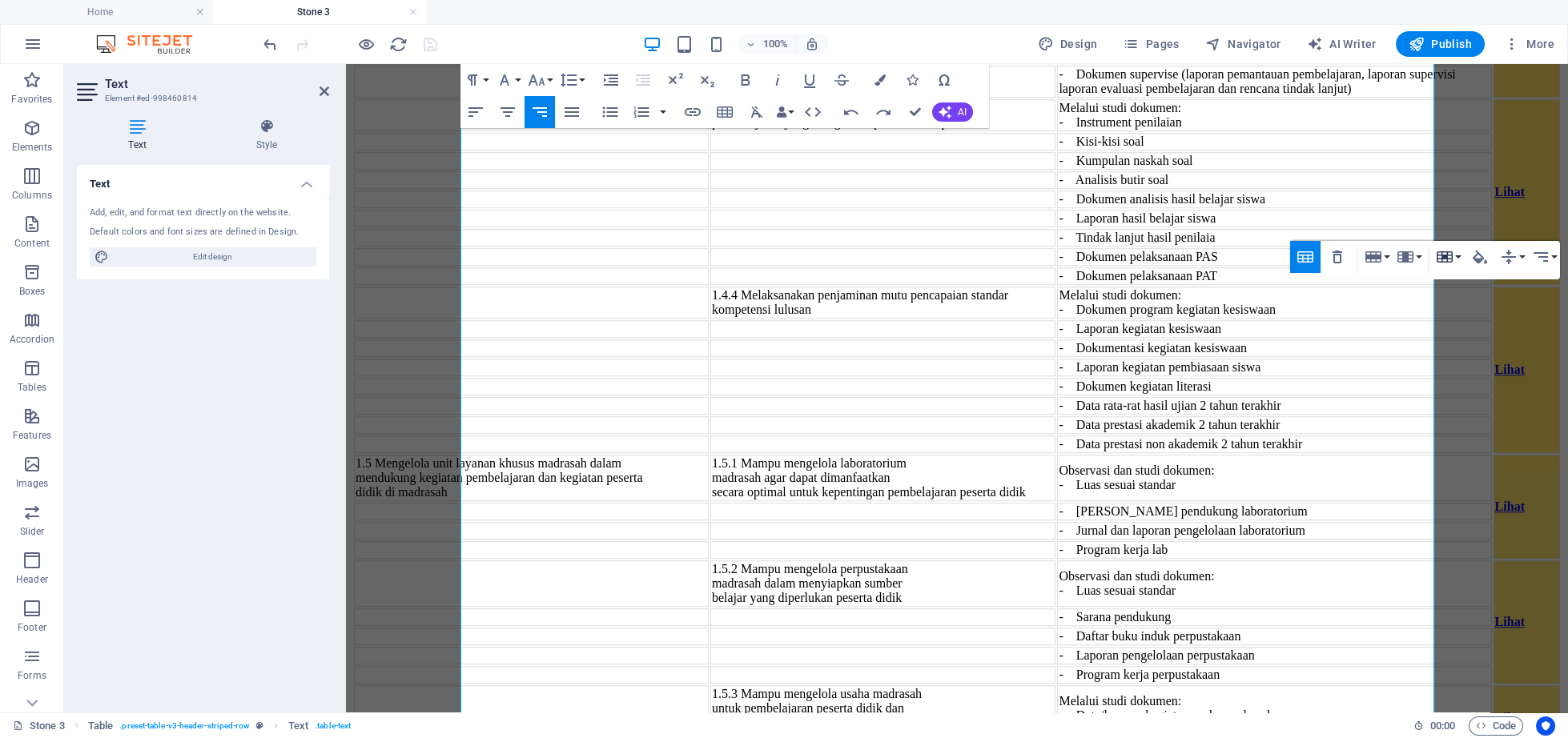
click at [1446, 260] on icon "button" at bounding box center [1444, 257] width 20 height 20
drag, startPoint x: 1459, startPoint y: 294, endPoint x: 1121, endPoint y: 212, distance: 347.8
click at [1459, 294] on link "Merge cells" at bounding box center [1490, 288] width 116 height 24
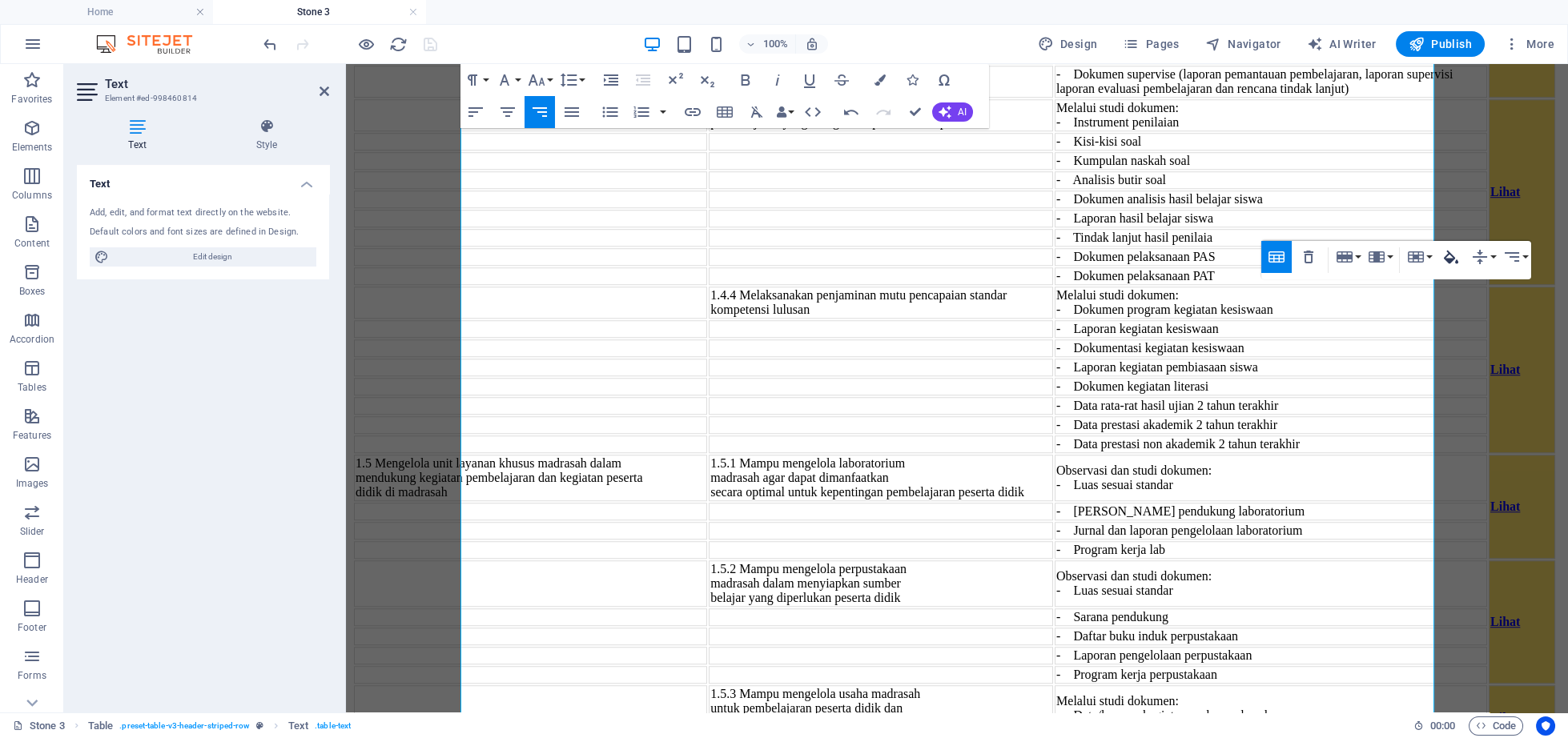
click at [1449, 257] on icon "button" at bounding box center [1450, 257] width 20 height 20
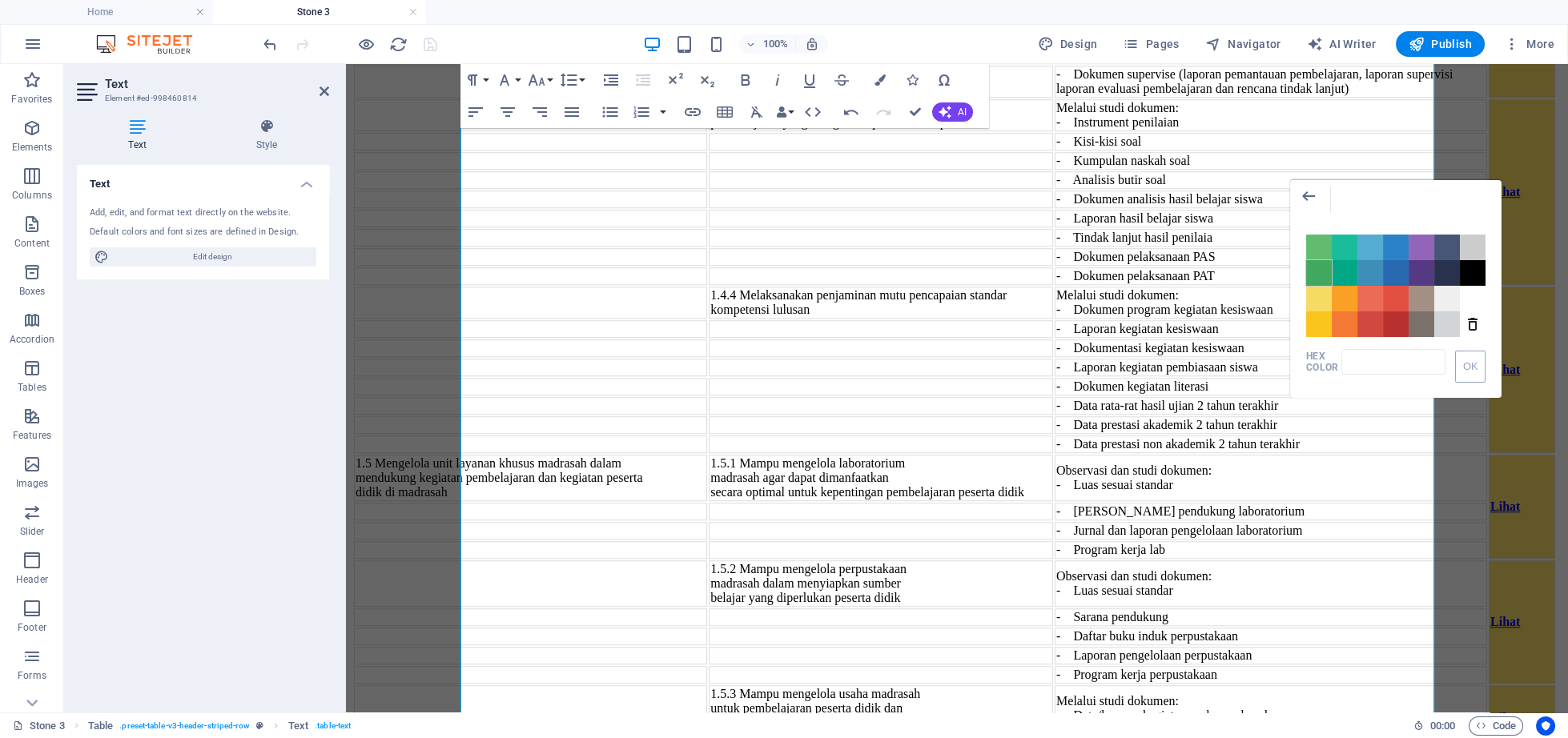
click at [1324, 283] on span "Color #41A85F" at bounding box center [1319, 273] width 26 height 26
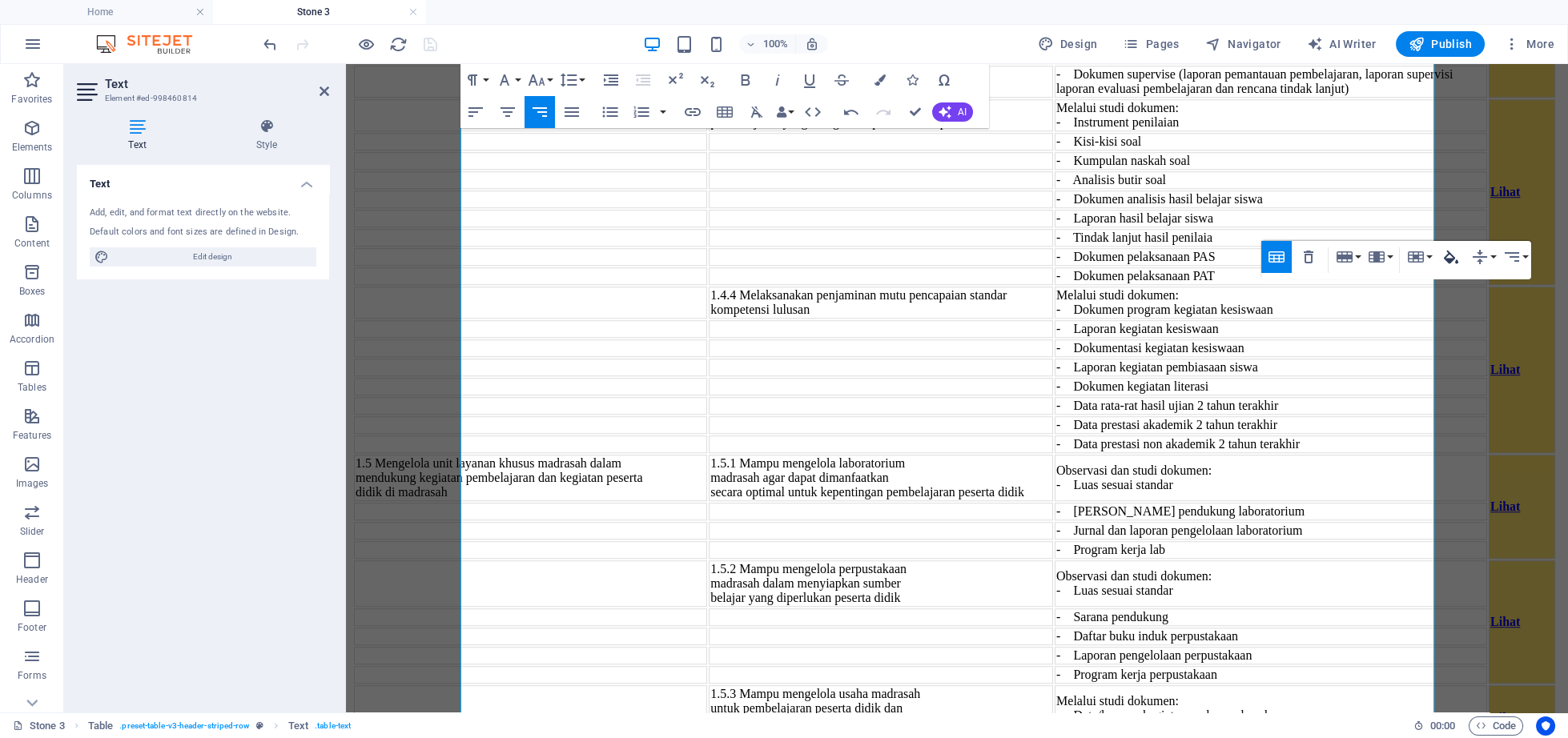
type input "#41A85F"
click at [1449, 255] on icon "button" at bounding box center [1450, 257] width 14 height 14
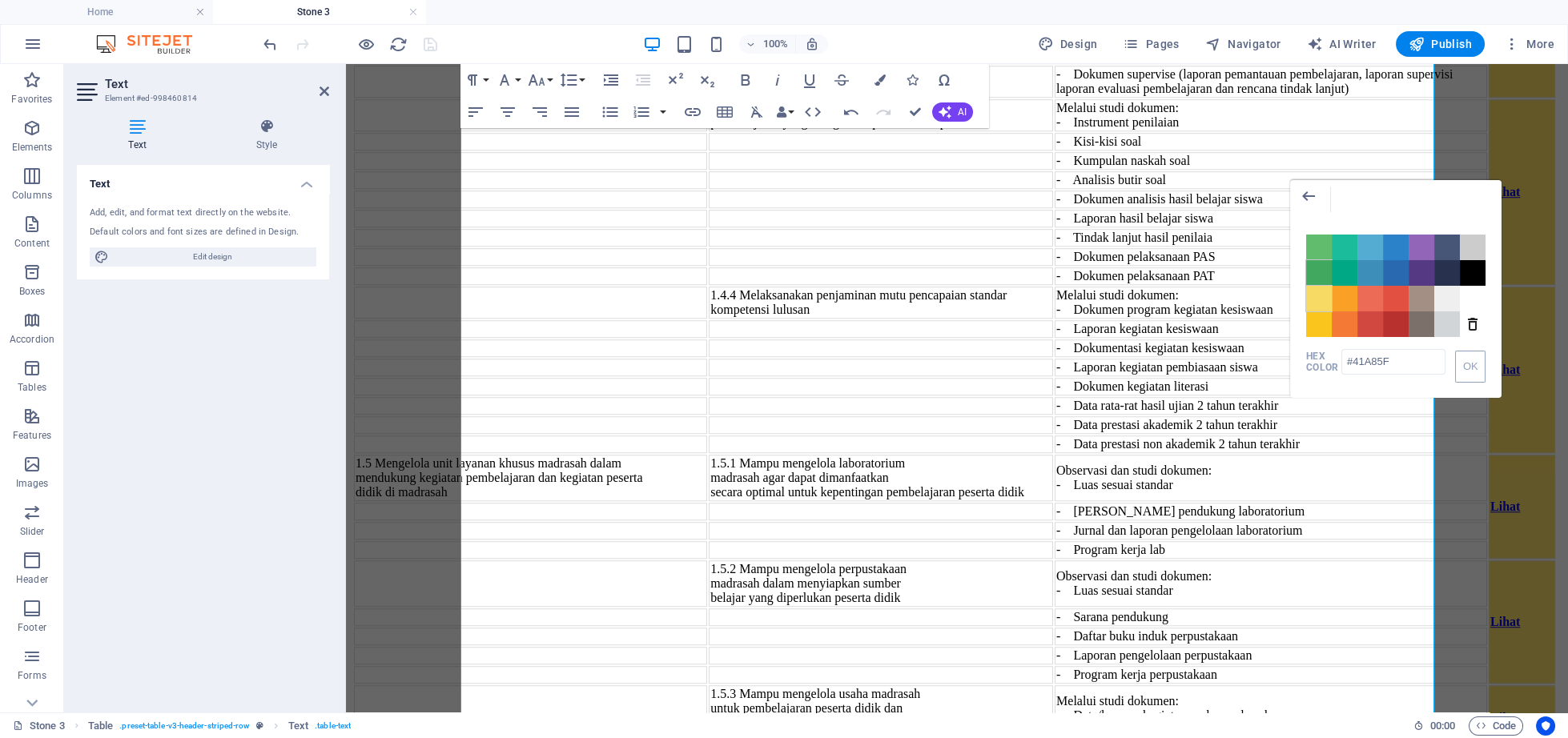
click at [1322, 298] on span "Color #F7DA64" at bounding box center [1319, 298] width 26 height 26
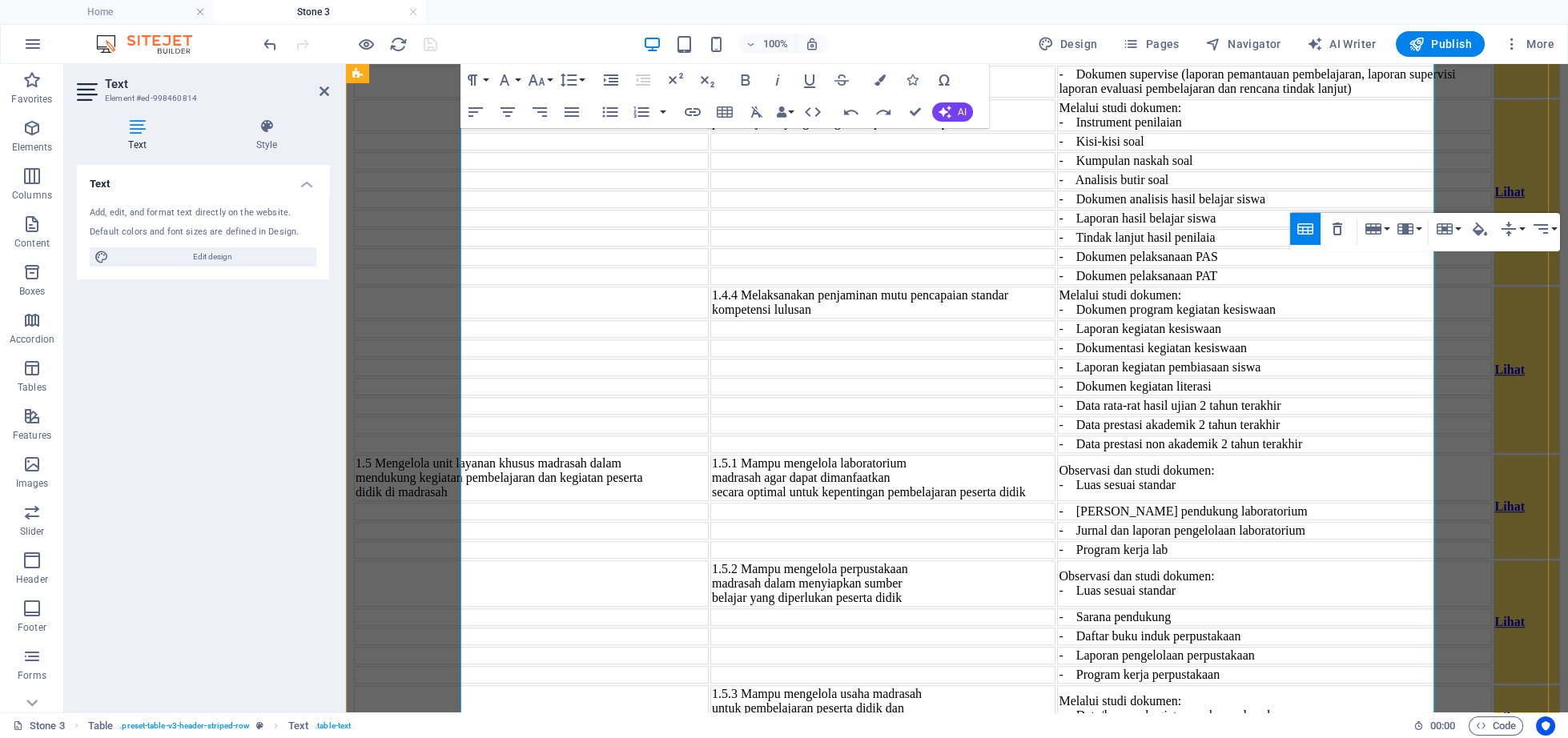
scroll to position [5568, 0]
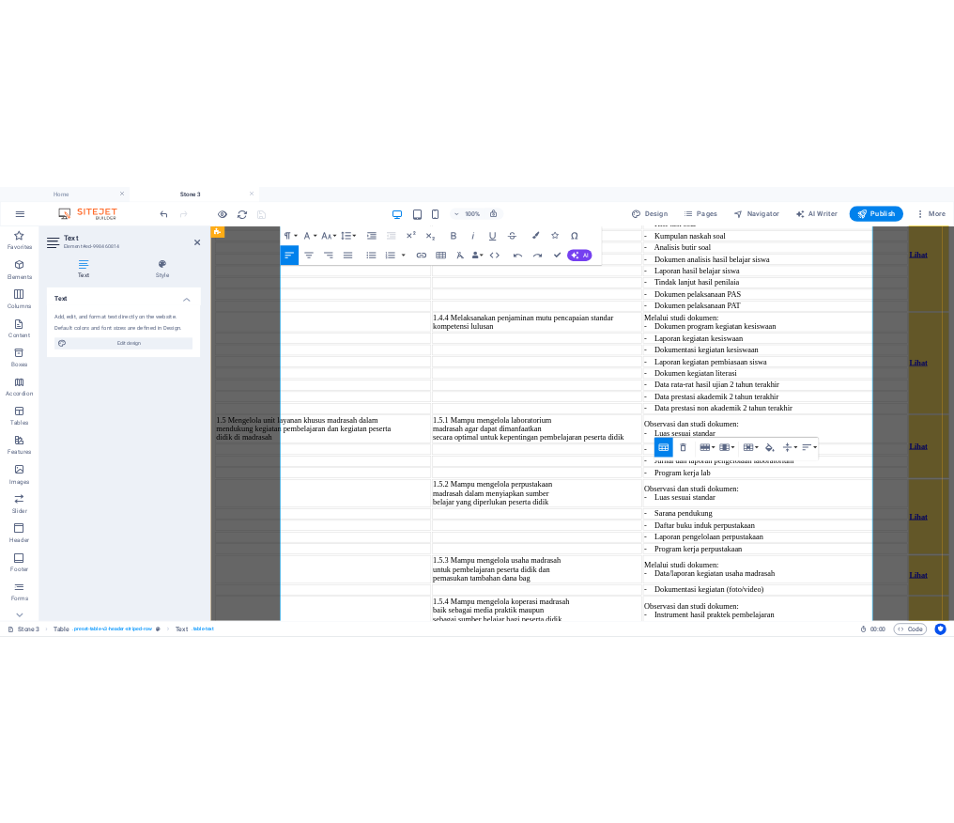
scroll to position [6244, 0]
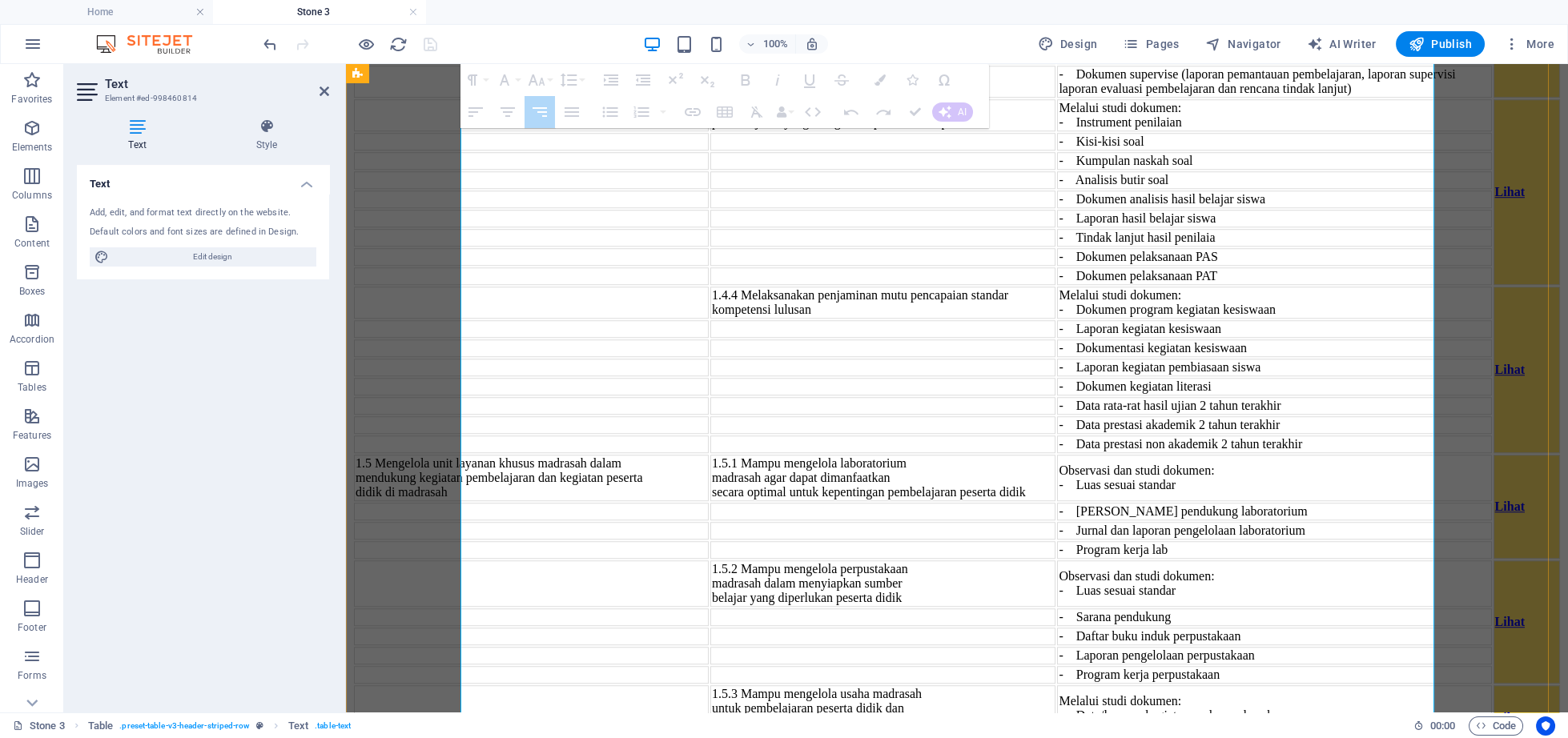
drag, startPoint x: 1399, startPoint y: 360, endPoint x: 1397, endPoint y: 606, distance: 246.0
click at [1397, 606] on tbody "1. U s a h a P enge m b an g an Madra s ah .1 Mengembangkan madrasah sesuai den…" at bounding box center [957, 34] width 1206 height 2933
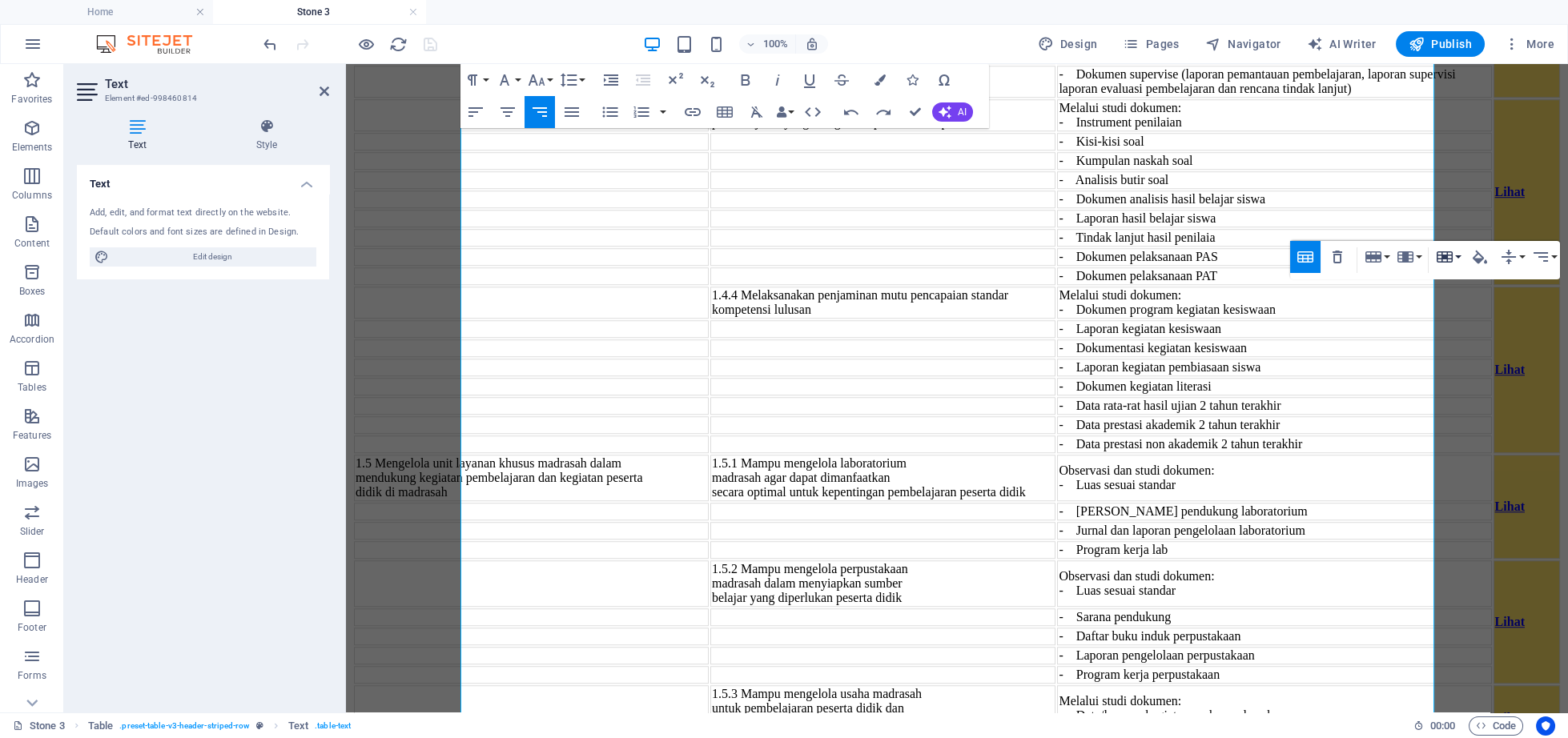
click at [1445, 255] on icon "button" at bounding box center [1444, 257] width 16 height 11
click at [1457, 285] on link "Merge cells" at bounding box center [1490, 288] width 116 height 24
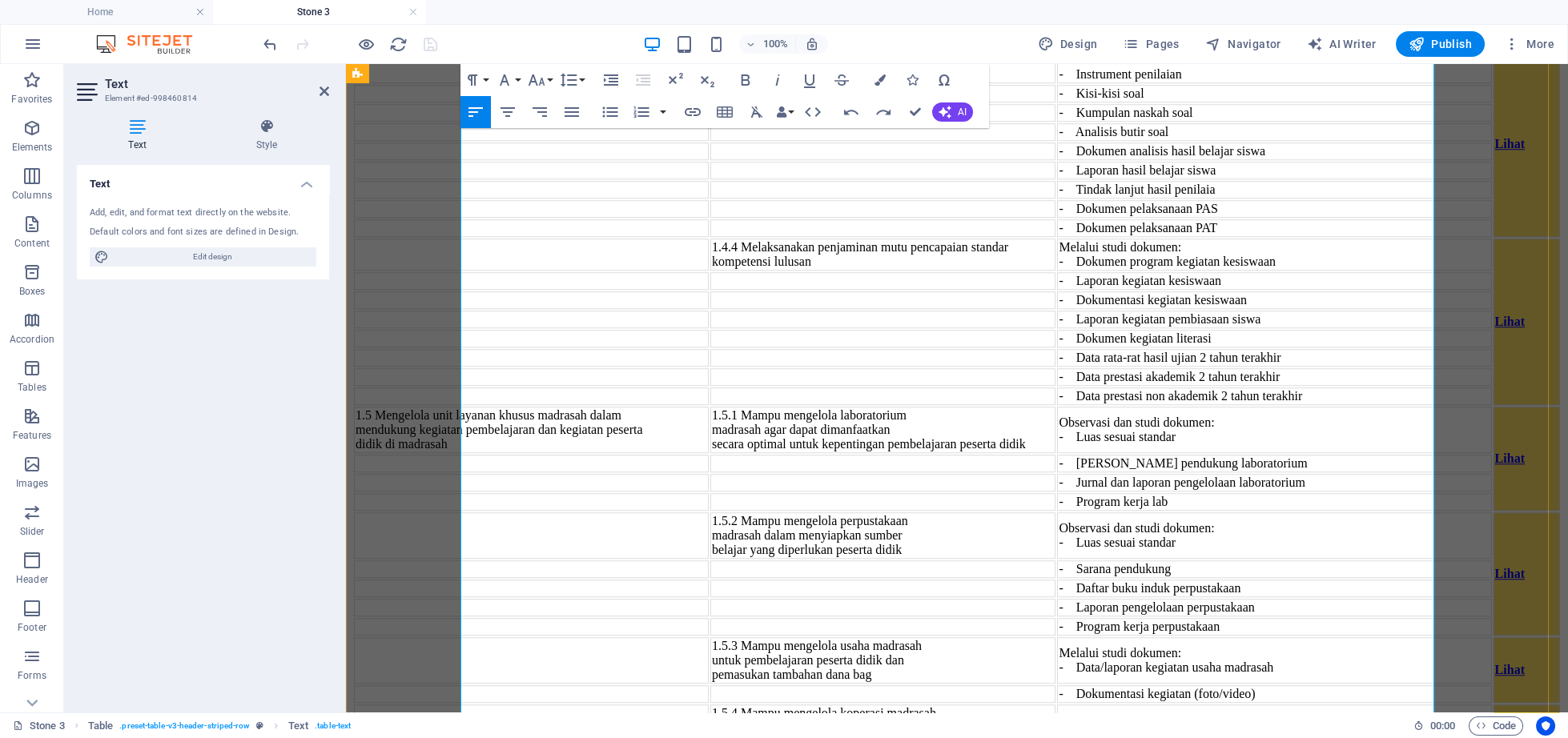
scroll to position [5568, 0]
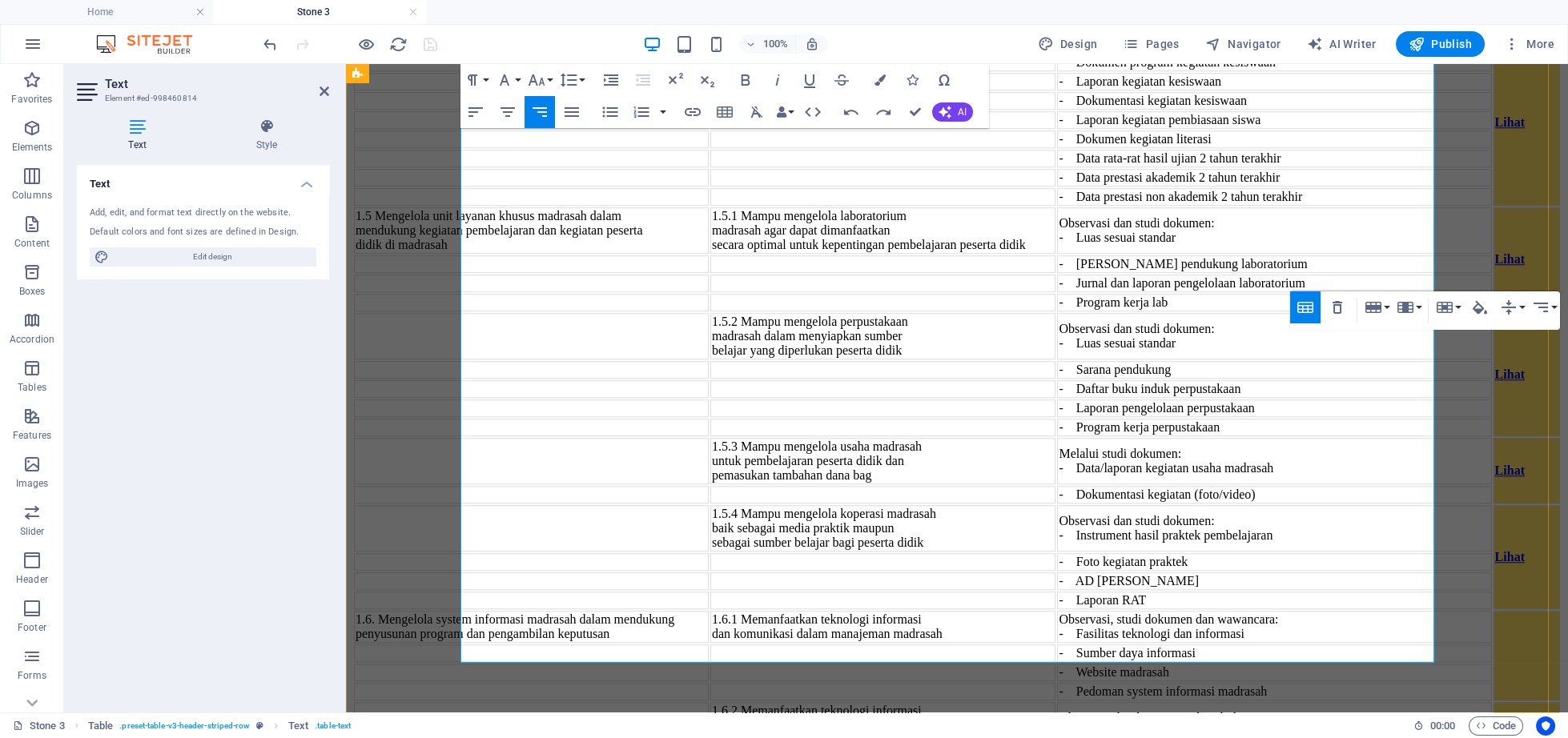
scroll to position [5321, 0]
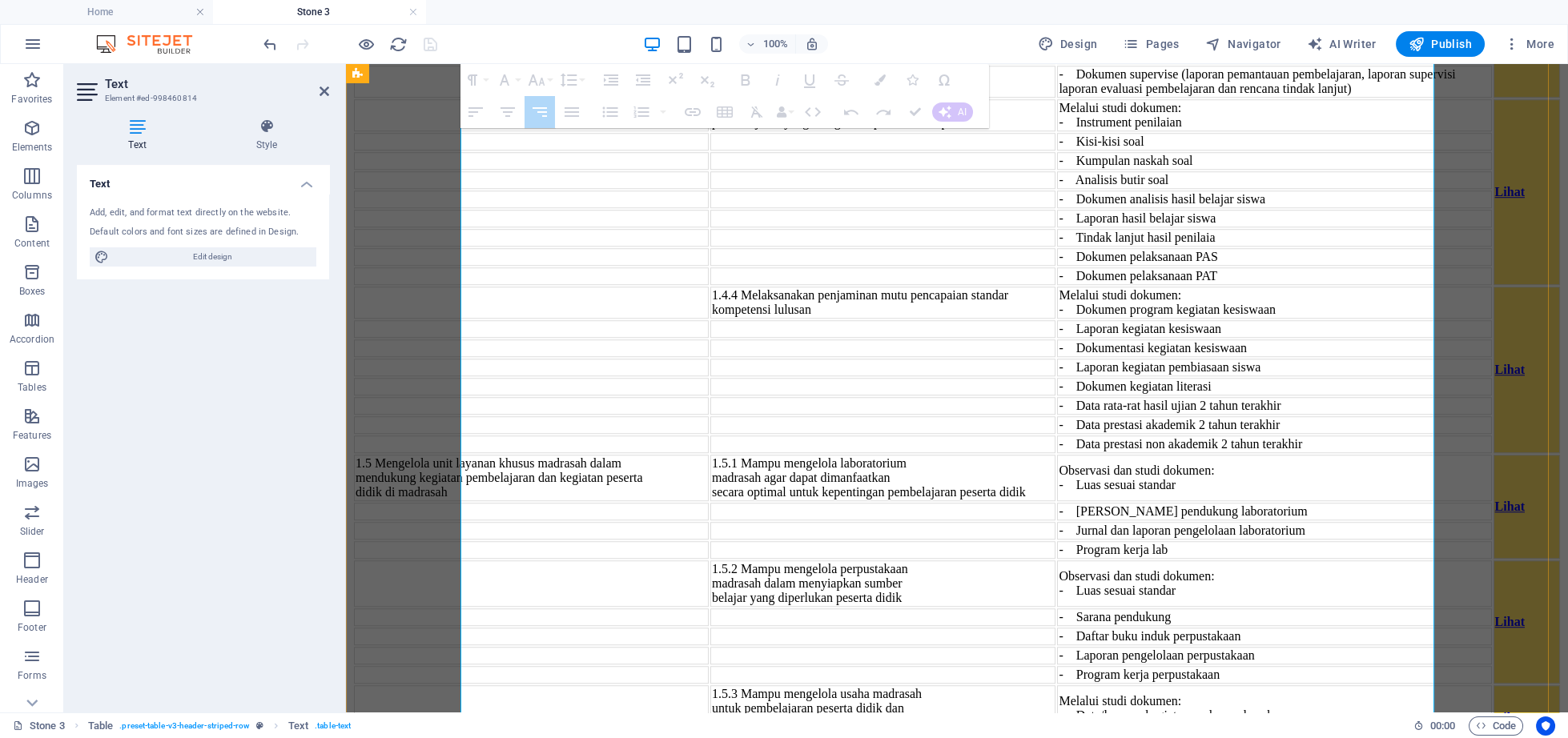
drag, startPoint x: 1400, startPoint y: 355, endPoint x: 1380, endPoint y: 603, distance: 248.8
click at [1380, 603] on tbody "1. U s a h a P enge m b an g an Madra s ah .1 Mengembangkan madrasah sesuai den…" at bounding box center [957, 34] width 1206 height 2933
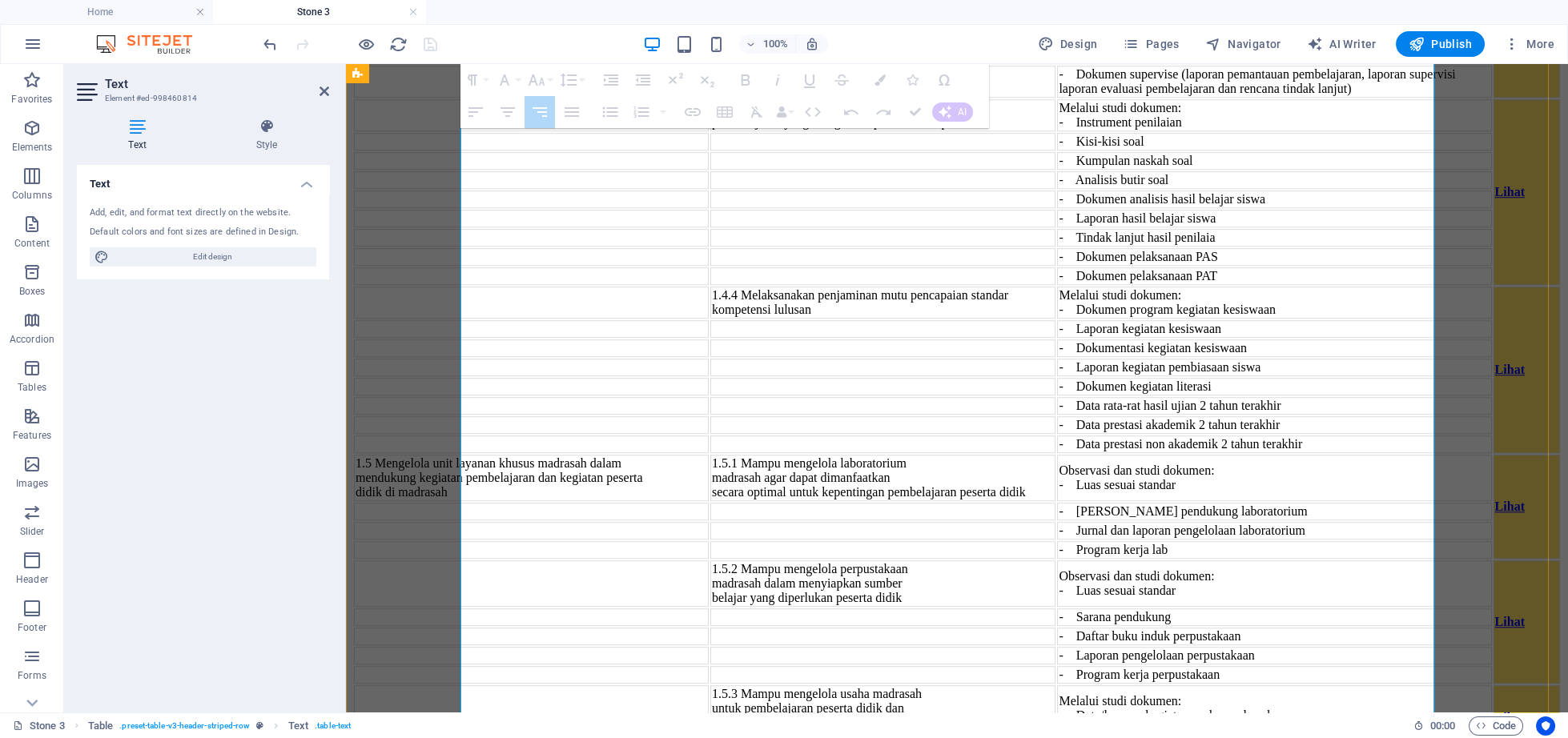
drag, startPoint x: 1419, startPoint y: 338, endPoint x: 1403, endPoint y: 596, distance: 258.5
click at [1403, 596] on tbody "1. U s a h a P enge m b an g an Madra s ah .1 Mengembangkan madrasah sesuai den…" at bounding box center [957, 34] width 1206 height 2933
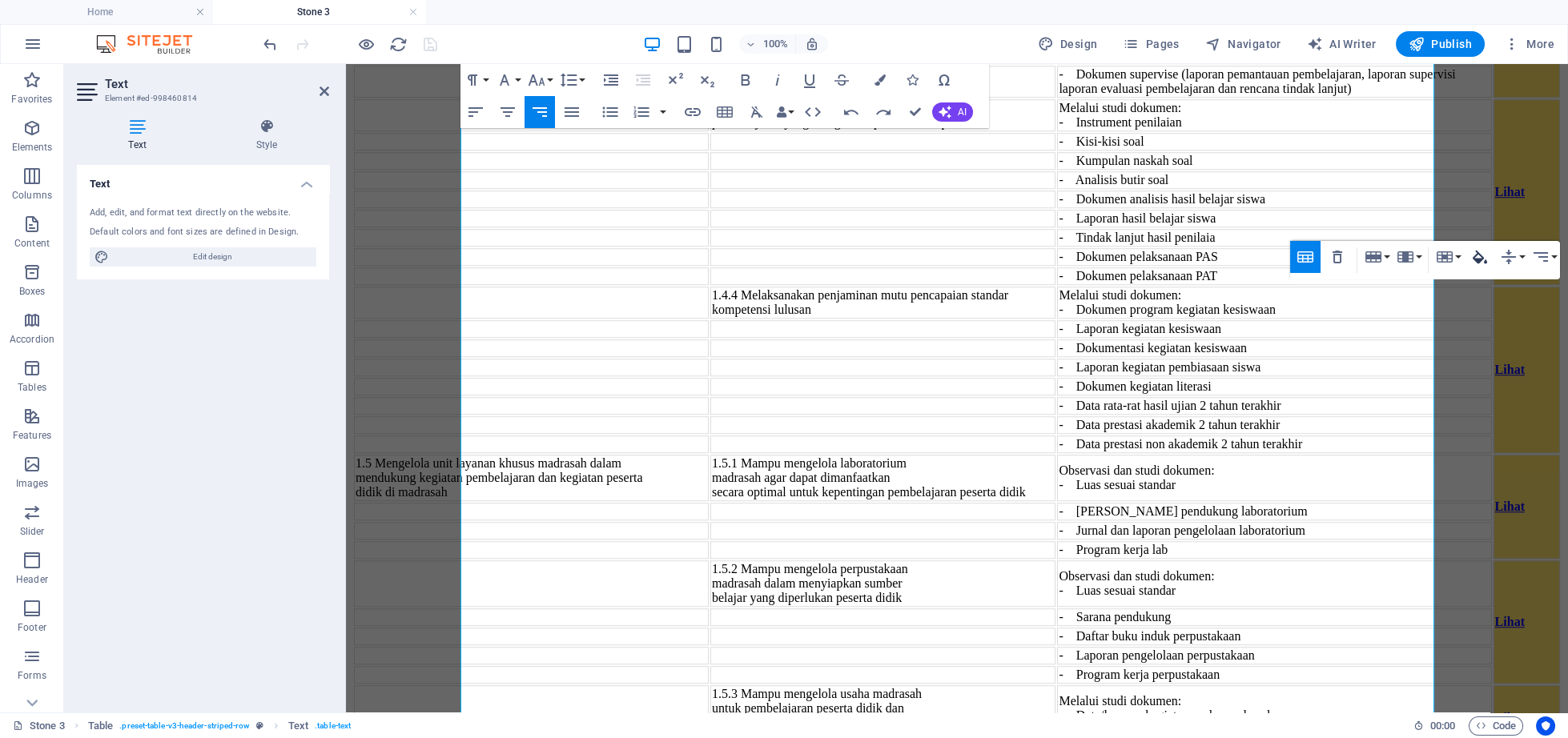
click at [1472, 257] on icon "button" at bounding box center [1479, 257] width 20 height 20
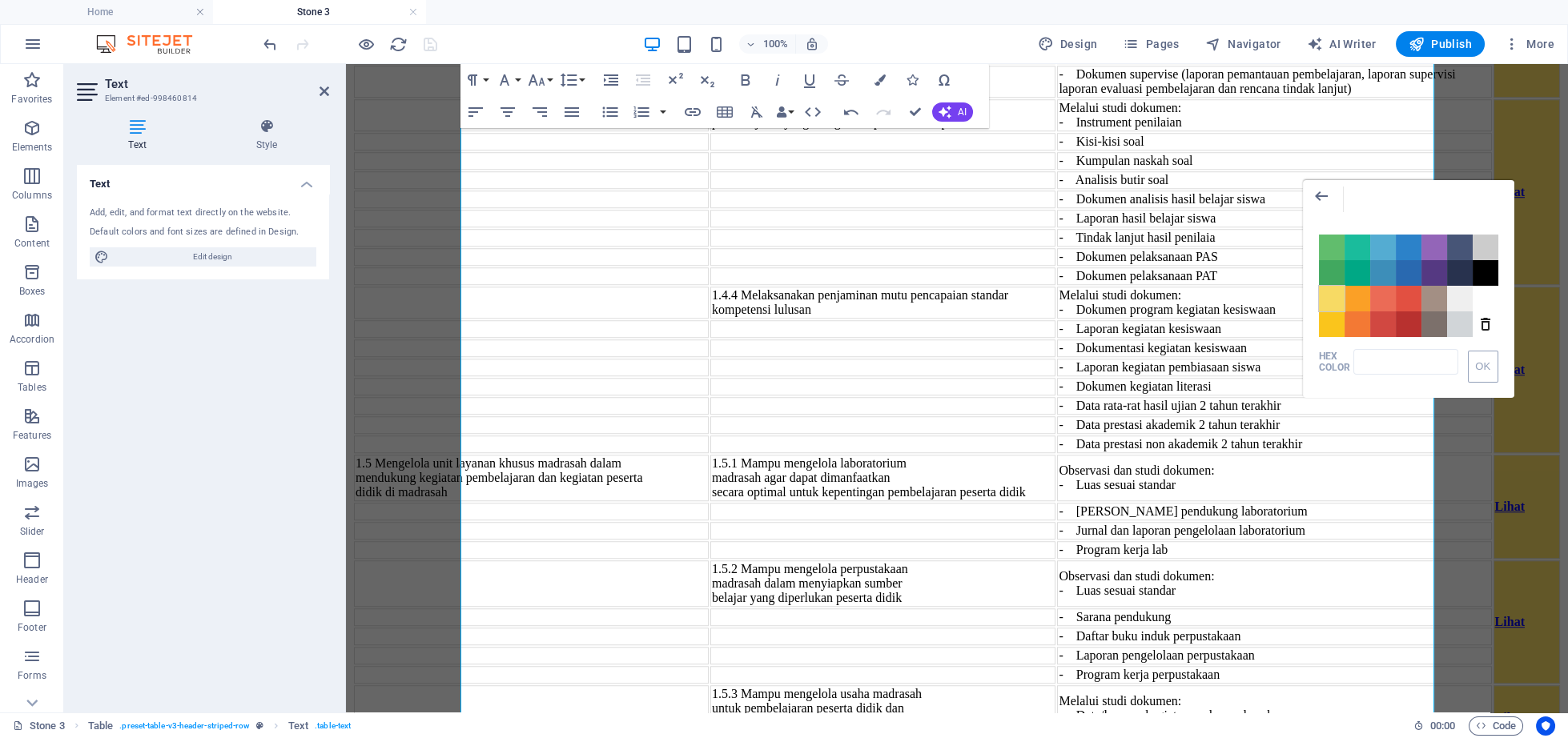
click at [1334, 299] on span "Color #F7DA64" at bounding box center [1332, 298] width 26 height 26
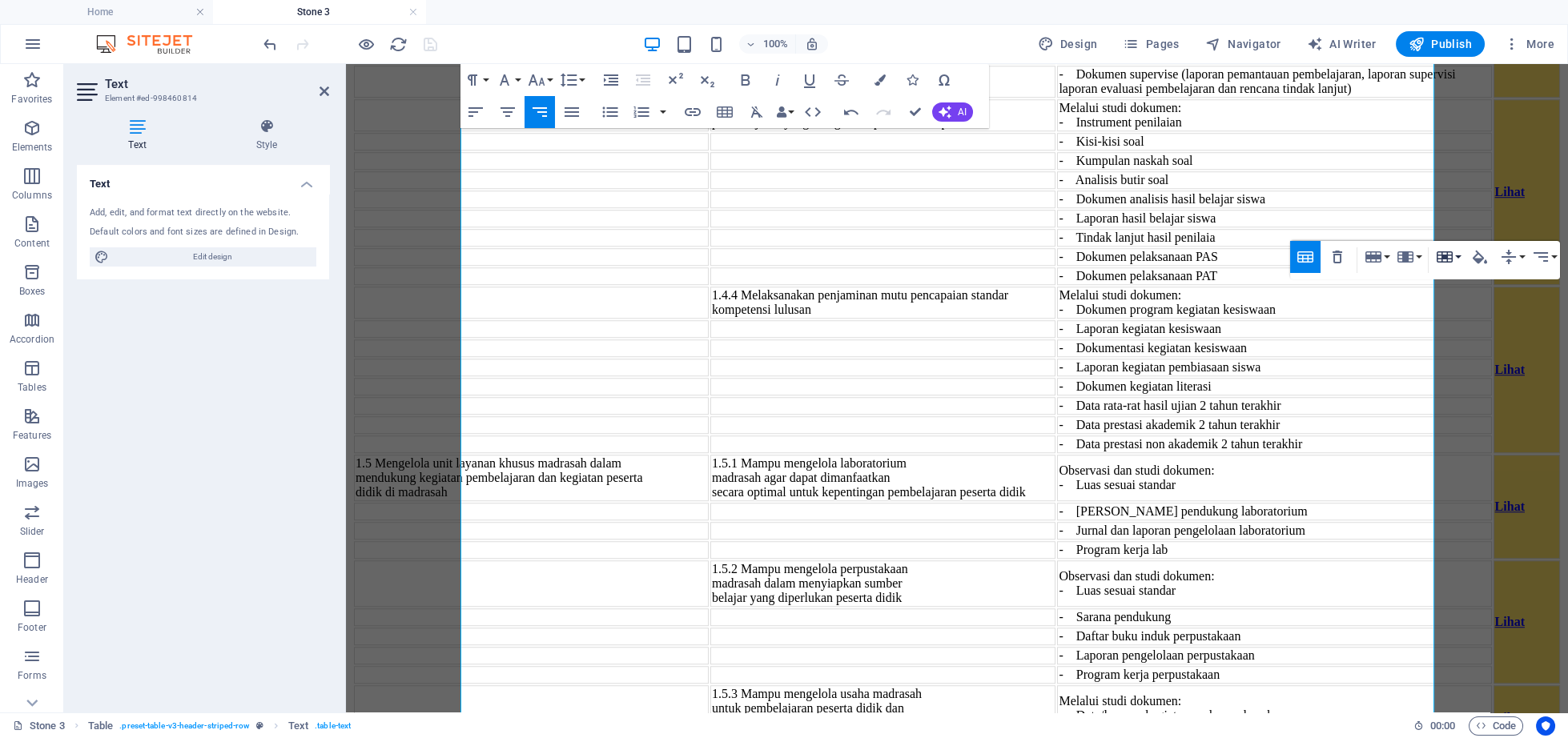
click at [1449, 255] on icon "button" at bounding box center [1444, 257] width 16 height 11
click at [1446, 288] on link "Merge cells" at bounding box center [1490, 288] width 116 height 24
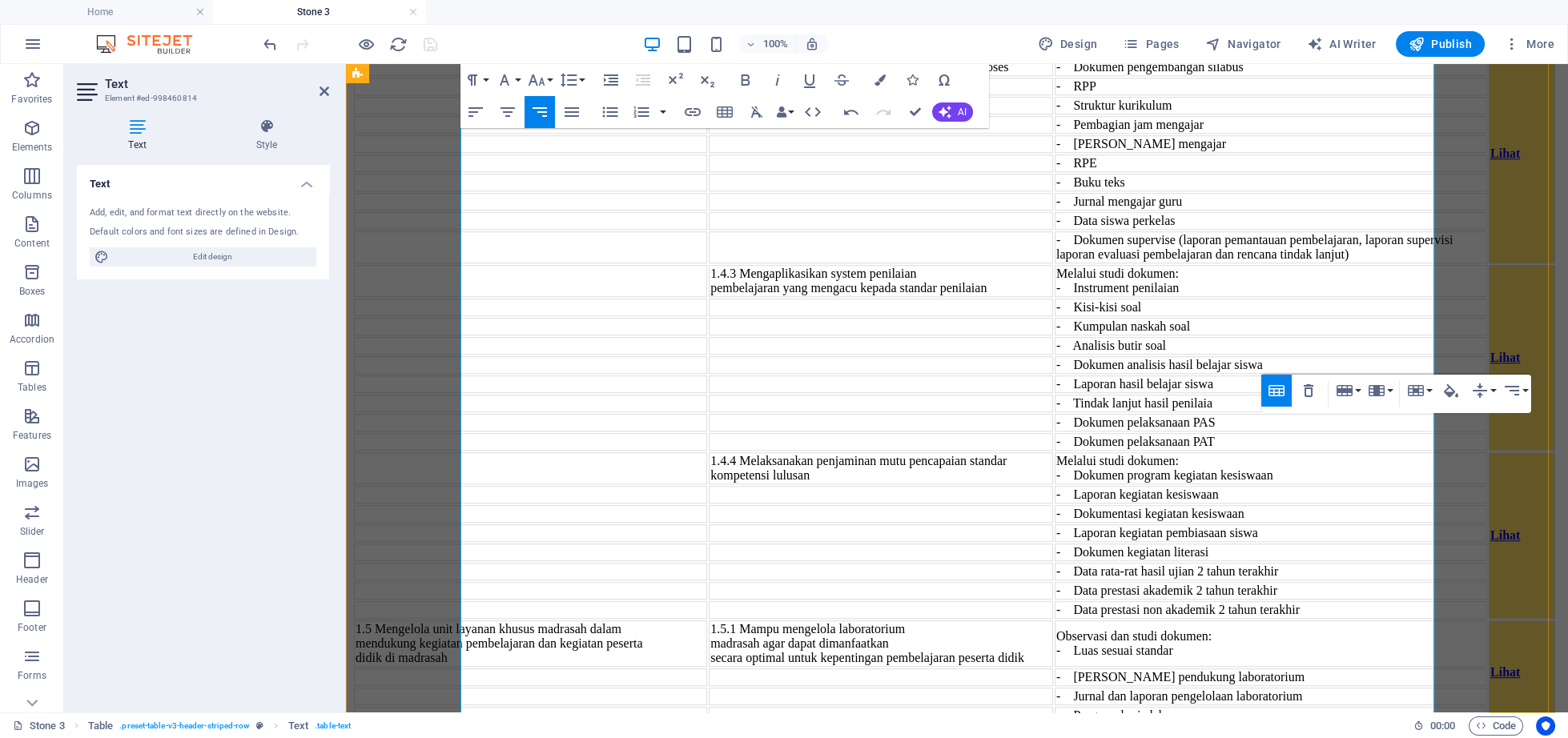
scroll to position [5404, 0]
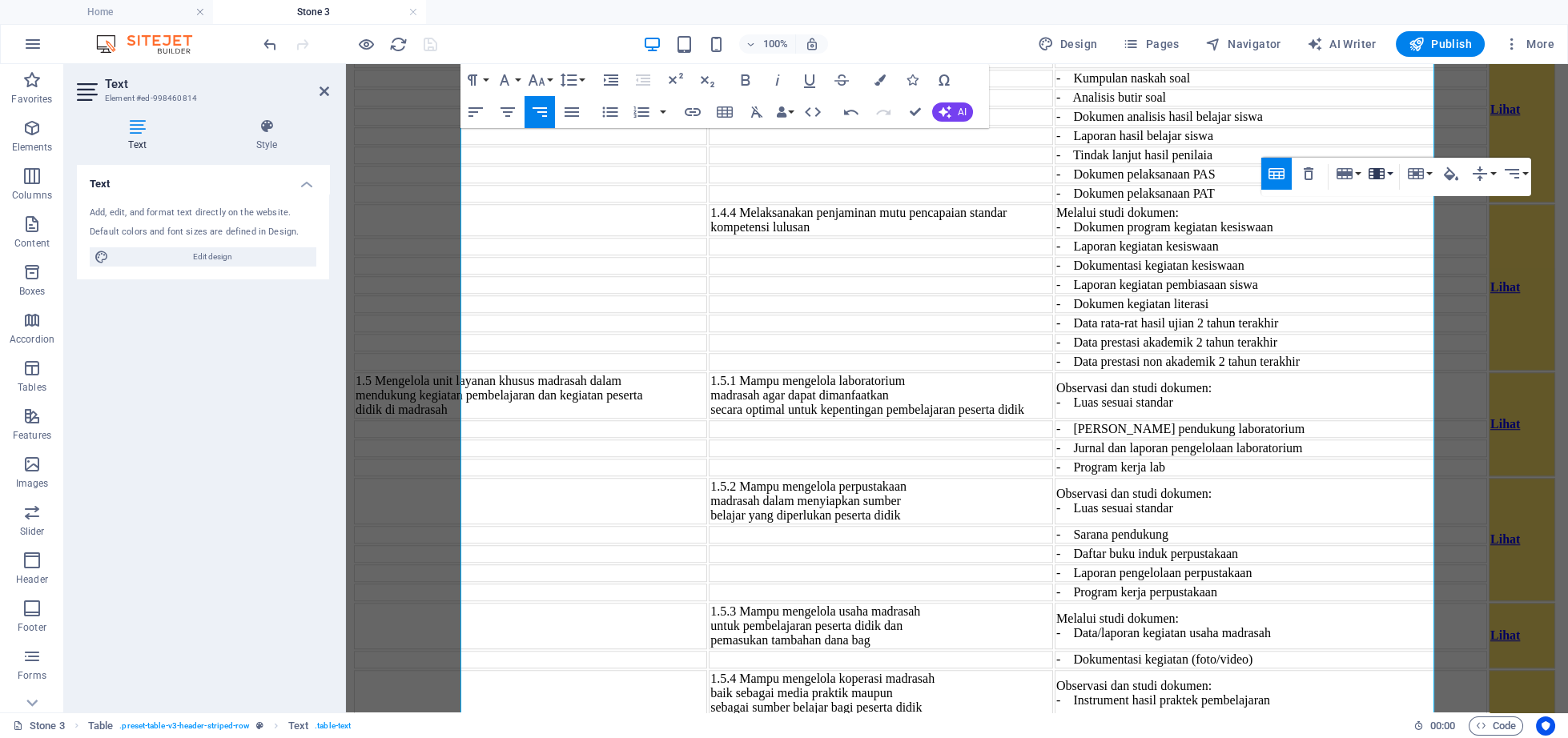
click at [1392, 172] on button "Column" at bounding box center [1380, 174] width 31 height 32
click at [1361, 172] on button "Row" at bounding box center [1348, 174] width 31 height 32
click at [1425, 177] on icon "button" at bounding box center [1415, 174] width 20 height 20
click at [1404, 246] on link "Horizontal split" at bounding box center [1461, 253] width 116 height 24
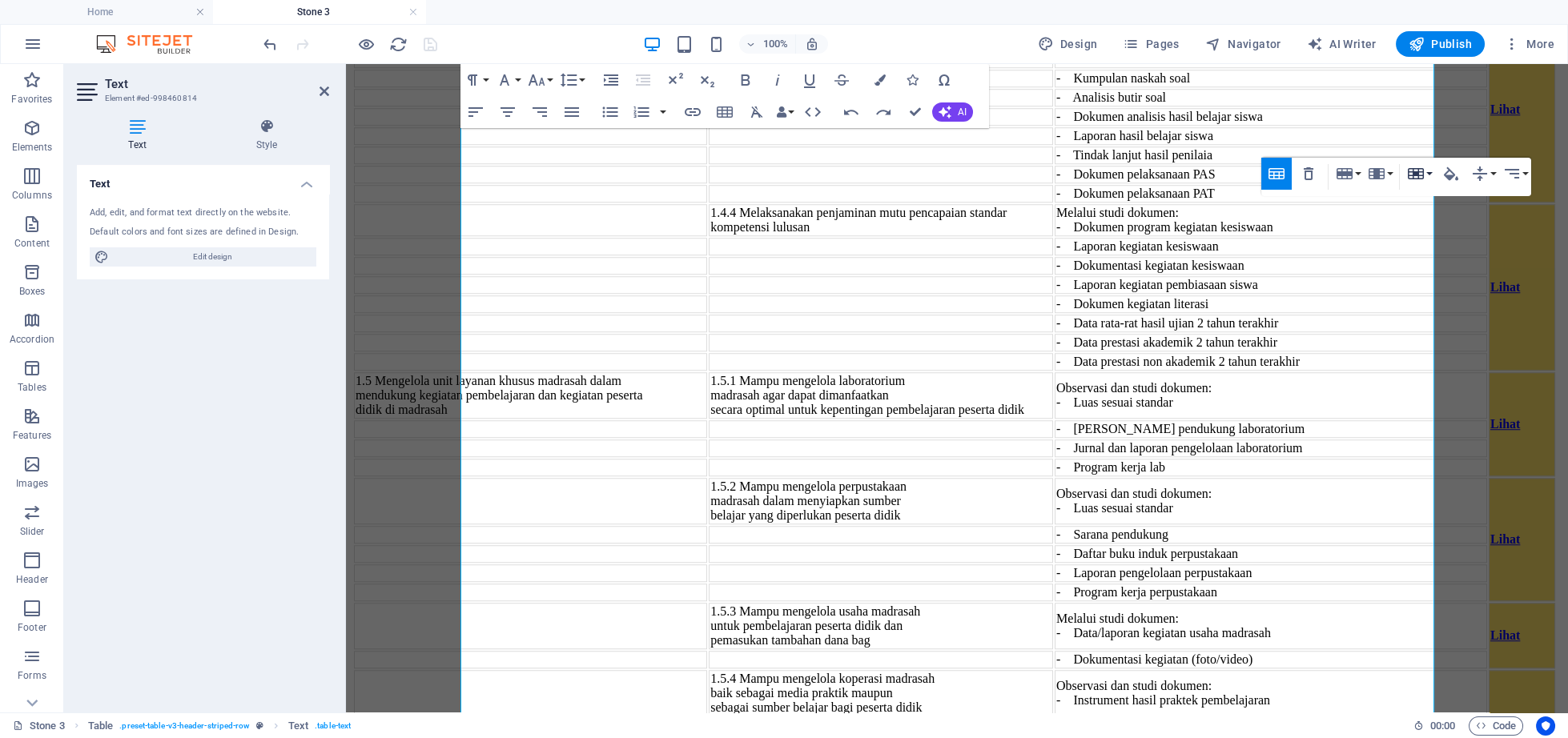
click at [1426, 177] on button "Cell" at bounding box center [1419, 174] width 31 height 32
click at [1441, 226] on link "Vertical split" at bounding box center [1461, 228] width 116 height 24
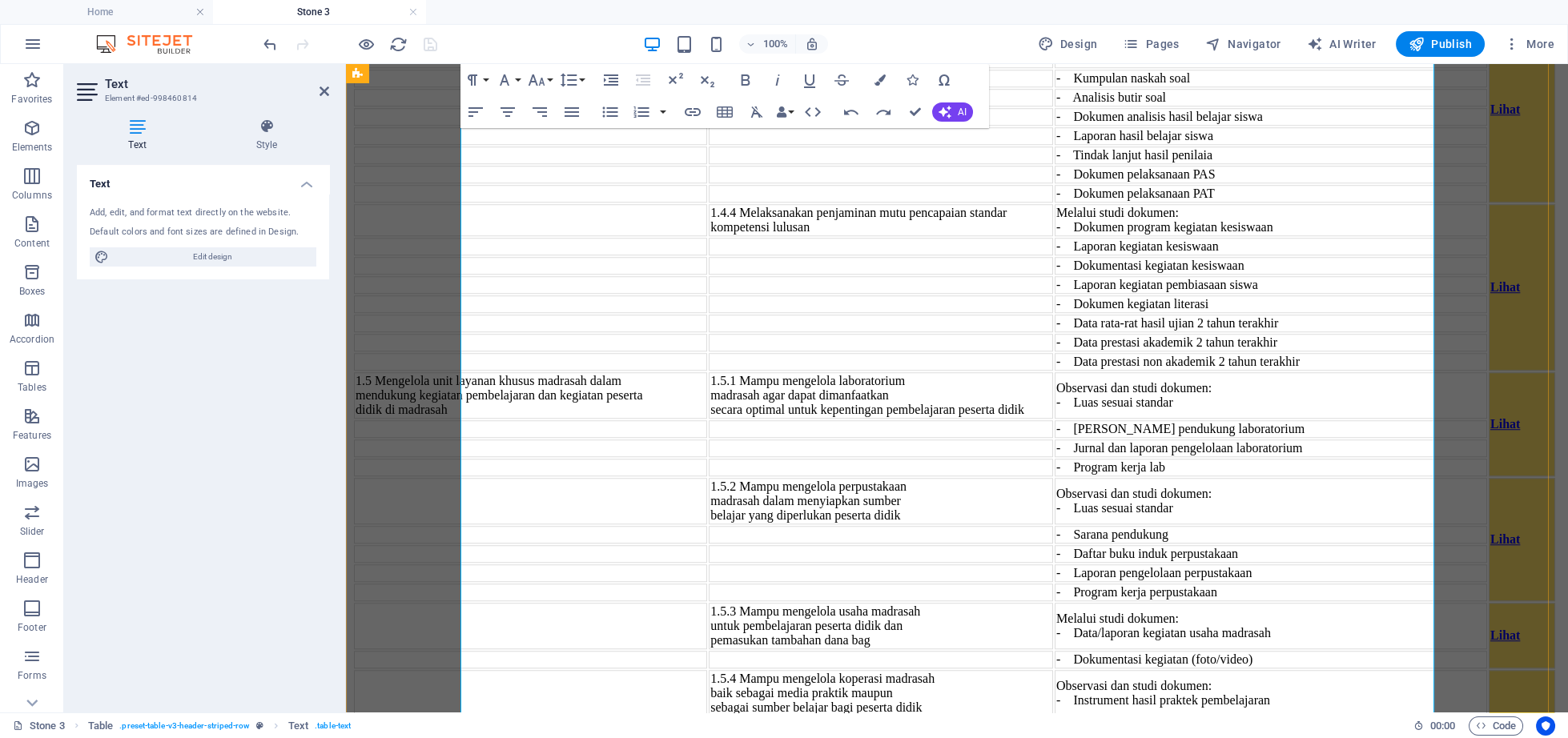
drag, startPoint x: 1142, startPoint y: 553, endPoint x: 1138, endPoint y: 539, distance: 14.6
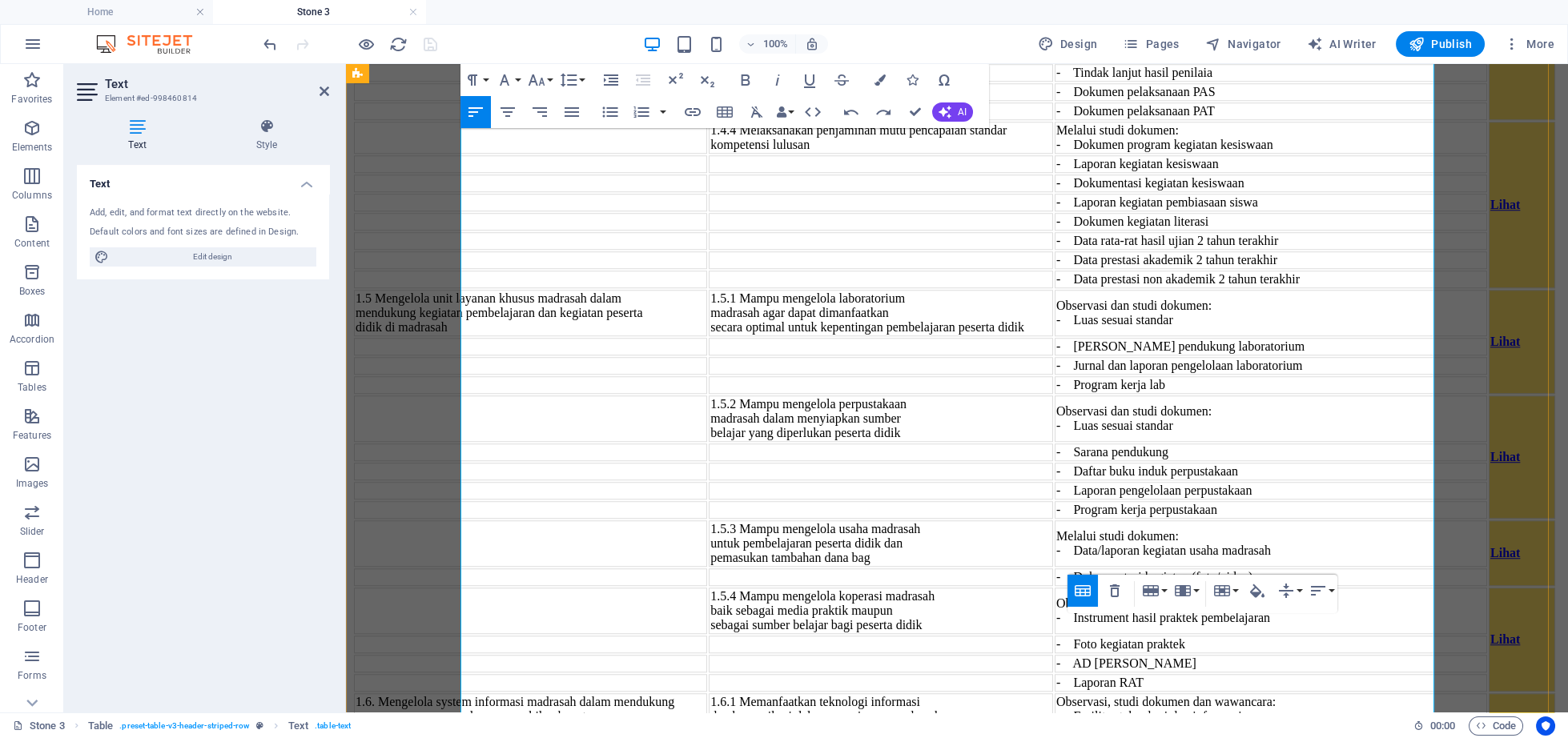
scroll to position [5568, 0]
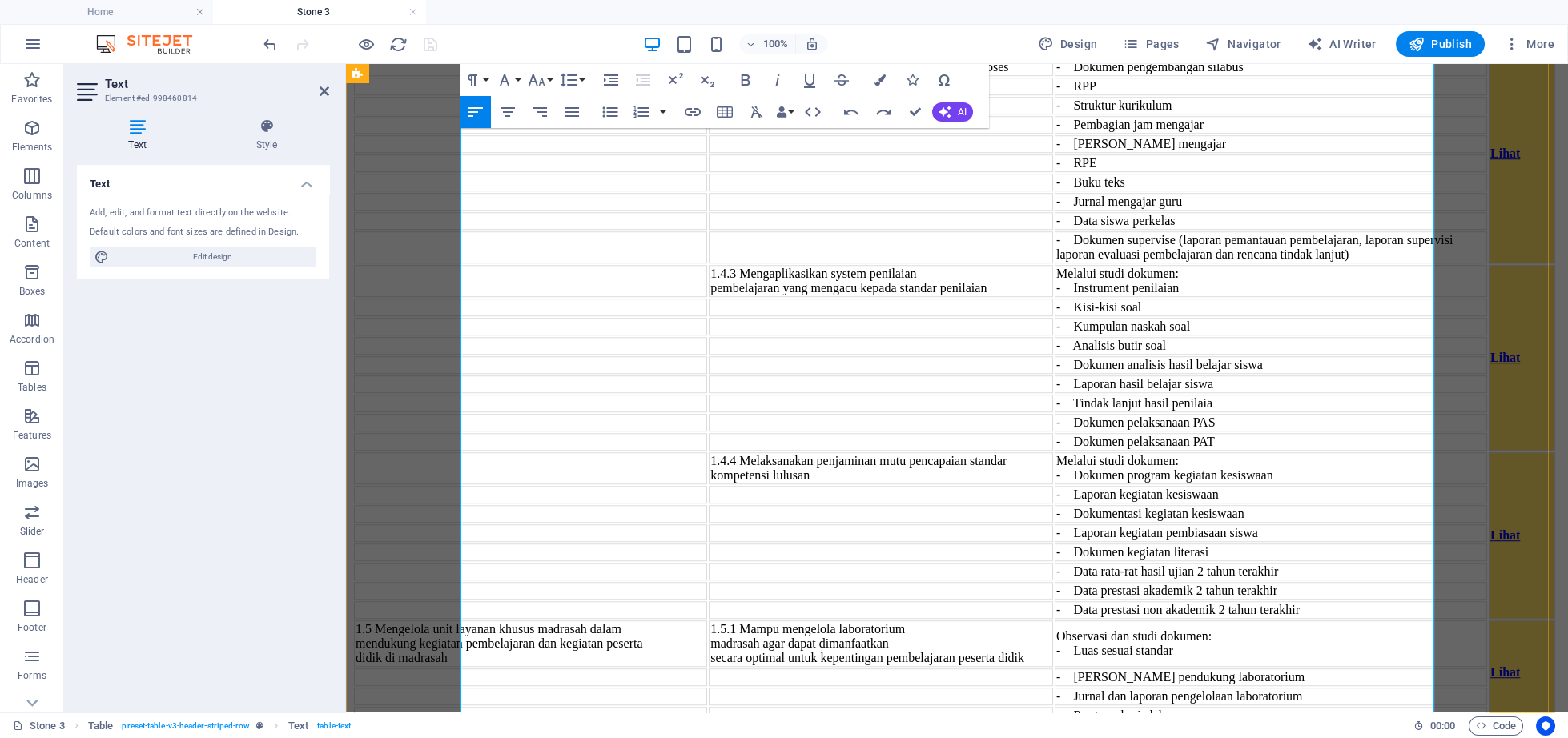
scroll to position [4909, 0]
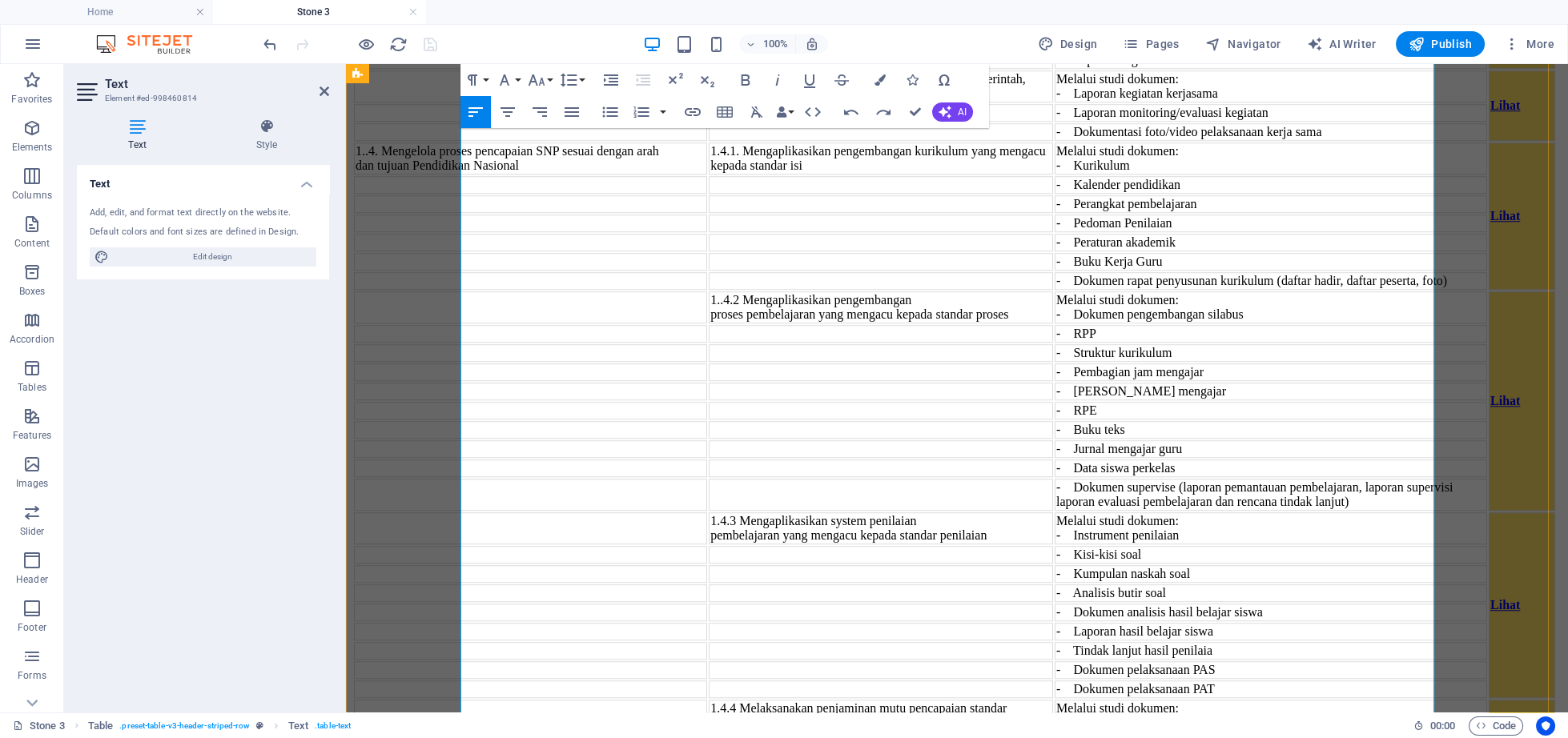
click at [483, 111] on icon "button" at bounding box center [476, 112] width 20 height 20
click at [484, 116] on icon "button" at bounding box center [476, 112] width 20 height 20
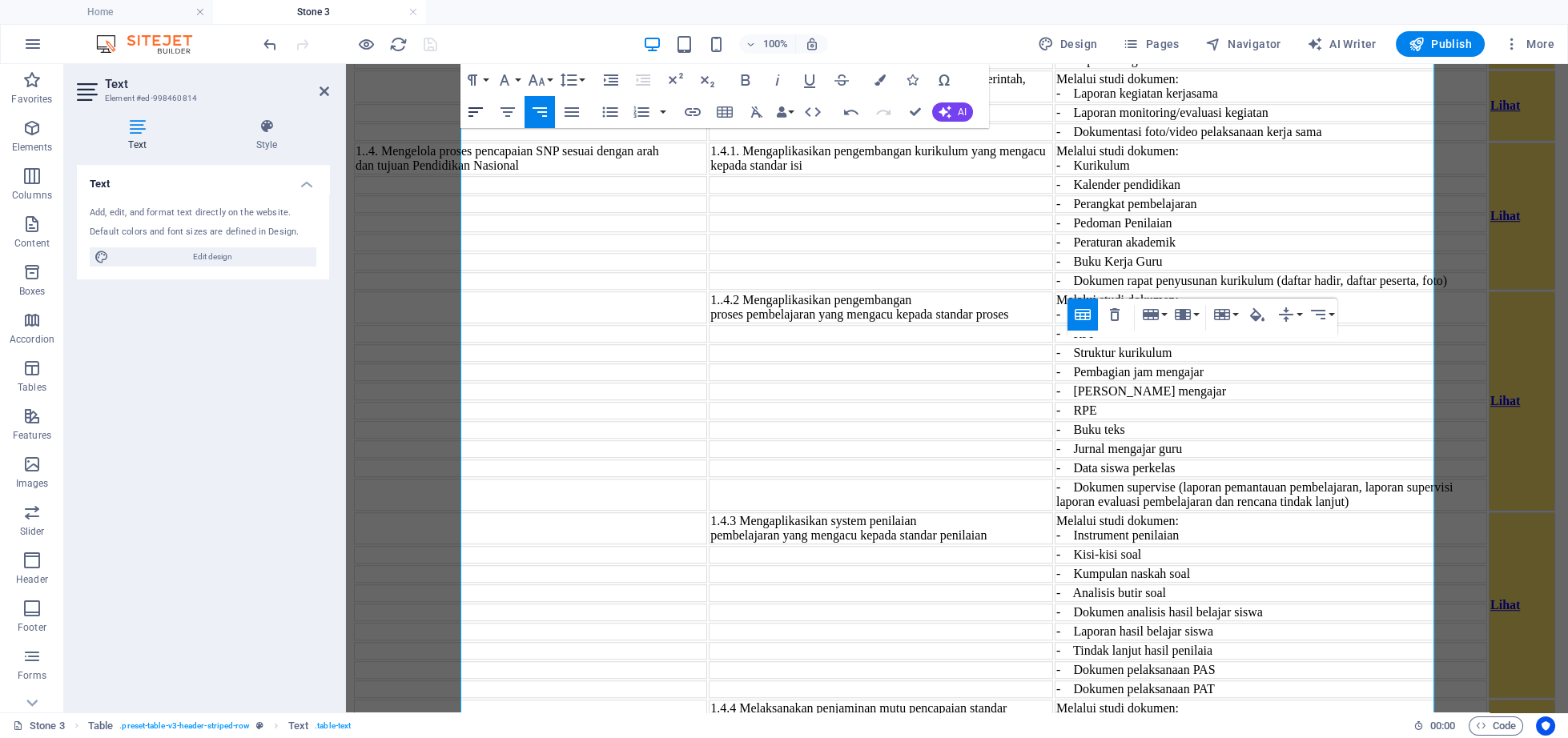
drag, startPoint x: 473, startPoint y: 109, endPoint x: 555, endPoint y: 200, distance: 122.5
click at [473, 109] on icon "button" at bounding box center [476, 112] width 20 height 20
click at [480, 113] on icon "button" at bounding box center [476, 112] width 20 height 20
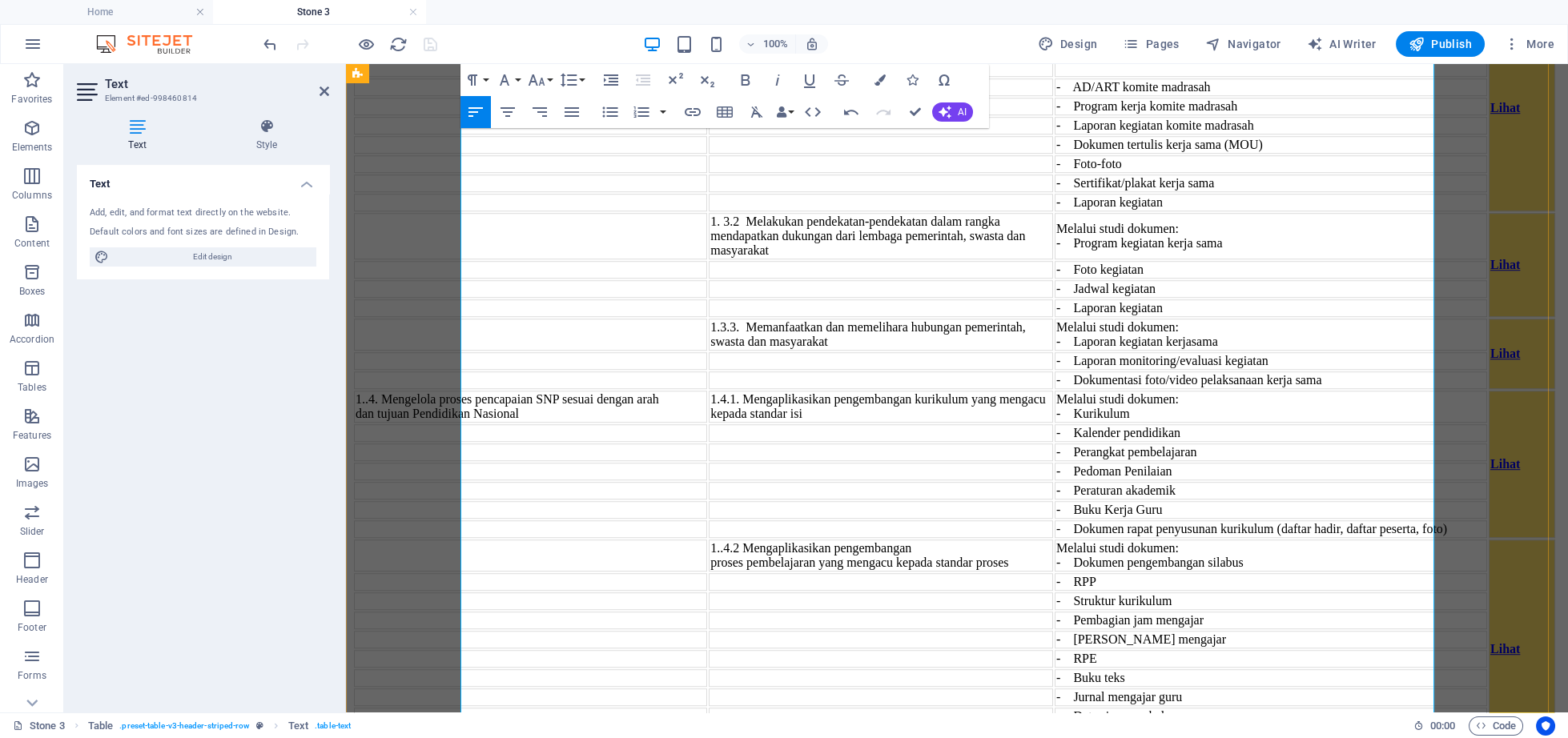
scroll to position [4578, 0]
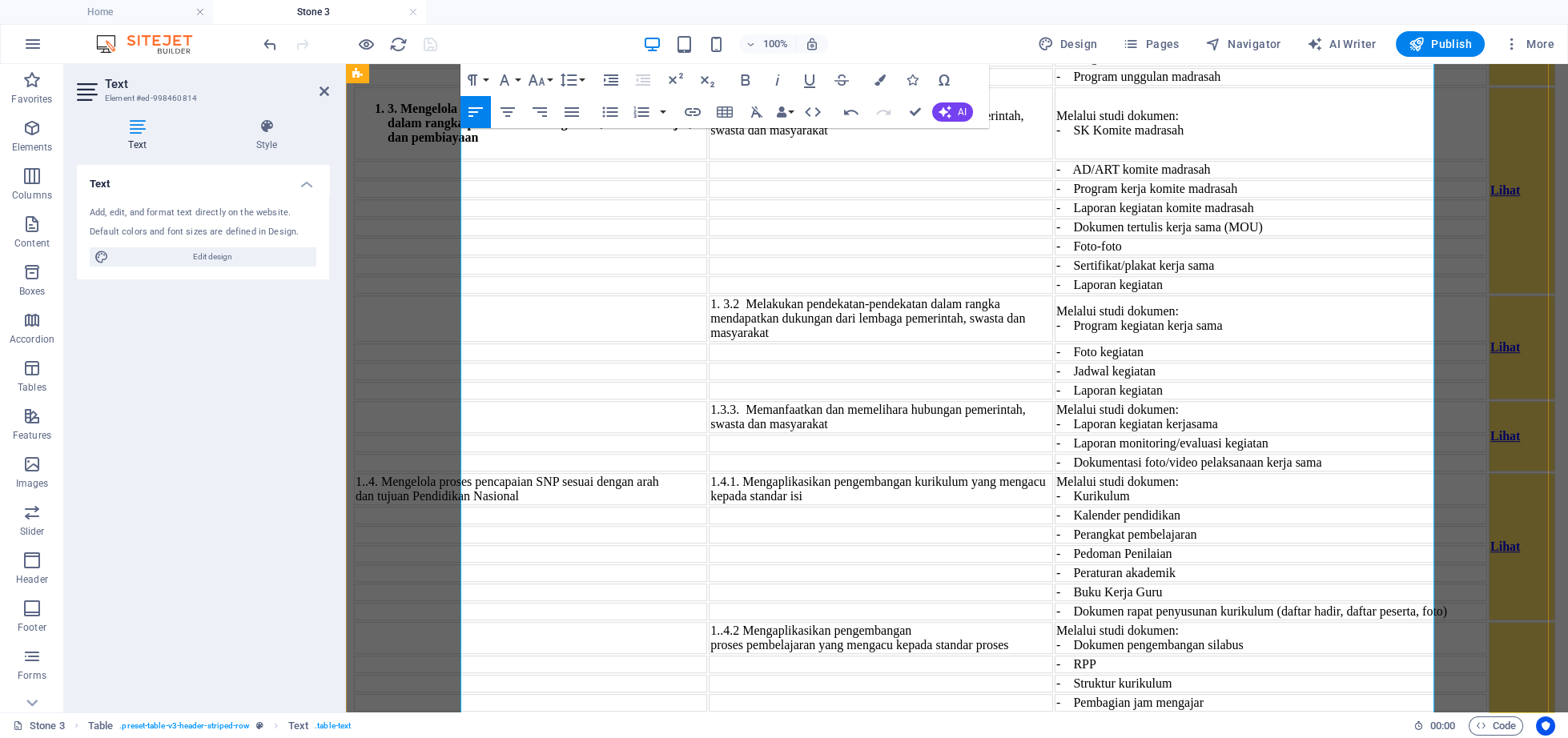
click at [474, 114] on icon "button" at bounding box center [476, 112] width 20 height 20
click at [466, 112] on button "Align Left" at bounding box center [476, 112] width 31 height 32
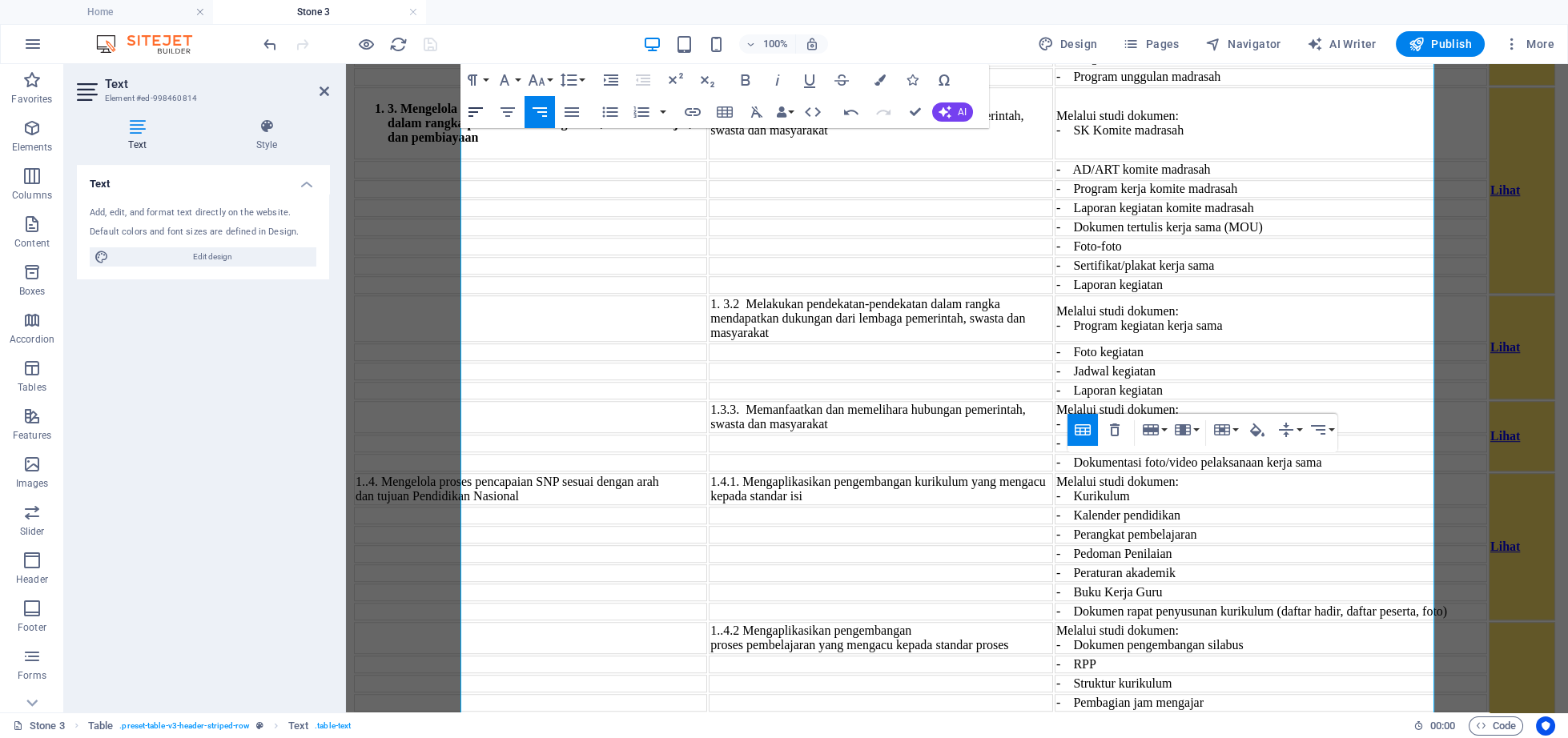
drag, startPoint x: 477, startPoint y: 118, endPoint x: 202, endPoint y: 83, distance: 277.2
click at [477, 118] on icon "button" at bounding box center [476, 112] width 20 height 20
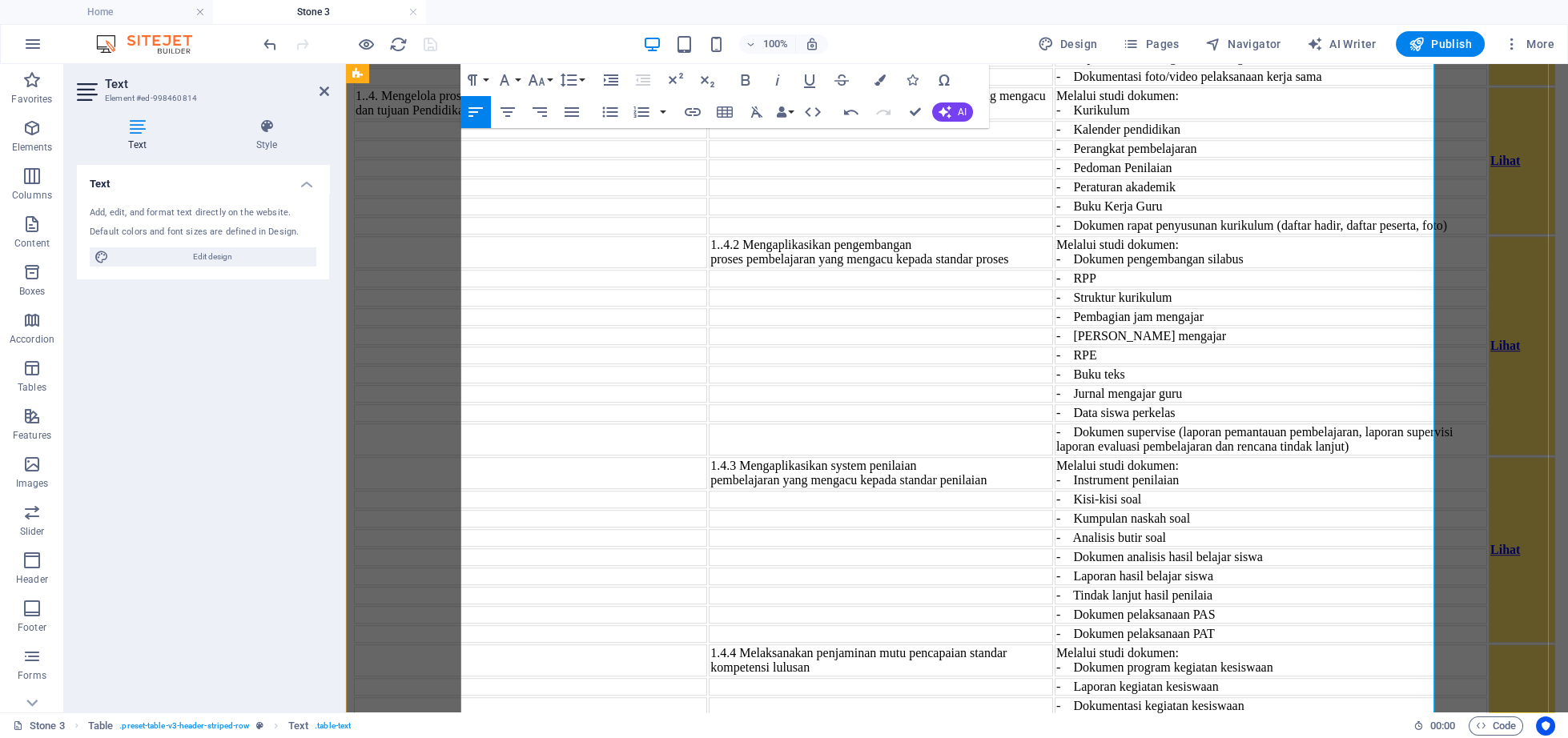
scroll to position [4990, 0]
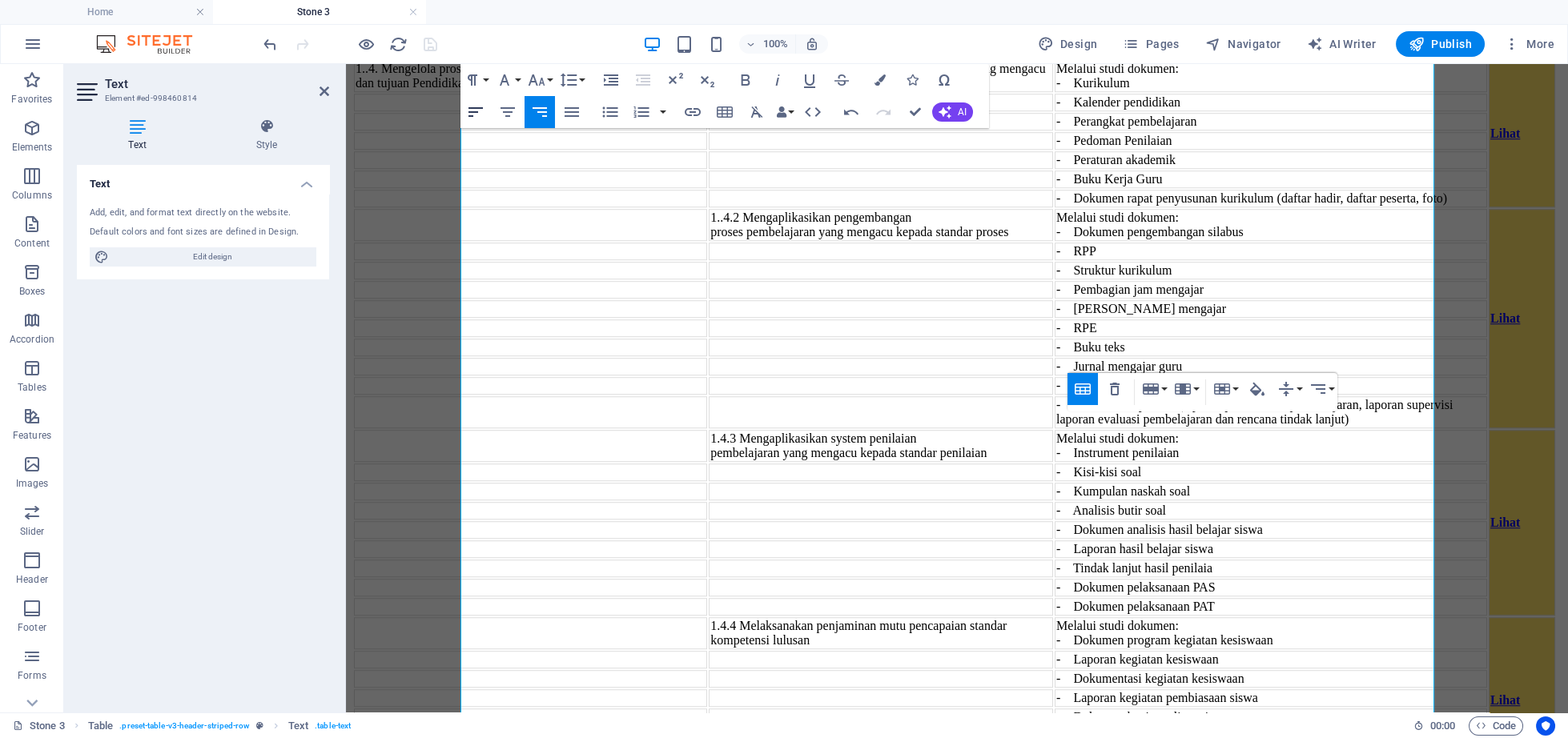
click at [473, 102] on button "Align Left" at bounding box center [476, 112] width 31 height 32
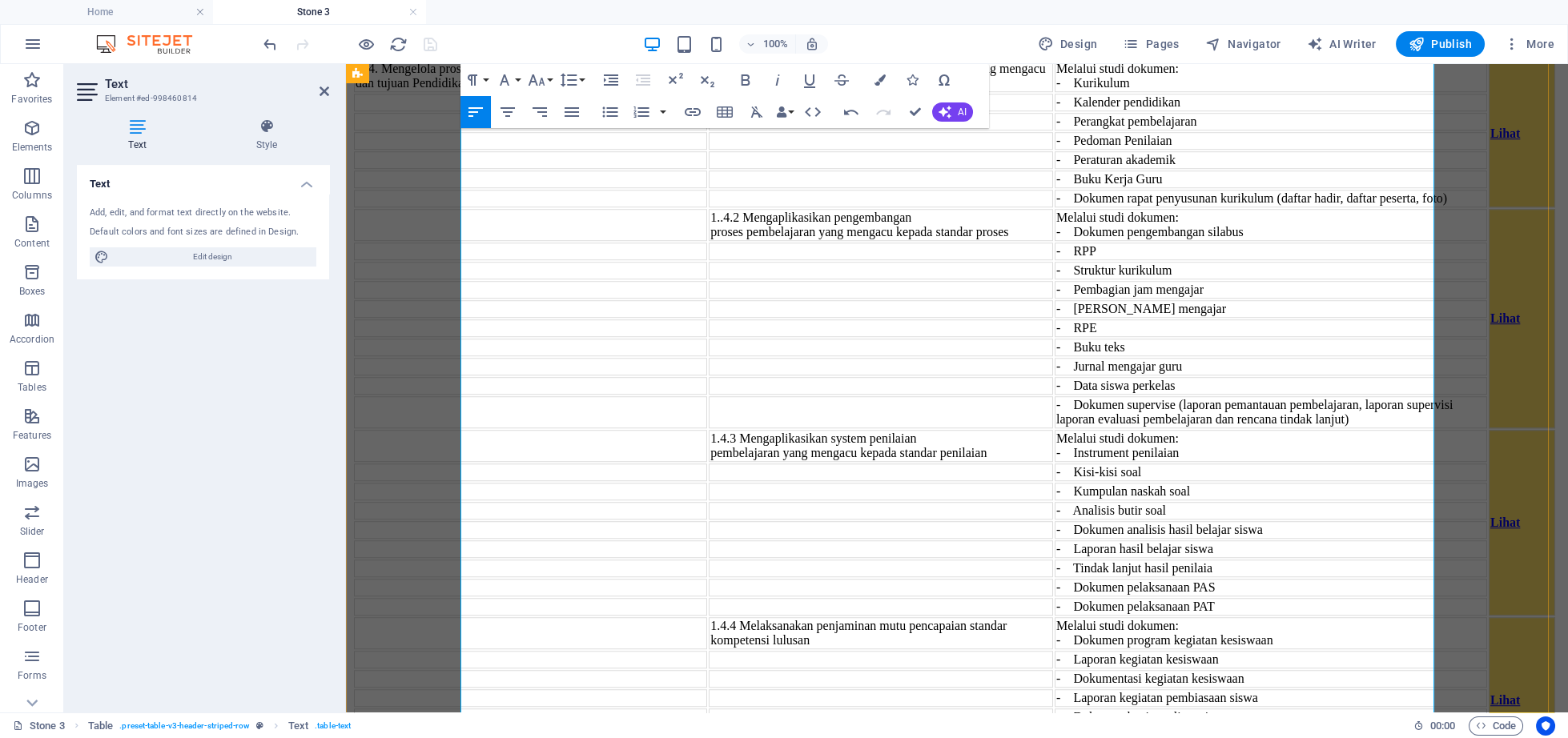
click at [479, 114] on icon "button" at bounding box center [476, 112] width 20 height 20
drag, startPoint x: 475, startPoint y: 113, endPoint x: 265, endPoint y: 230, distance: 240.4
click at [475, 113] on icon "button" at bounding box center [476, 112] width 20 height 20
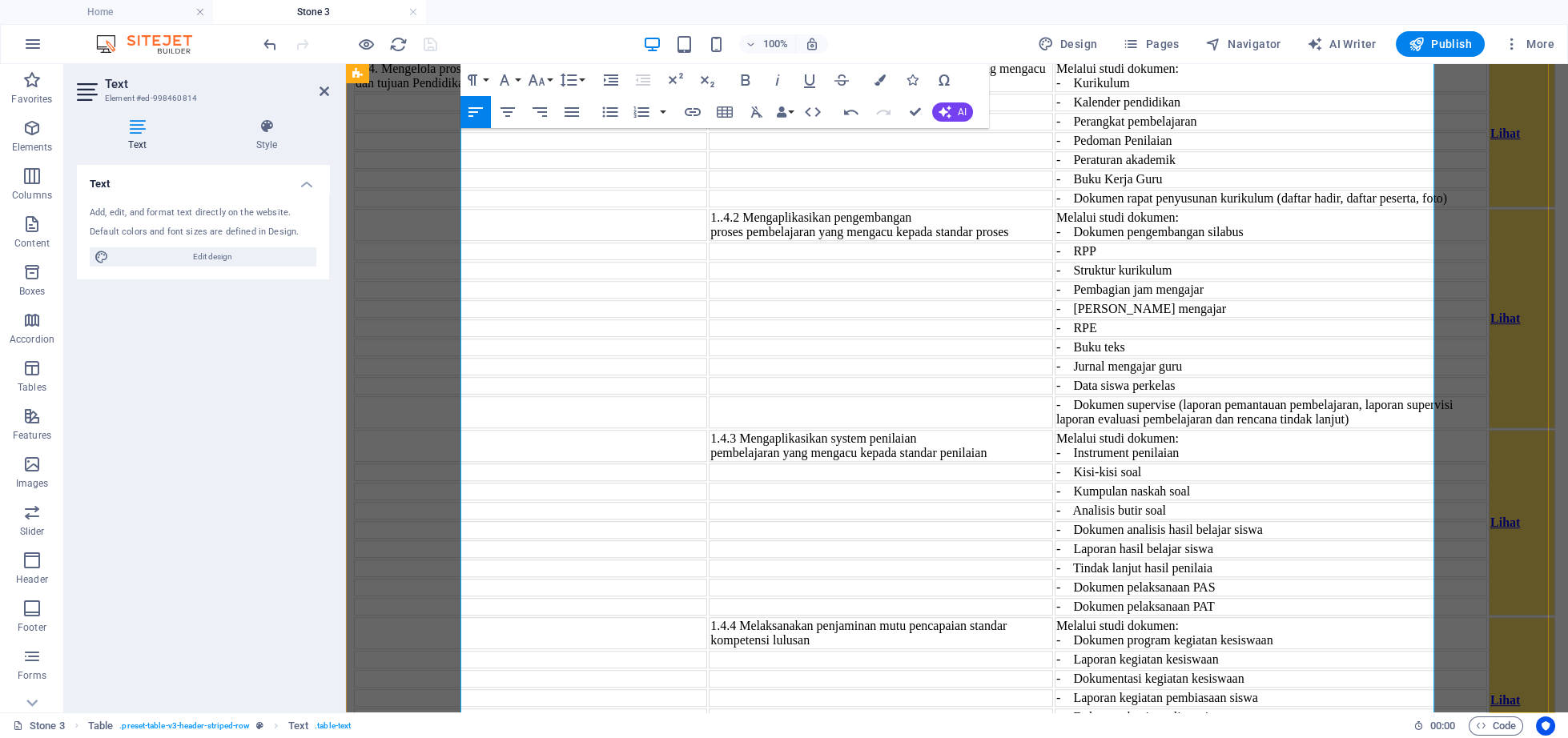
drag, startPoint x: 1072, startPoint y: 558, endPoint x: 1400, endPoint y: 601, distance: 330.8
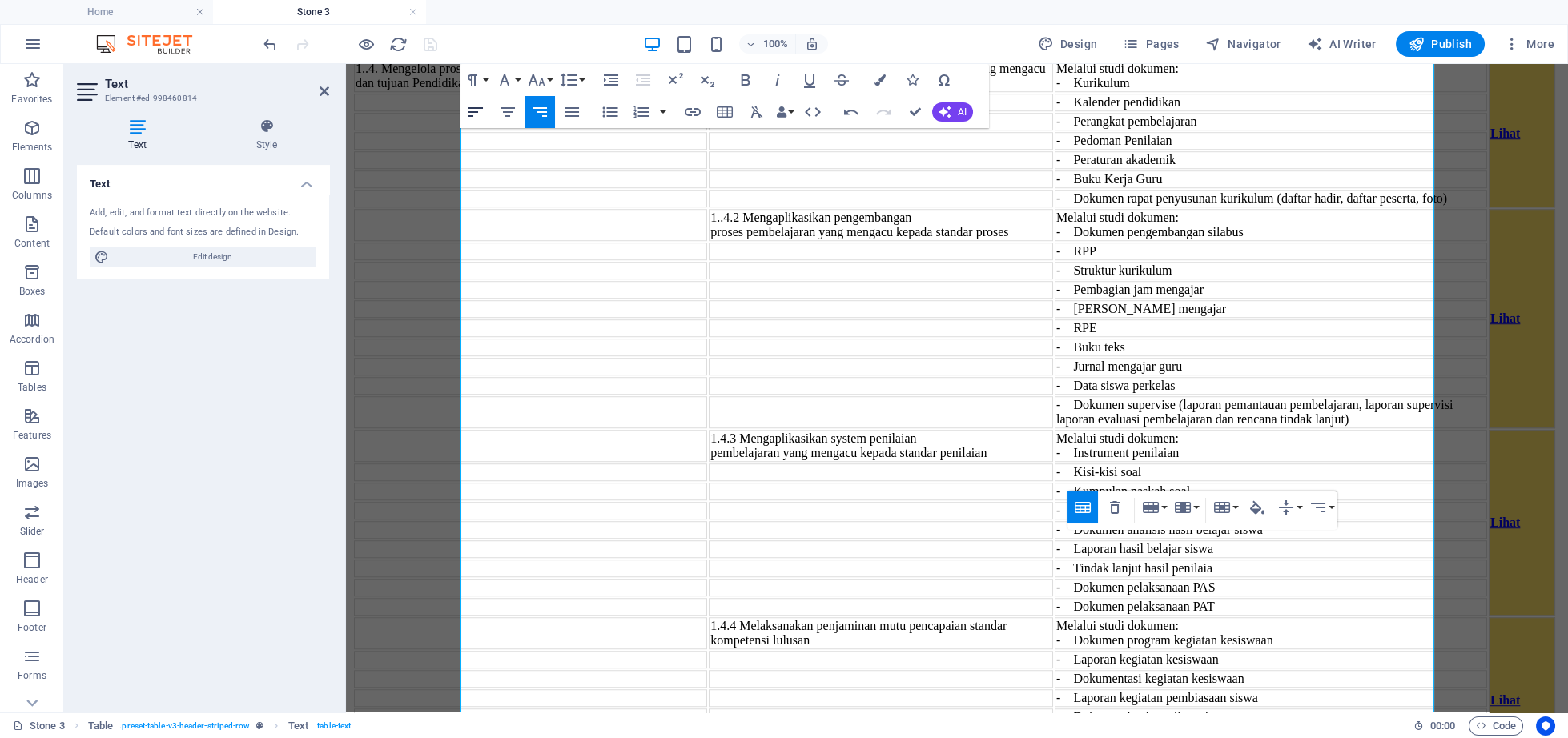
click at [477, 111] on icon "button" at bounding box center [476, 112] width 20 height 20
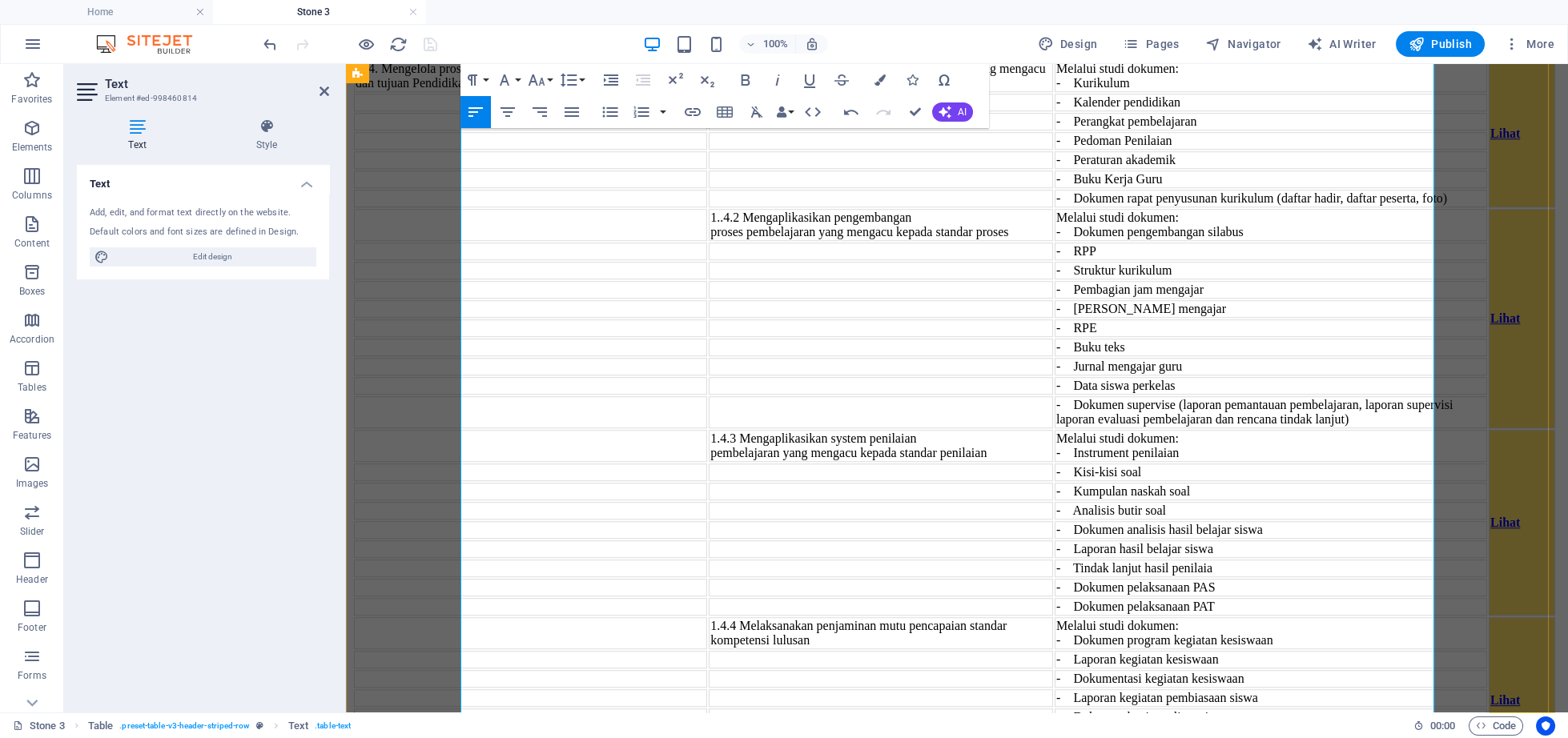
click at [466, 101] on button "Align Left" at bounding box center [476, 112] width 31 height 32
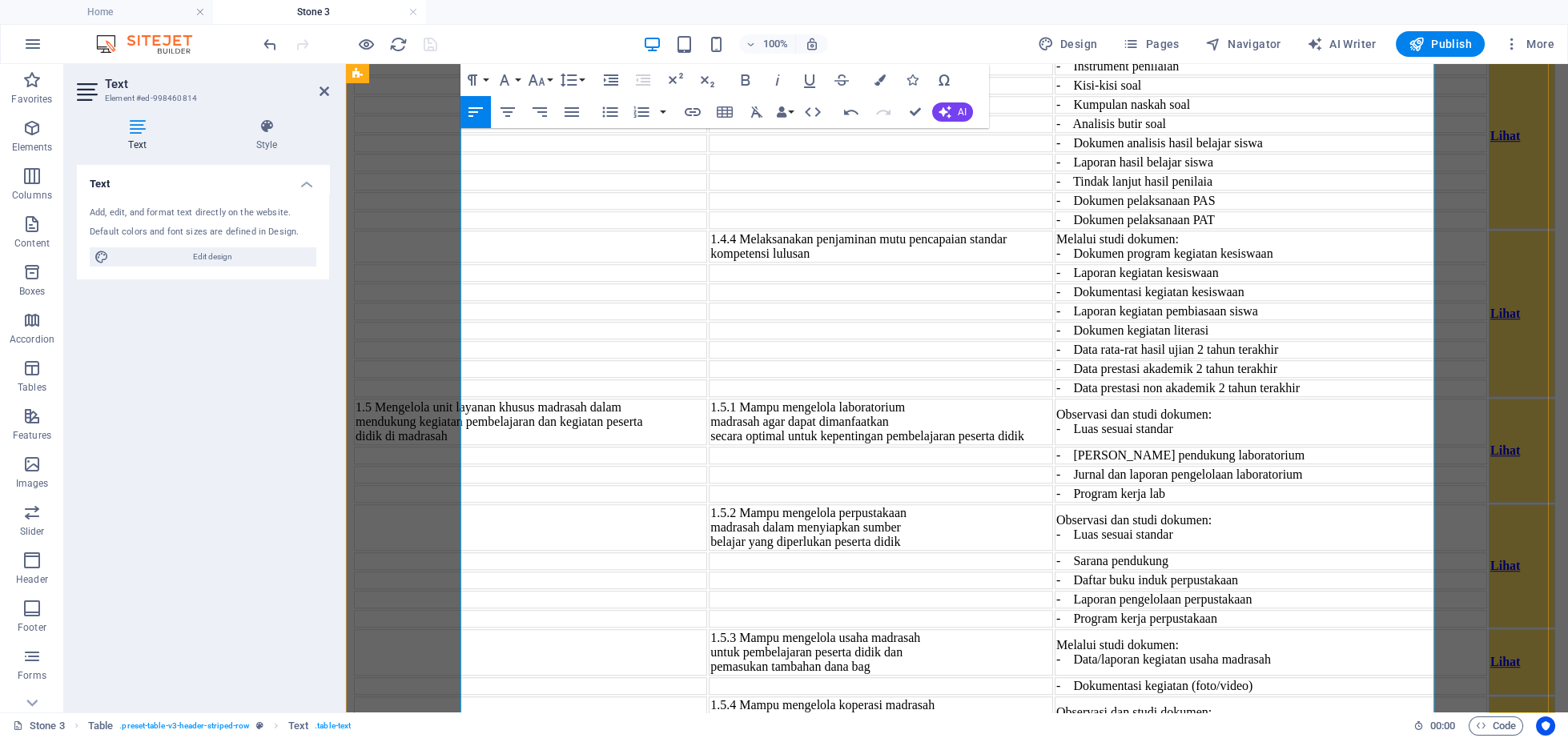
scroll to position [5404, 0]
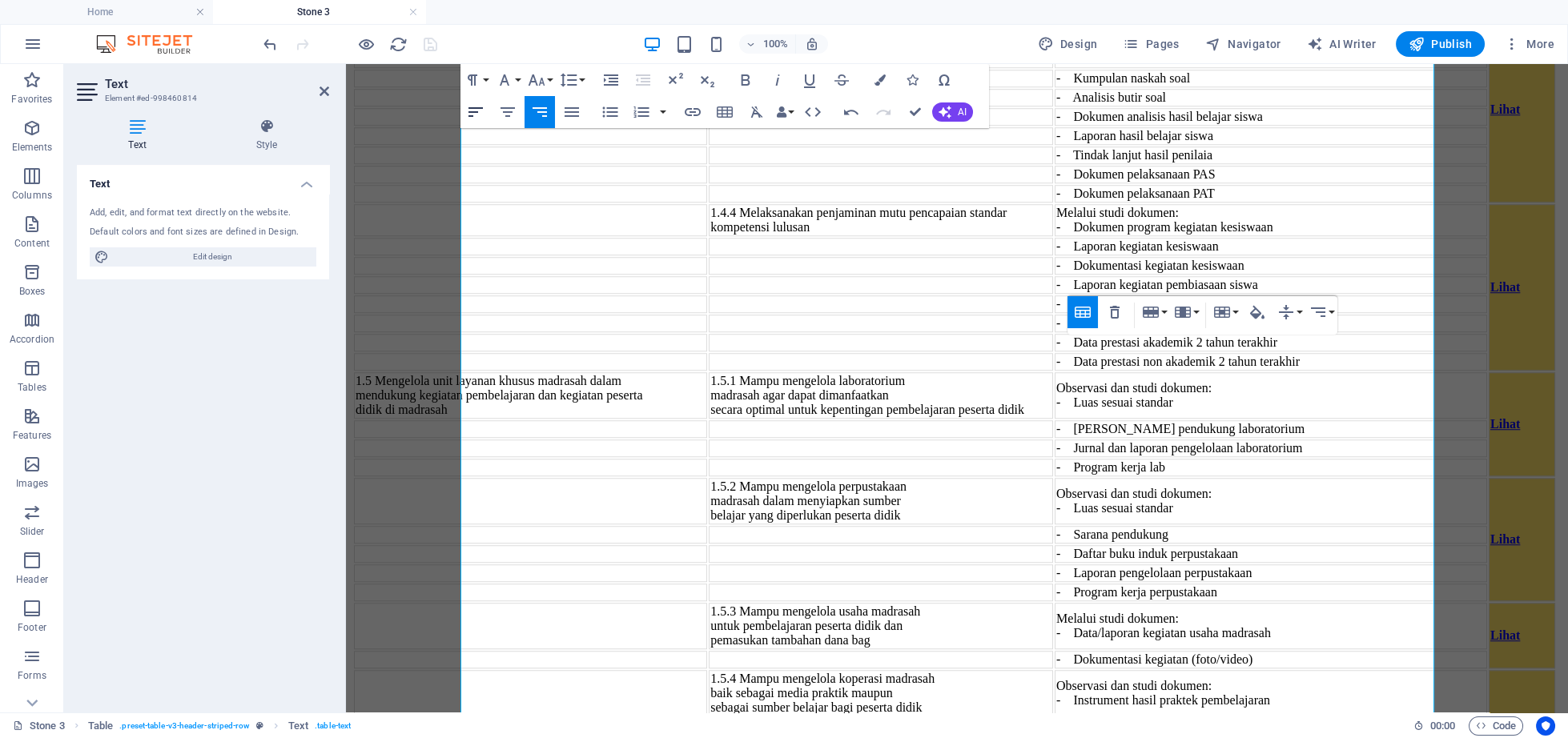
click at [466, 108] on button "Align Left" at bounding box center [476, 112] width 31 height 32
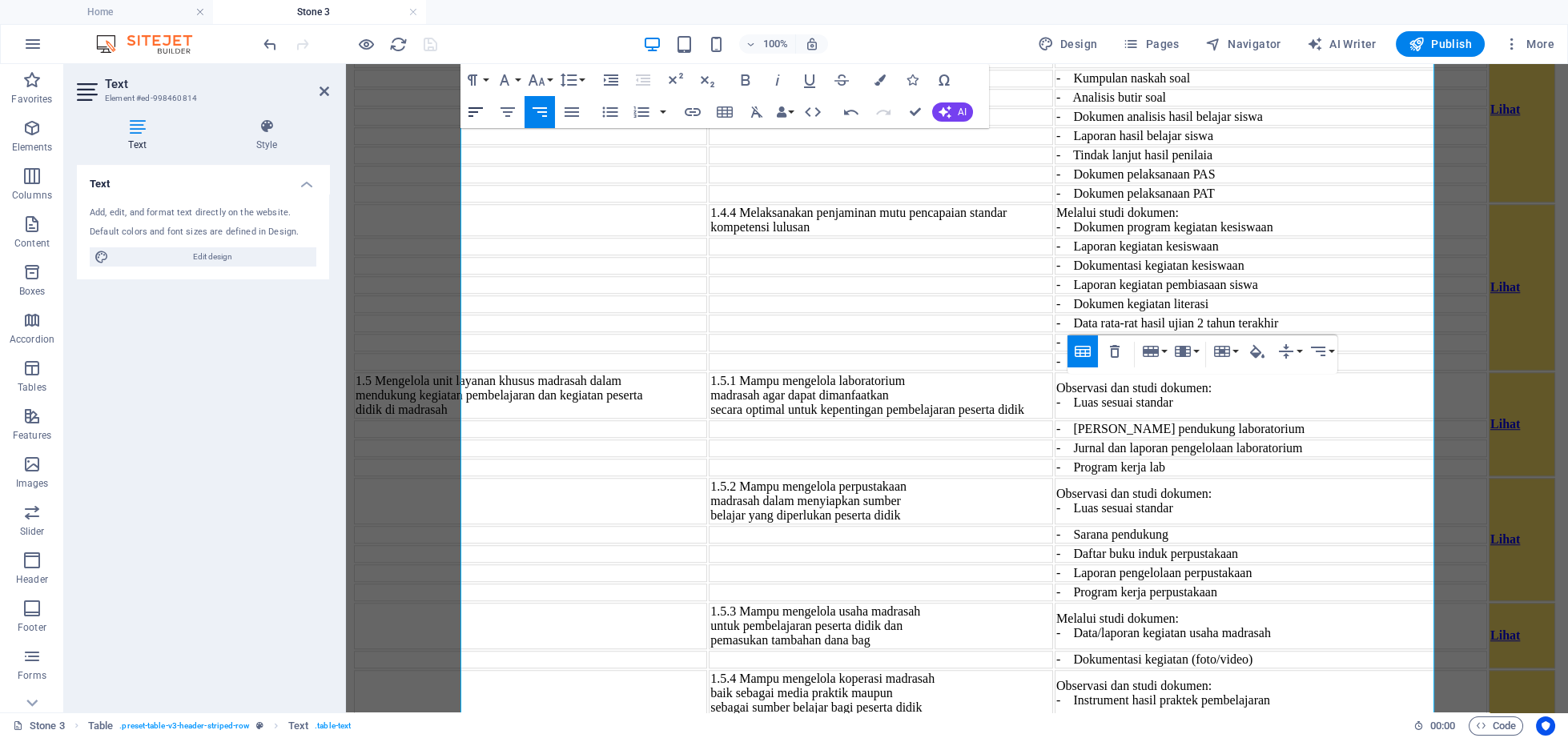
click at [473, 112] on icon "button" at bounding box center [475, 112] width 14 height 9
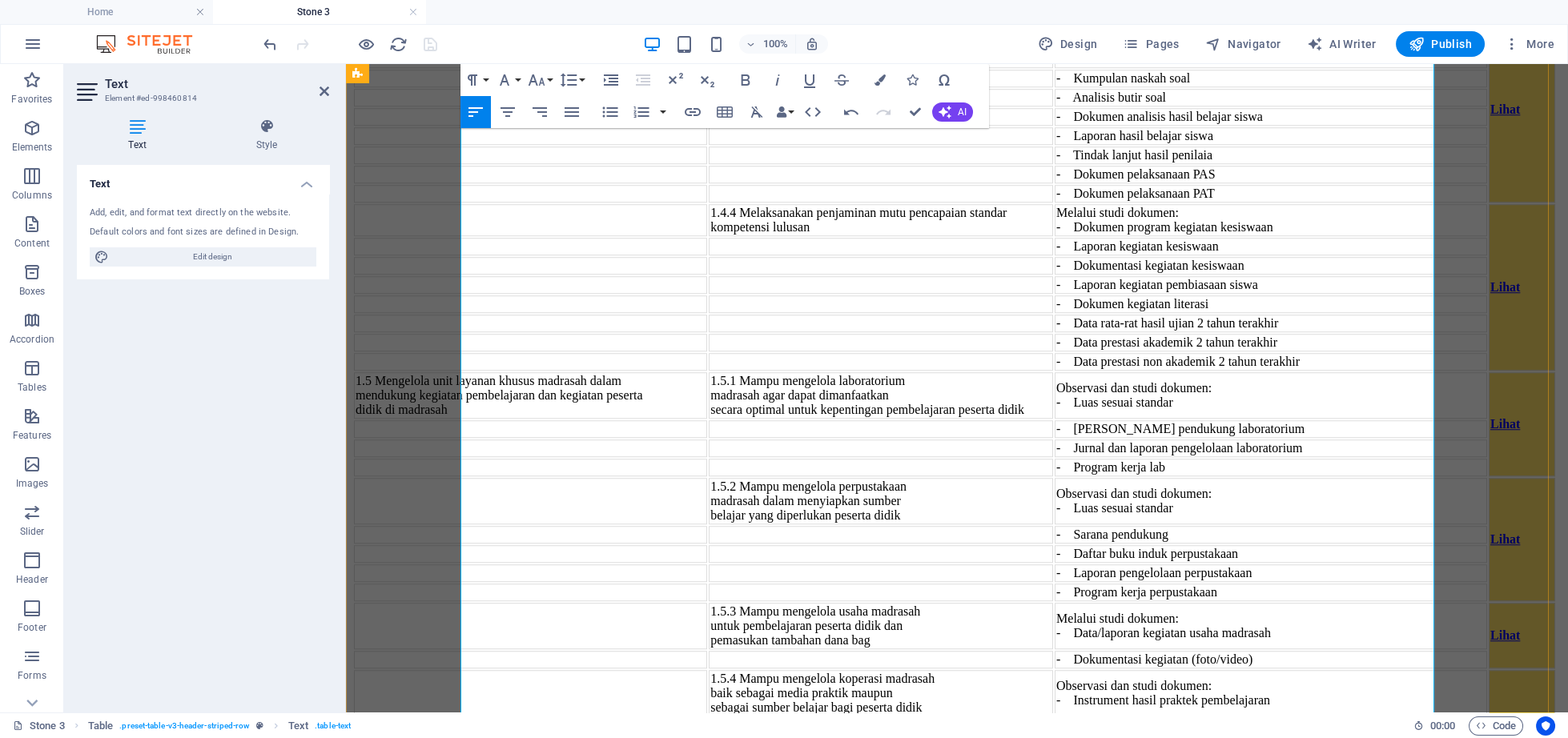
click at [471, 118] on icon "button" at bounding box center [476, 112] width 20 height 20
click at [477, 113] on icon "button" at bounding box center [476, 112] width 20 height 20
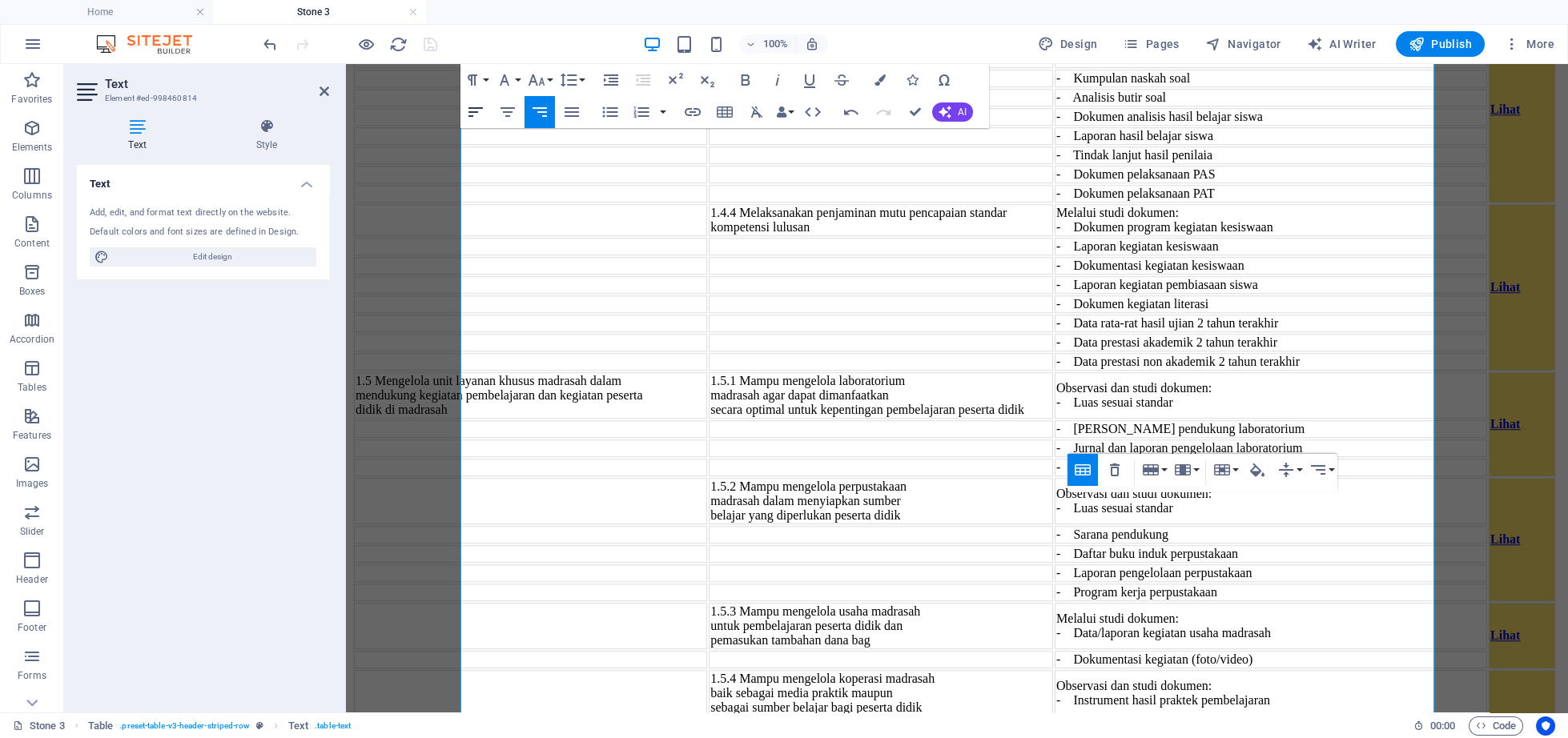
click at [481, 111] on icon "button" at bounding box center [476, 112] width 20 height 20
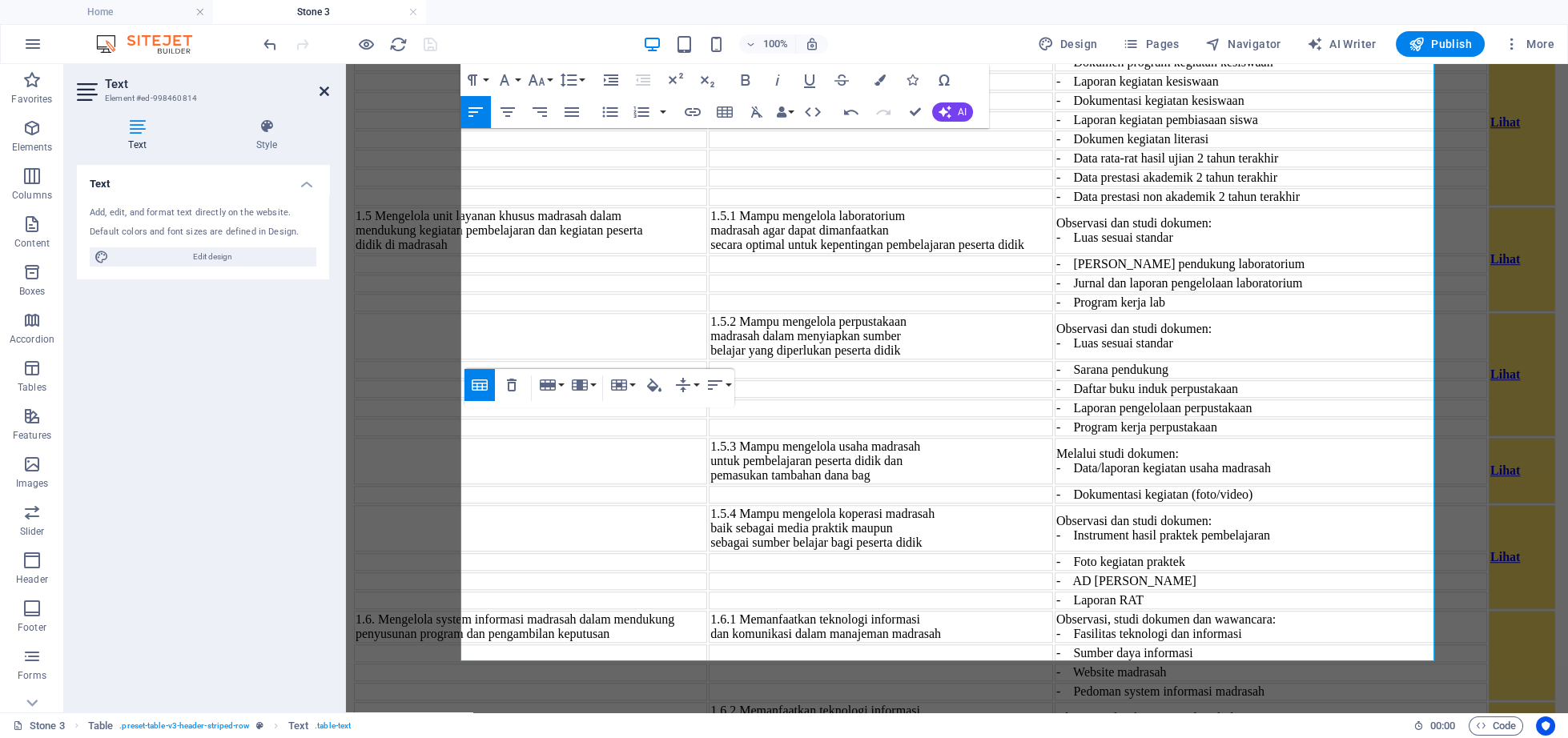
click at [322, 89] on icon at bounding box center [324, 91] width 9 height 13
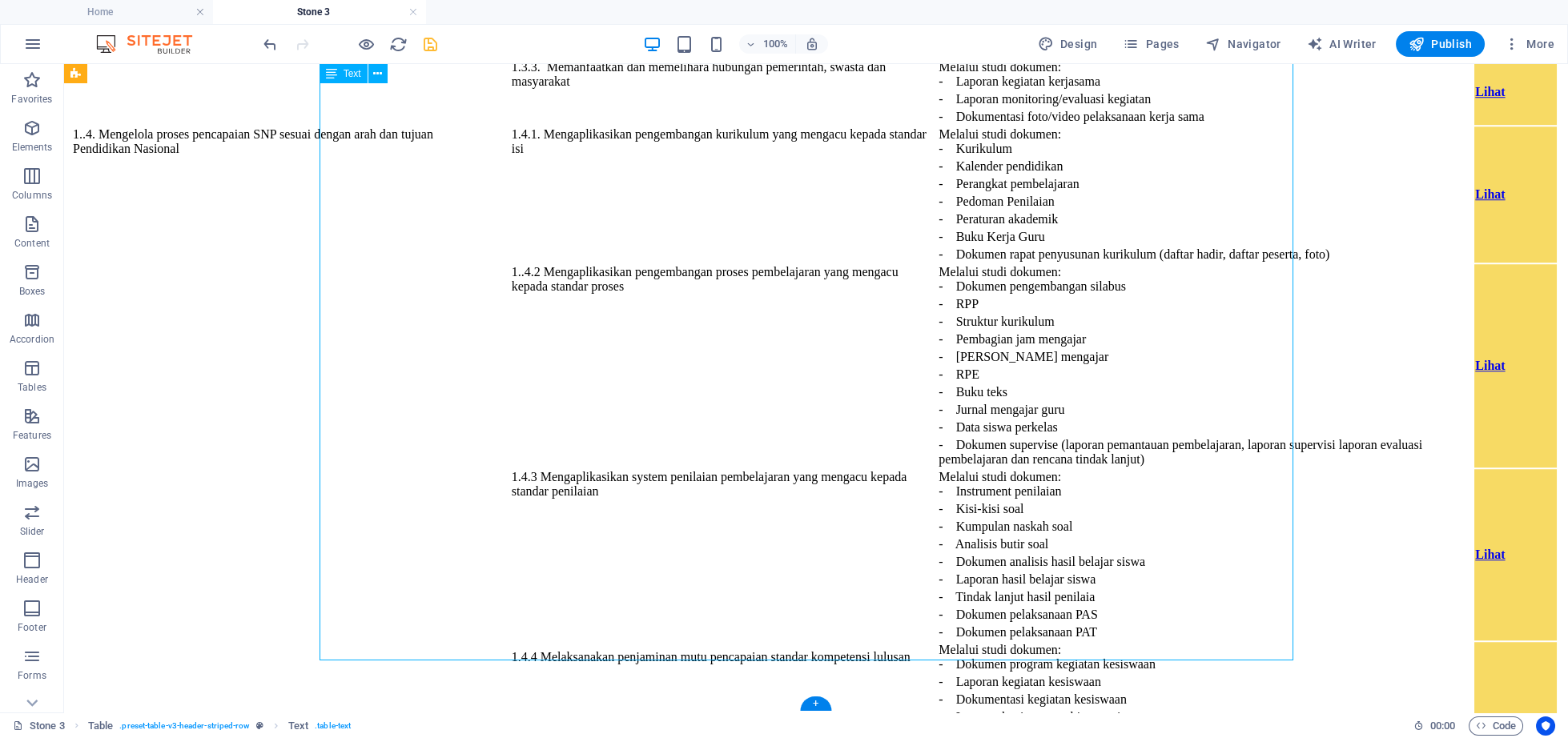
scroll to position [5566, 0]
click at [432, 43] on icon "save" at bounding box center [431, 44] width 19 height 19
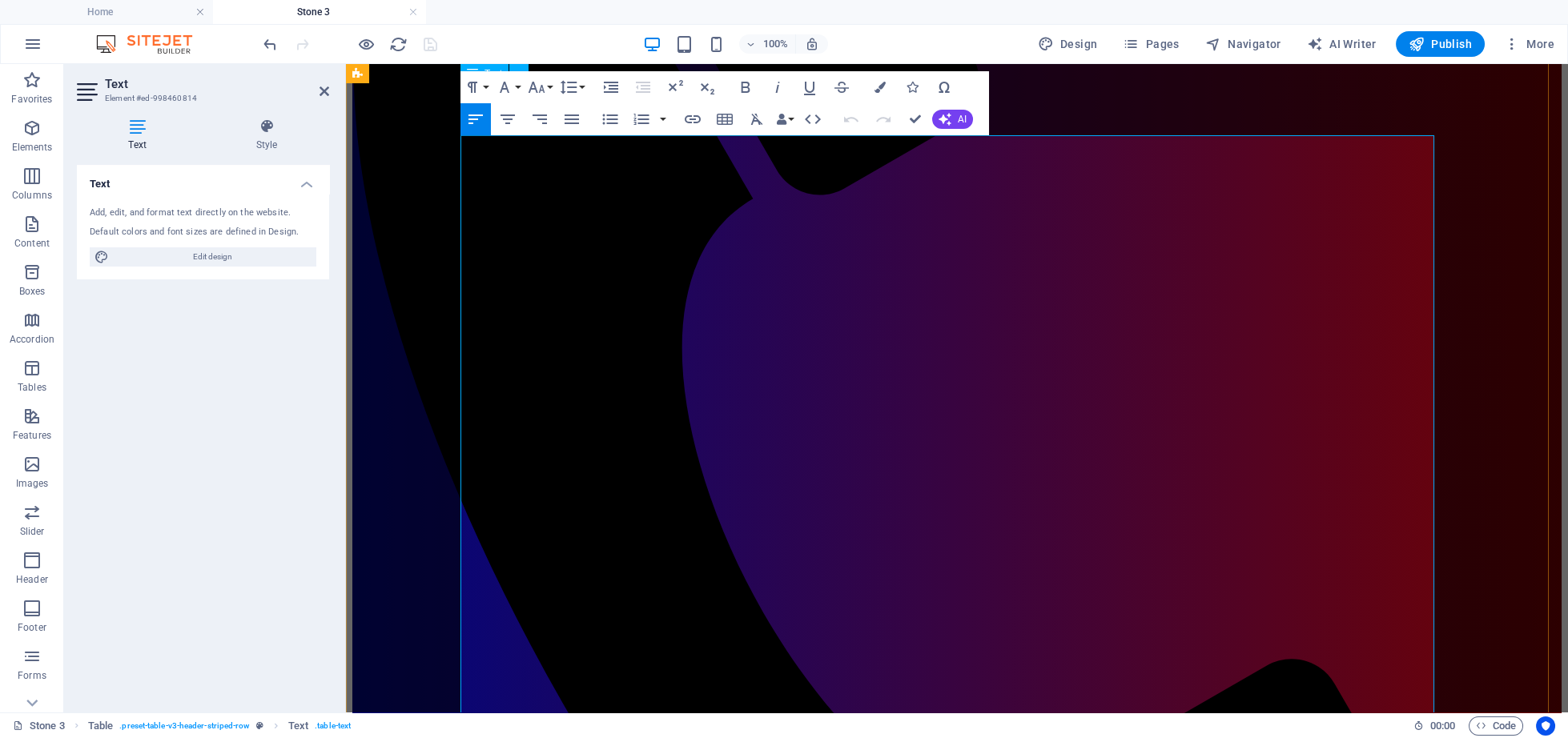
scroll to position [83, 0]
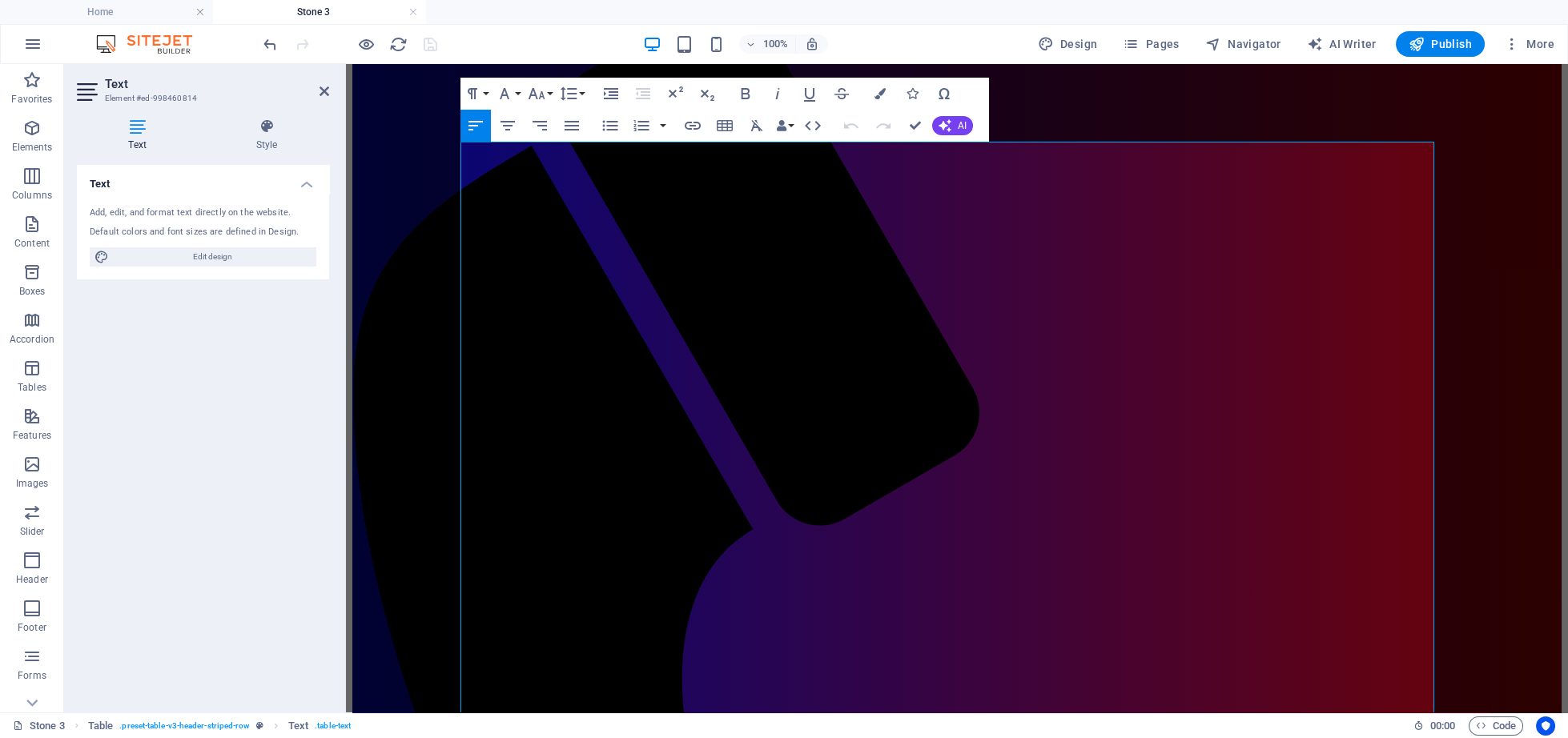
click at [1455, 32] on div "100% Design Pages Navigator AI Writer Publish More" at bounding box center [784, 43] width 1566 height 38
click at [1438, 43] on span "Publish" at bounding box center [1440, 43] width 63 height 16
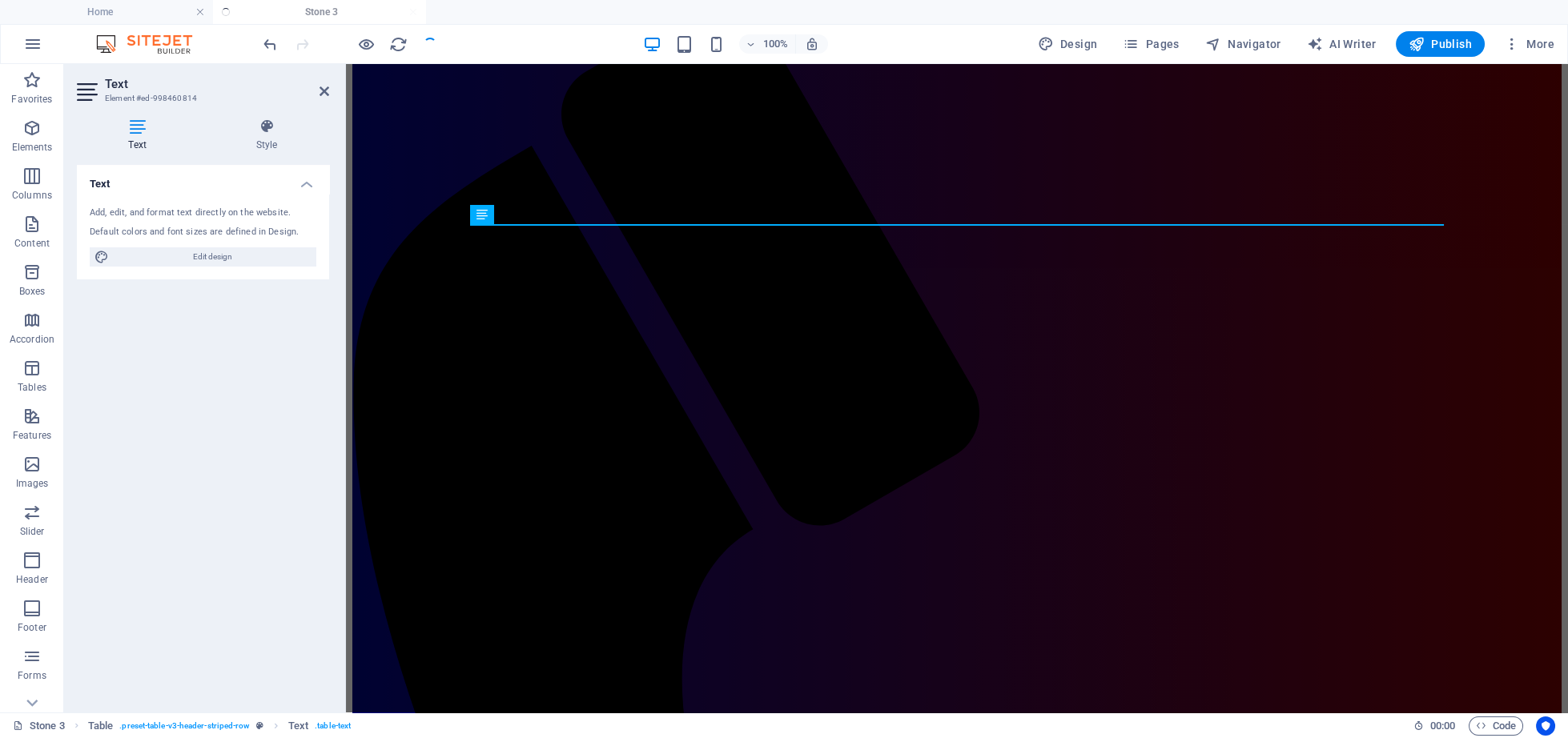
scroll to position [0, 0]
